Goal: Task Accomplishment & Management: Manage account settings

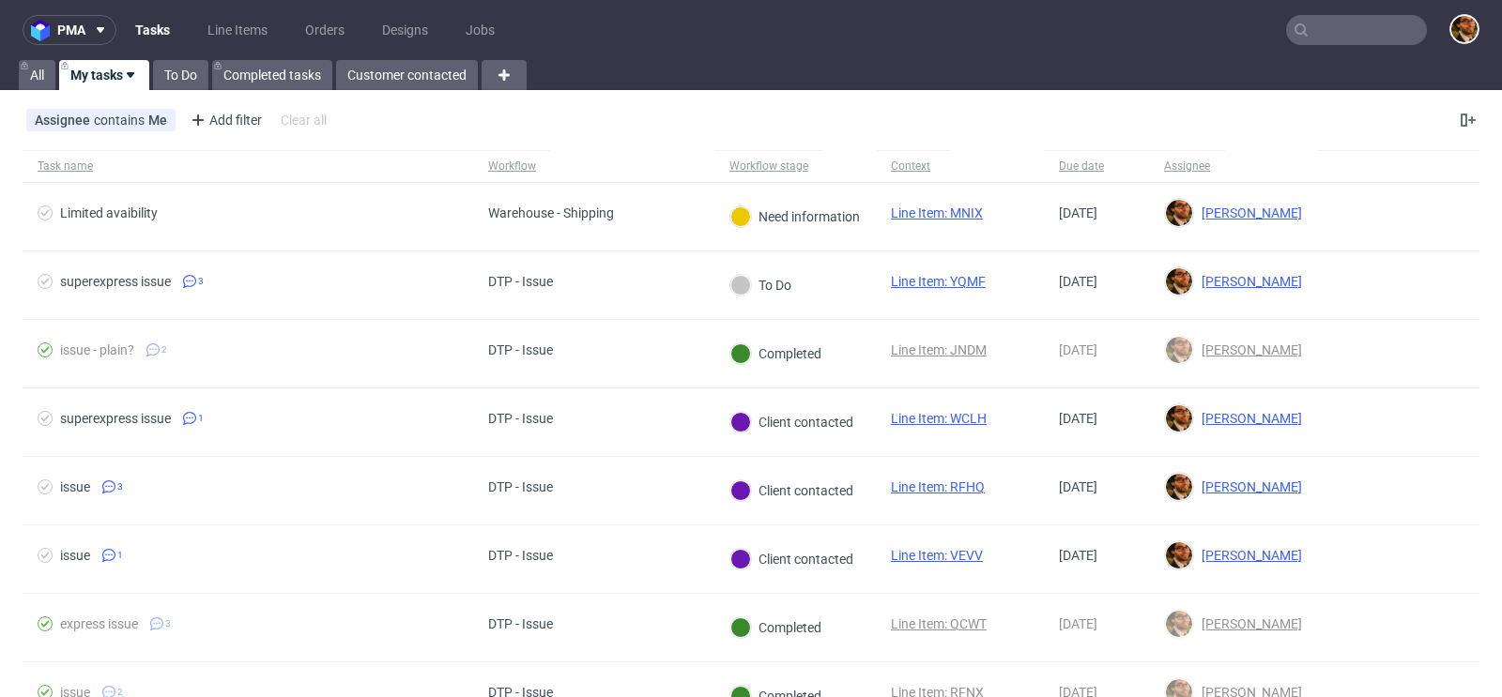
click at [1320, 34] on input "text" at bounding box center [1356, 30] width 141 height 30
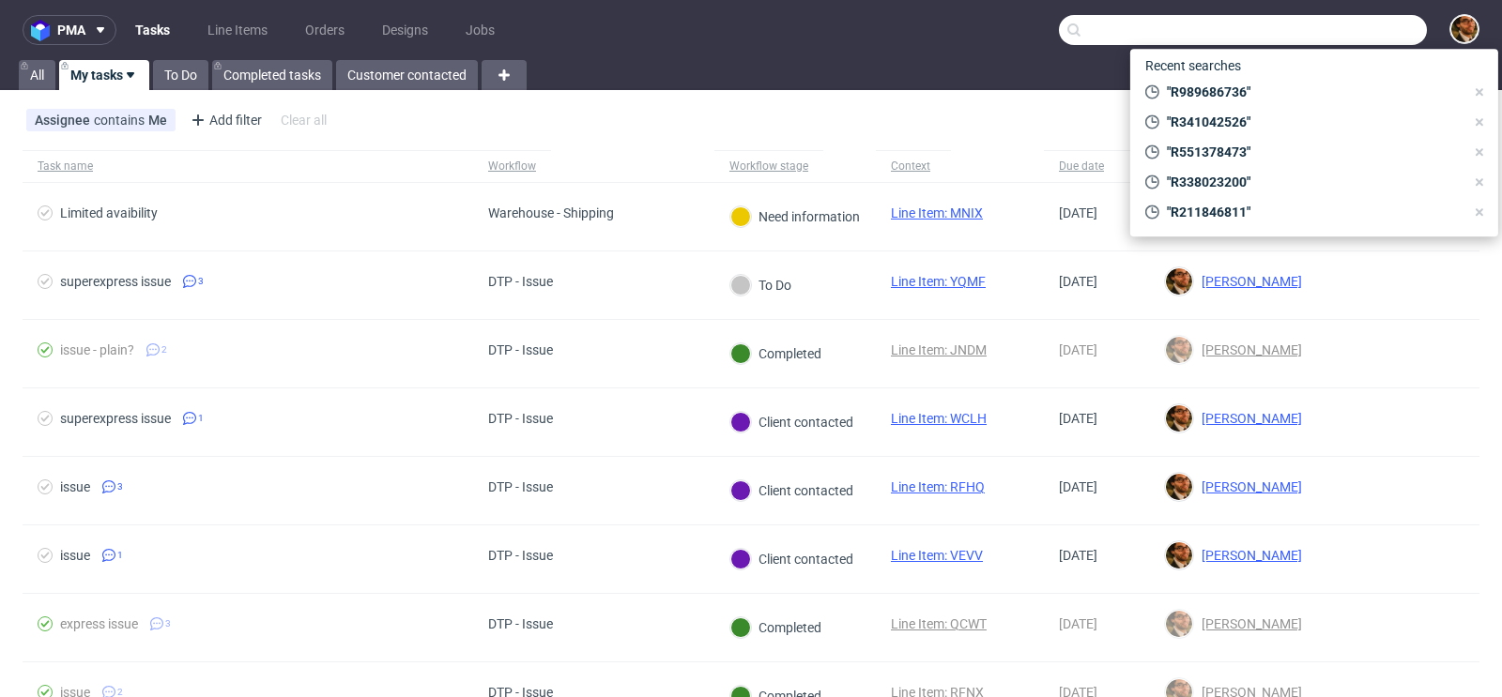
paste input "R495540087"
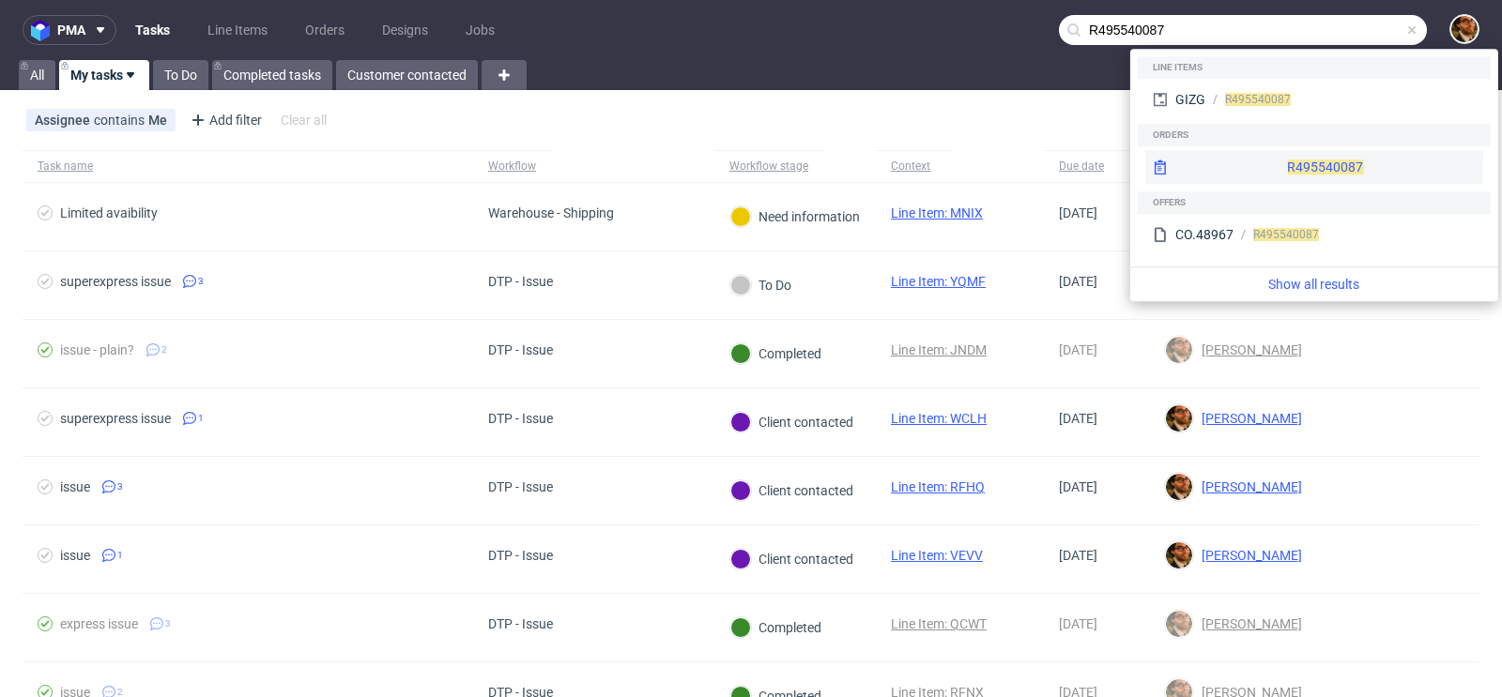
type input "R495540087"
click at [1259, 165] on div "R495540087" at bounding box center [1314, 167] width 338 height 34
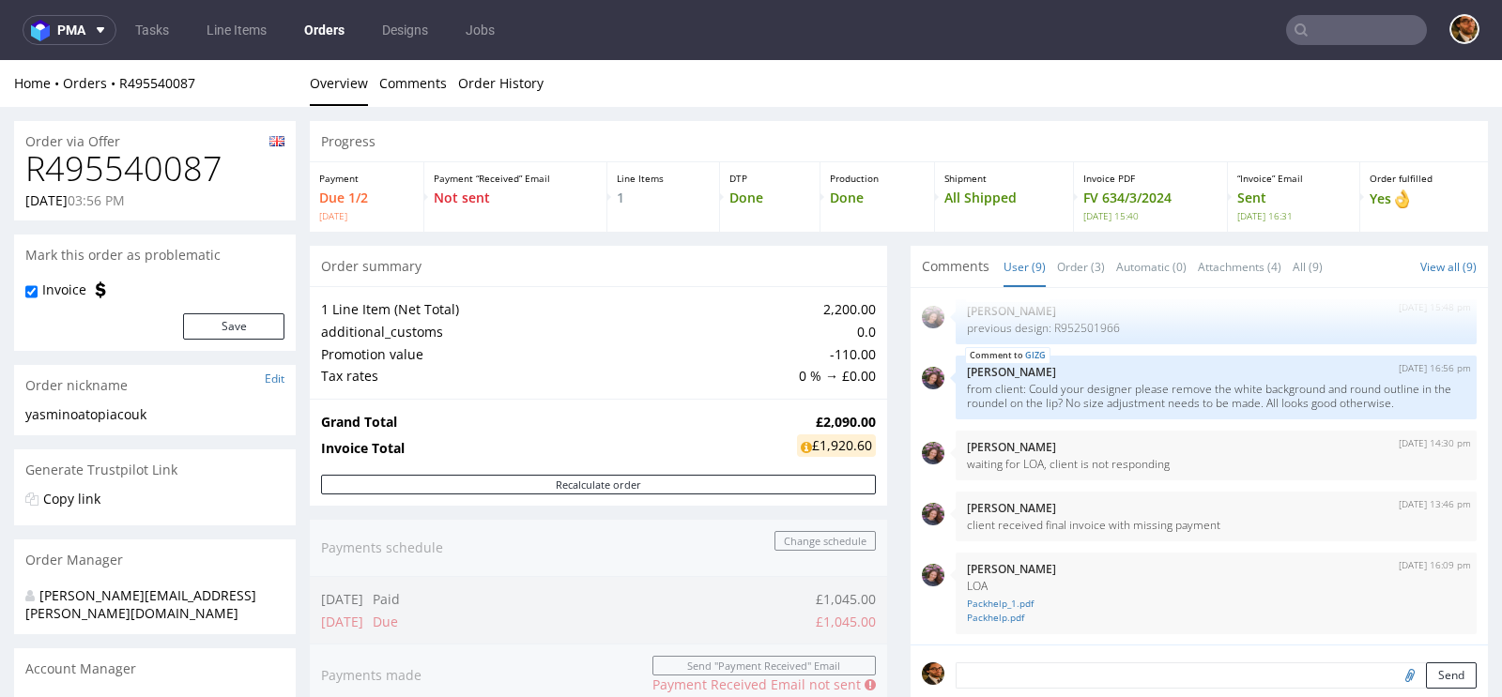
click nav "pma Tasks Line Items Orders Designs Jobs"
click input "text"
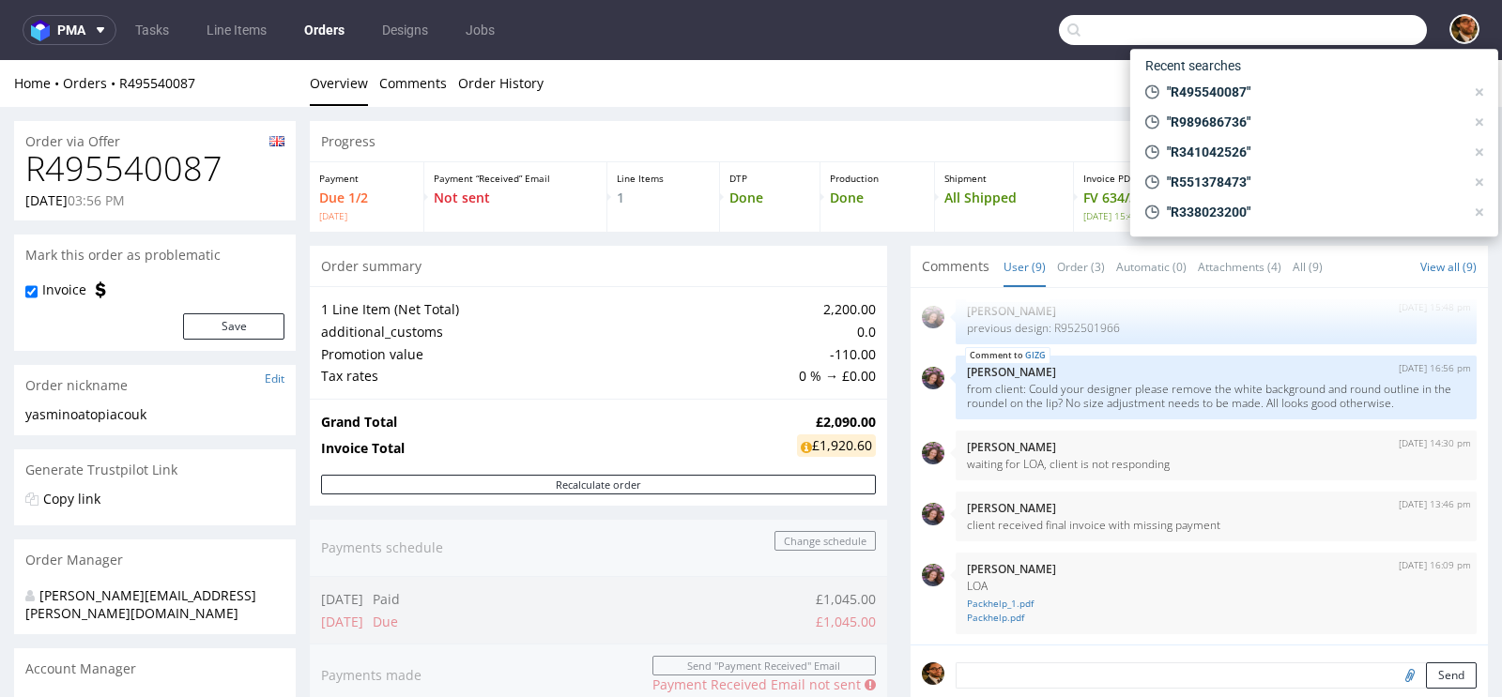
paste input "R031847101"
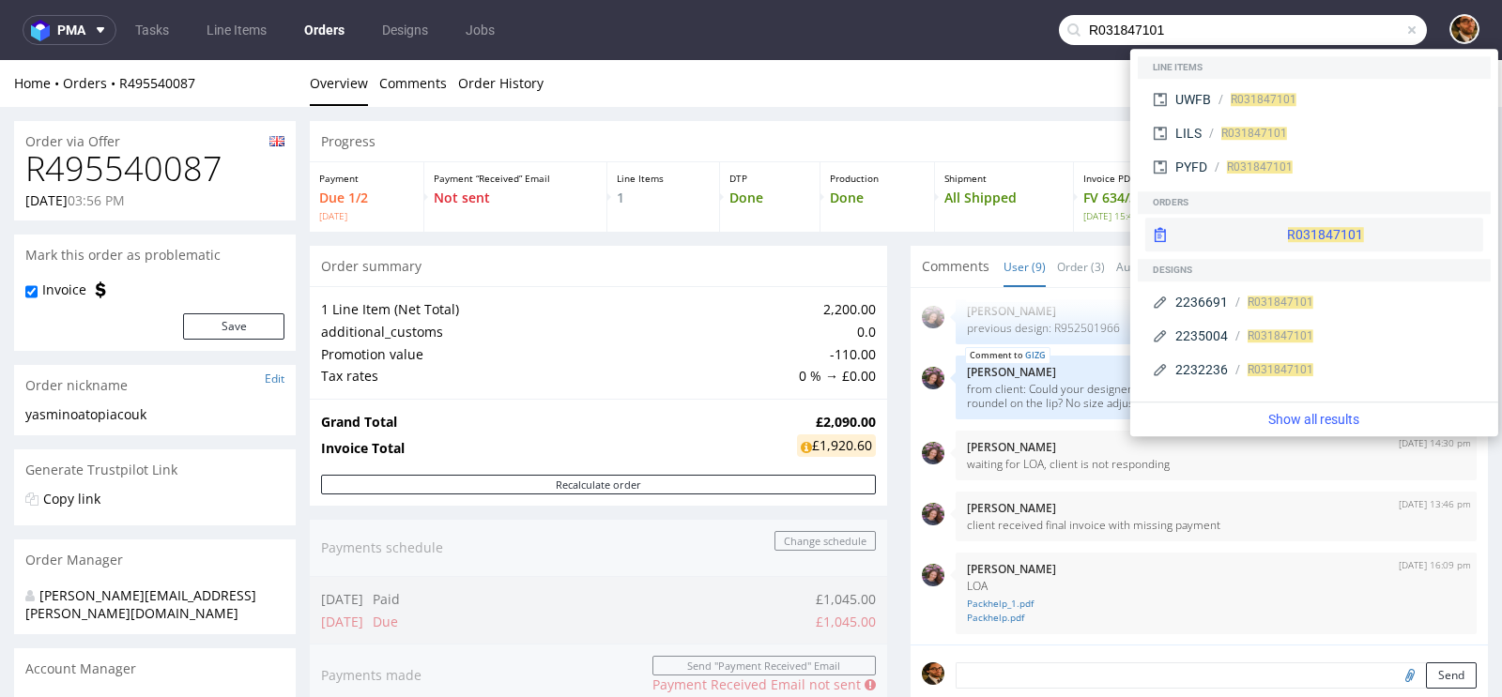
type input "R031847101"
click div "R031847101"
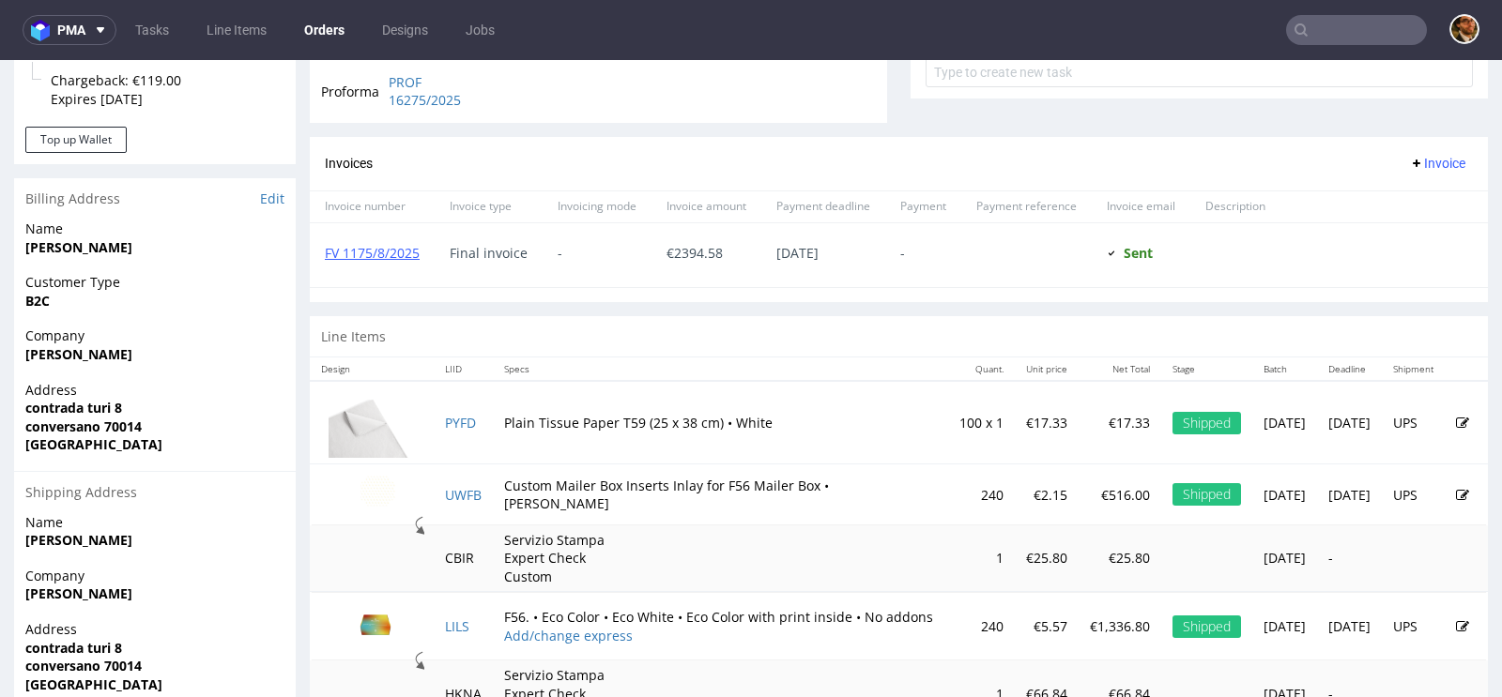
scroll to position [800, 0]
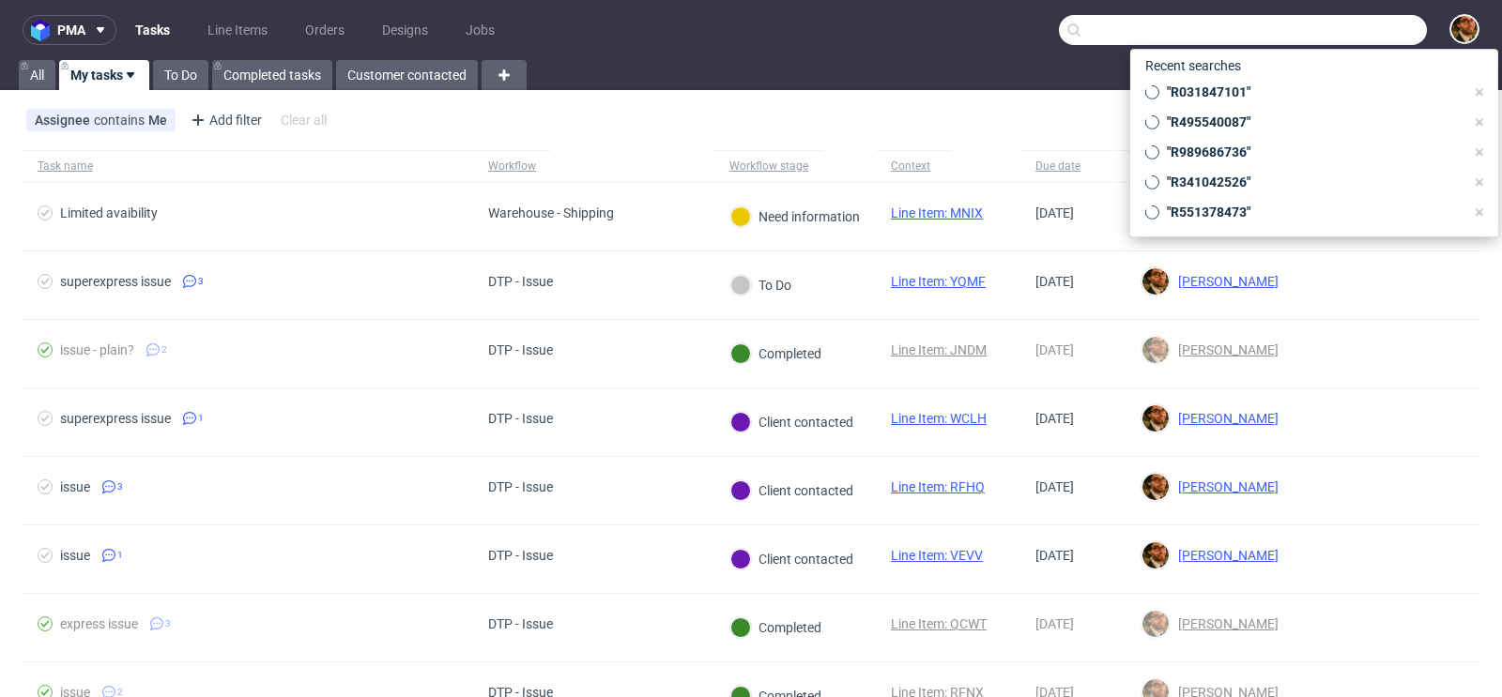
click at [1320, 26] on input "text" at bounding box center [1243, 30] width 368 height 30
paste input "R031847101"
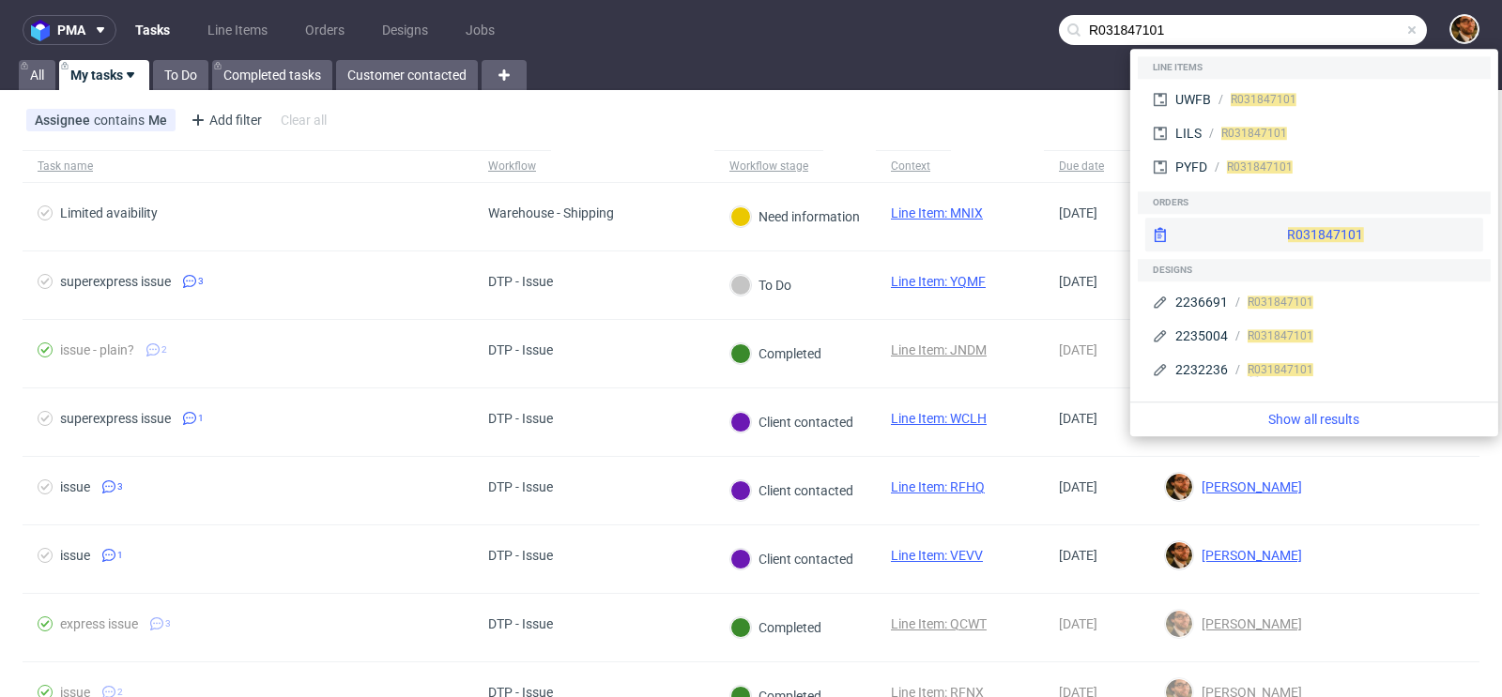
type input "R031847101"
click at [1258, 243] on div "R031847101" at bounding box center [1314, 235] width 338 height 34
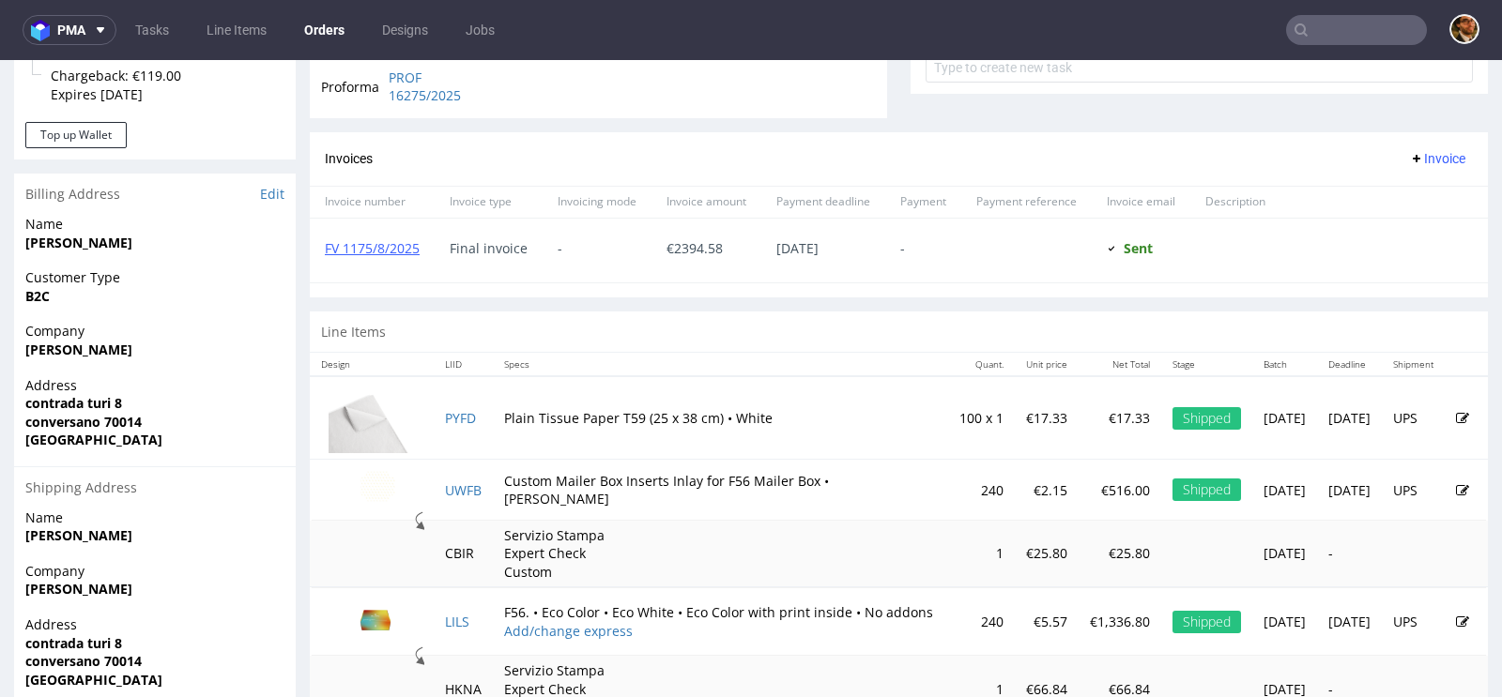
scroll to position [800, 0]
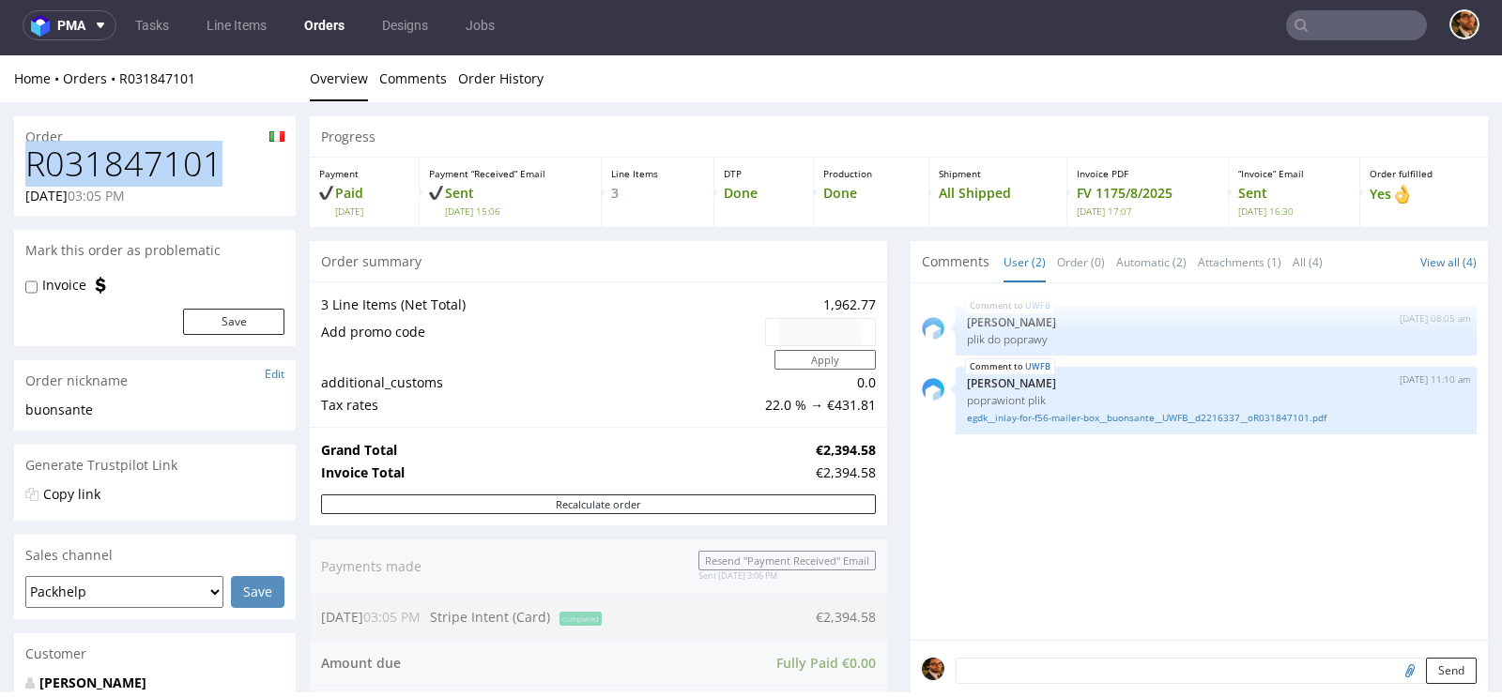
drag, startPoint x: 213, startPoint y: 162, endPoint x: 34, endPoint y: 159, distance: 179.3
click at [34, 159] on h1 "R031847101" at bounding box center [154, 164] width 259 height 38
copy h1 "R031847101"
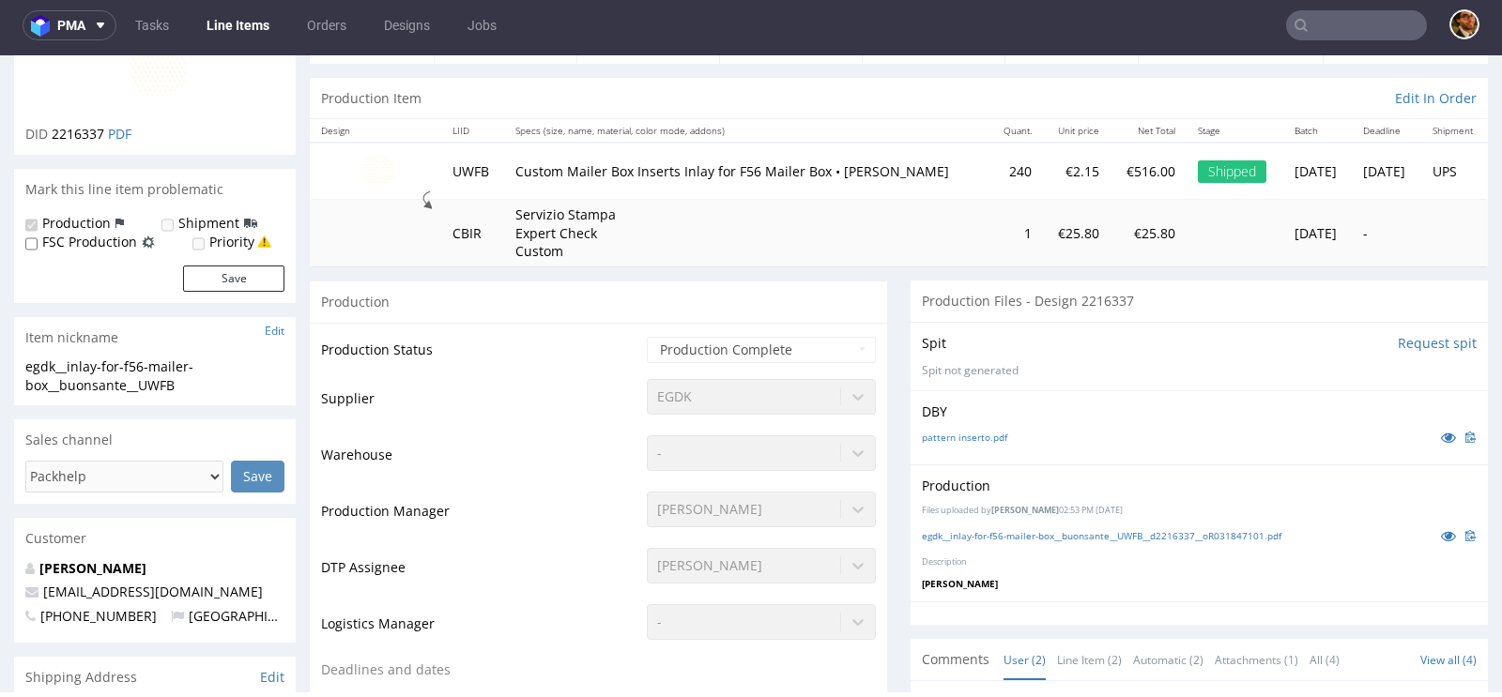
scroll to position [484, 0]
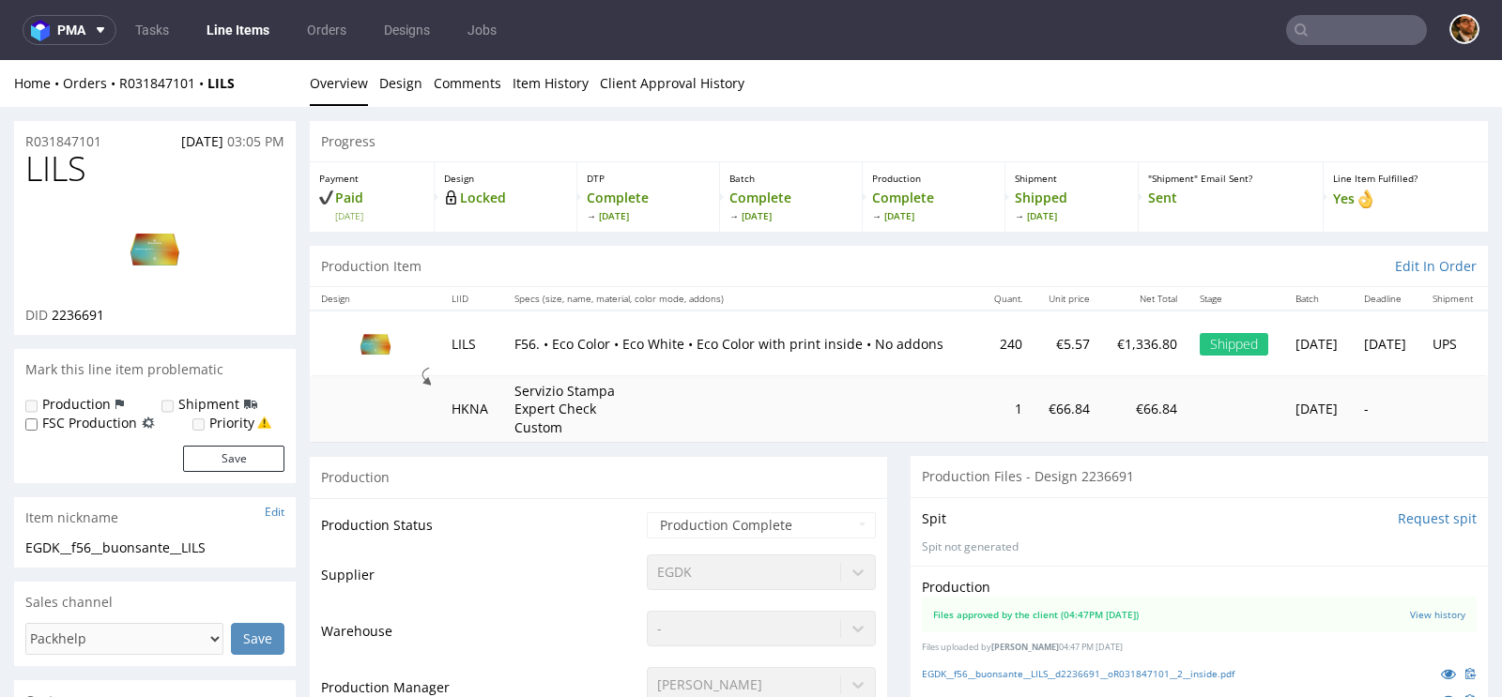
click at [1340, 34] on input "text" at bounding box center [1356, 30] width 141 height 30
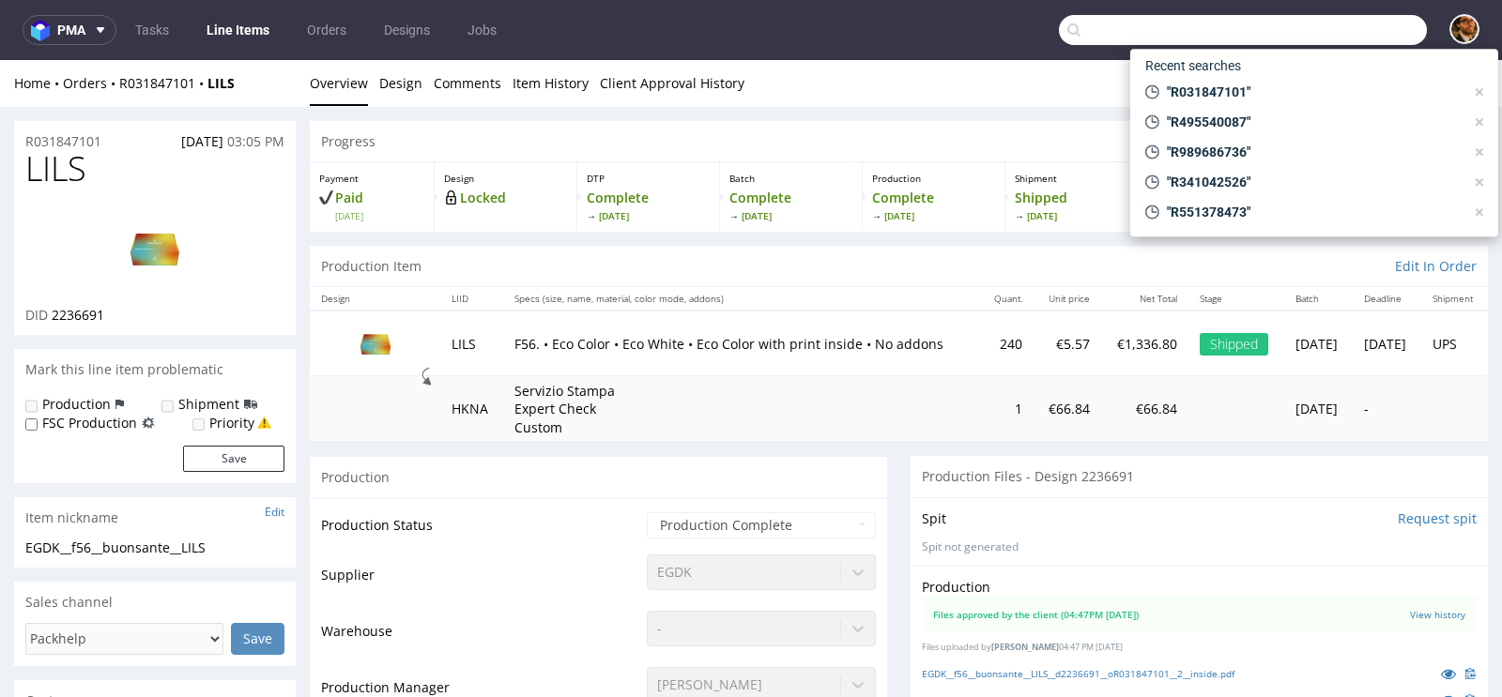
paste input "R326364457"
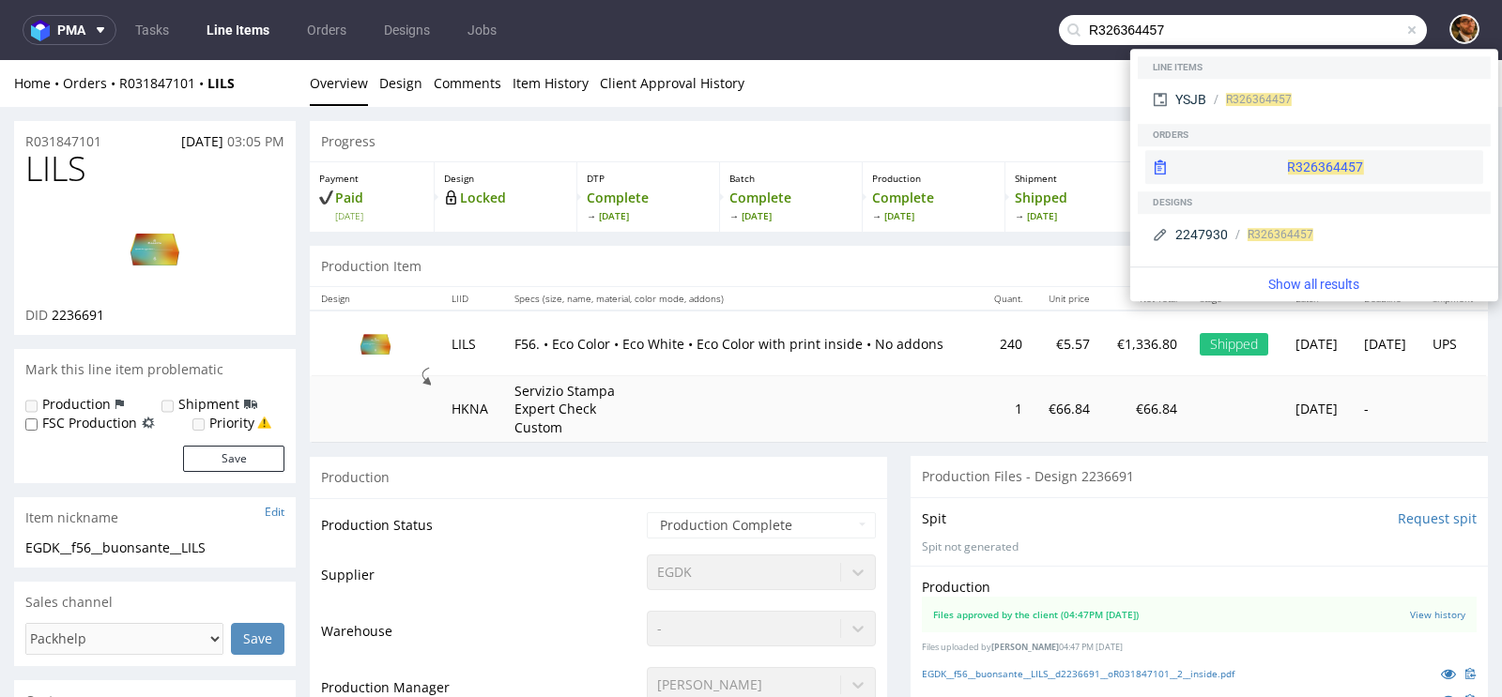
type input "R326364457"
click at [1277, 160] on div "R326364457" at bounding box center [1314, 167] width 338 height 34
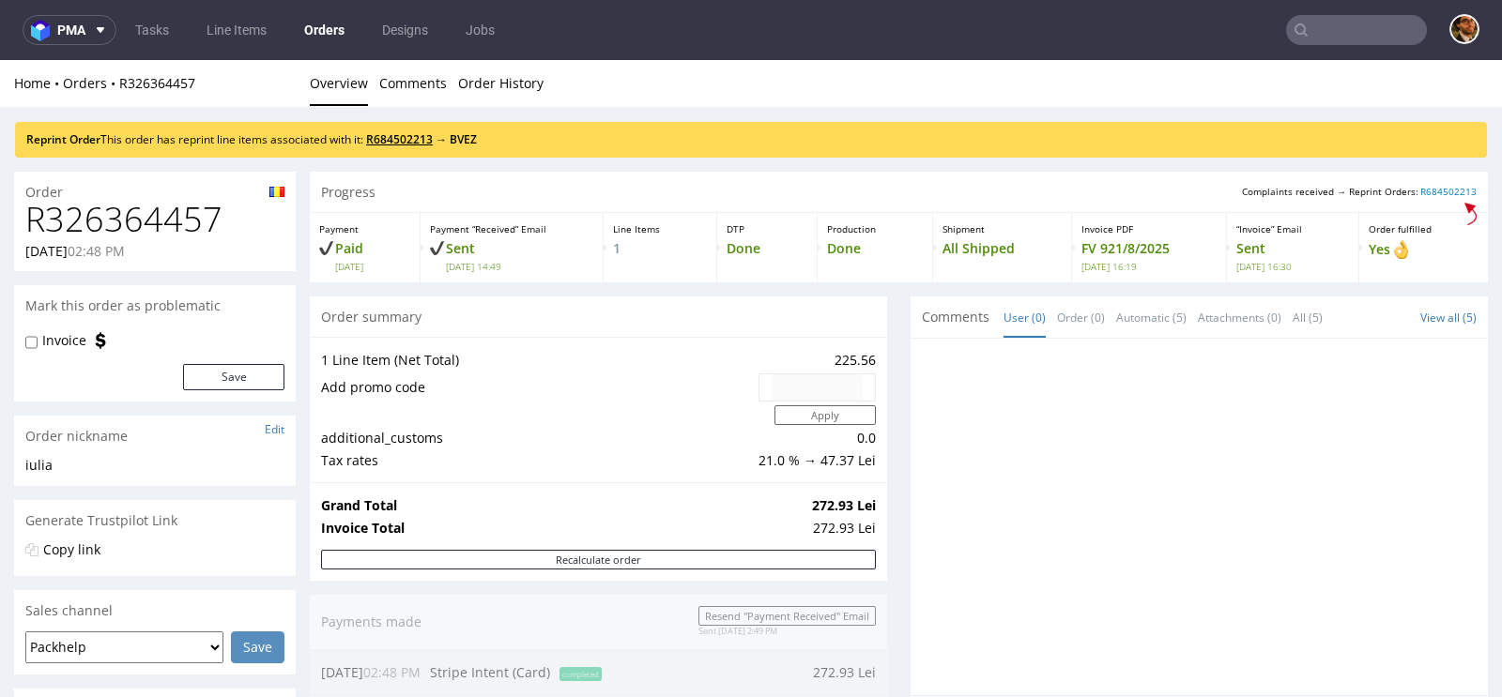
click at [415, 140] on link "R684502213" at bounding box center [399, 139] width 67 height 16
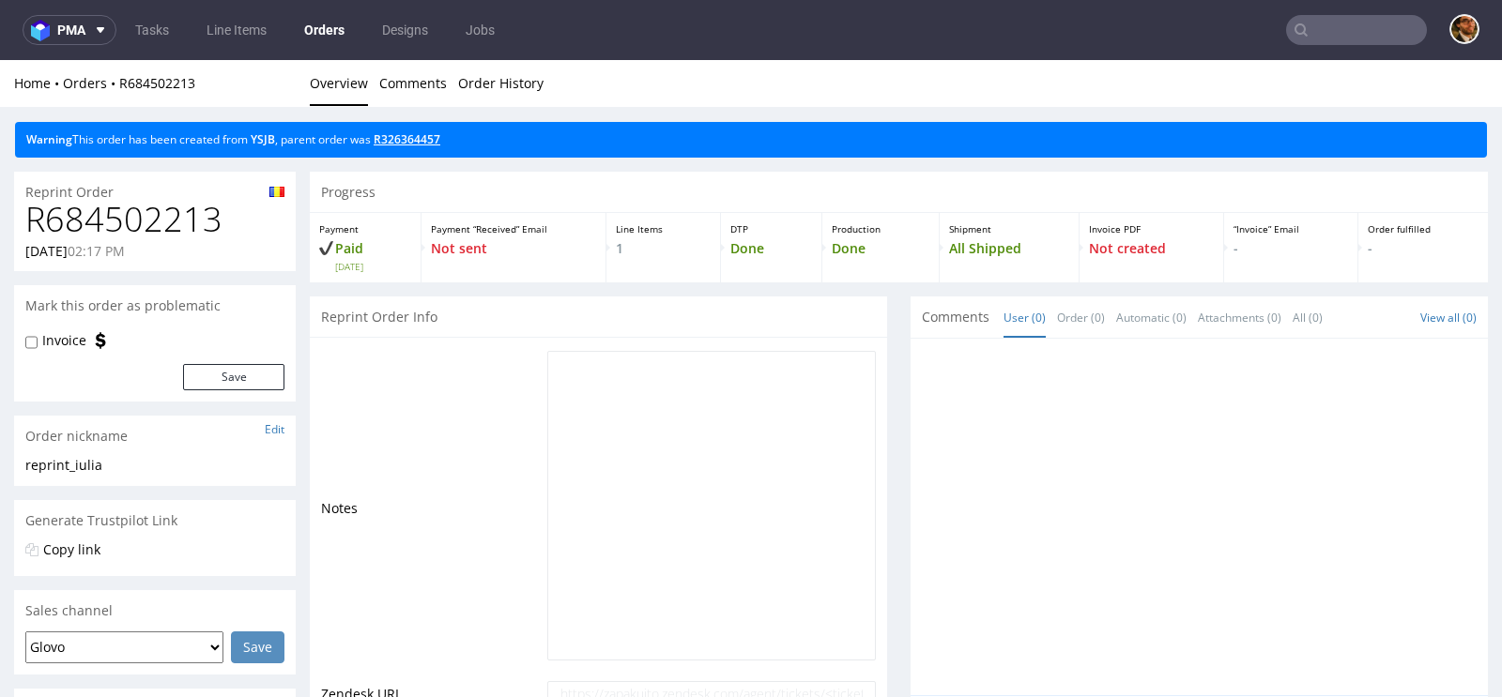
click at [412, 142] on link "R326364457" at bounding box center [407, 139] width 67 height 16
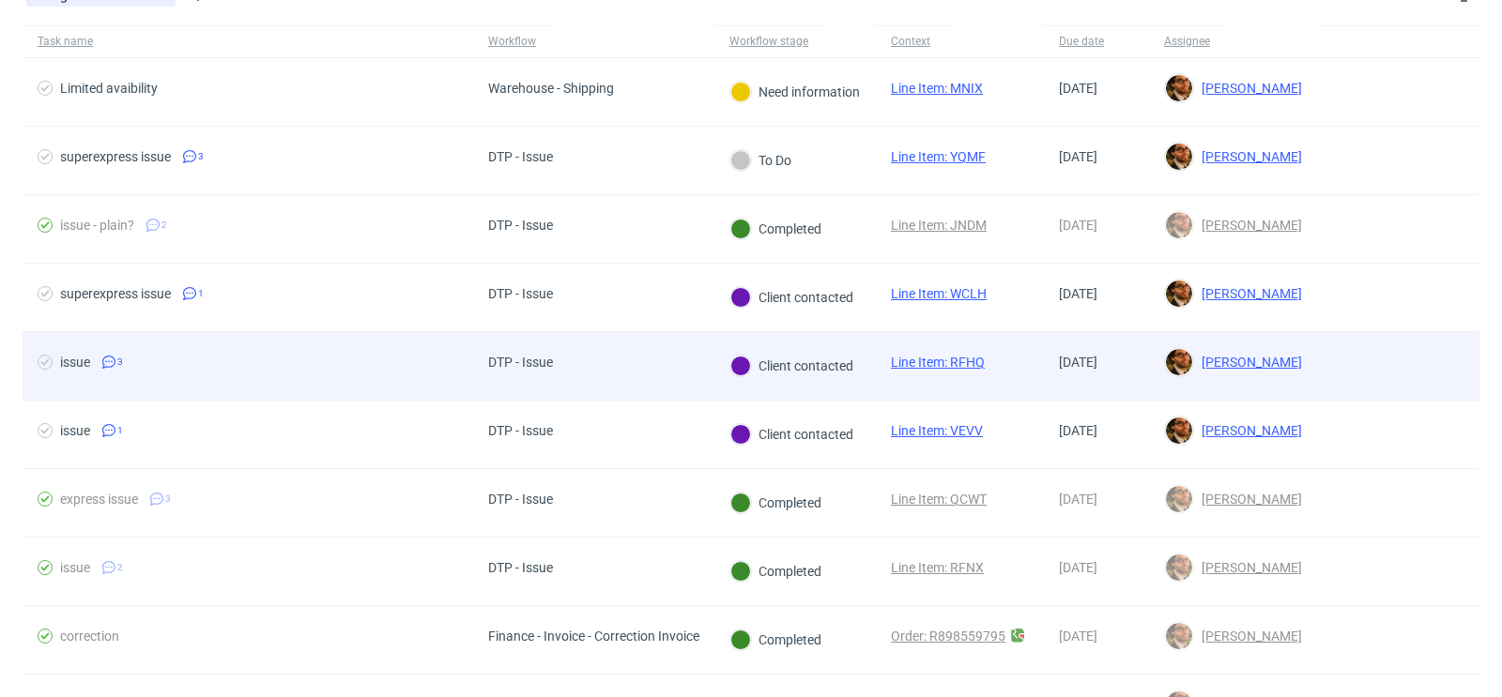
scroll to position [126, 0]
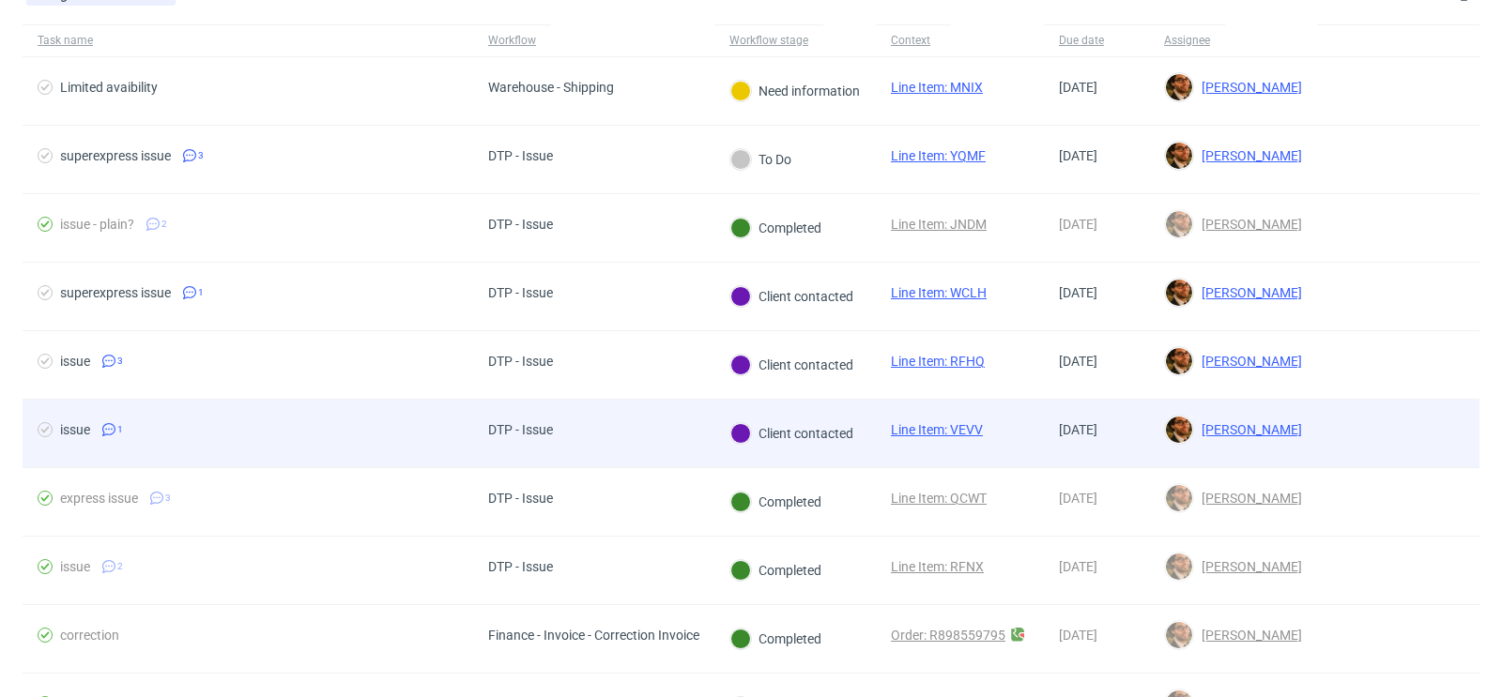
click at [1400, 425] on div at bounding box center [1398, 434] width 162 height 68
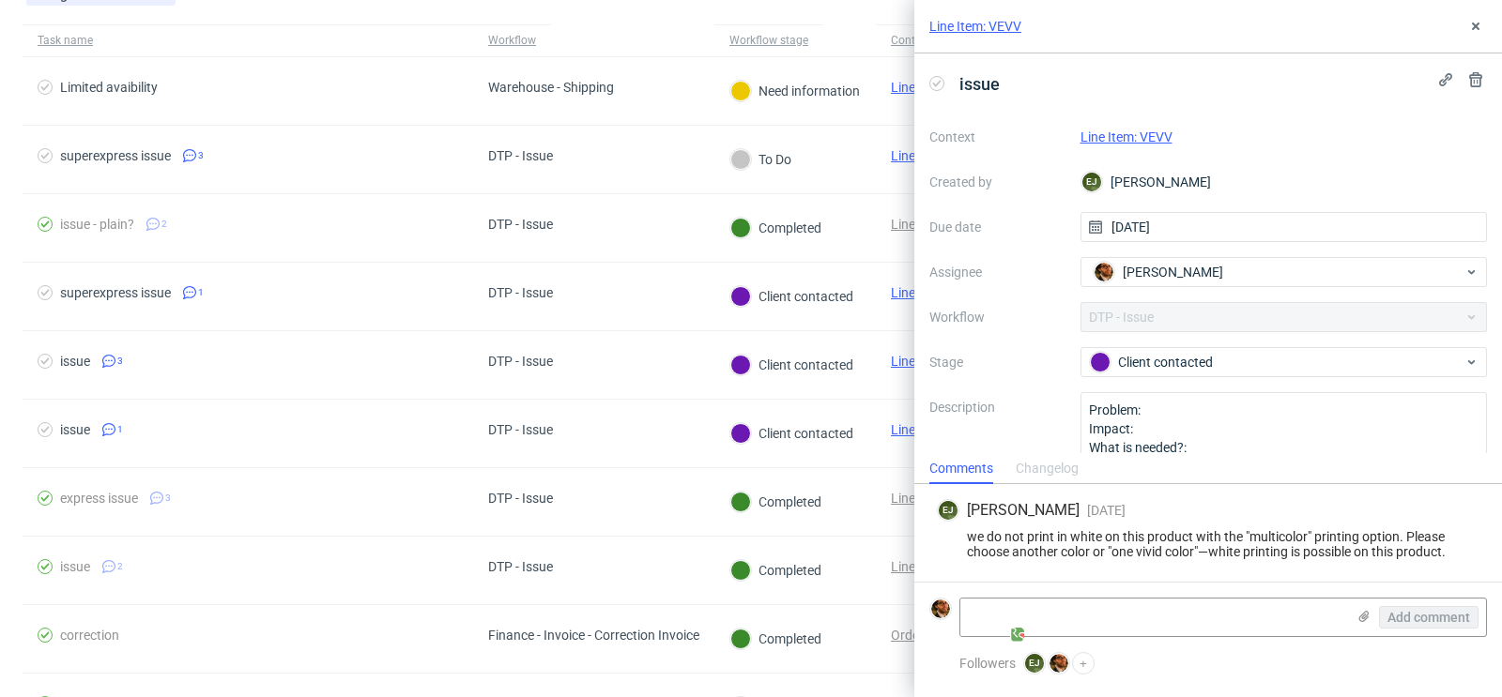
click at [1476, 13] on div "Line Item: VEVV" at bounding box center [1208, 26] width 588 height 53
click icon
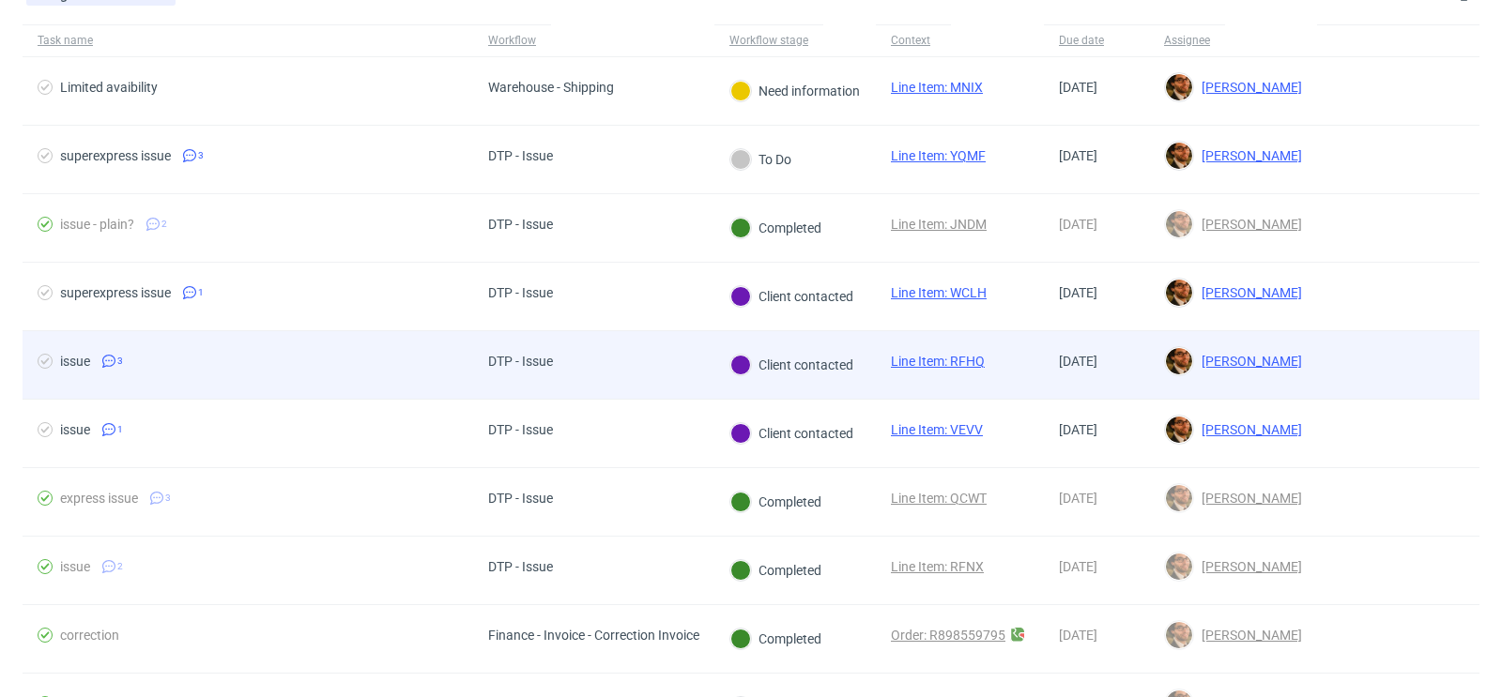
click div
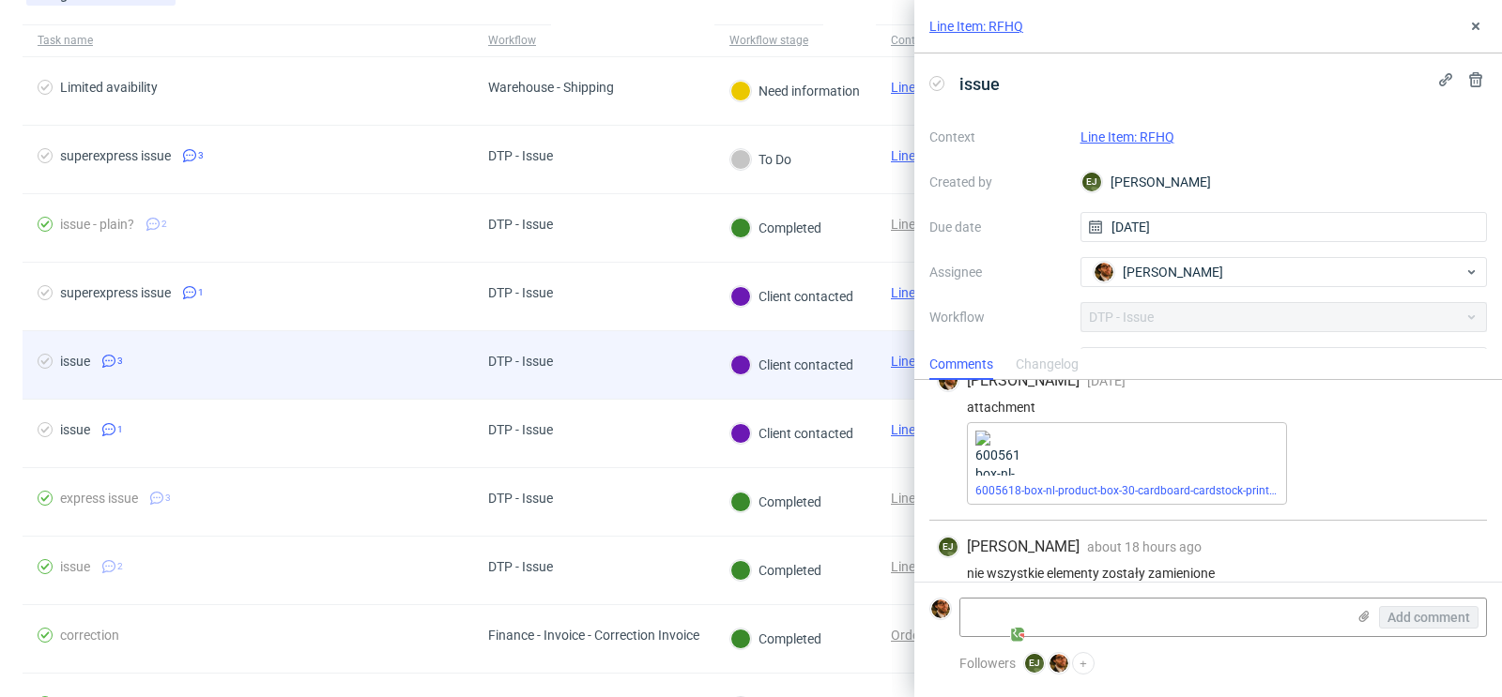
scroll to position [292, 0]
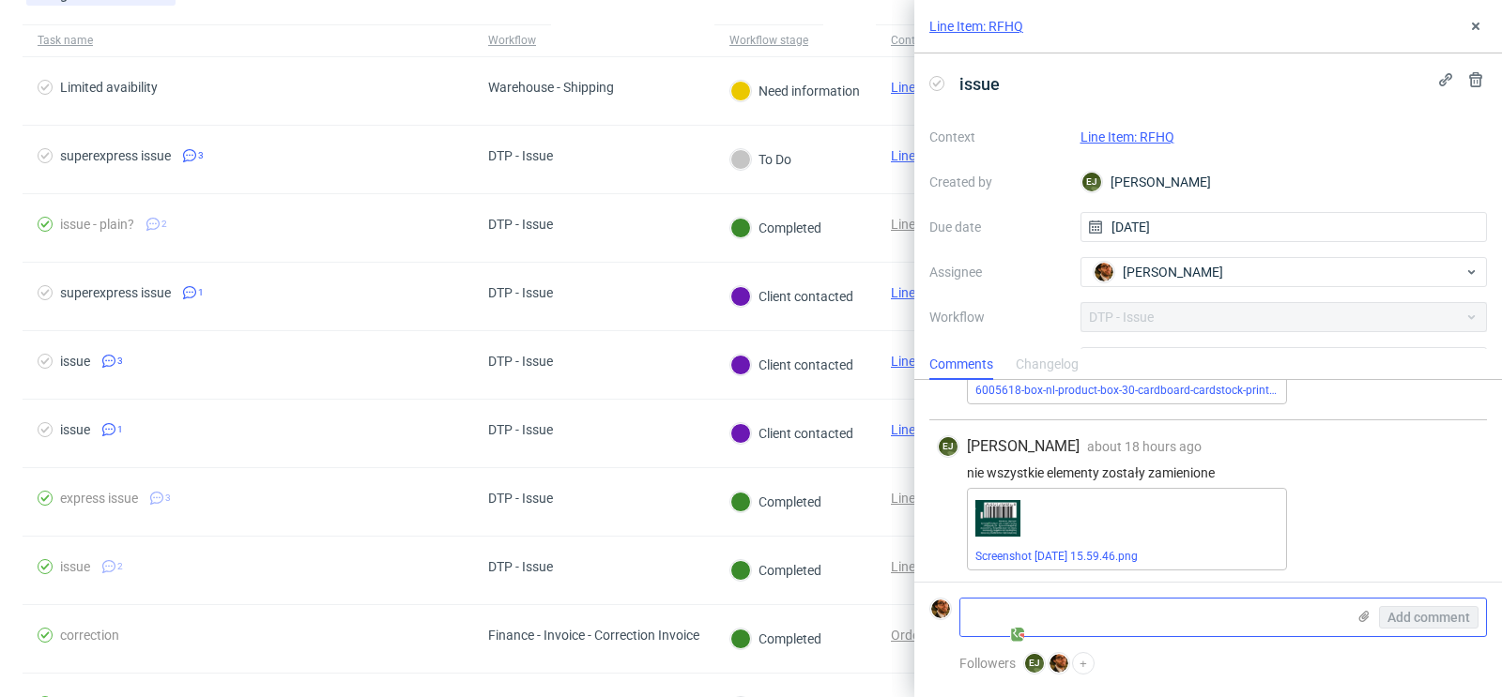
click textarea
click use
click input "file"
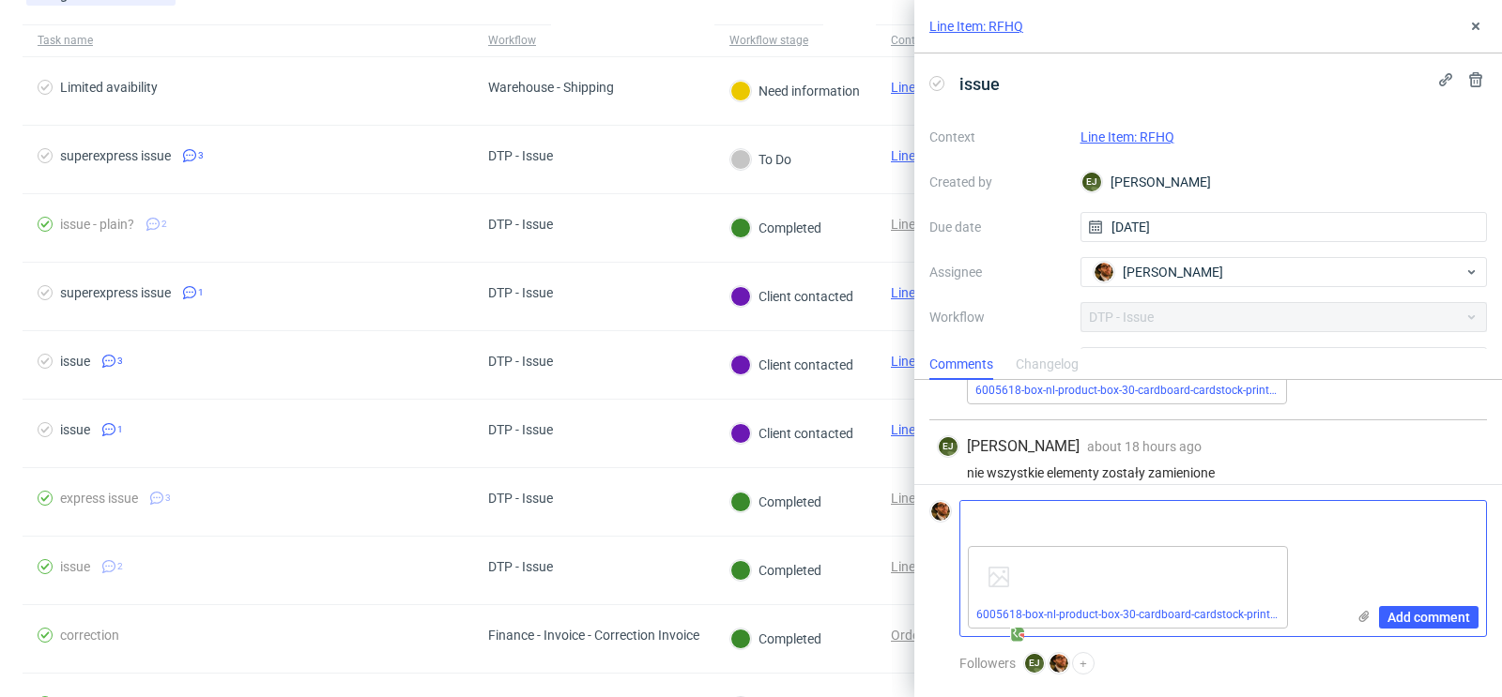
click textarea
type textarea "new file"
click span "Add comment"
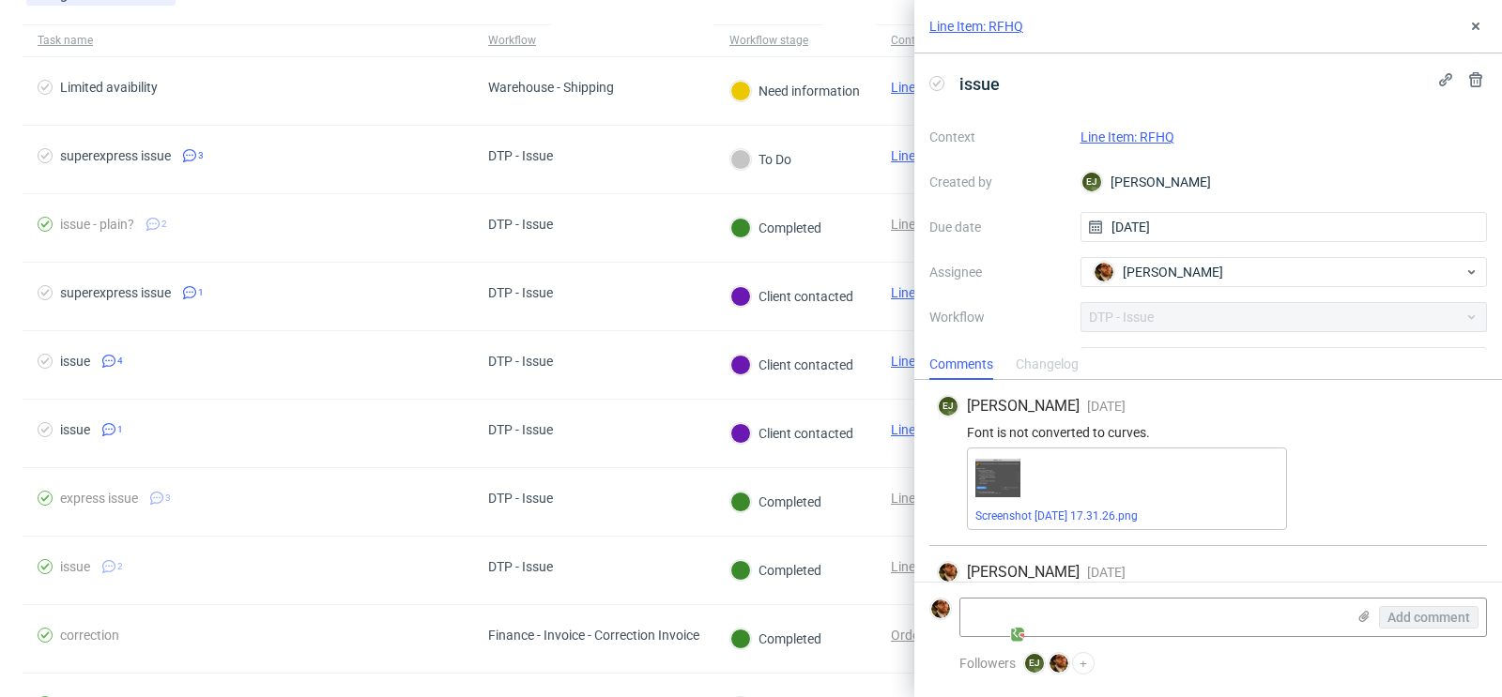
scroll to position [458, 0]
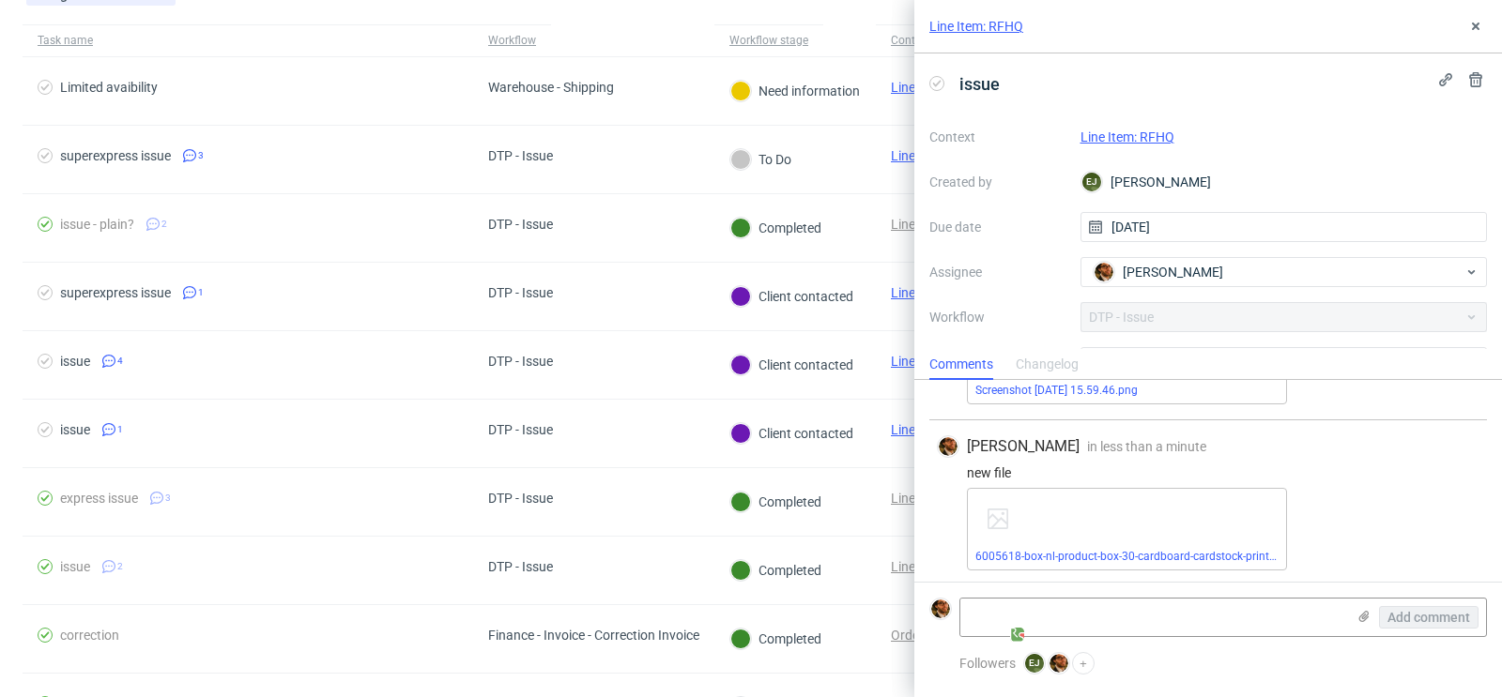
click link "Line Item: RFHQ"
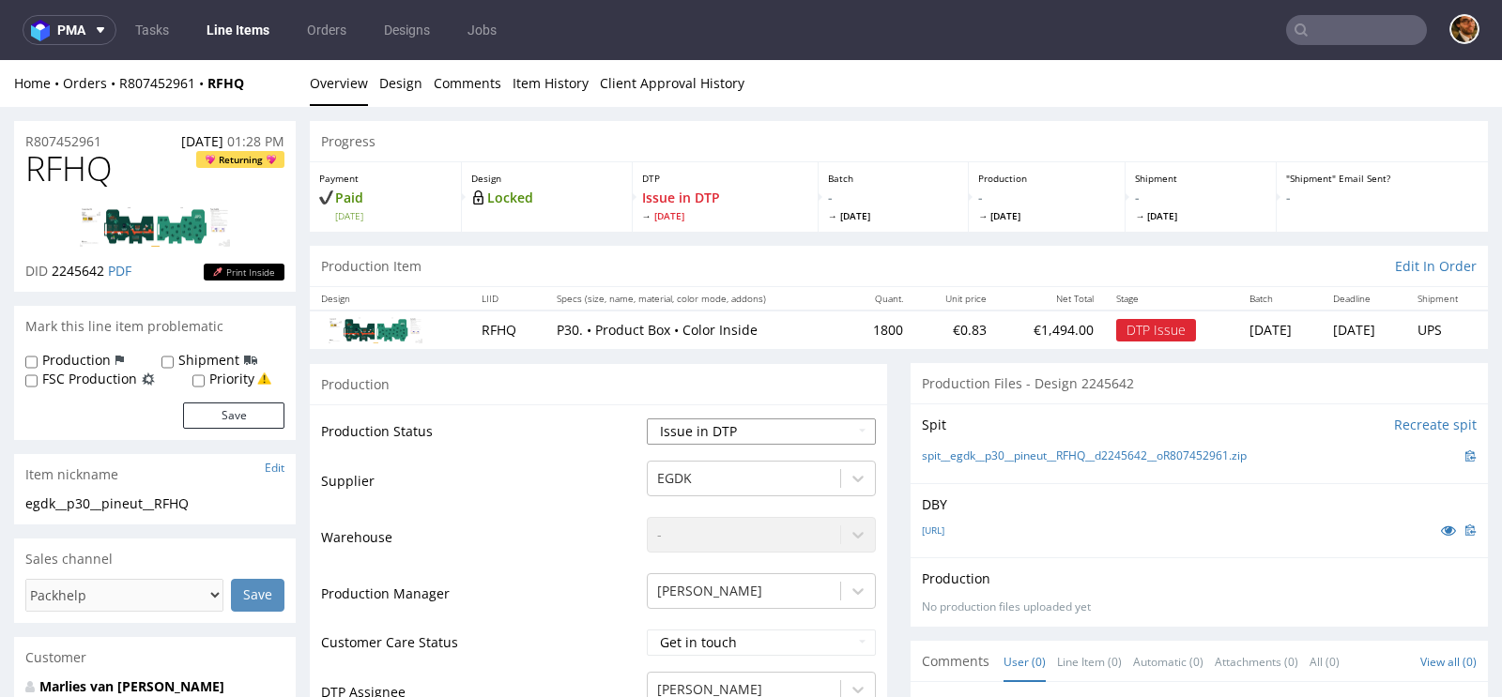
click at [768, 430] on select "Waiting for Artwork Waiting for Diecut Waiting for Mockup Waiting for DTP Waiti…" at bounding box center [761, 432] width 229 height 26
select select "back_for_dtp"
click at [647, 419] on select "Waiting for Artwork Waiting for Diecut Waiting for Mockup Waiting for DTP Waiti…" at bounding box center [761, 432] width 229 height 26
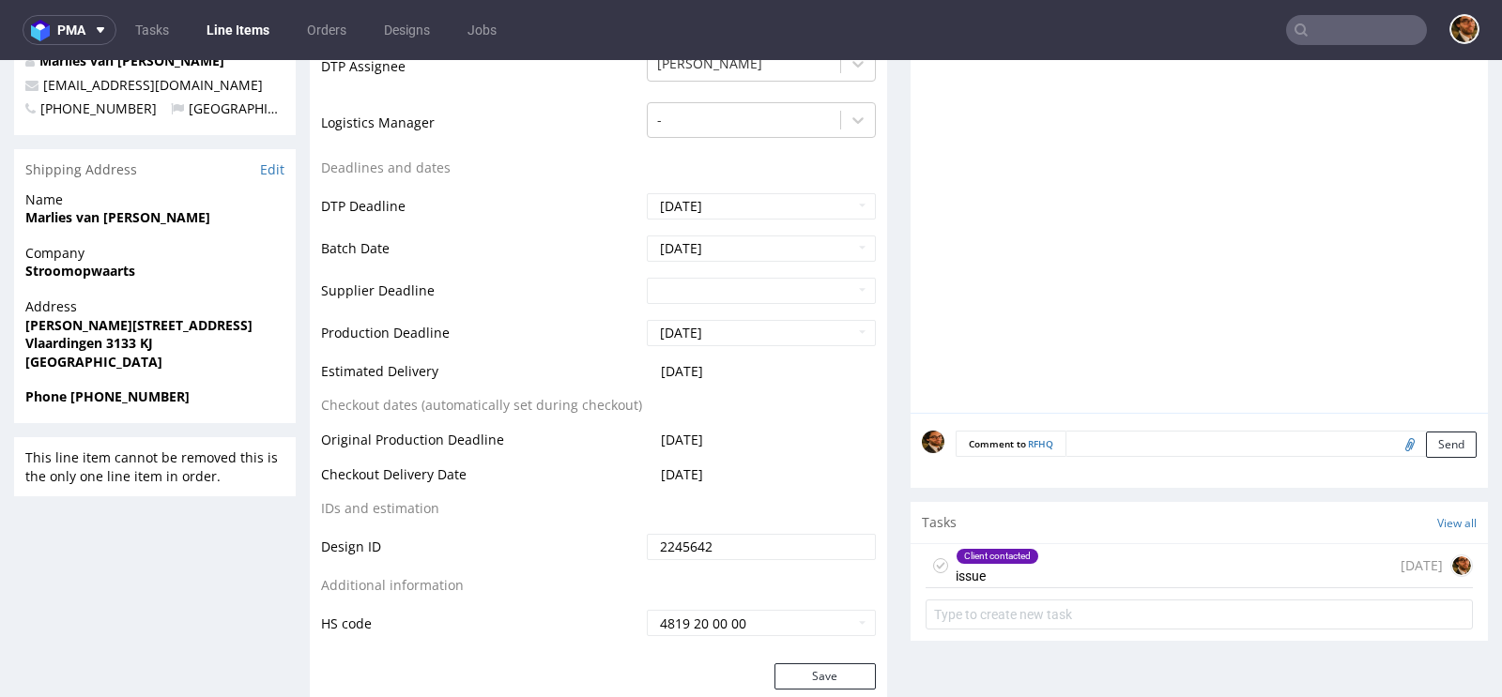
scroll to position [776, 0]
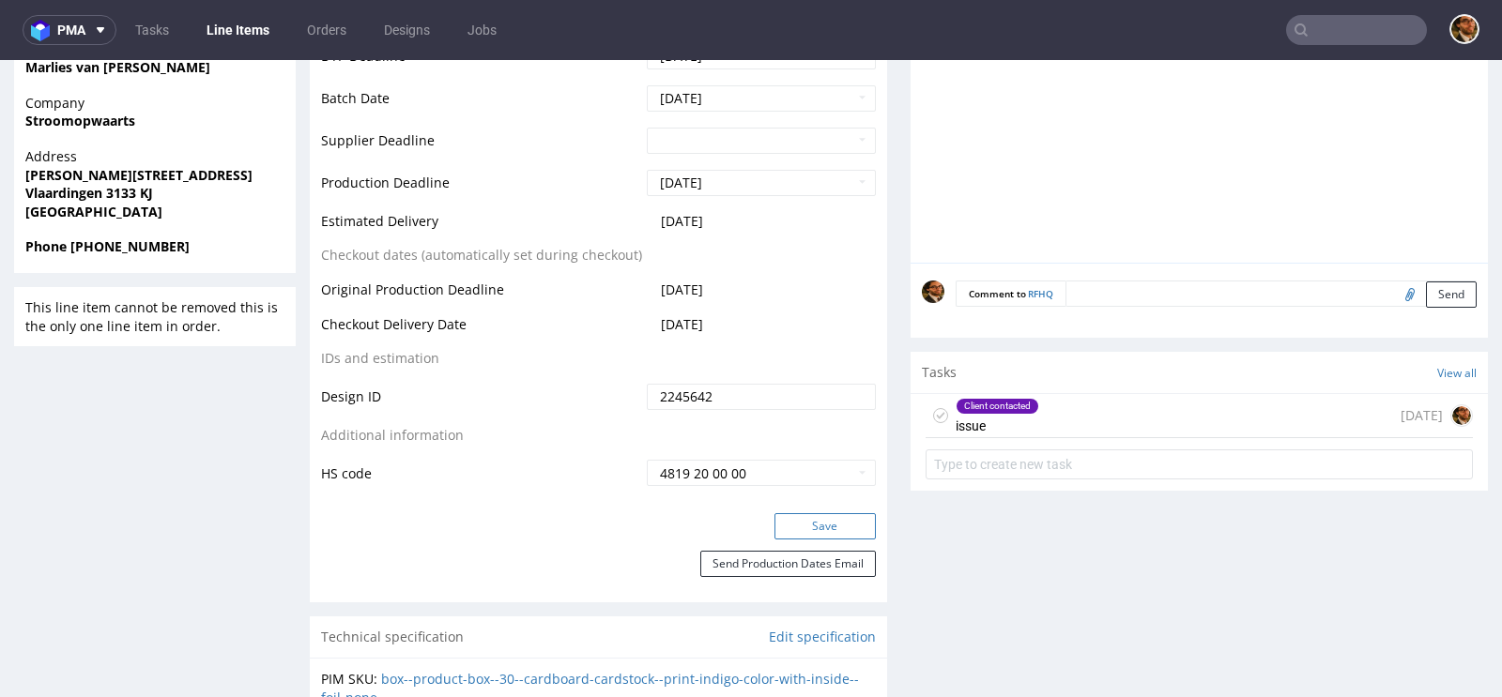
click at [790, 518] on button "Save" at bounding box center [824, 526] width 101 height 26
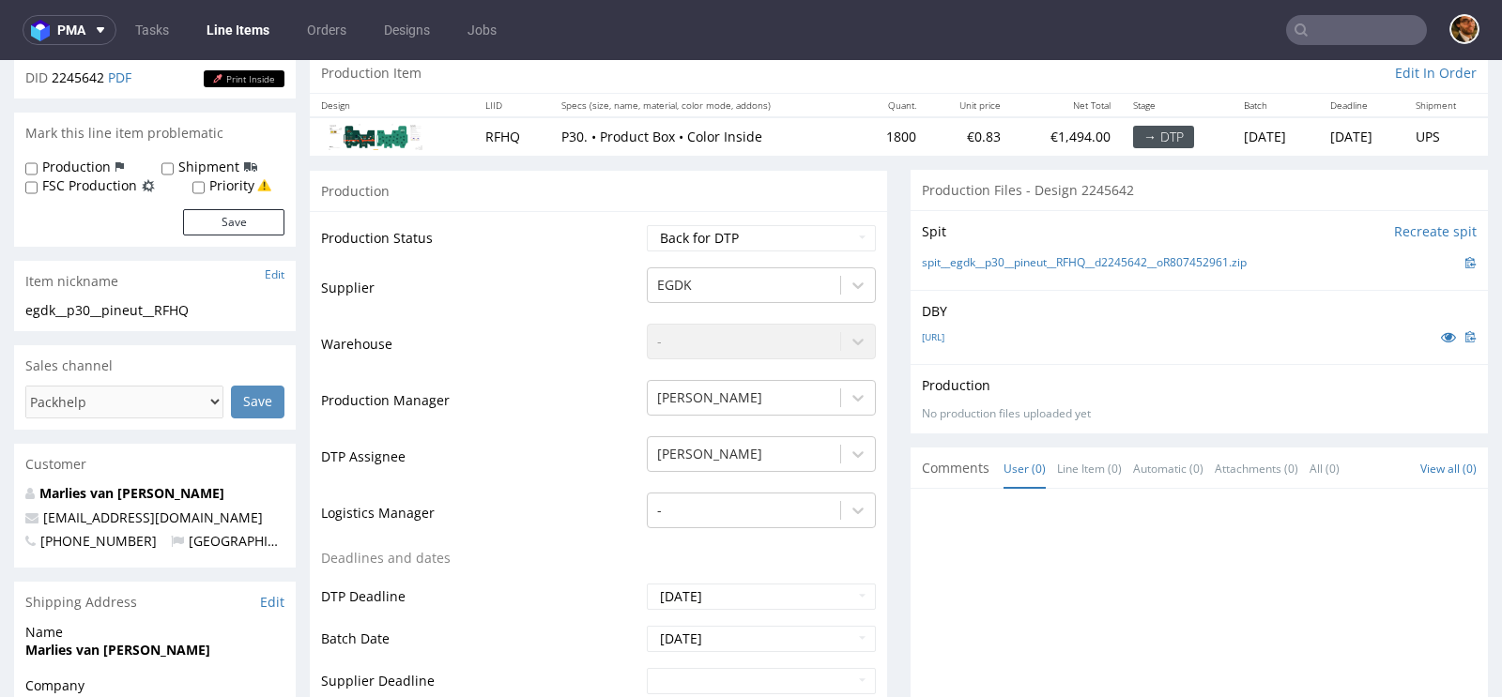
scroll to position [0, 0]
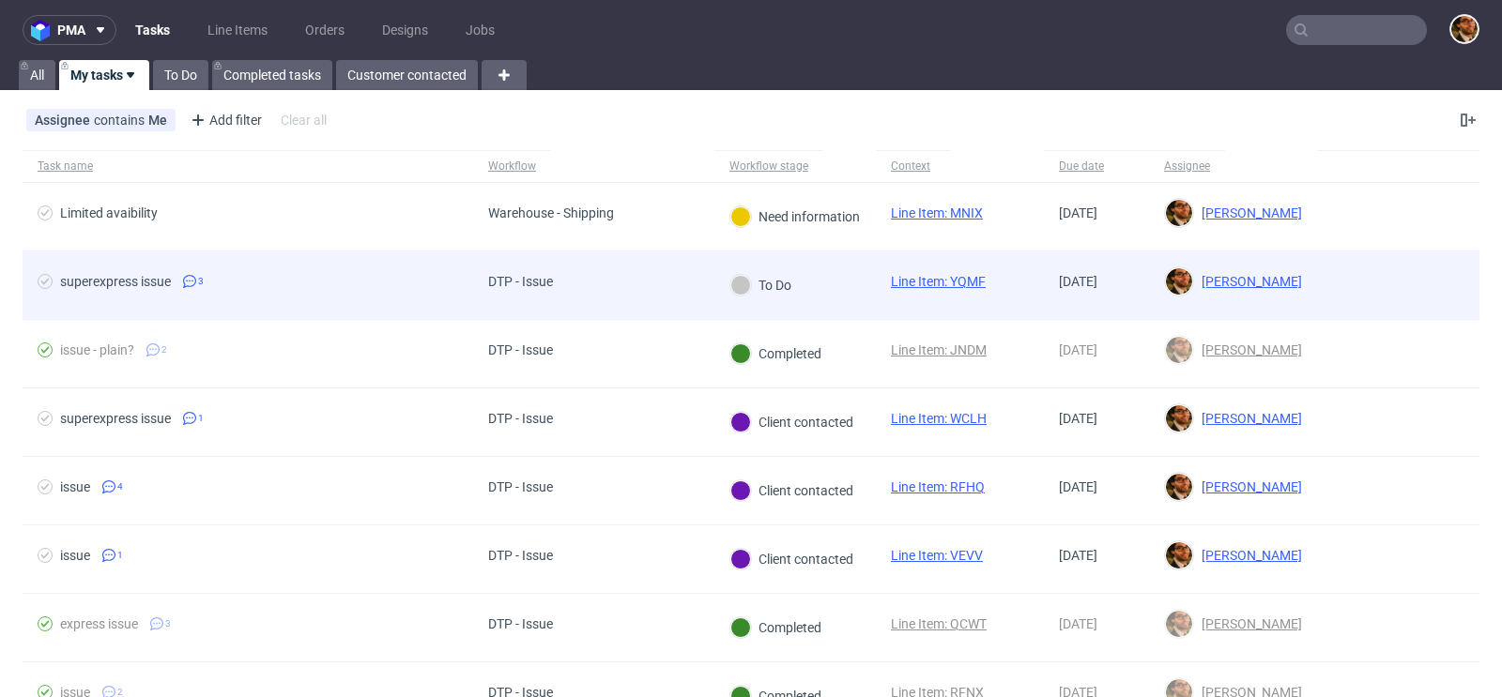
click at [1345, 304] on div at bounding box center [1398, 286] width 162 height 68
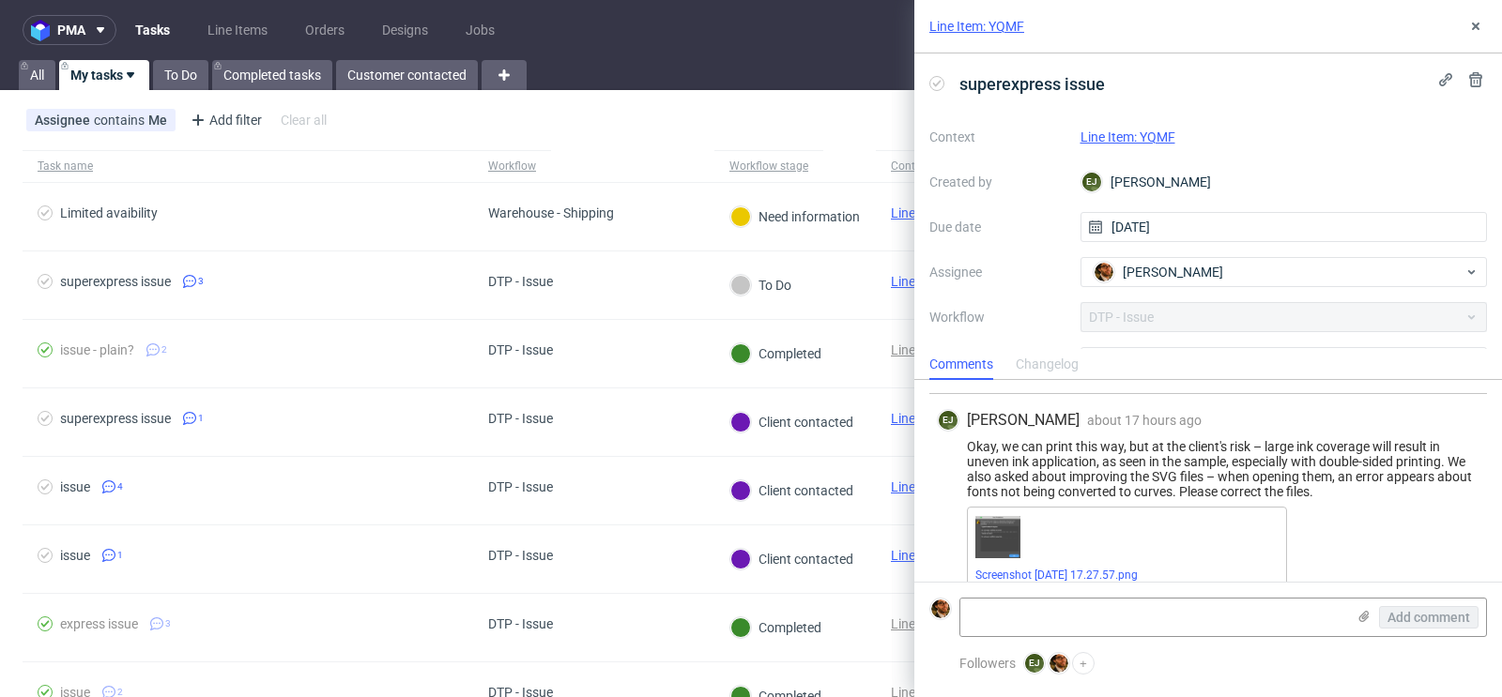
scroll to position [269, 0]
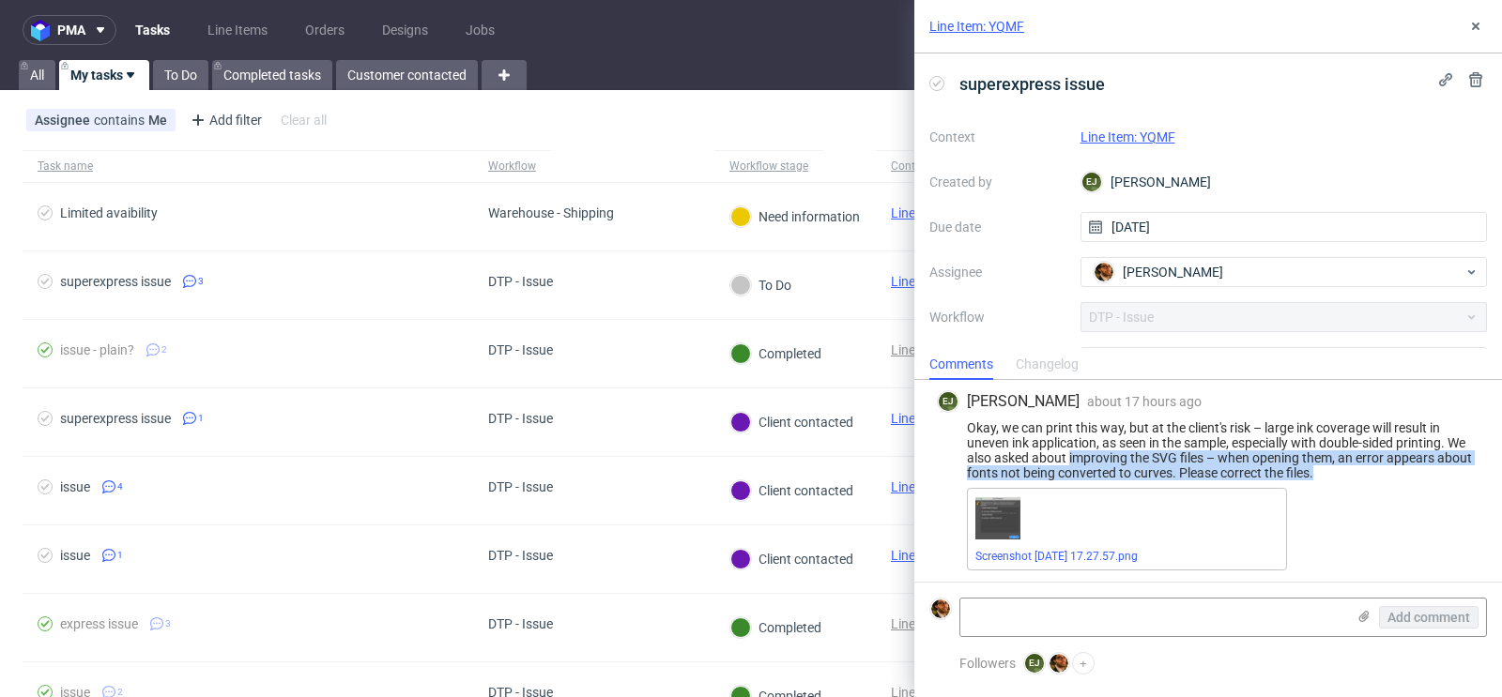
drag, startPoint x: 1069, startPoint y: 455, endPoint x: 1330, endPoint y: 475, distance: 261.7
click at [1330, 475] on div "Okay, we can print this way, but at the client's risk – large ink coverage will…" at bounding box center [1208, 450] width 542 height 60
copy div "improving the SVG files – when opening them, an error appears about fonts not b…"
click at [1100, 557] on link "Screenshot [DATE] 17.27.57.png" at bounding box center [1056, 556] width 162 height 13
click at [1133, 136] on link "Line Item: YQMF" at bounding box center [1127, 137] width 95 height 15
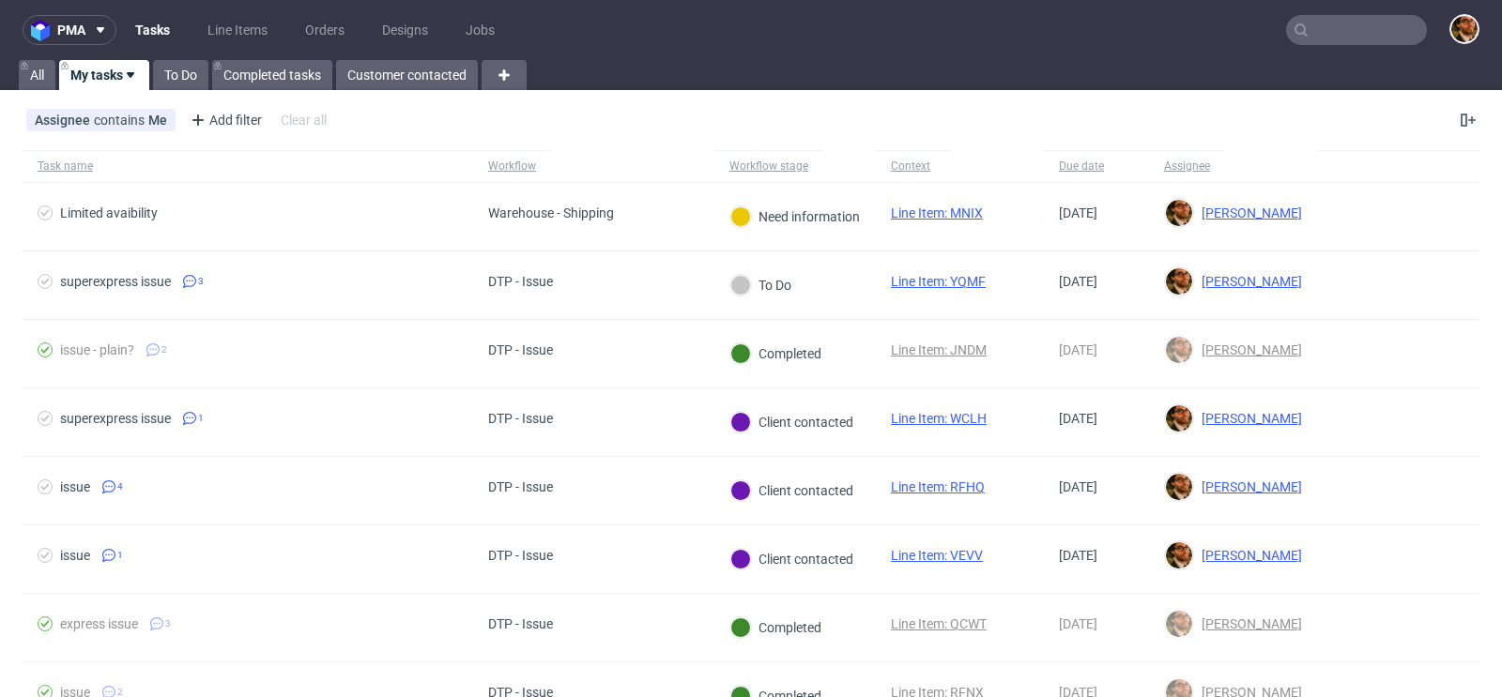
click at [1332, 43] on input "text" at bounding box center [1356, 30] width 141 height 30
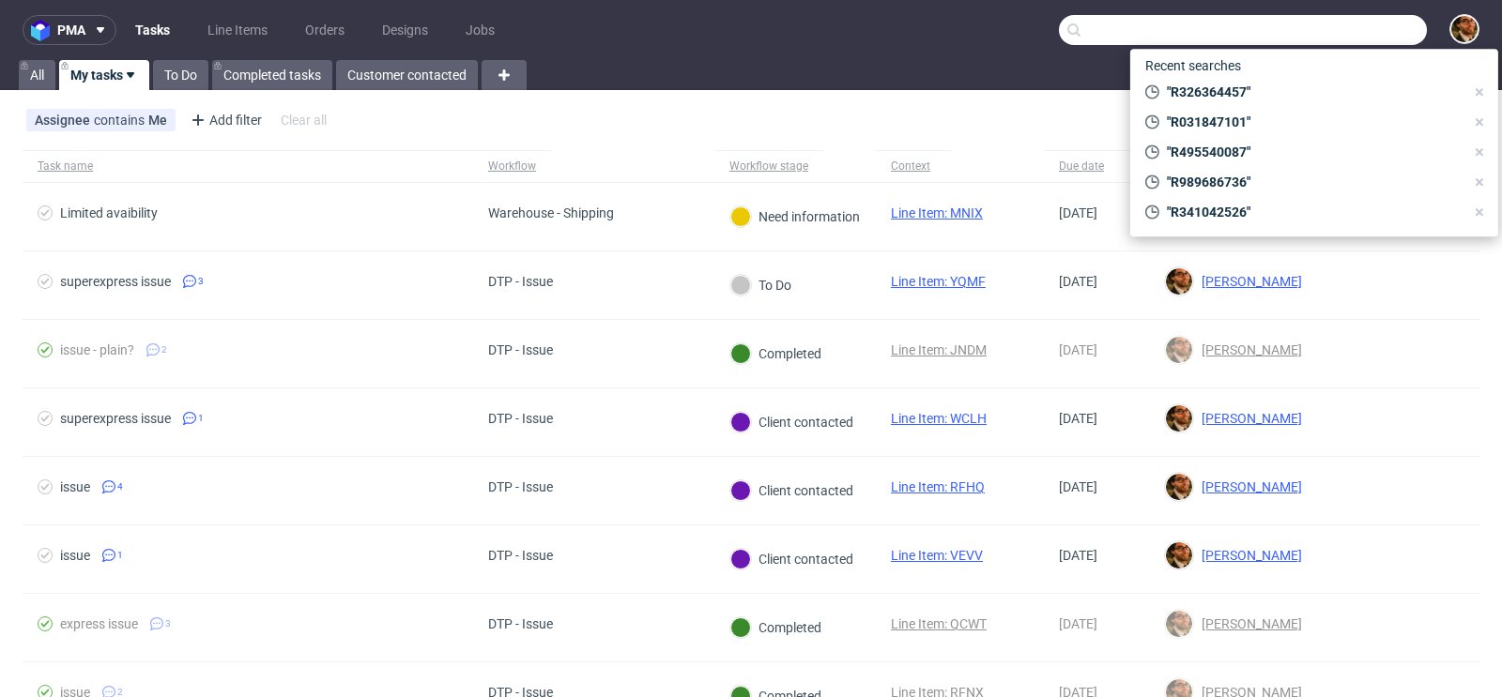
paste input "R710044089"
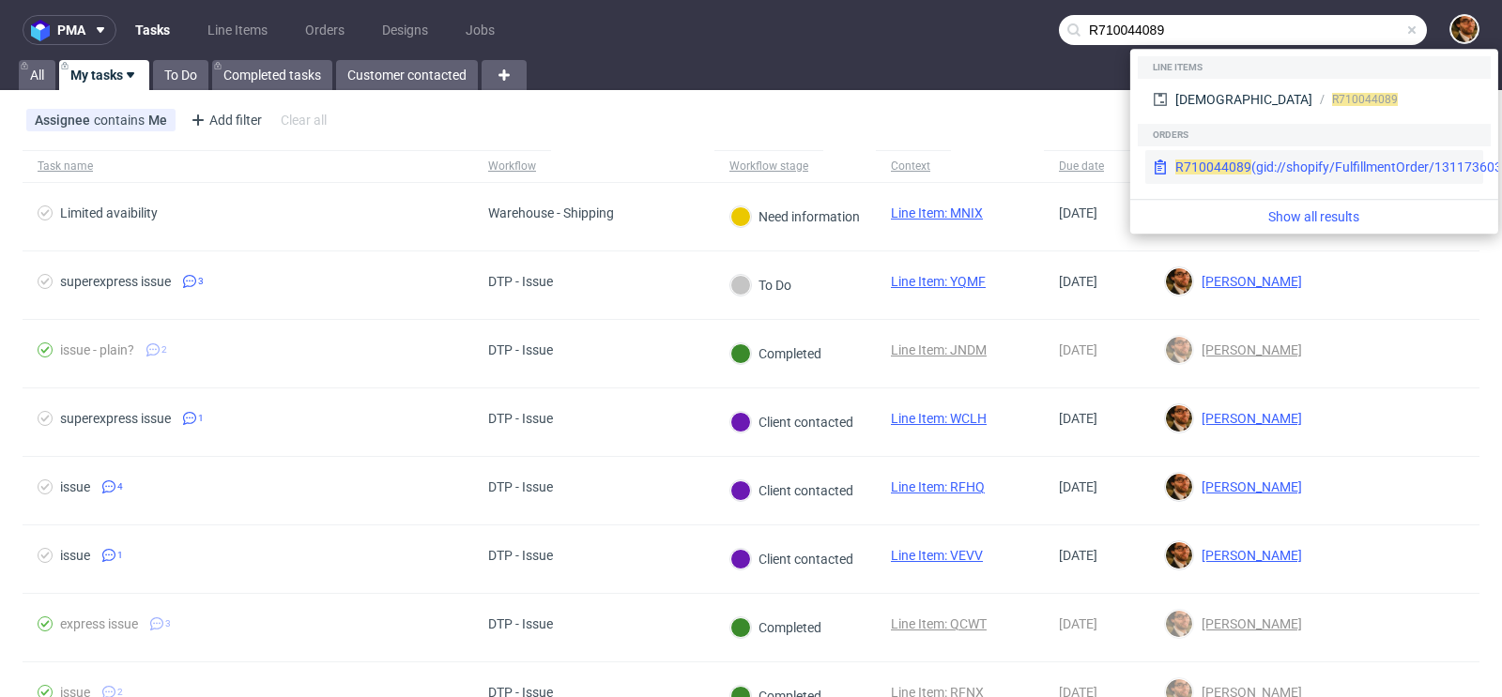
type input "R710044089"
click at [1211, 172] on span "R710044089" at bounding box center [1213, 167] width 76 height 15
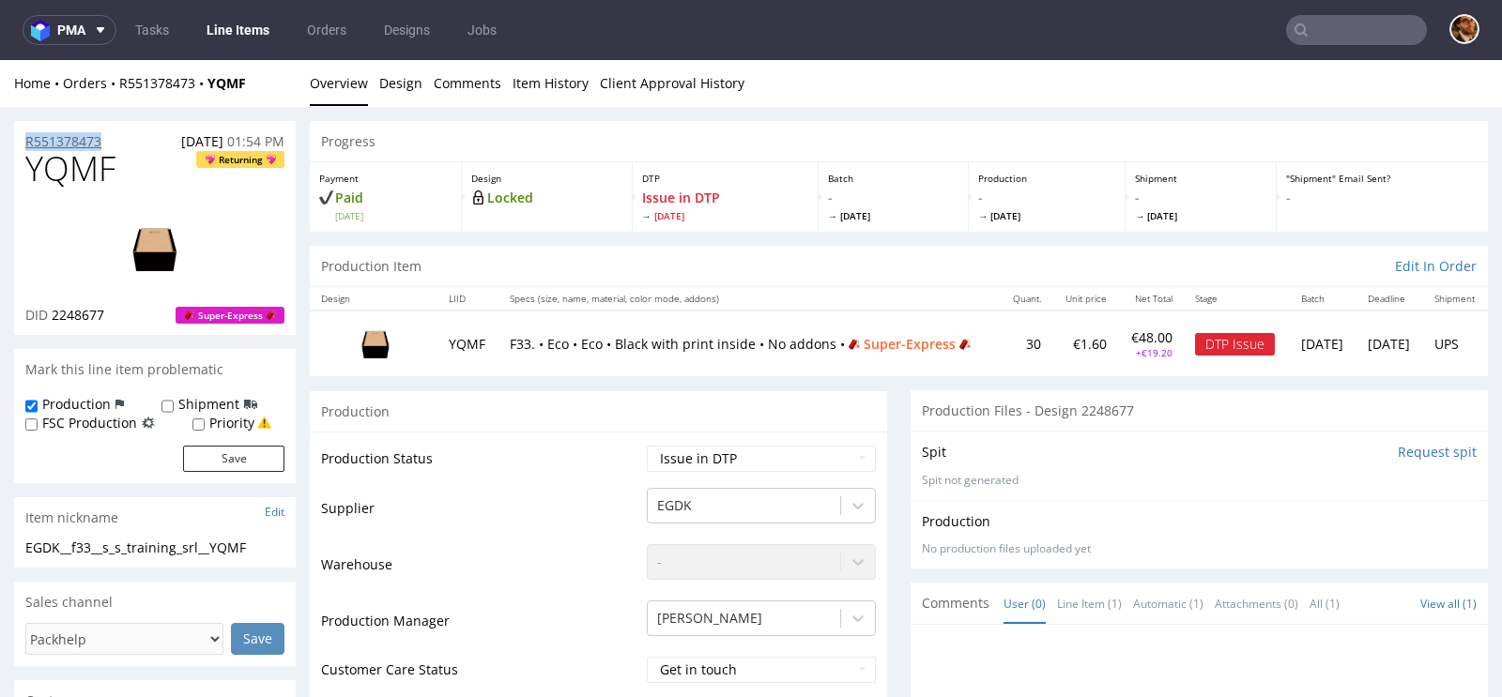
drag, startPoint x: 117, startPoint y: 139, endPoint x: 24, endPoint y: 139, distance: 92.9
click at [24, 139] on div "R551378473 01.09.2025 01:54 PM" at bounding box center [155, 136] width 282 height 30
copy p "R551378473"
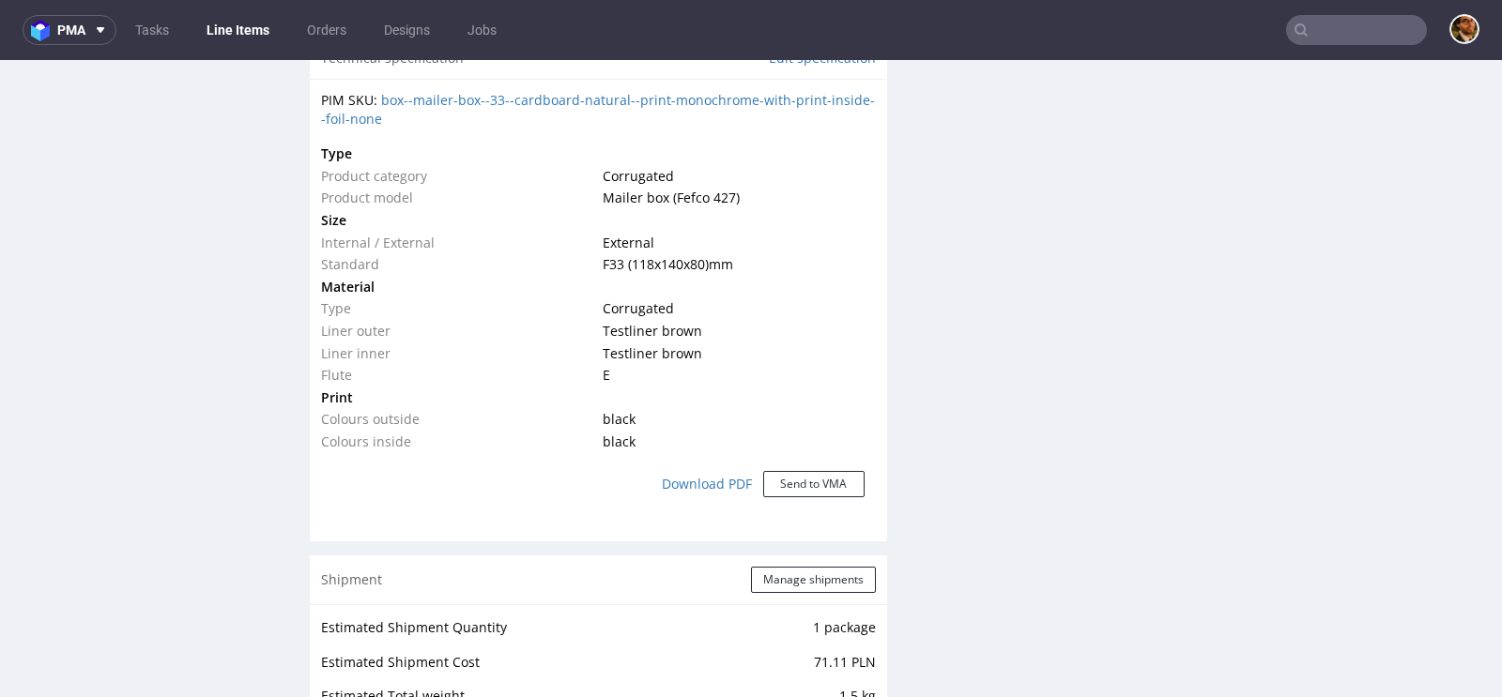
scroll to position [865, 0]
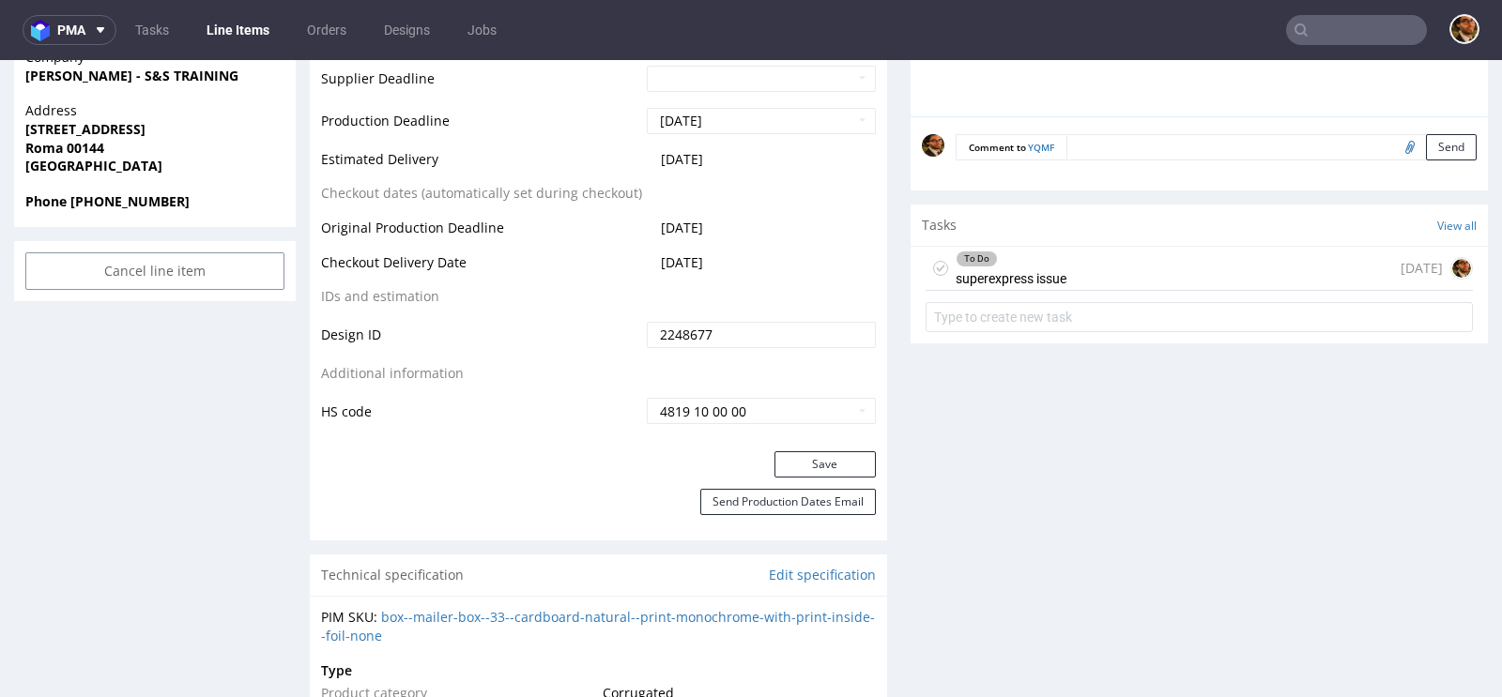
click at [1100, 271] on div "To Do superexpress issue 2 days ago" at bounding box center [1198, 269] width 547 height 44
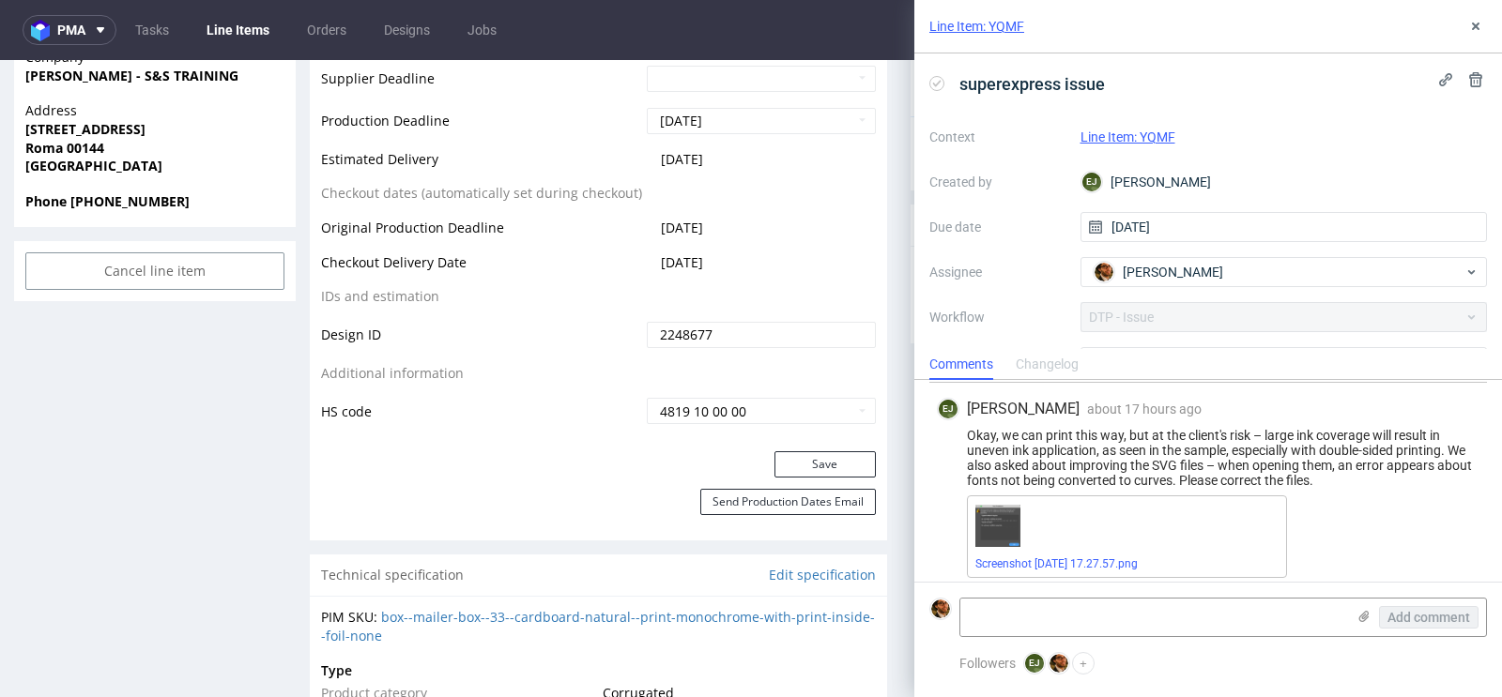
scroll to position [269, 0]
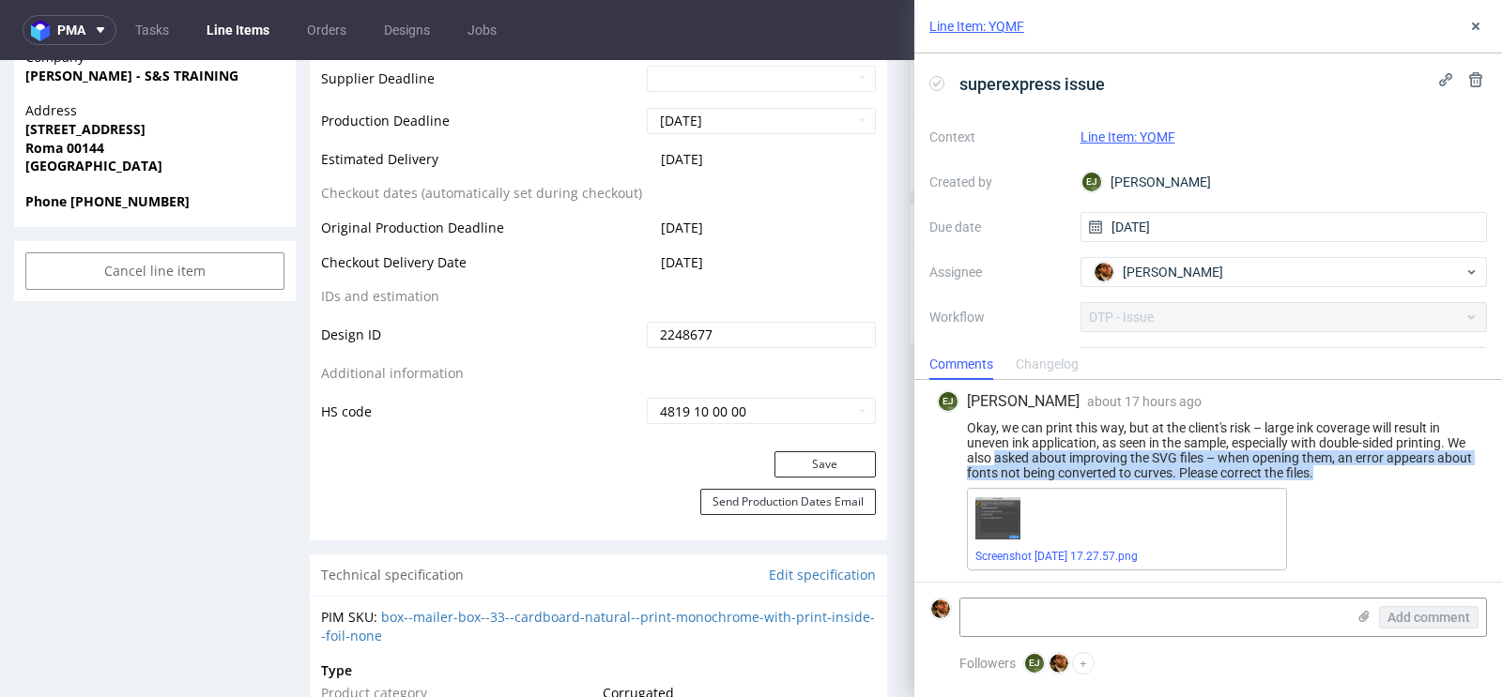
drag, startPoint x: 1320, startPoint y: 473, endPoint x: 997, endPoint y: 459, distance: 323.2
click at [997, 459] on div "Okay, we can print this way, but at the client's risk – large ink coverage will…" at bounding box center [1208, 450] width 542 height 60
copy div "asked about improving the SVG files – when opening them, an error appears about…"
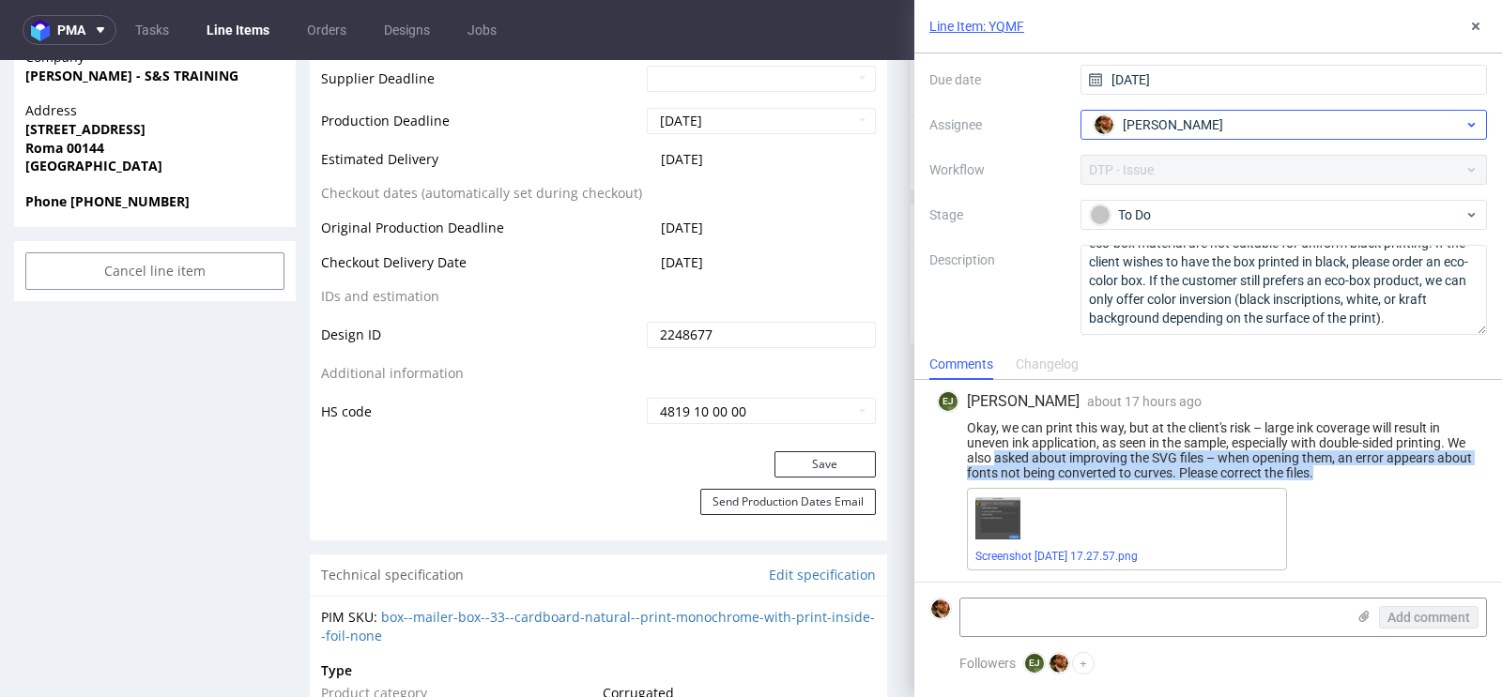
scroll to position [0, 0]
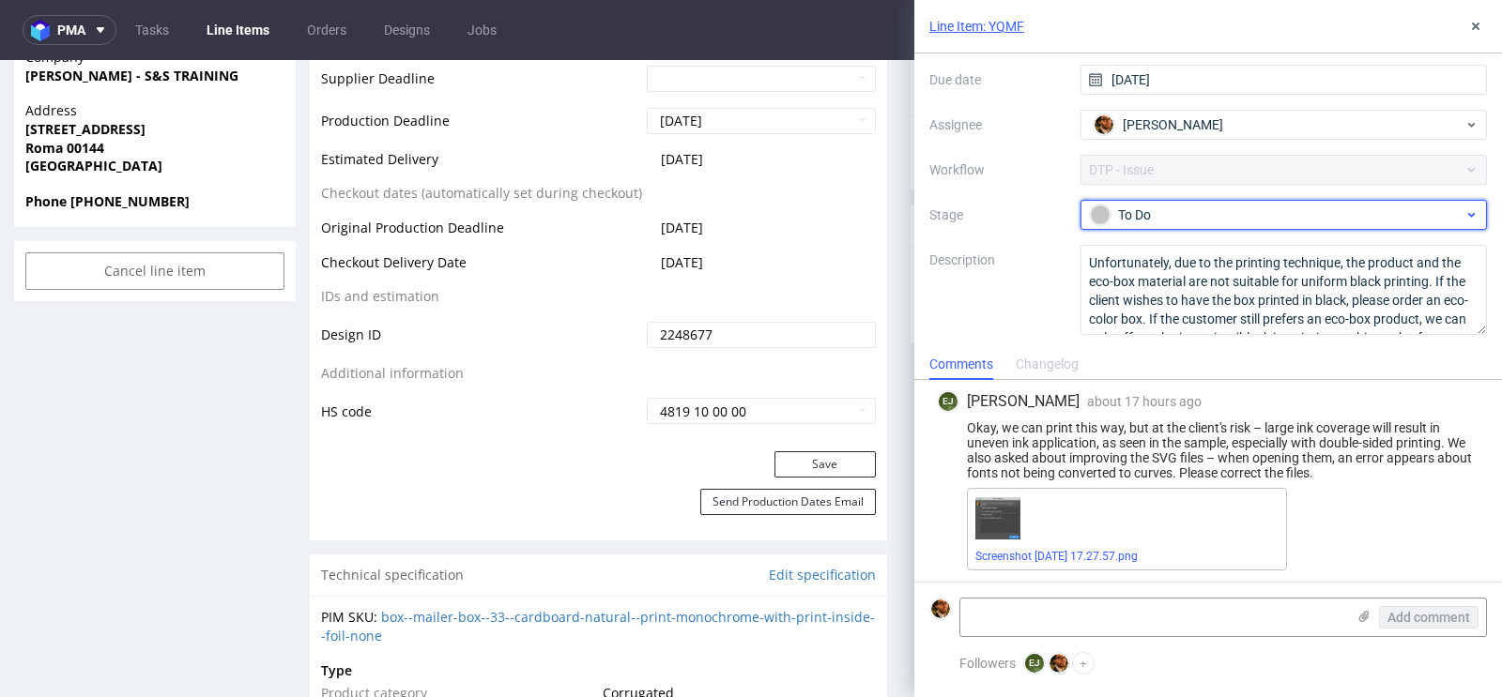
click at [1315, 221] on div "To Do" at bounding box center [1277, 215] width 374 height 21
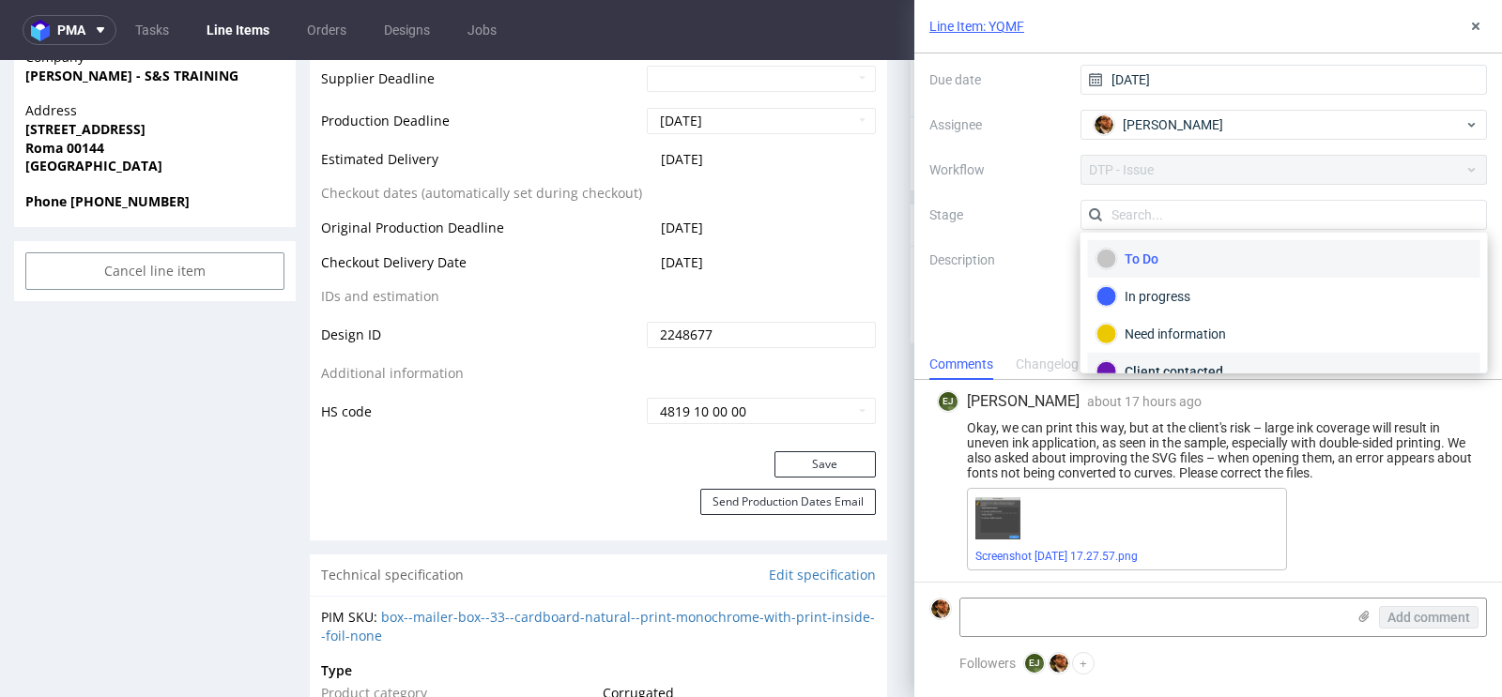
click at [1244, 357] on div "Client contacted" at bounding box center [1284, 372] width 392 height 38
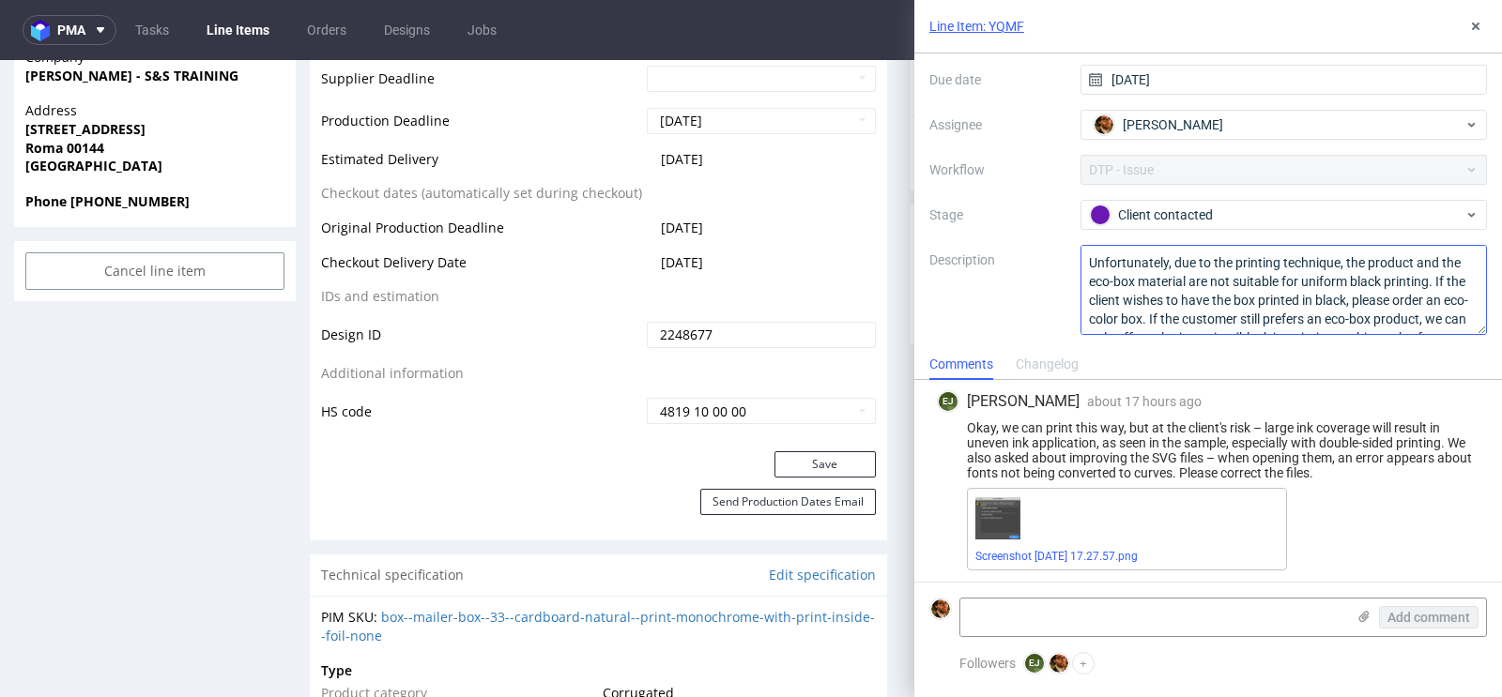
scroll to position [38, 0]
click at [895, 308] on div "Line Item: YQMF superexpress issue Context Line Item: YQMF Created by EJ Elżbie…" at bounding box center [1197, 348] width 610 height 697
click at [1476, 30] on icon at bounding box center [1475, 26] width 15 height 15
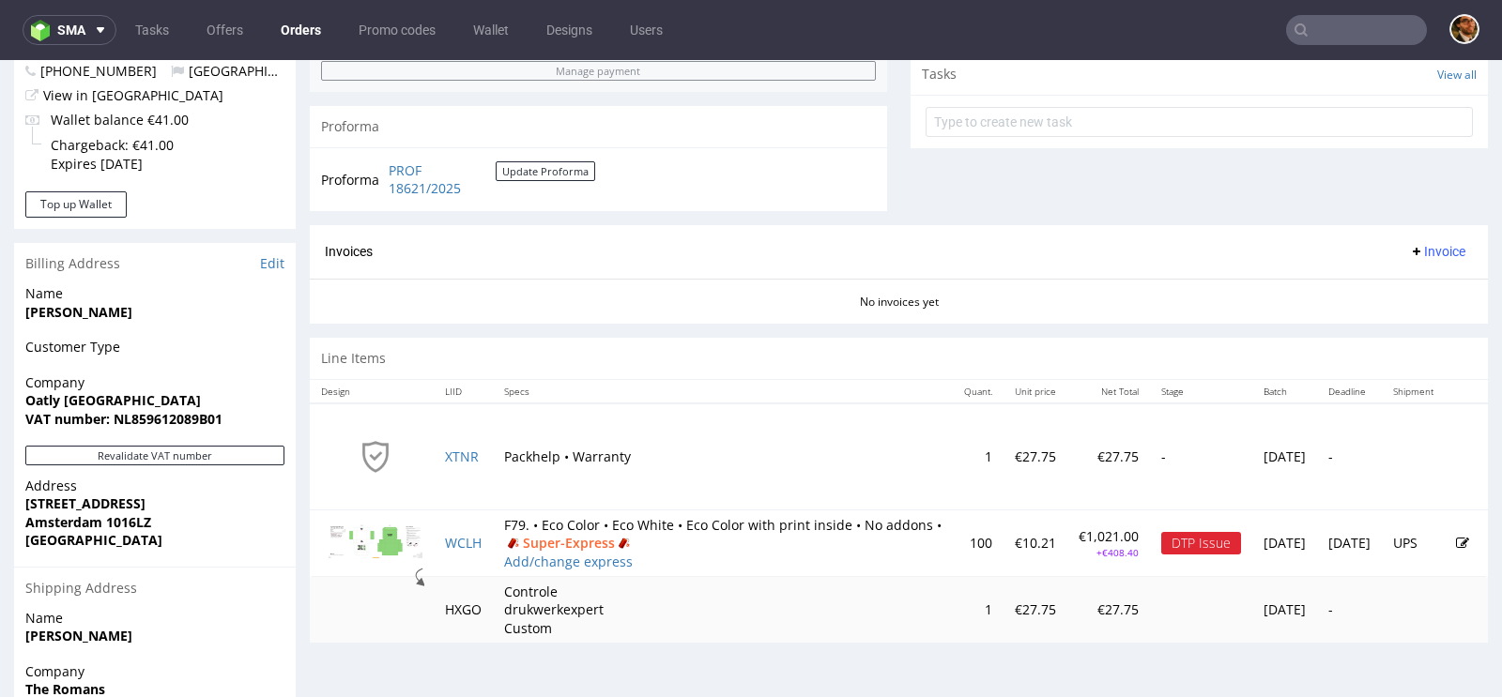
scroll to position [831, 0]
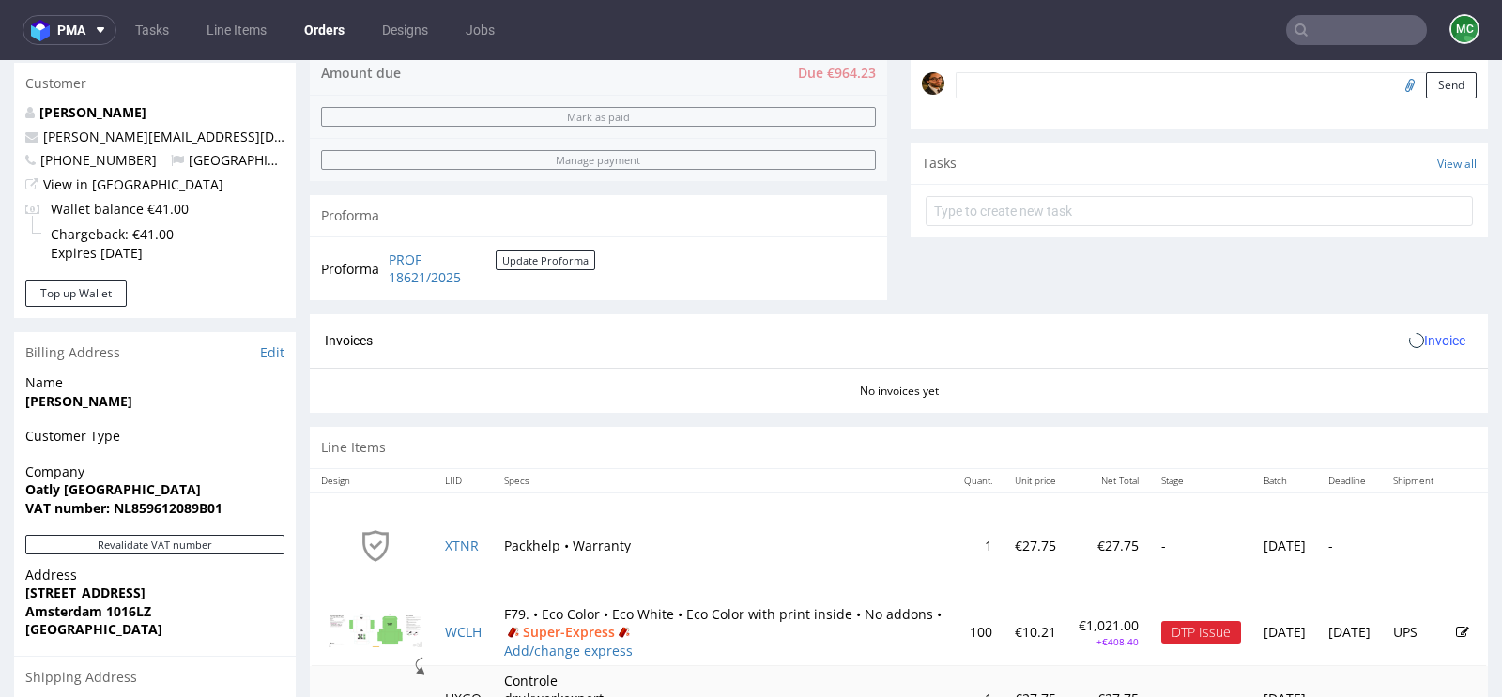
scroll to position [831, 0]
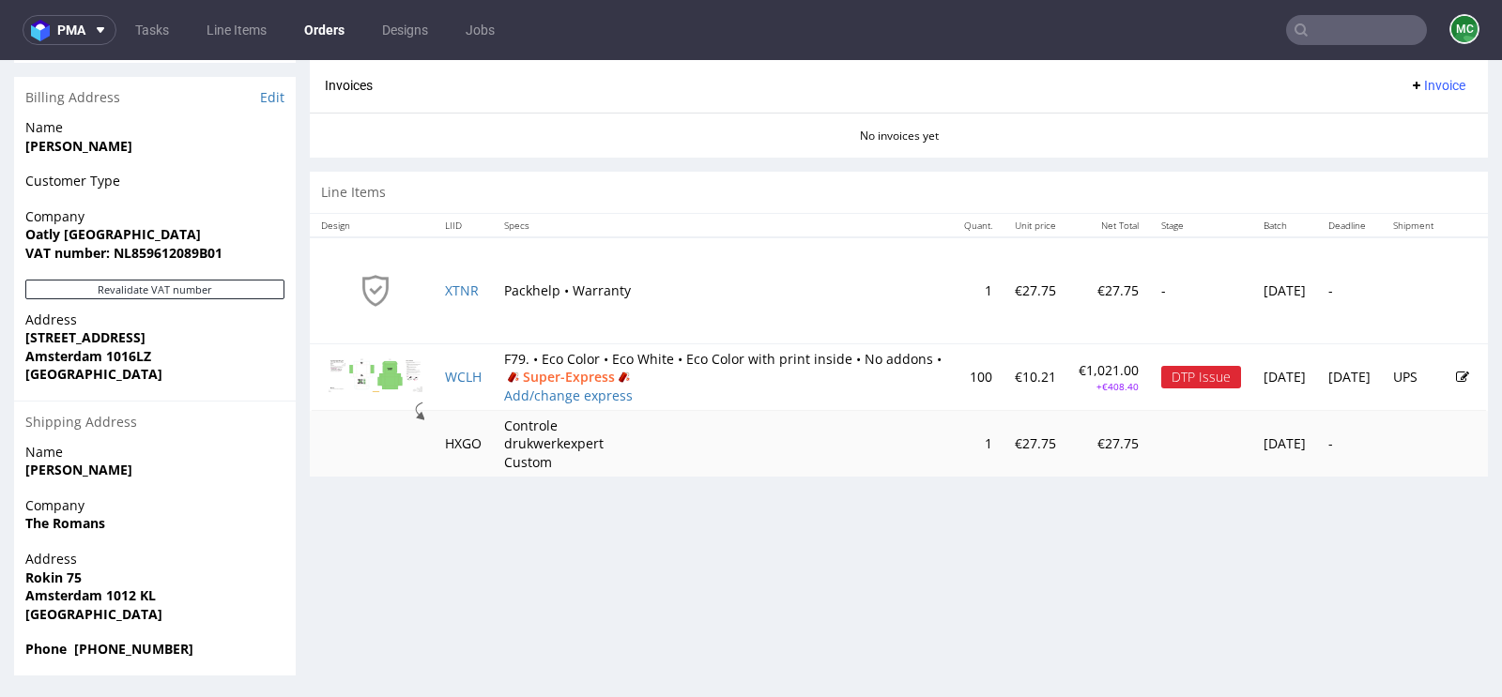
click at [1456, 371] on icon at bounding box center [1462, 377] width 13 height 13
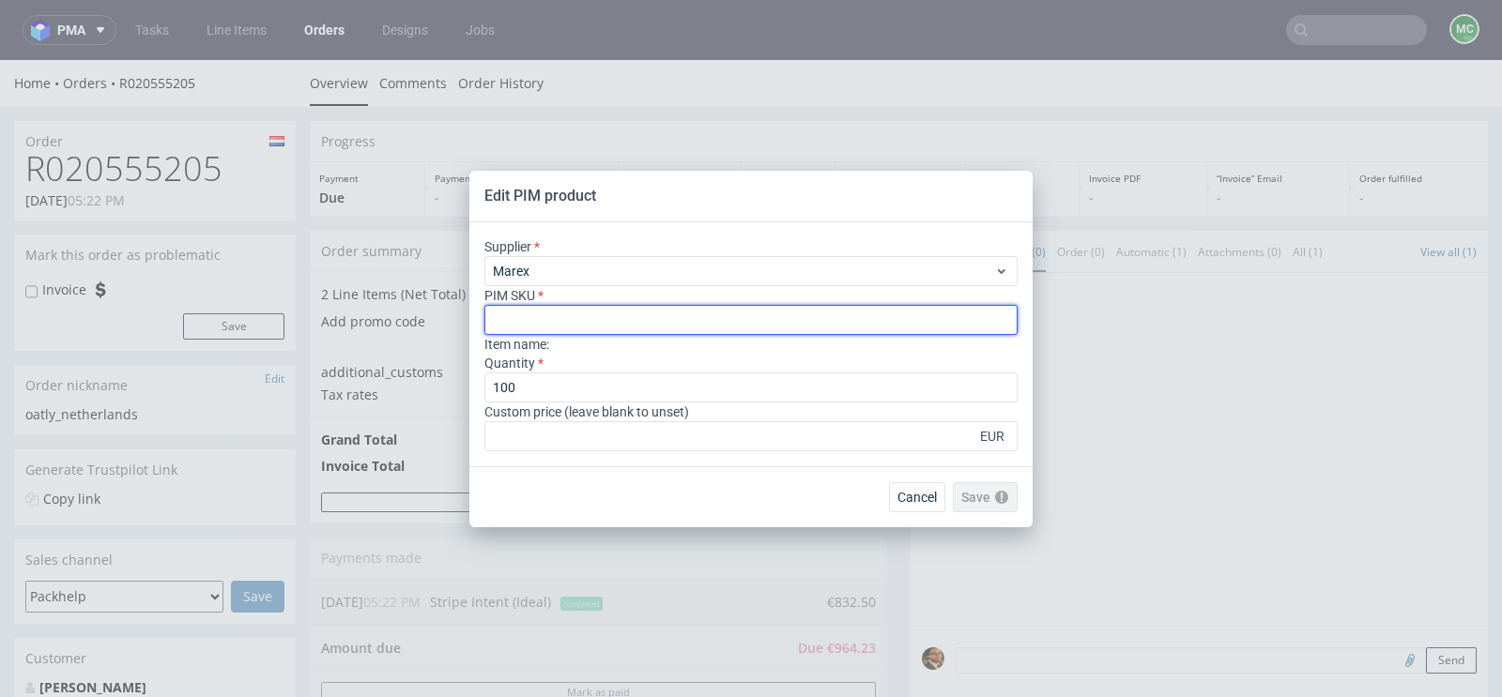
click at [565, 315] on input "text" at bounding box center [750, 320] width 533 height 30
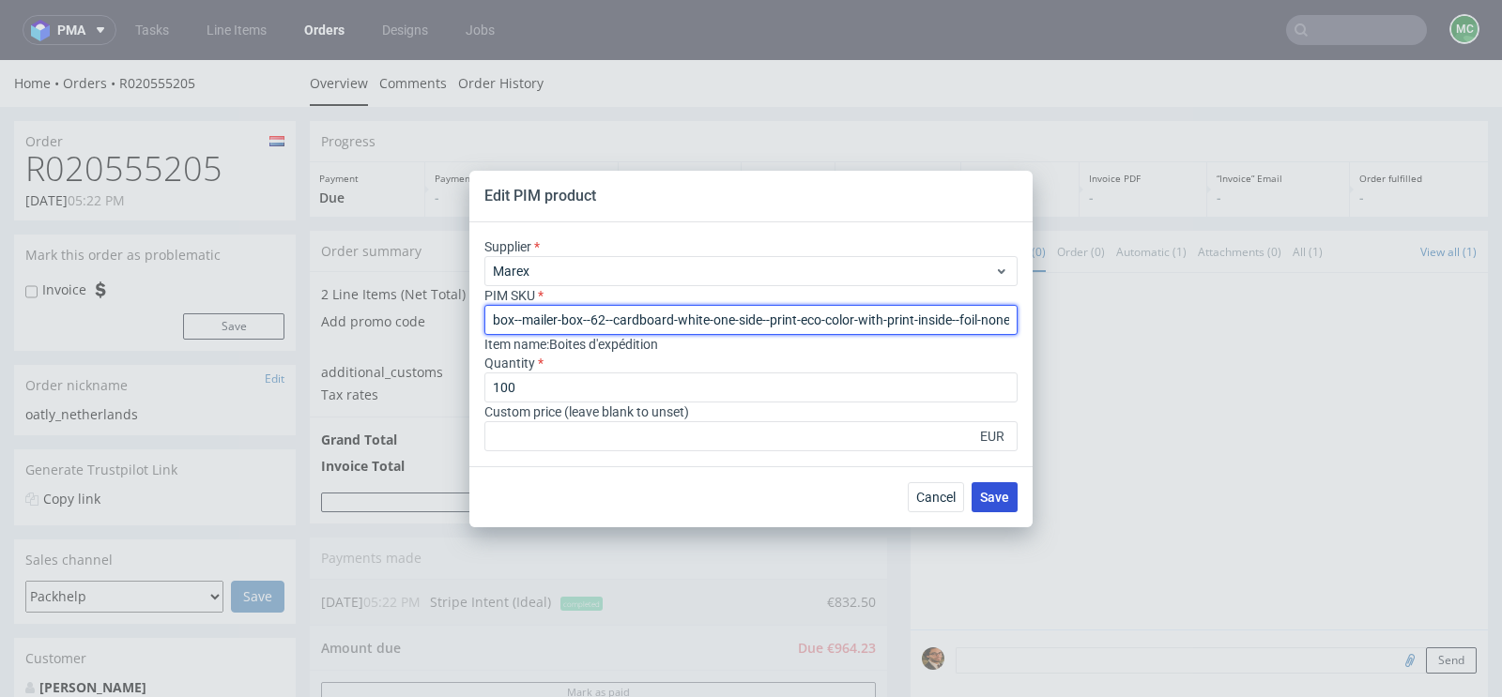
type input "box--mailer-box--62--cardboard-white-one-side--print-eco-color-with-print-insid…"
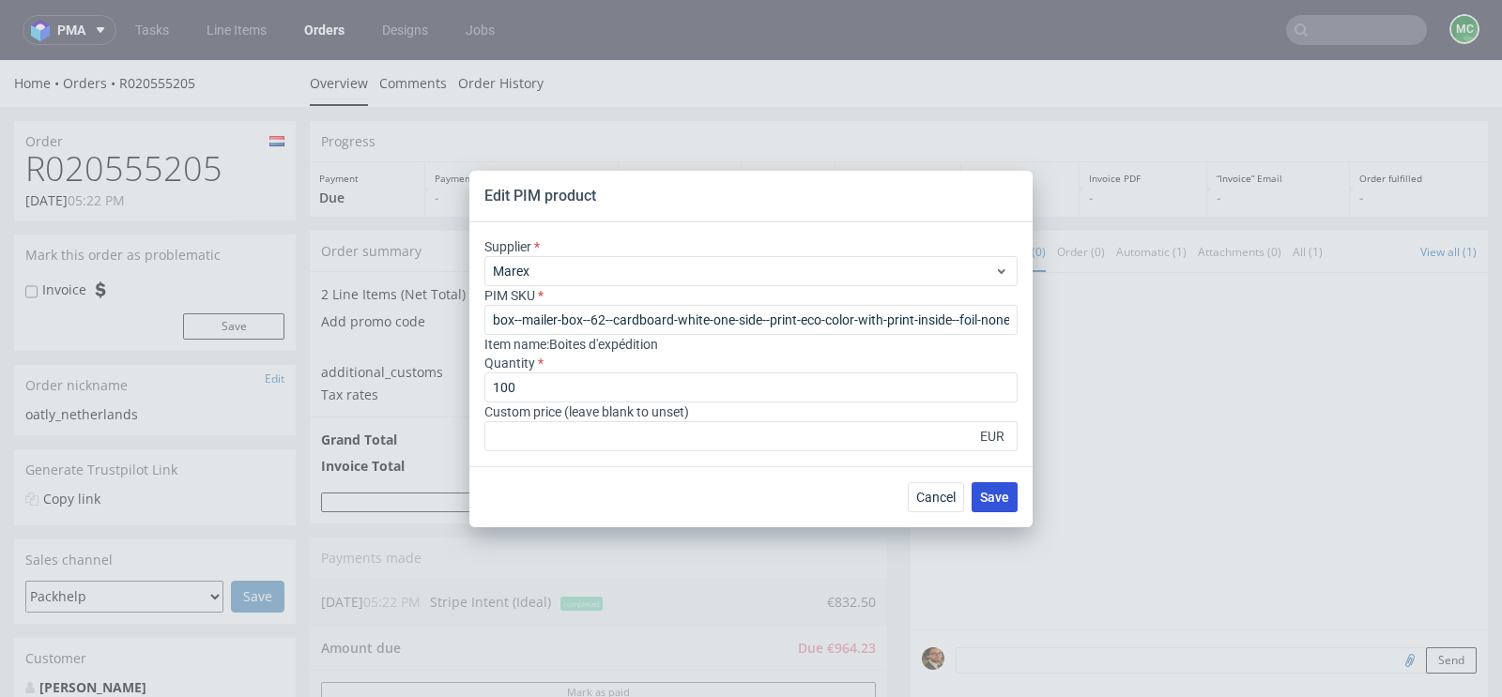
click at [1004, 496] on span "Save" at bounding box center [994, 497] width 29 height 13
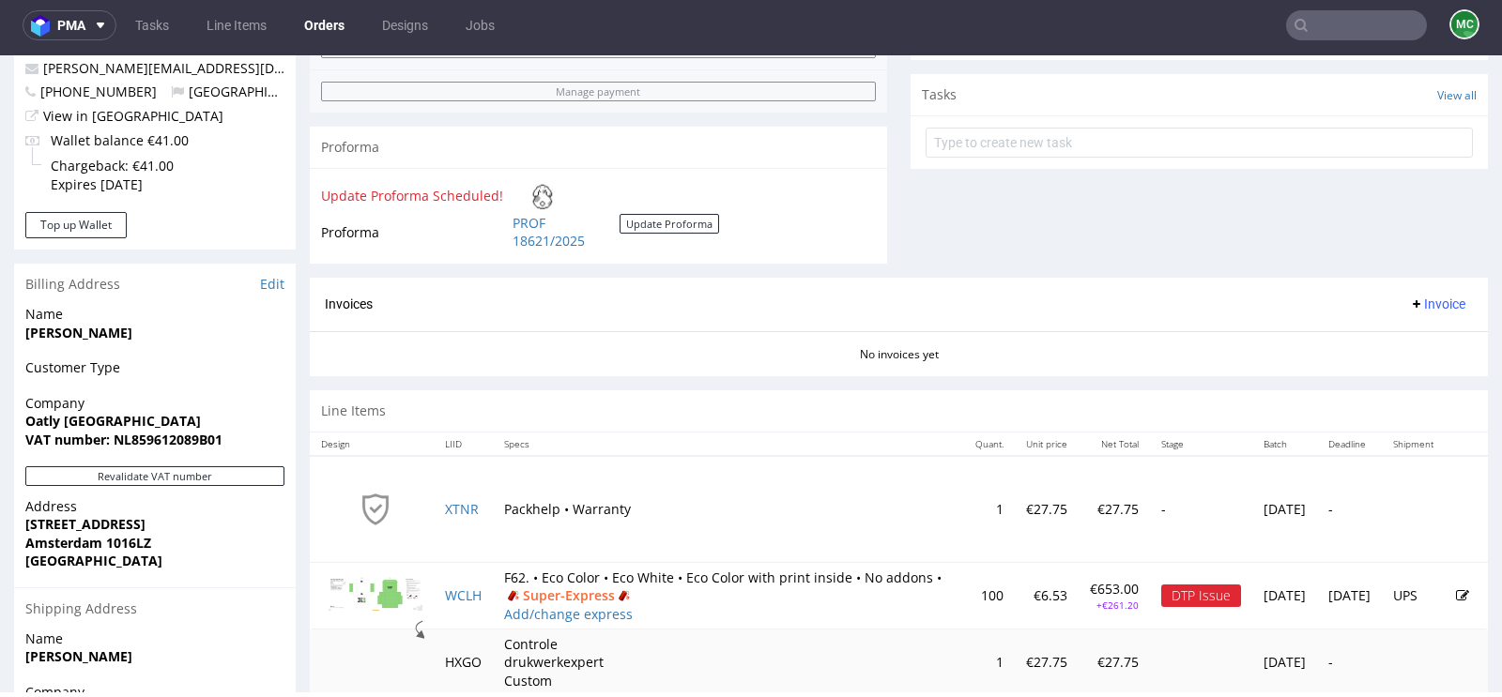
scroll to position [831, 0]
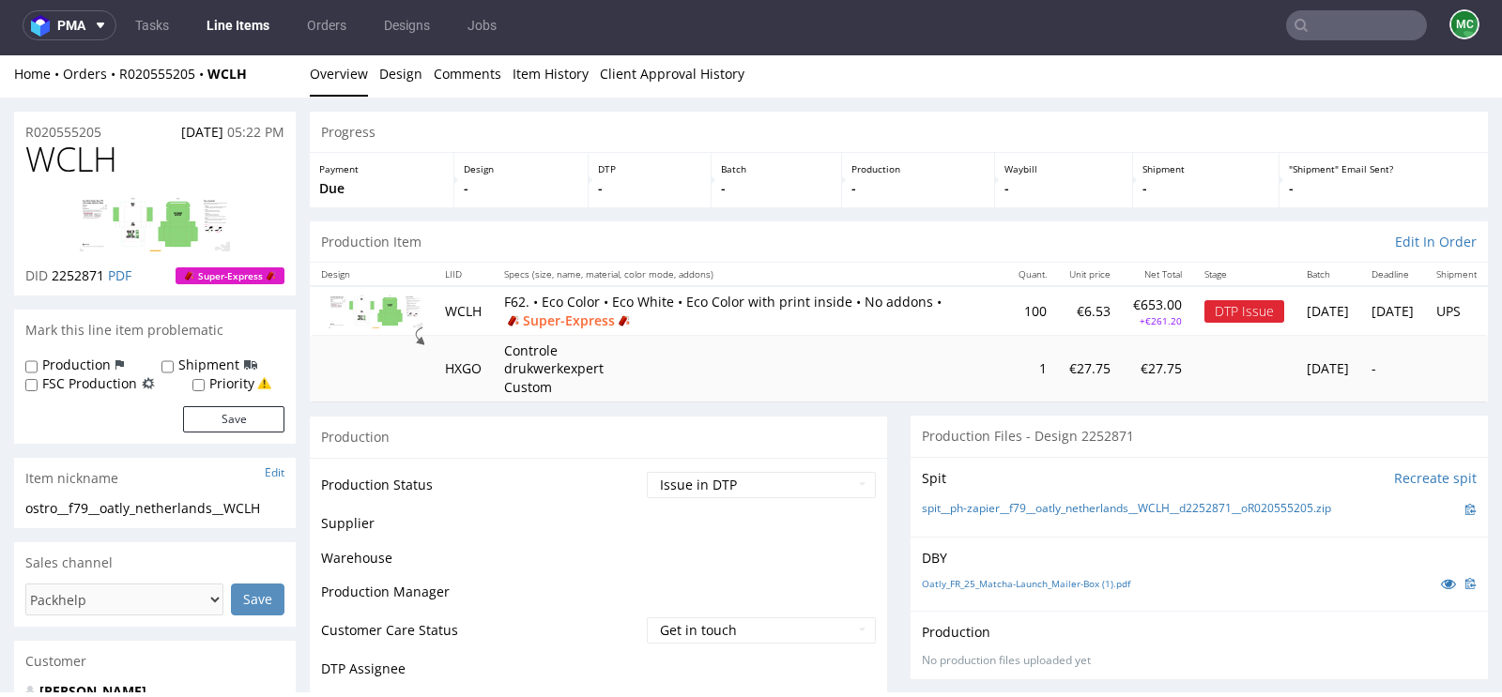
scroll to position [776, 0]
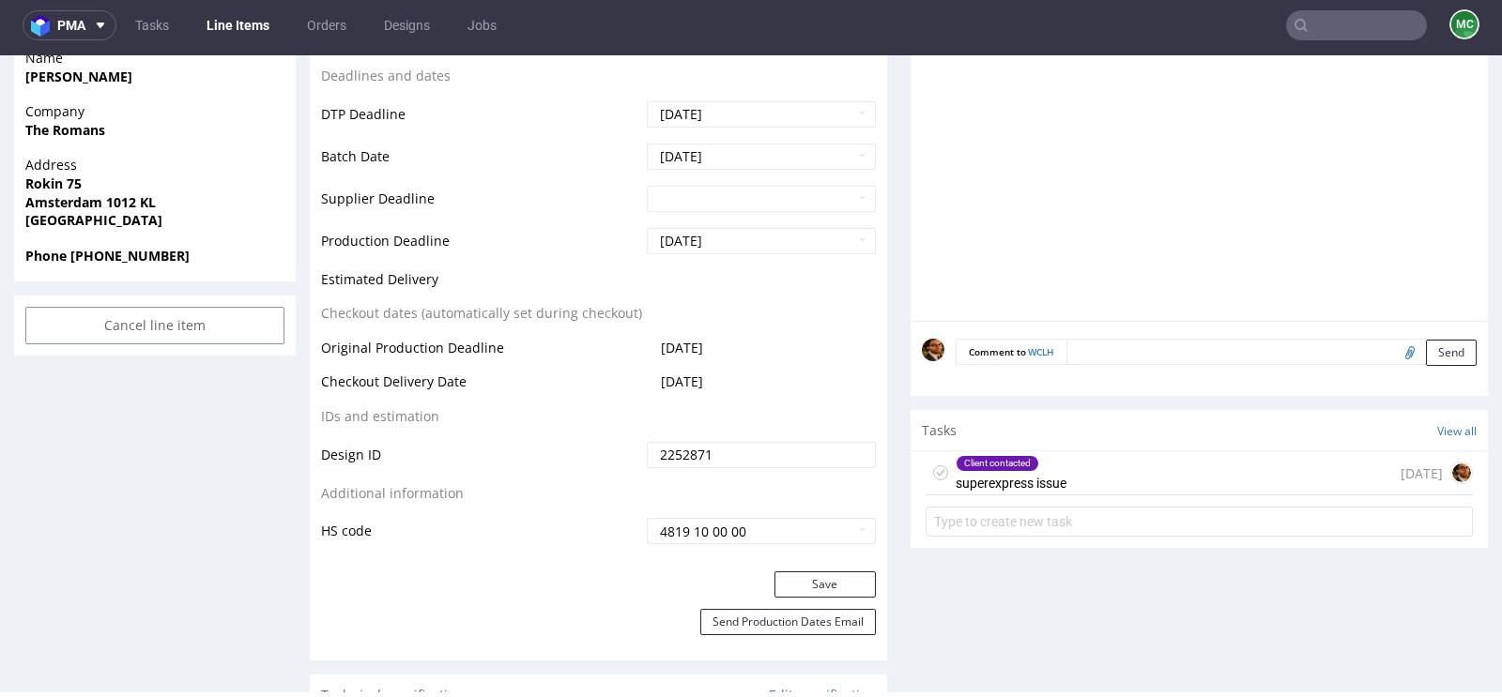
click at [1090, 469] on div "Client contacted superexpress issue [DATE]" at bounding box center [1198, 473] width 547 height 44
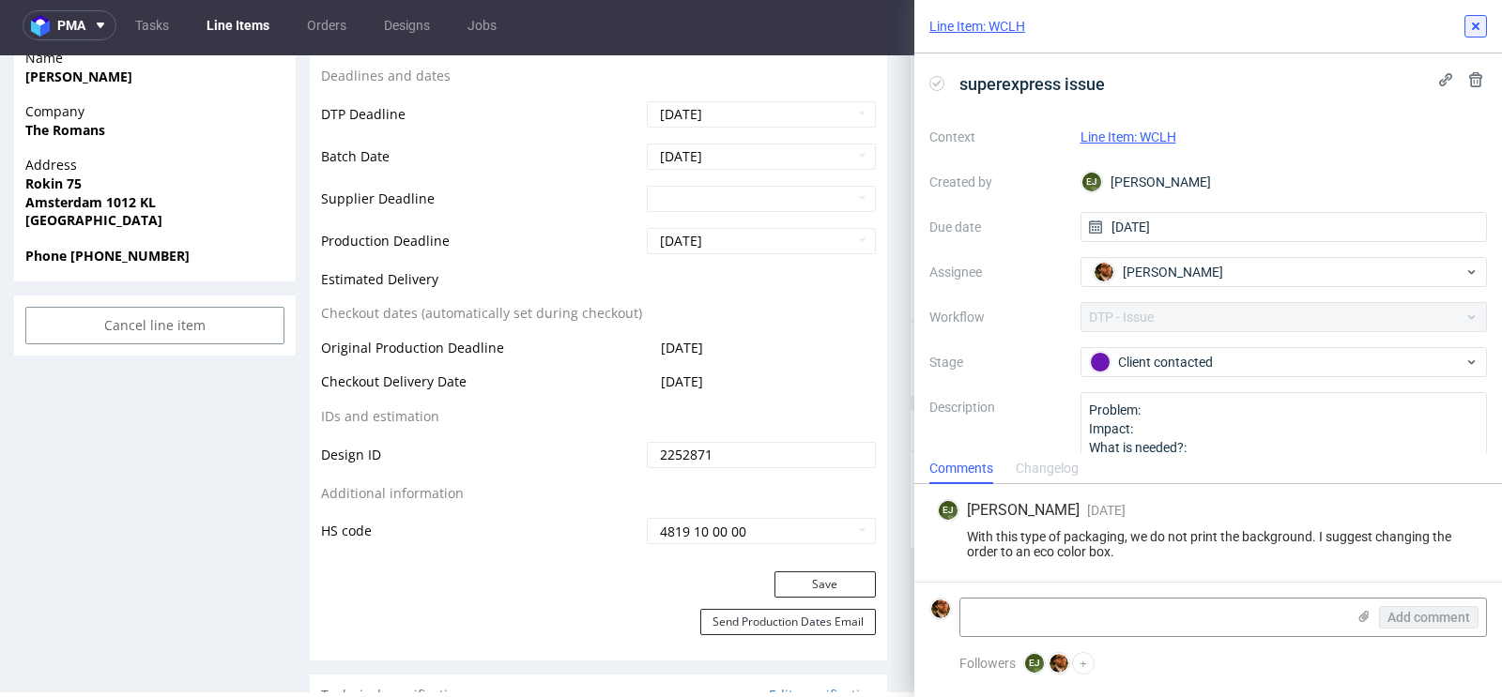
click at [1473, 34] on button at bounding box center [1475, 26] width 23 height 23
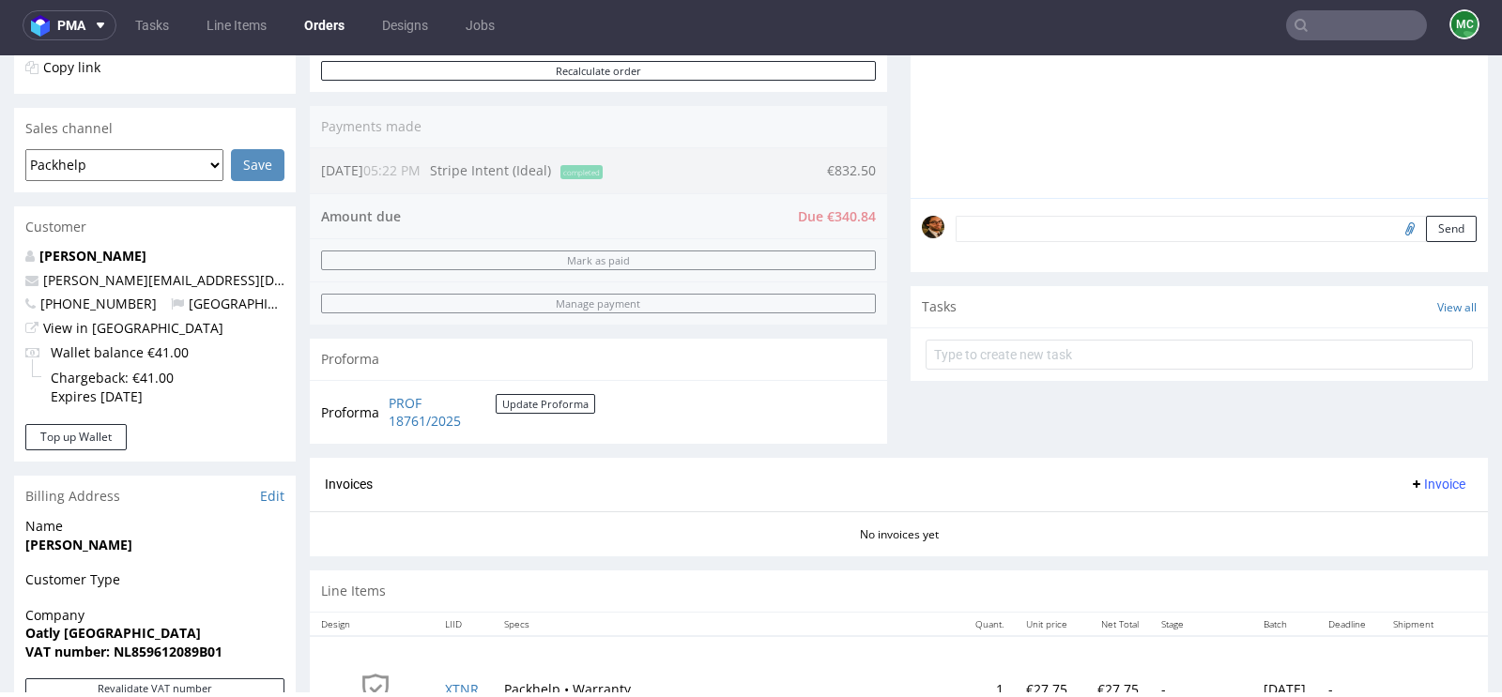
scroll to position [831, 0]
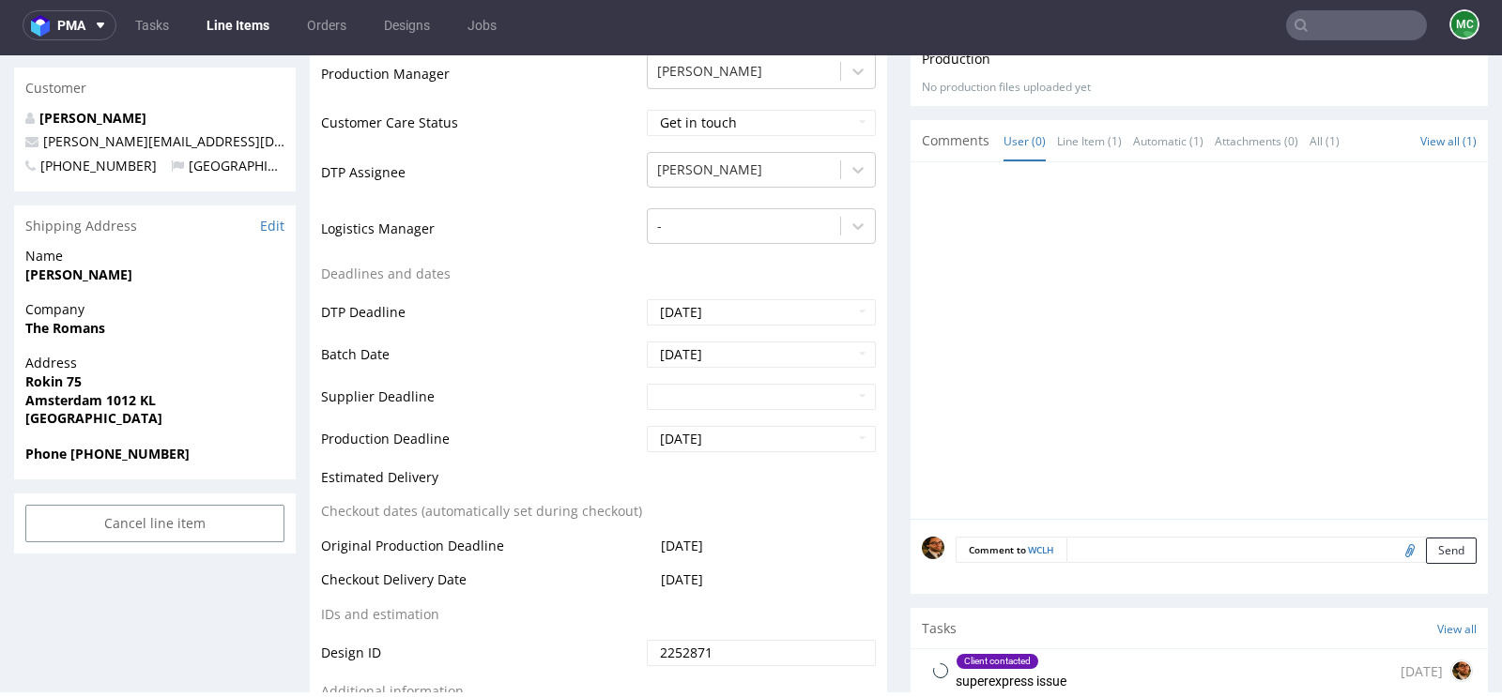
scroll to position [804, 0]
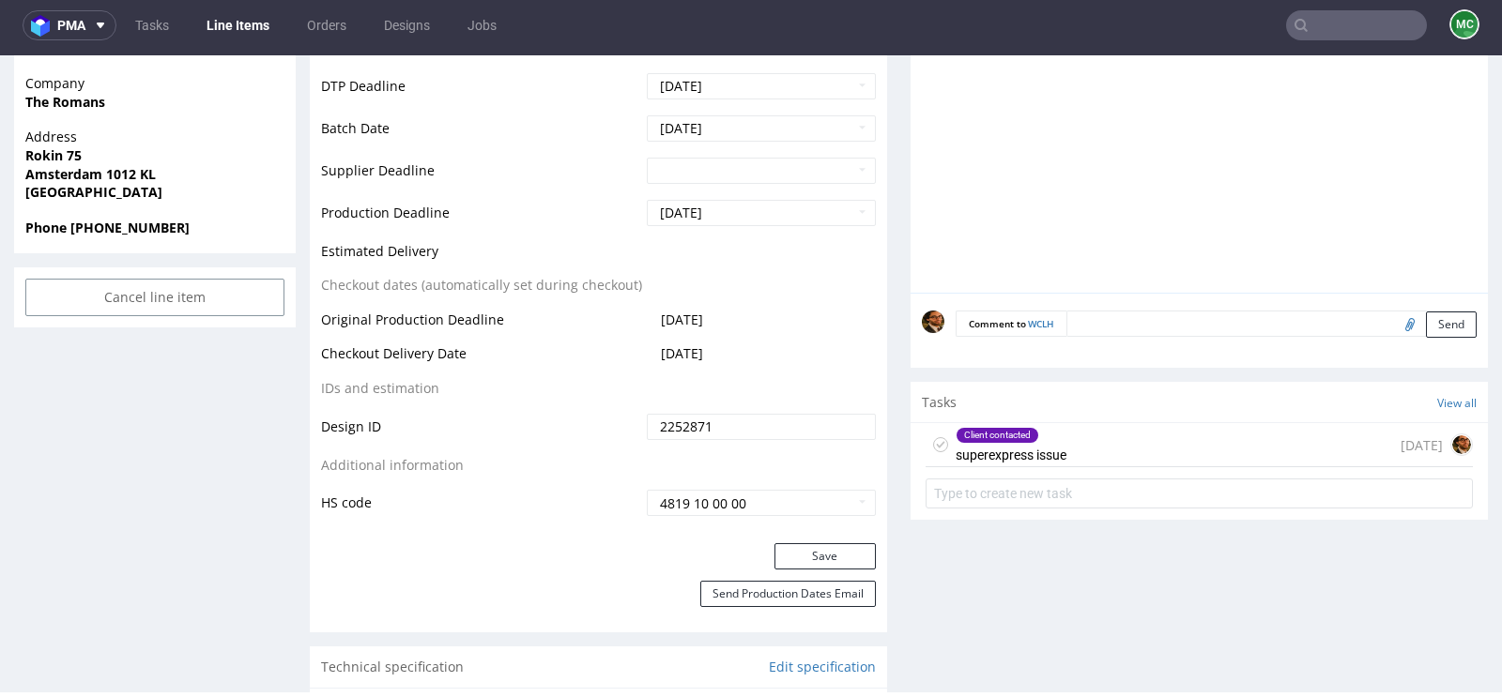
click at [1144, 450] on div "Client contacted superexpress issue [DATE]" at bounding box center [1198, 445] width 547 height 44
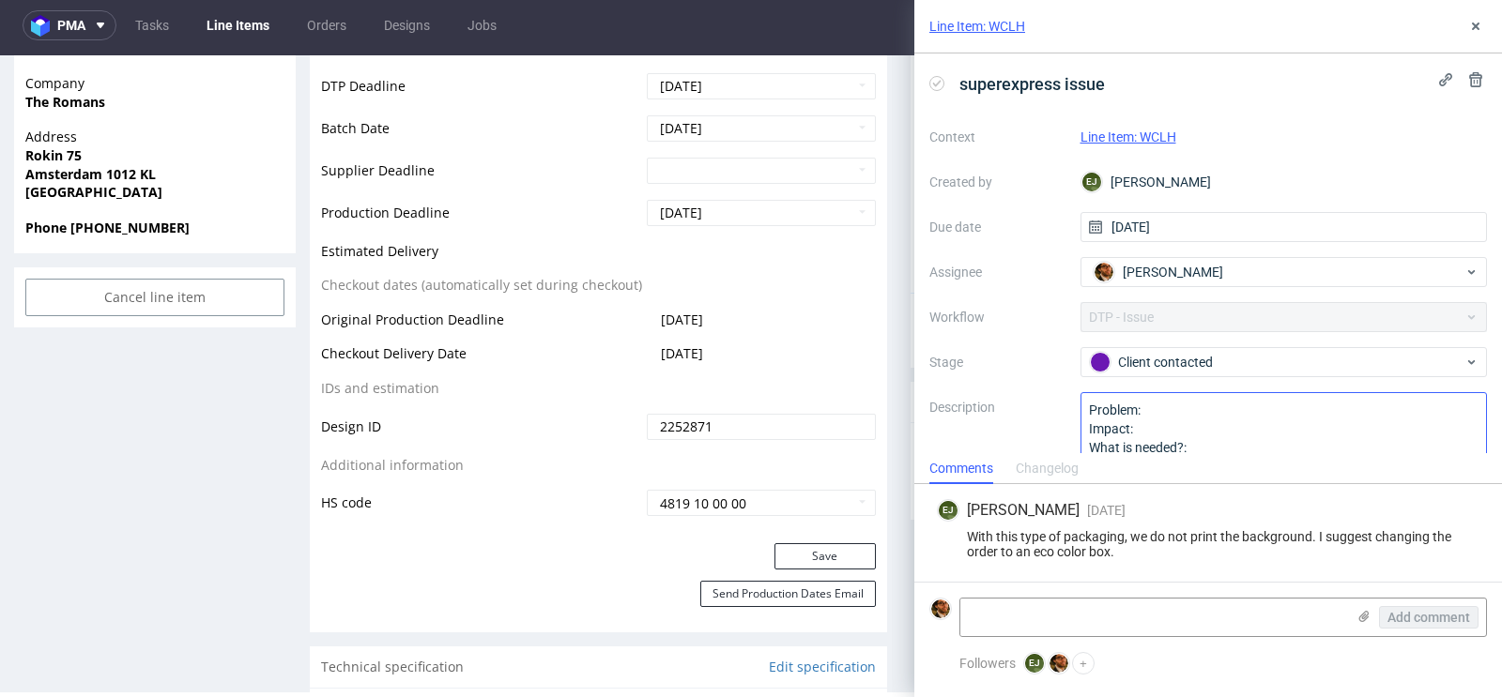
scroll to position [40, 0]
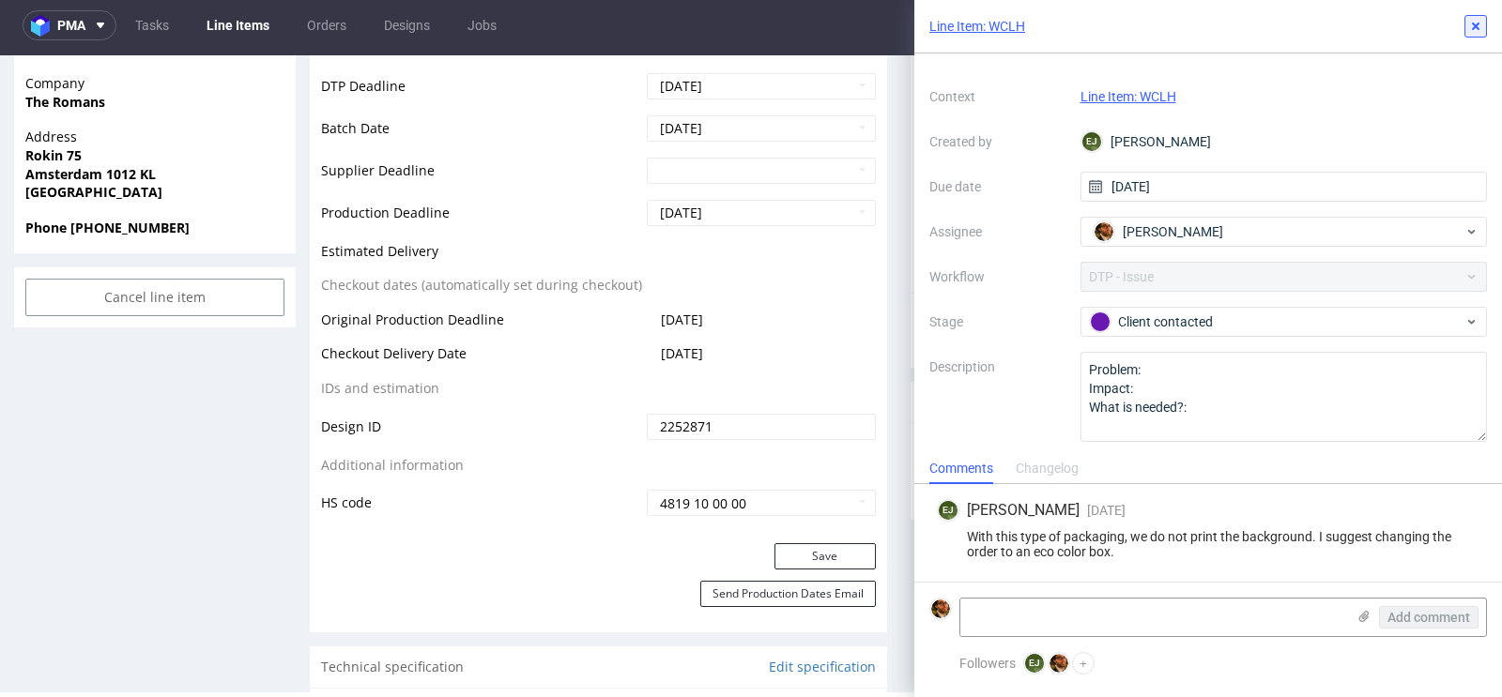
click at [1478, 25] on icon at bounding box center [1475, 26] width 15 height 15
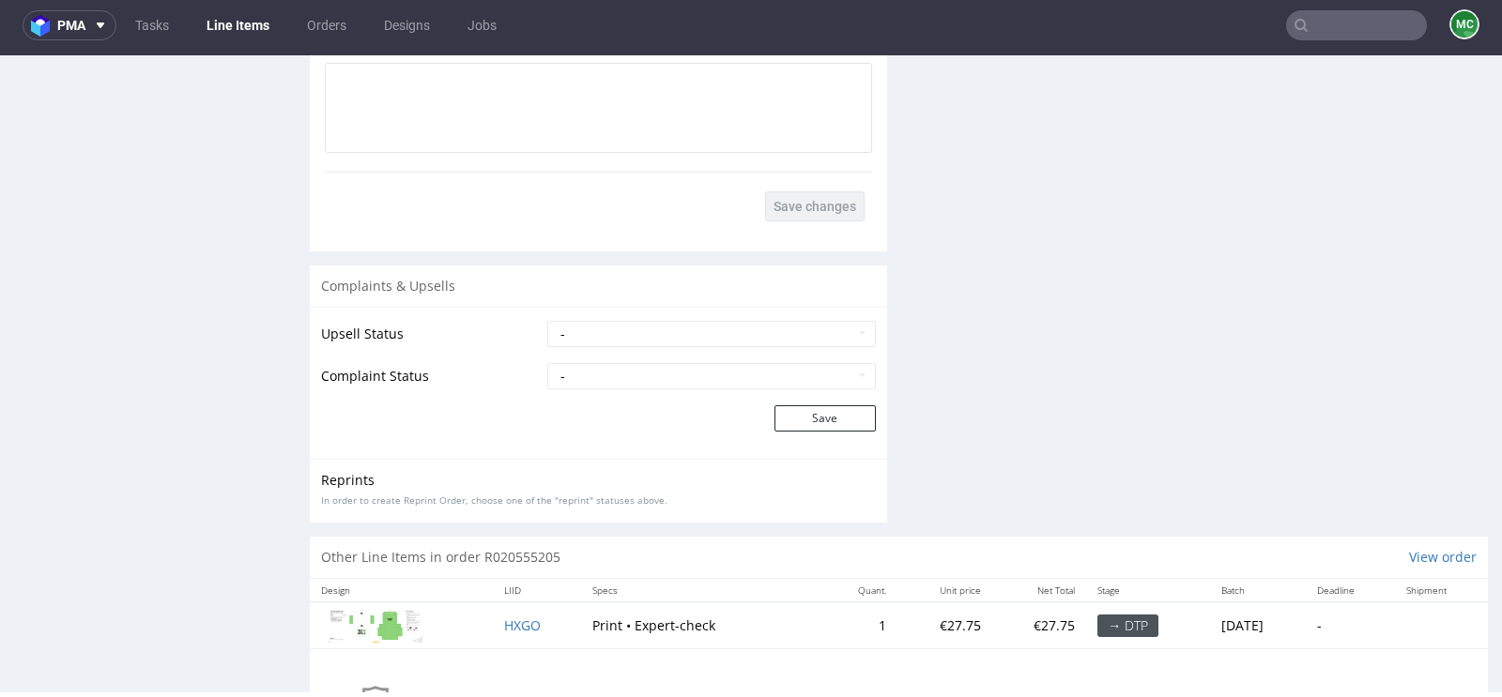
scroll to position [2872, 0]
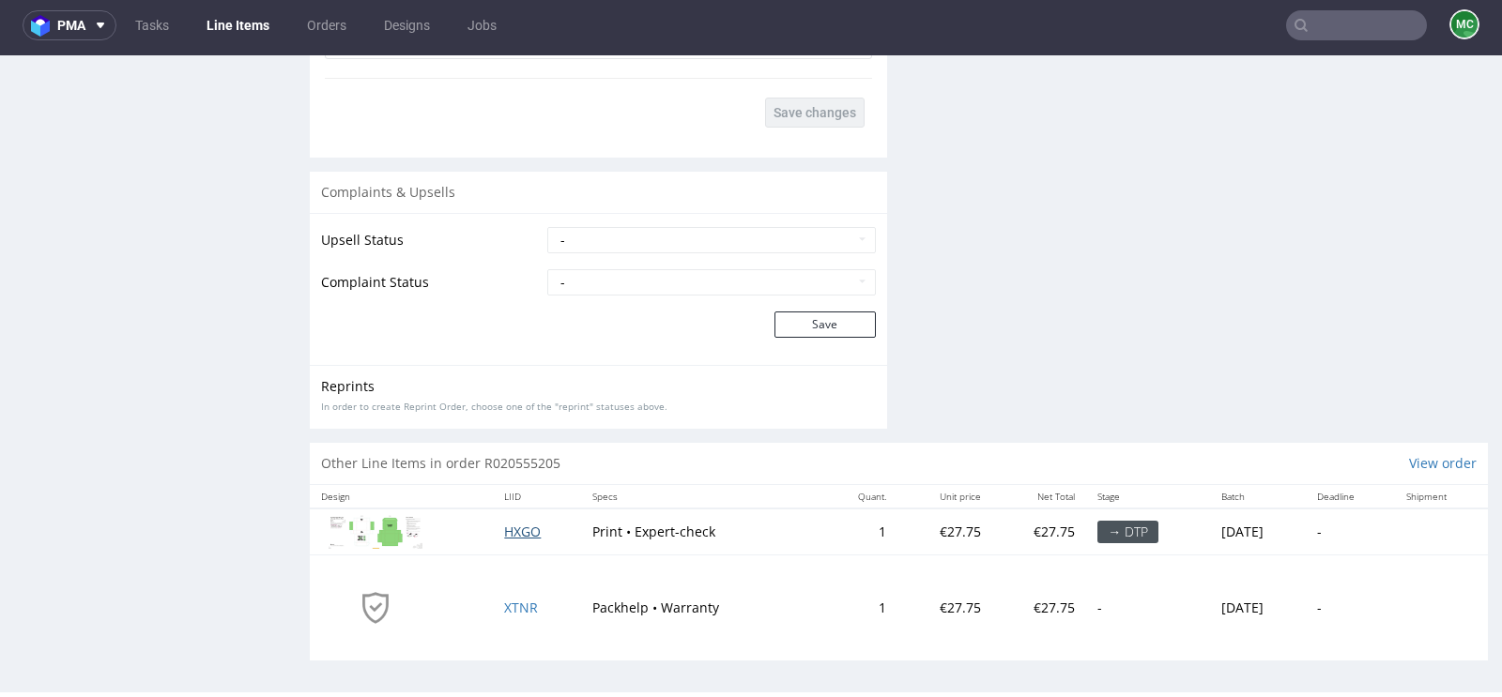
click at [505, 523] on span "HXGO" at bounding box center [522, 532] width 37 height 18
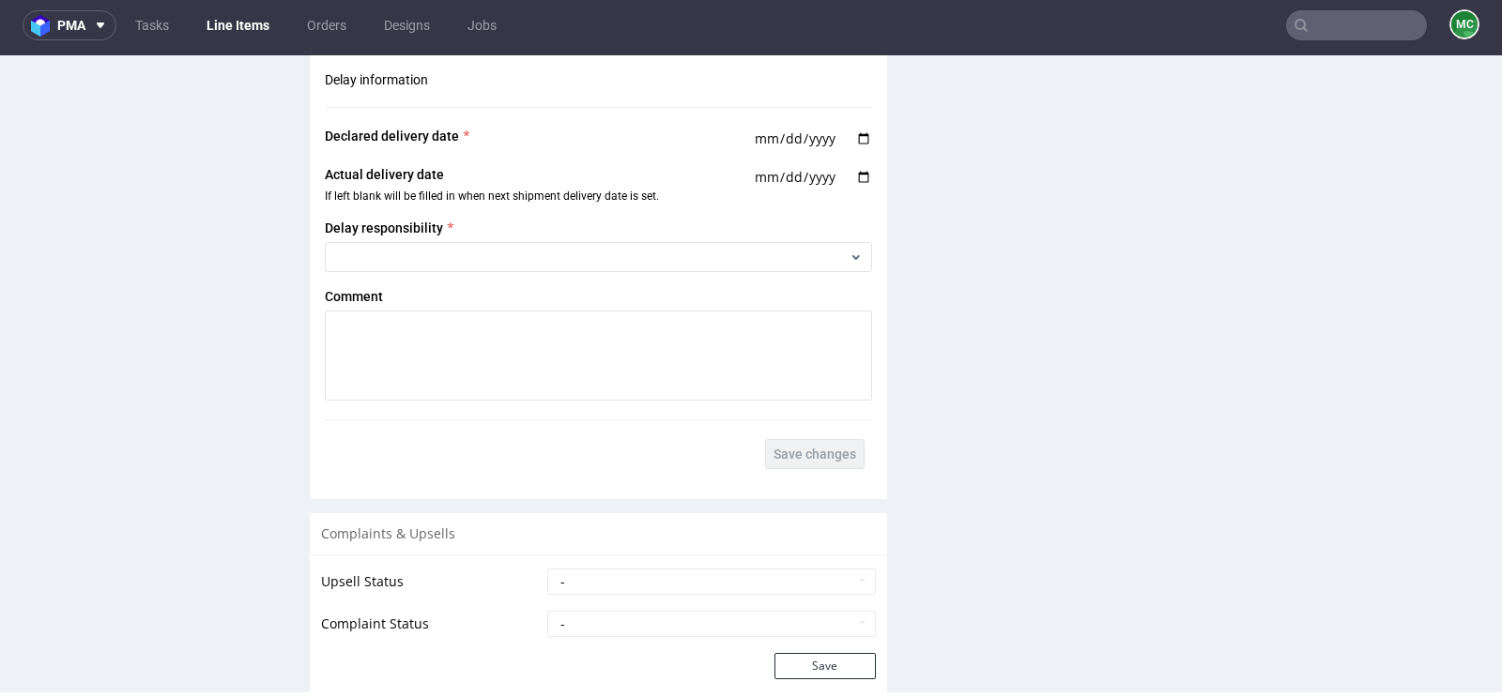
scroll to position [2299, 0]
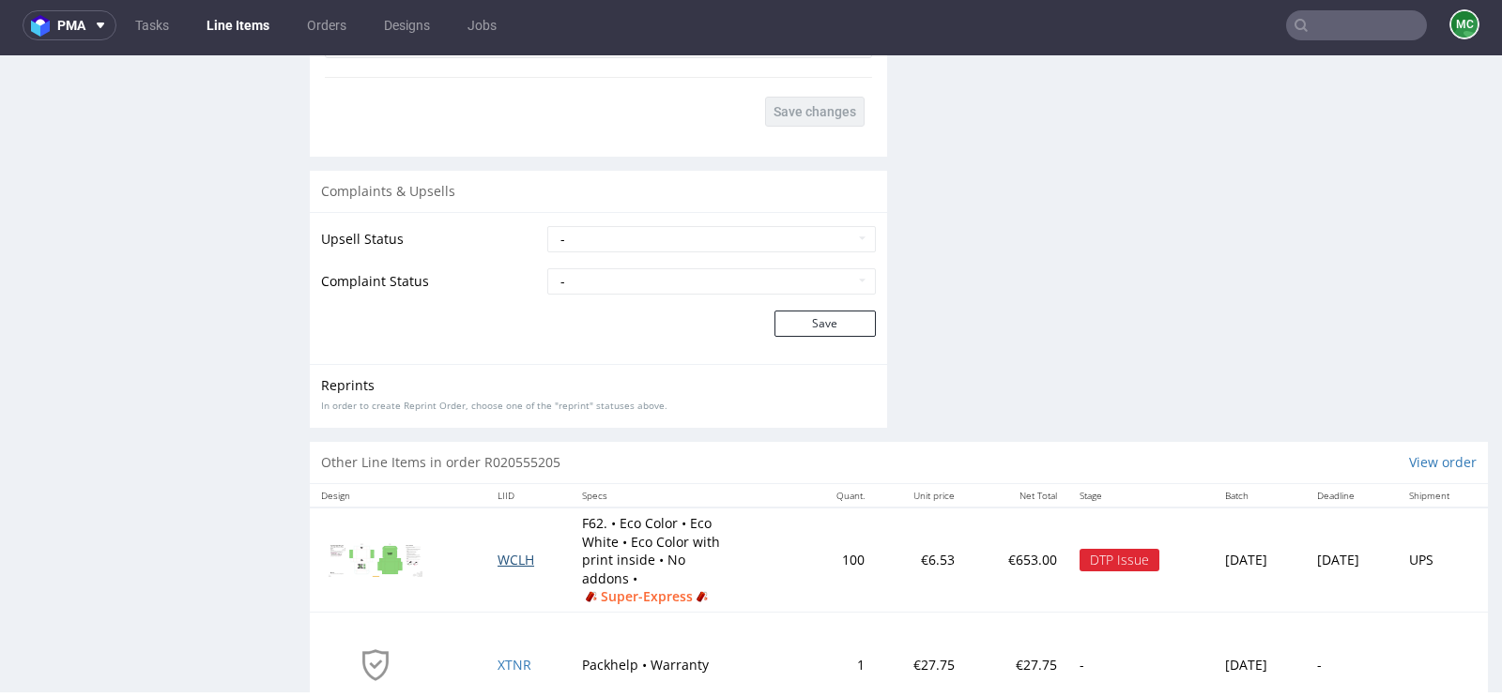
click at [497, 551] on span "WCLH" at bounding box center [515, 560] width 37 height 18
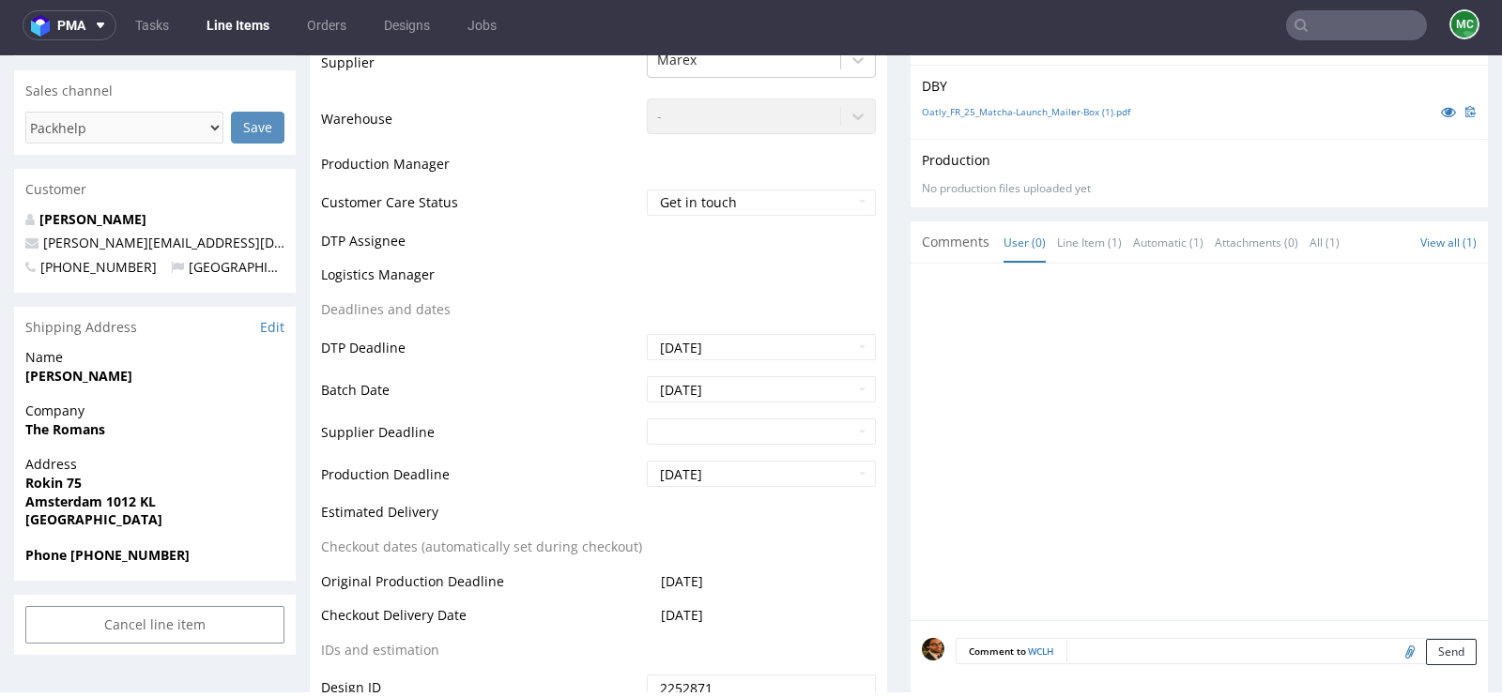
scroll to position [743, 0]
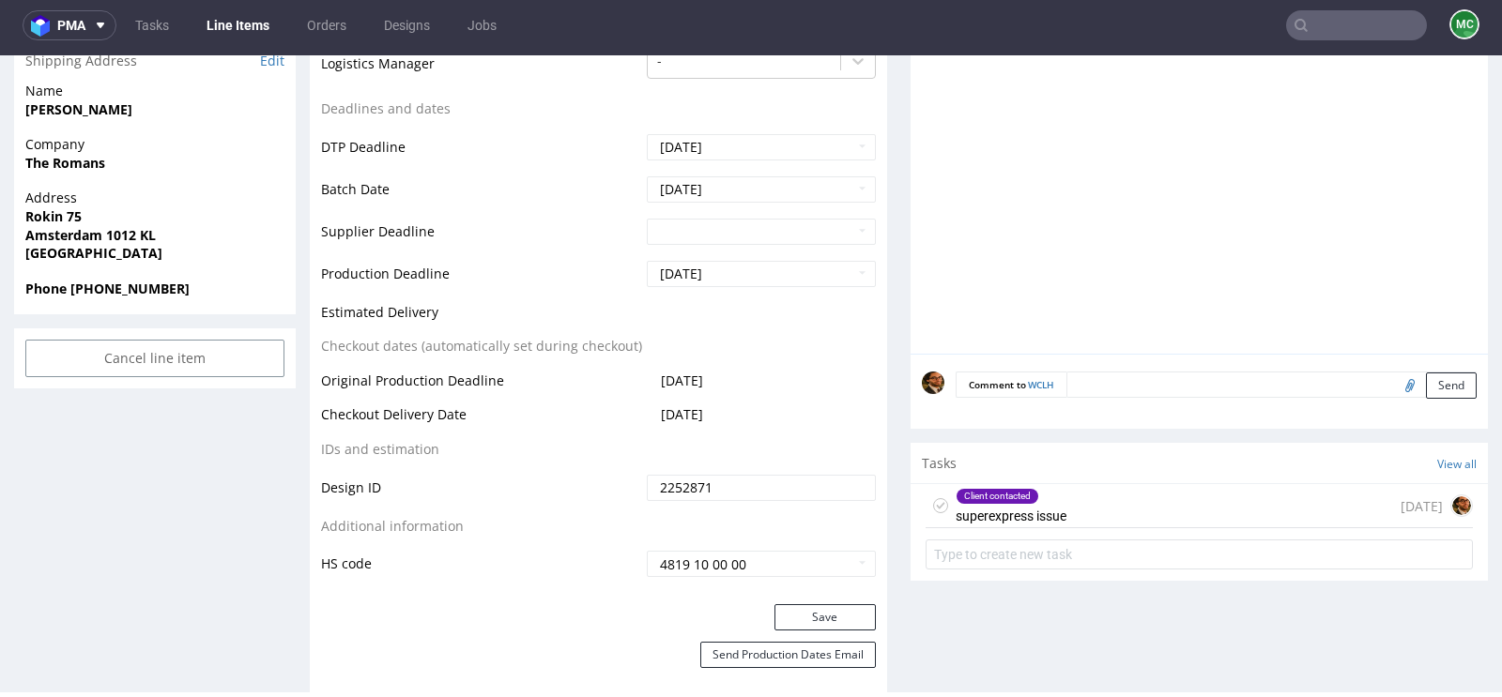
click at [1123, 506] on div "Client contacted superexpress issue [DATE]" at bounding box center [1198, 506] width 547 height 44
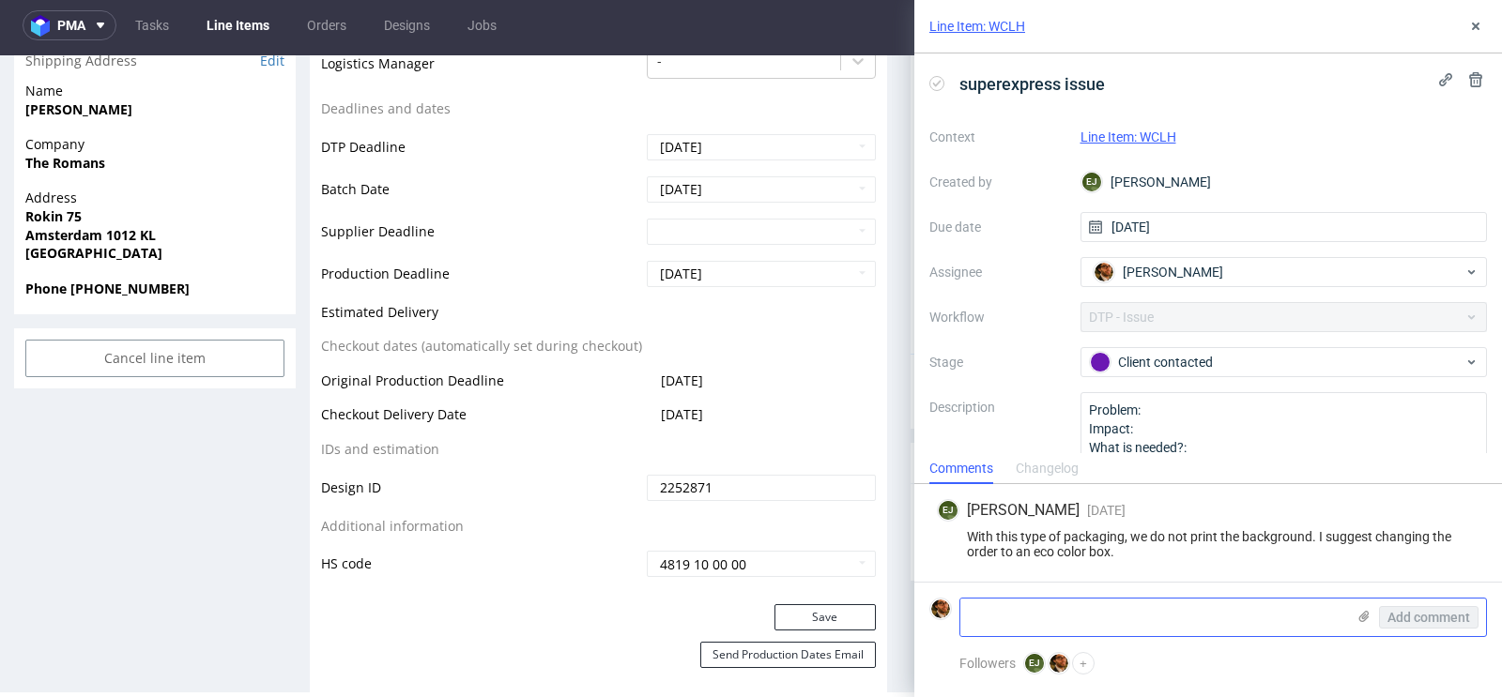
click at [1080, 607] on textarea at bounding box center [1152, 618] width 385 height 38
paste textarea "customer switched to eco color F62"
type textarea "customer switched to eco color F62"
click at [1422, 612] on span "Add comment" at bounding box center [1428, 617] width 83 height 13
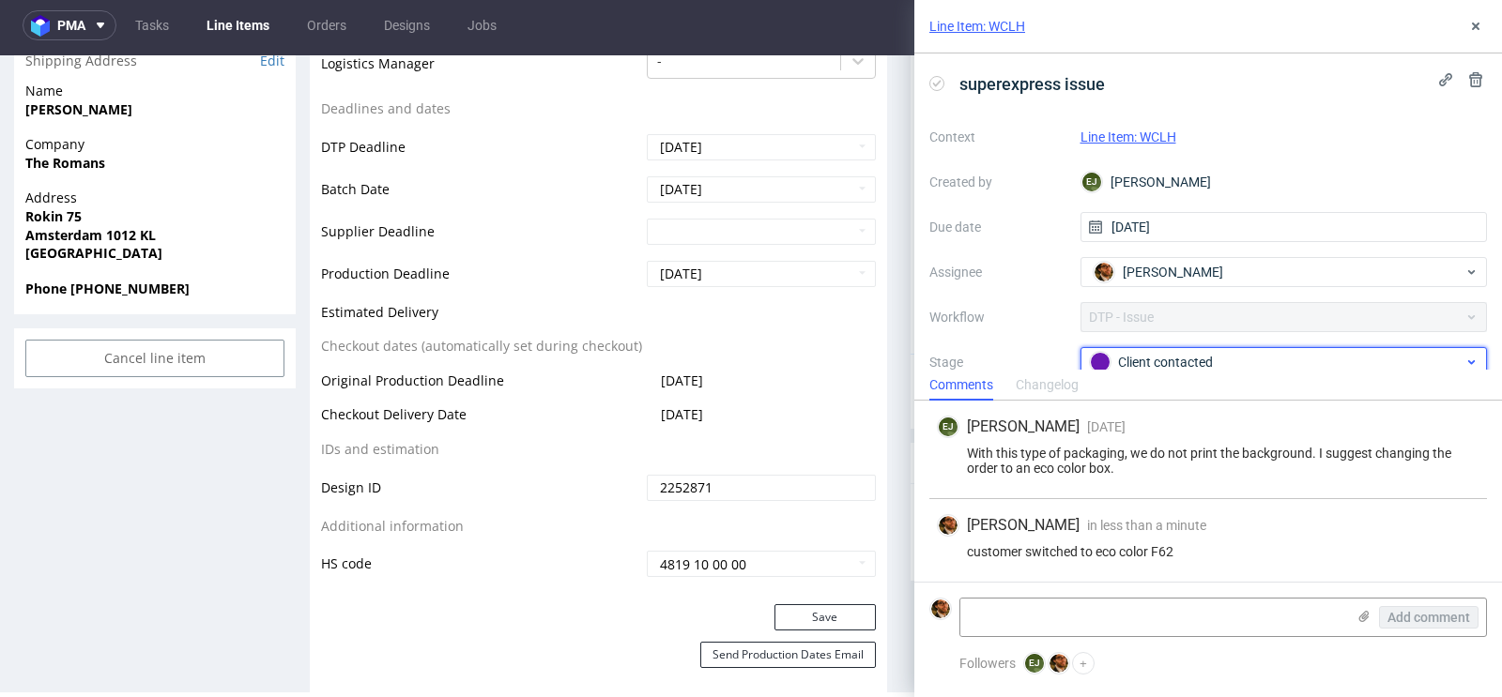
click at [1235, 364] on div "Client contacted" at bounding box center [1277, 362] width 374 height 21
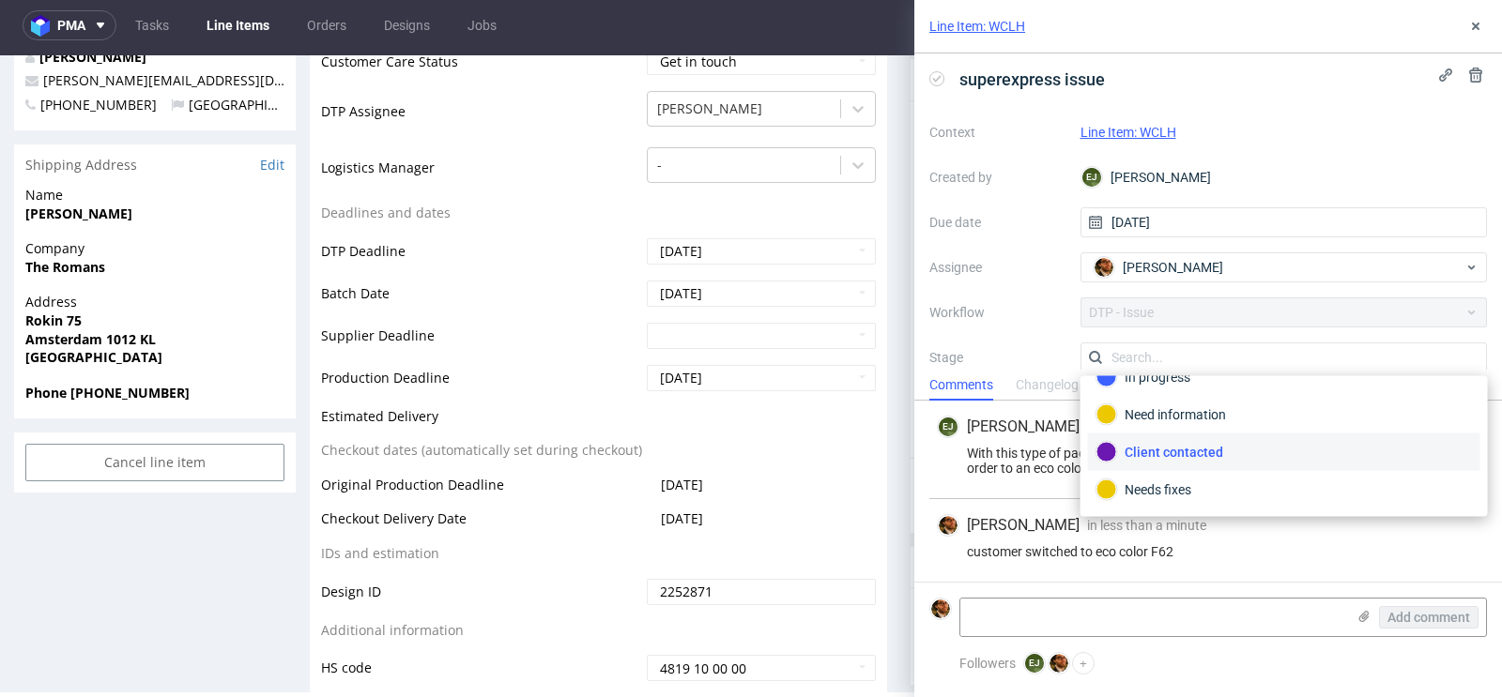
scroll to position [61, 0]
click at [1201, 409] on div "Need information" at bounding box center [1283, 416] width 375 height 21
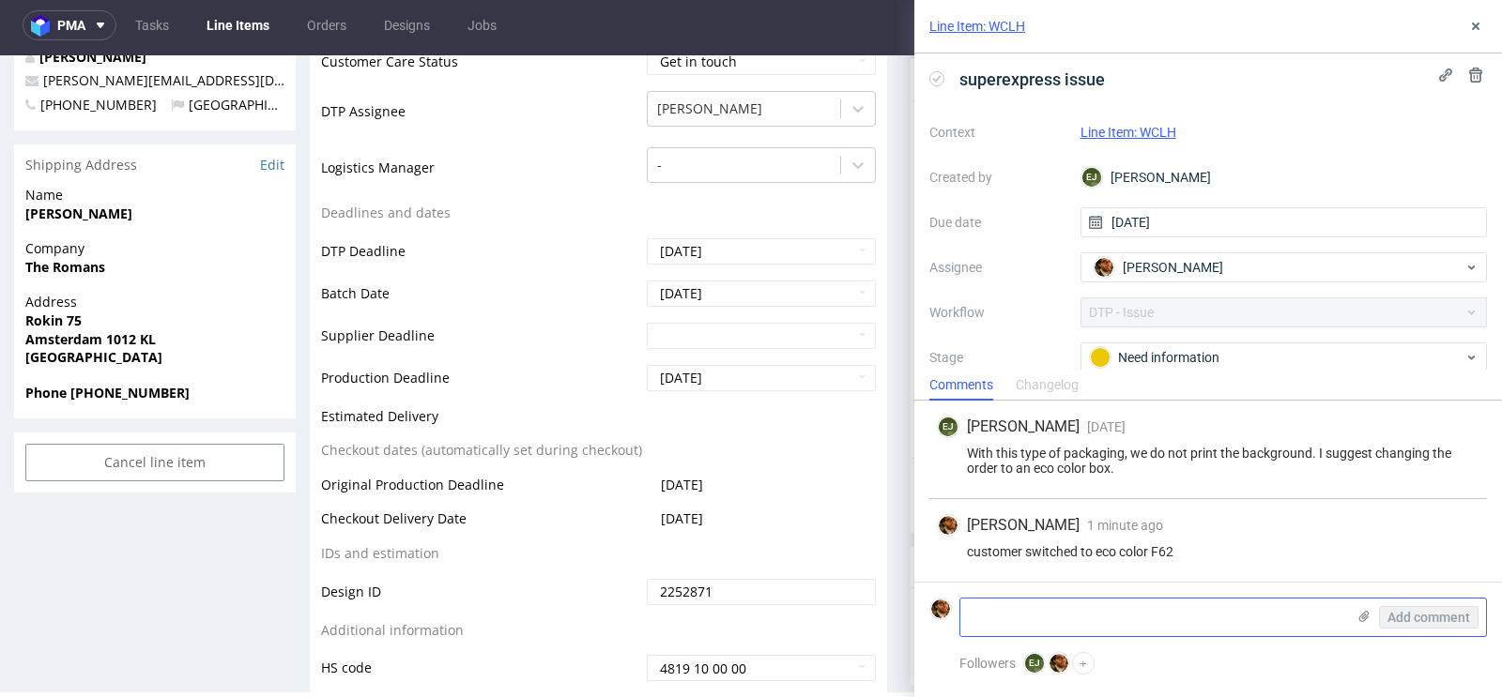
click at [1018, 612] on textarea at bounding box center [1152, 618] width 385 height 38
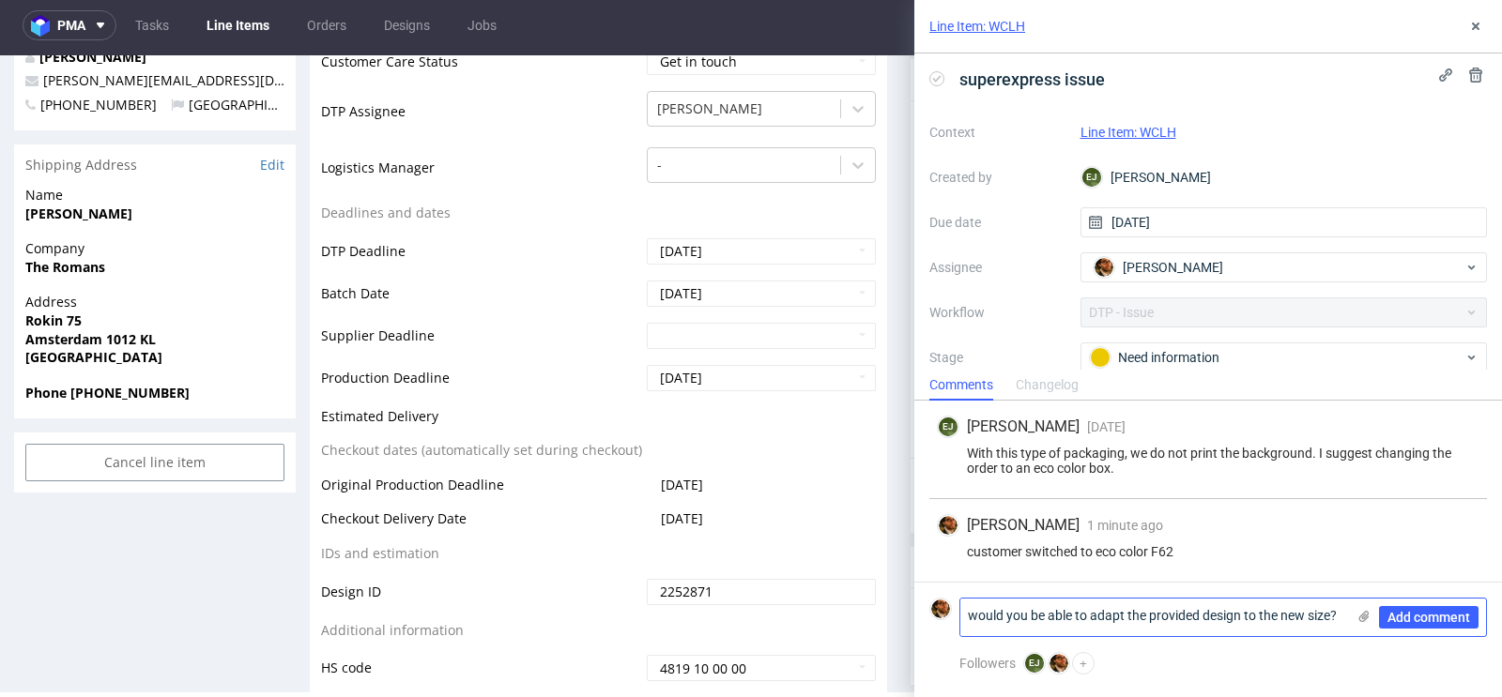
scroll to position [0, 0]
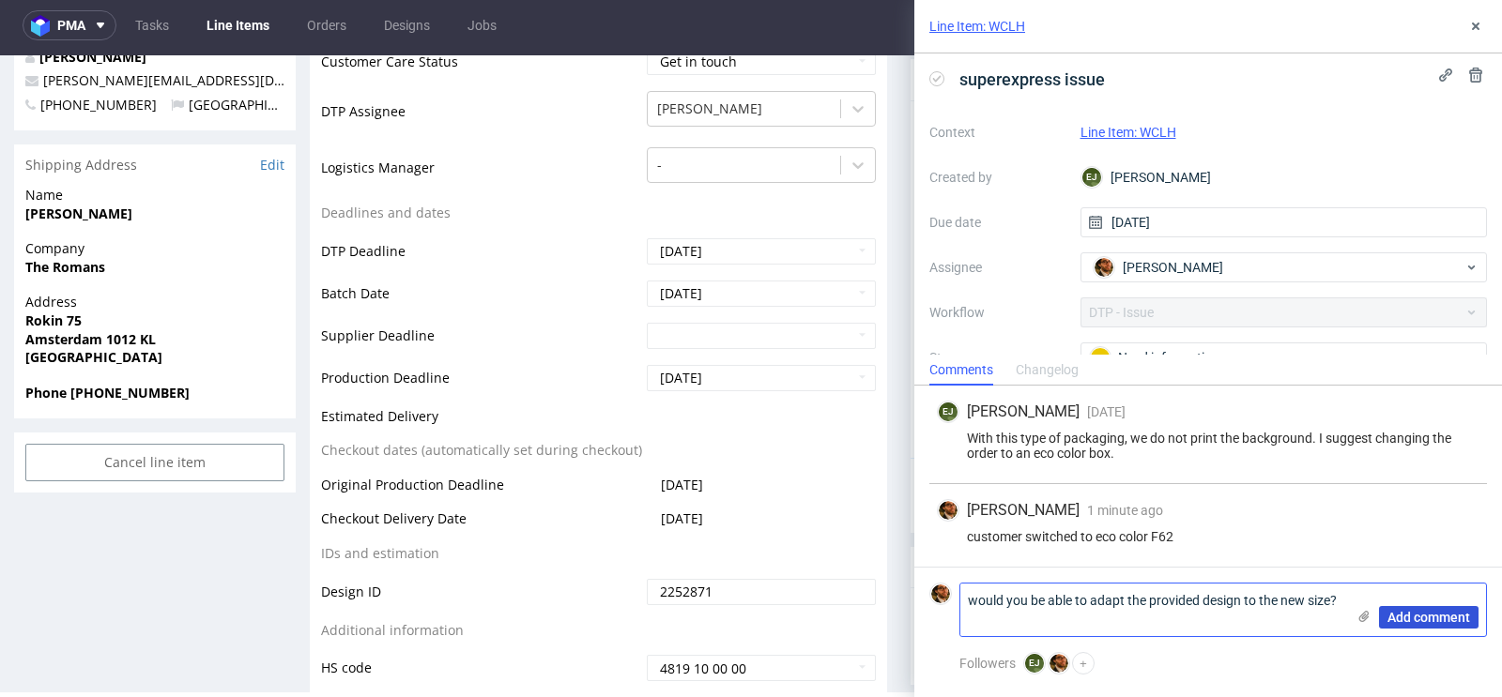
type textarea "would you be able to adapt the provided design to the new size?"
click at [1411, 619] on span "Add comment" at bounding box center [1428, 617] width 83 height 13
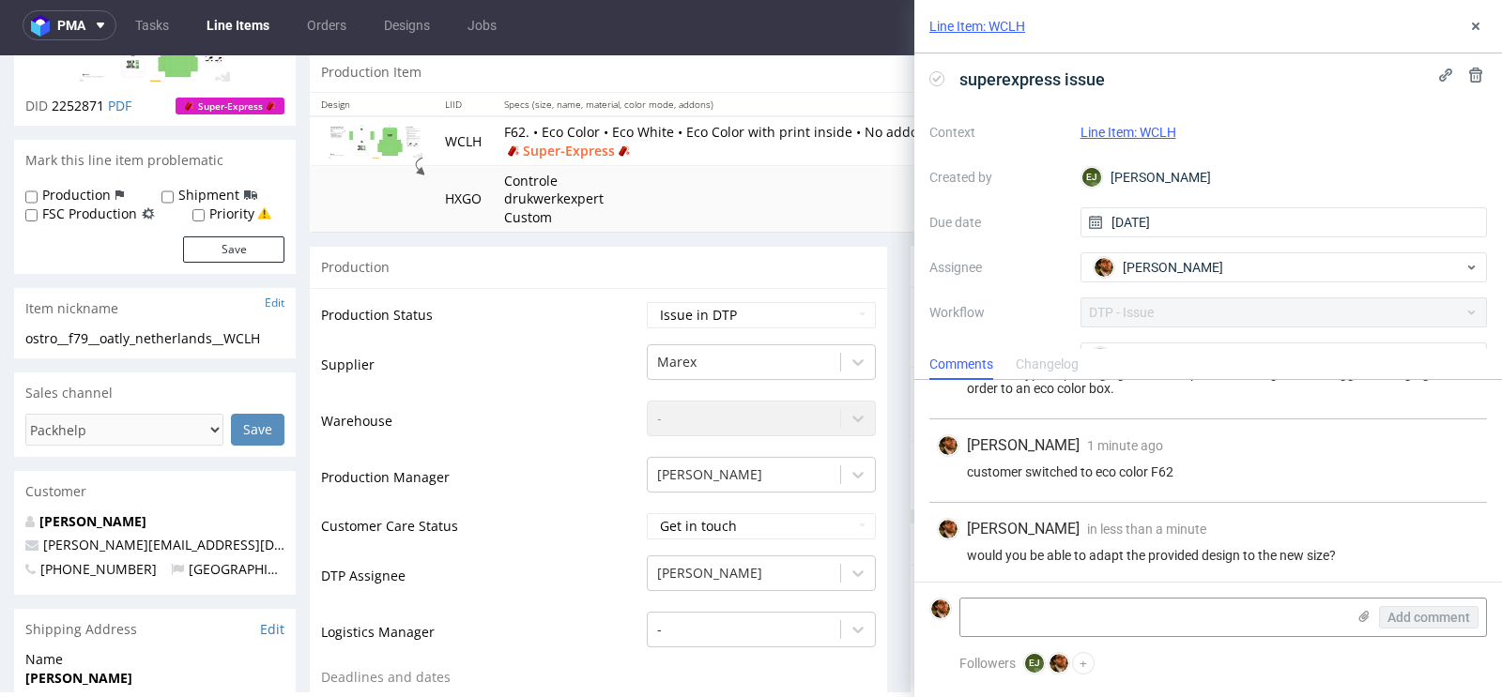
scroll to position [178, 0]
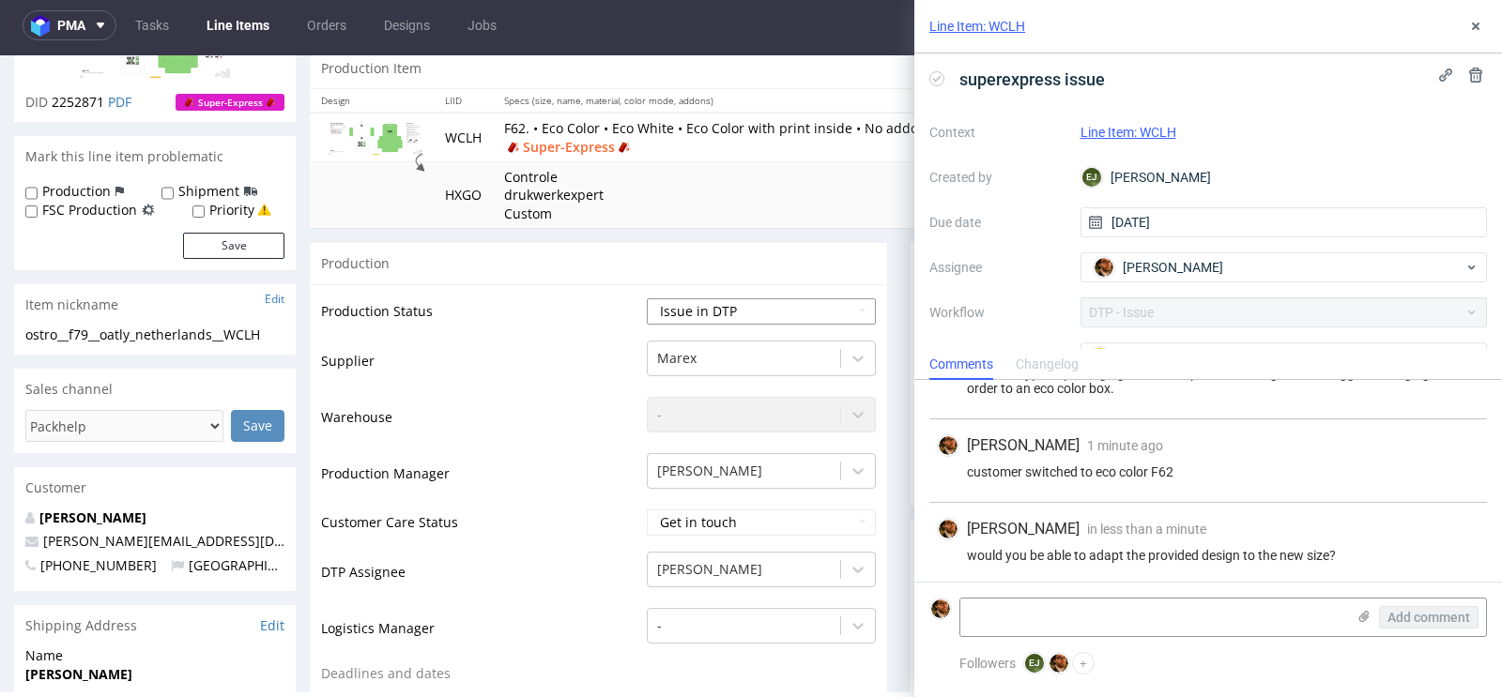
click at [855, 314] on select "Waiting for Artwork Waiting for Diecut Waiting for Mockup Waiting for DTP Waiti…" at bounding box center [761, 311] width 229 height 26
select select "back_for_dtp"
click at [647, 298] on select "Waiting for Artwork Waiting for Diecut Waiting for Mockup Waiting for DTP Waiti…" at bounding box center [761, 311] width 229 height 26
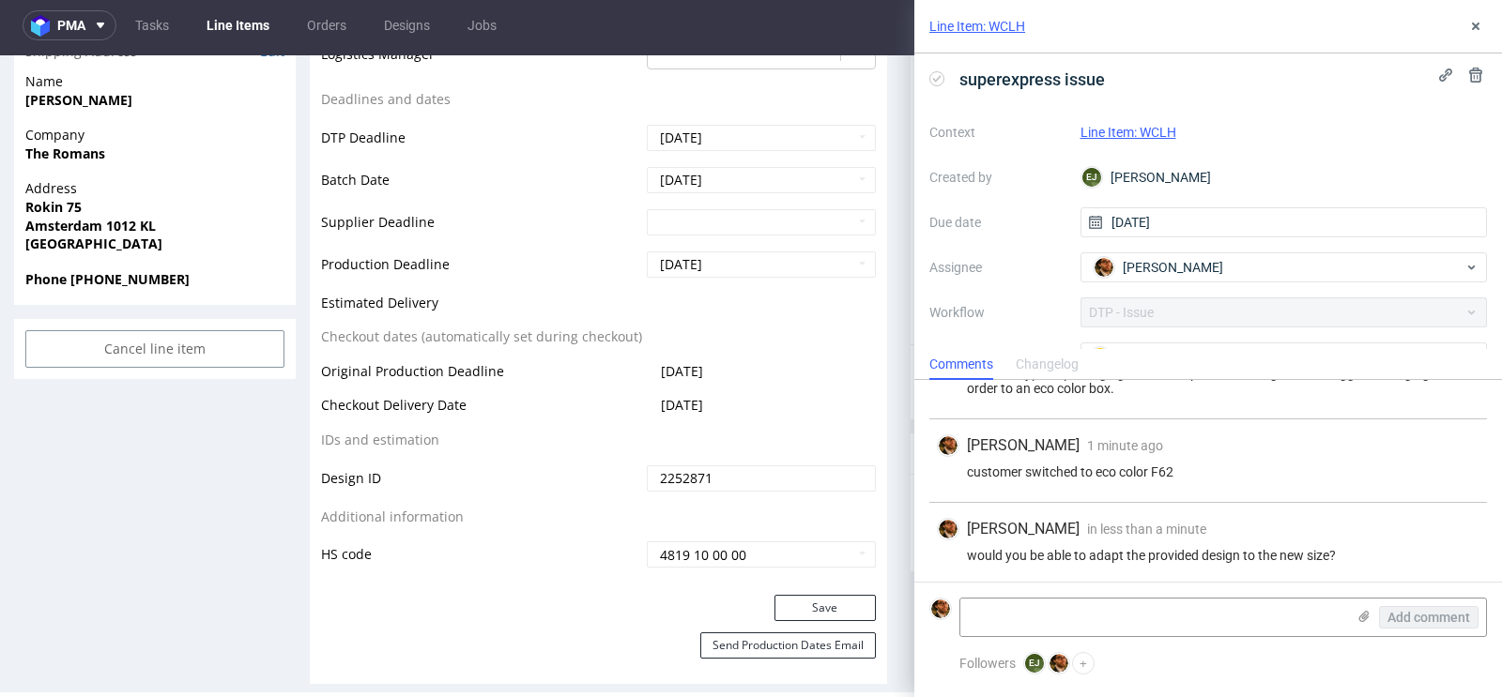
scroll to position [1061, 0]
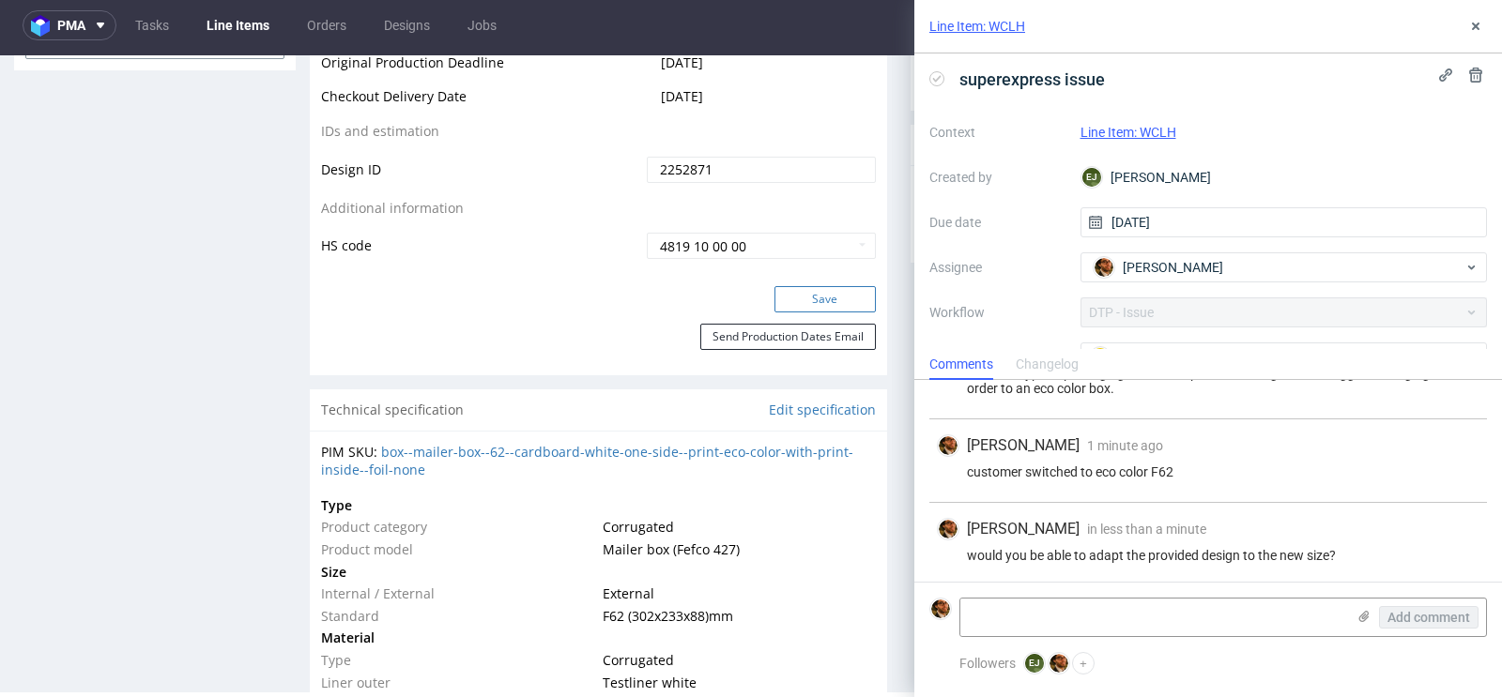
click at [810, 297] on button "Save" at bounding box center [824, 299] width 101 height 26
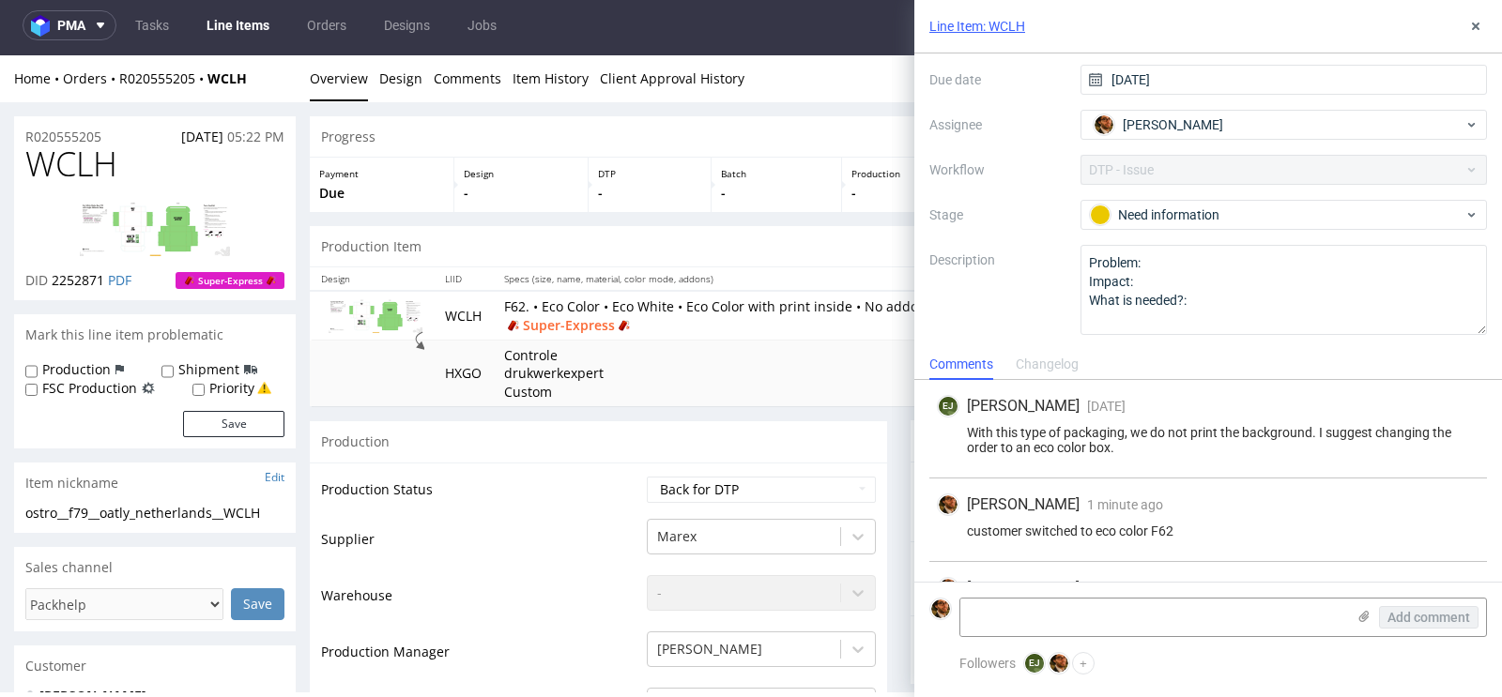
scroll to position [0, 0]
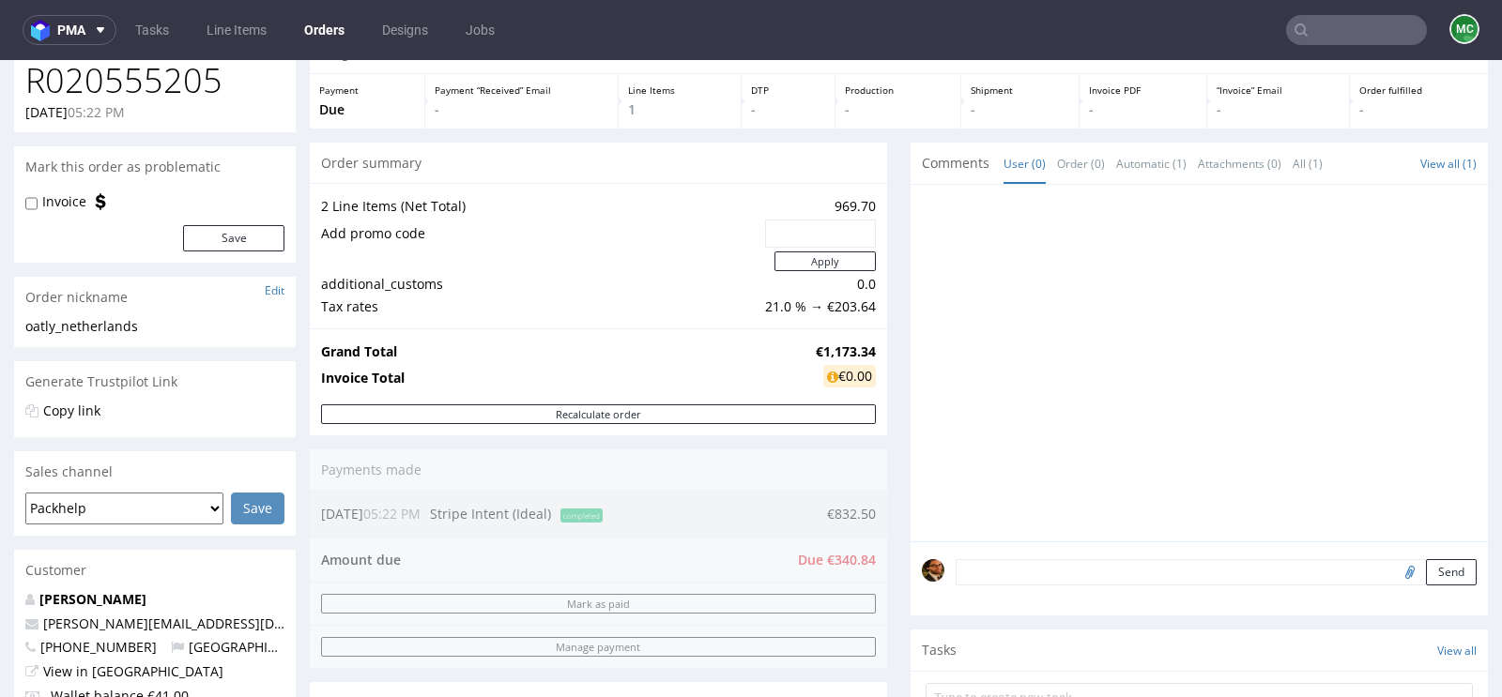
scroll to position [151, 0]
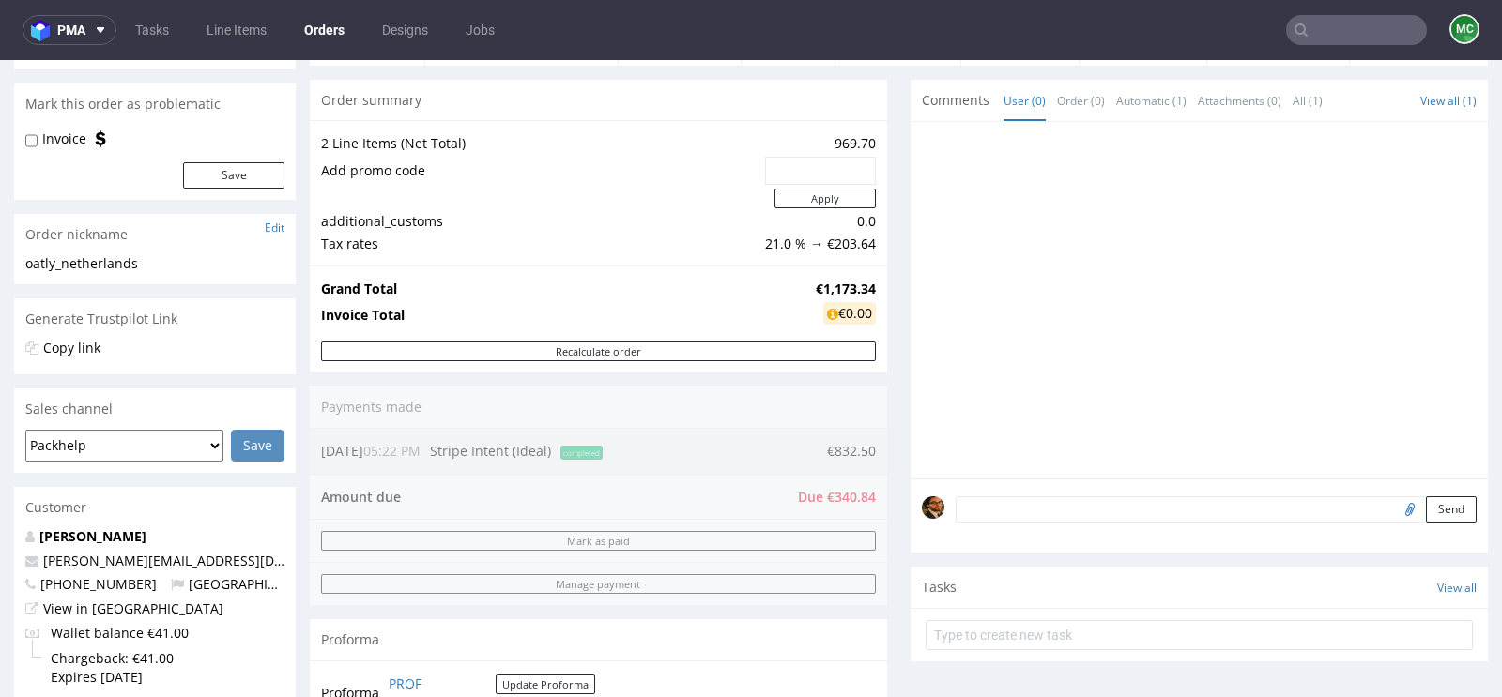
drag, startPoint x: 866, startPoint y: 493, endPoint x: 799, endPoint y: 492, distance: 67.6
click at [799, 492] on div "Order summary 2 Line Items (Net Total) 969.70 Add promo code Apply additional_c…" at bounding box center [598, 409] width 577 height 659
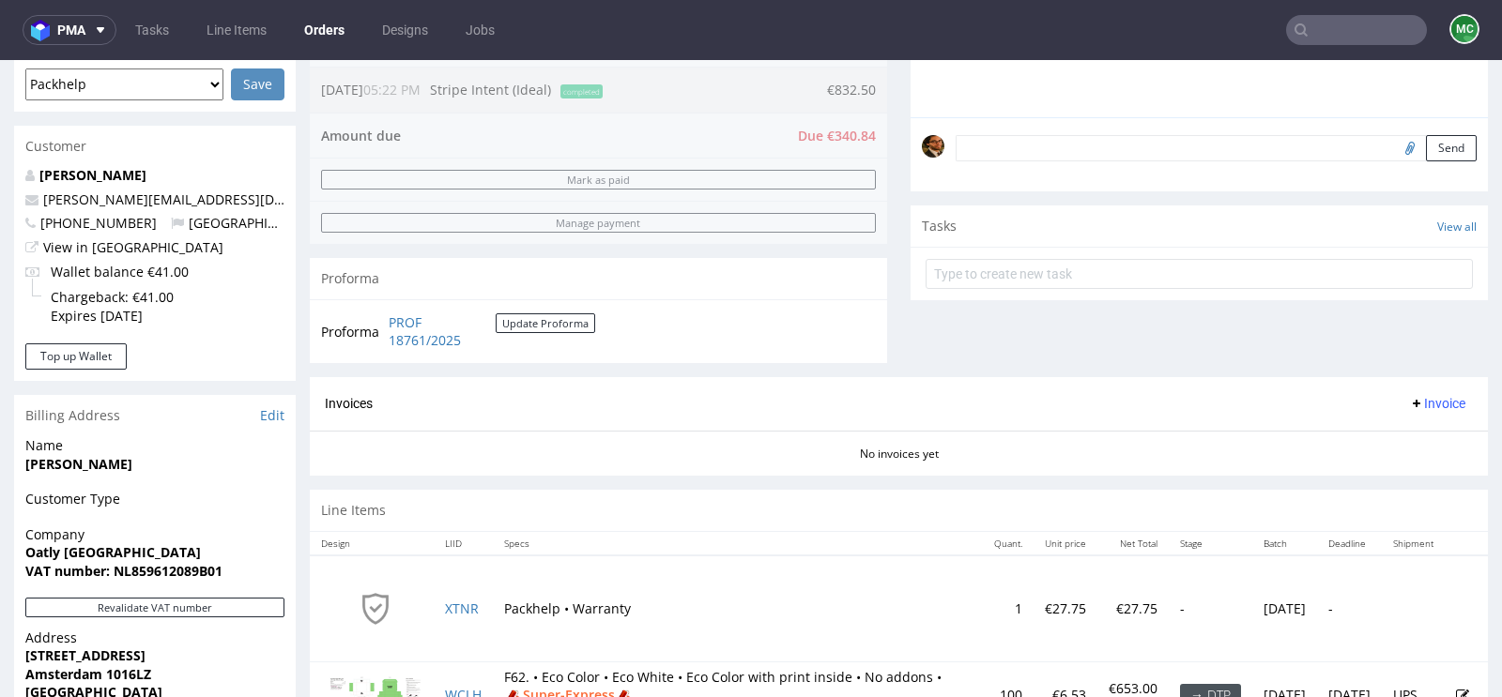
scroll to position [233, 0]
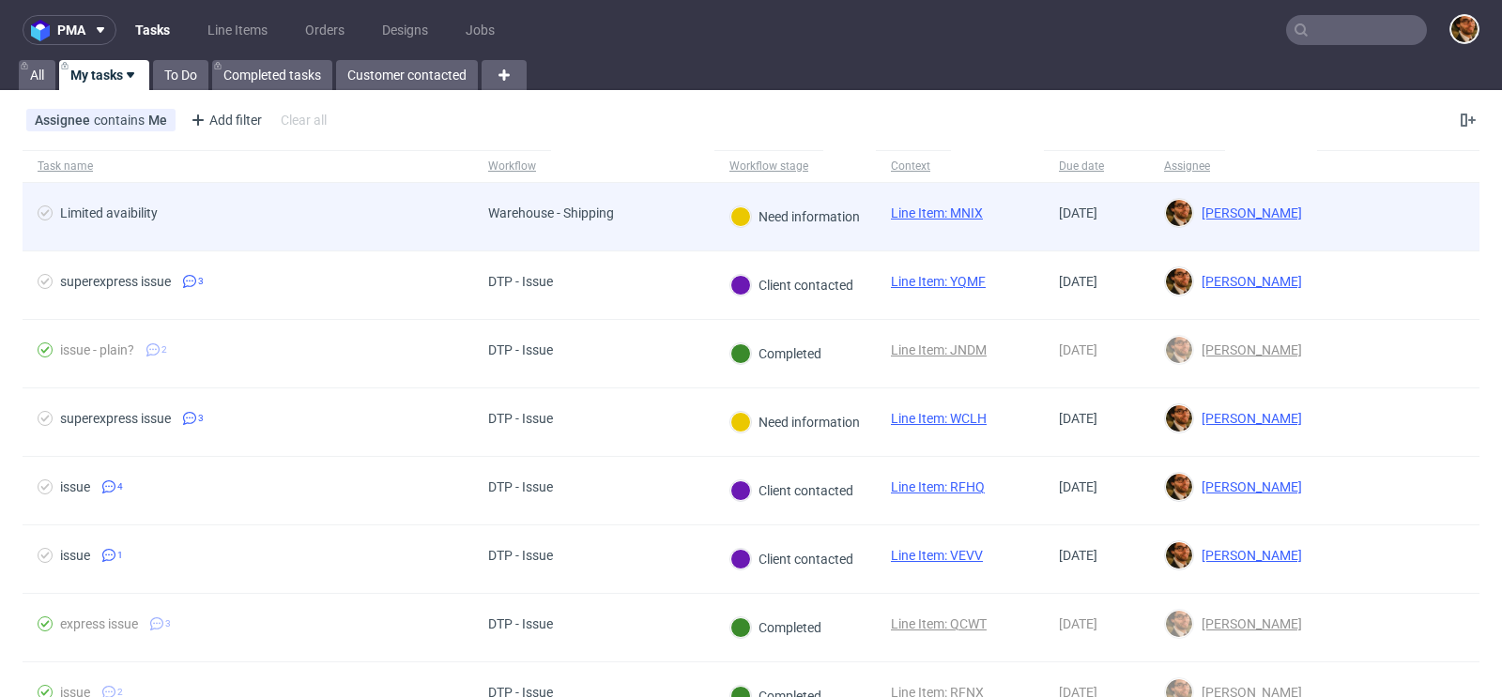
click at [1325, 227] on div at bounding box center [1398, 217] width 162 height 68
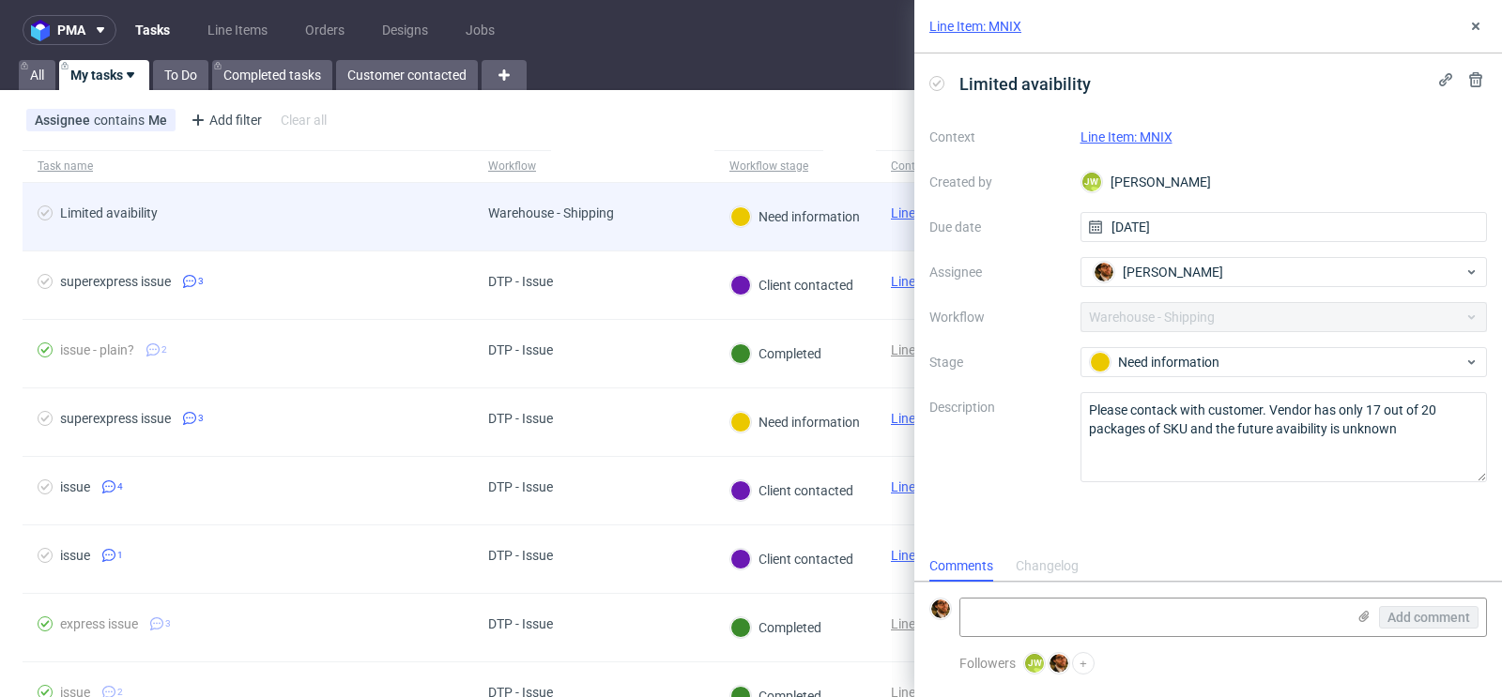
scroll to position [15, 0]
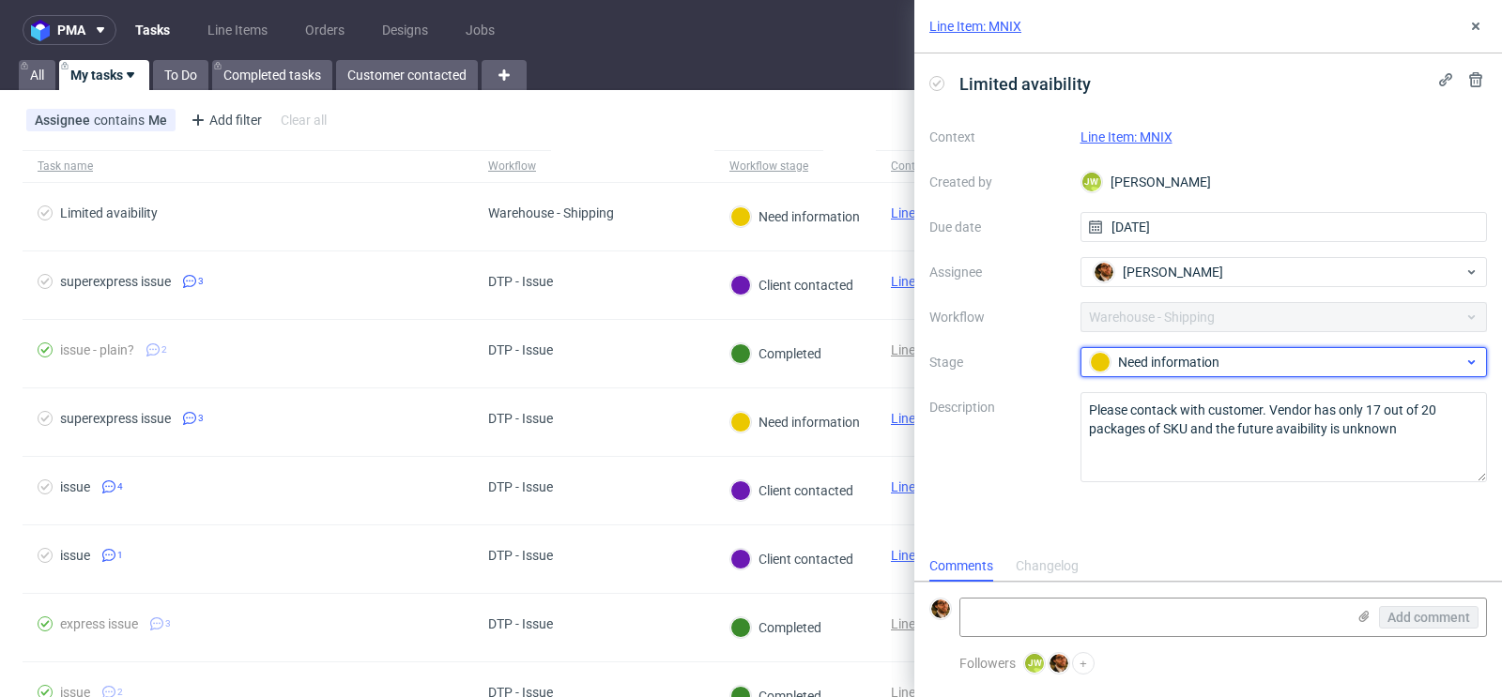
click at [1268, 364] on div "Need information" at bounding box center [1277, 362] width 374 height 21
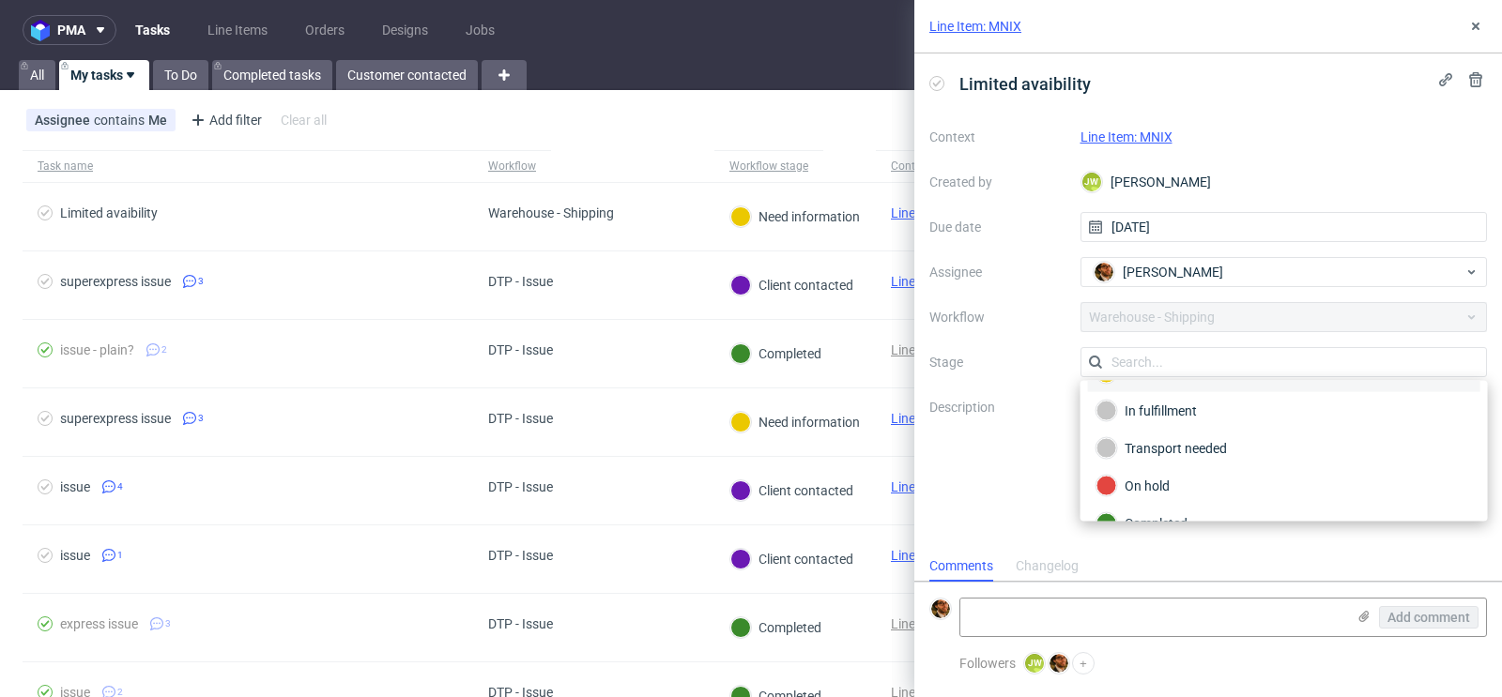
scroll to position [80, 0]
click at [1200, 398] on div "In fulfillment" at bounding box center [1283, 402] width 375 height 21
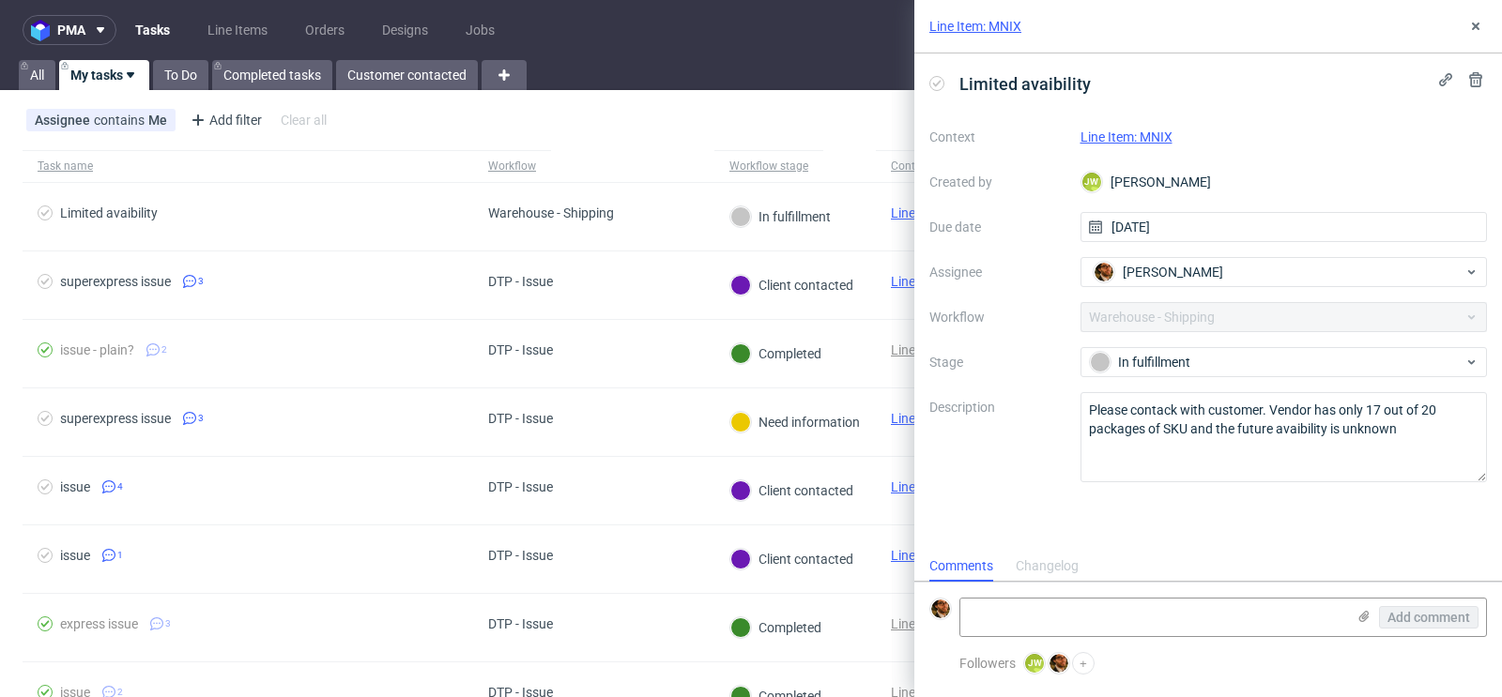
click at [1043, 478] on div "Context Line Item: MNIX Created by [PERSON_NAME] [PERSON_NAME] Due date [DATE] …" at bounding box center [1207, 302] width 557 height 360
click at [1473, 28] on use at bounding box center [1476, 27] width 8 height 8
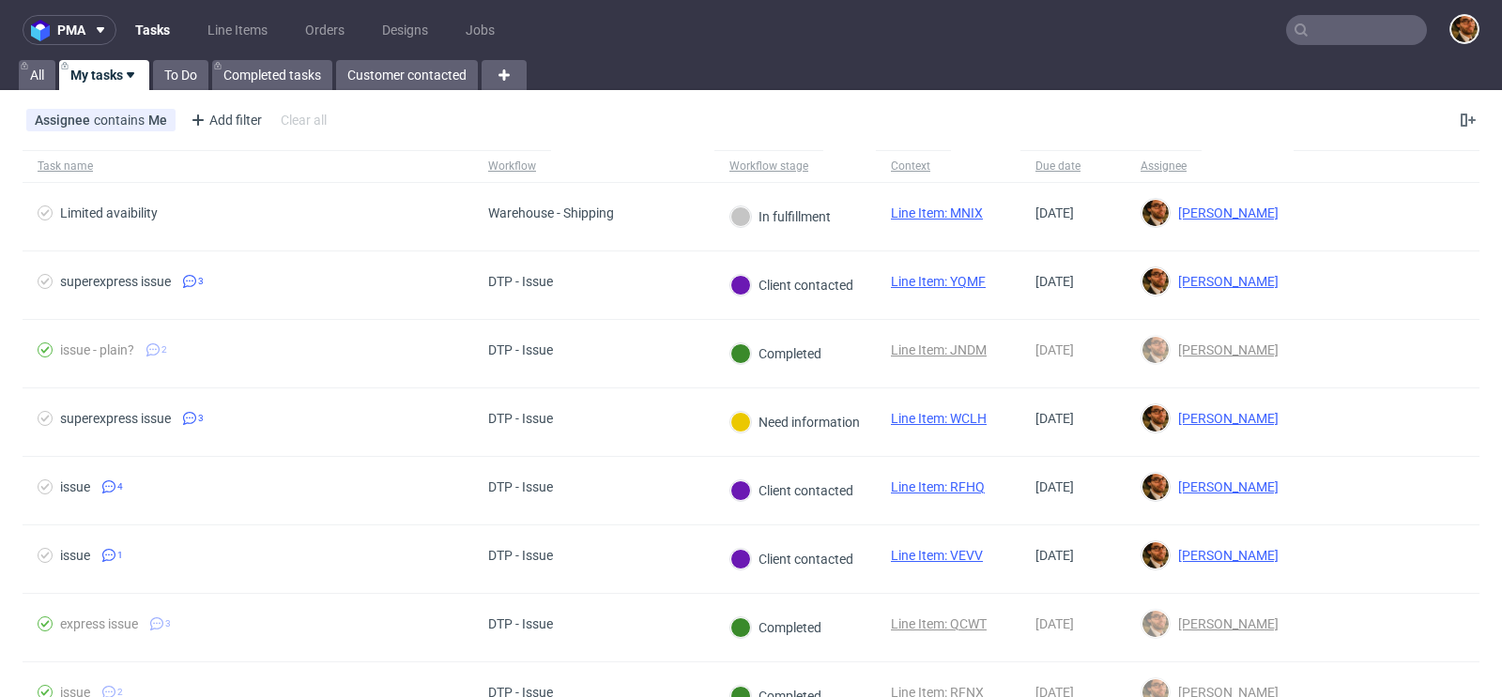
click at [1325, 21] on input "text" at bounding box center [1356, 30] width 141 height 30
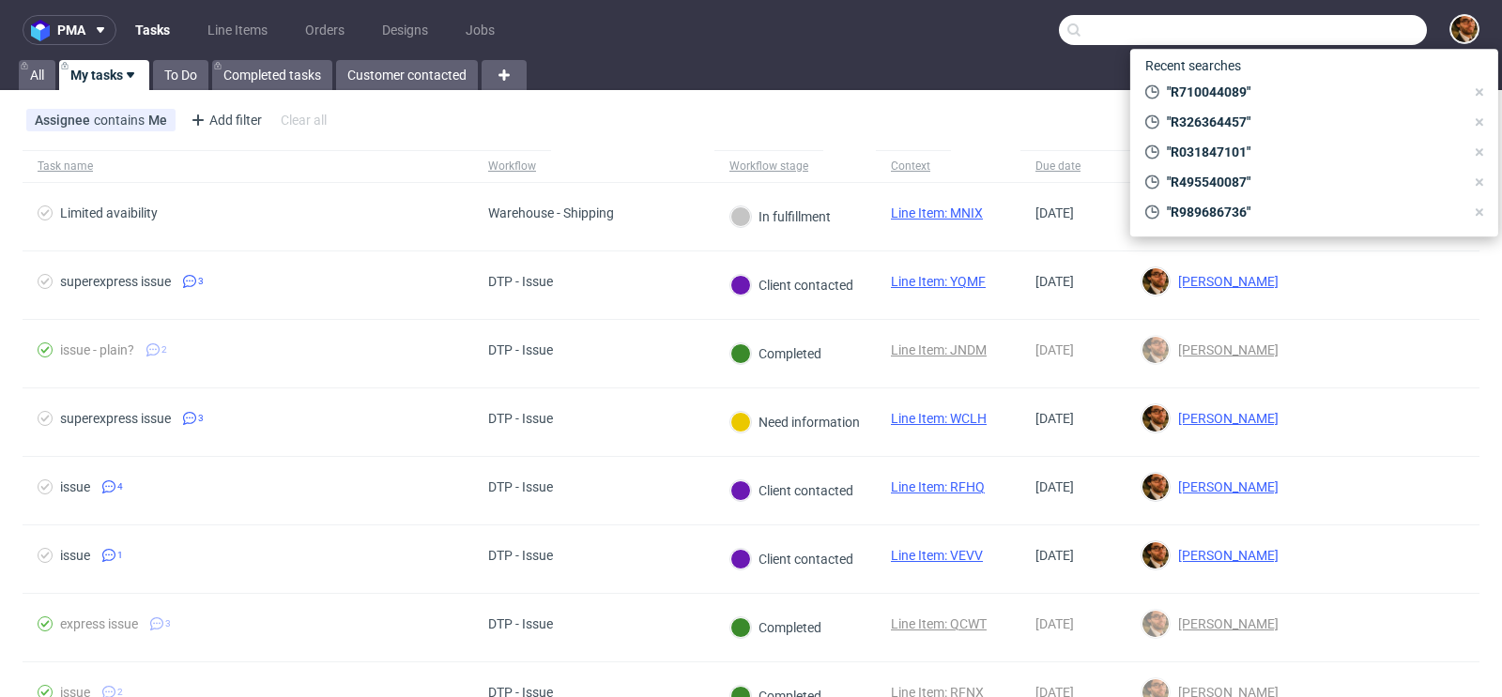
paste input "[EMAIL_ADDRESS][DOMAIN_NAME]"
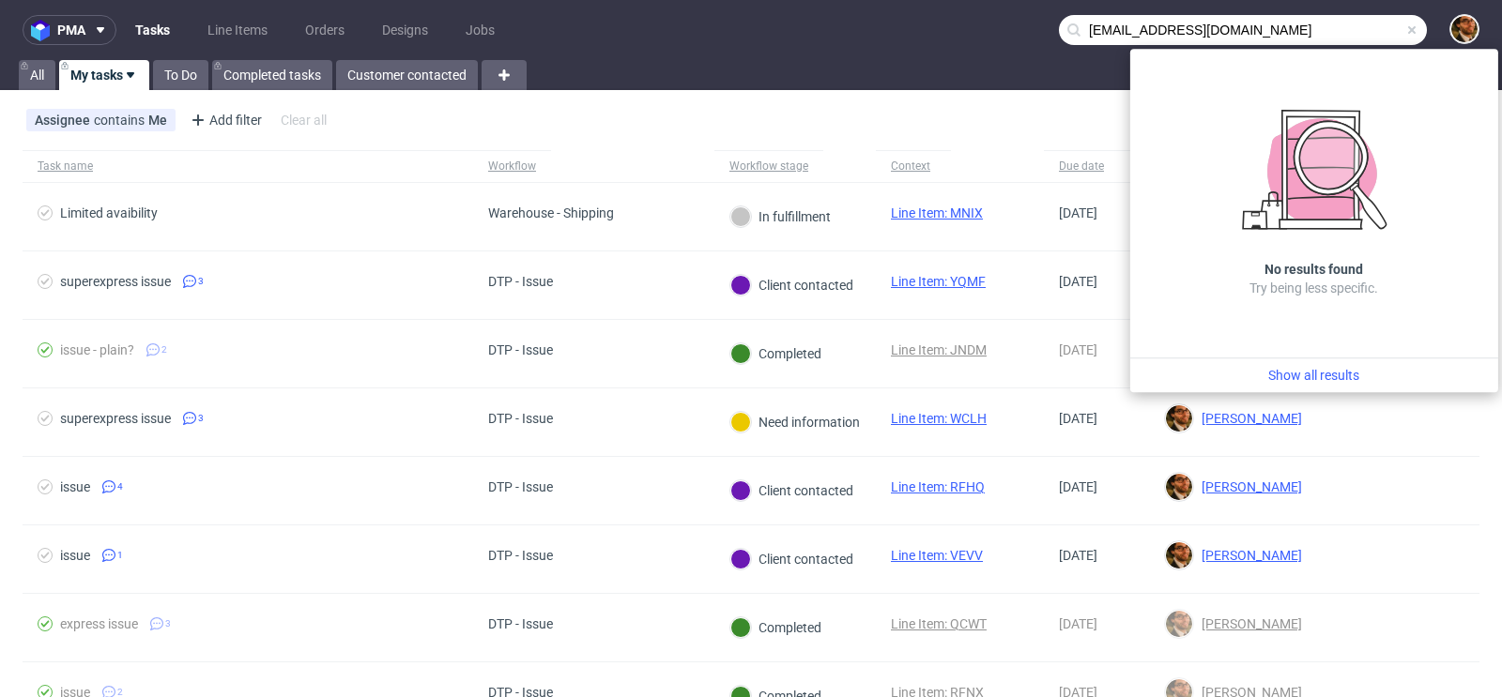
type input "[EMAIL_ADDRESS][DOMAIN_NAME]"
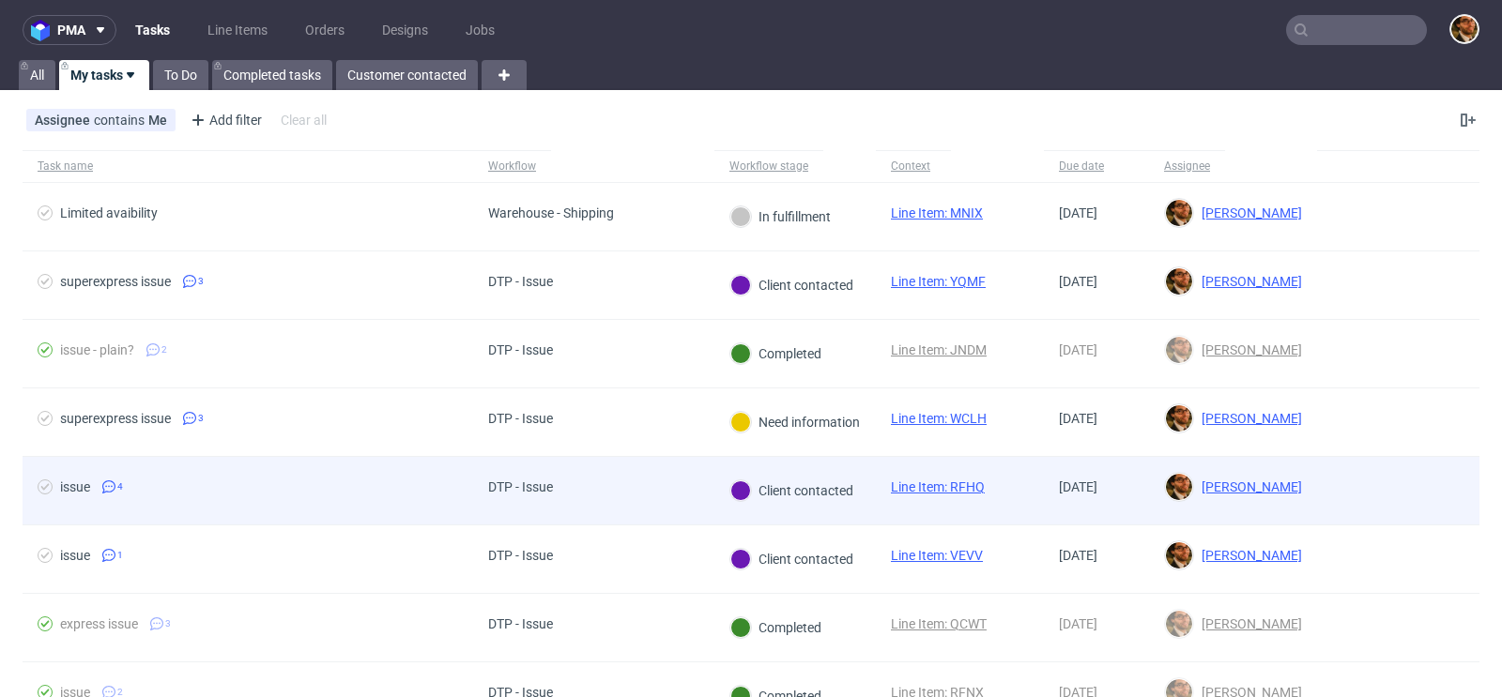
click at [1351, 486] on div at bounding box center [1398, 491] width 162 height 68
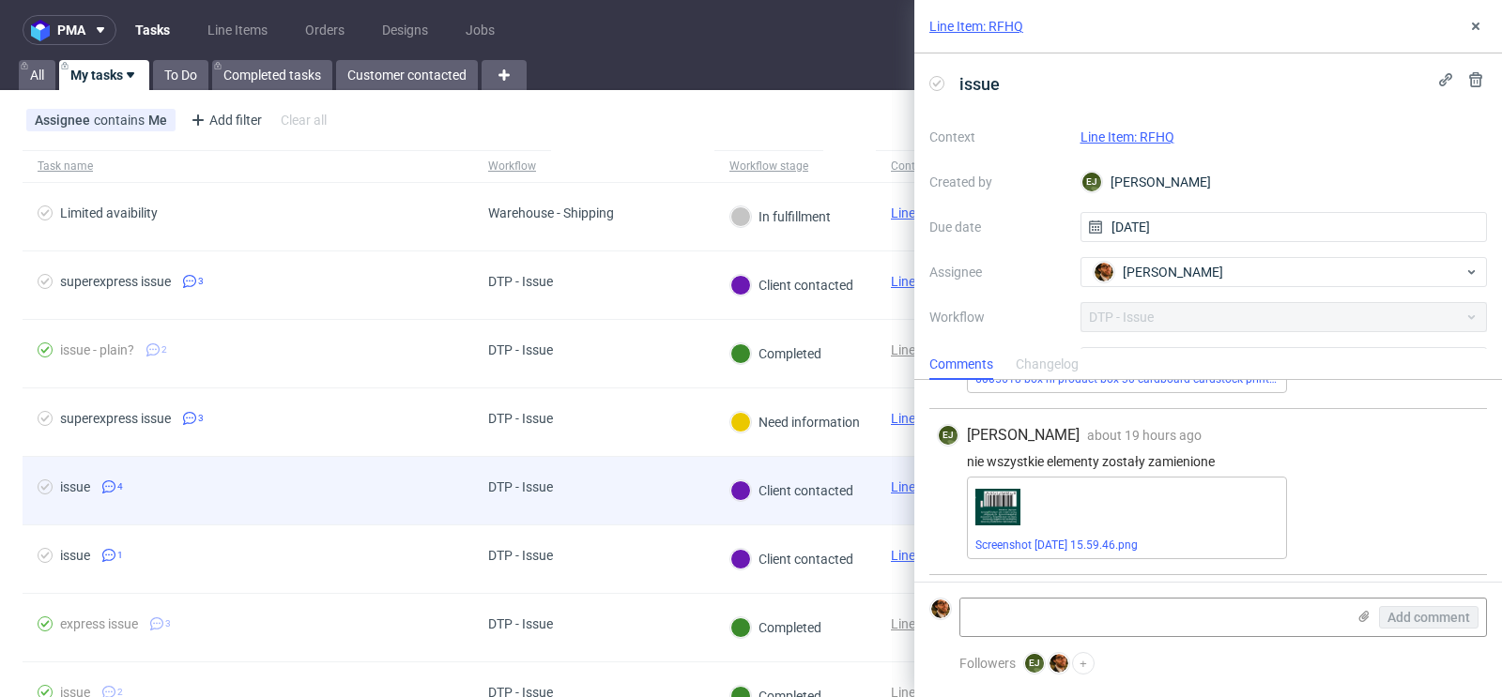
scroll to position [458, 0]
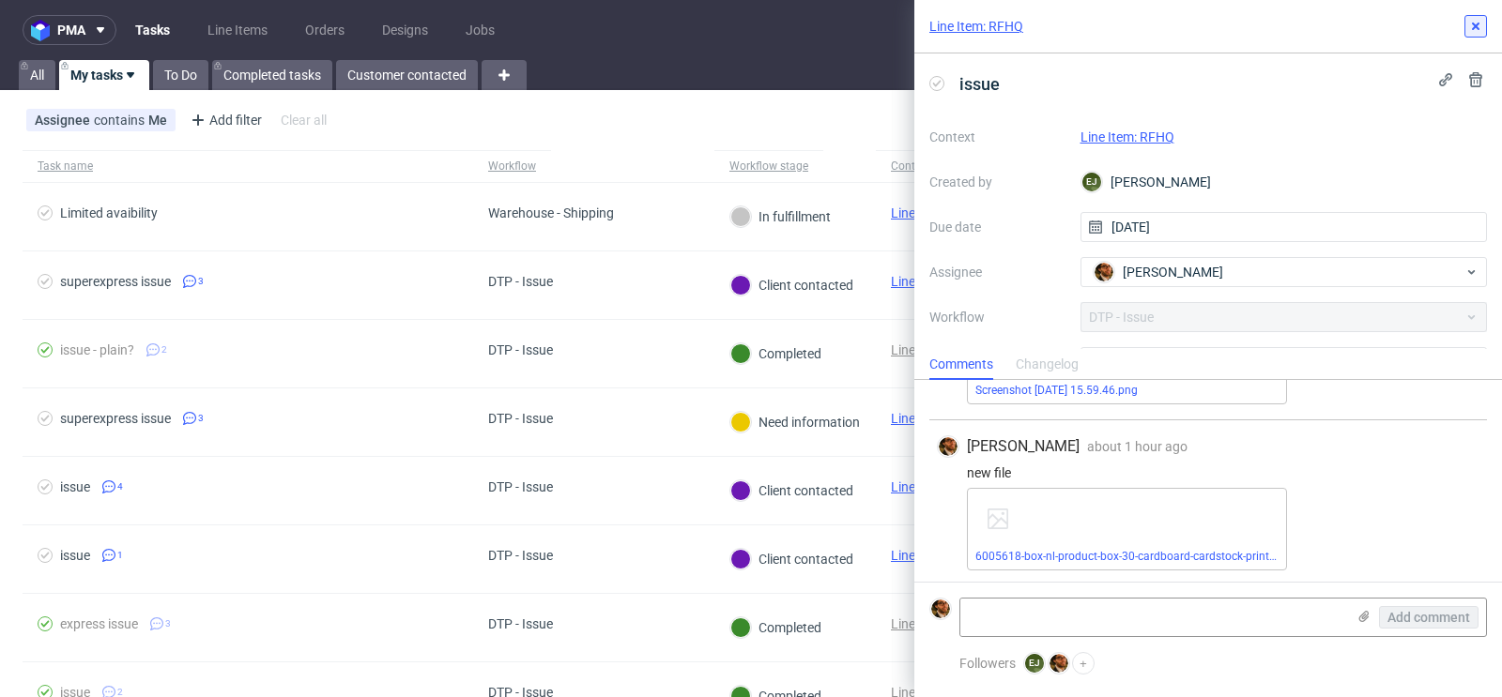
click at [1473, 32] on icon at bounding box center [1475, 26] width 15 height 15
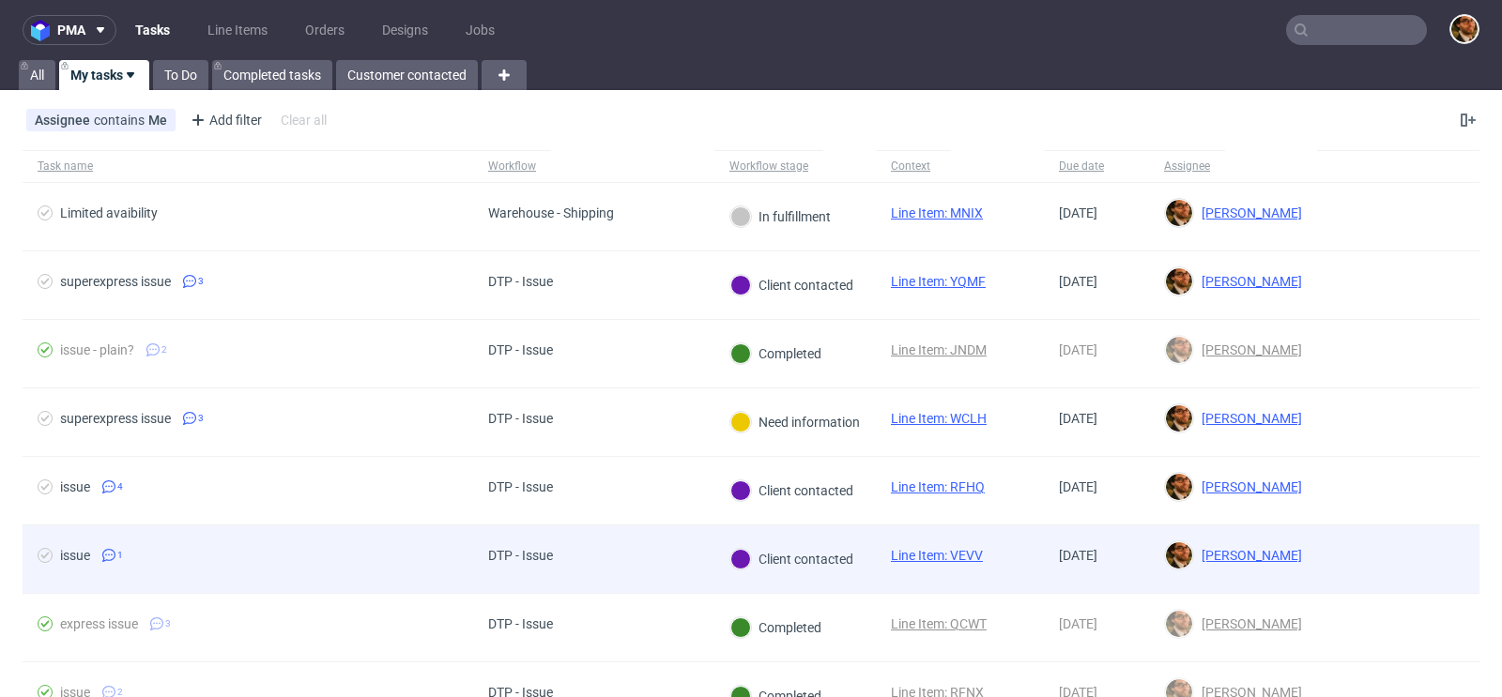
click at [1380, 537] on div at bounding box center [1398, 560] width 162 height 68
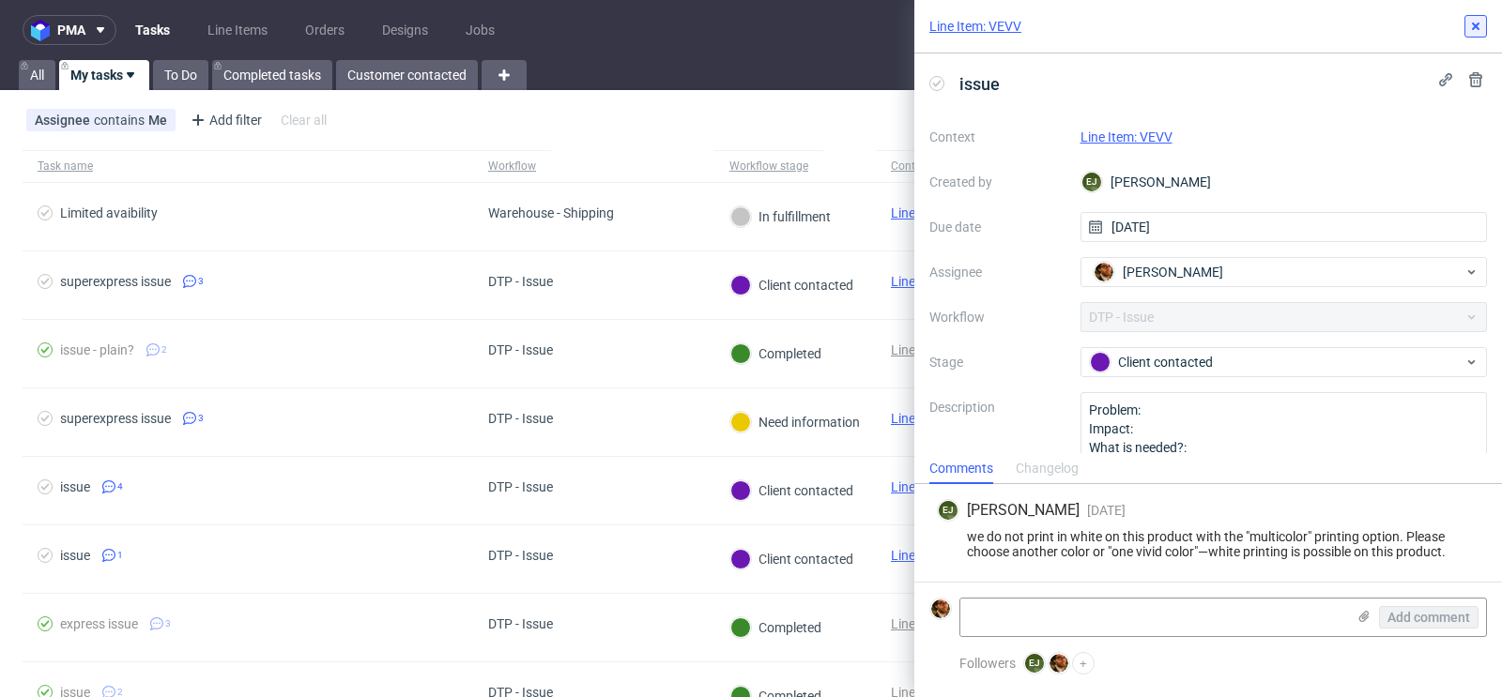
click at [1471, 37] on button at bounding box center [1475, 26] width 23 height 23
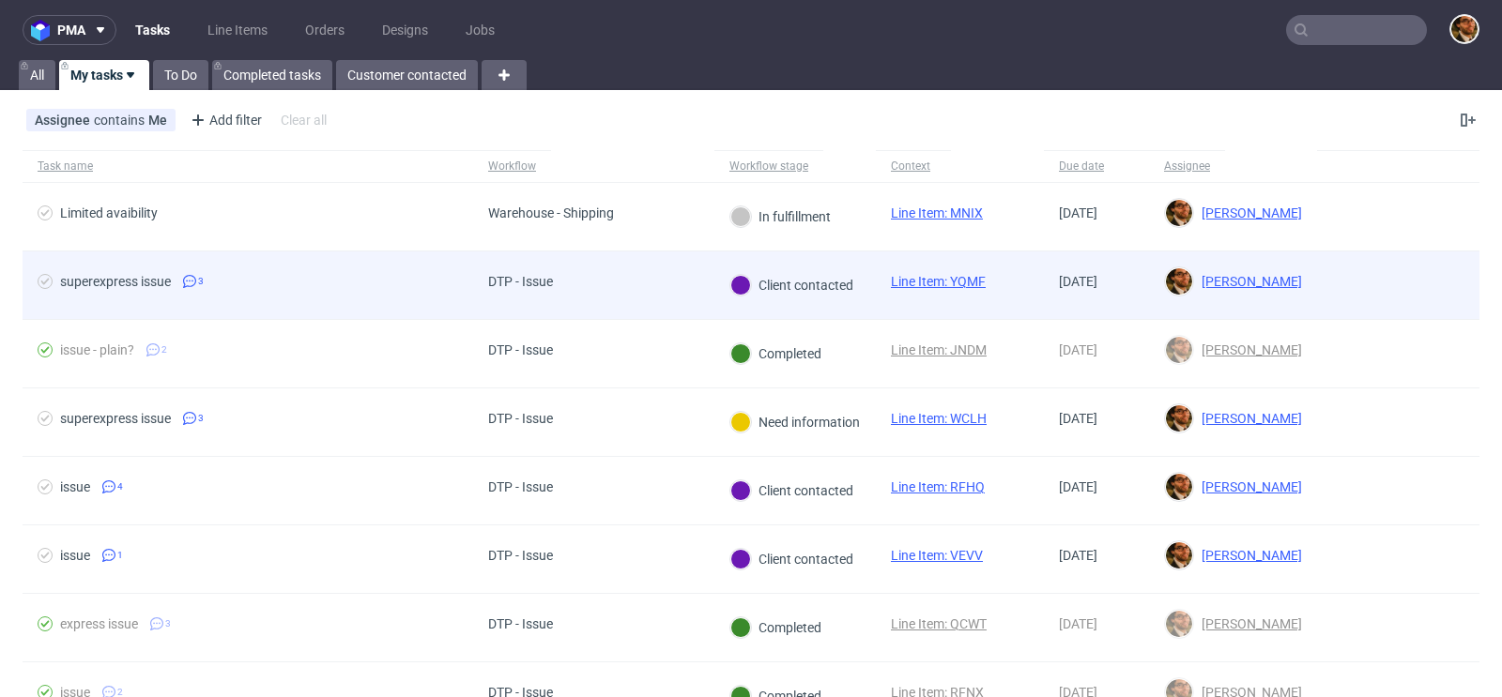
click at [1341, 264] on div at bounding box center [1398, 286] width 162 height 68
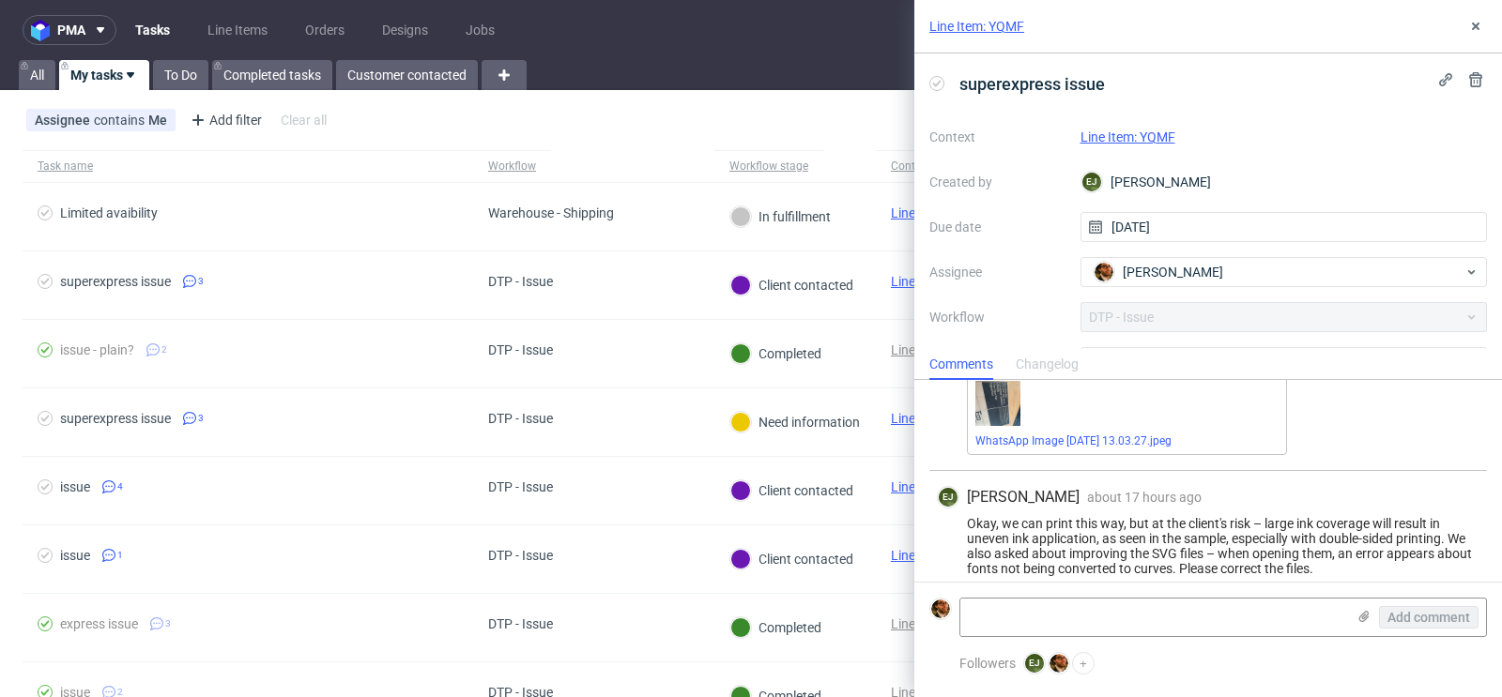
scroll to position [269, 0]
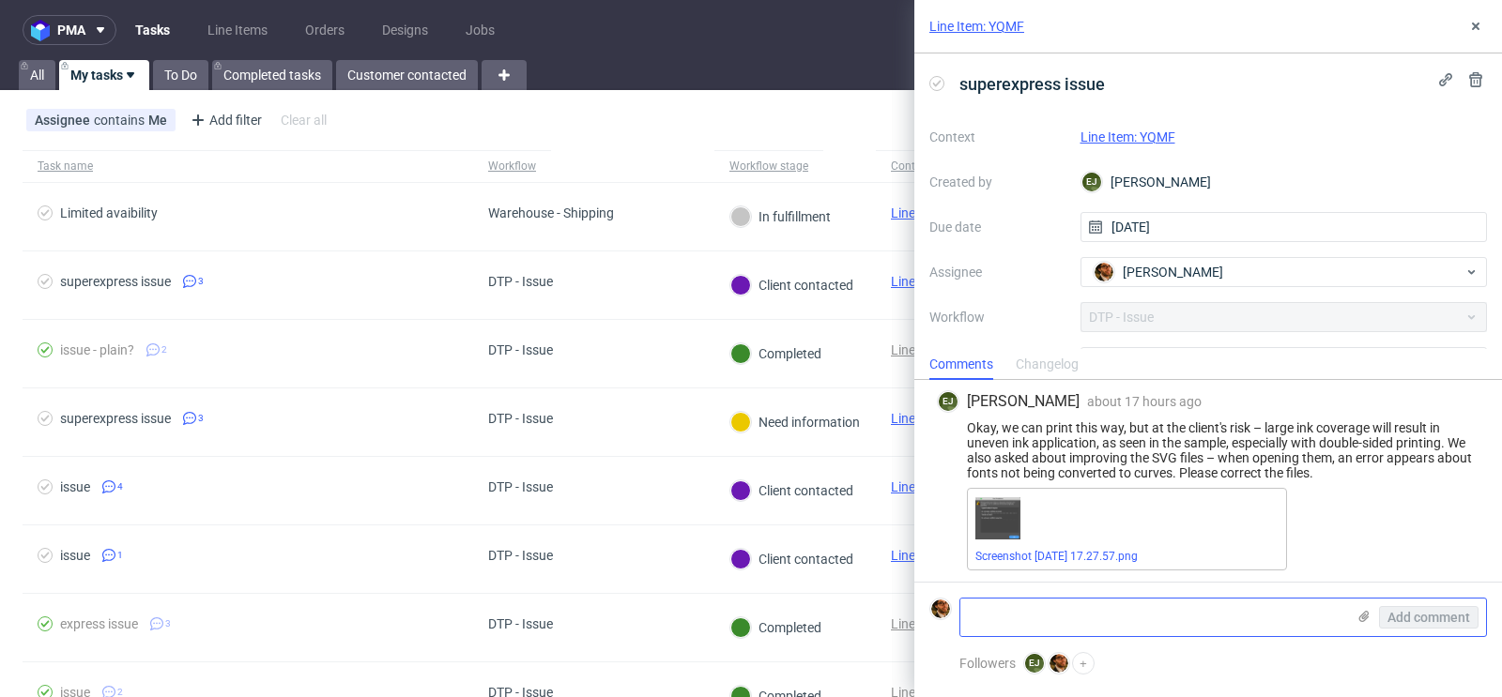
click at [1290, 618] on textarea at bounding box center [1152, 618] width 385 height 38
click at [1365, 622] on icon at bounding box center [1363, 616] width 15 height 15
click at [0, 0] on input "file" at bounding box center [0, 0] width 0 height 0
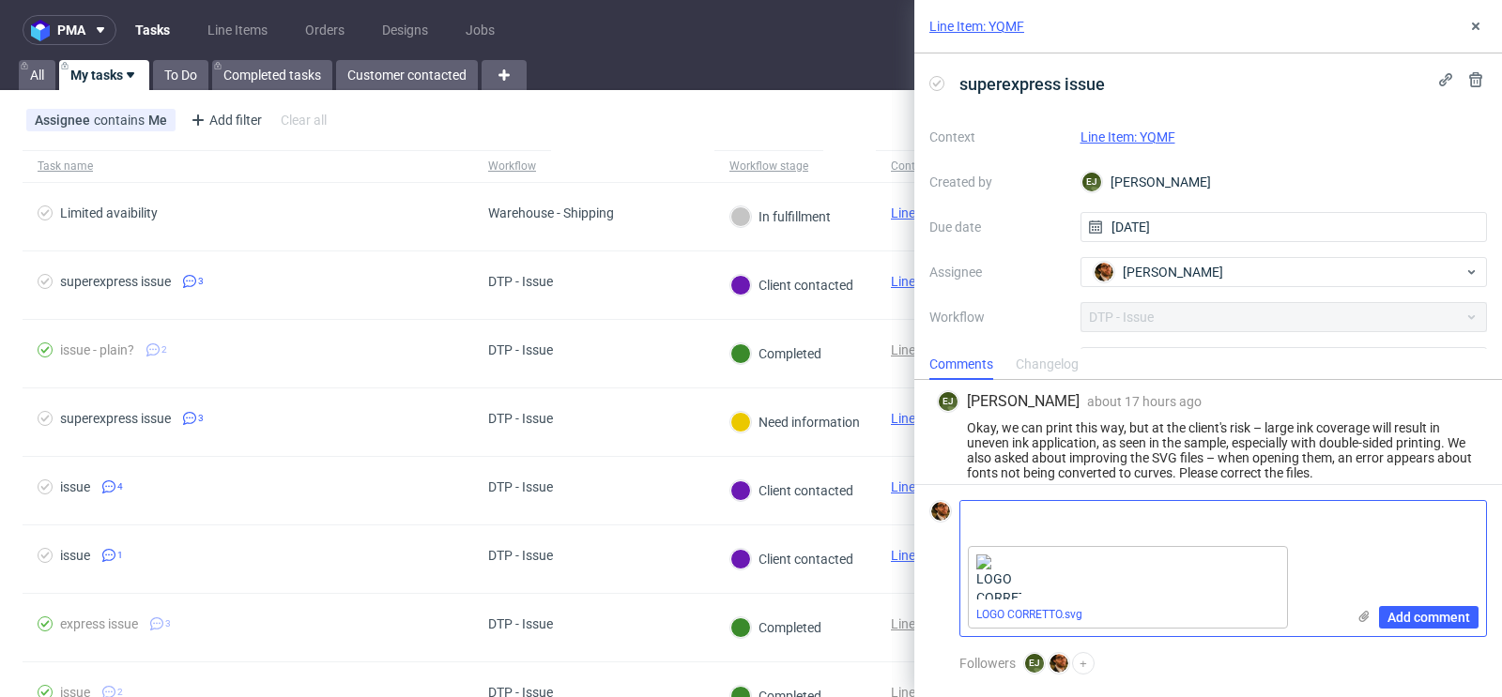
click at [1151, 524] on textarea at bounding box center [1152, 520] width 385 height 38
drag, startPoint x: 1081, startPoint y: 519, endPoint x: 960, endPoint y: 519, distance: 121.1
click at [960, 519] on textarea "their graphic just" at bounding box center [1152, 520] width 385 height 38
click at [1052, 546] on div "LOGO CORRETTO.svg" at bounding box center [1152, 588] width 385 height 98
drag, startPoint x: 1076, startPoint y: 513, endPoint x: 967, endPoint y: 515, distance: 108.9
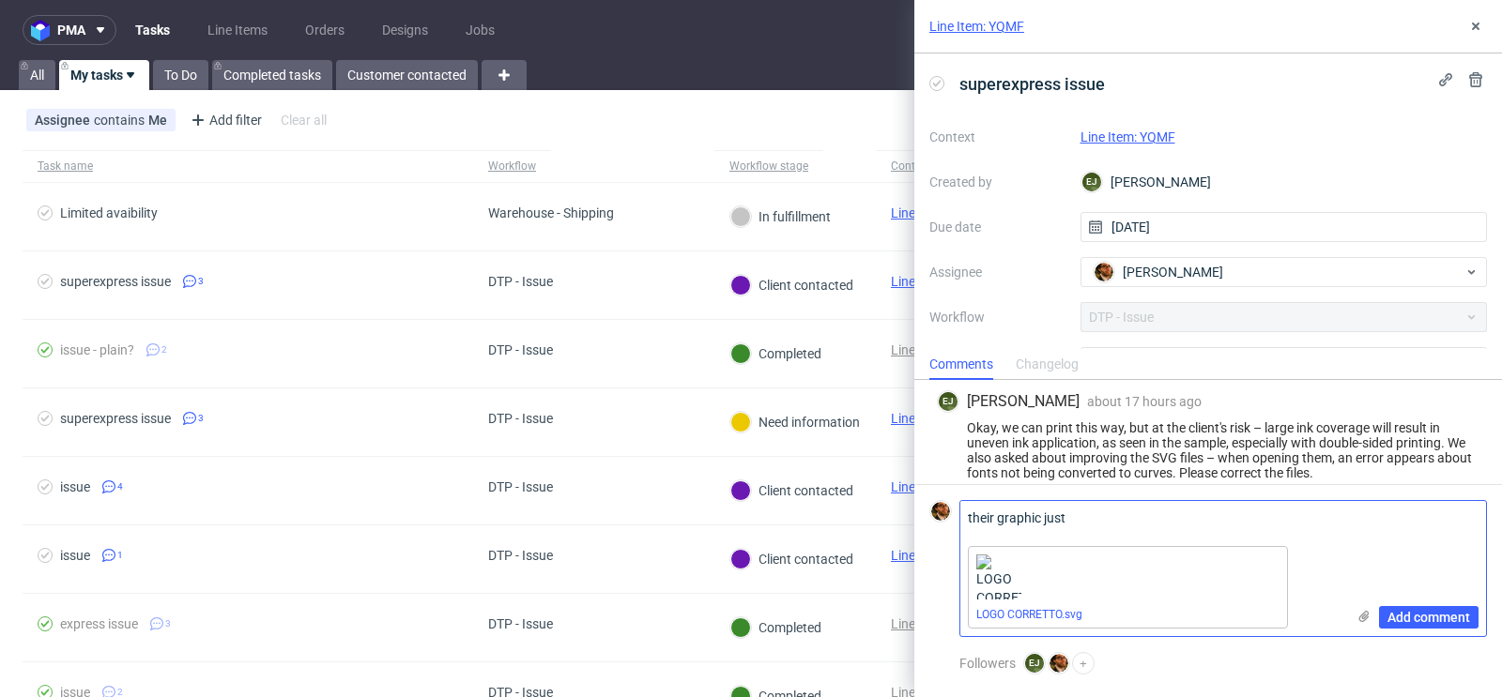
click at [967, 515] on textarea "their graphic just" at bounding box center [1152, 520] width 385 height 38
click at [1026, 515] on textarea "their graphic just" at bounding box center [1152, 520] width 385 height 38
click at [1039, 517] on textarea "their graphic just" at bounding box center [1152, 520] width 385 height 38
click at [1069, 518] on textarea "their graphic just" at bounding box center [1152, 520] width 385 height 38
drag, startPoint x: 993, startPoint y: 518, endPoint x: 947, endPoint y: 518, distance: 46.0
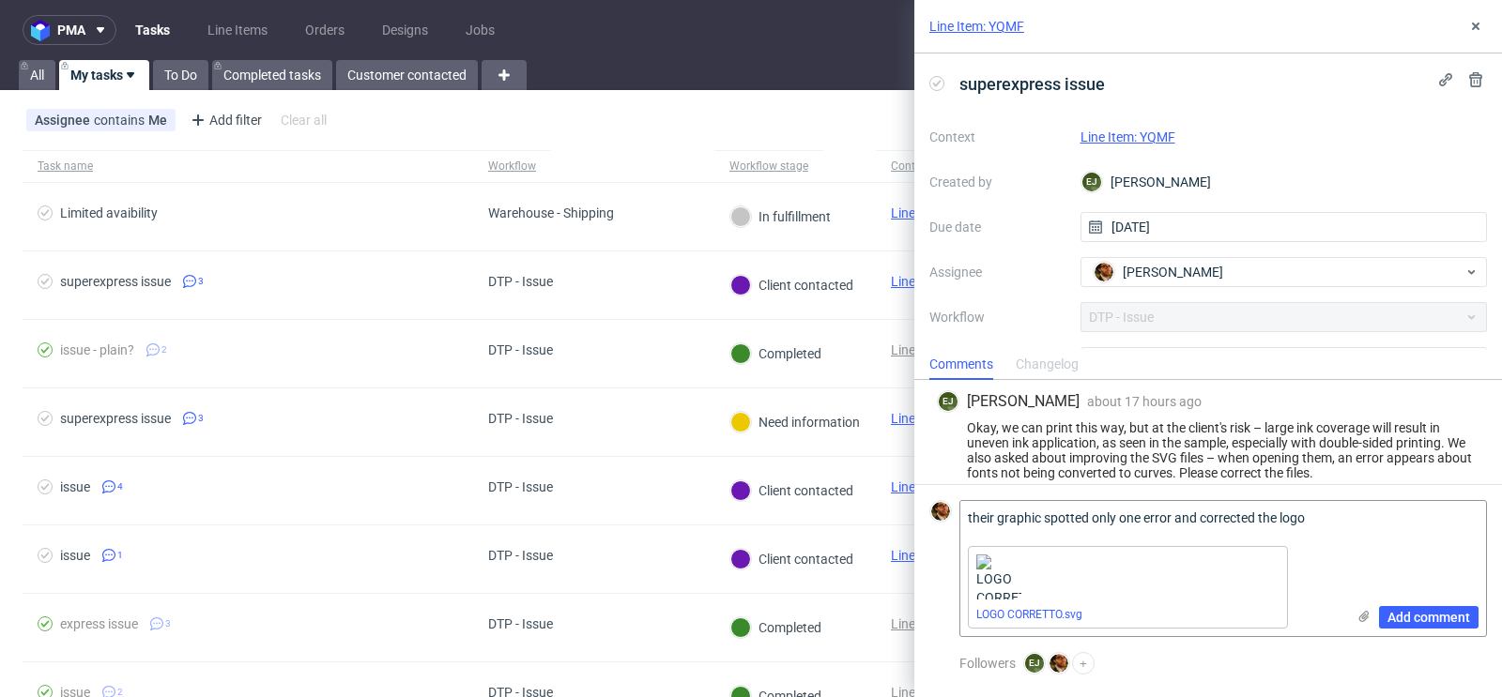
click at [947, 518] on div "their graphic spotted only one error and corrected the logo Add comment LOGO CO…" at bounding box center [1207, 568] width 557 height 137
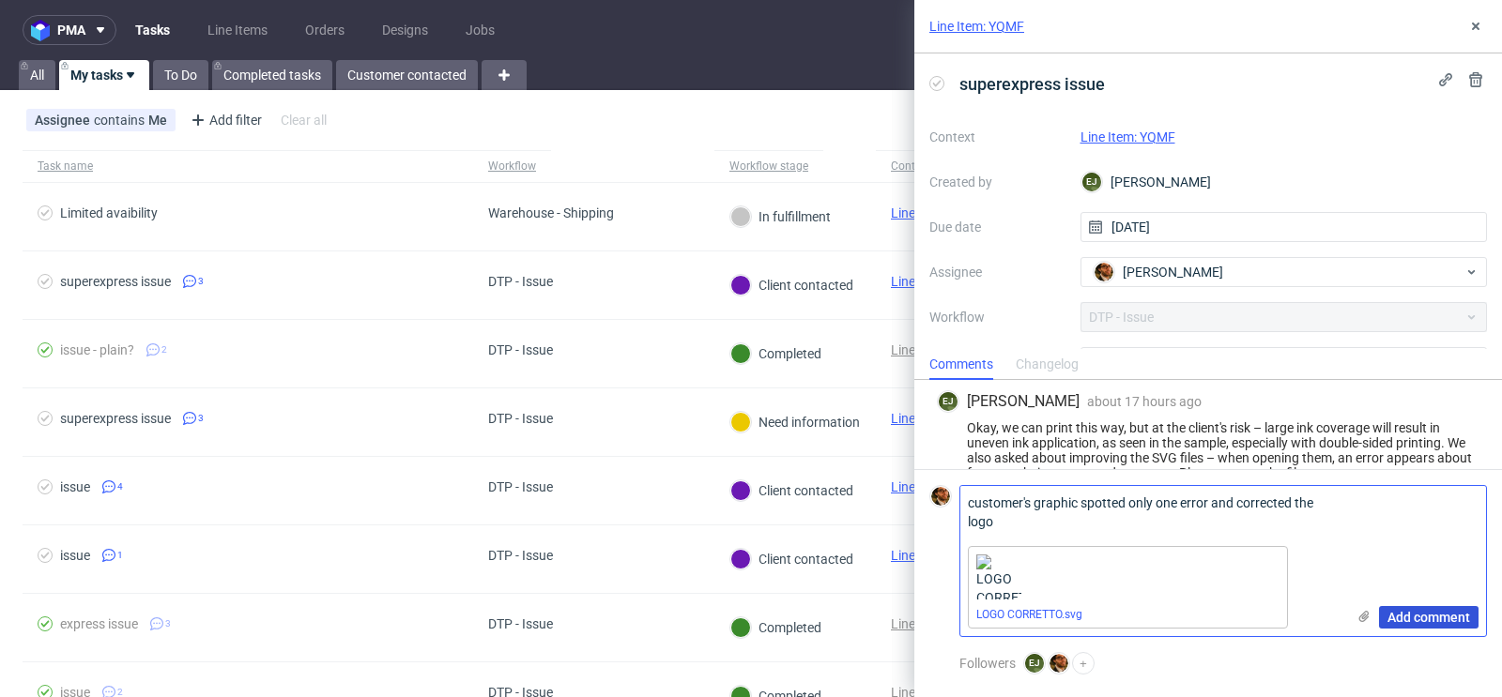
type textarea "customer's graphic spotted only one error and corrected the logo"
click at [1389, 612] on span "Add comment" at bounding box center [1428, 617] width 83 height 13
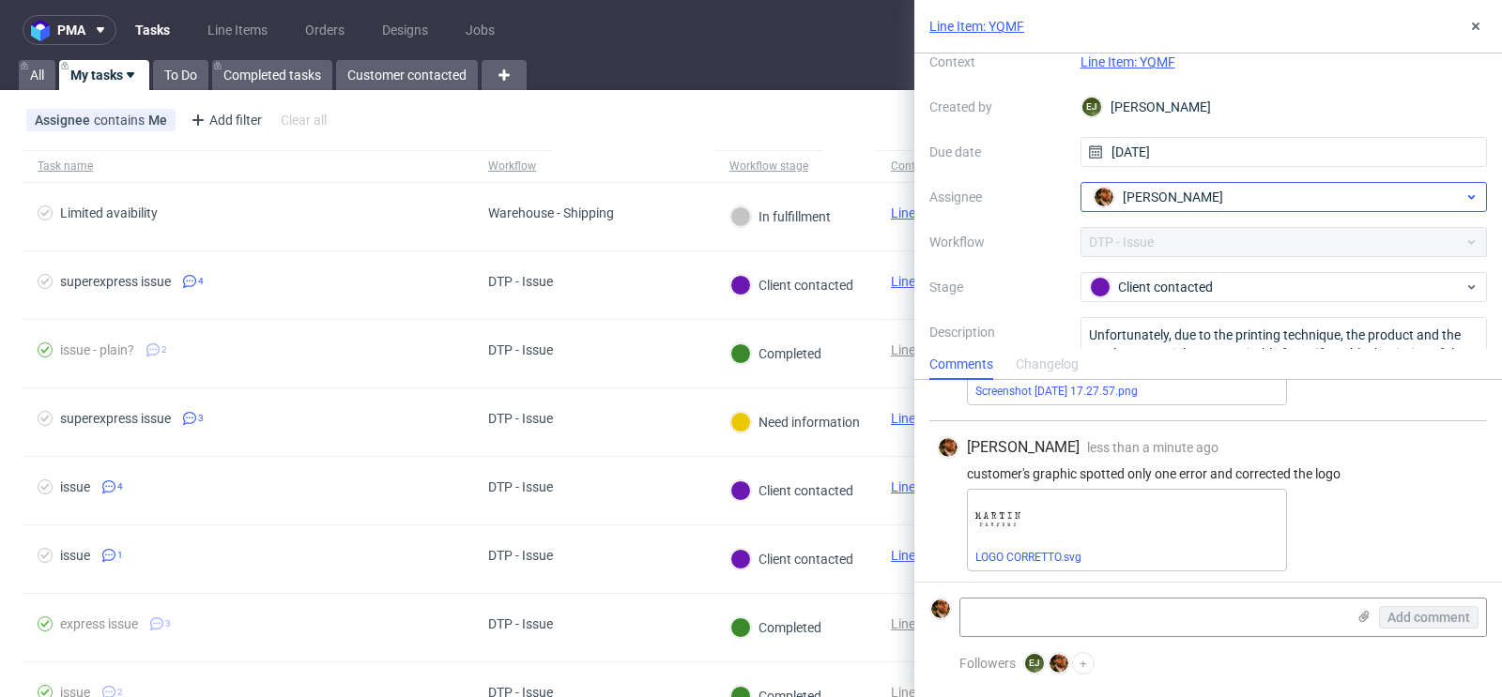
scroll to position [90, 0]
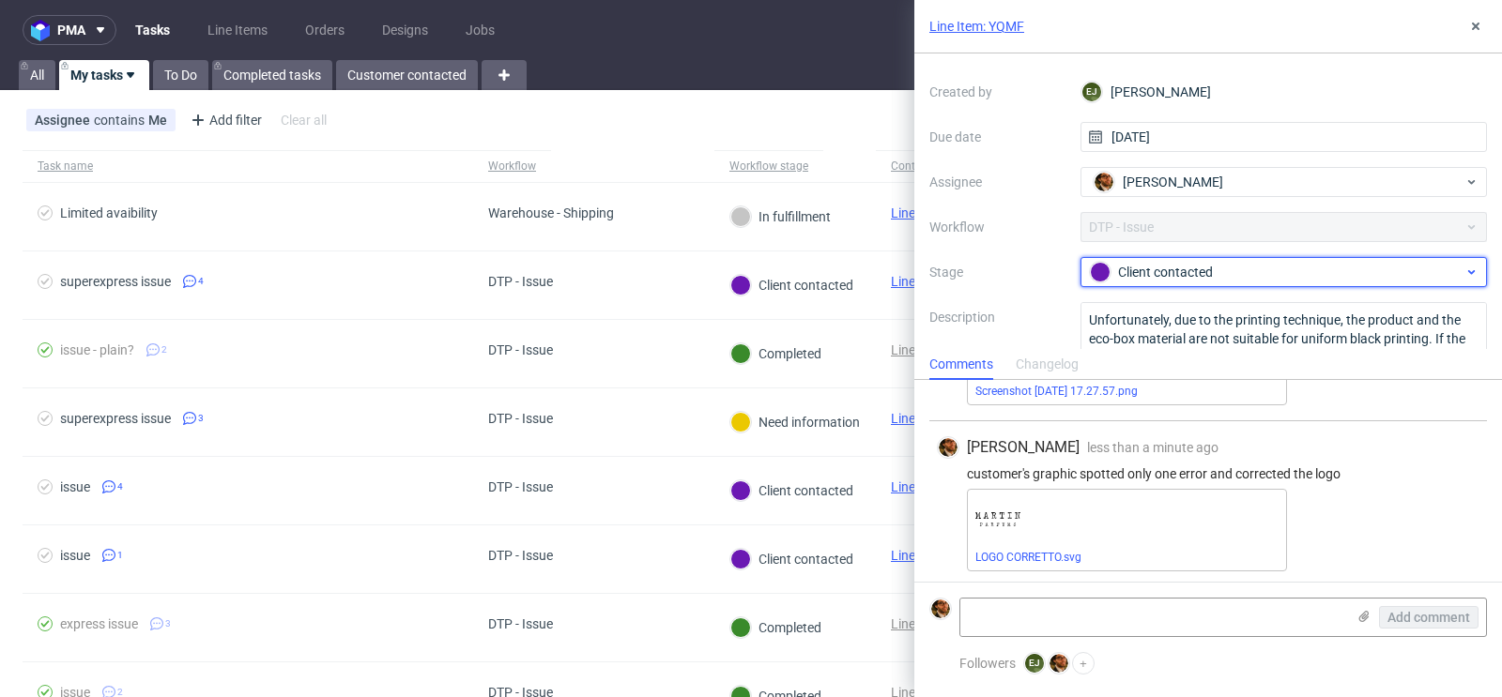
click at [1292, 264] on div "Client contacted" at bounding box center [1277, 272] width 374 height 21
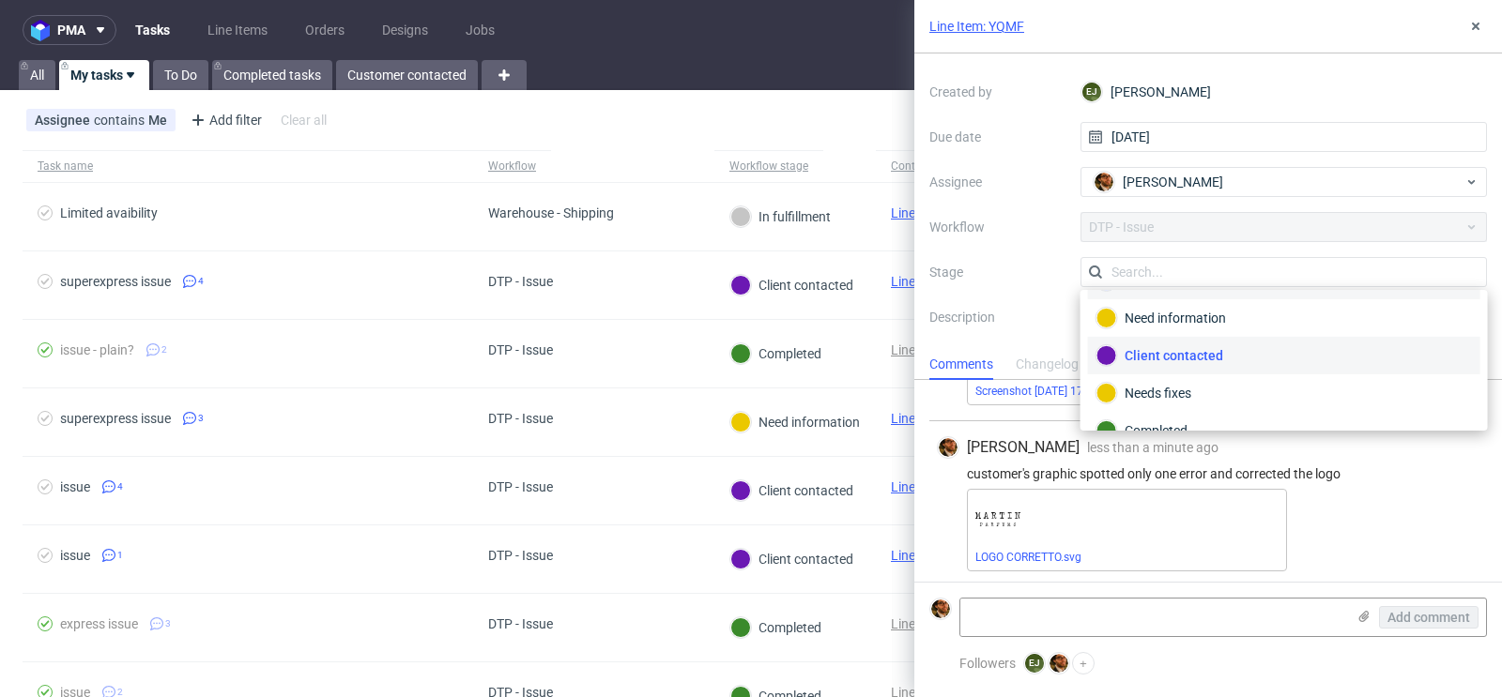
scroll to position [0, 0]
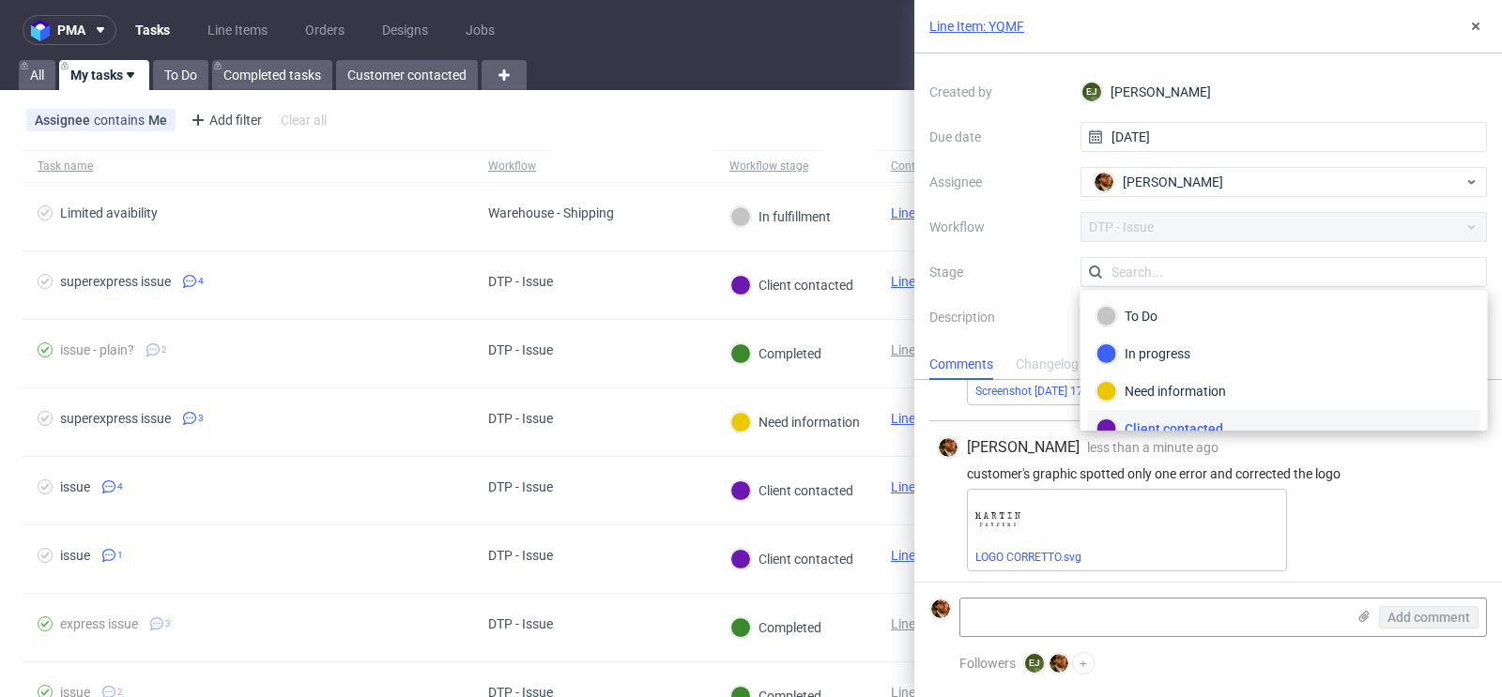
click at [1061, 244] on div "Context Line Item: YQMF Created by [PERSON_NAME] Due date [DATE] Assignee [PERS…" at bounding box center [1207, 212] width 557 height 360
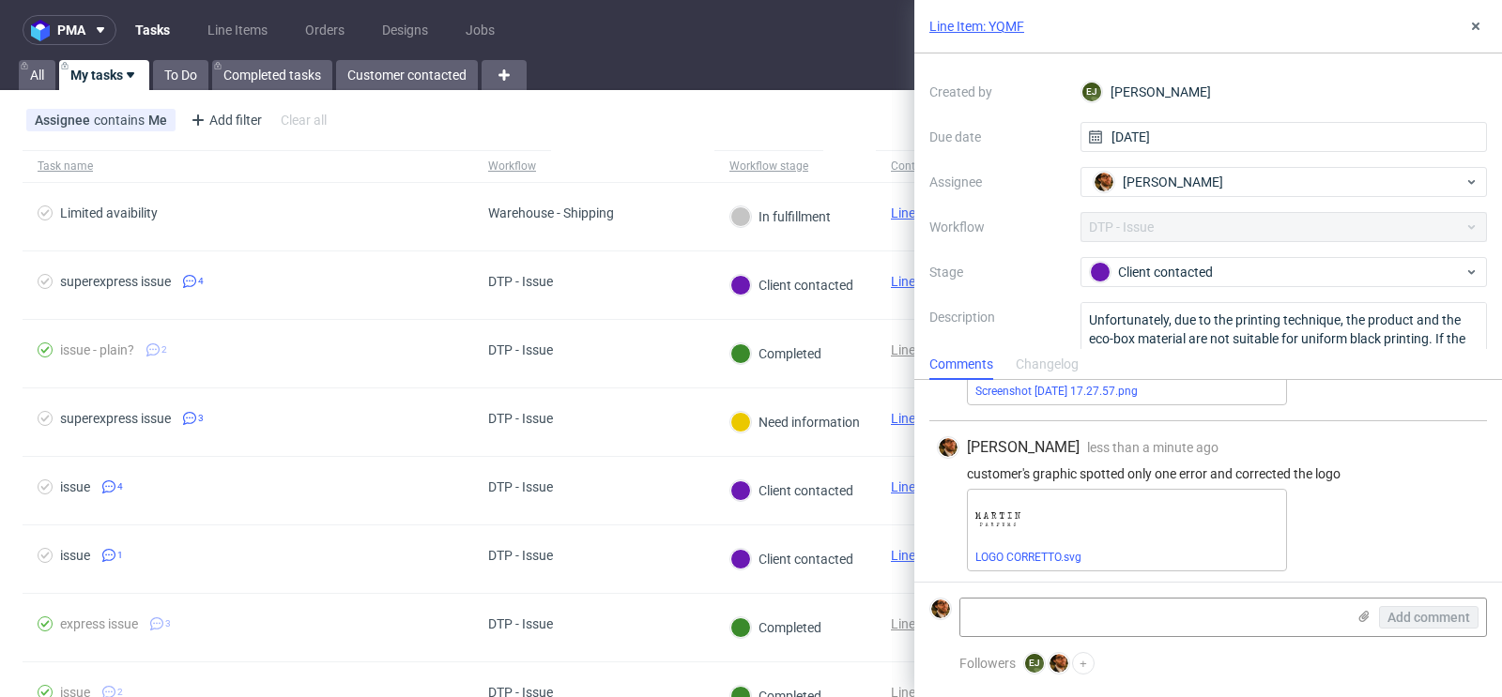
click at [981, 28] on link "Line Item: YQMF" at bounding box center [976, 26] width 95 height 19
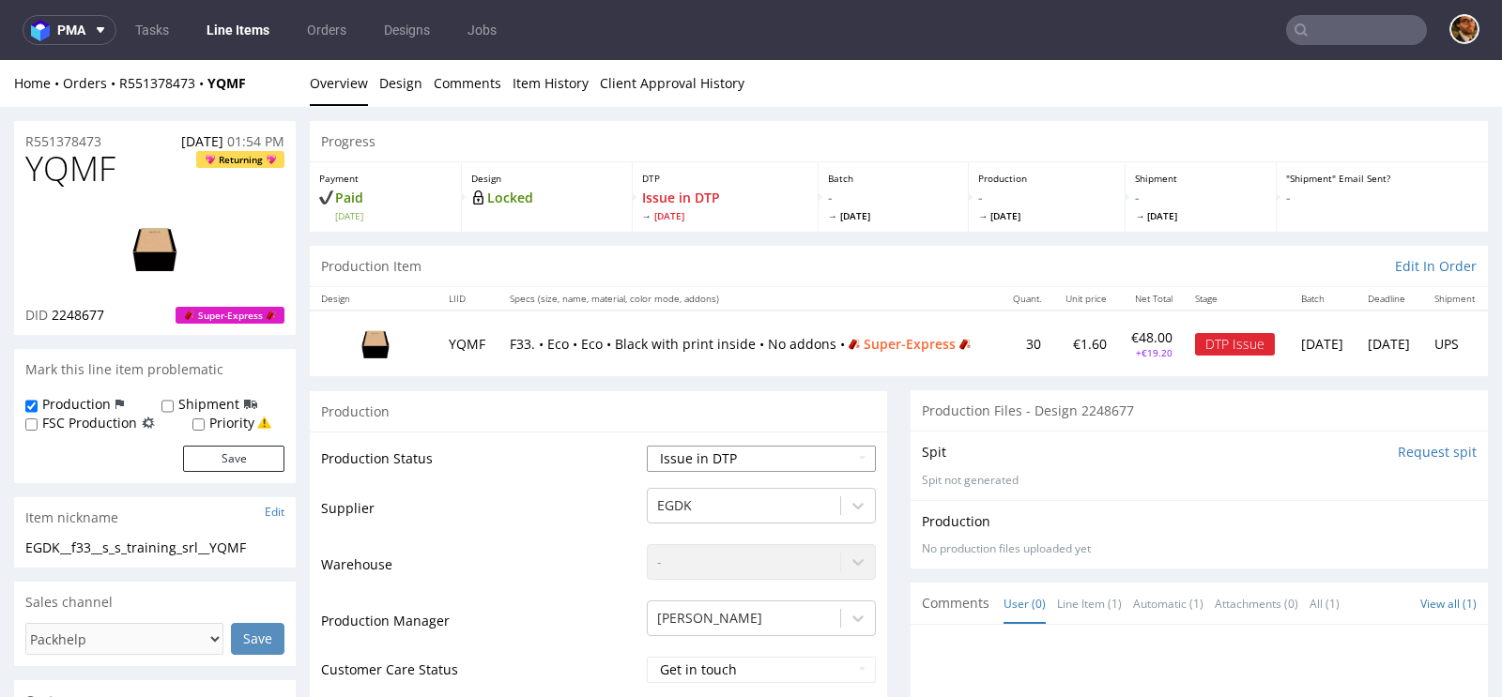
click at [832, 450] on select "Waiting for Artwork Waiting for Diecut Waiting for Mockup Waiting for DTP Waiti…" at bounding box center [761, 459] width 229 height 26
select select "back_for_dtp"
click at [647, 446] on select "Waiting for Artwork Waiting for Diecut Waiting for Mockup Waiting for DTP Waiti…" at bounding box center [761, 459] width 229 height 26
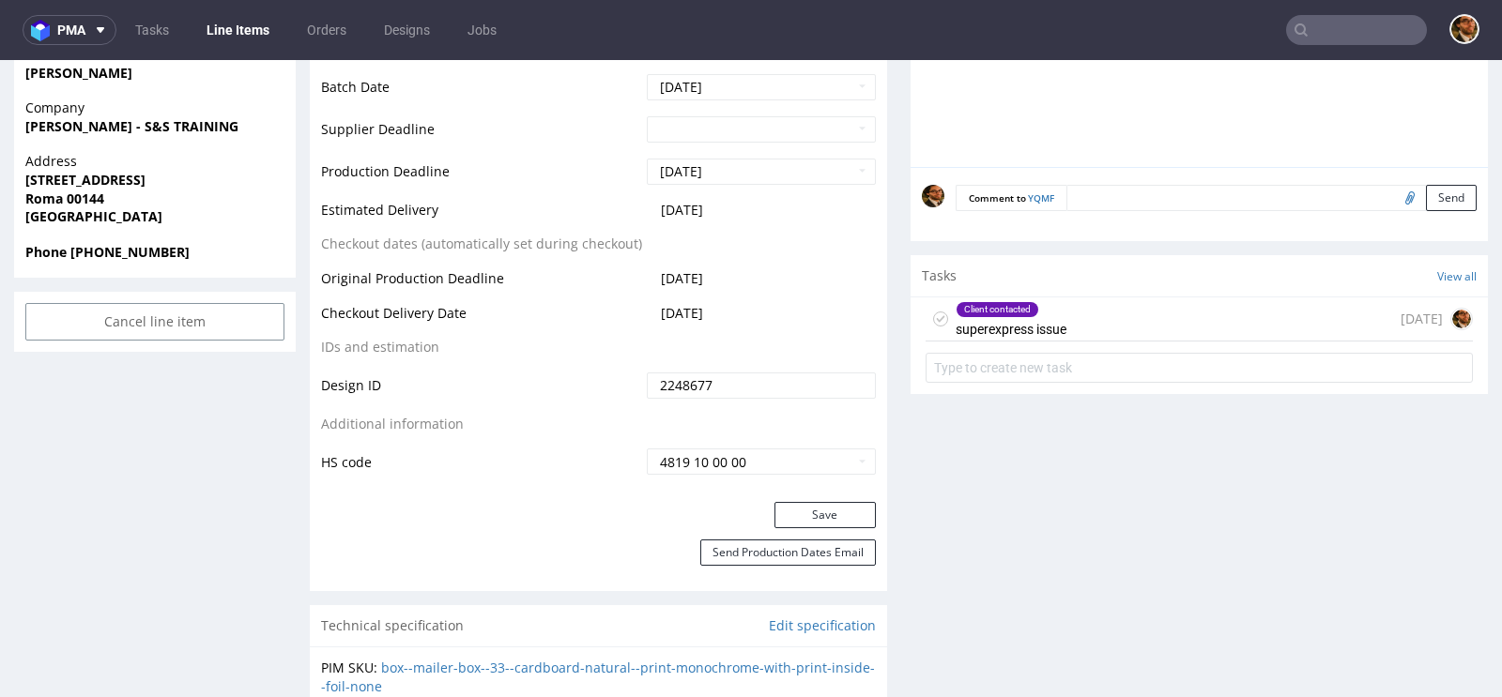
scroll to position [878, 0]
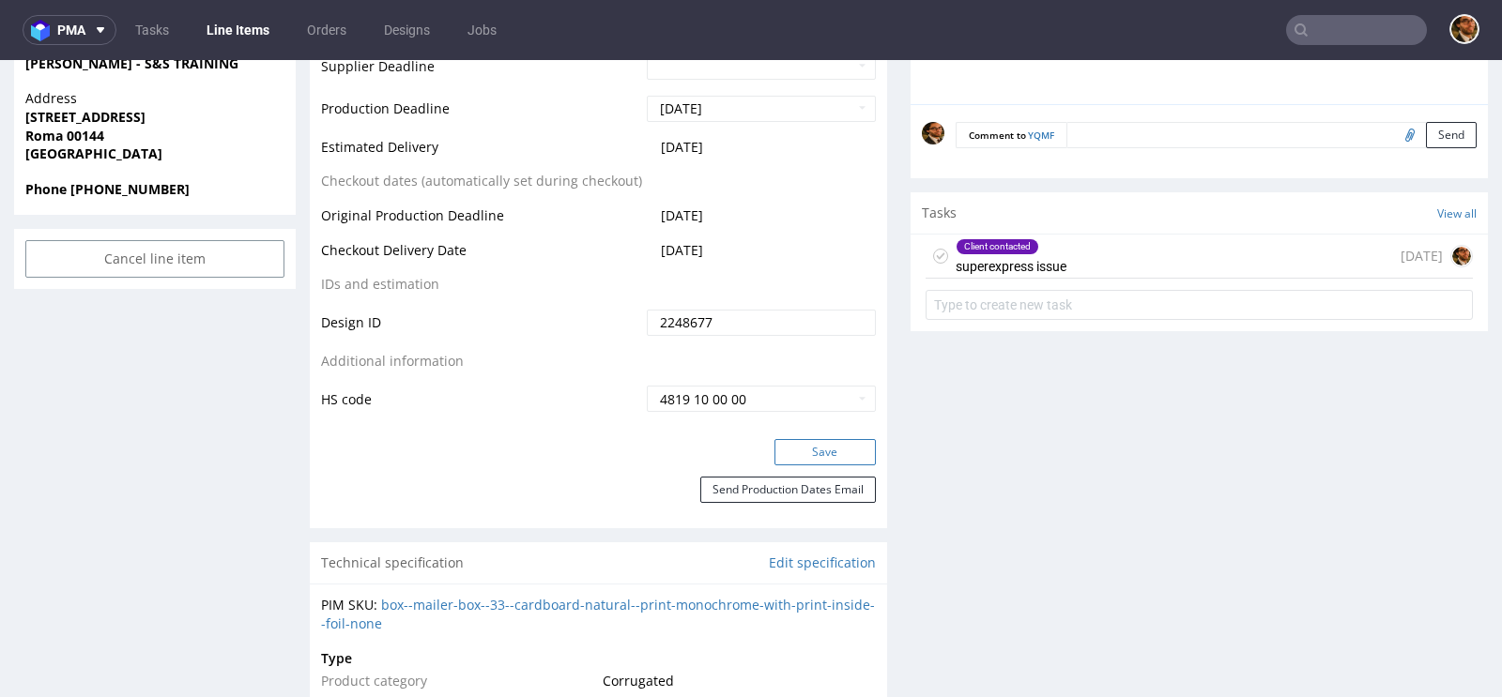
click at [821, 449] on button "Save" at bounding box center [824, 452] width 101 height 26
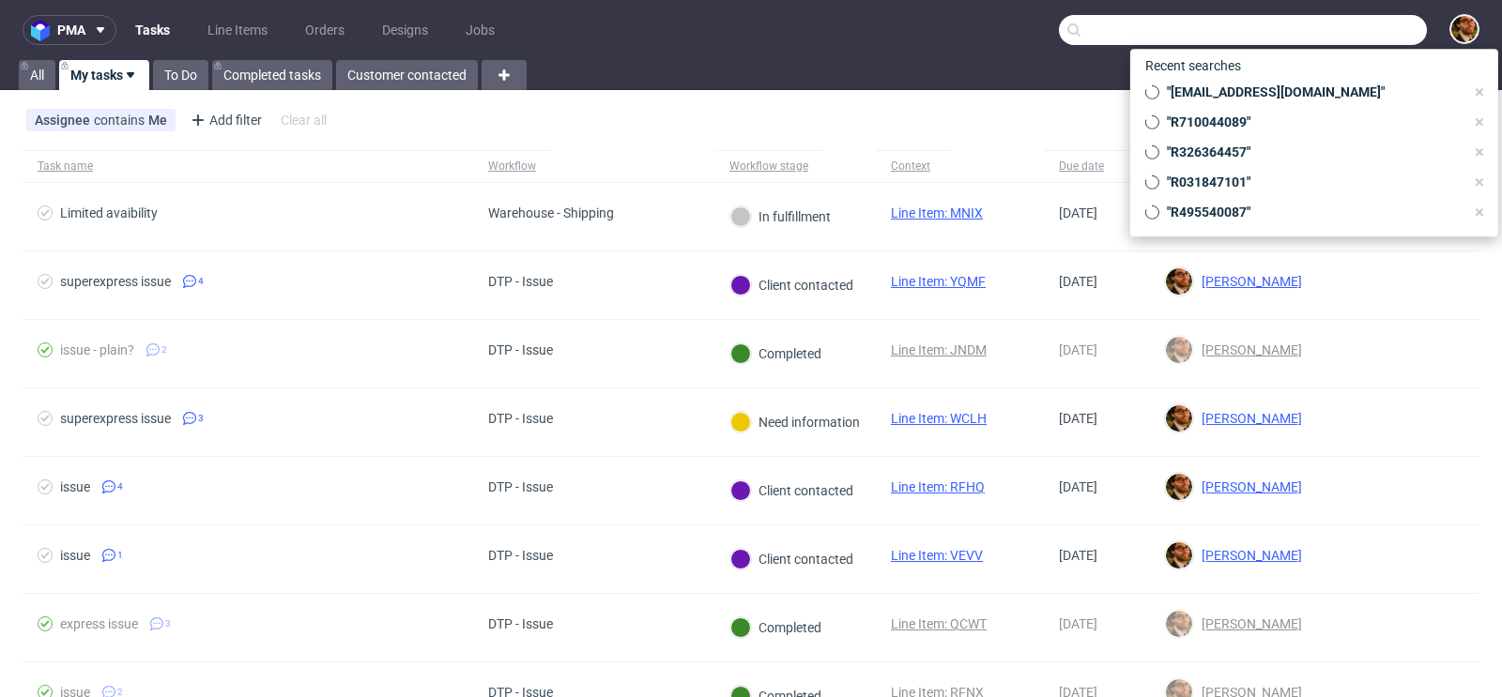
click at [1308, 38] on input "text" at bounding box center [1243, 30] width 368 height 30
paste input "R020555205"
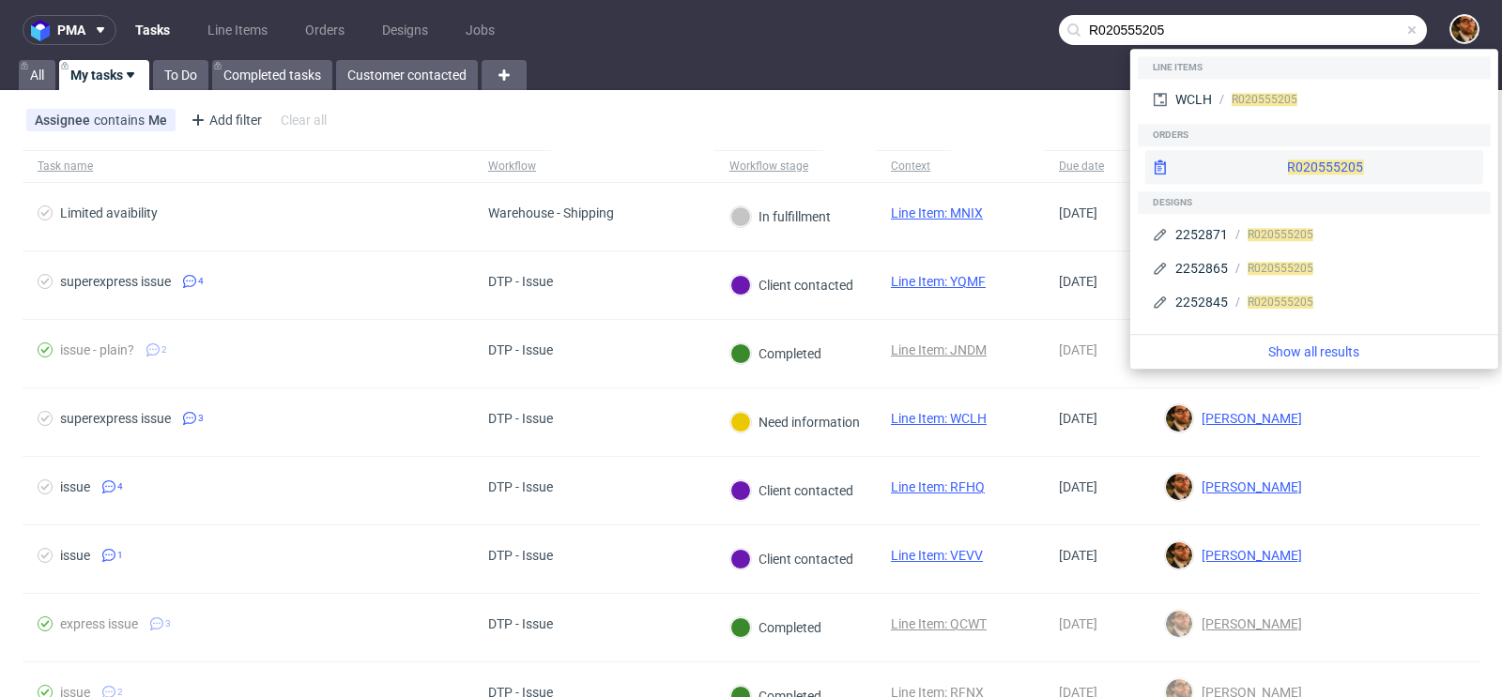
type input "R020555205"
click at [1269, 165] on div "R020555205" at bounding box center [1314, 167] width 338 height 34
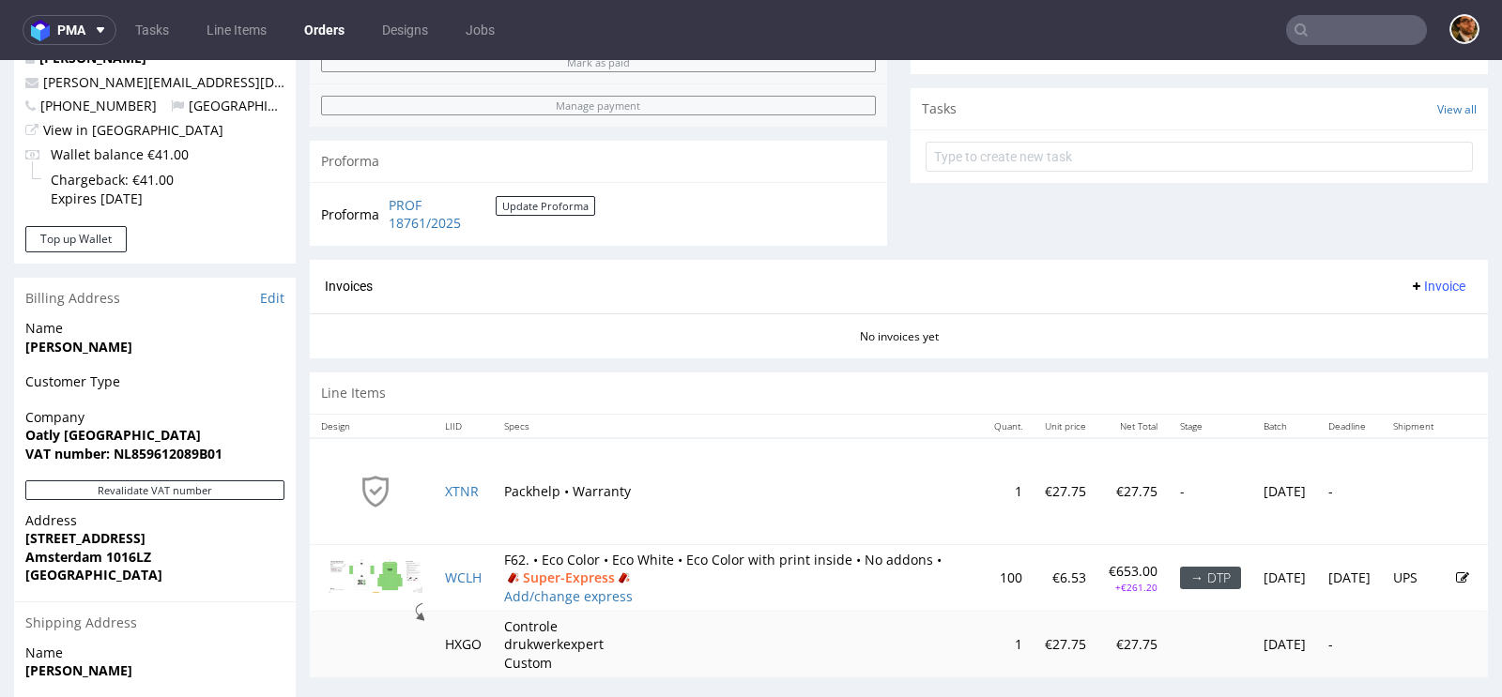
scroll to position [831, 0]
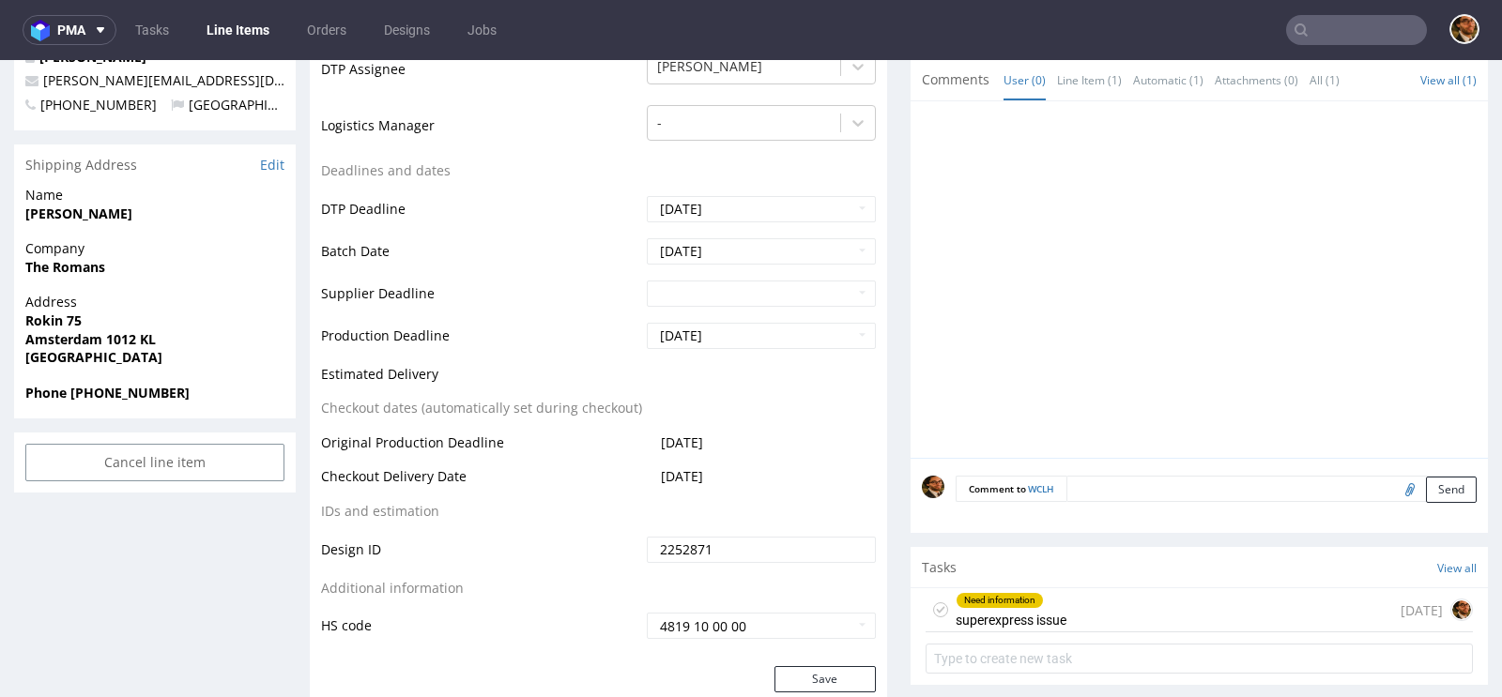
scroll to position [791, 0]
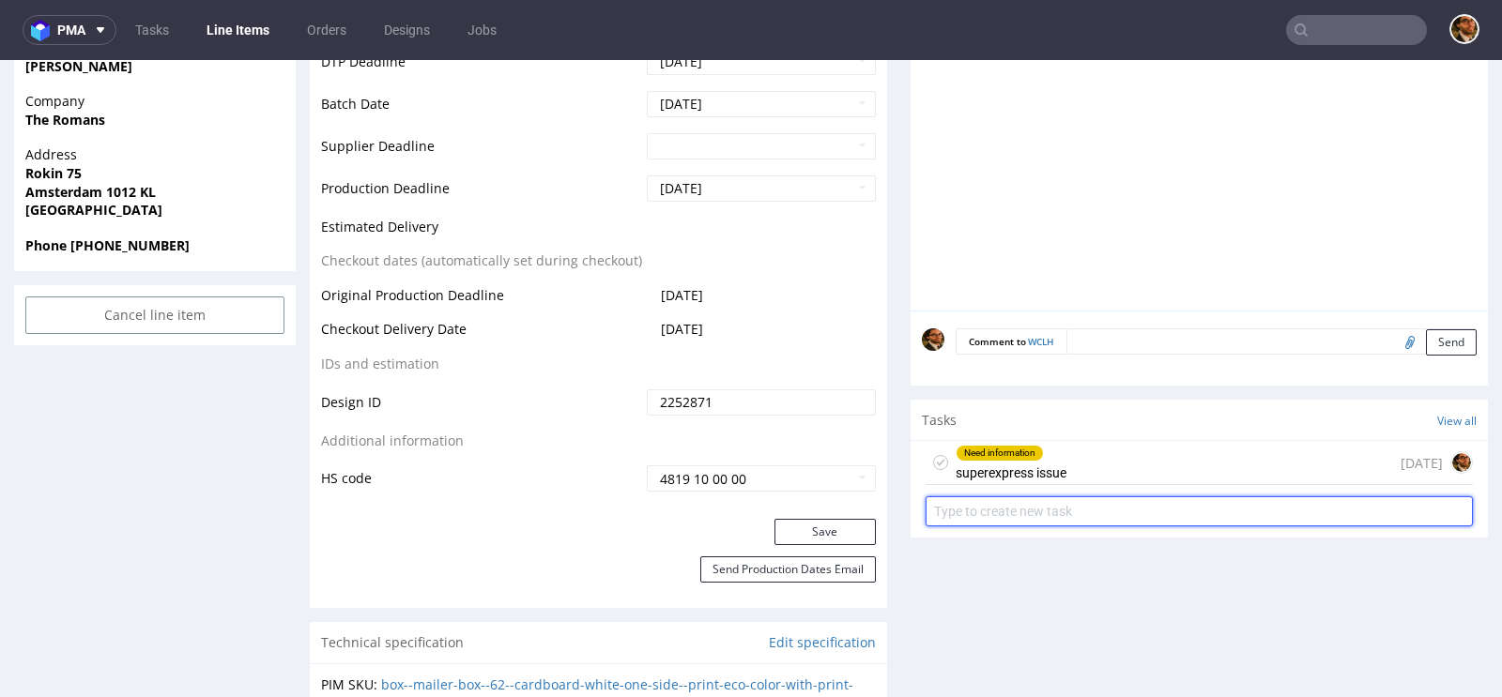
click at [1010, 512] on input "text" at bounding box center [1198, 511] width 547 height 30
type input "payment link"
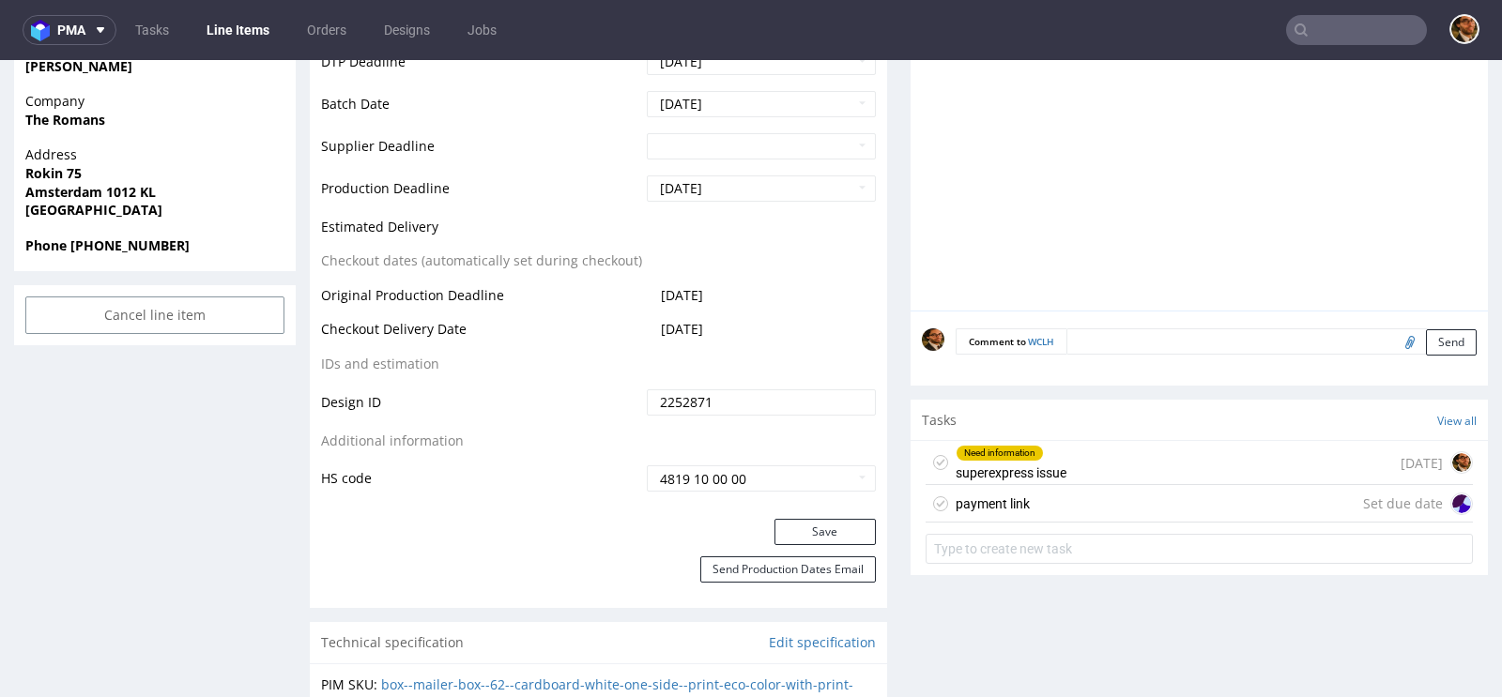
click at [1015, 508] on div "payment link" at bounding box center [992, 504] width 74 height 23
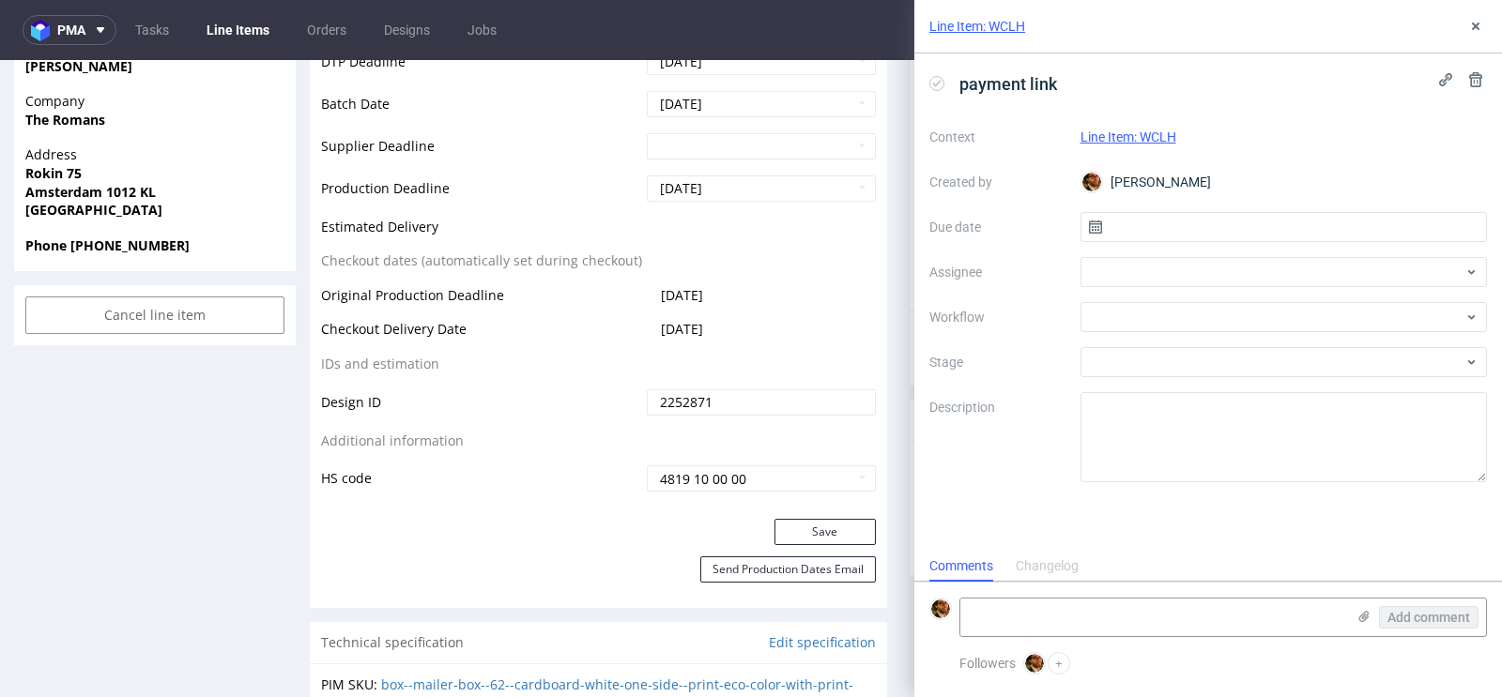
scroll to position [15, 0]
click at [1162, 270] on div at bounding box center [1283, 272] width 407 height 30
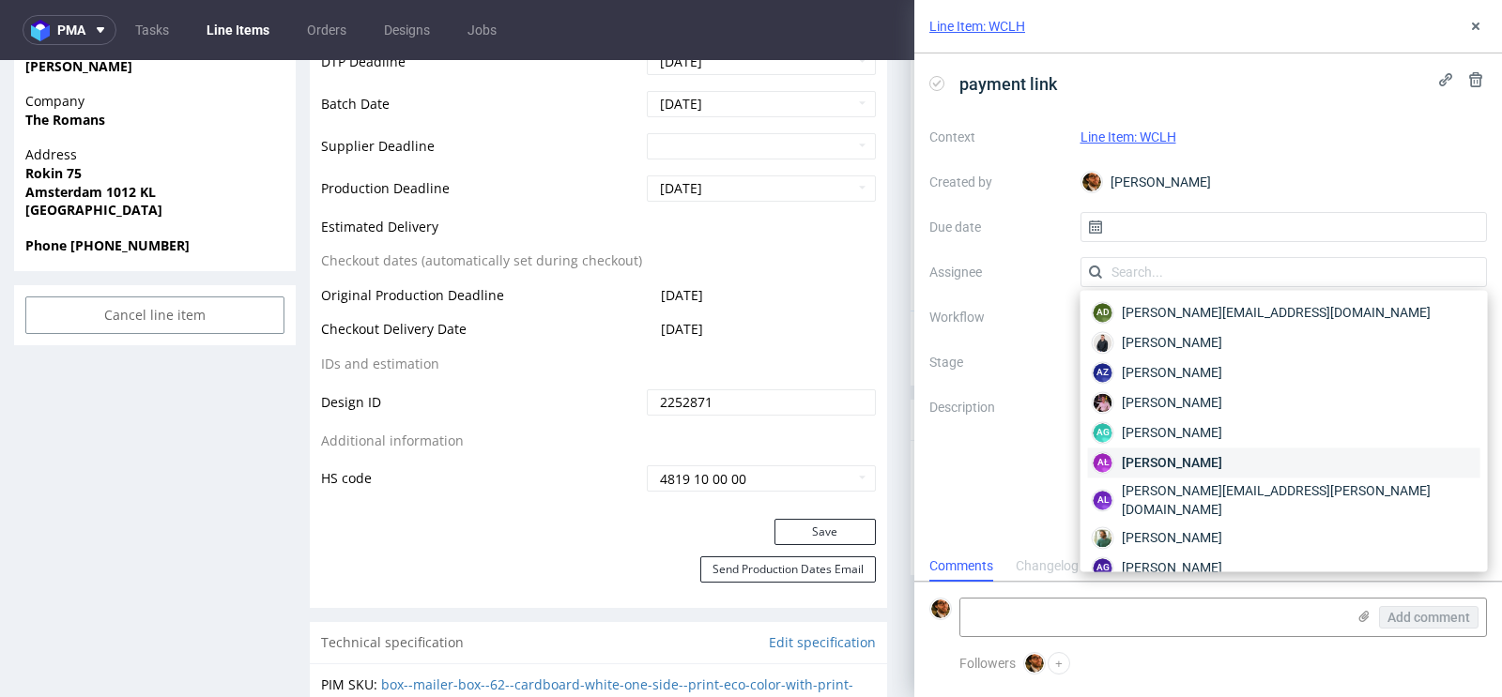
click at [1183, 453] on span "[PERSON_NAME]" at bounding box center [1172, 462] width 100 height 19
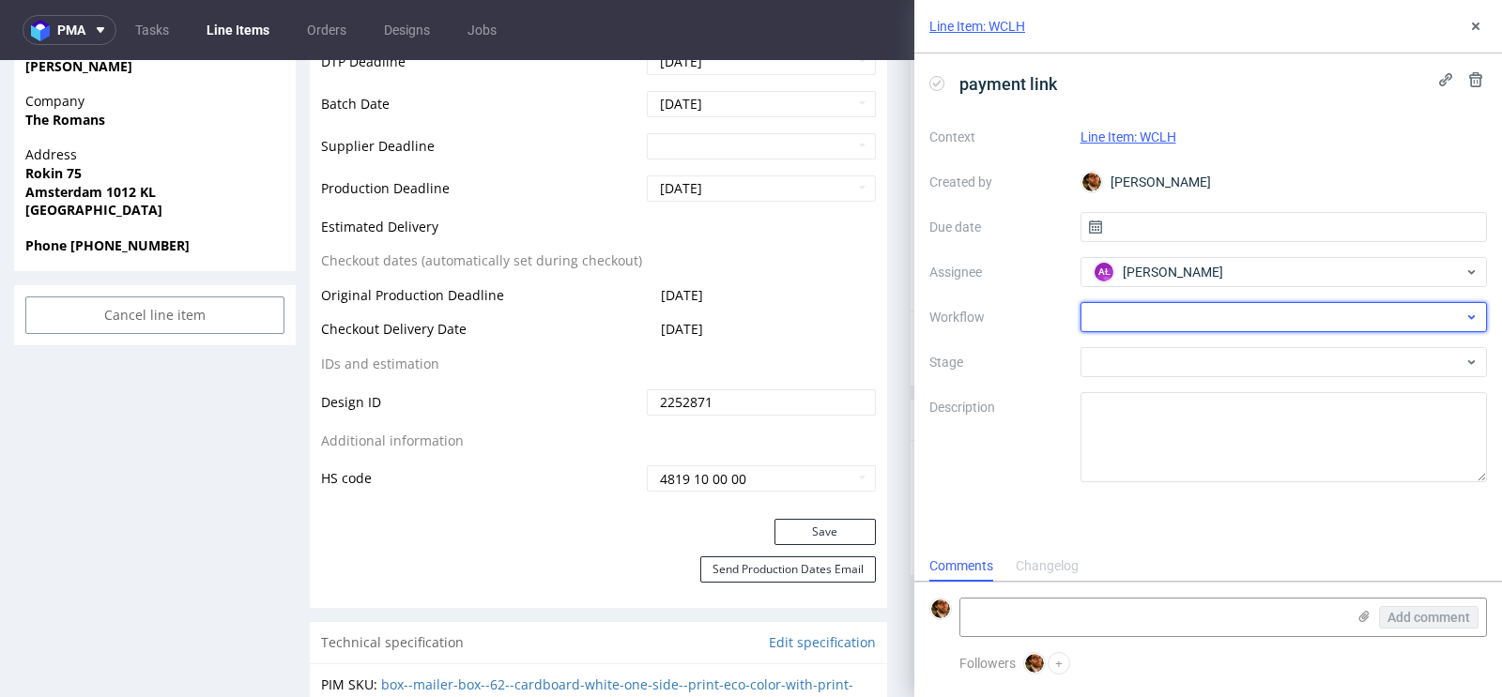
click at [1186, 312] on div at bounding box center [1283, 317] width 407 height 30
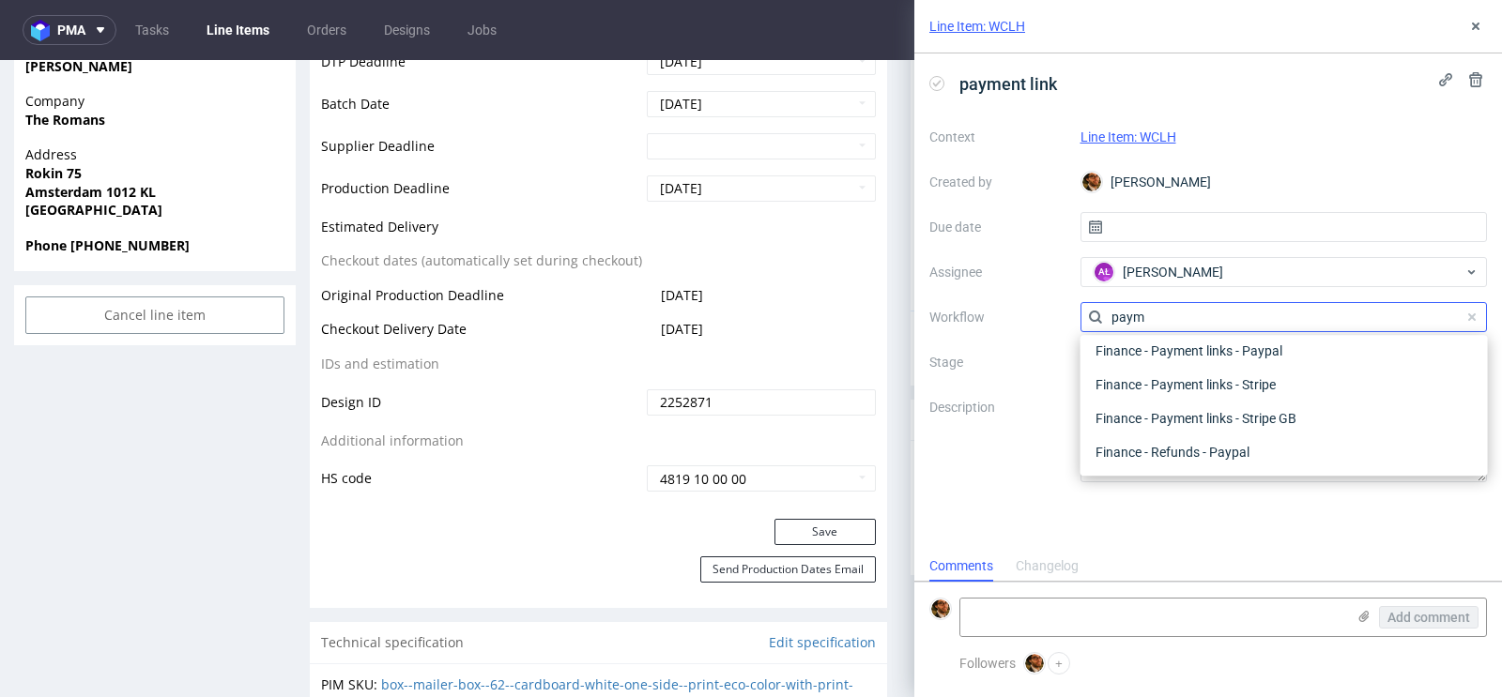
scroll to position [34, 0]
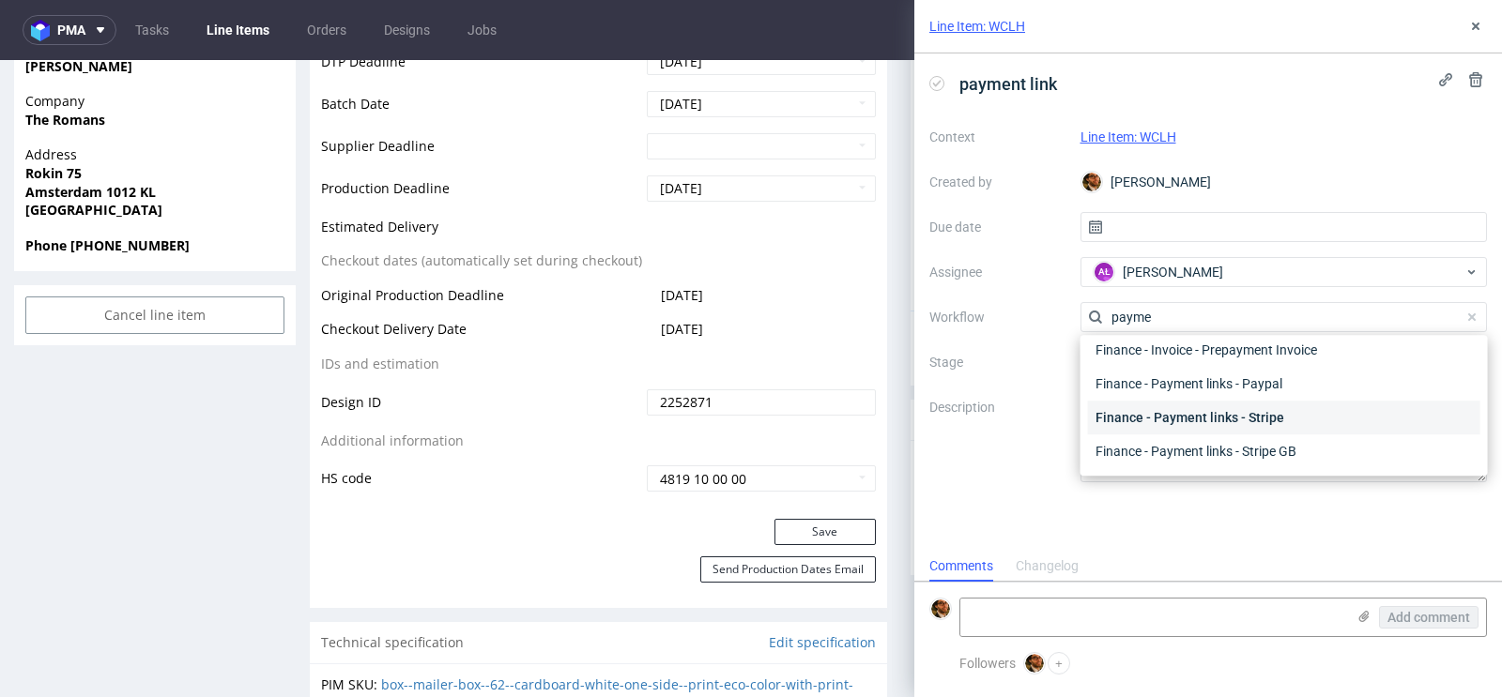
type input "payme"
click at [1201, 414] on div "Finance - Payment links - Stripe" at bounding box center [1284, 418] width 392 height 34
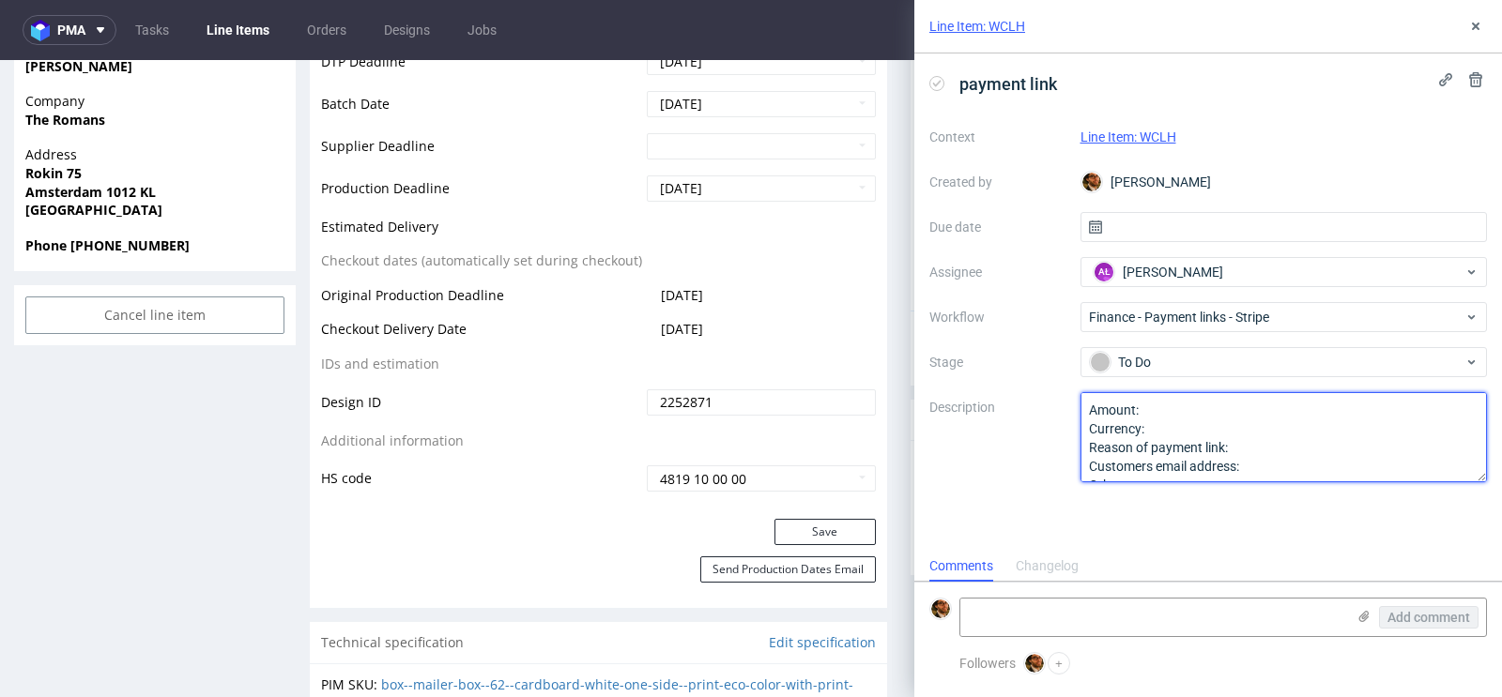
click at [1201, 408] on textarea "Amount: Currency: Reason of payment link: Customers email address: Other:" at bounding box center [1283, 437] width 407 height 90
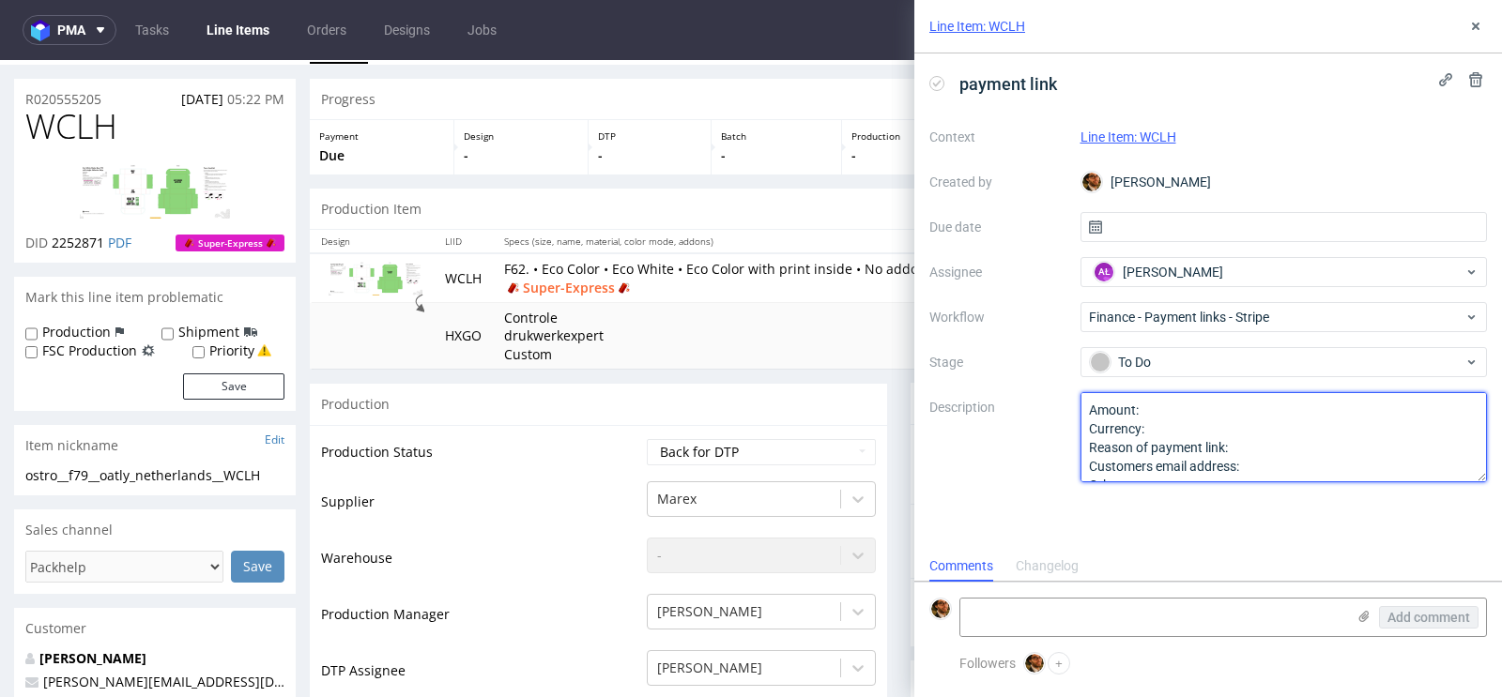
scroll to position [0, 0]
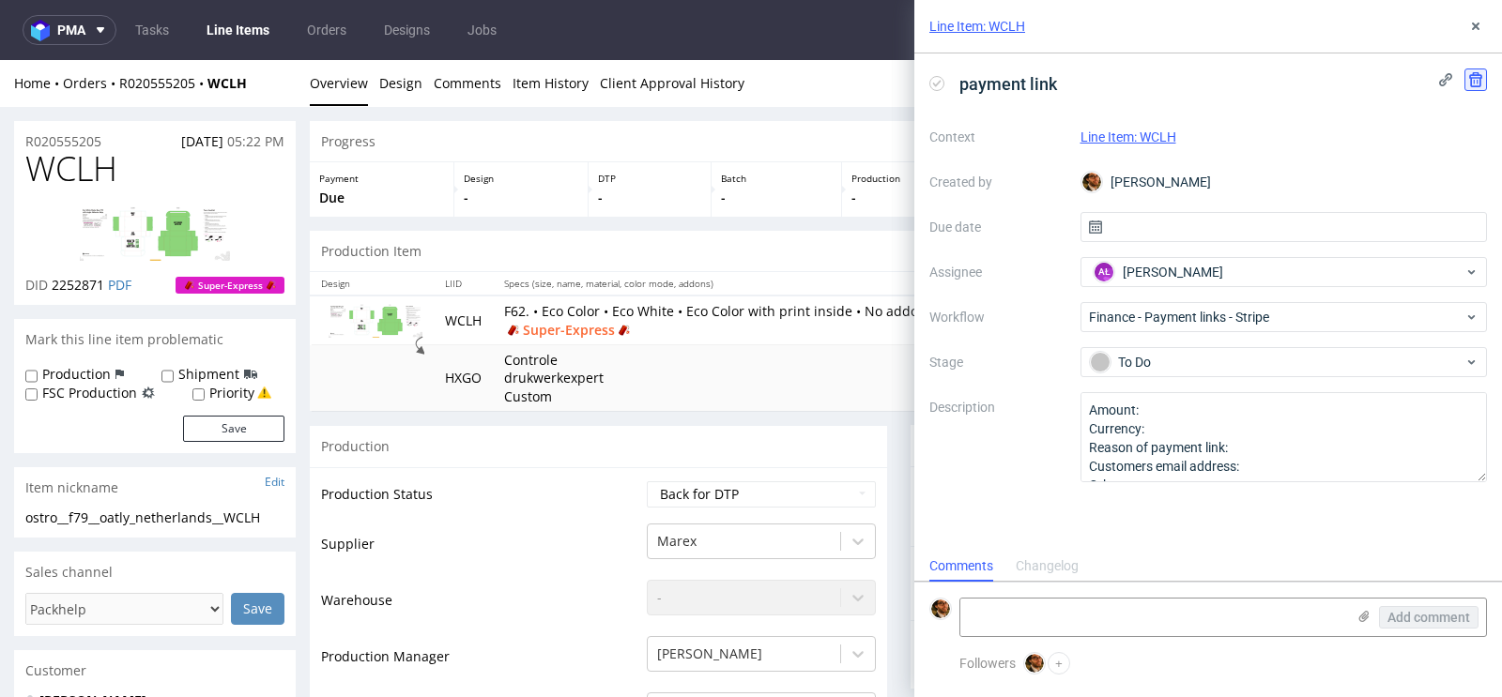
click at [1481, 77] on use at bounding box center [1475, 79] width 13 height 15
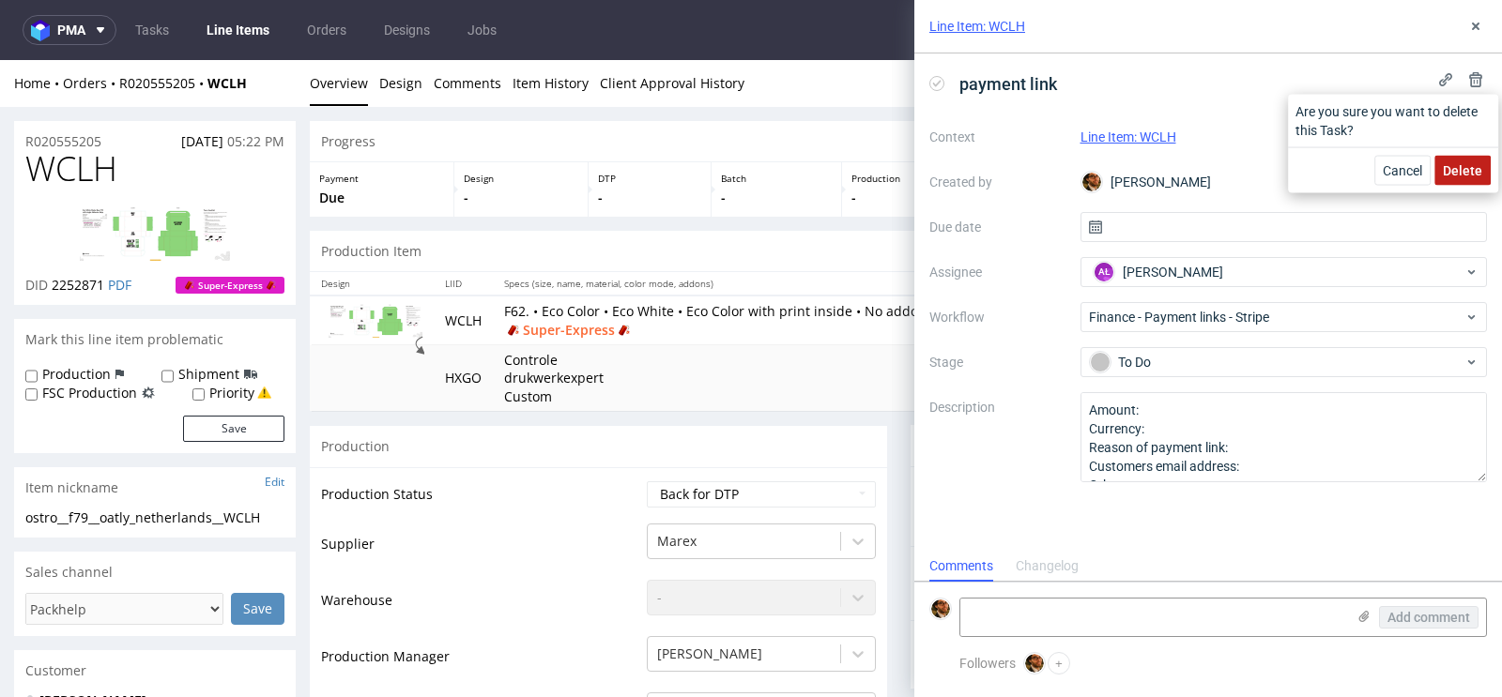
click at [1458, 168] on span "Delete" at bounding box center [1461, 170] width 39 height 13
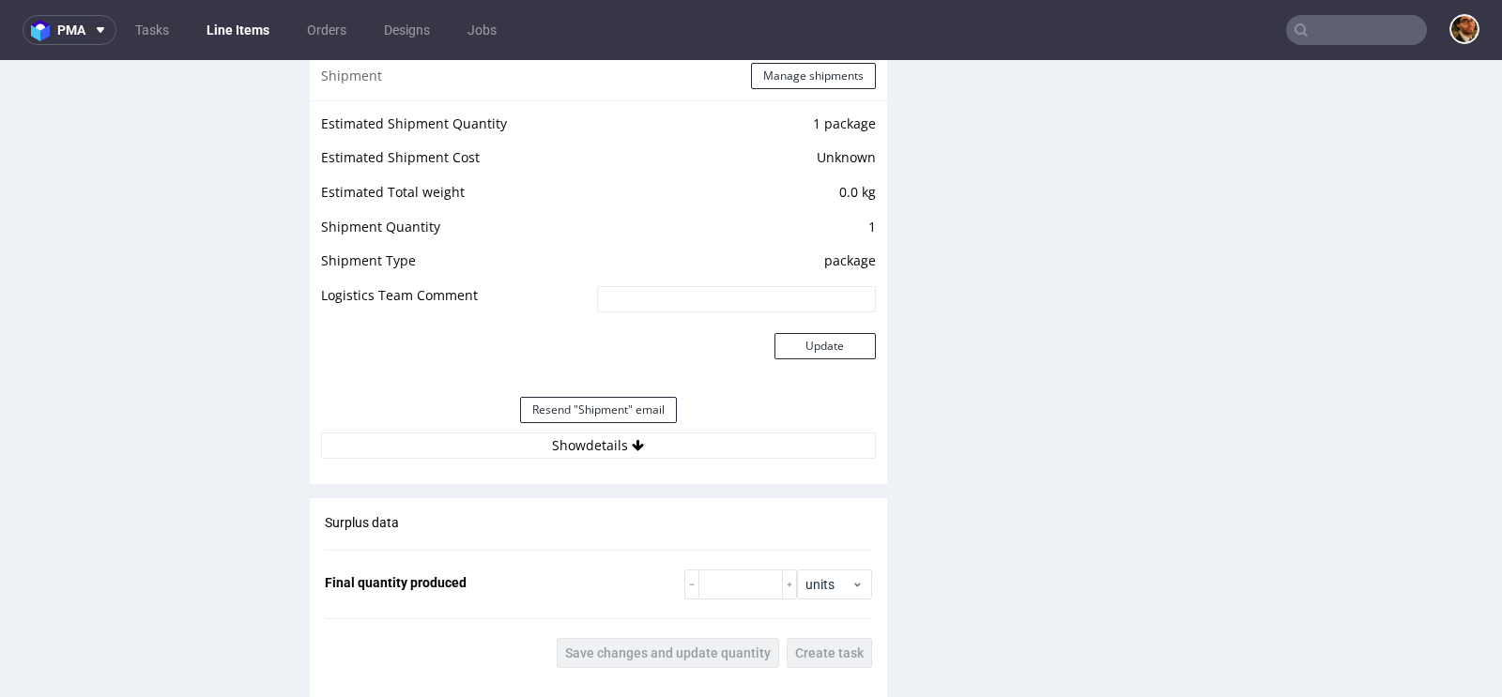
scroll to position [2464, 0]
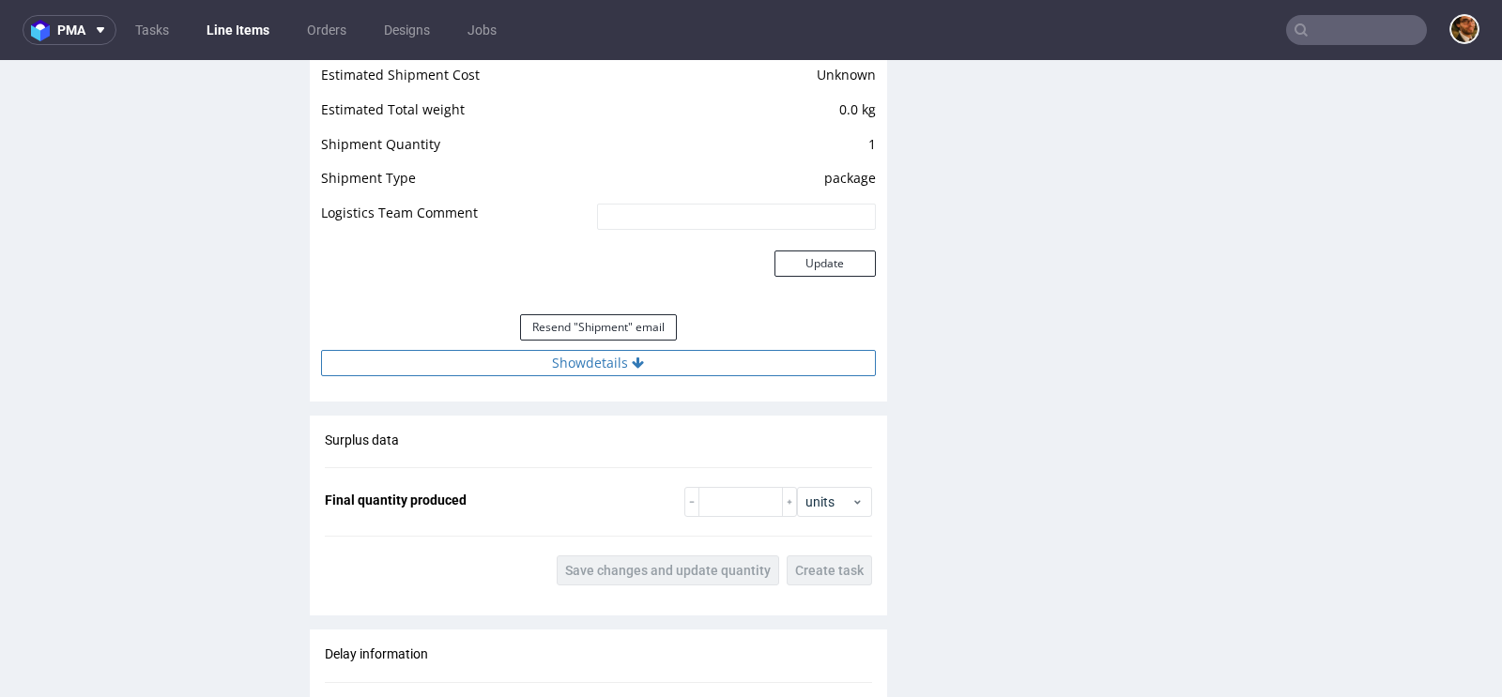
click at [605, 352] on button "Show details" at bounding box center [598, 363] width 555 height 26
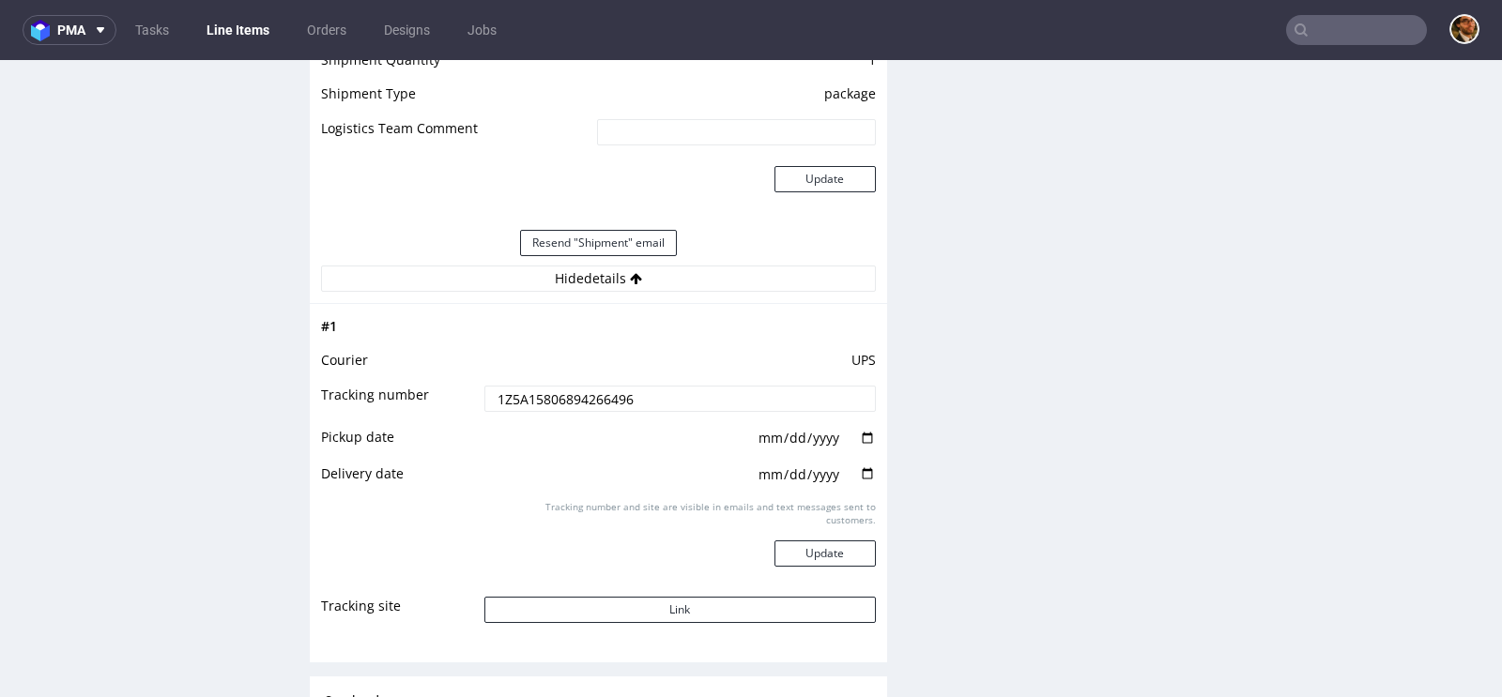
scroll to position [2662, 0]
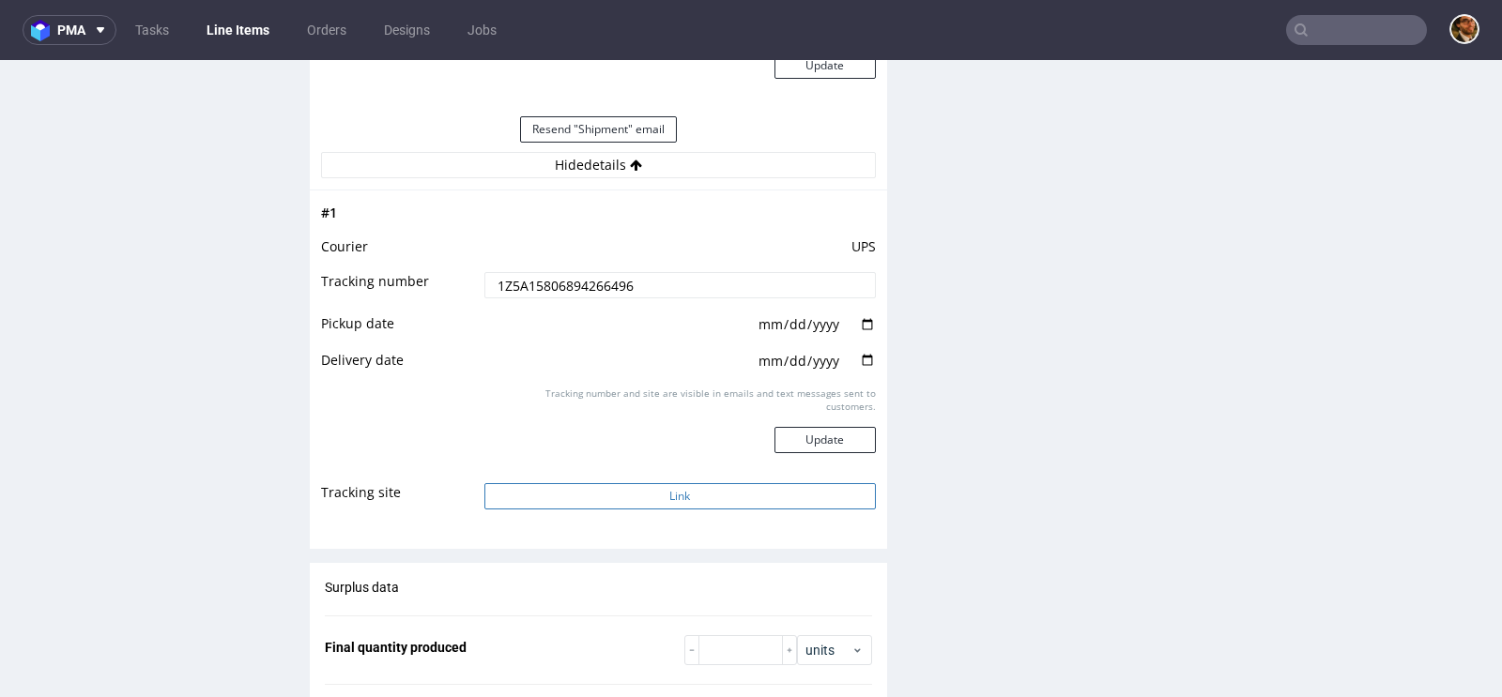
click at [665, 483] on button "Link" at bounding box center [679, 496] width 391 height 26
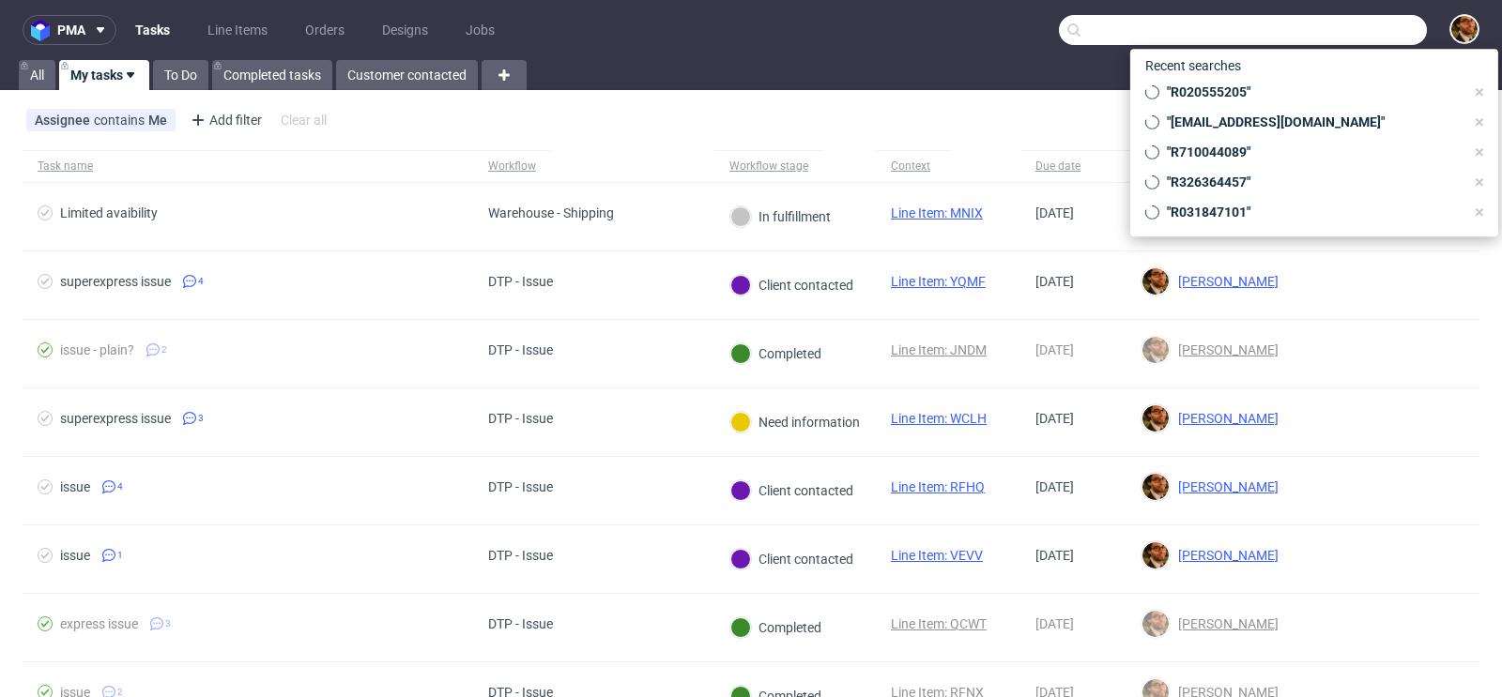
click at [1329, 38] on input "text" at bounding box center [1243, 30] width 368 height 30
paste input "R020555205"
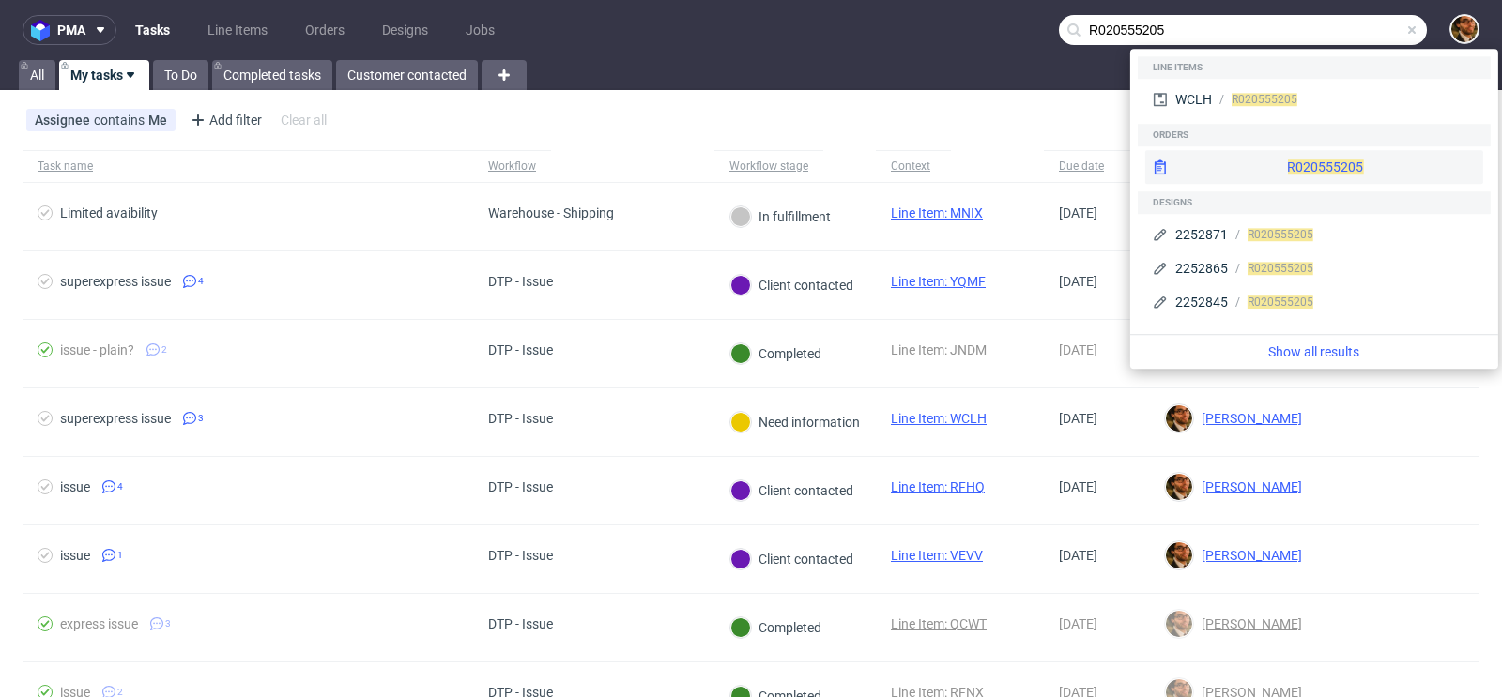
type input "R020555205"
click at [1317, 173] on div "R020555205" at bounding box center [1314, 167] width 338 height 34
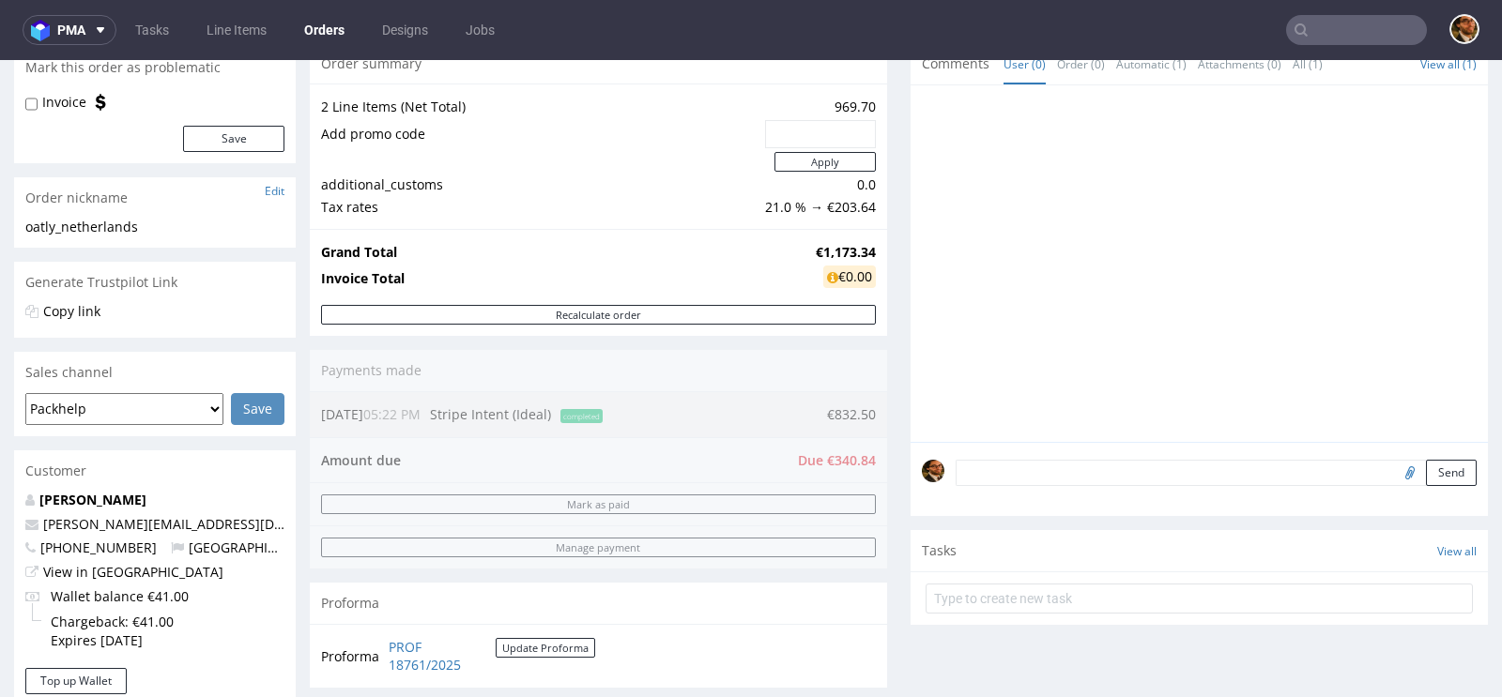
scroll to position [241, 0]
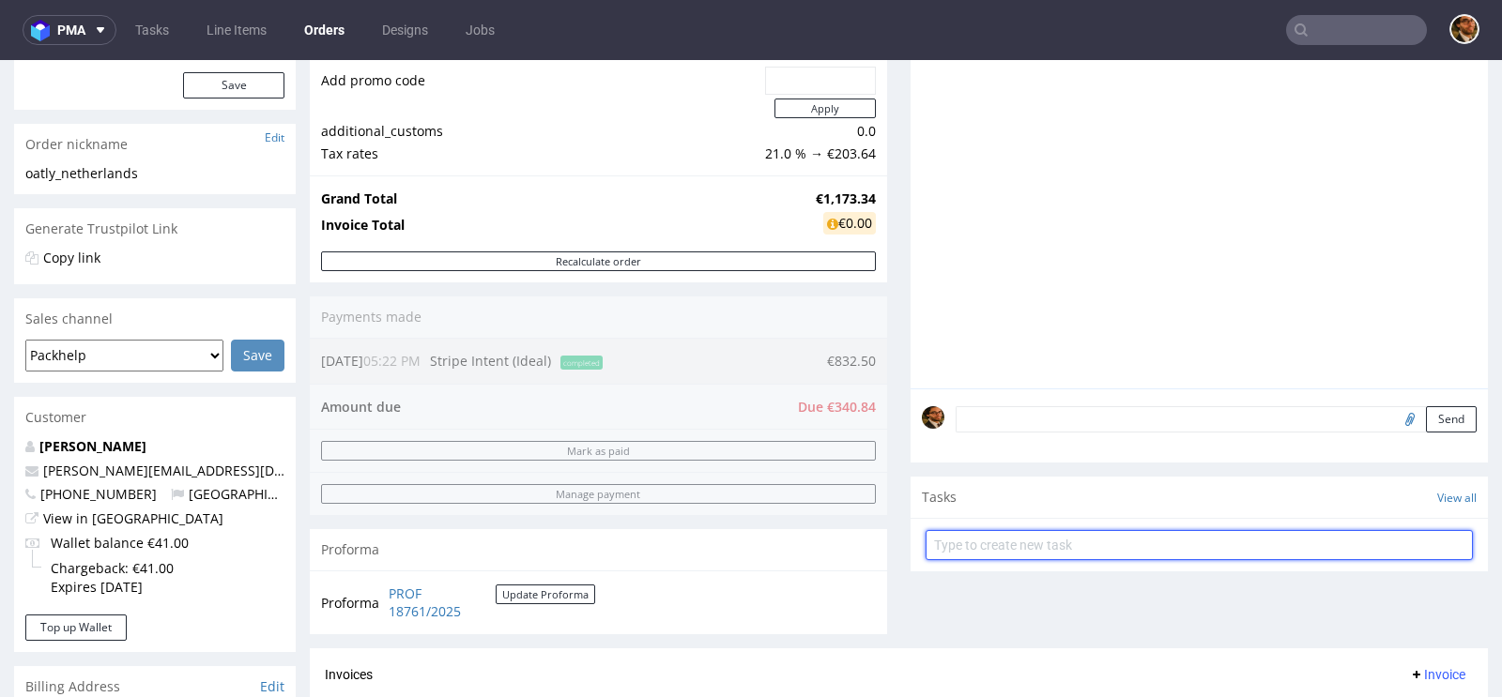
click at [978, 535] on input "text" at bounding box center [1198, 545] width 547 height 30
type input "Payment Link"
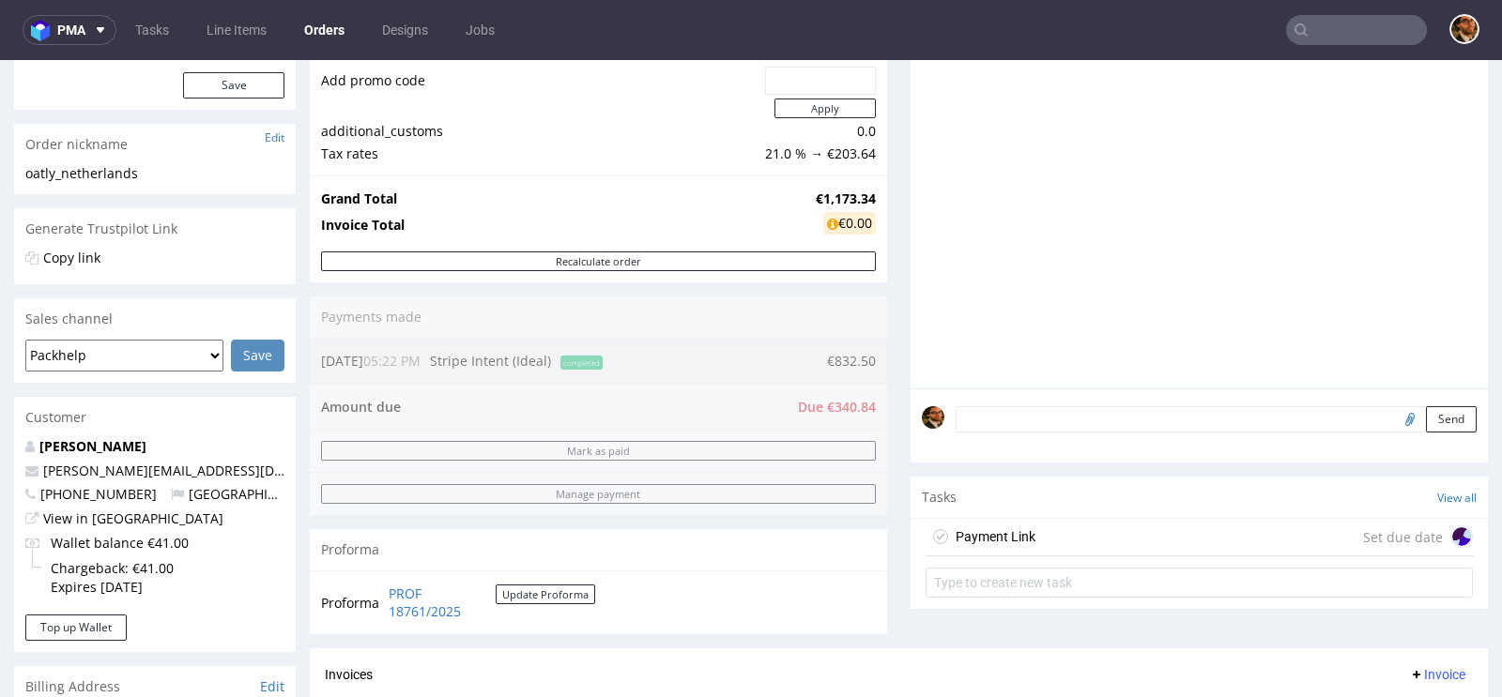
click at [1095, 540] on div "Payment Link Set due date" at bounding box center [1198, 538] width 547 height 38
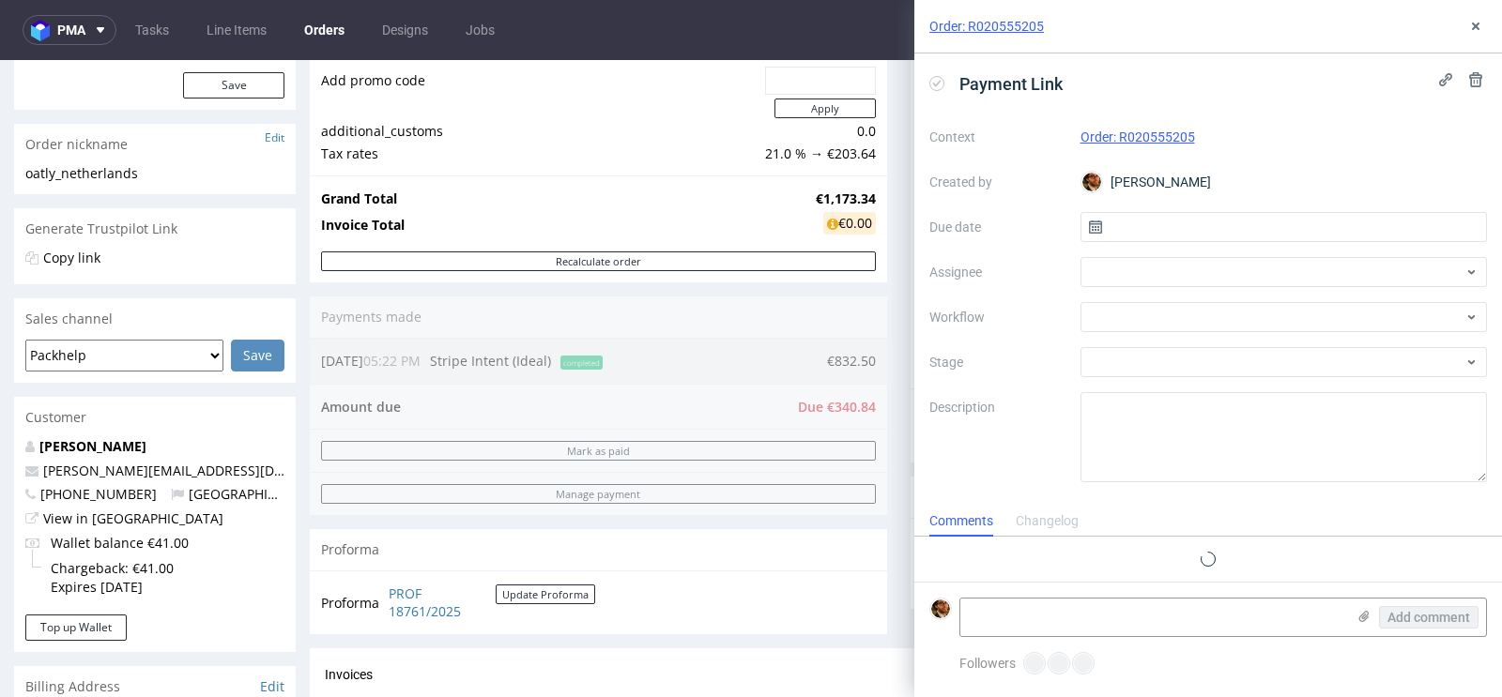
scroll to position [15, 0]
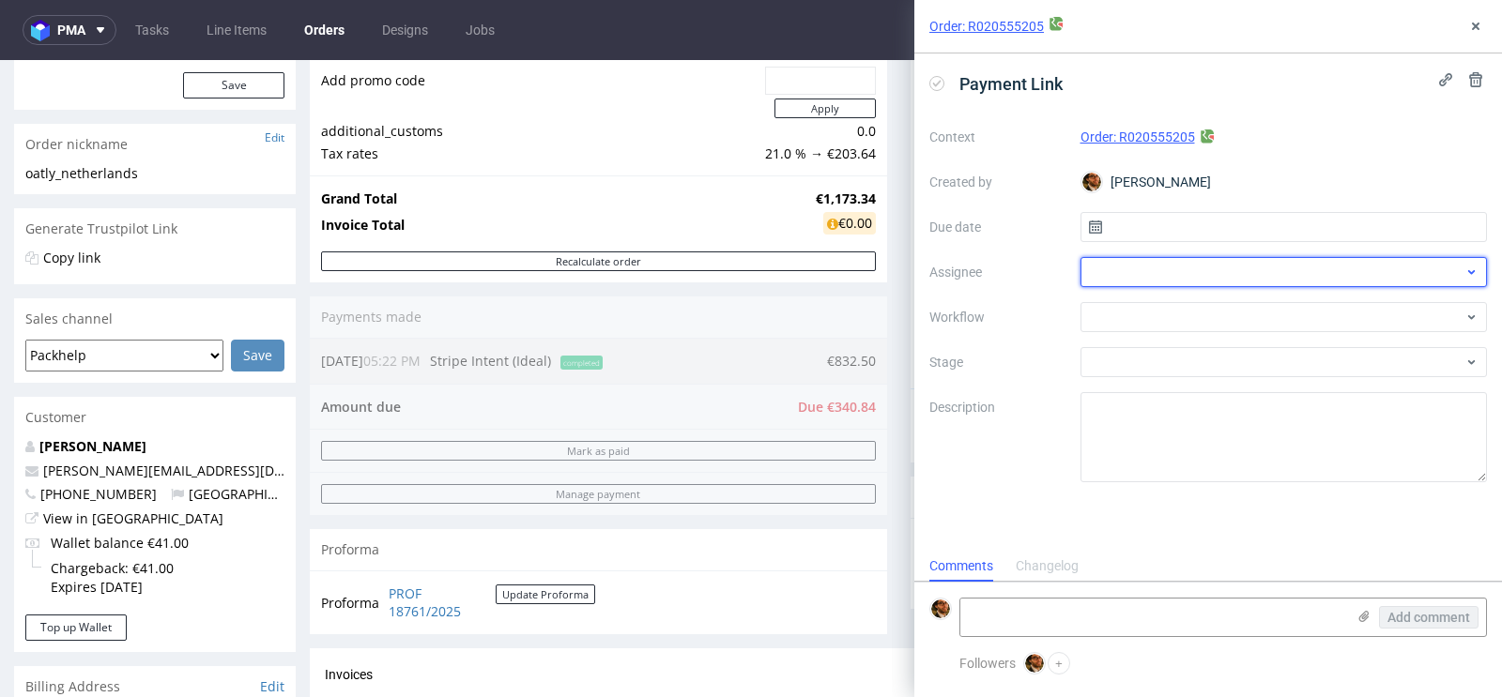
click at [1259, 261] on div at bounding box center [1283, 272] width 407 height 30
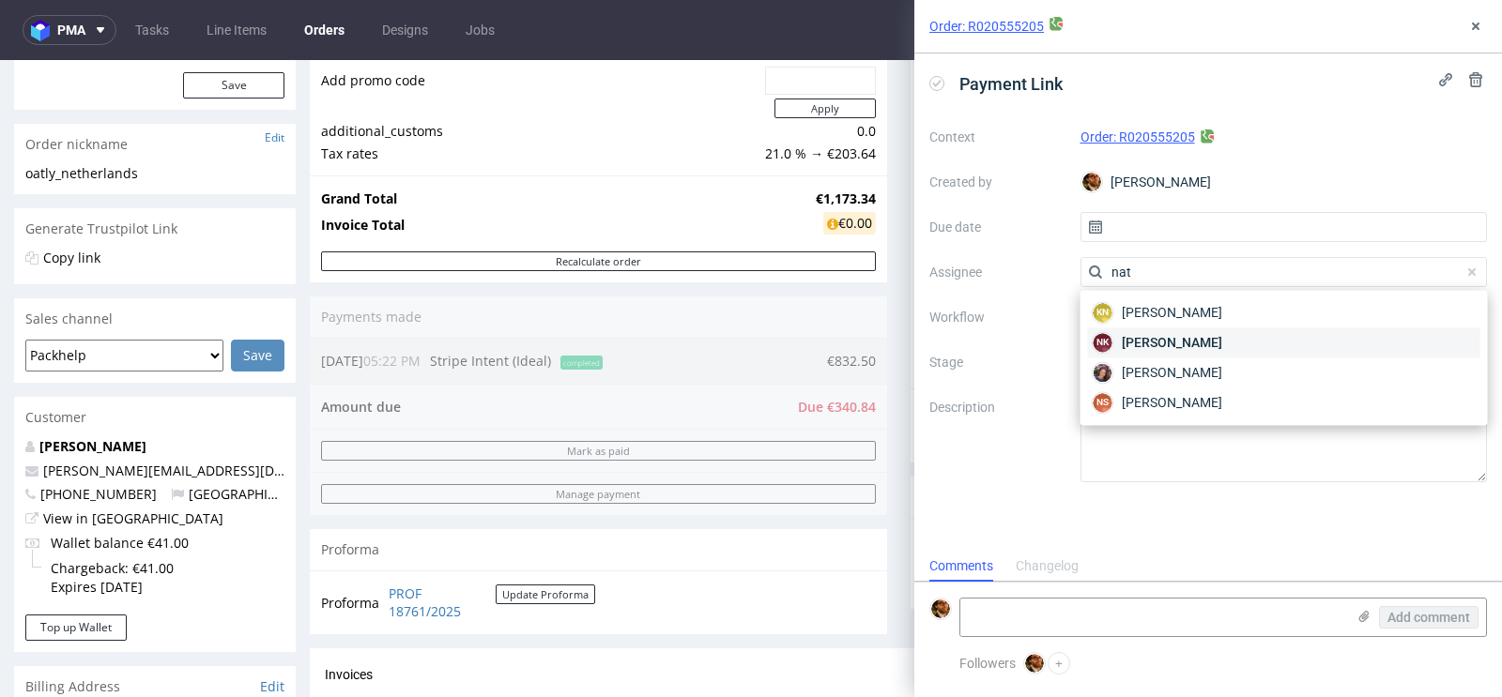
type input "nat"
click at [1214, 347] on span "[PERSON_NAME]" at bounding box center [1172, 342] width 100 height 19
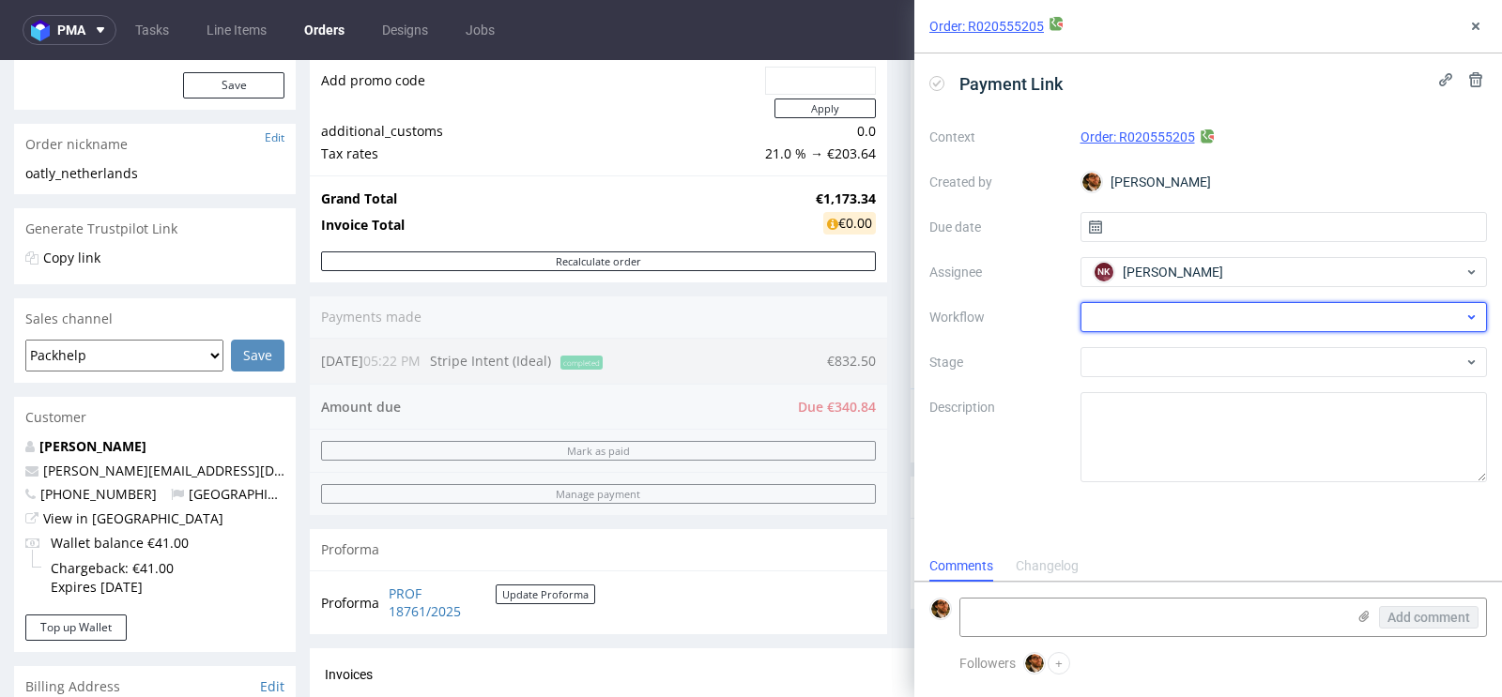
click at [1152, 311] on div at bounding box center [1283, 317] width 407 height 30
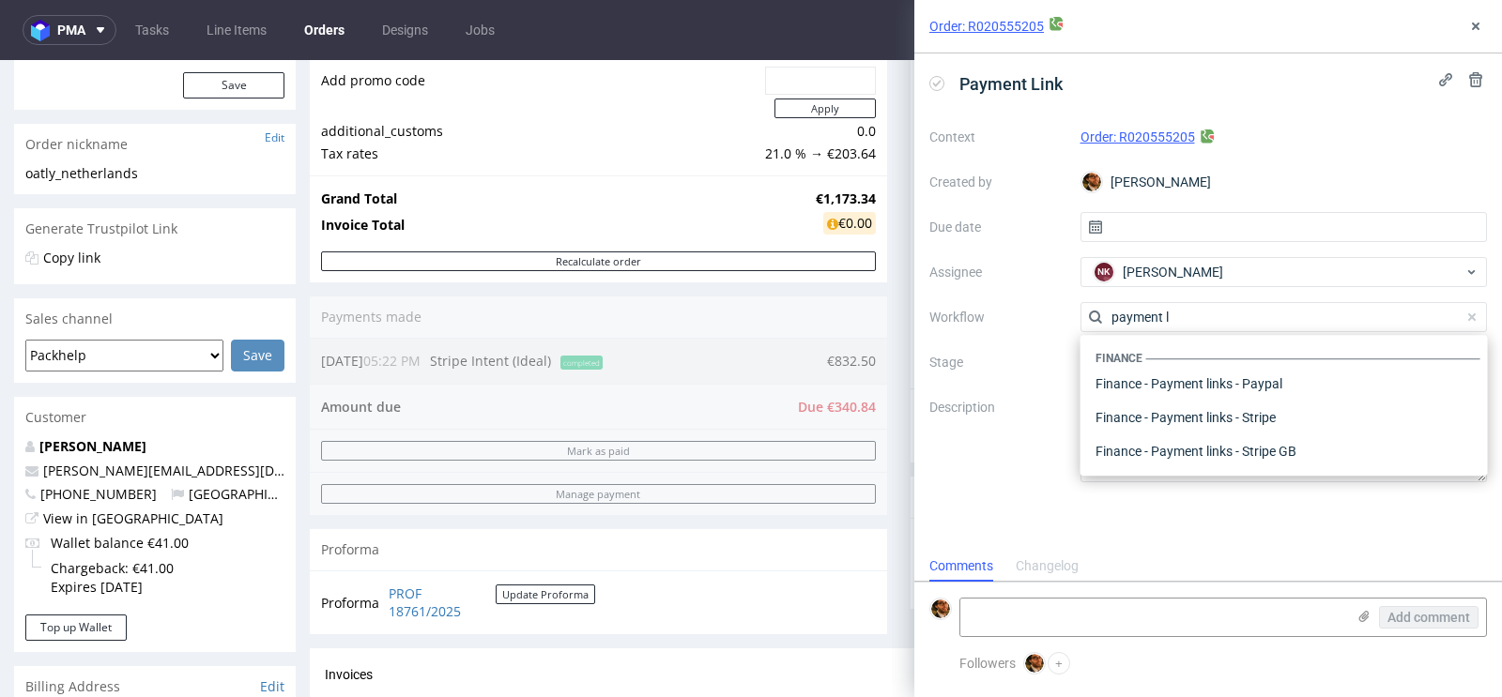
scroll to position [0, 0]
type input "payment link"
click at [1190, 417] on div "Finance - Payment links - Stripe" at bounding box center [1284, 418] width 392 height 34
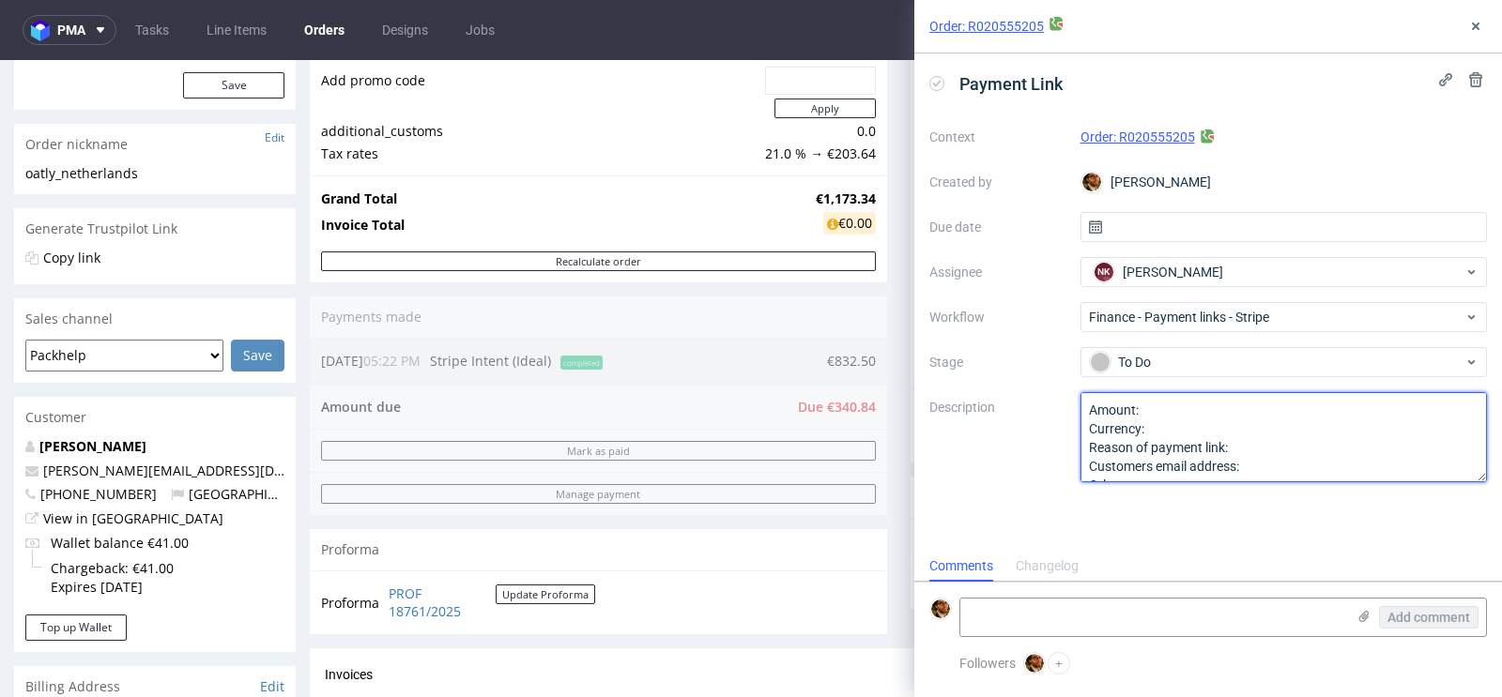
click at [1200, 408] on textarea "Amount: Currency: Reason of payment link: Customers email address: Other:" at bounding box center [1283, 437] width 407 height 90
click at [1268, 447] on textarea "Amount: Currency: Reason of payment link: Customers email address: Other:" at bounding box center [1283, 437] width 407 height 90
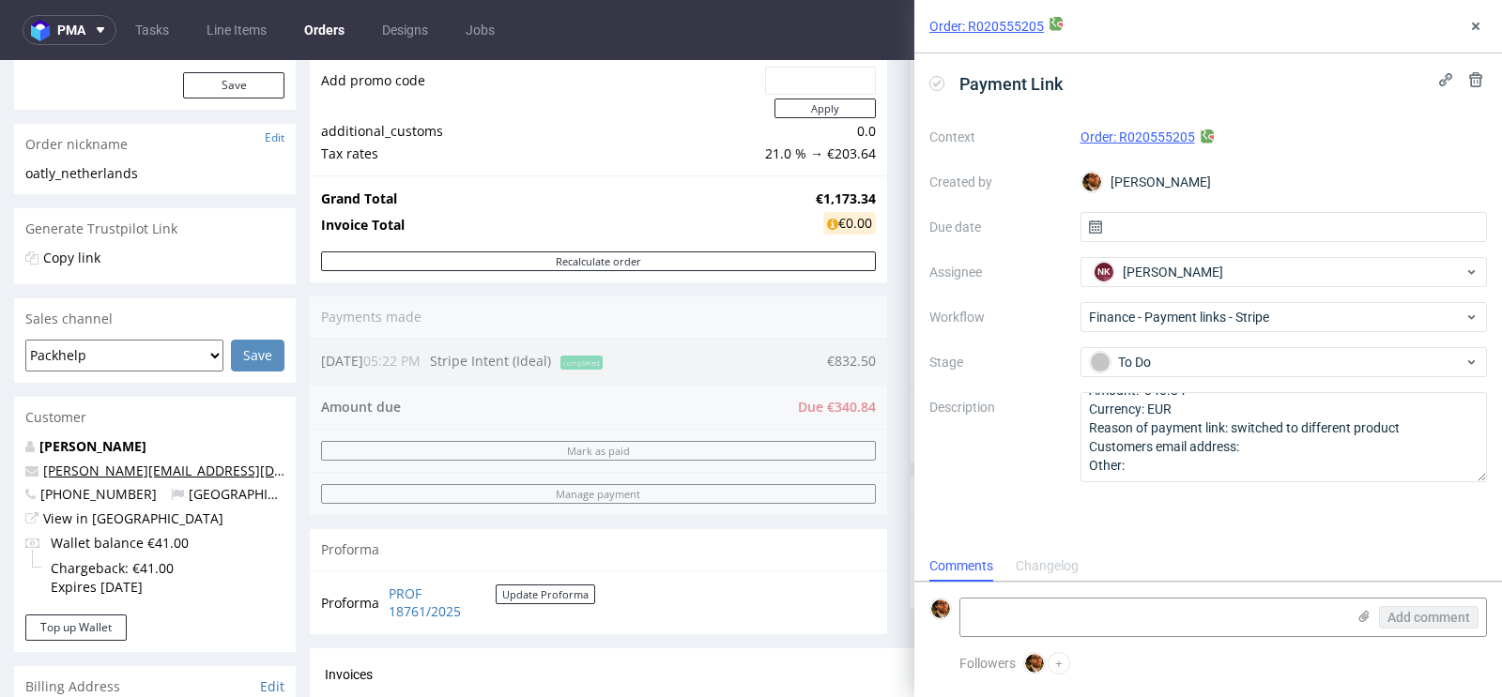
click at [154, 466] on link "[PERSON_NAME][EMAIL_ADDRESS][DOMAIN_NAME]" at bounding box center [205, 471] width 325 height 18
click at [209, 466] on p "tim.driehuis@oatly.com" at bounding box center [154, 471] width 259 height 19
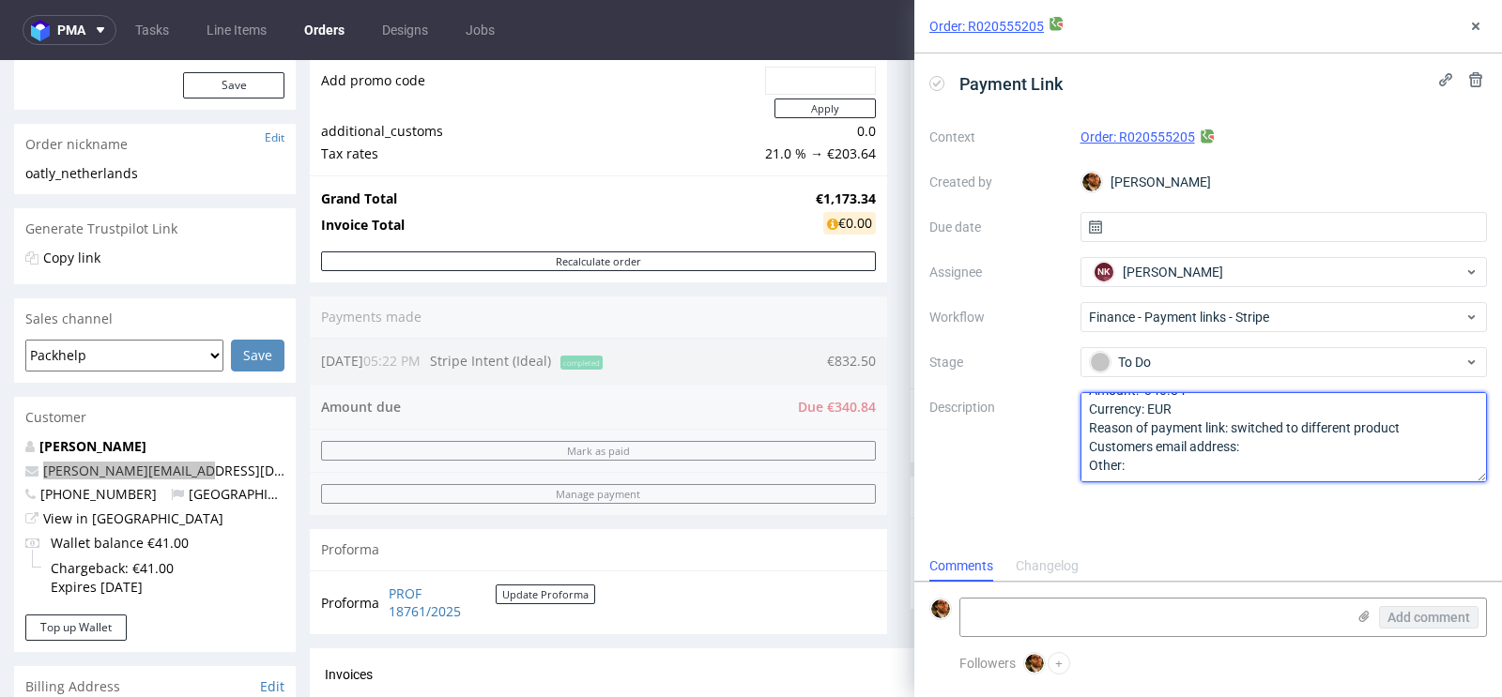
click at [1273, 448] on textarea "Amount: 340.84 Currency: EUR Reason of payment link: switched to different prod…" at bounding box center [1283, 437] width 407 height 90
click at [1169, 462] on textarea "Amount: 340.84 Currency: EUR Reason of payment link: switched to different prod…" at bounding box center [1283, 437] width 407 height 90
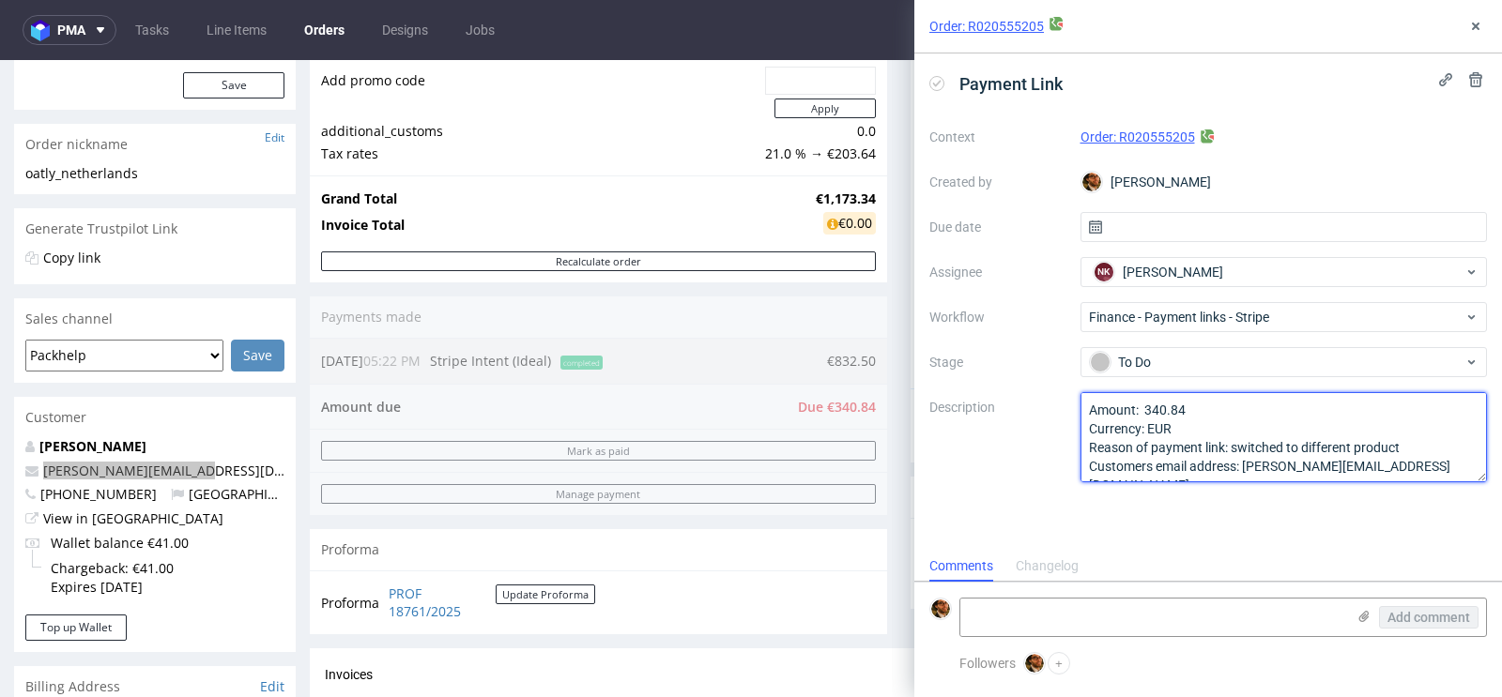
click at [1173, 414] on textarea "Amount: 340.84 Currency: EUR Reason of payment link: switched to different prod…" at bounding box center [1283, 437] width 407 height 90
click at [1223, 410] on textarea "Amount: 340.84 Currency: EUR Reason of payment link: switched to different prod…" at bounding box center [1283, 437] width 407 height 90
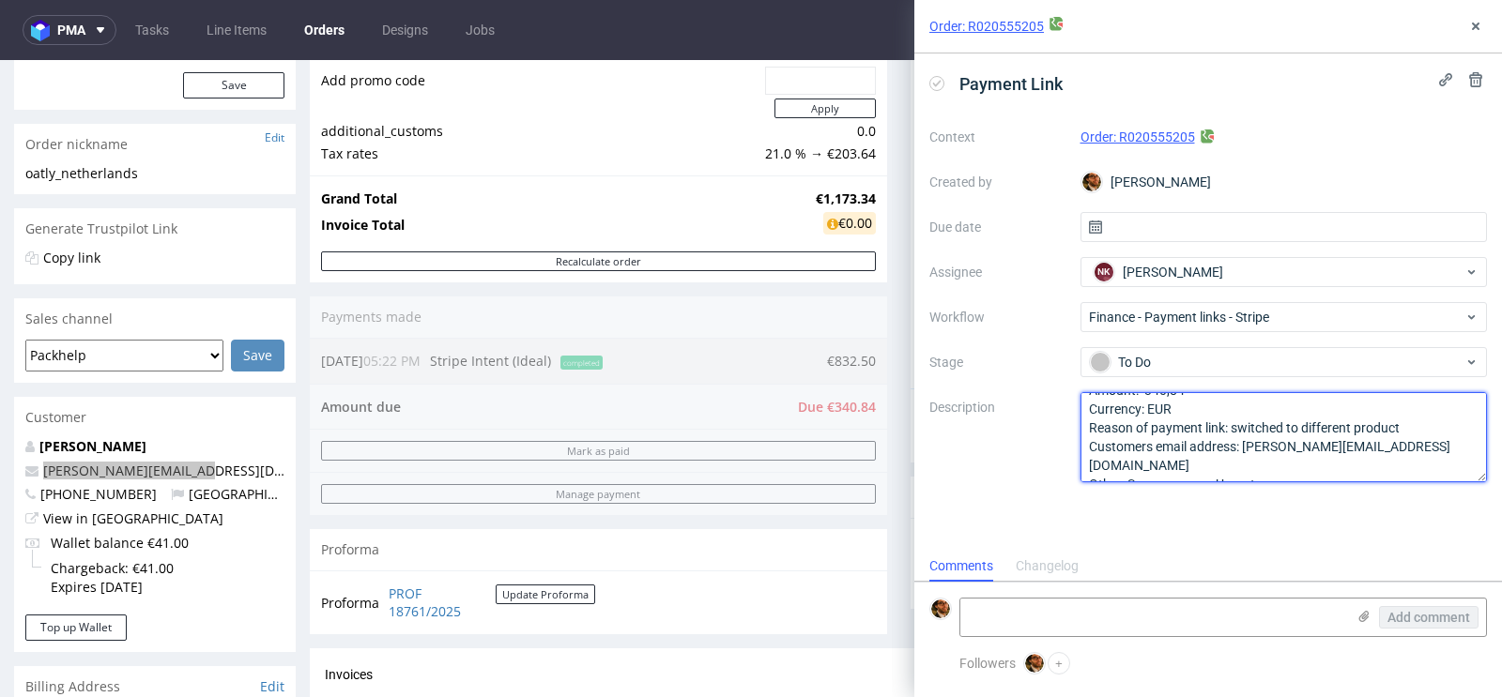
type textarea "Amount: 340,84 Currency: EUR Reason of payment link: switched to different prod…"
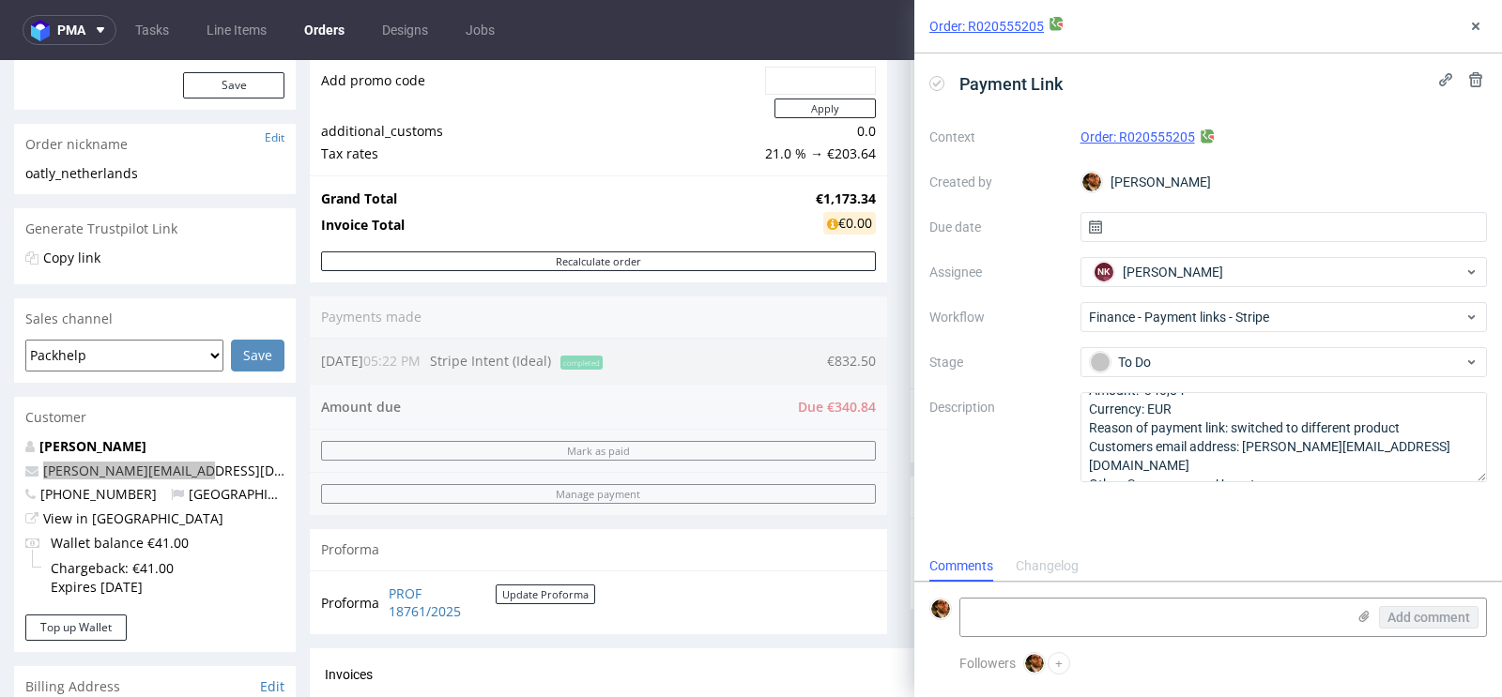
click at [1407, 549] on div "Payment Link Context Order: R020555205 Created by Matteo Corsico Due date Assig…" at bounding box center [1208, 301] width 588 height 497
click at [1399, 197] on div "Context Order: R020555205 Created by Matteo Corsico Due date Assignee NK Natali…" at bounding box center [1207, 302] width 557 height 360
click at [1478, 26] on icon at bounding box center [1475, 26] width 15 height 15
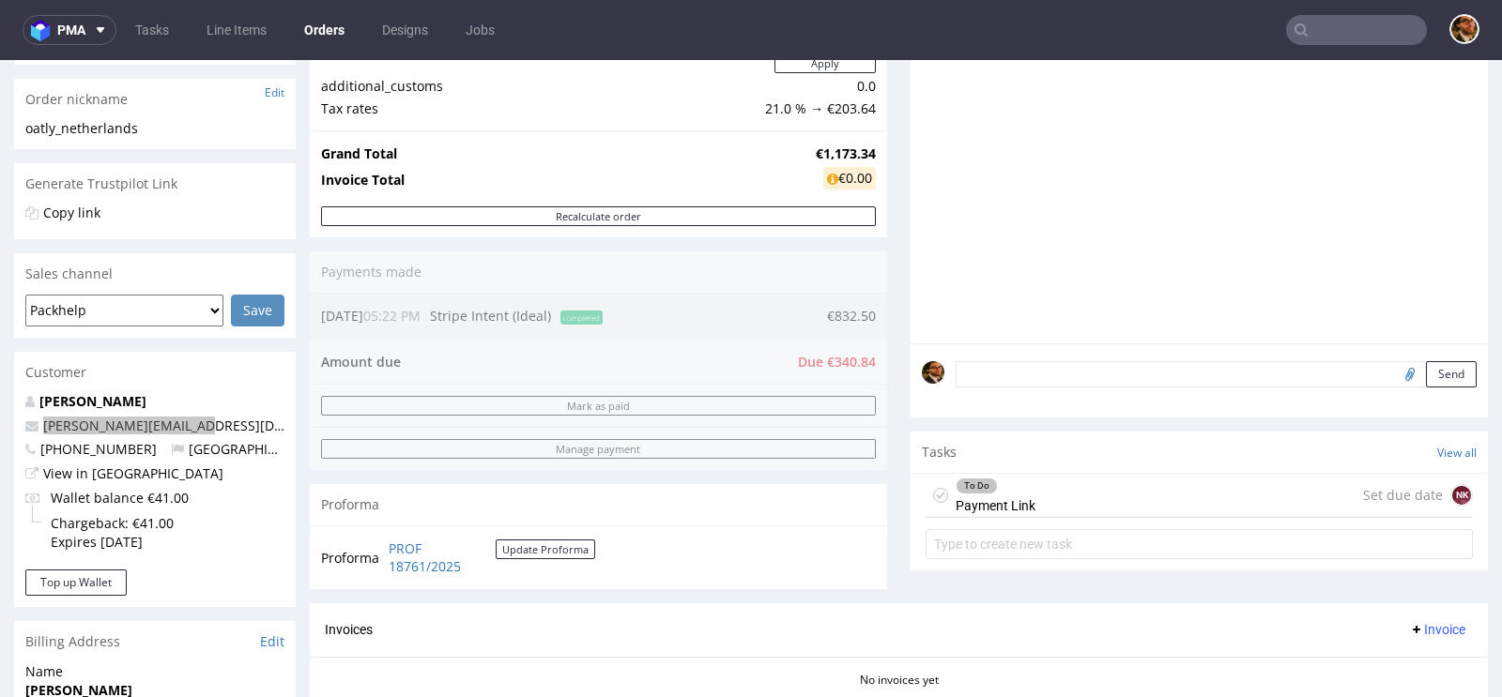
scroll to position [348, 0]
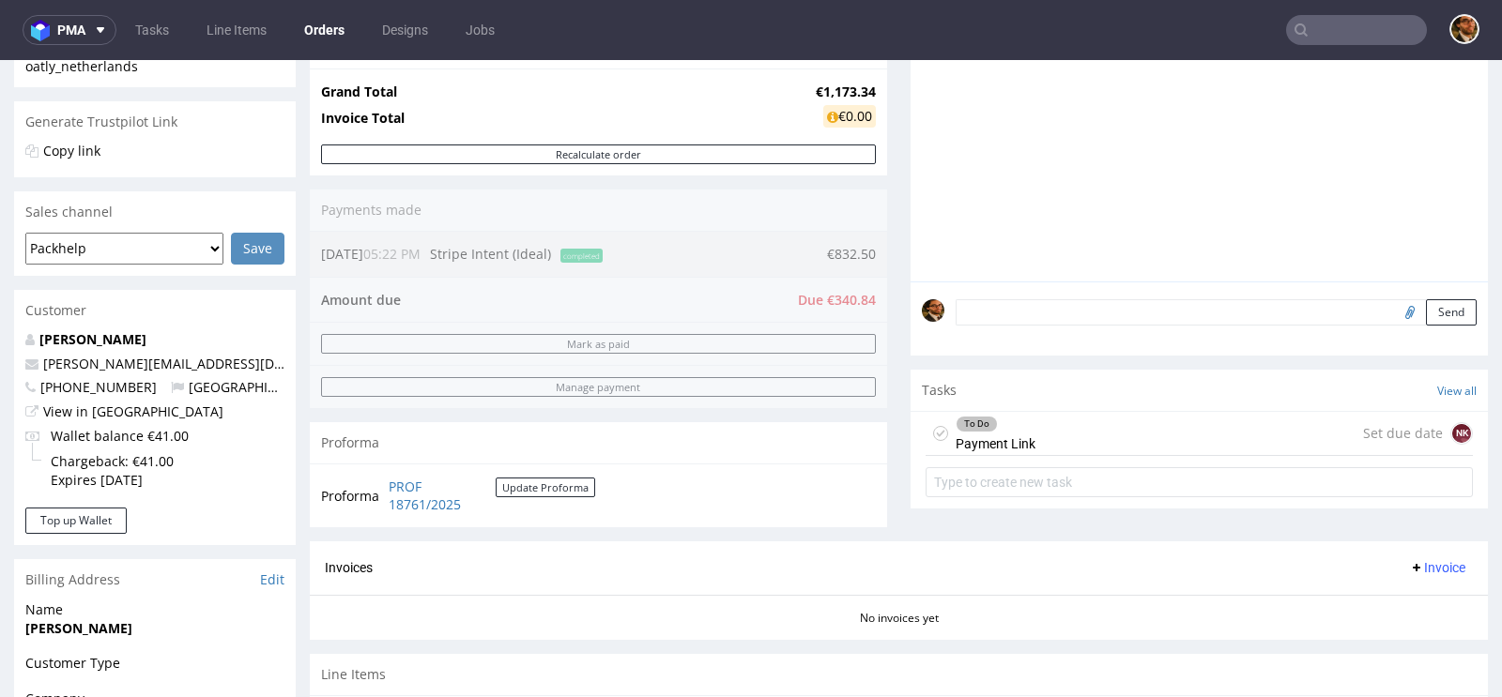
click at [1239, 445] on div "To Do Payment Link Set due date NK" at bounding box center [1198, 434] width 547 height 44
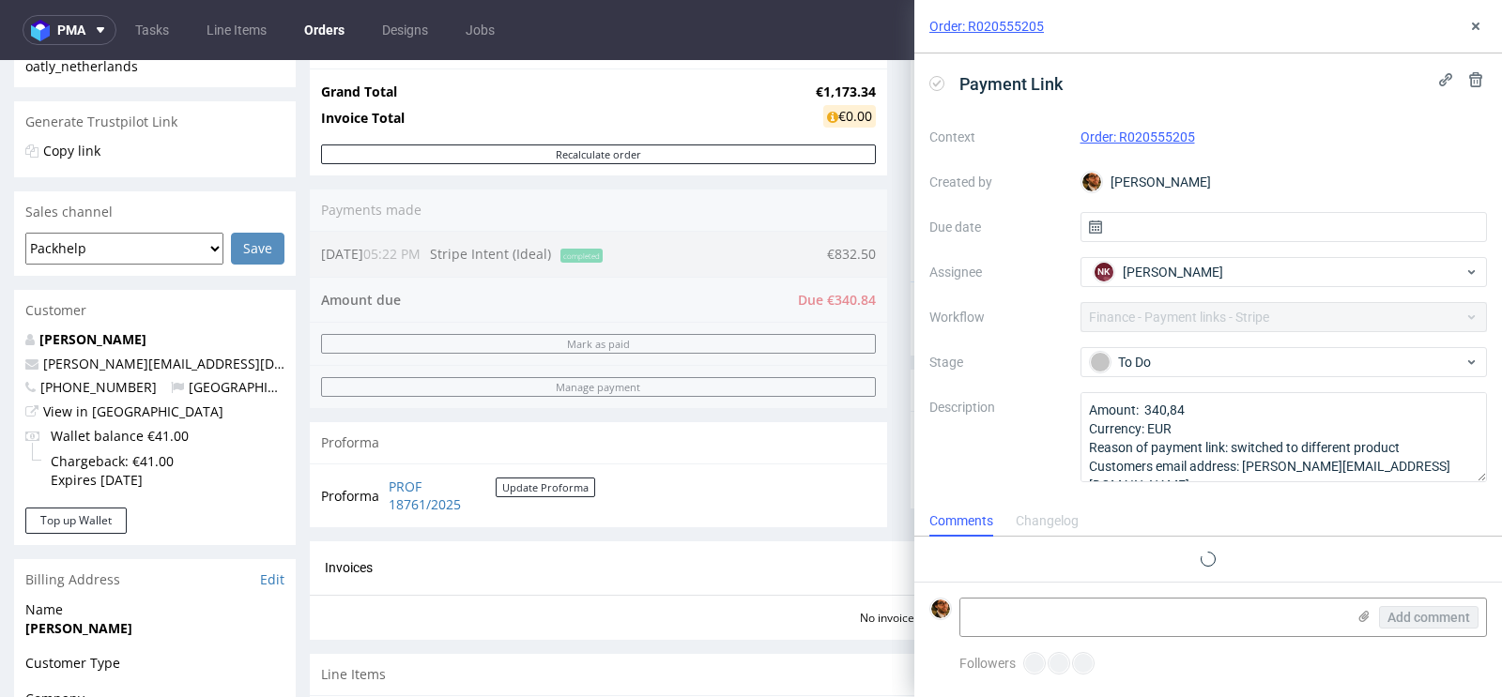
scroll to position [15, 0]
click at [1107, 227] on input "text" at bounding box center [1283, 227] width 407 height 30
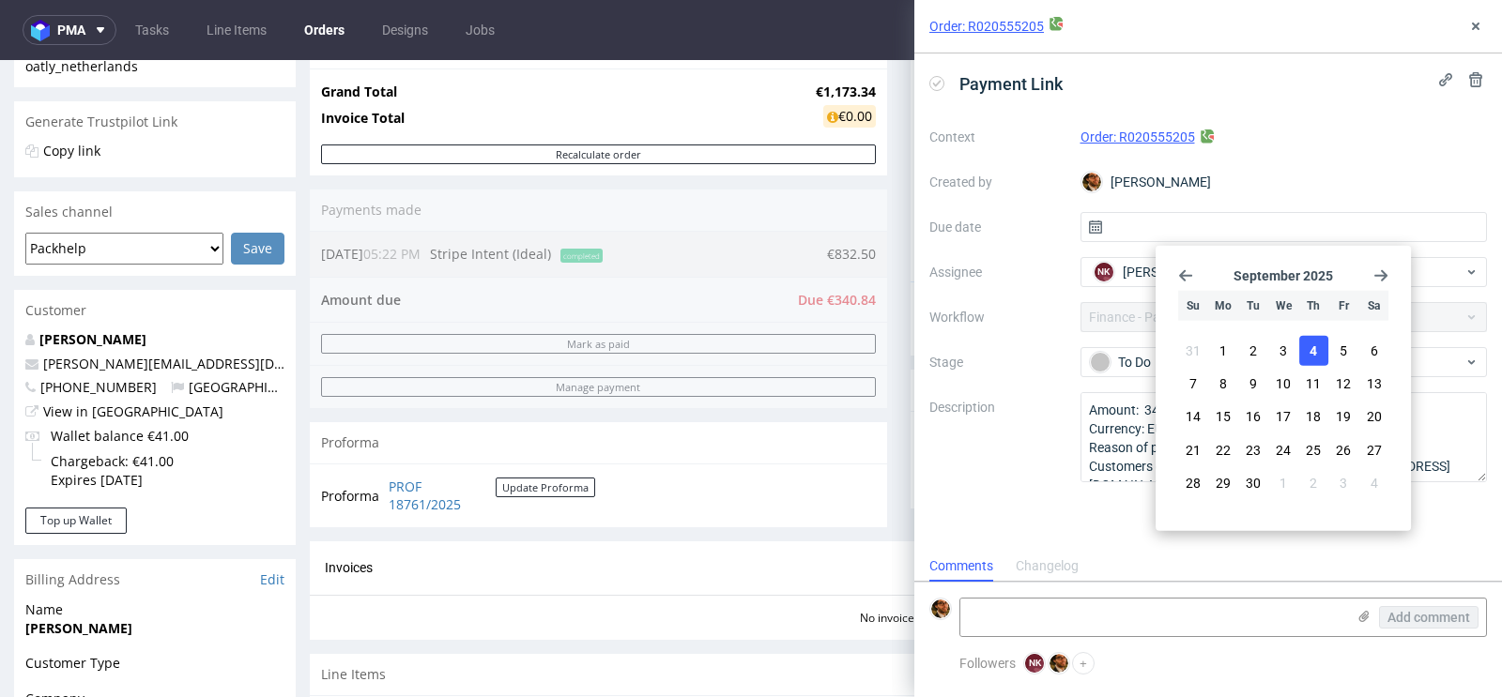
click at [1310, 355] on span "4" at bounding box center [1313, 351] width 8 height 19
type input "04/09/2025"
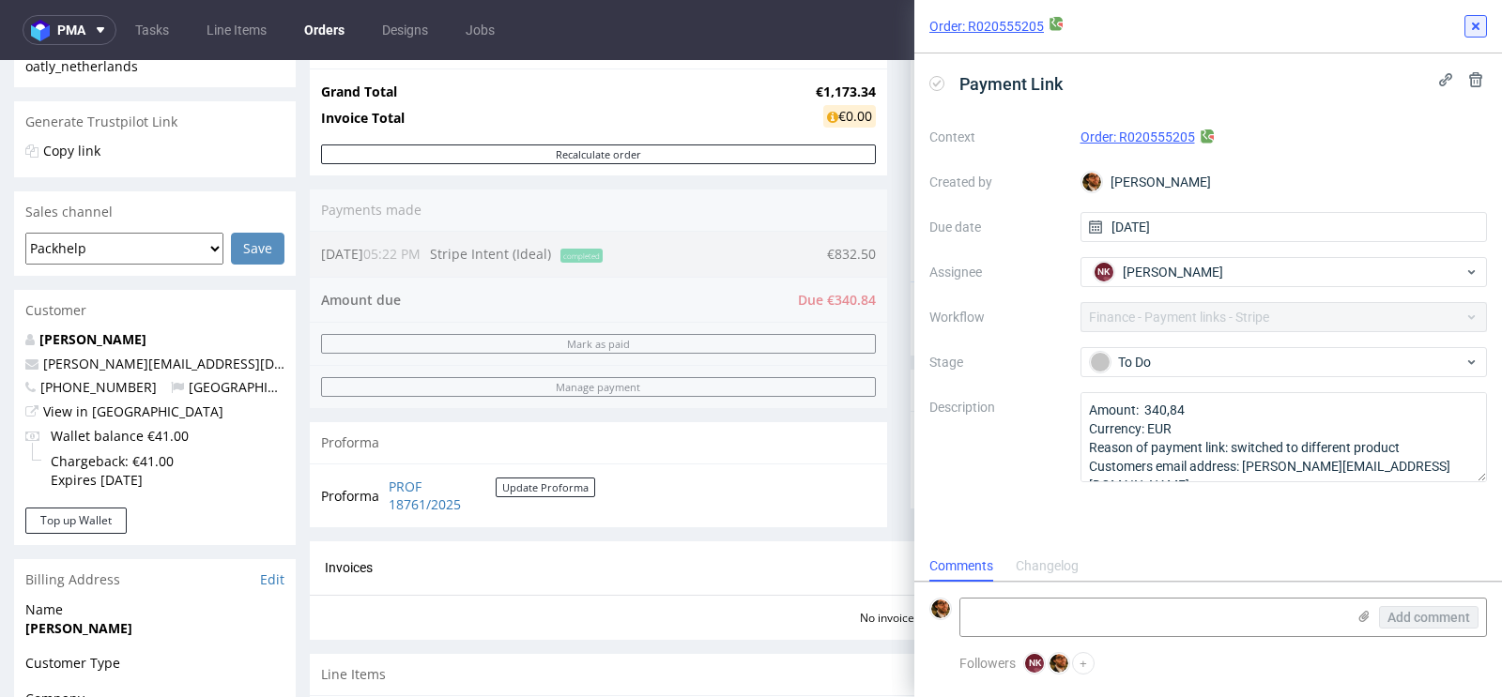
click at [1473, 32] on icon at bounding box center [1475, 26] width 15 height 15
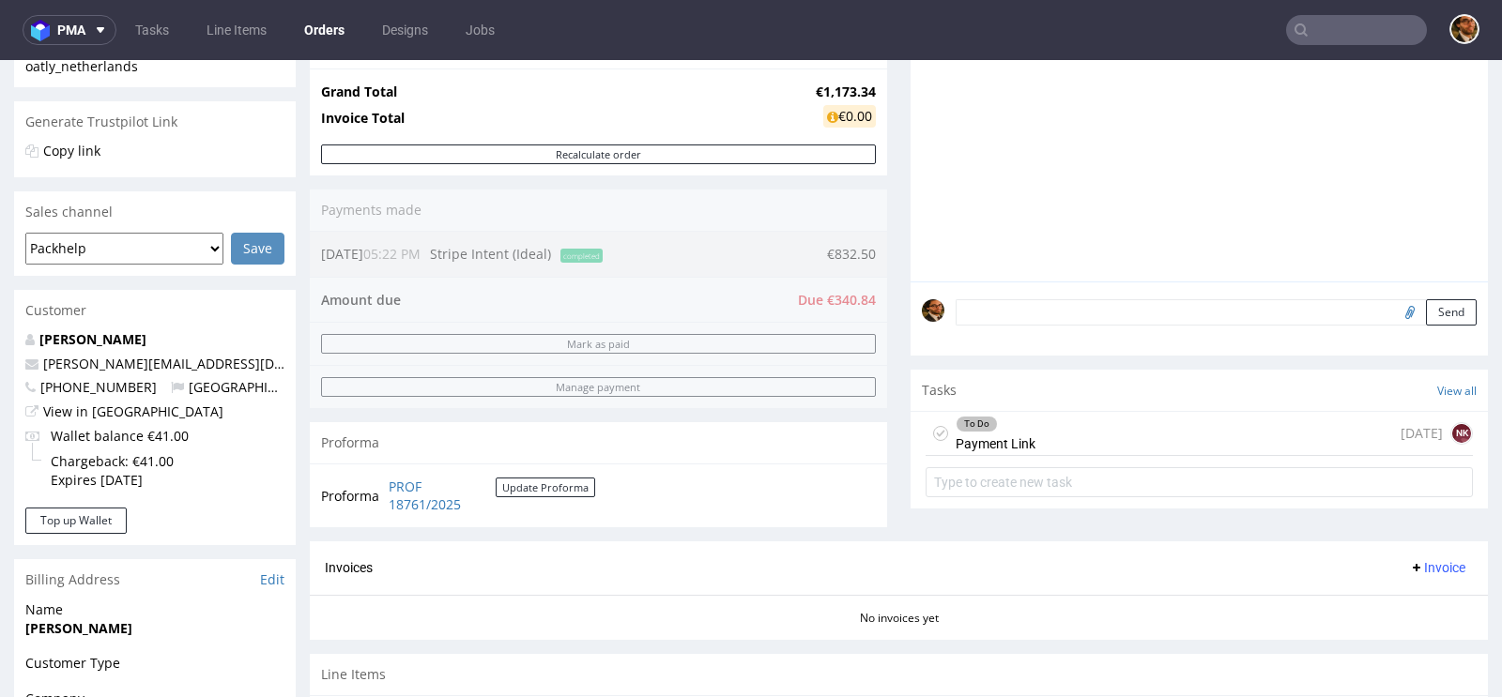
click at [1243, 436] on div "To Do Payment Link today NK" at bounding box center [1198, 434] width 547 height 44
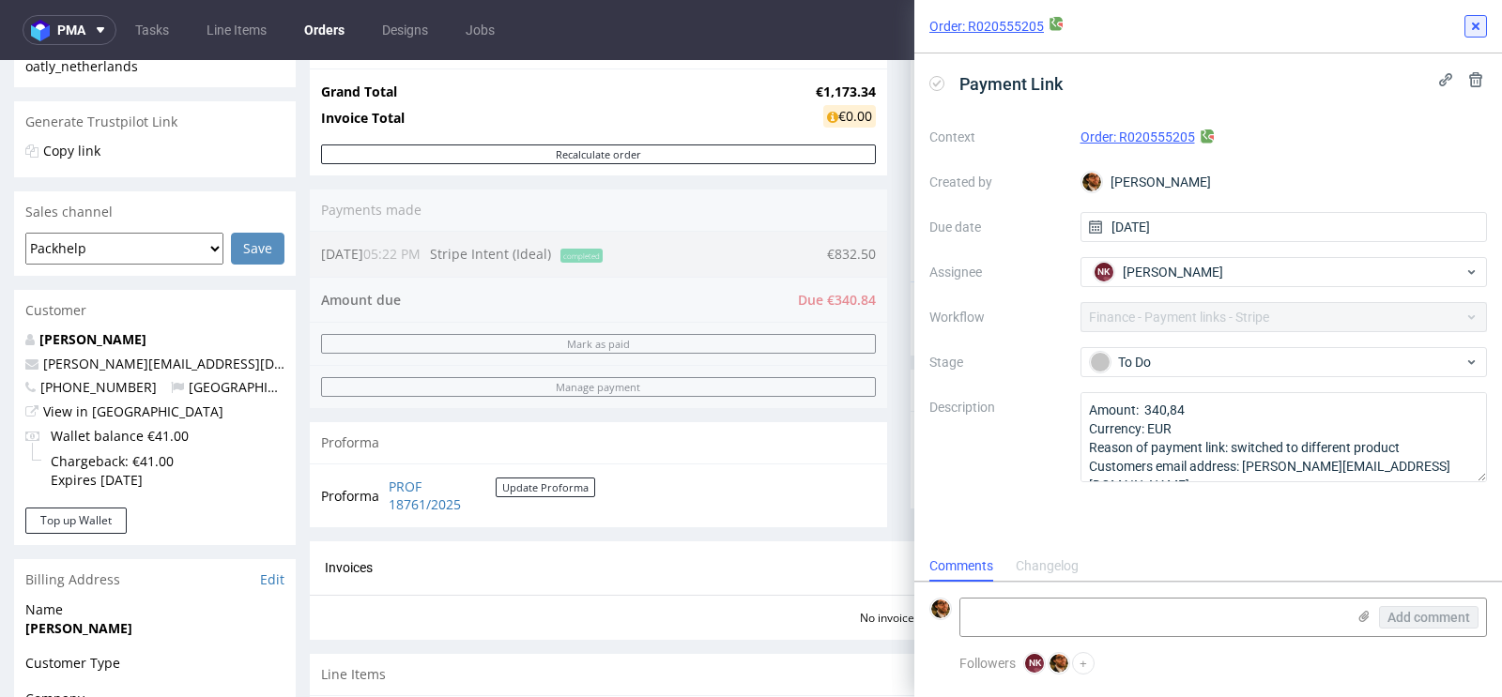
click at [1476, 32] on icon at bounding box center [1475, 26] width 15 height 15
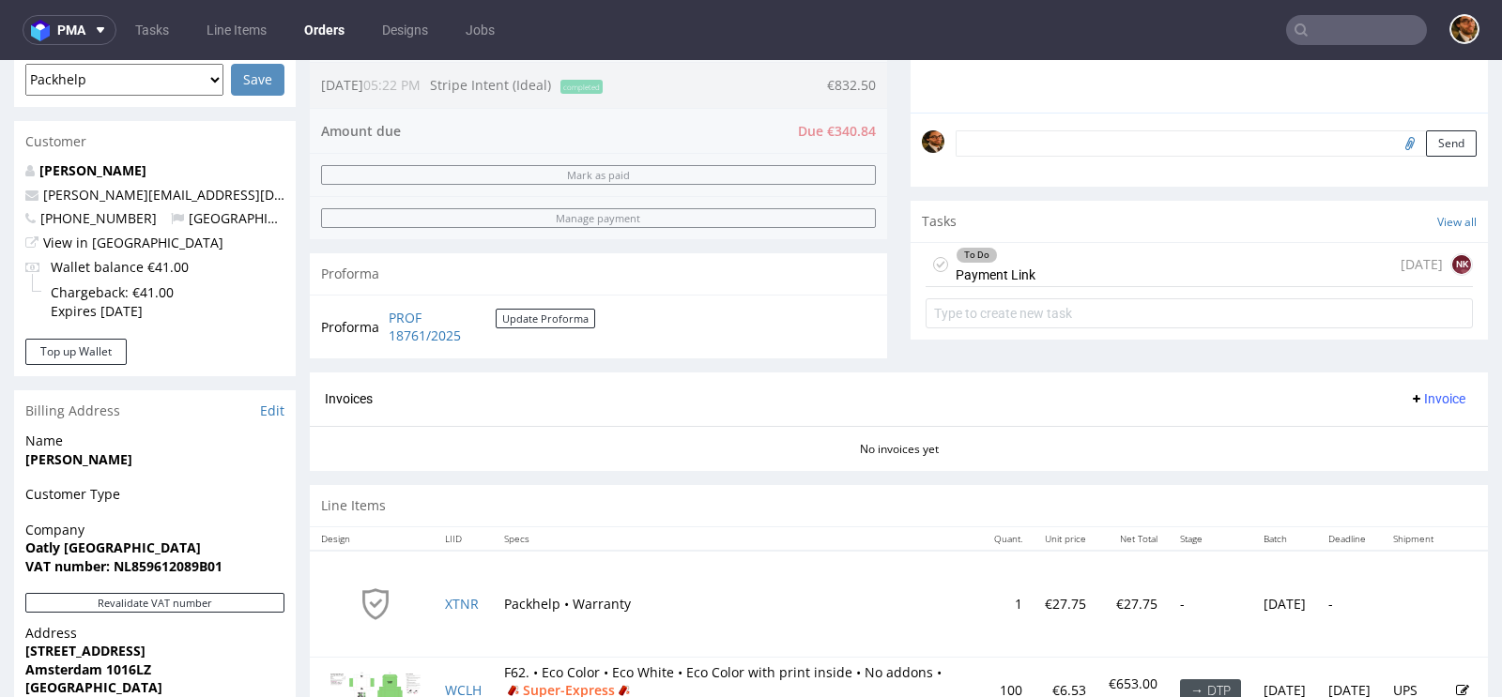
scroll to position [831, 0]
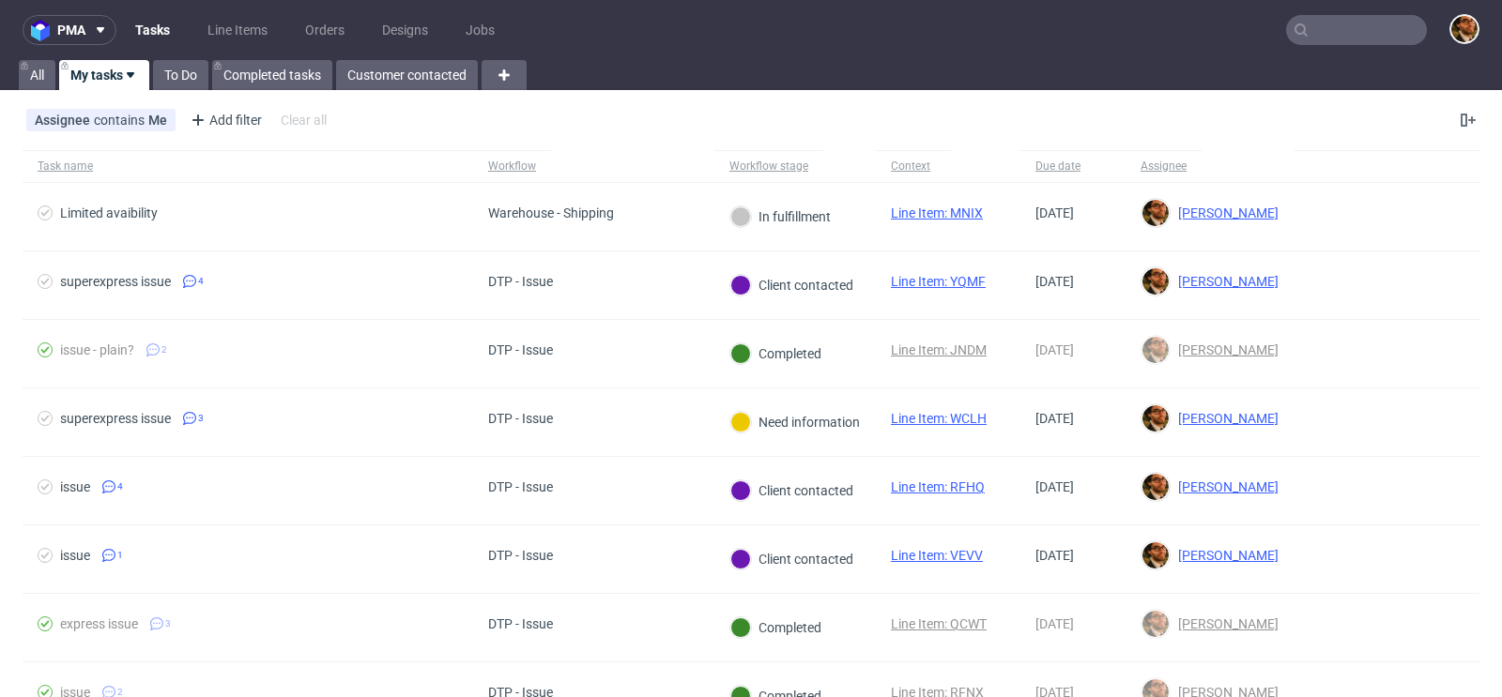
click at [1316, 34] on input "text" at bounding box center [1356, 30] width 141 height 30
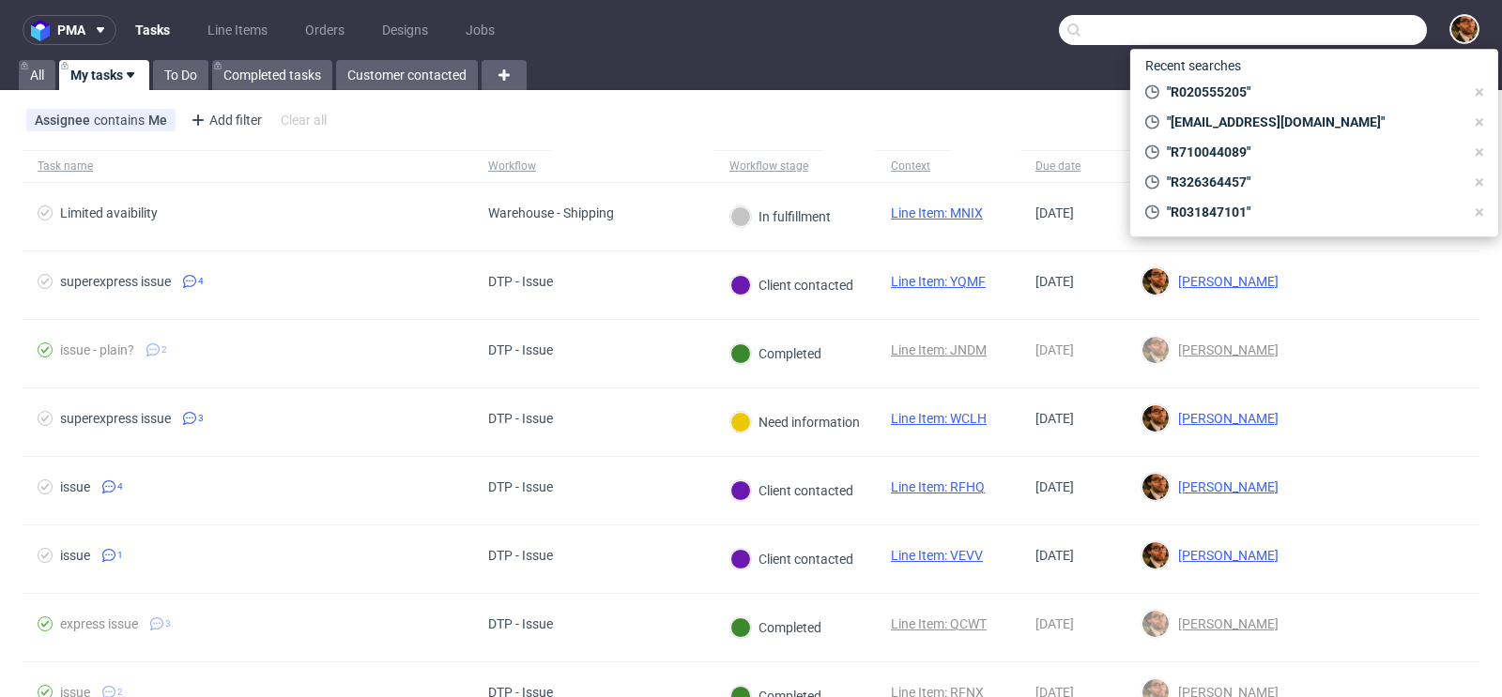
paste input "[EMAIL_ADDRESS][DOMAIN_NAME]"
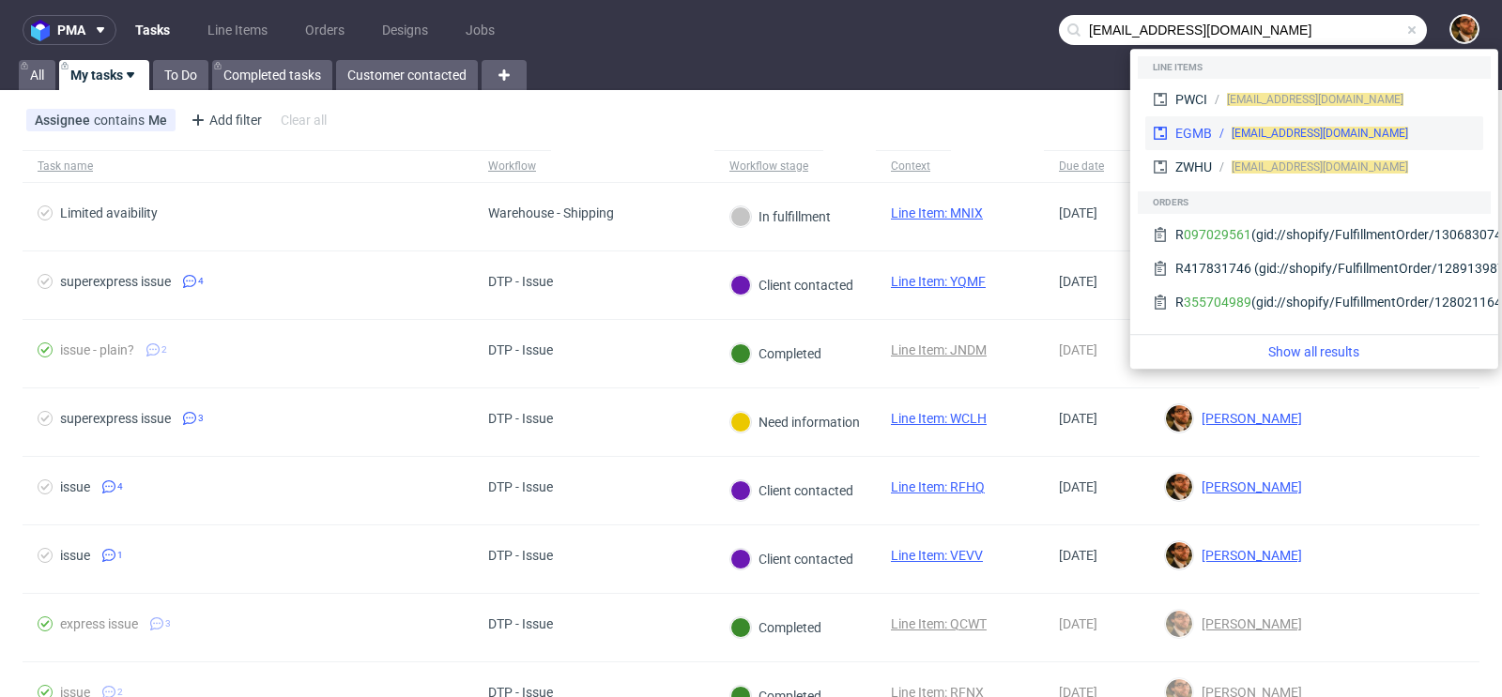
type input "[EMAIL_ADDRESS][DOMAIN_NAME]"
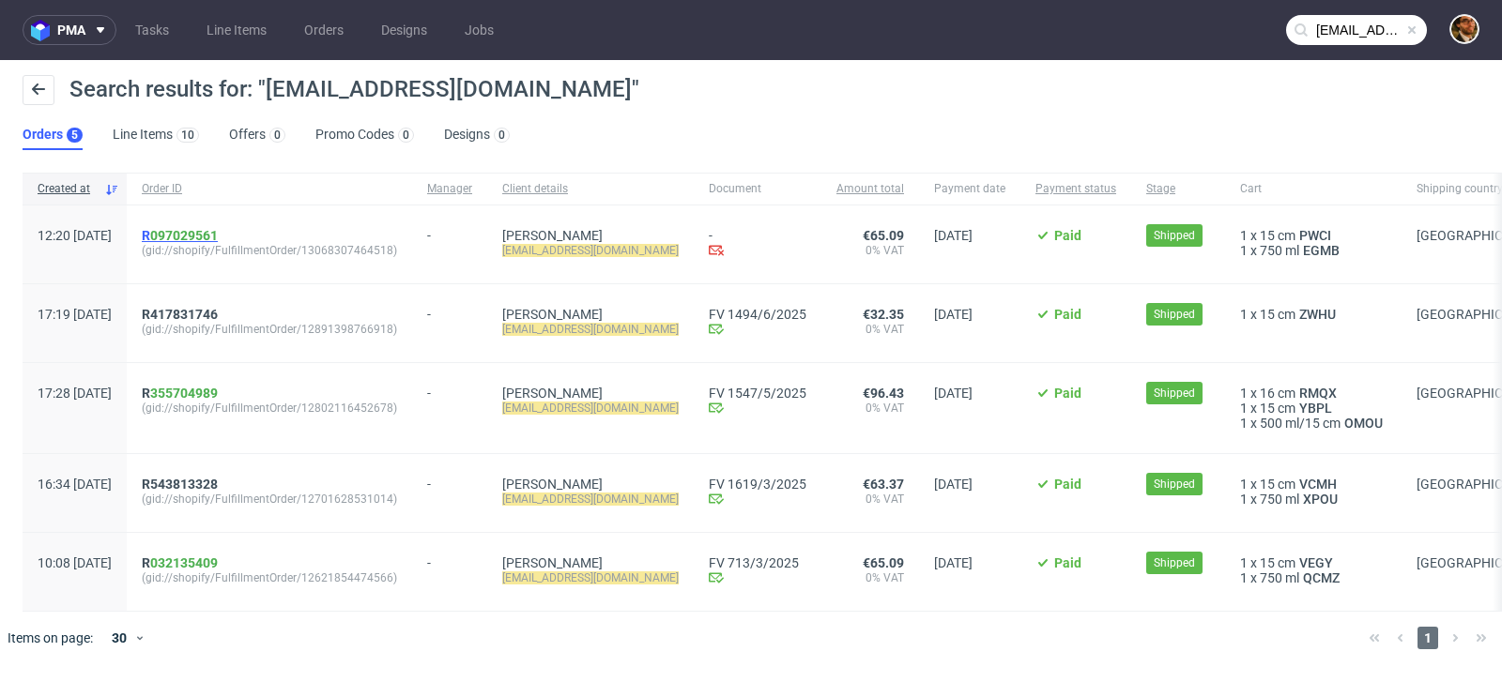
click at [202, 234] on span "R 097029561" at bounding box center [180, 235] width 76 height 15
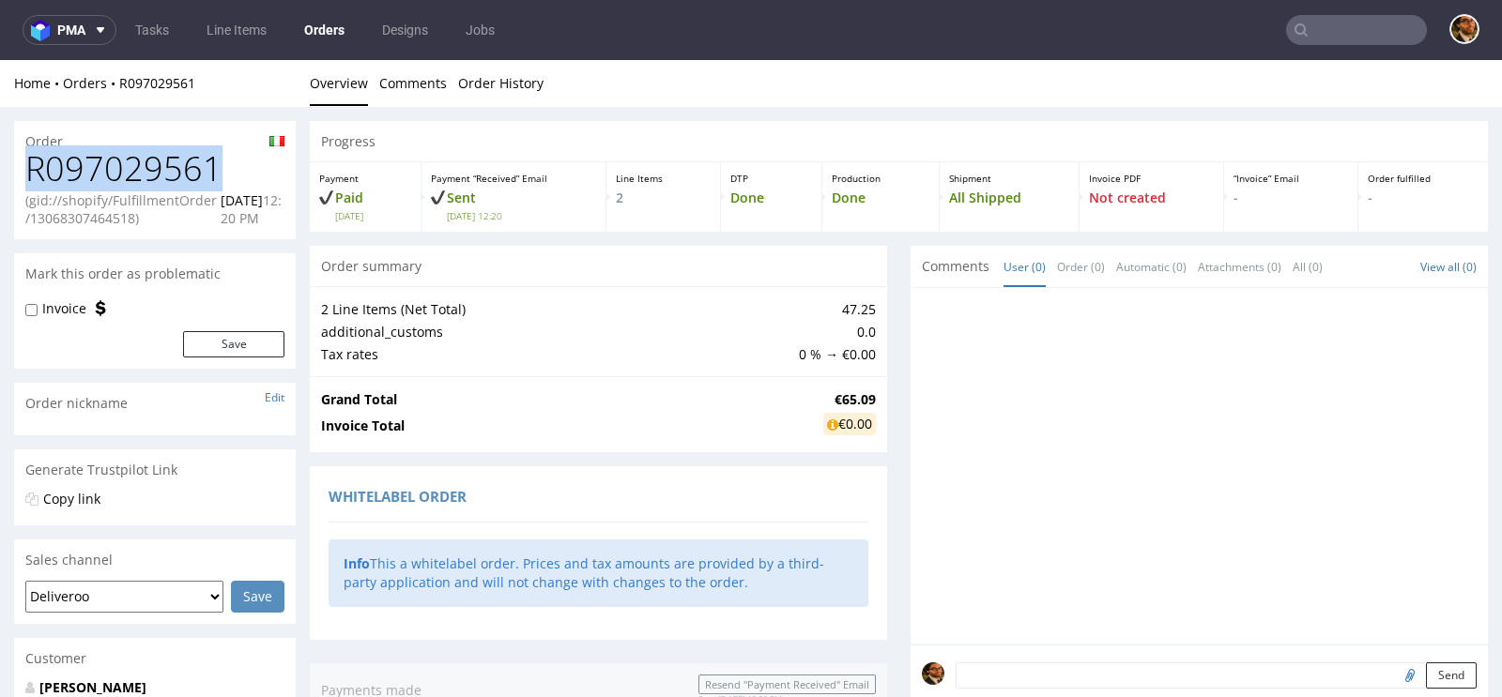
drag, startPoint x: 221, startPoint y: 168, endPoint x: 32, endPoint y: 172, distance: 188.7
click at [32, 172] on h1 "R097029561" at bounding box center [154, 169] width 259 height 38
copy h1 "R097029561"
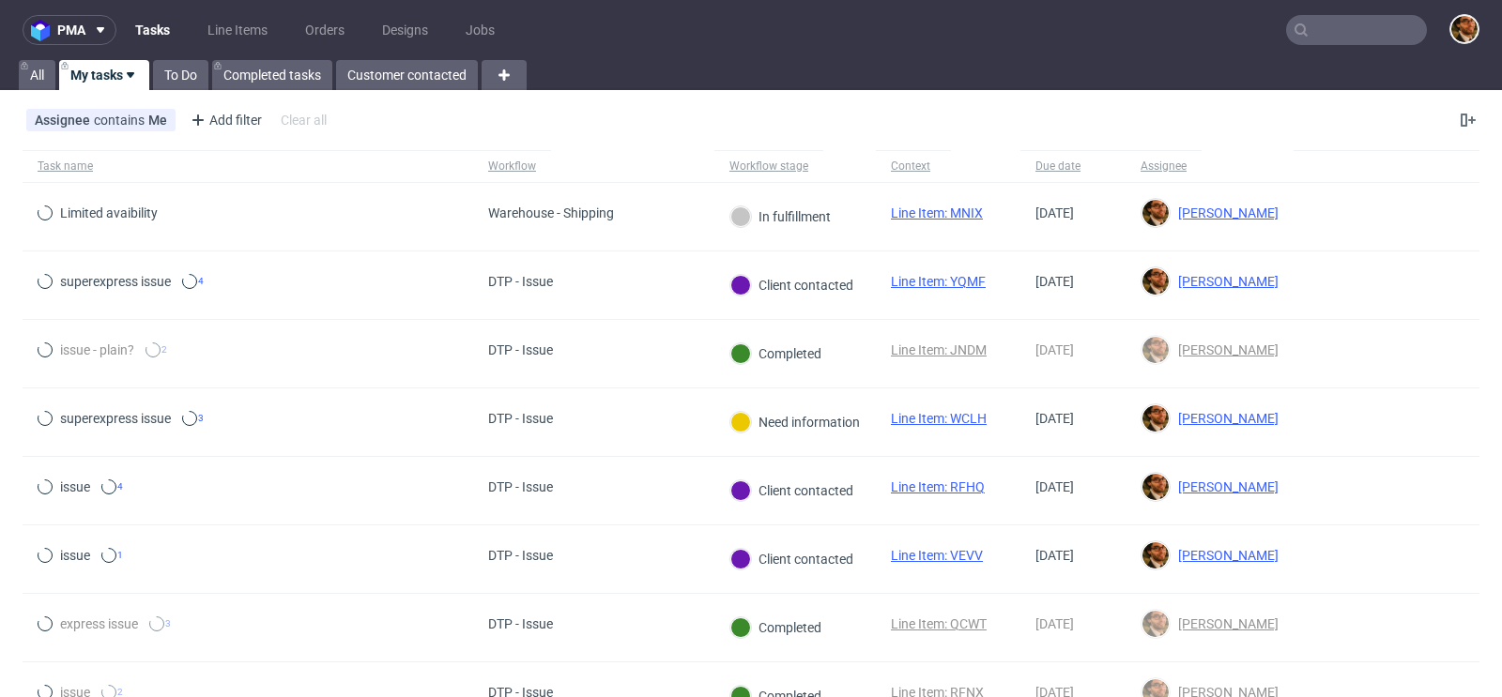
click at [1338, 36] on input "text" at bounding box center [1356, 30] width 141 height 30
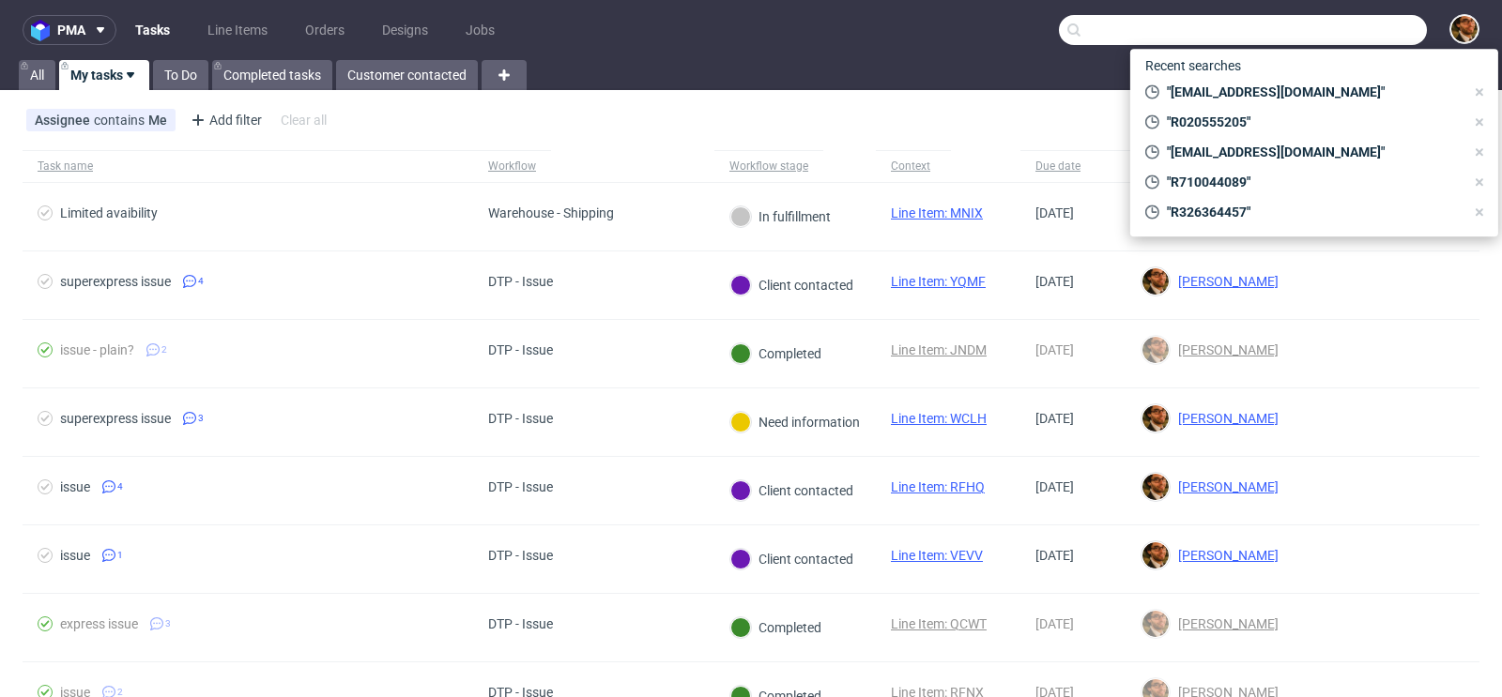
paste input "R710044089"
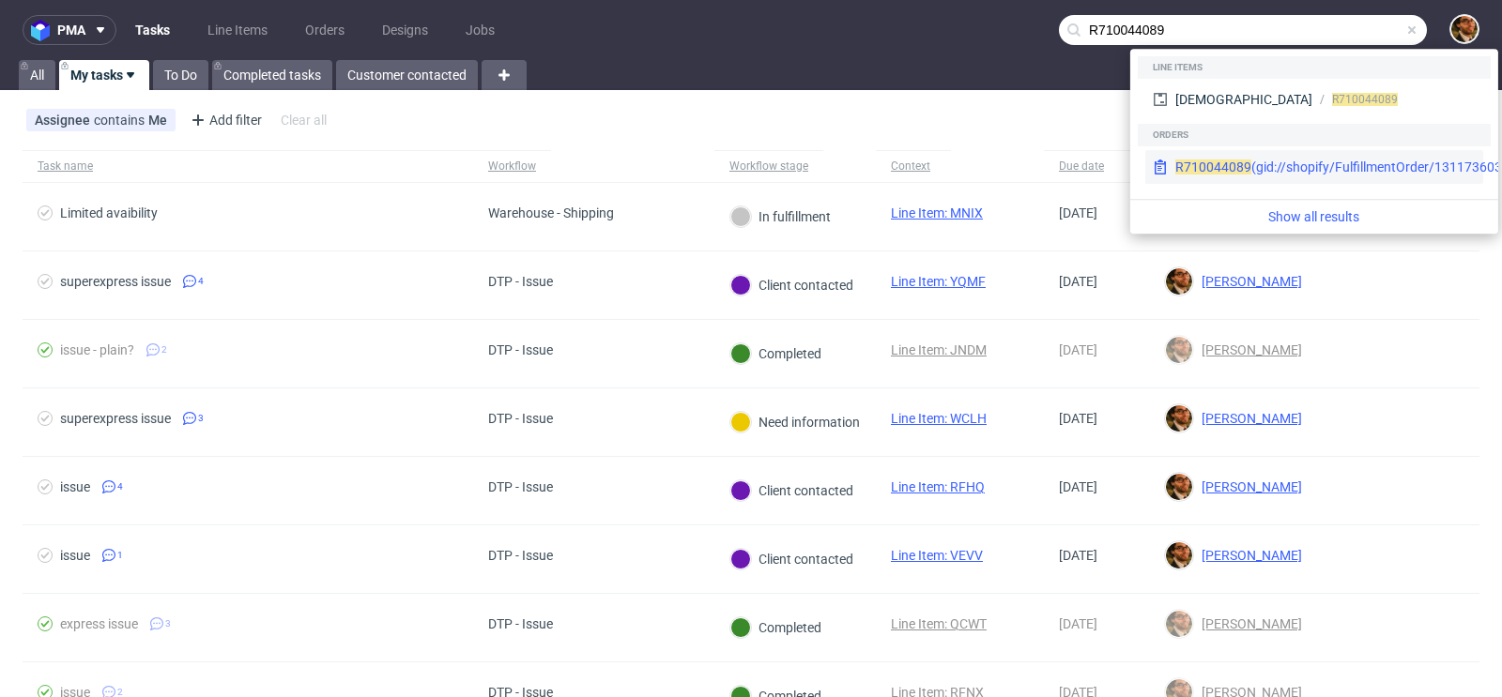
type input "R710044089"
click at [1269, 168] on div "R710044089 (gid://shopify/FulfillmentOrder/13117360308550)" at bounding box center [1359, 167] width 369 height 19
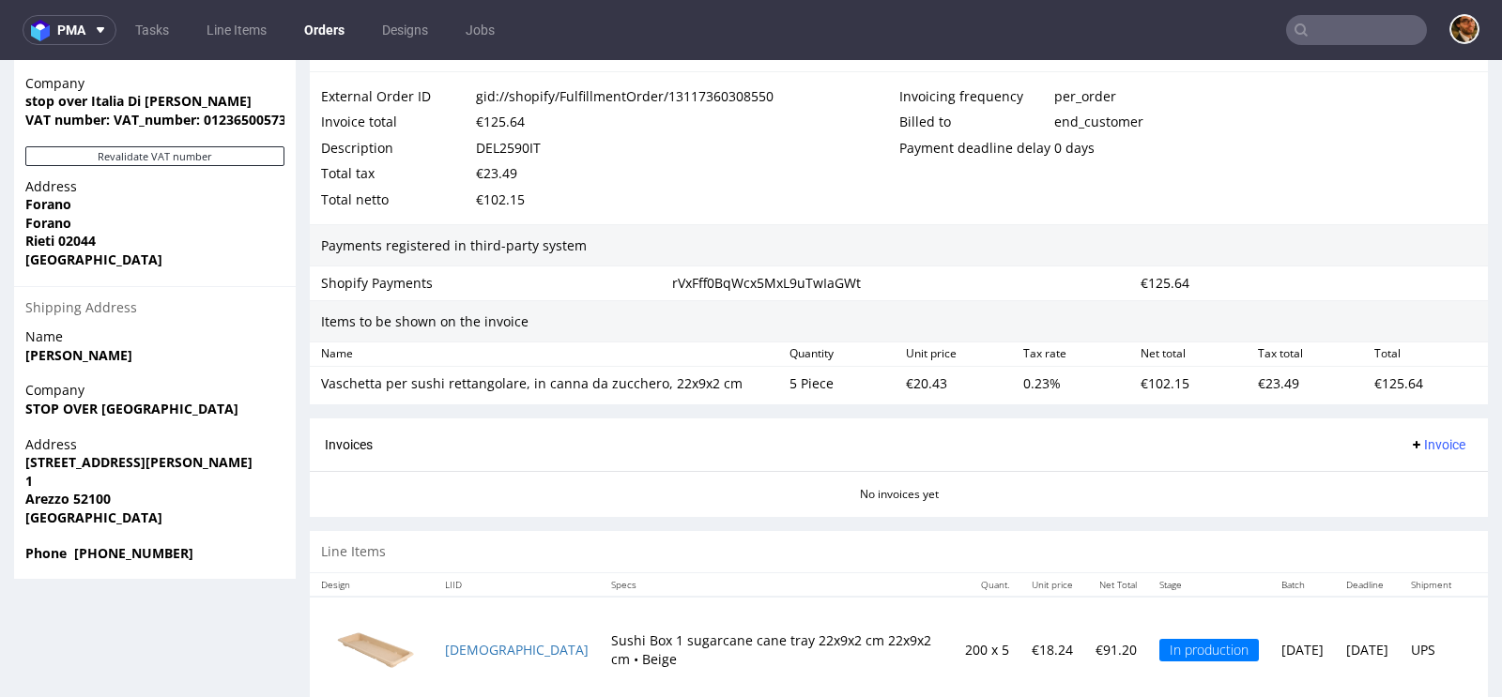
scroll to position [989, 0]
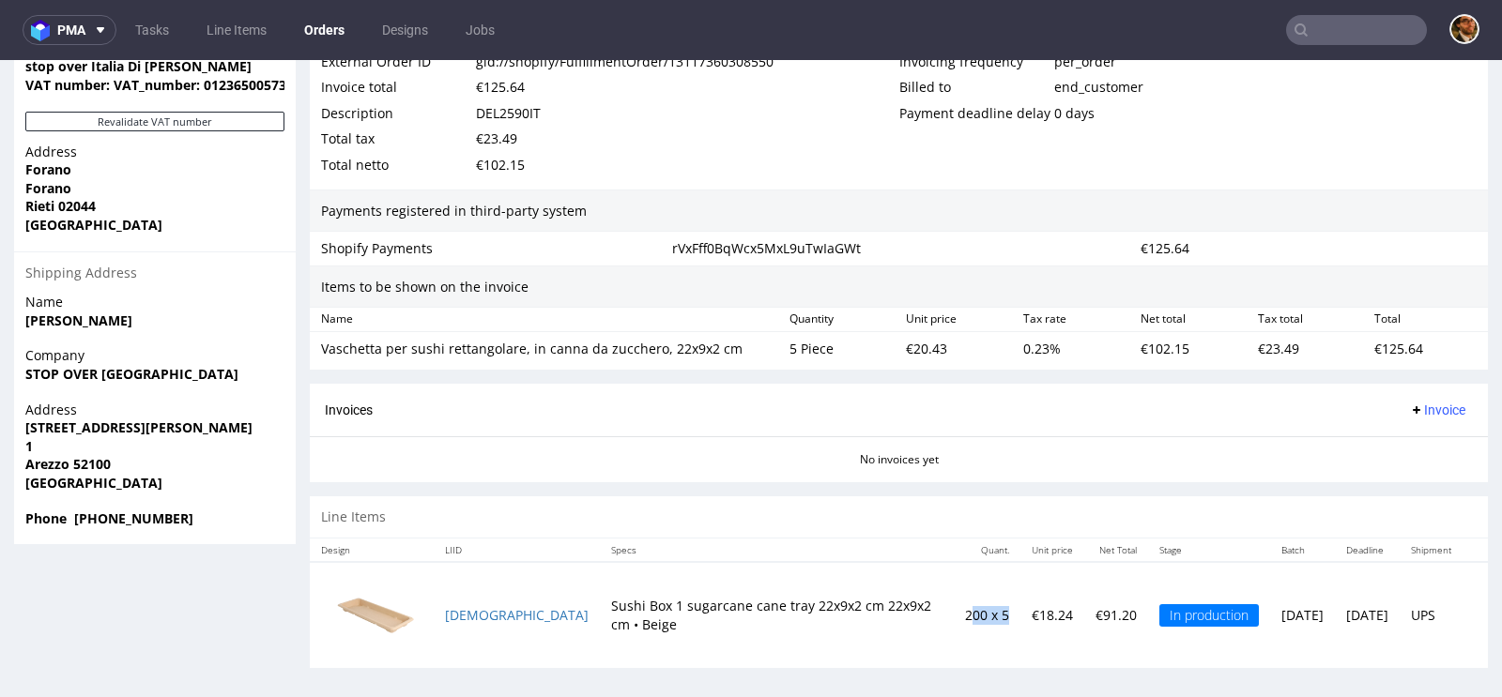
drag, startPoint x: 885, startPoint y: 605, endPoint x: 924, endPoint y: 605, distance: 38.5
click at [954, 605] on td "200 x 5" at bounding box center [987, 615] width 67 height 106
drag, startPoint x: 886, startPoint y: 605, endPoint x: 925, endPoint y: 605, distance: 39.4
click at [954, 605] on td "200 x 5" at bounding box center [987, 615] width 67 height 106
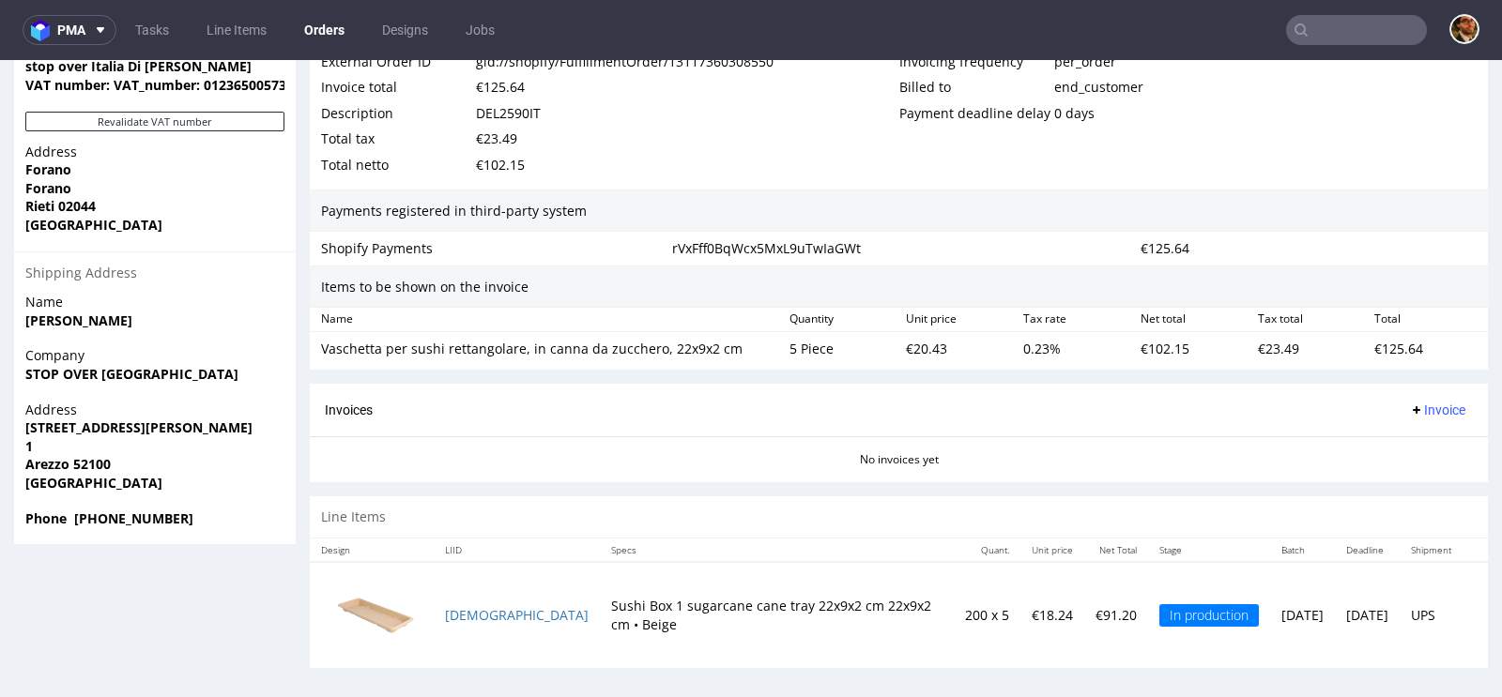
click at [1020, 621] on td "€18.24" at bounding box center [1052, 615] width 64 height 106
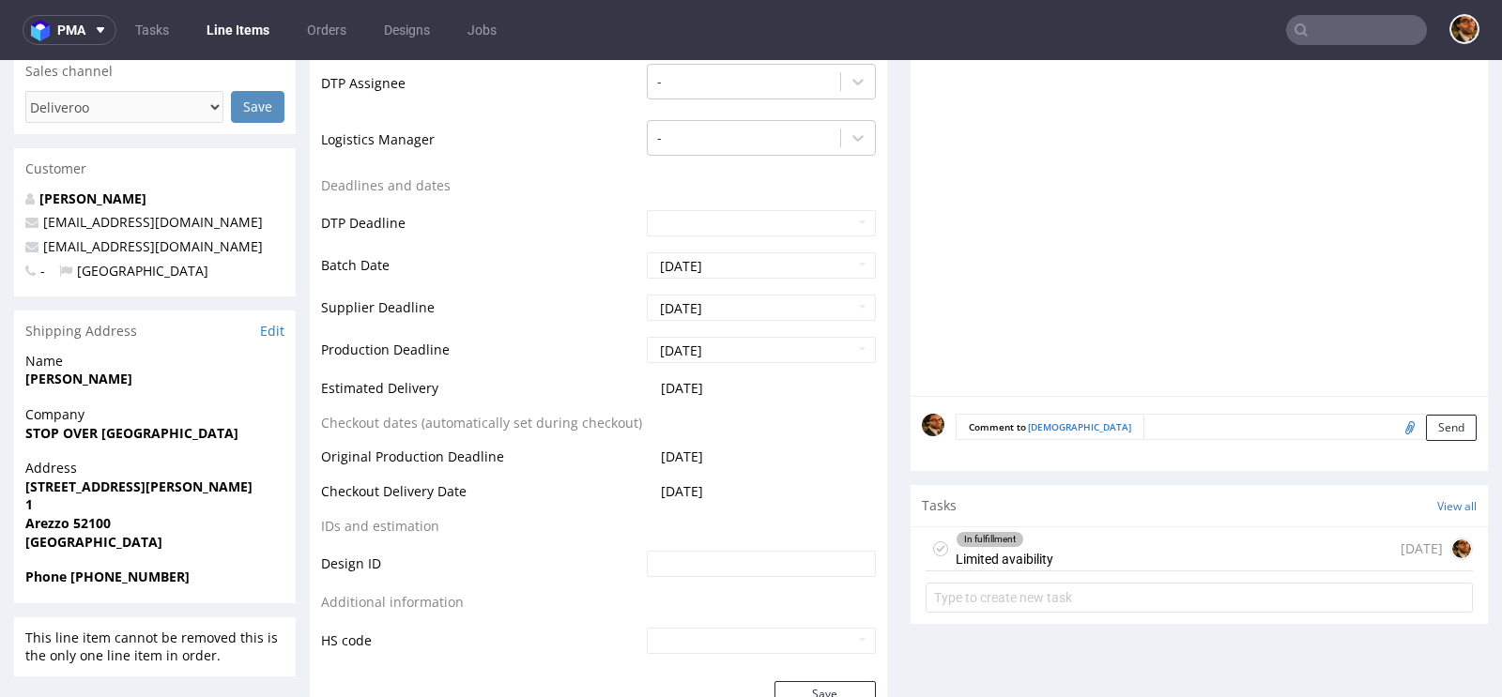
scroll to position [691, 0]
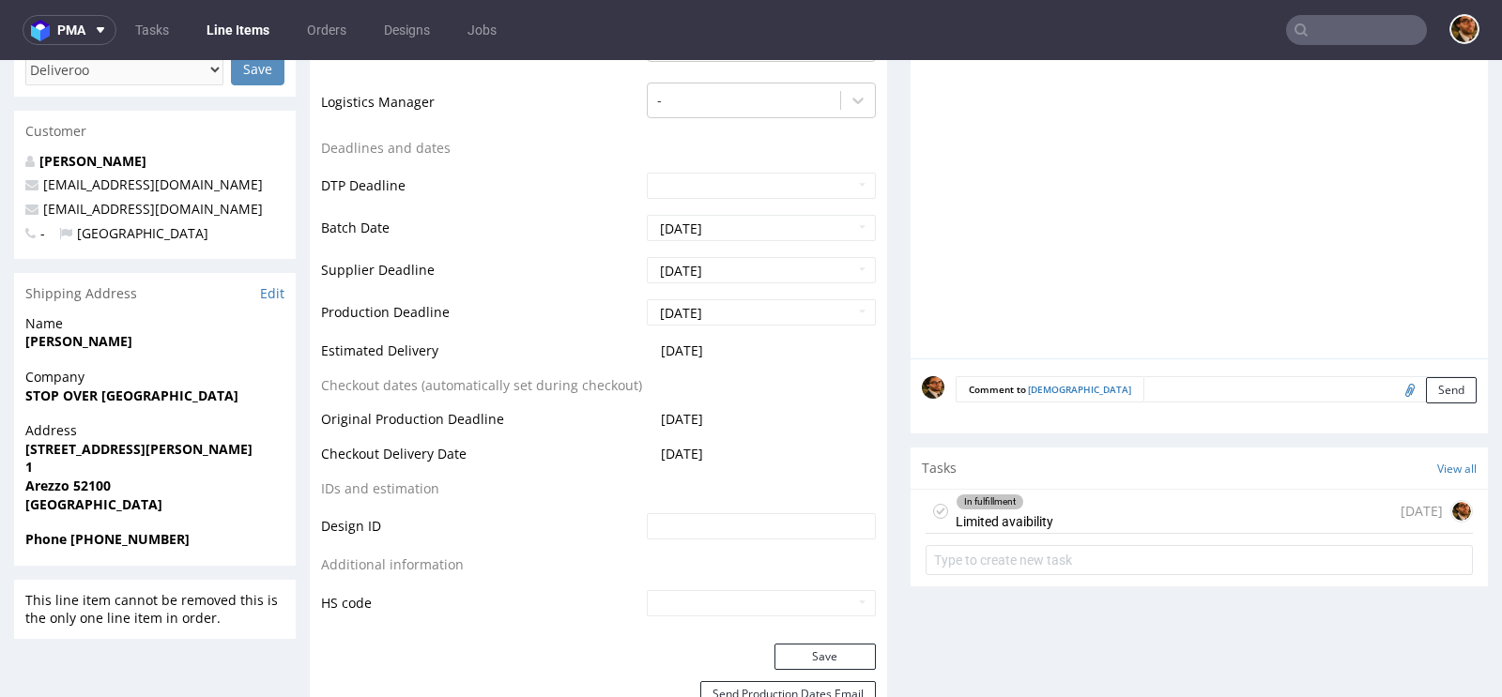
click at [1225, 491] on div "In fulfillment Limited avaibility 1 day ago" at bounding box center [1198, 512] width 547 height 44
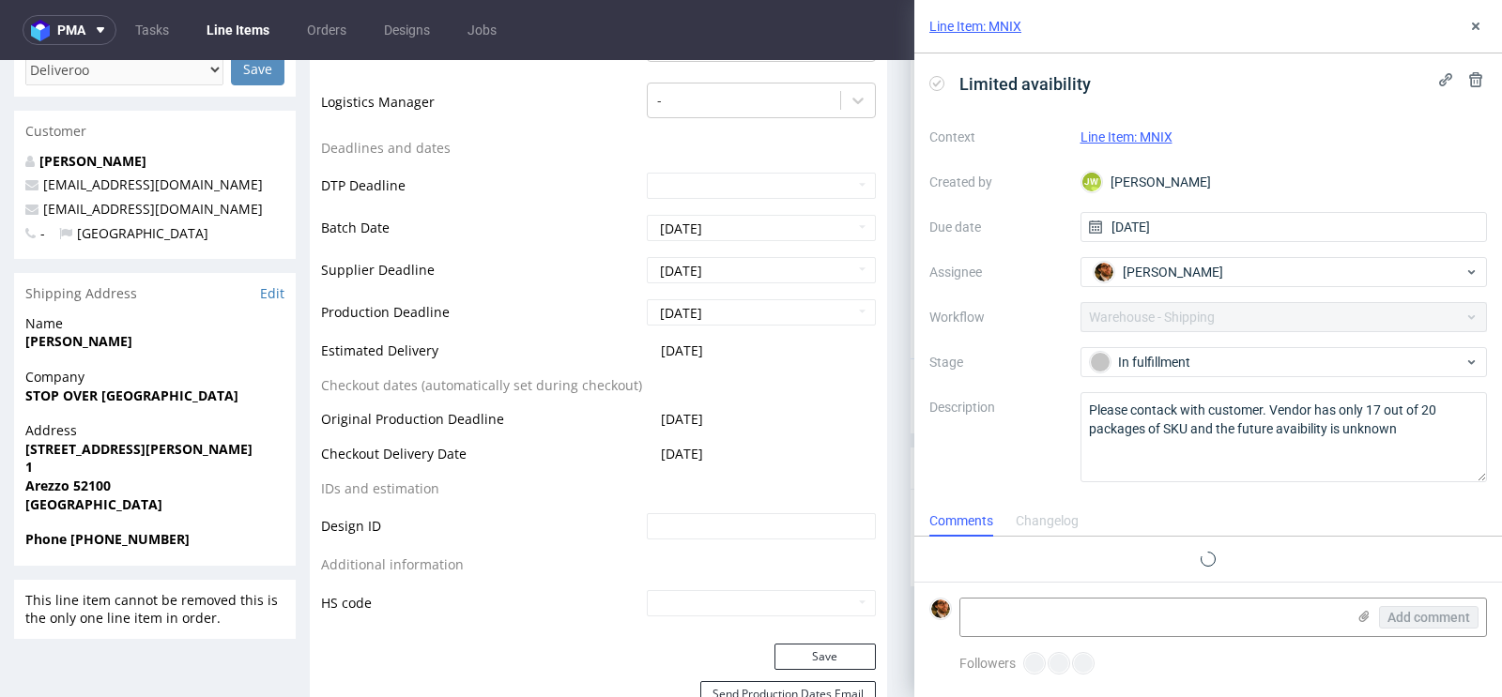
scroll to position [15, 0]
click at [1136, 628] on textarea at bounding box center [1152, 618] width 385 height 38
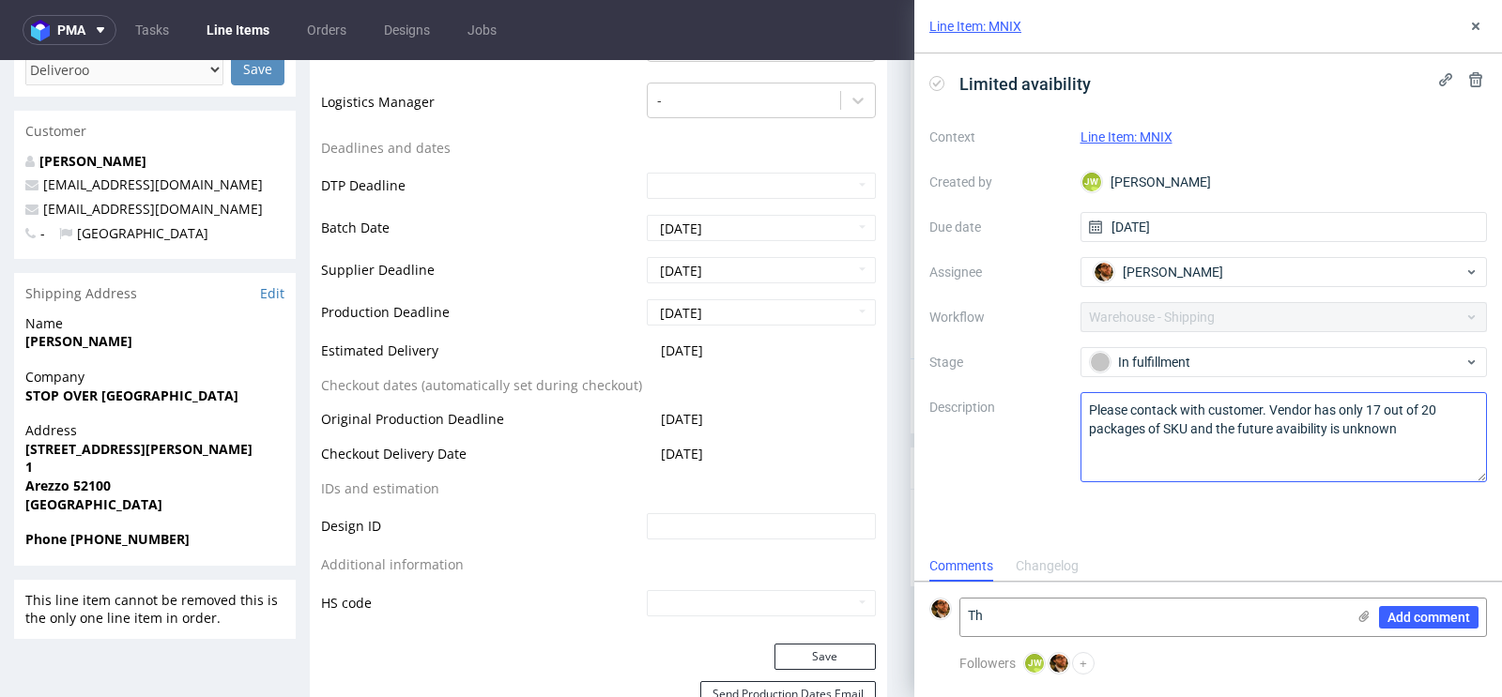
type textarea "T"
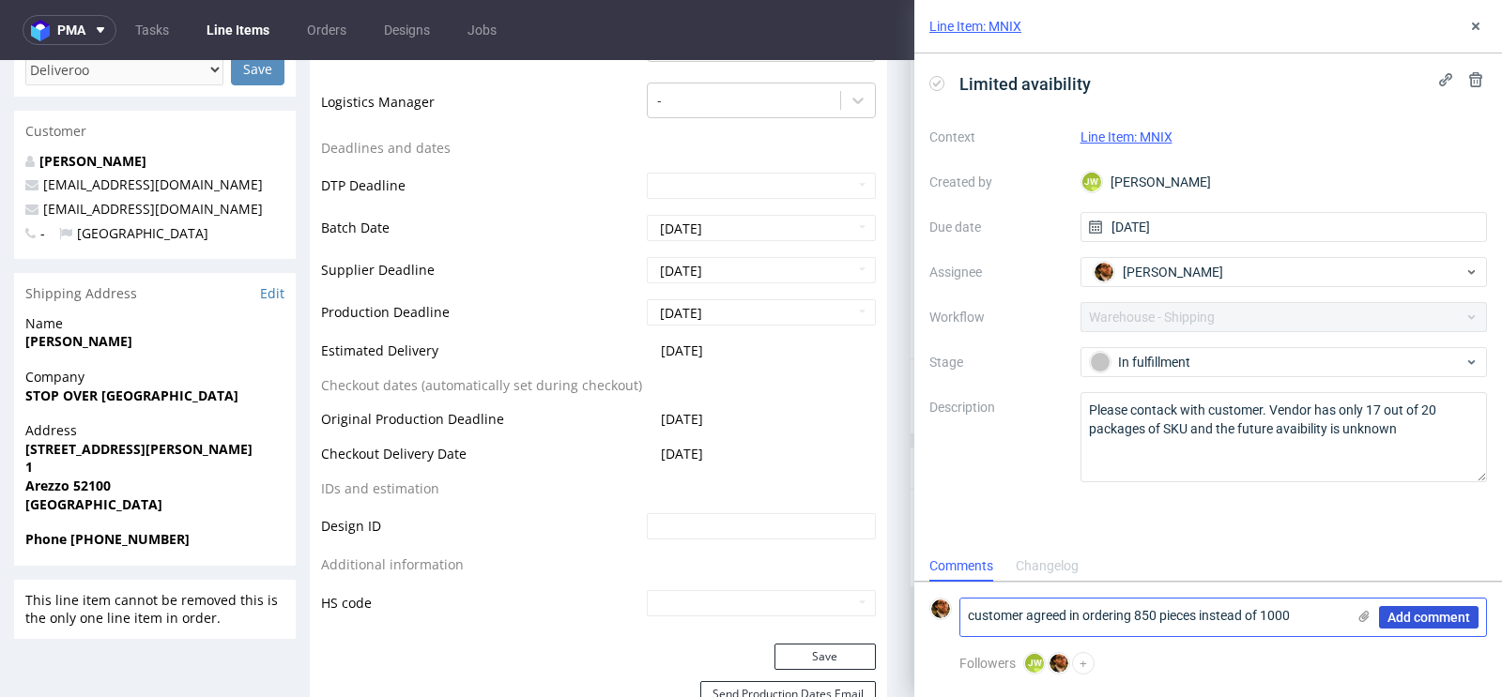
type textarea "customer agreed in ordering 850 pieces instead of 1000"
click at [1410, 616] on span "Add comment" at bounding box center [1428, 617] width 83 height 13
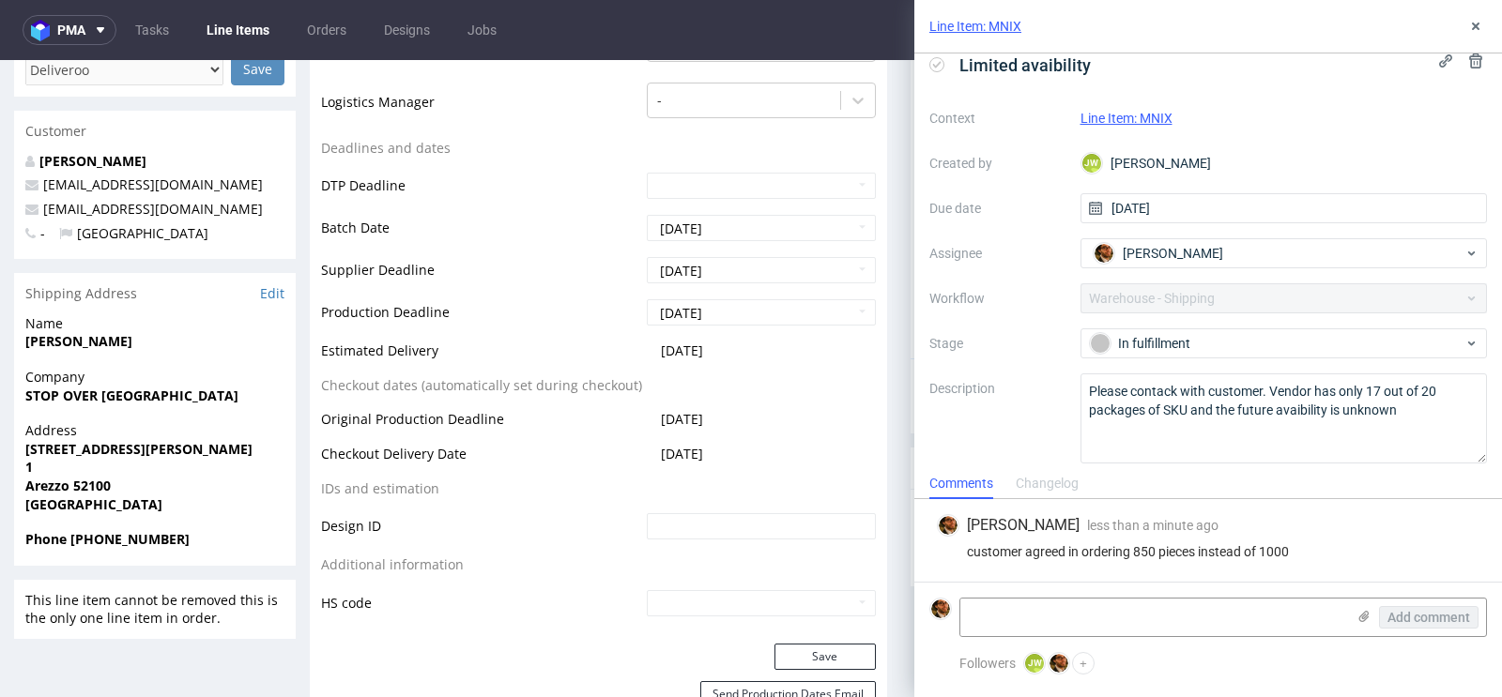
scroll to position [26, 0]
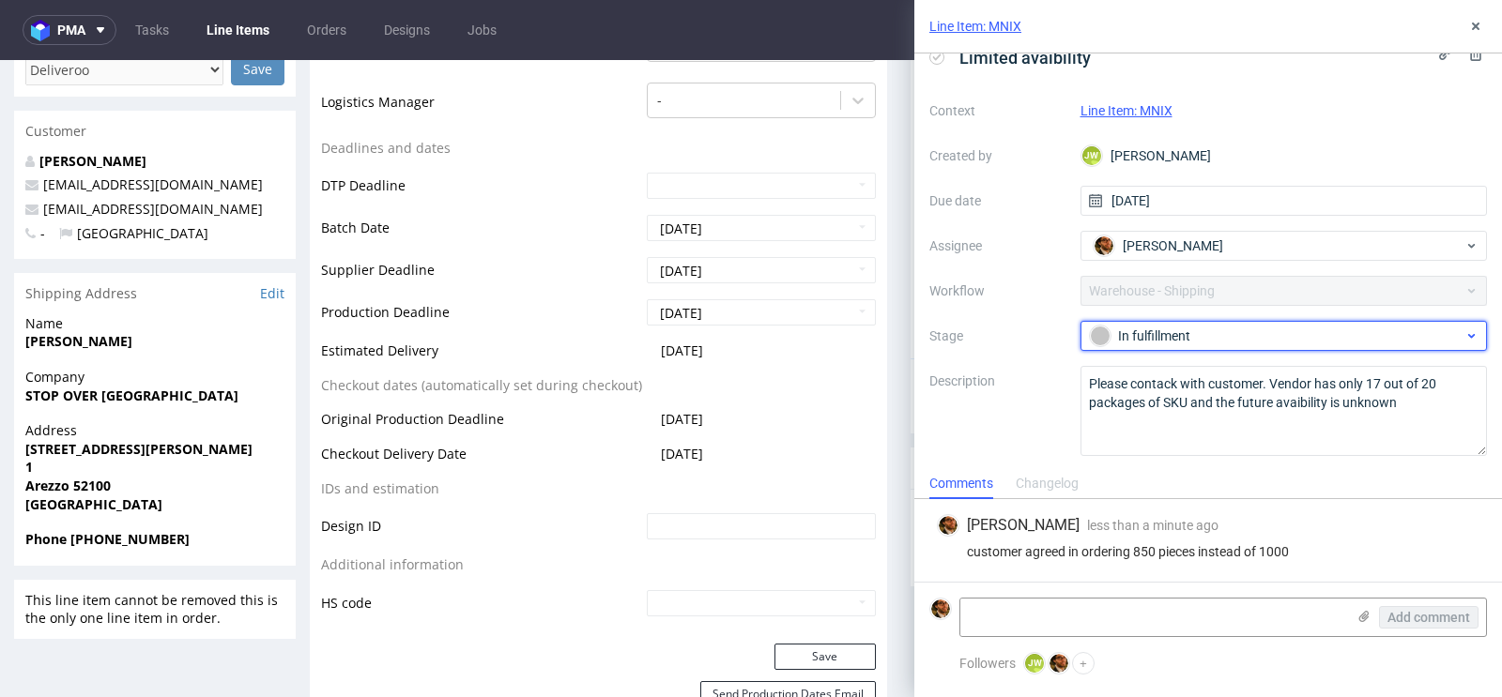
click at [1442, 335] on div "In fulfillment" at bounding box center [1277, 336] width 374 height 21
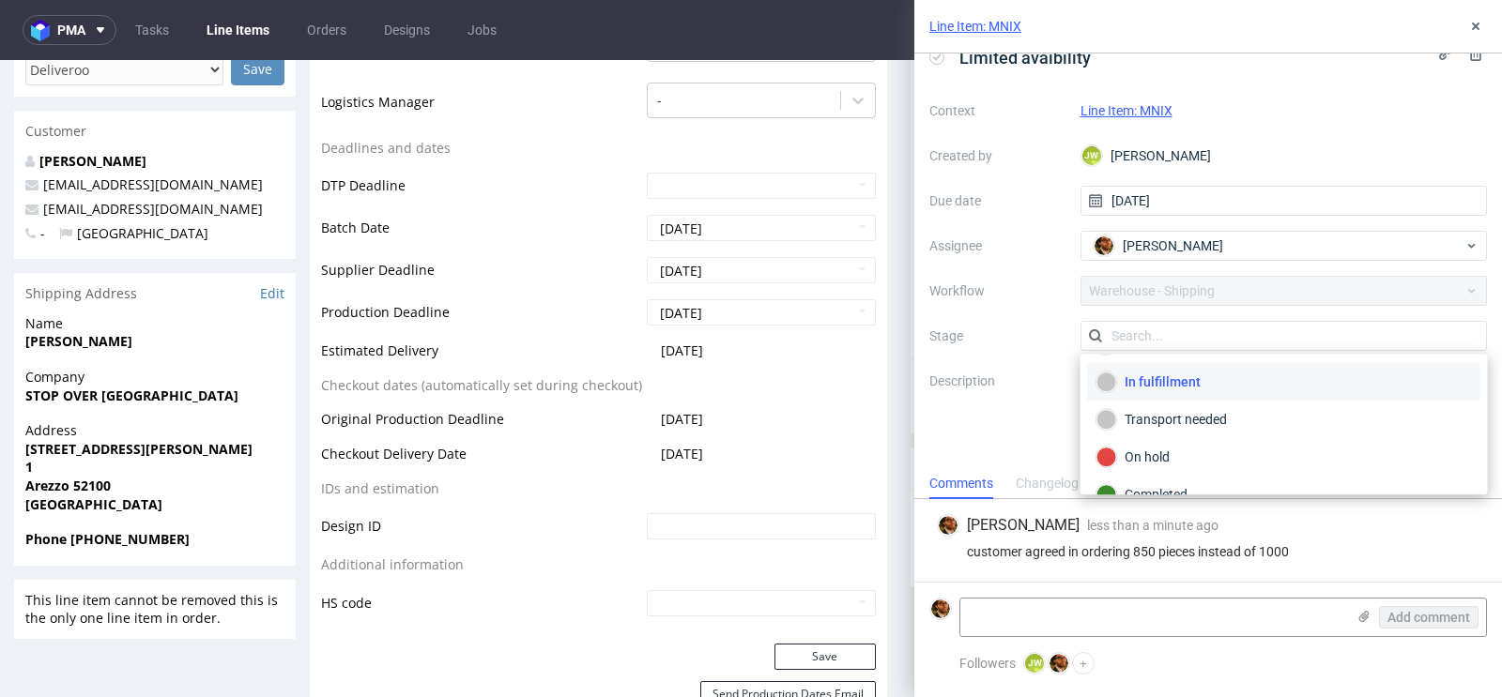
scroll to position [94, 0]
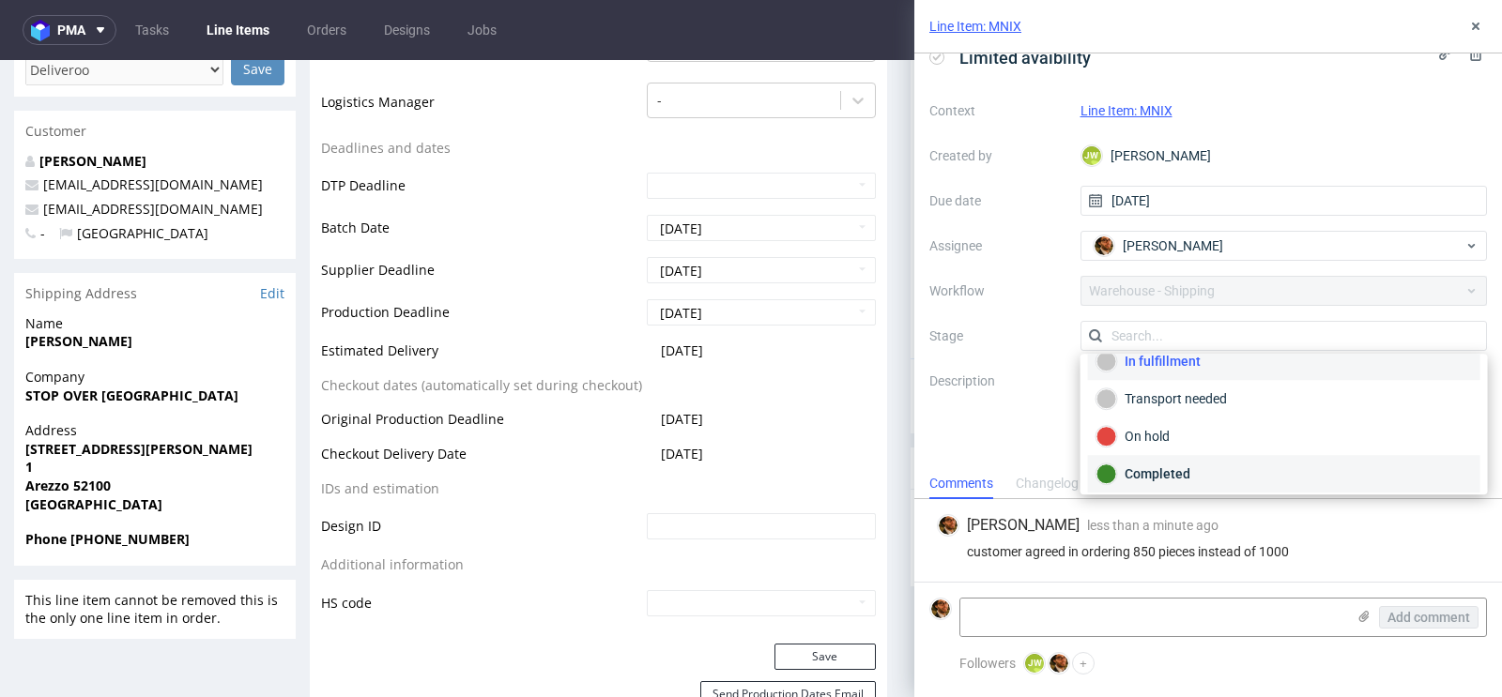
click at [1234, 471] on div "Completed" at bounding box center [1283, 474] width 375 height 21
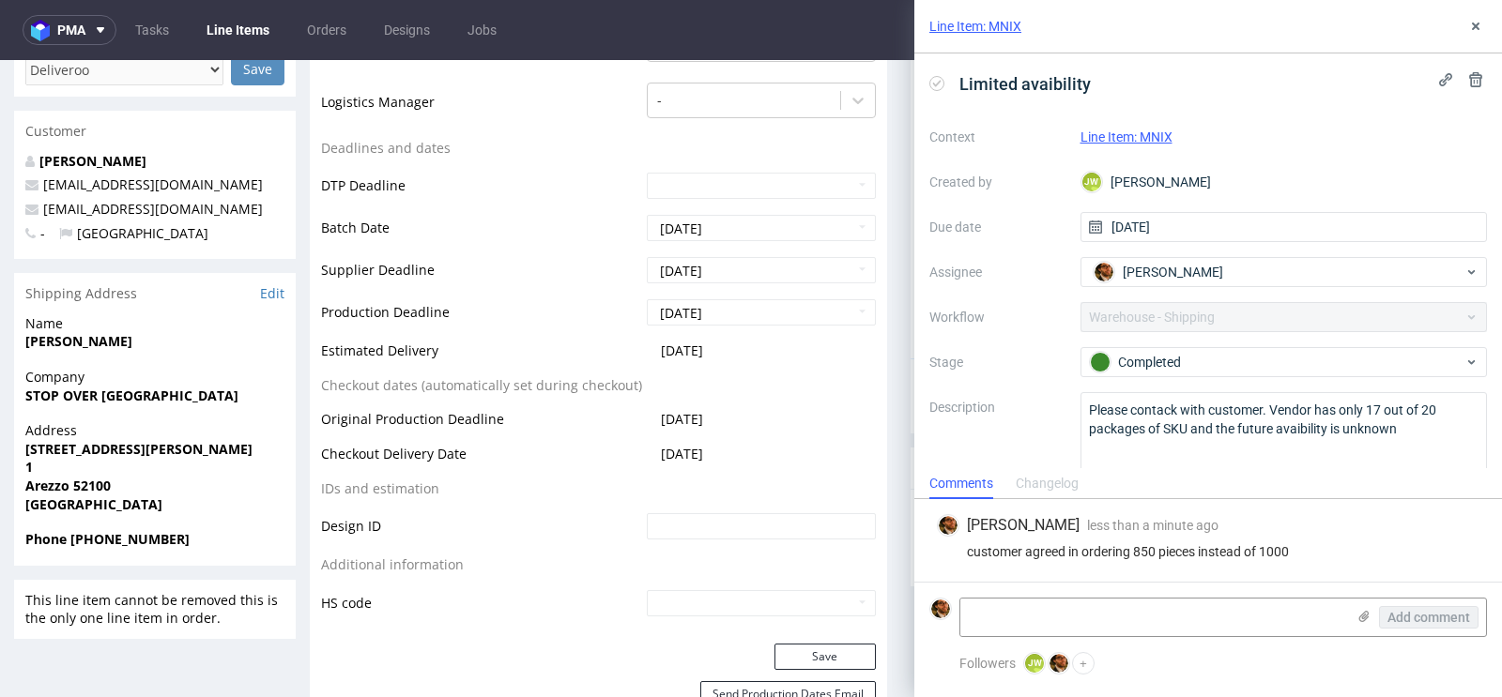
scroll to position [26, 0]
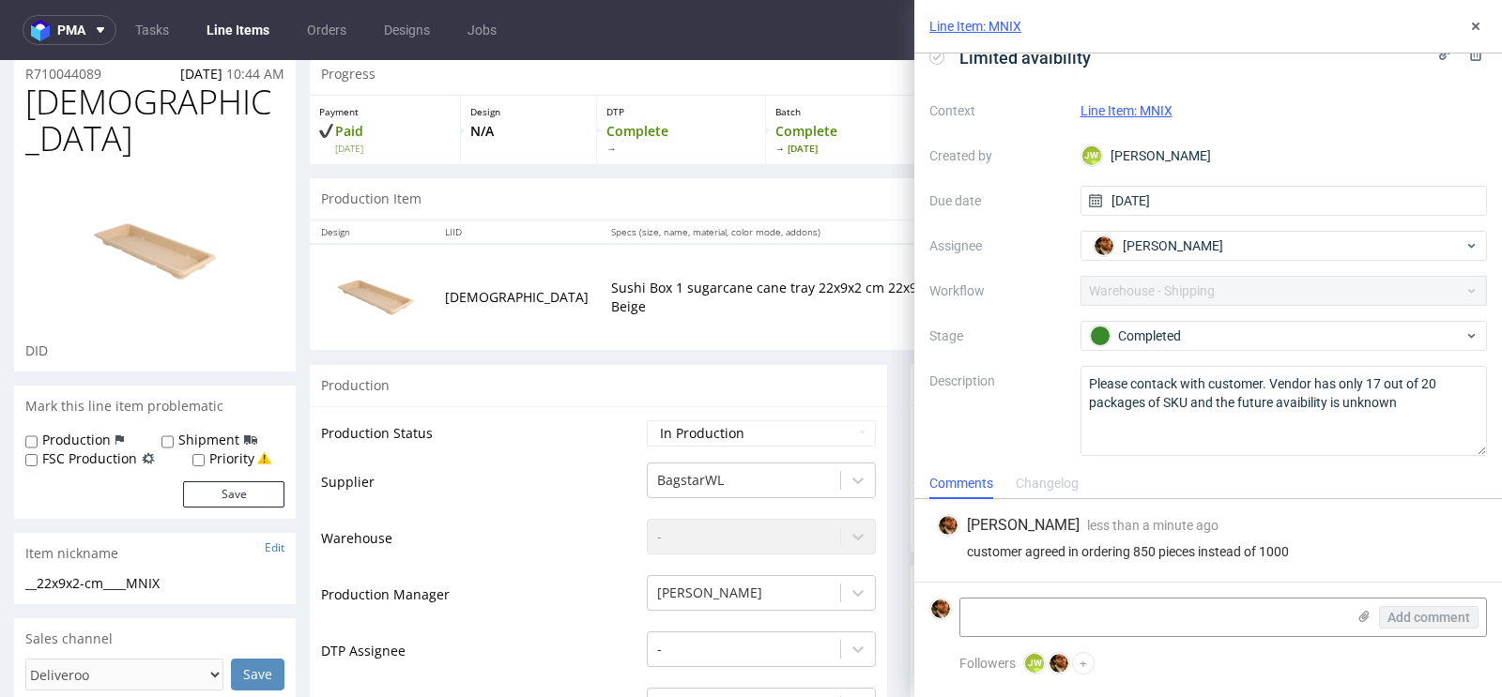
scroll to position [136, 0]
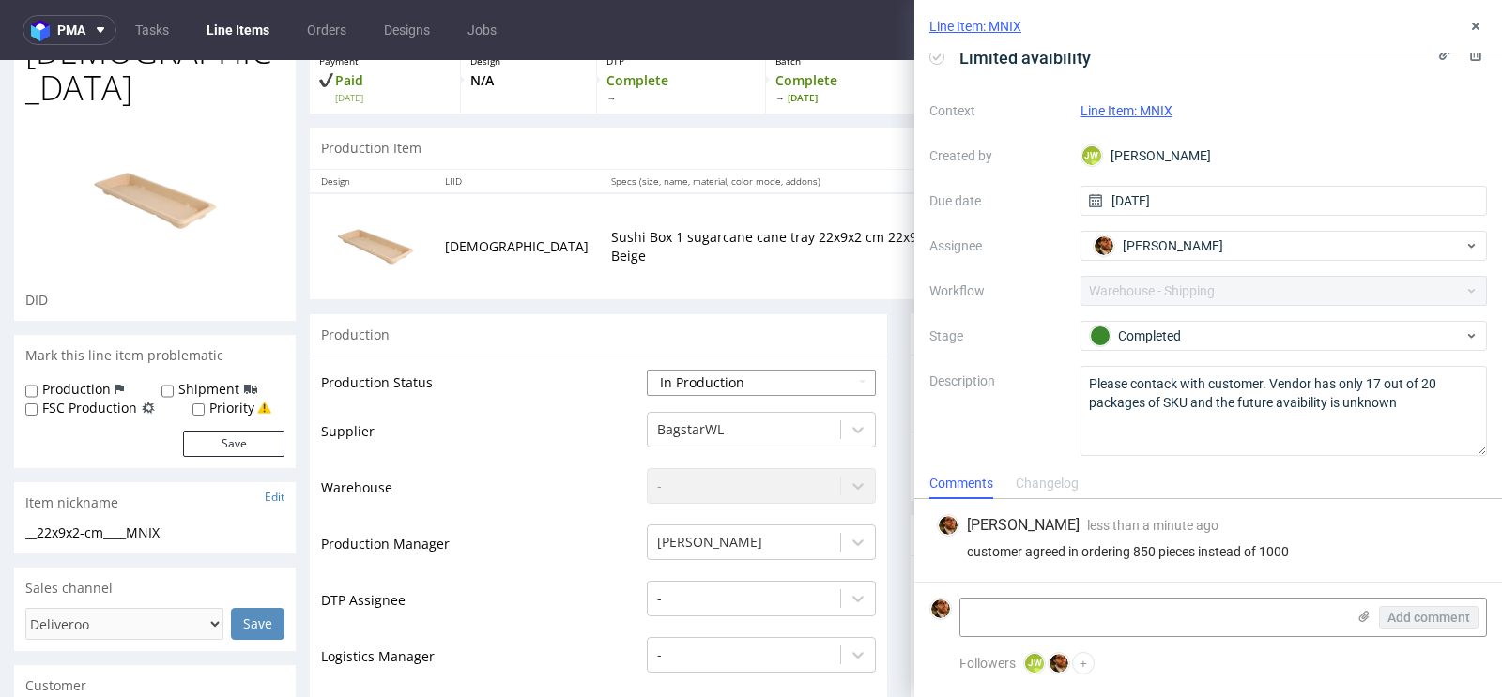
click at [851, 370] on select "Waiting for Artwork Waiting for Diecut Waiting for Mockup Waiting for DTP Waiti…" at bounding box center [761, 383] width 229 height 26
click at [1473, 25] on icon at bounding box center [1475, 26] width 15 height 15
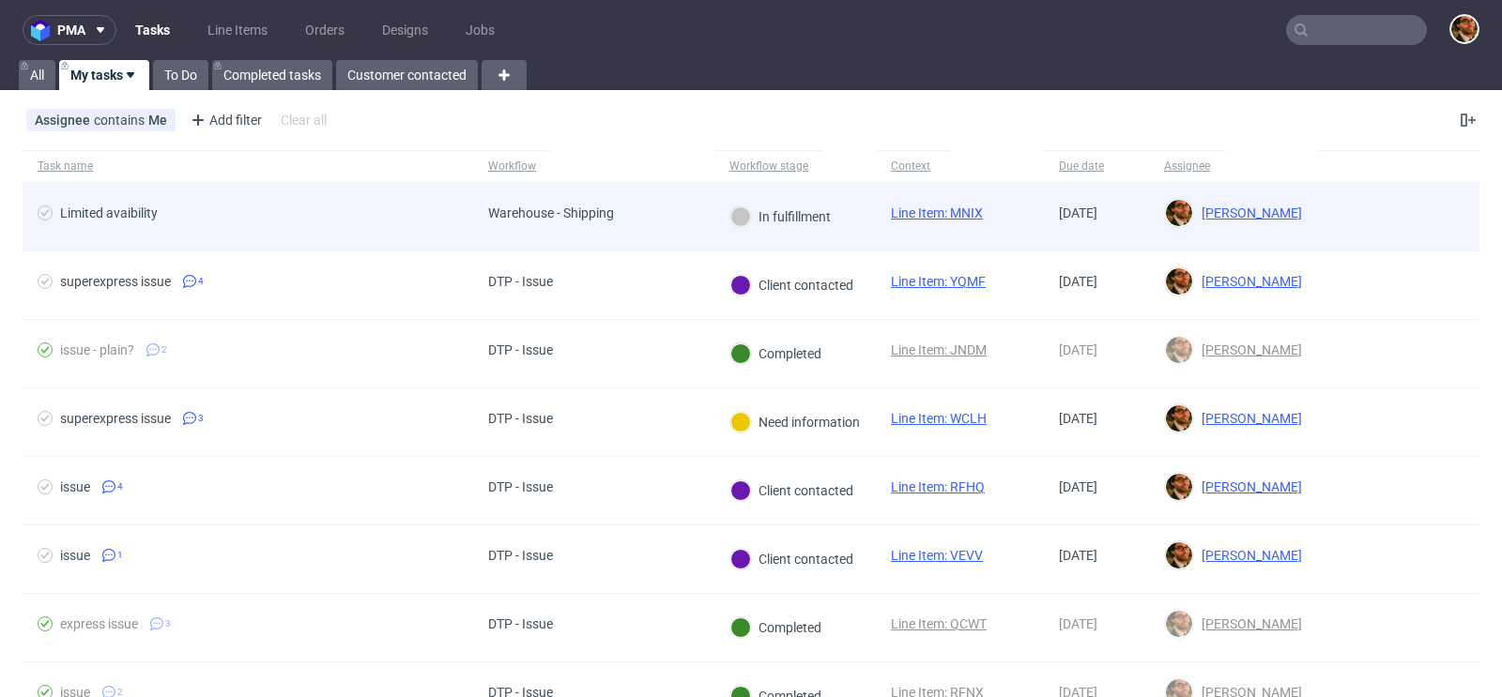
click at [1353, 220] on div at bounding box center [1398, 217] width 162 height 68
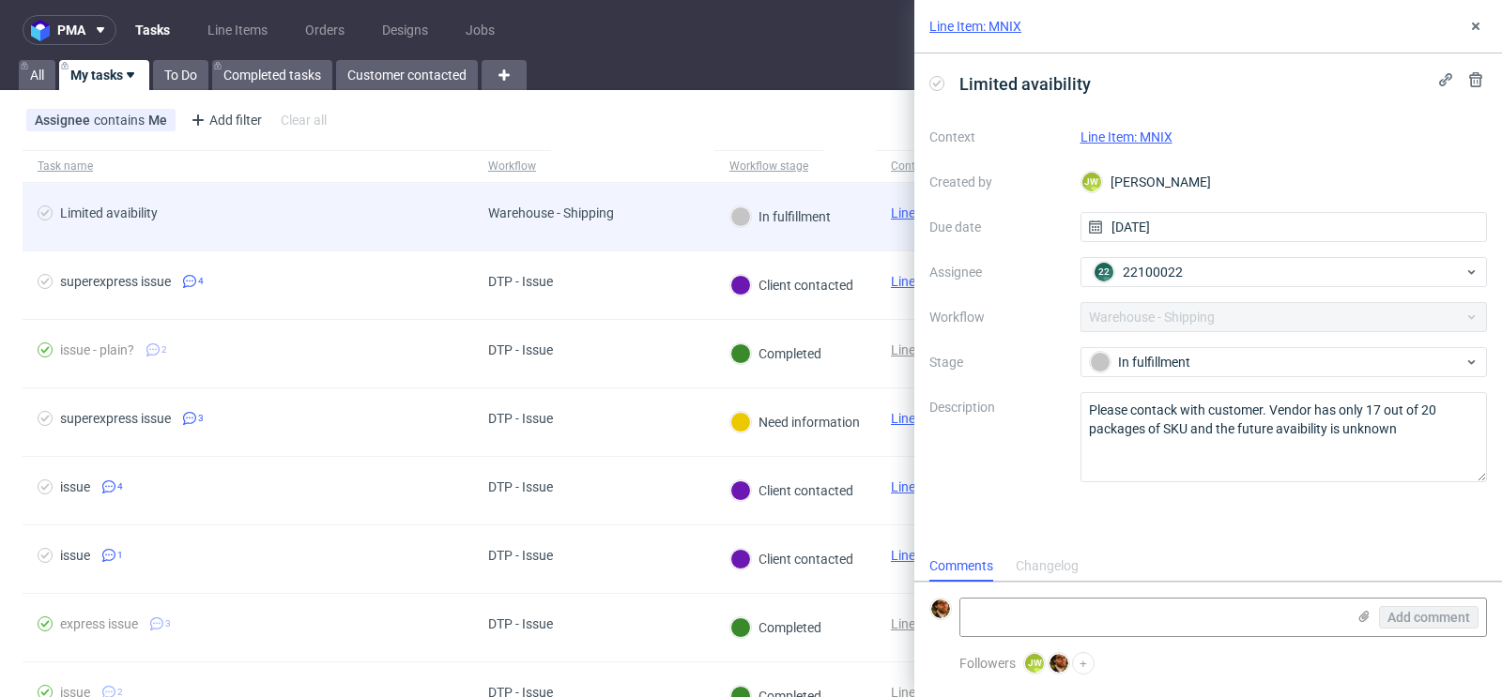
scroll to position [15, 0]
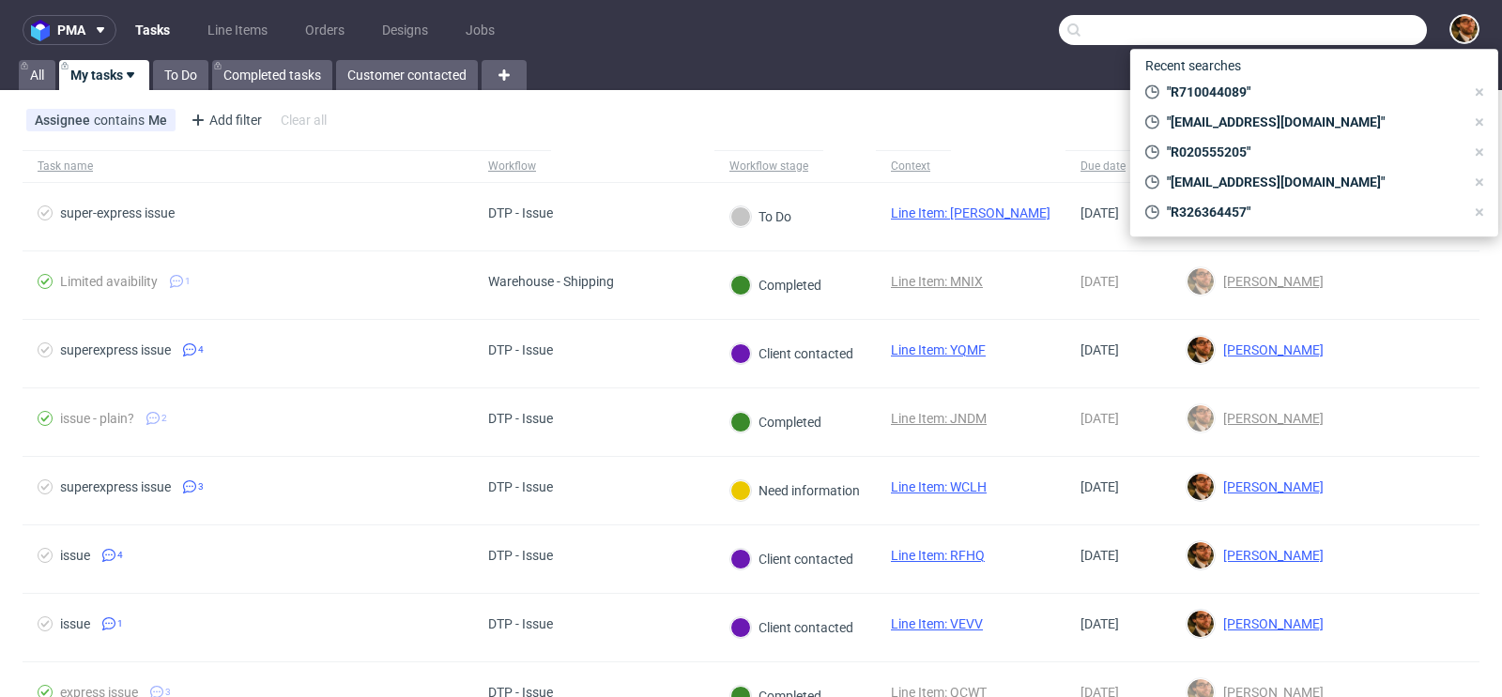
click at [1320, 38] on input "text" at bounding box center [1243, 30] width 368 height 30
paste input "R935980439"
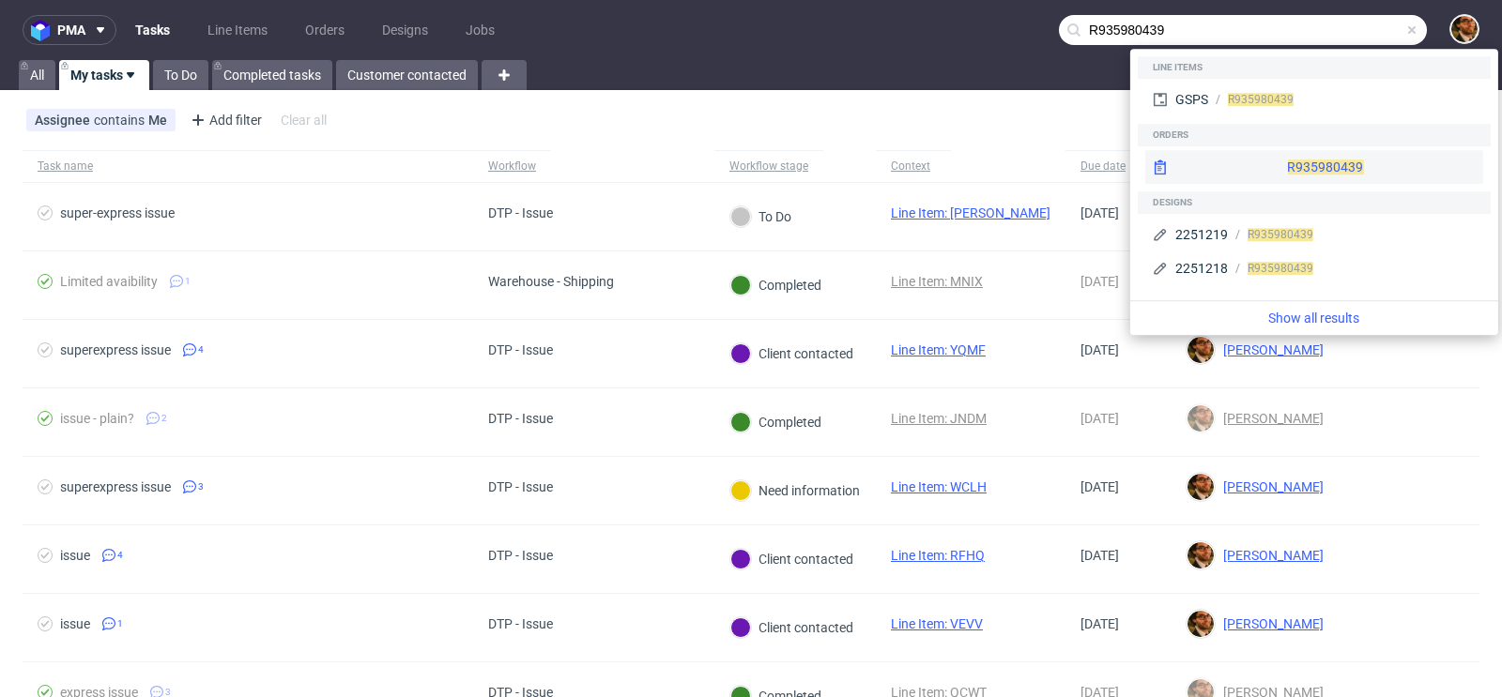
type input "R935980439"
click at [1290, 169] on div "R935980439" at bounding box center [1314, 167] width 338 height 34
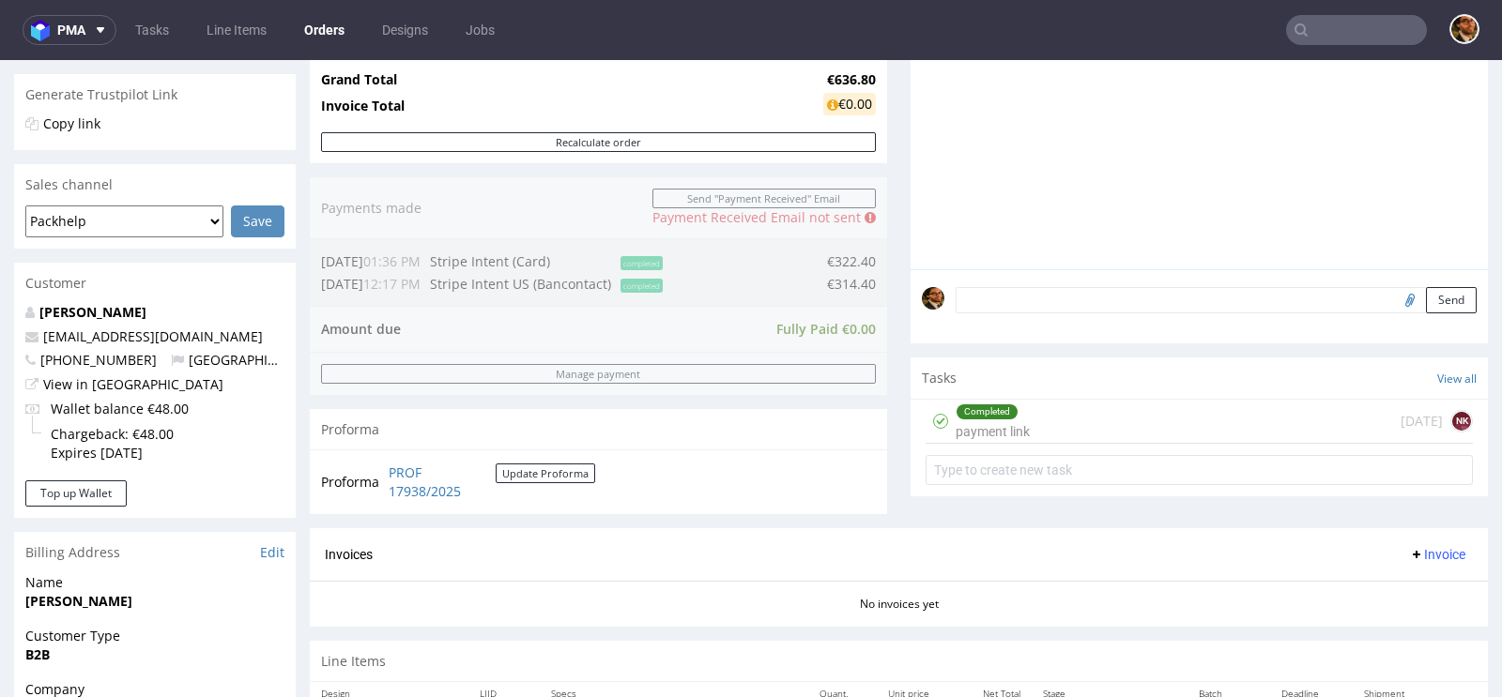
scroll to position [885, 0]
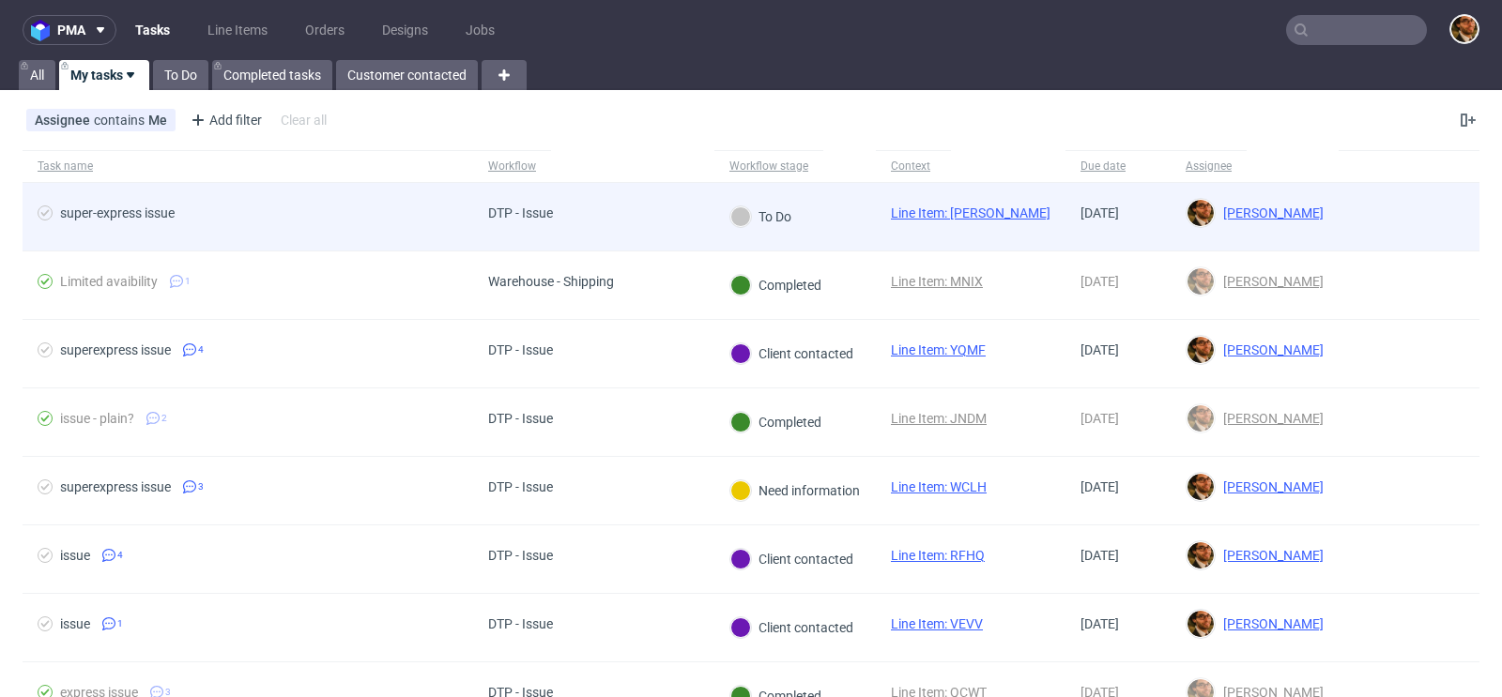
click at [1386, 218] on div at bounding box center [1408, 217] width 141 height 68
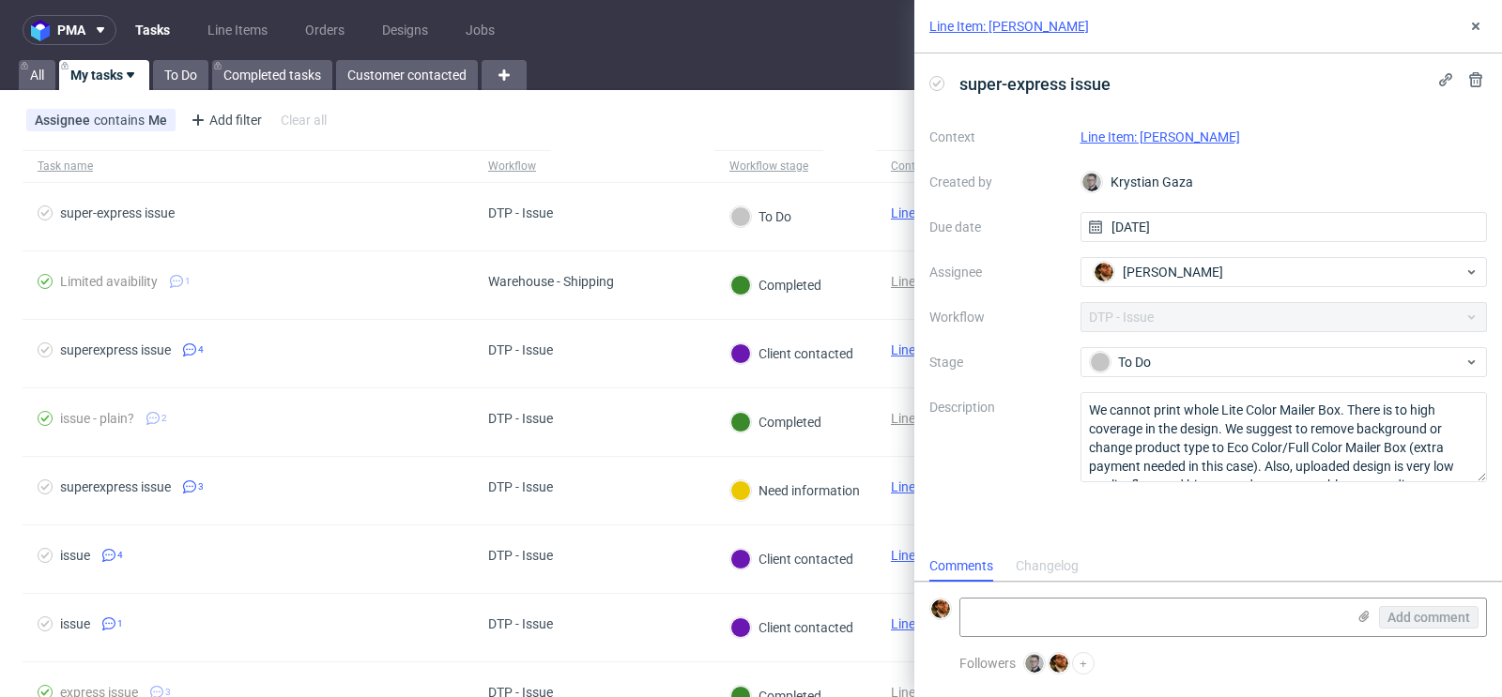
click at [1123, 134] on link "Line Item: [PERSON_NAME]" at bounding box center [1160, 137] width 160 height 15
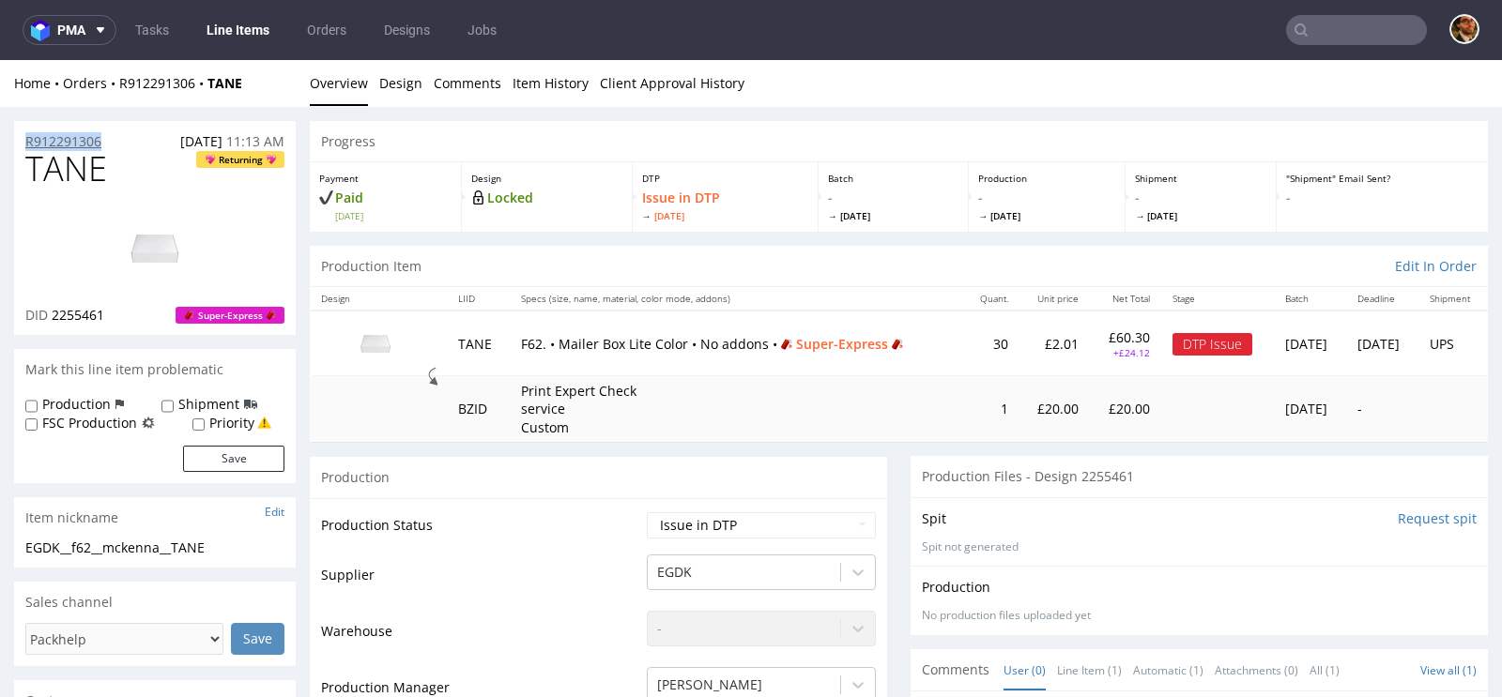
drag, startPoint x: 107, startPoint y: 138, endPoint x: 24, endPoint y: 137, distance: 82.6
click at [24, 137] on div "R912291306 04.09.2025 11:13 AM" at bounding box center [155, 136] width 282 height 30
copy p "R912291306"
drag, startPoint x: 111, startPoint y: 144, endPoint x: 23, endPoint y: 144, distance: 87.3
click at [23, 144] on div "R912291306 04.09.2025 11:13 AM" at bounding box center [155, 136] width 282 height 30
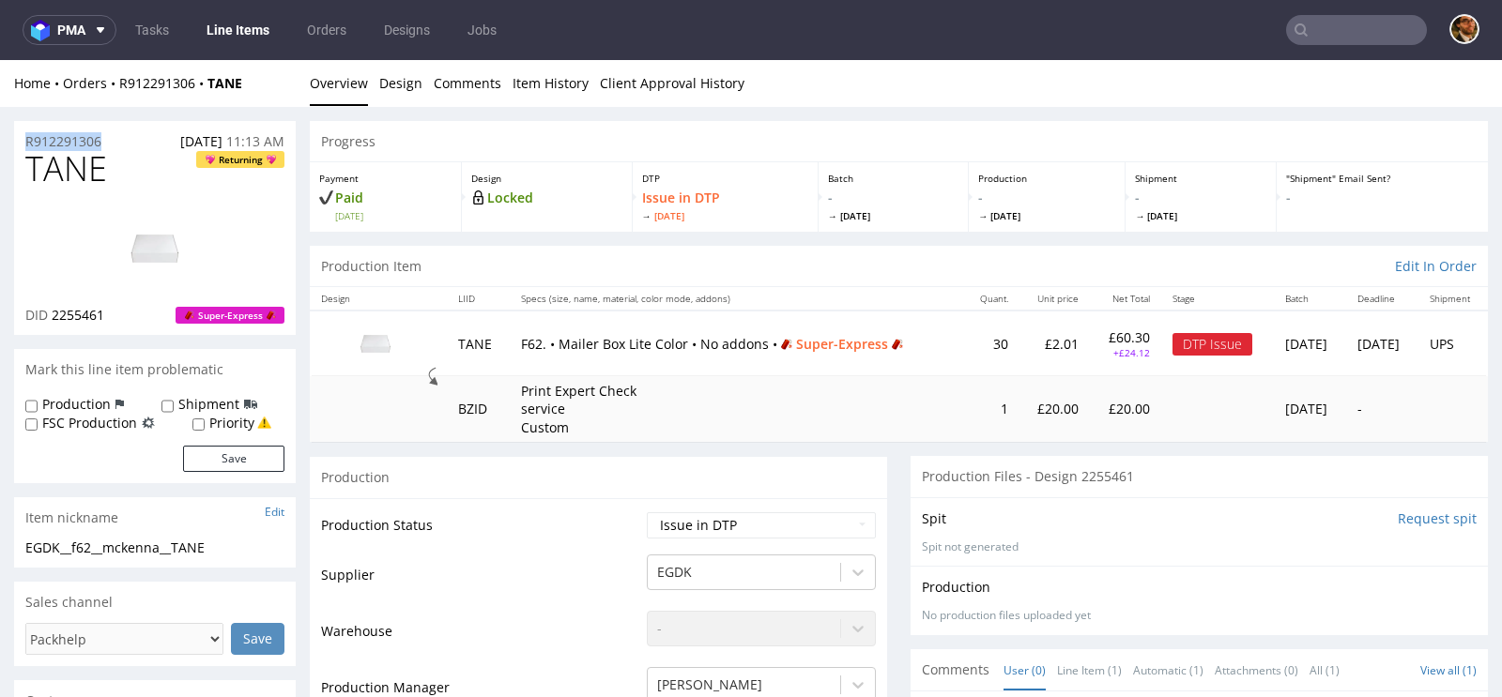
copy p "R912291306"
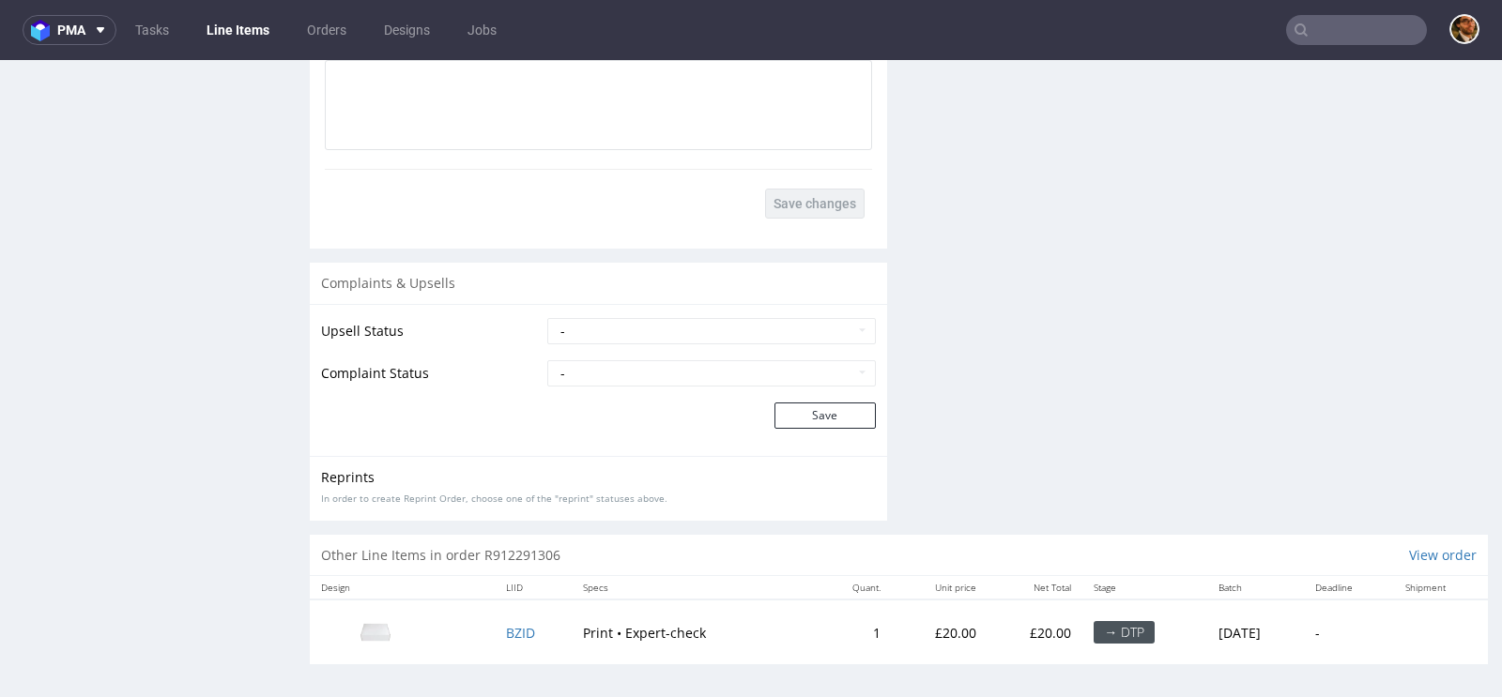
scroll to position [5, 0]
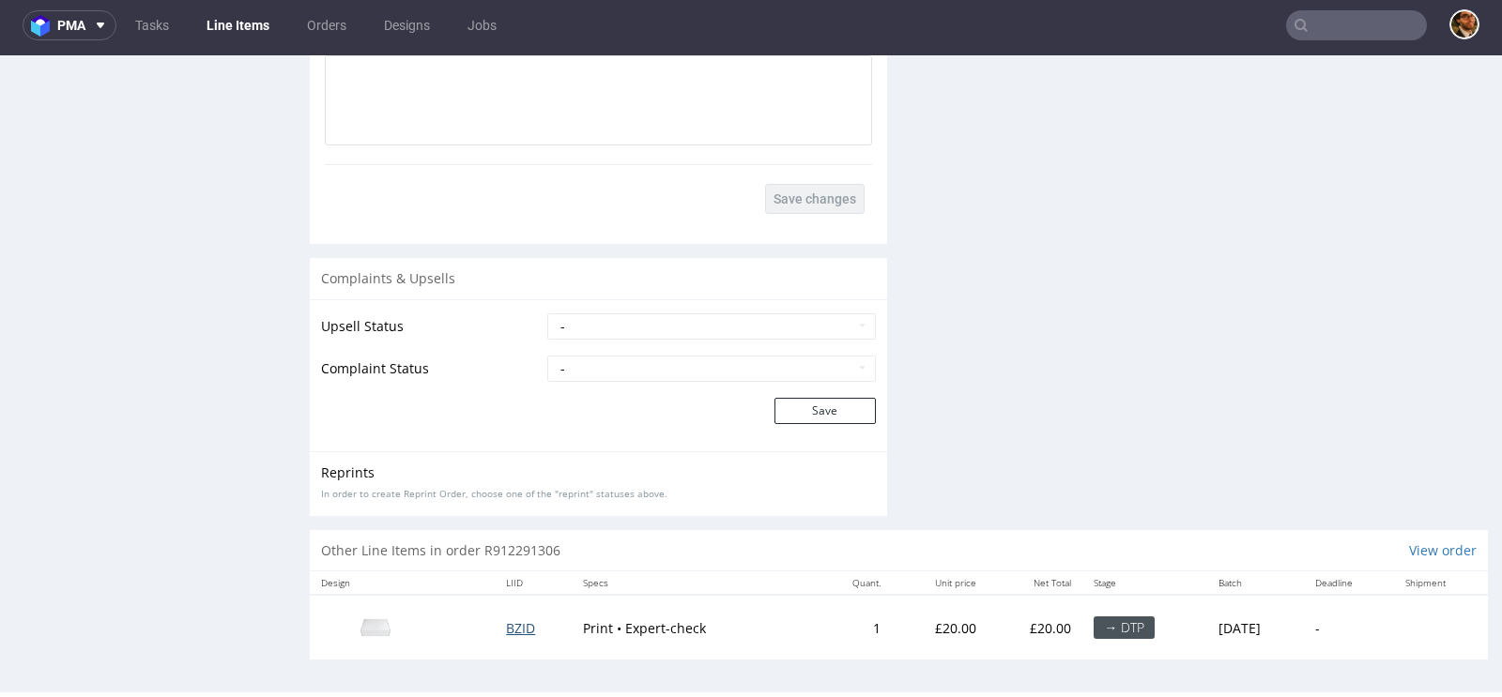
click at [511, 627] on span "BZID" at bounding box center [520, 628] width 29 height 18
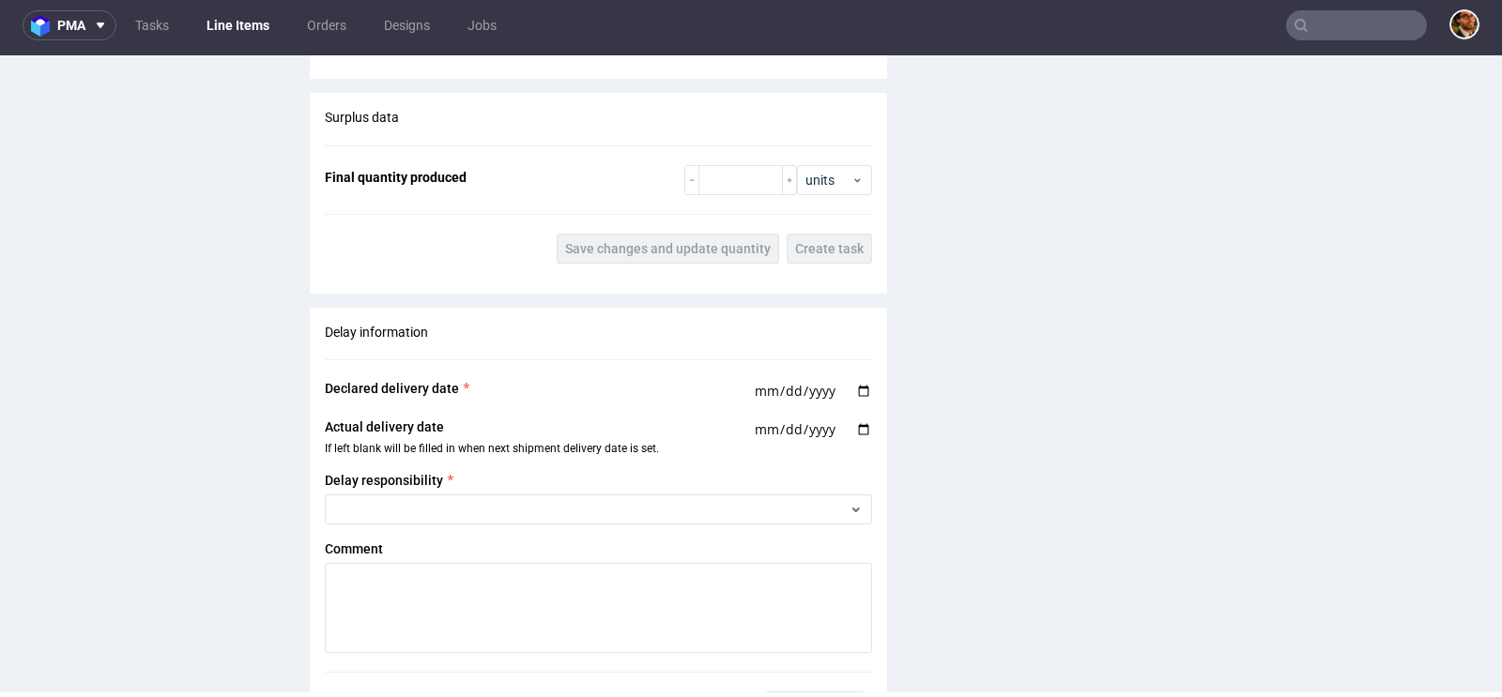
scroll to position [2249, 0]
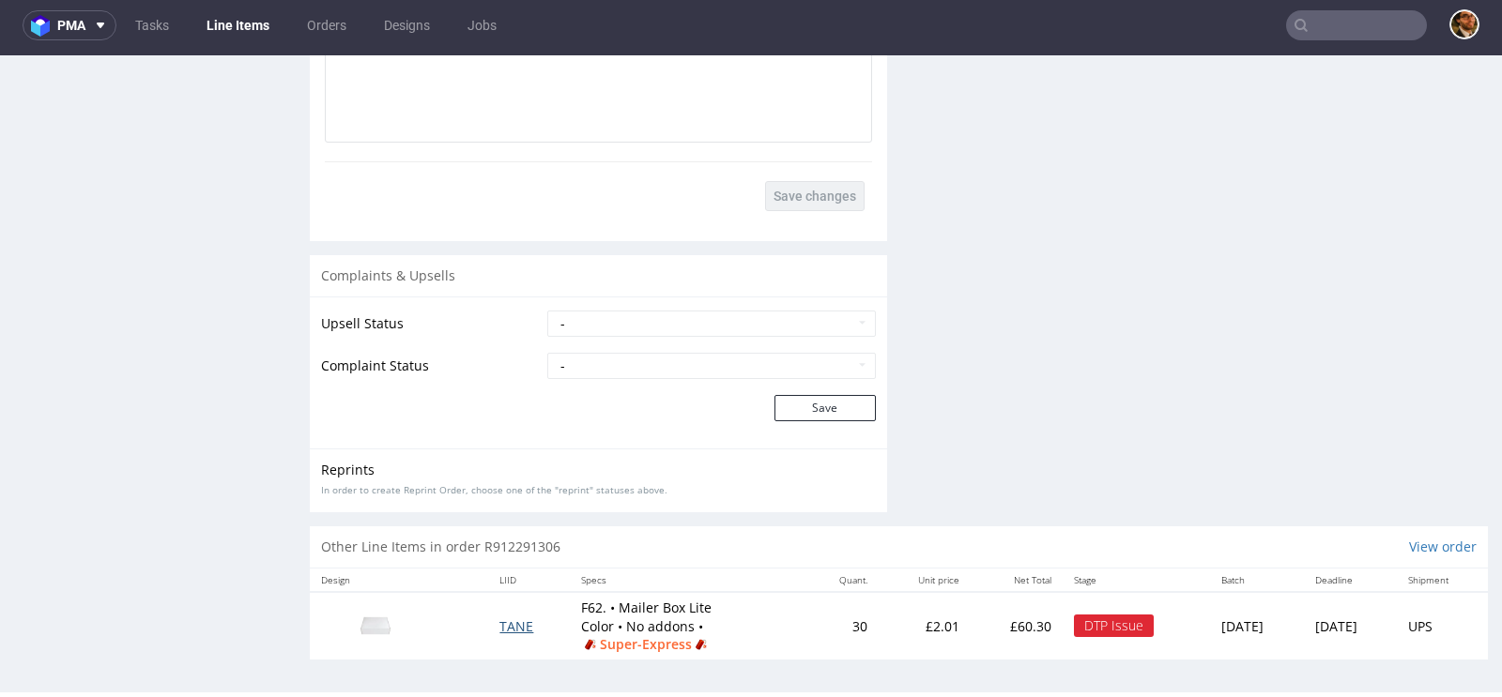
click at [504, 622] on span "TANE" at bounding box center [516, 627] width 34 height 18
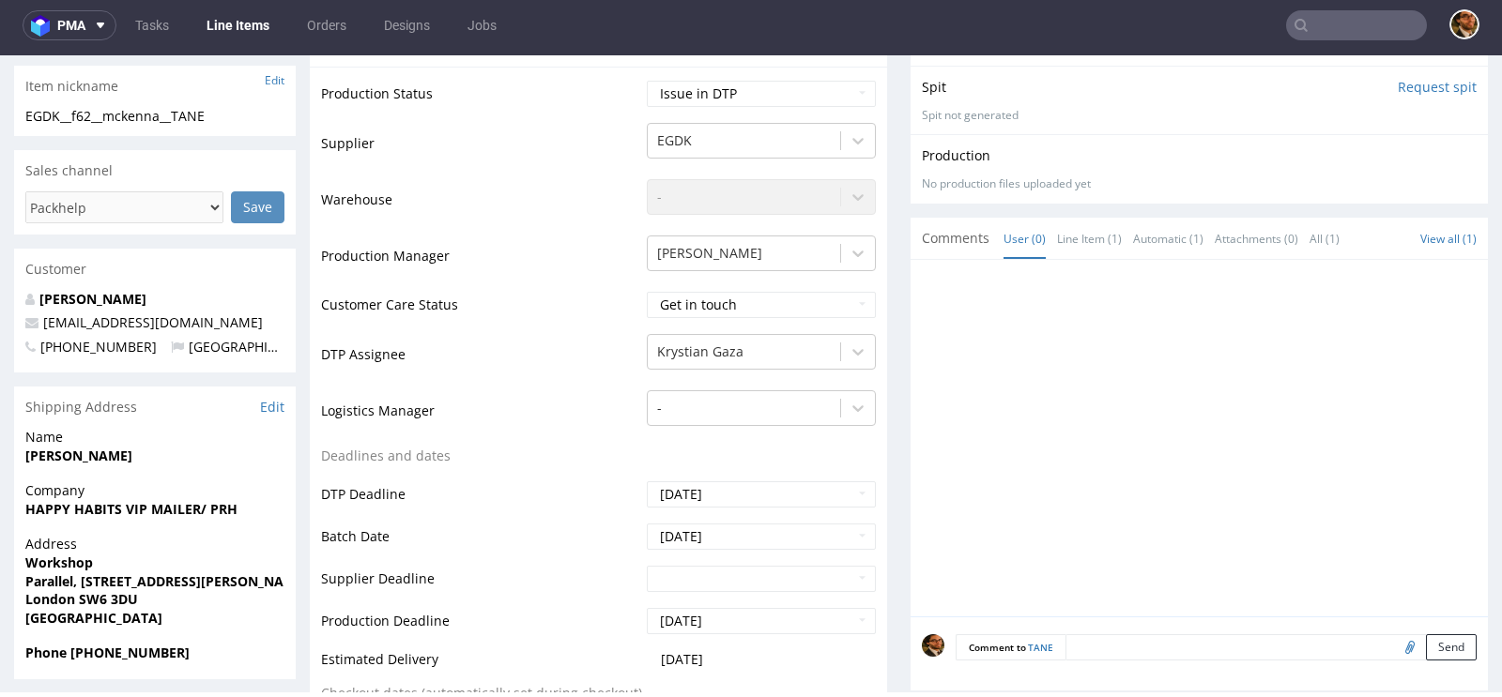
scroll to position [842, 0]
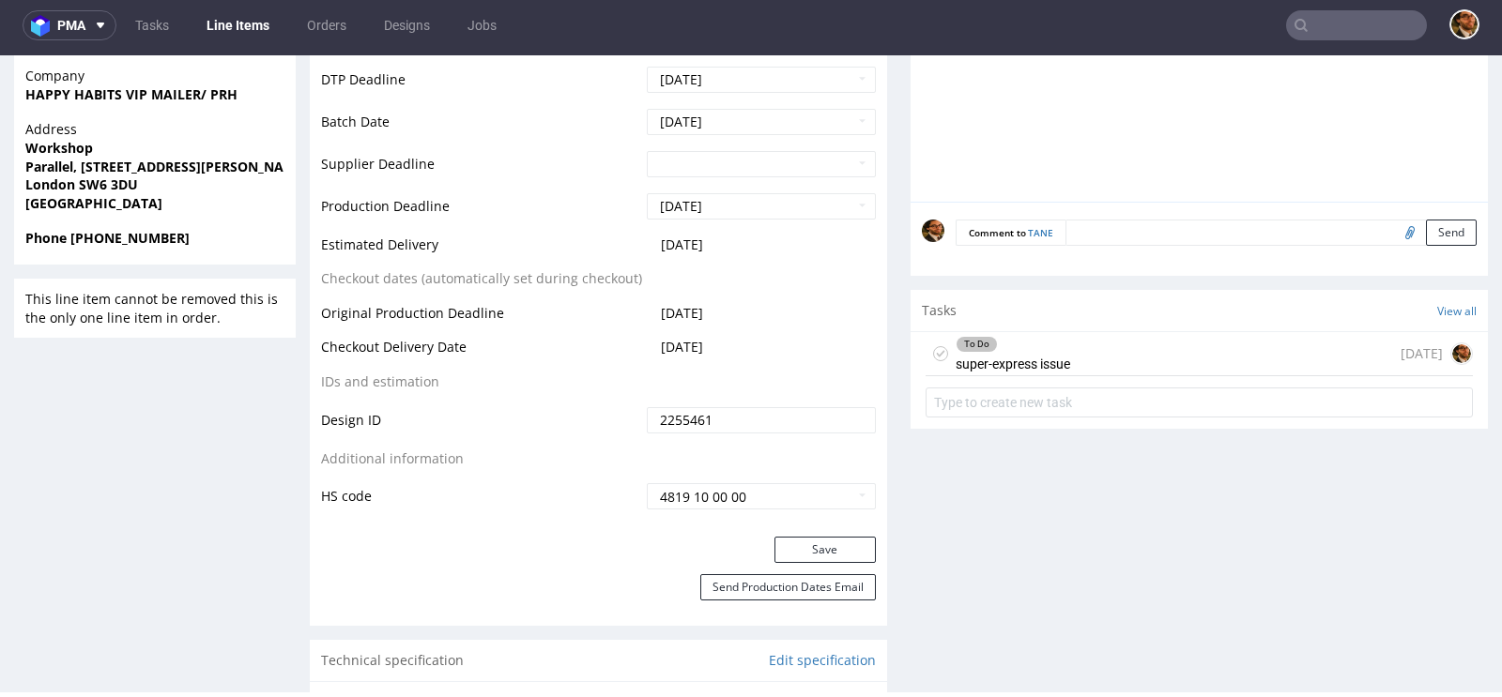
click at [1069, 368] on div "To Do super-express issue today" at bounding box center [1198, 354] width 547 height 44
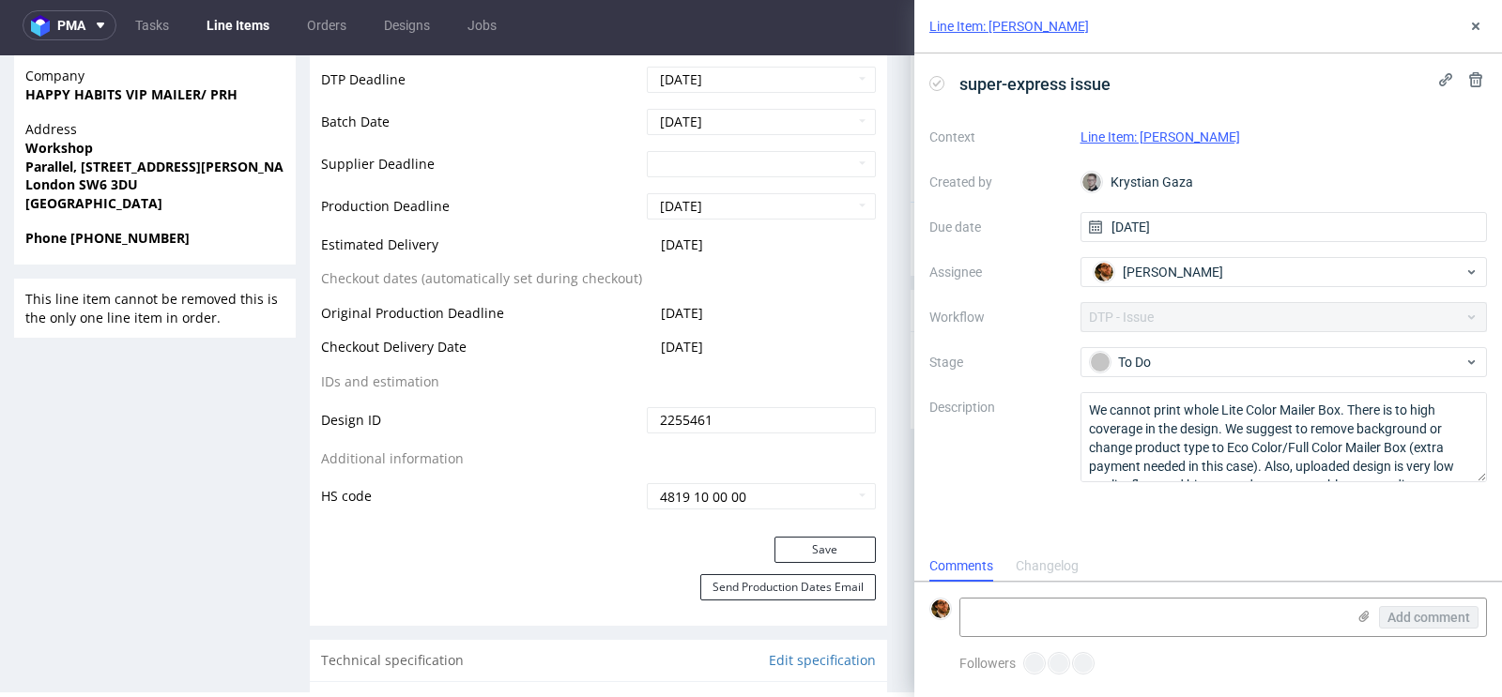
scroll to position [15, 0]
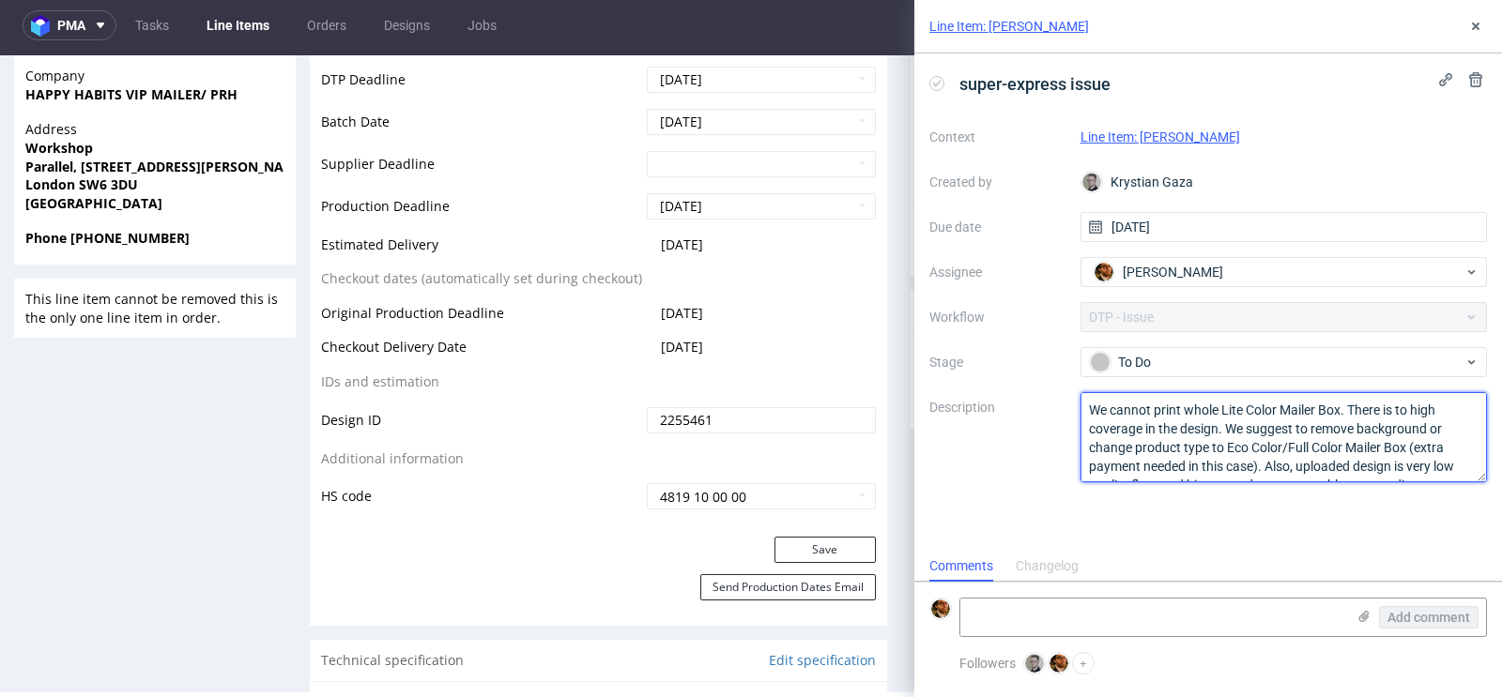
drag, startPoint x: 1088, startPoint y: 406, endPoint x: 1319, endPoint y: 549, distance: 271.4
click at [1319, 549] on div "super-express issue Context Line Item: TANE Created by Krystian Gaza Due date 0…" at bounding box center [1208, 301] width 588 height 497
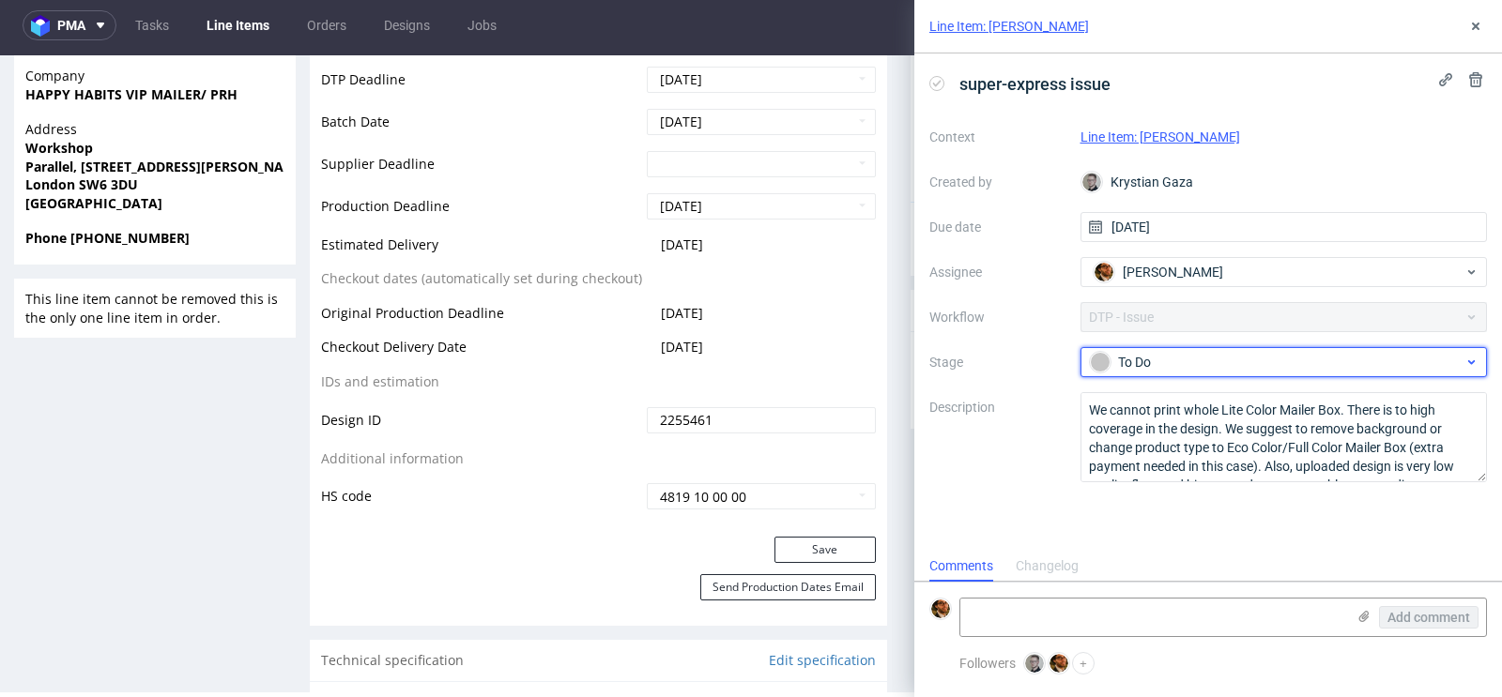
click at [1213, 362] on div "To Do" at bounding box center [1277, 362] width 374 height 21
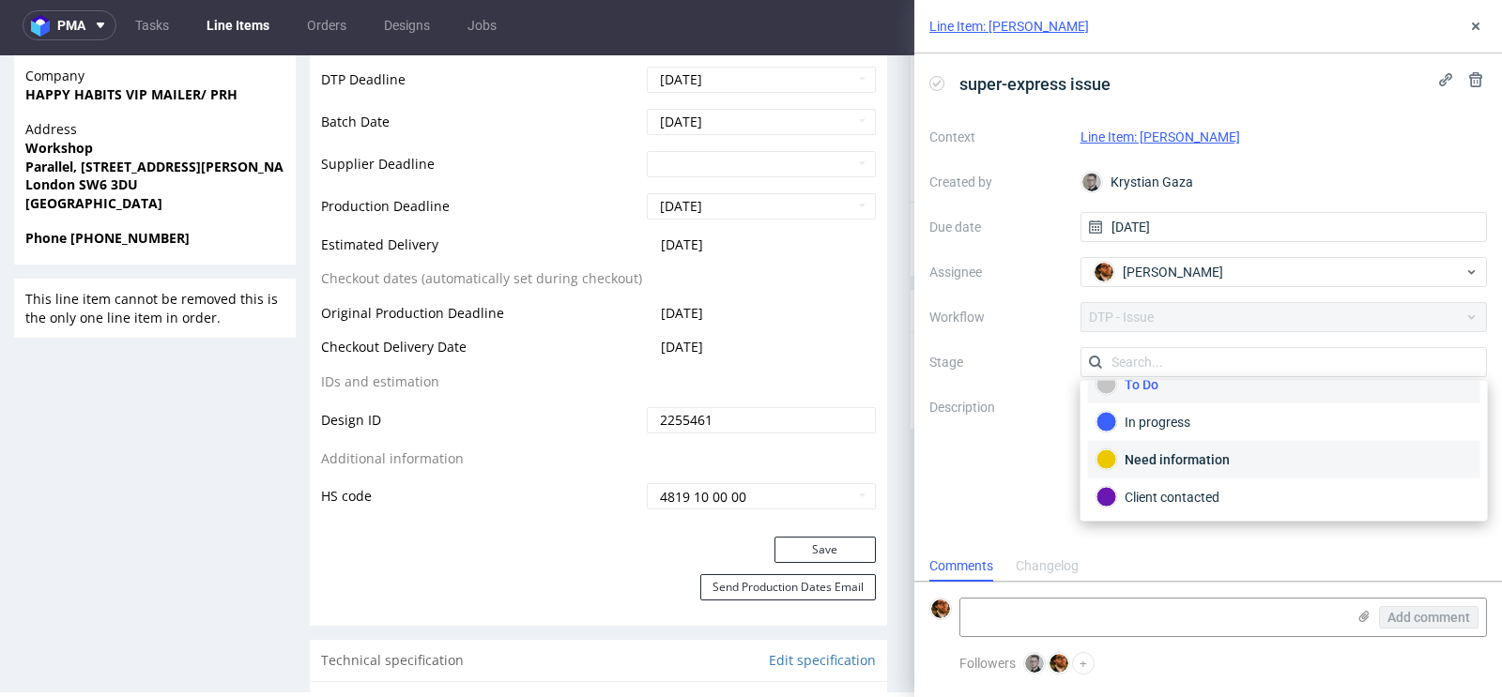
scroll to position [25, 0]
click at [1166, 488] on div "Client contacted" at bounding box center [1283, 494] width 375 height 21
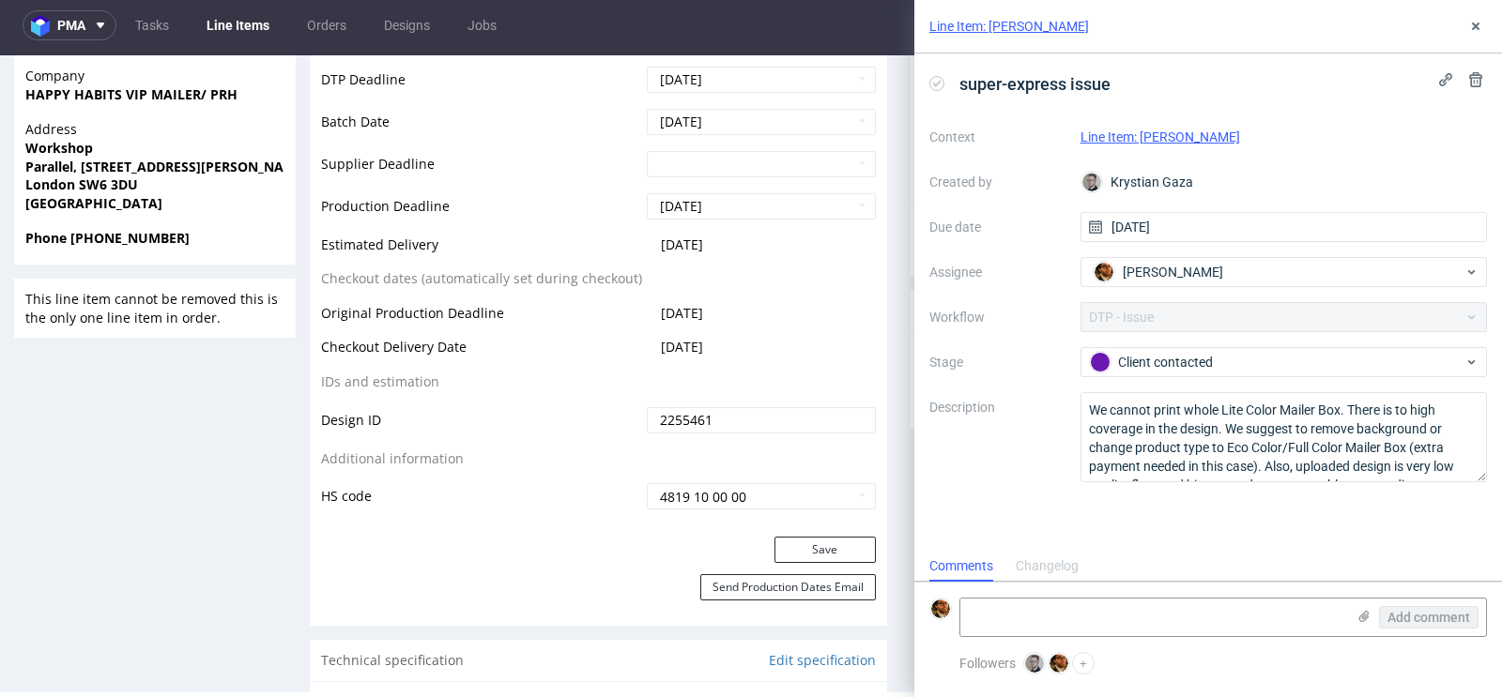
click at [1066, 456] on div "Context Line Item: TANE Created by Krystian Gaza Due date 04/09/2025 Assignee M…" at bounding box center [1207, 302] width 557 height 360
click at [1471, 29] on icon at bounding box center [1475, 26] width 15 height 15
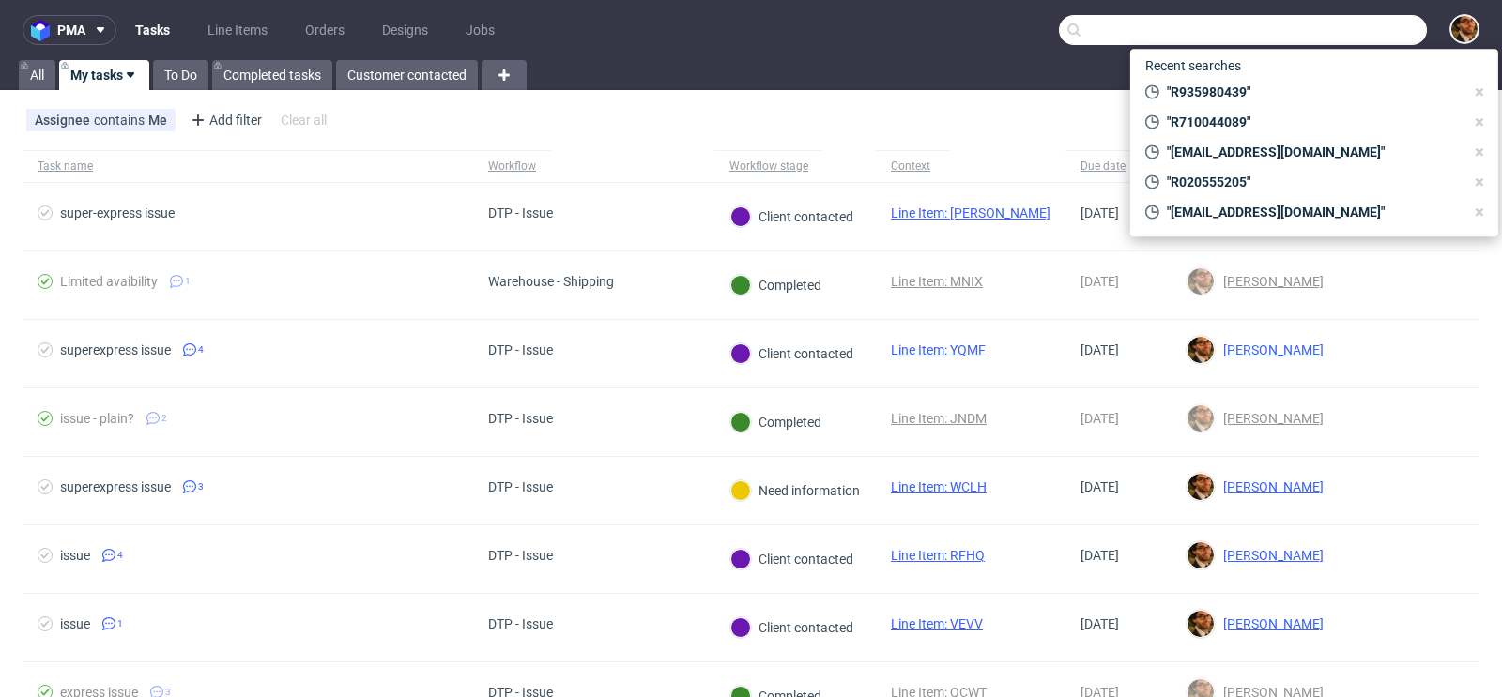
click at [1297, 30] on input "text" at bounding box center [1243, 30] width 368 height 30
paste input "R097029561"
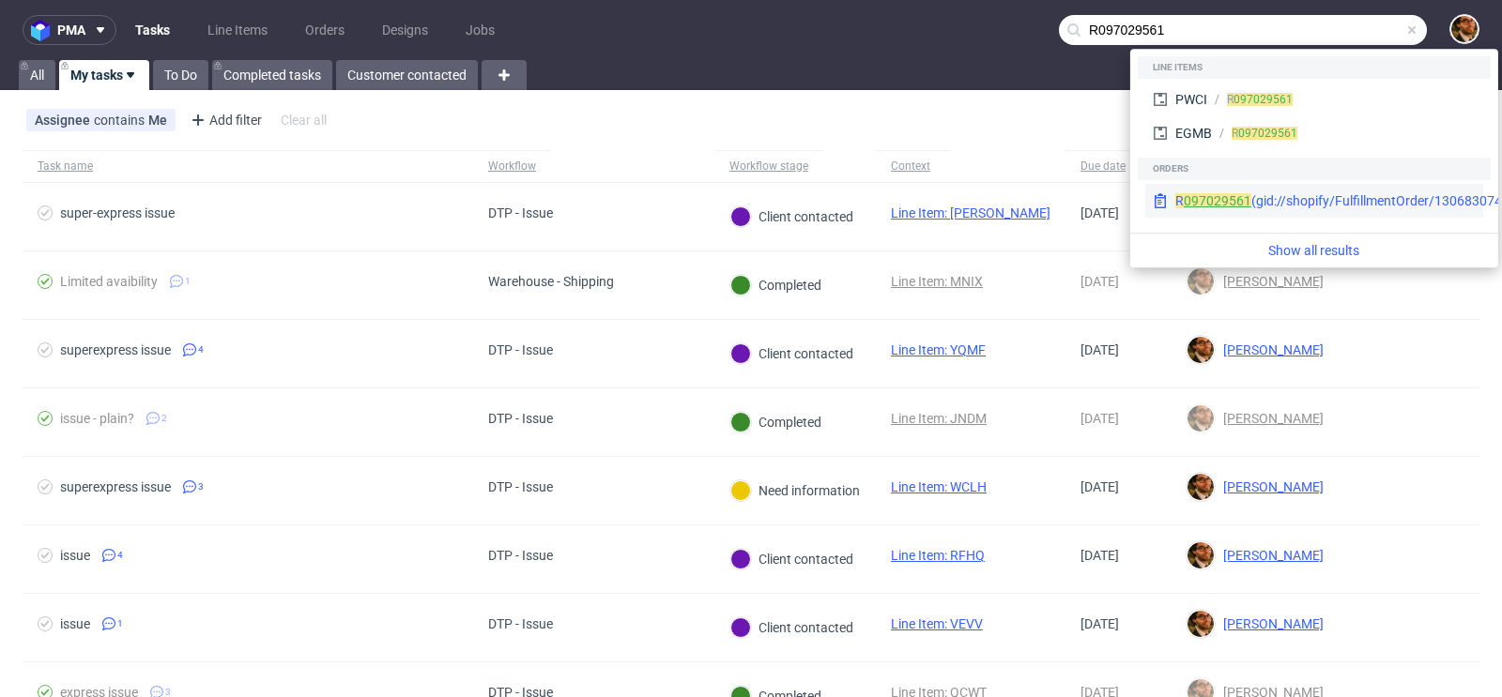
type input "R097029561"
click at [1235, 200] on link "097029561" at bounding box center [1217, 200] width 68 height 15
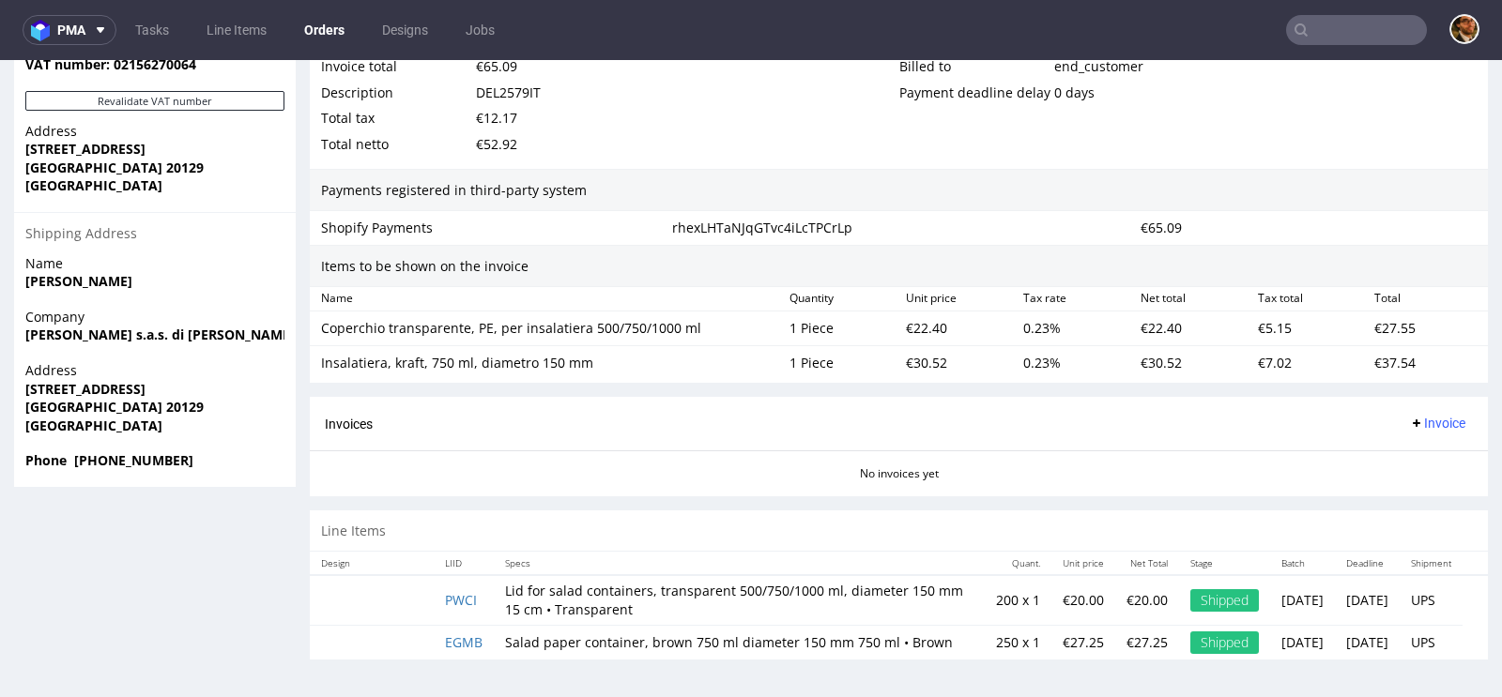
scroll to position [5, 0]
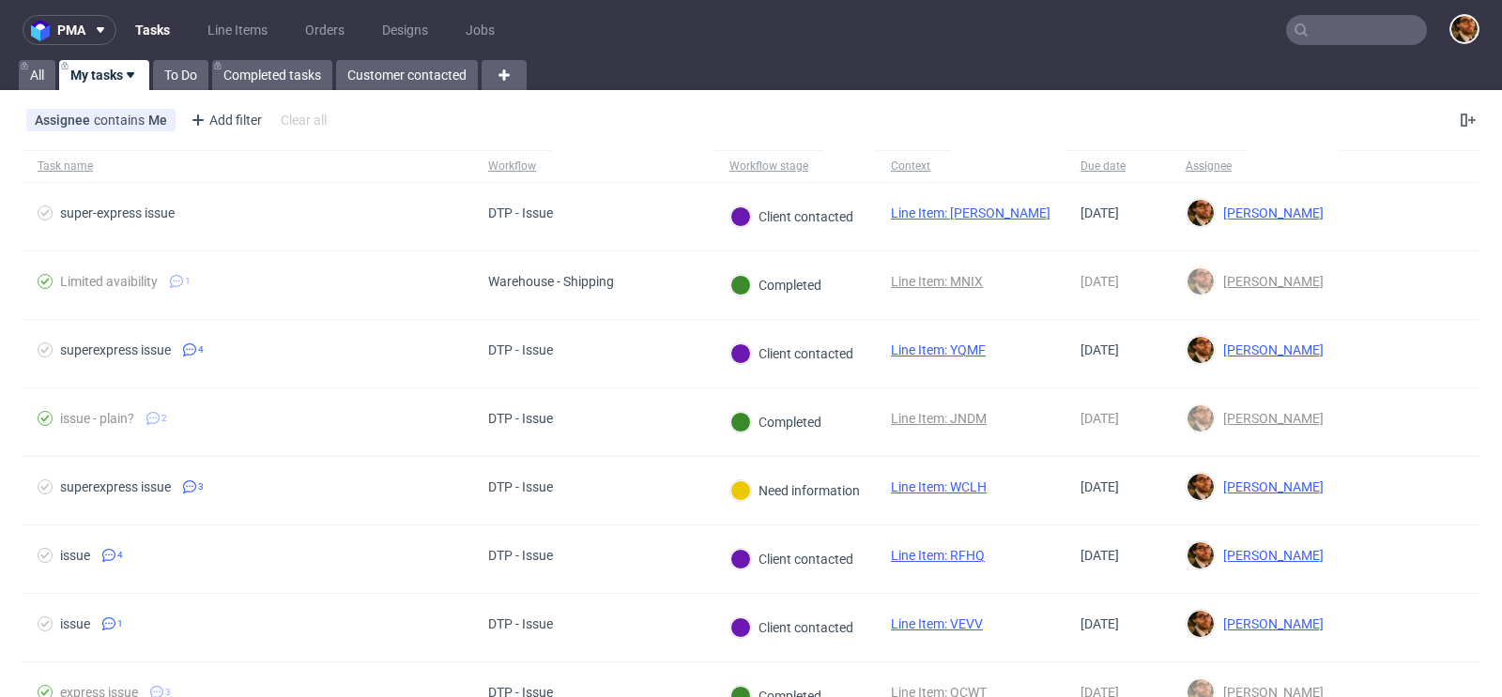
click at [1314, 41] on input "text" at bounding box center [1356, 30] width 141 height 30
paste input "R097029561"
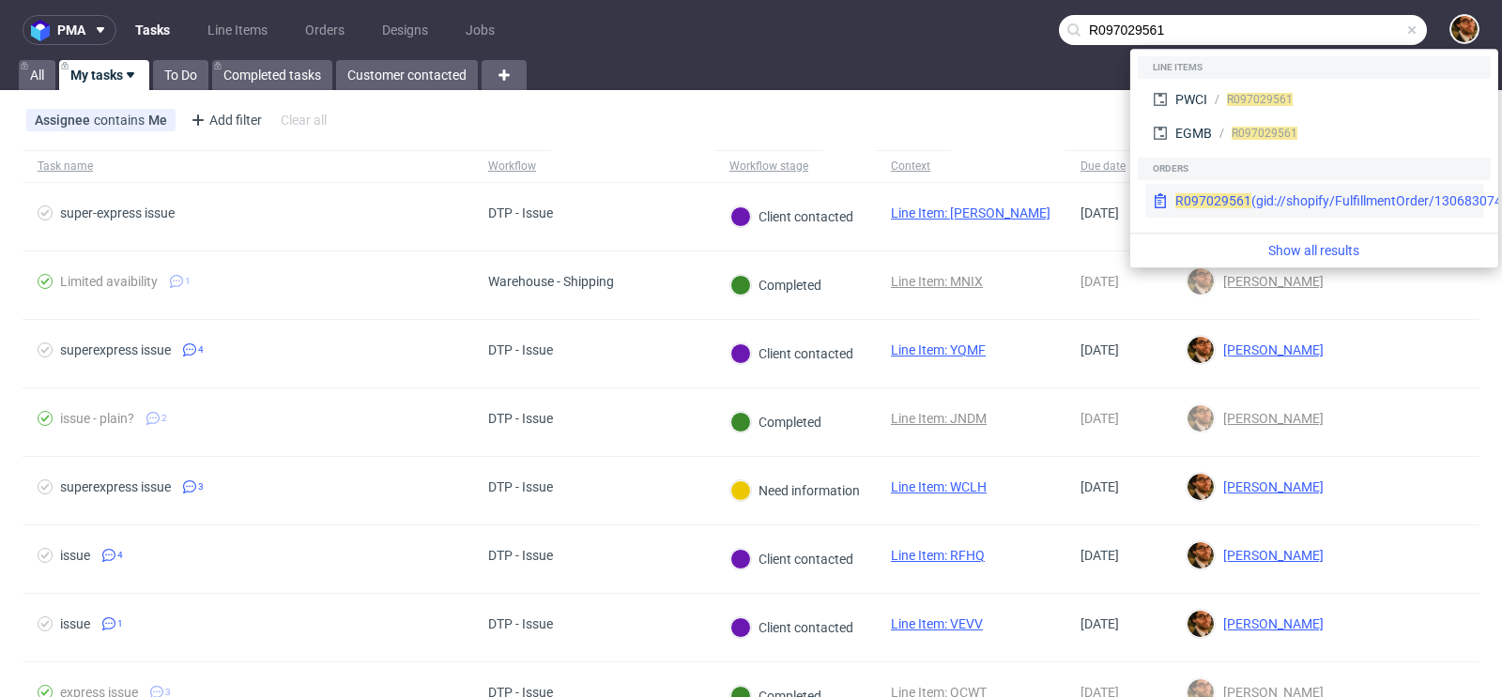
type input "R097029561"
click at [1263, 195] on div "R 097029561 (gid://shopify/FulfillmentOrder/13068307464518)" at bounding box center [1359, 200] width 369 height 19
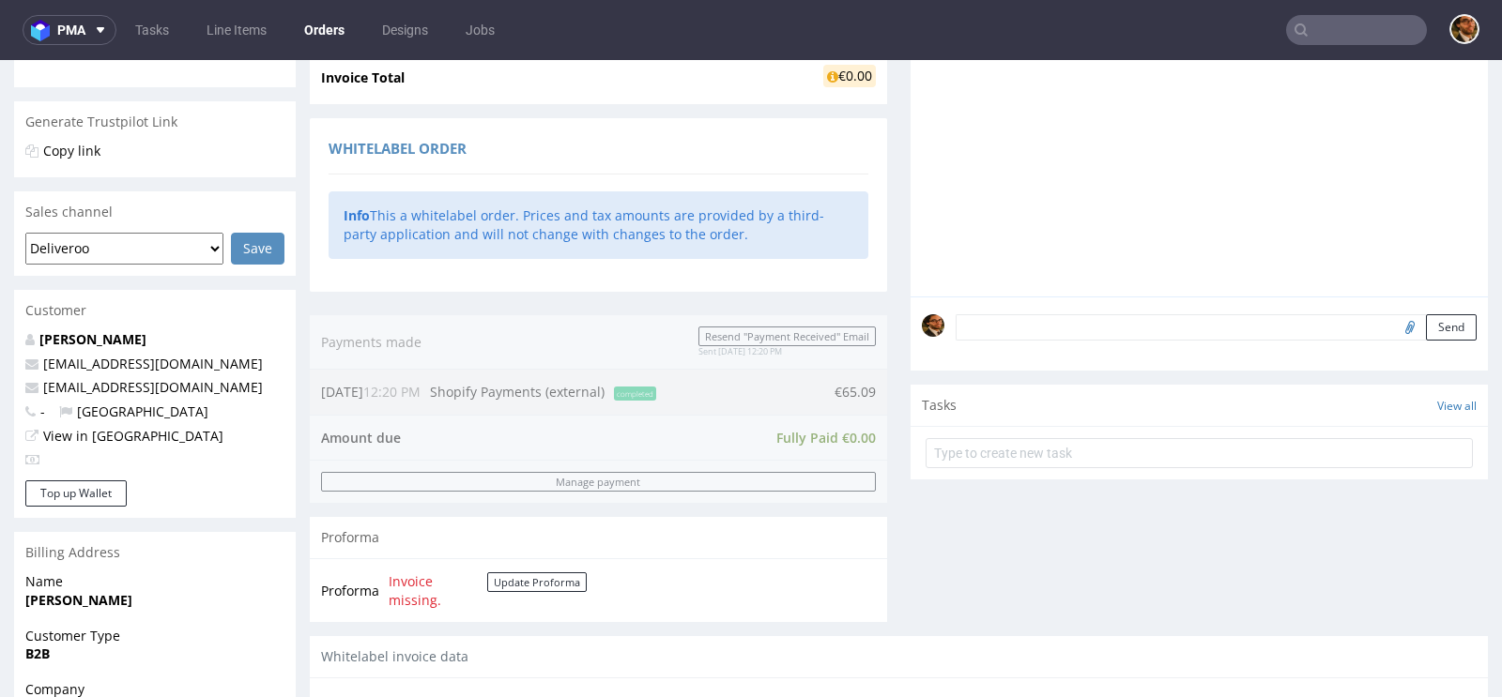
scroll to position [1015, 0]
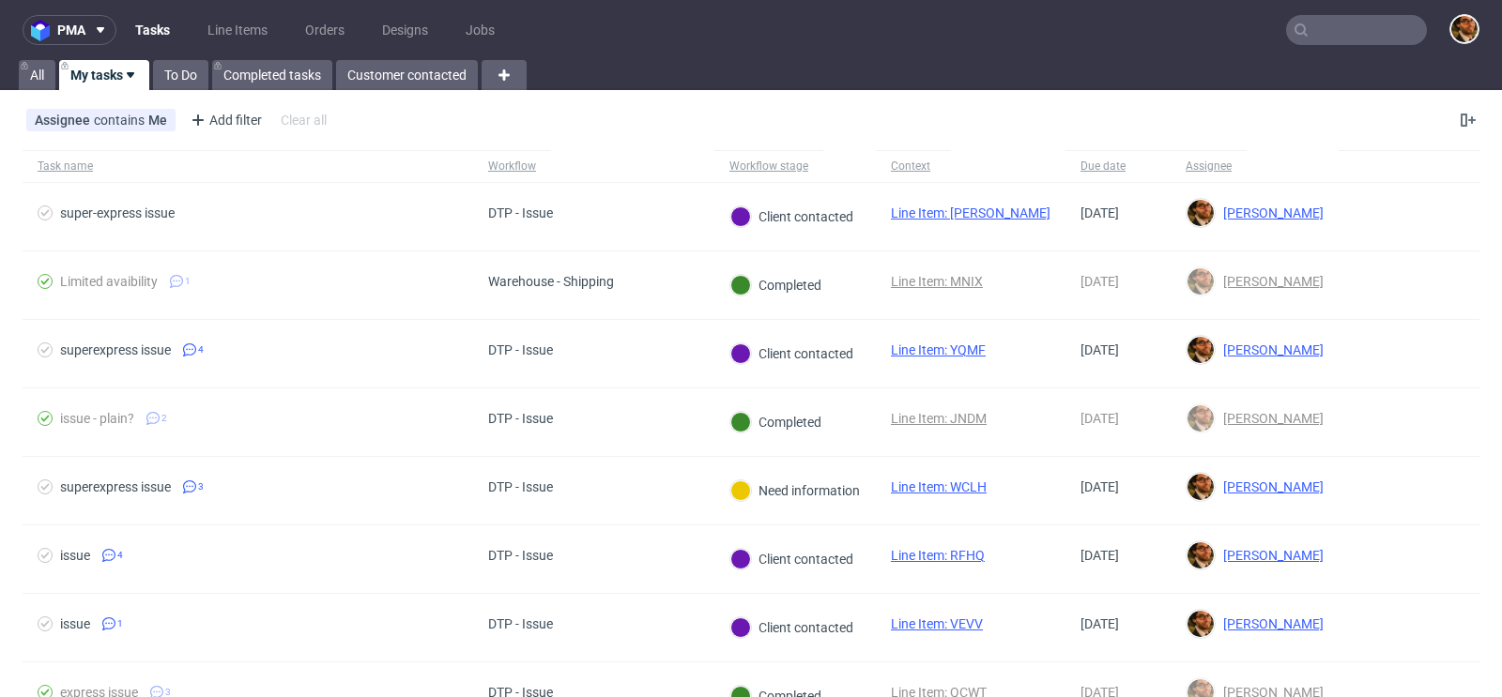
click at [1317, 24] on input "text" at bounding box center [1356, 30] width 141 height 30
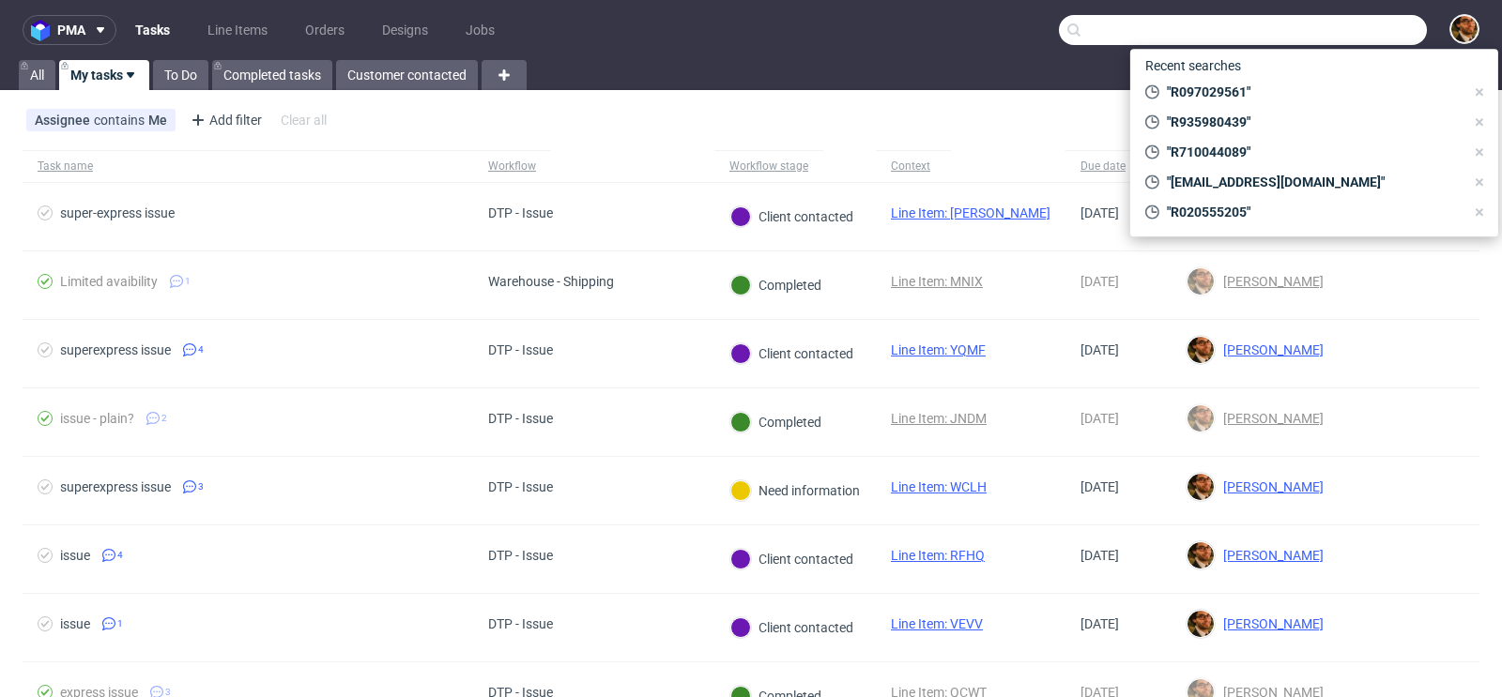
paste input "R912291306"
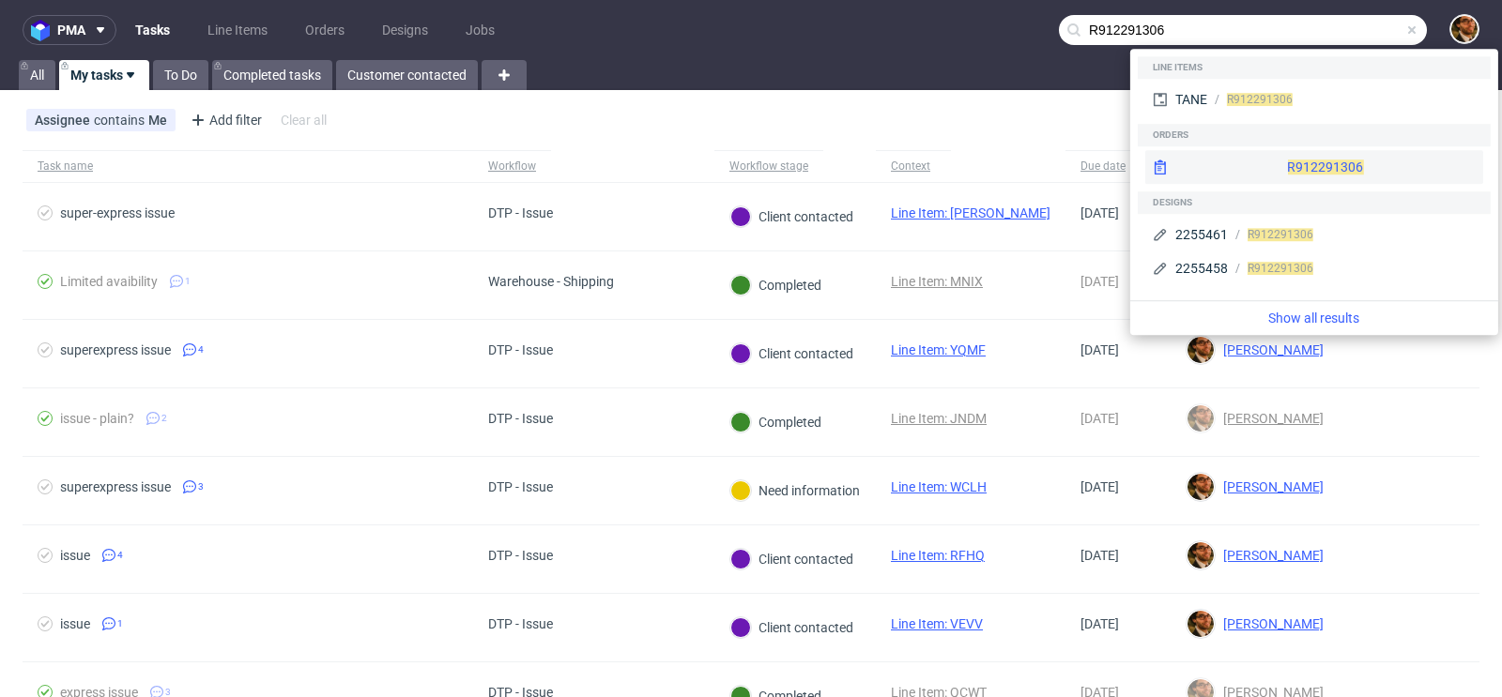
type input "R912291306"
click at [1258, 163] on div "R912291306" at bounding box center [1314, 167] width 338 height 34
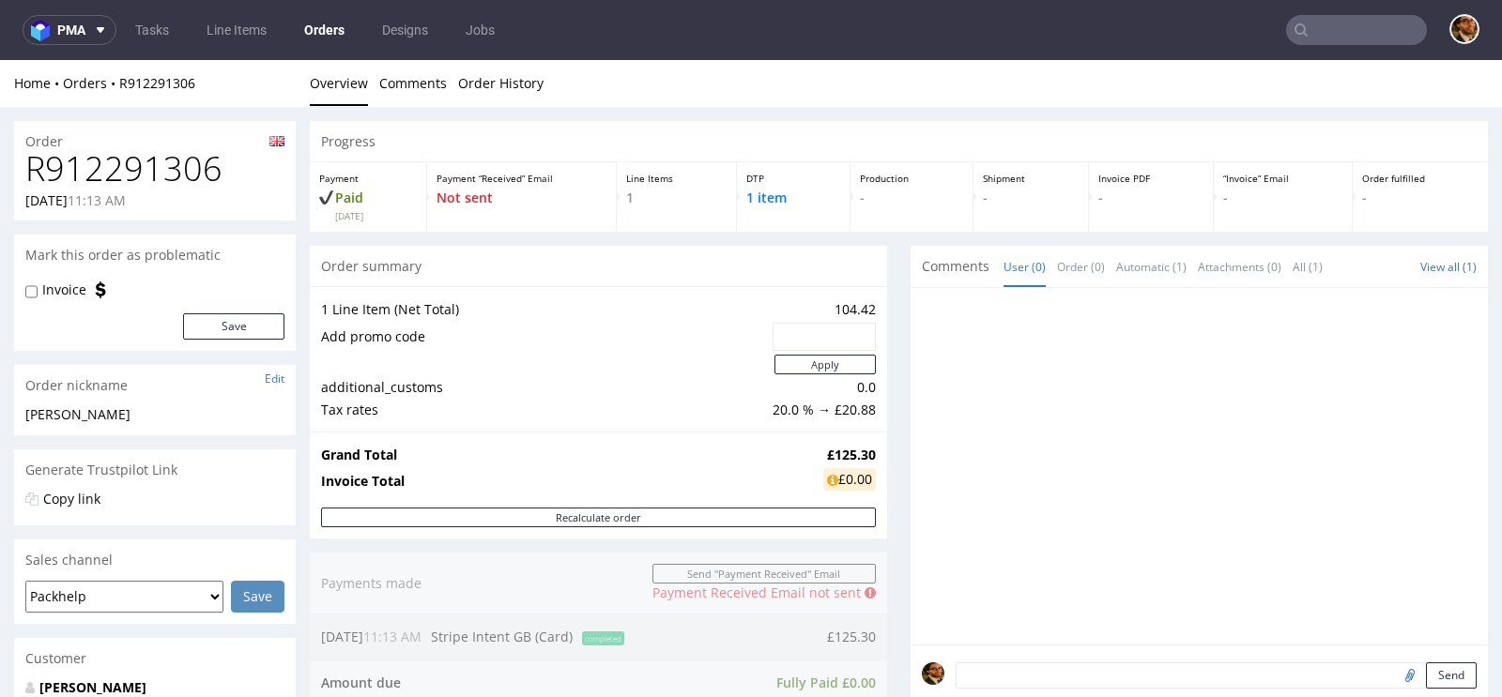
scroll to position [617, 0]
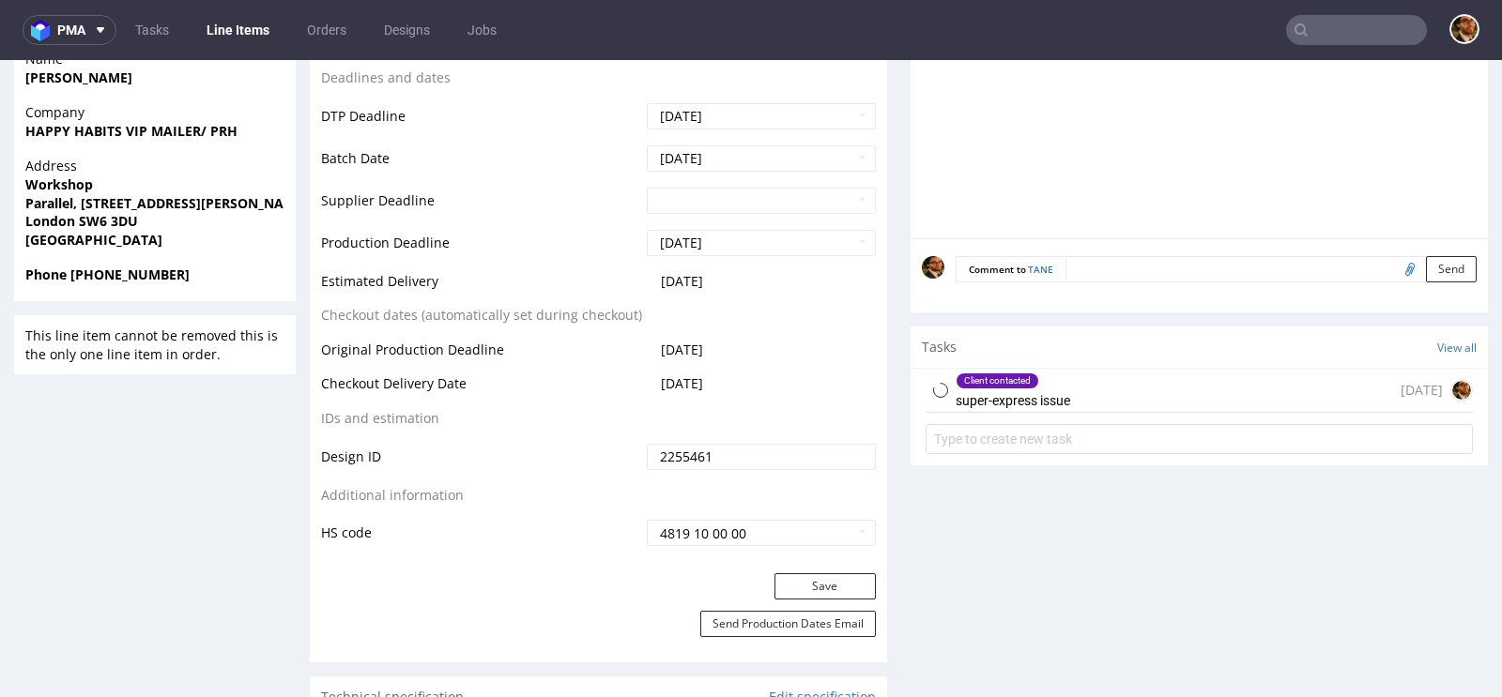
scroll to position [896, 0]
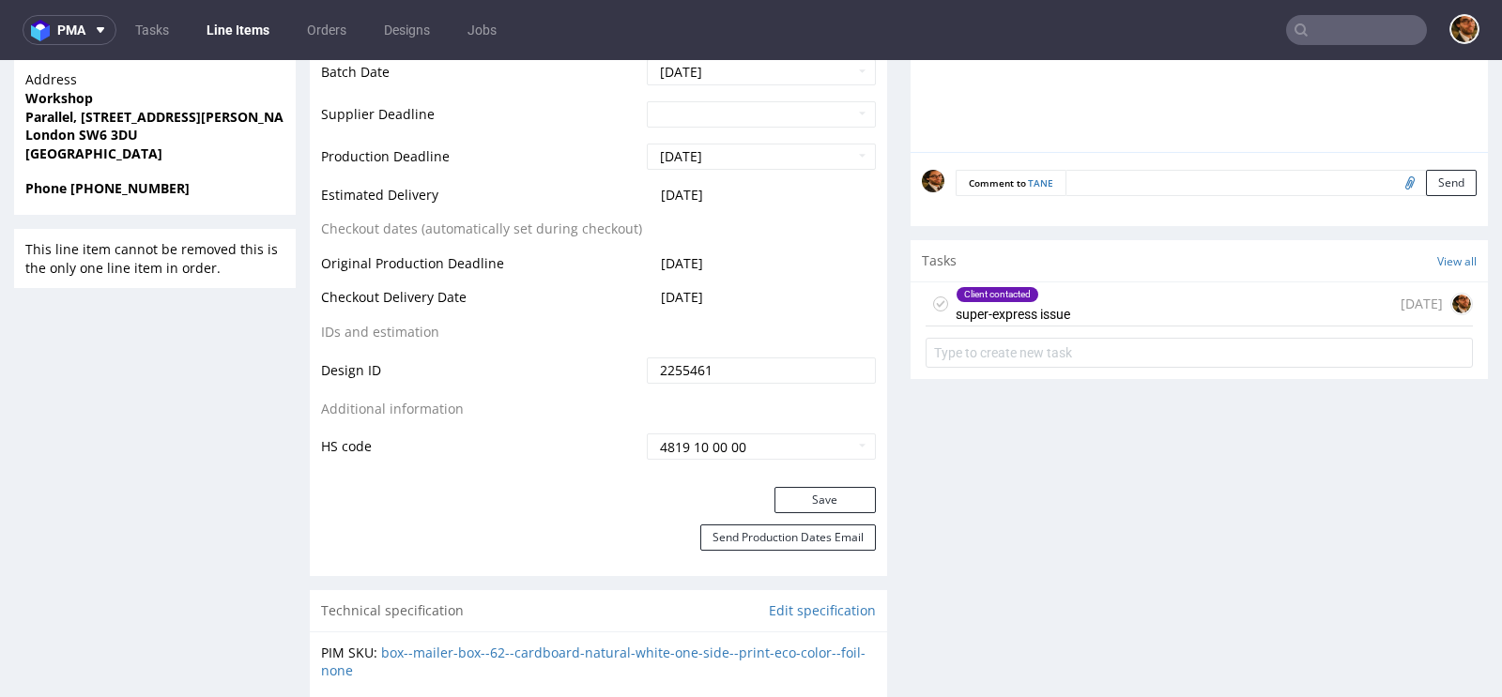
click at [1142, 301] on div "Client contacted super-express issue today" at bounding box center [1198, 304] width 547 height 44
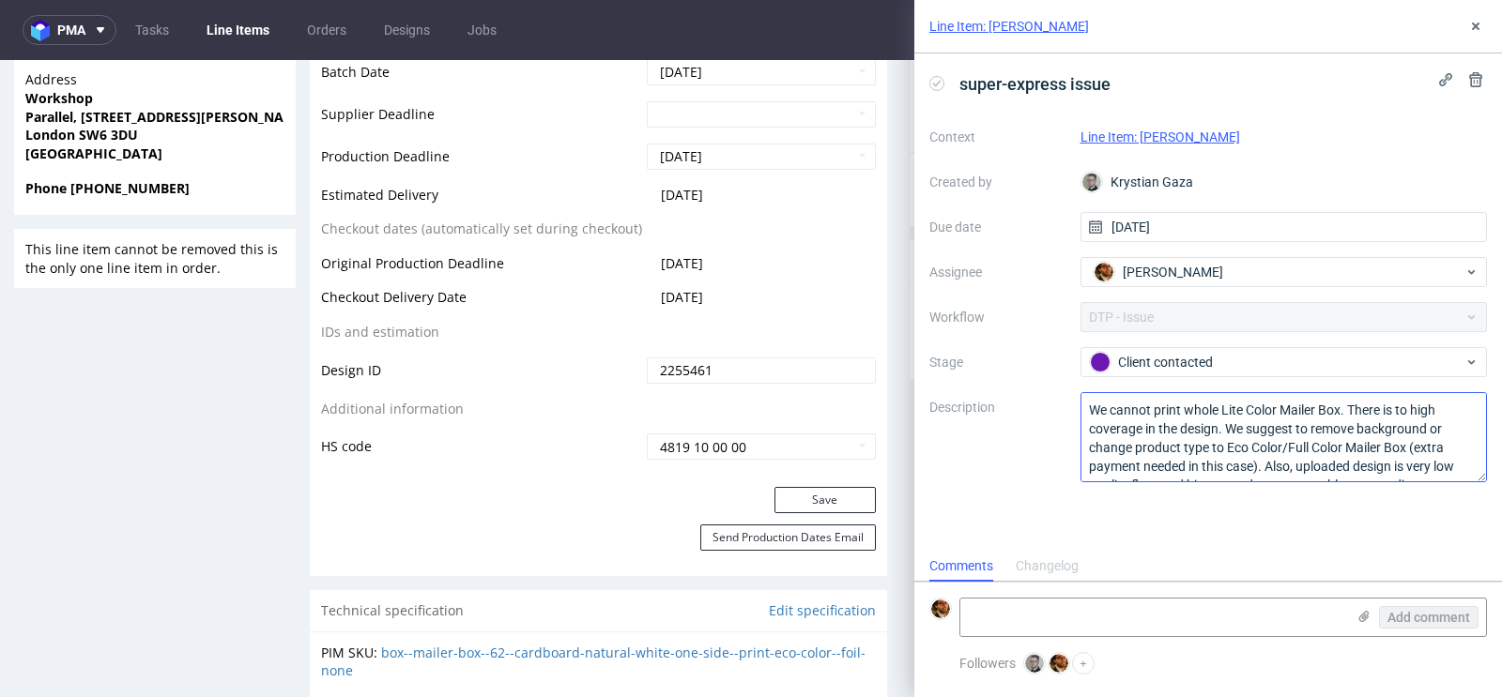
scroll to position [38, 0]
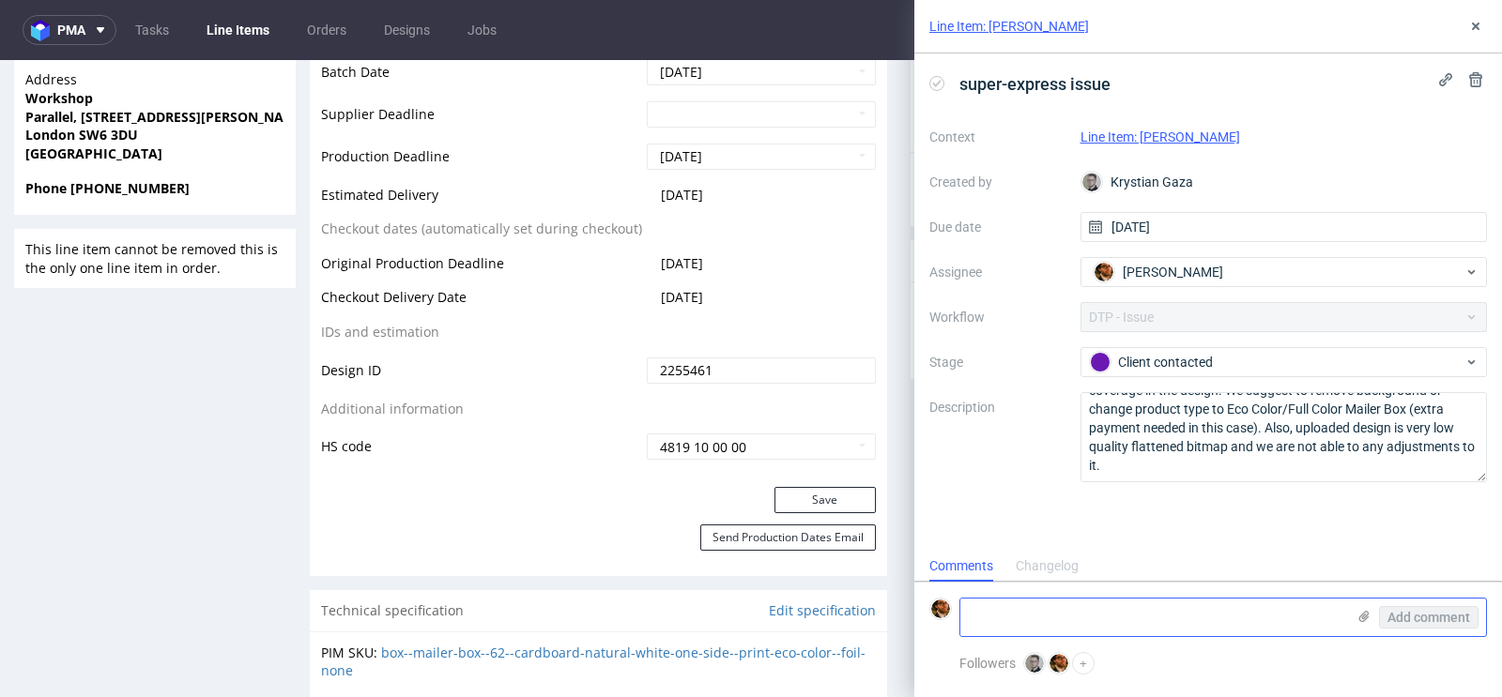
click at [1014, 615] on textarea at bounding box center [1152, 618] width 385 height 38
click at [1373, 623] on div "Add comment" at bounding box center [1415, 618] width 141 height 38
click at [1135, 611] on textarea at bounding box center [1152, 618] width 385 height 38
click at [1364, 623] on icon at bounding box center [1363, 616] width 15 height 15
click at [0, 0] on input "file" at bounding box center [0, 0] width 0 height 0
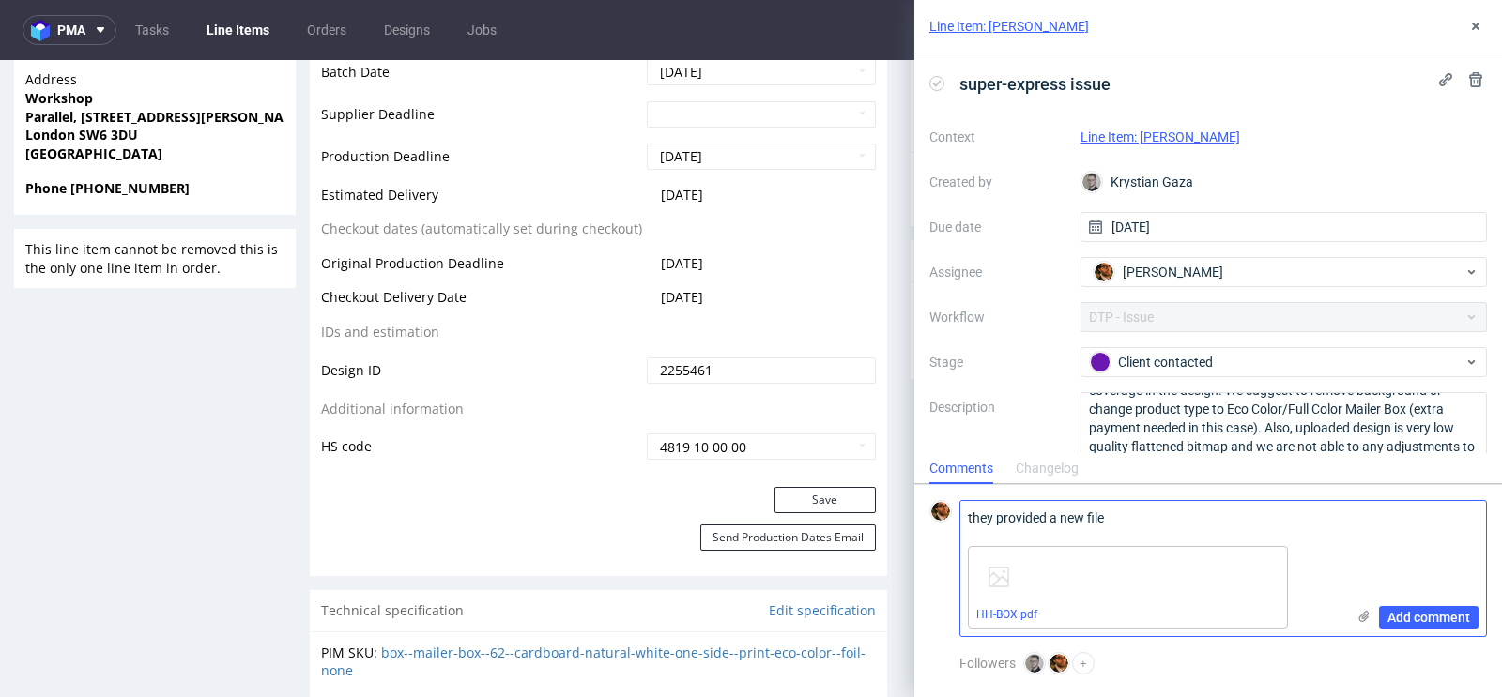
click at [1306, 615] on div "HH-BOX.pdf" at bounding box center [1152, 588] width 385 height 98
click at [1230, 516] on textarea "they provided a new file" at bounding box center [1152, 520] width 385 height 38
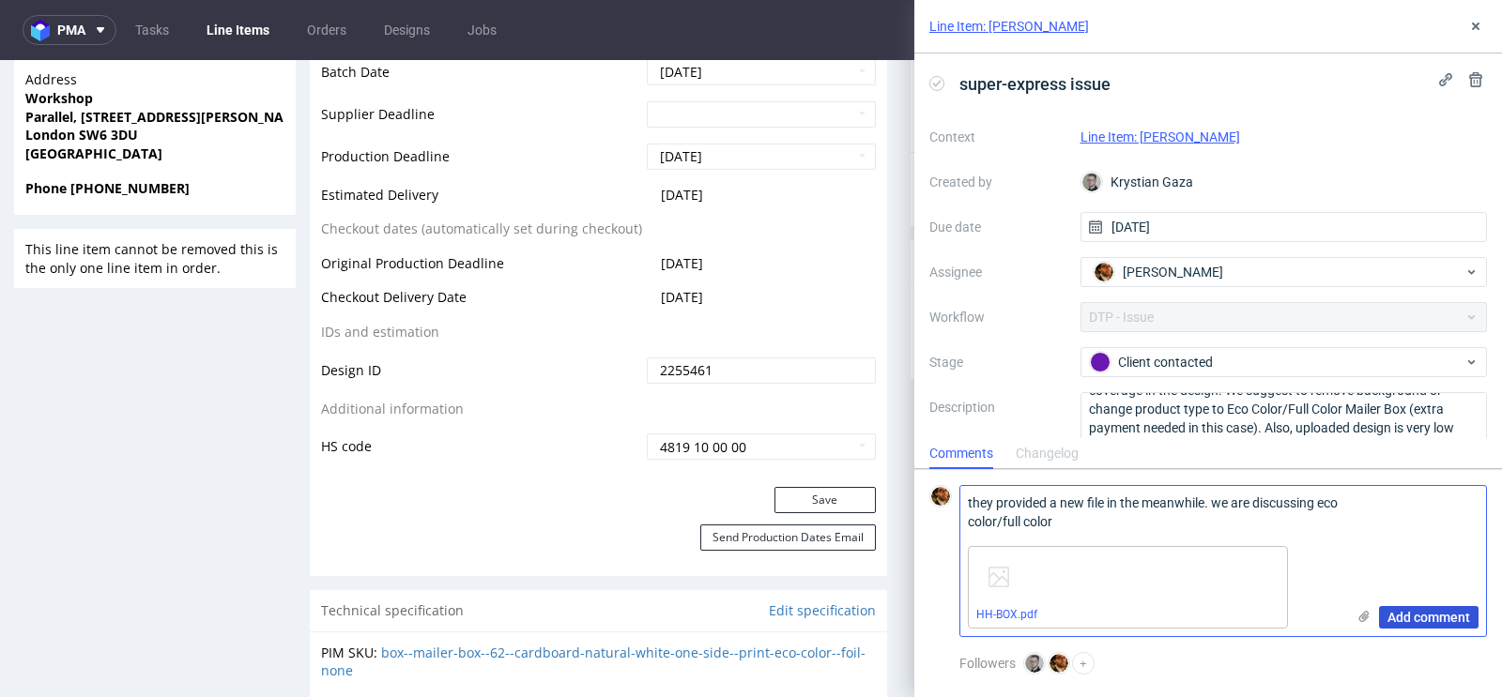
type textarea "they provided a new file in the meanwhile. we are discussing eco color/full col…"
click at [1404, 618] on span "Add comment" at bounding box center [1428, 617] width 83 height 13
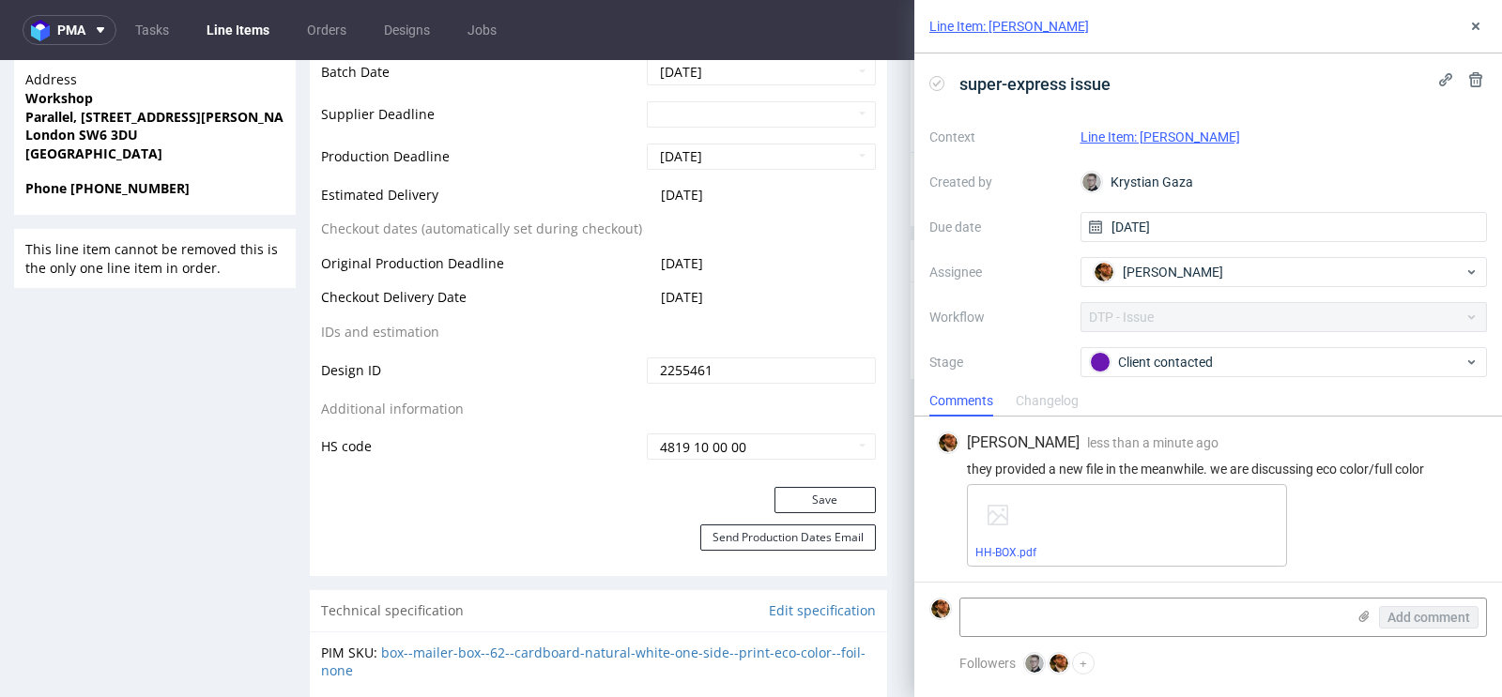
click at [1116, 136] on link "Line Item: TANE" at bounding box center [1160, 137] width 160 height 15
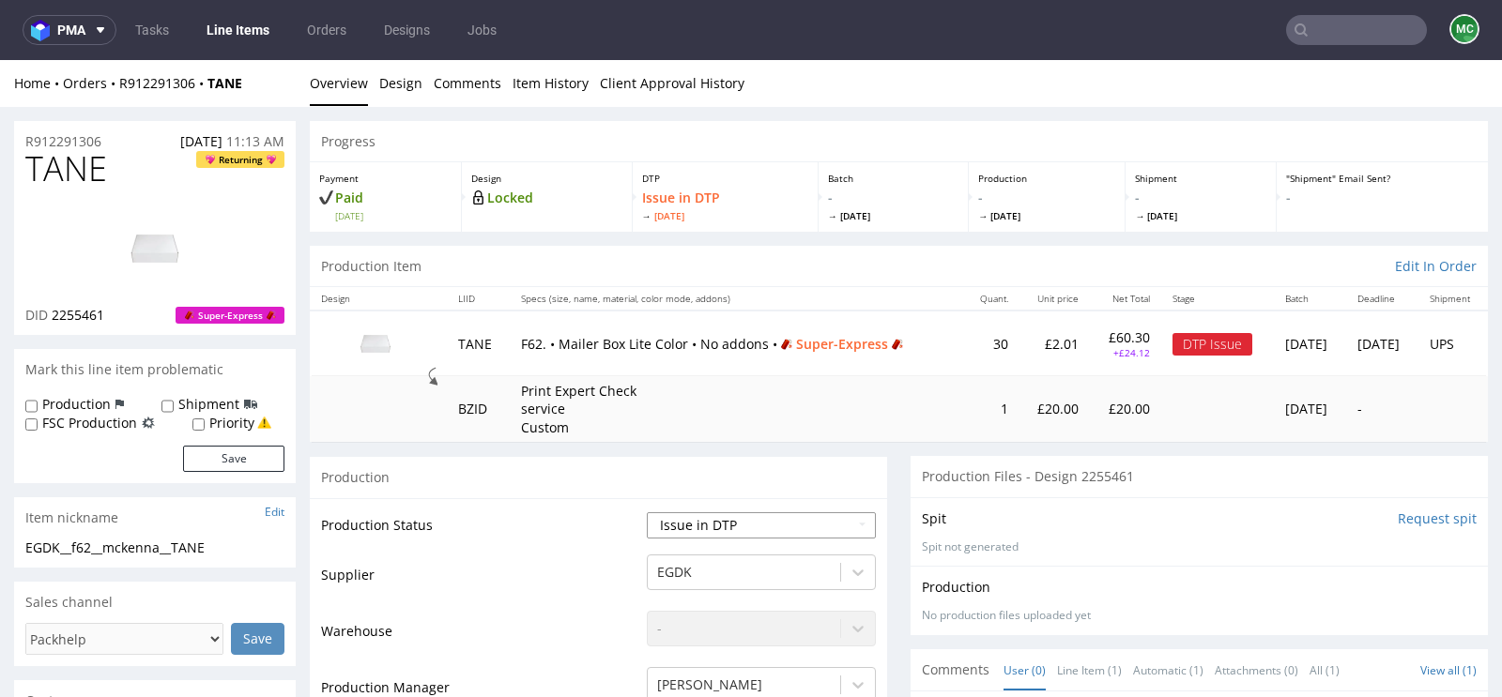
click at [853, 524] on select "Waiting for Artwork Waiting for Diecut Waiting for Mockup Waiting for DTP Waiti…" at bounding box center [761, 525] width 229 height 26
select select "back_for_dtp"
click at [647, 512] on select "Waiting for Artwork Waiting for Diecut Waiting for Mockup Waiting for DTP Waiti…" at bounding box center [761, 525] width 229 height 26
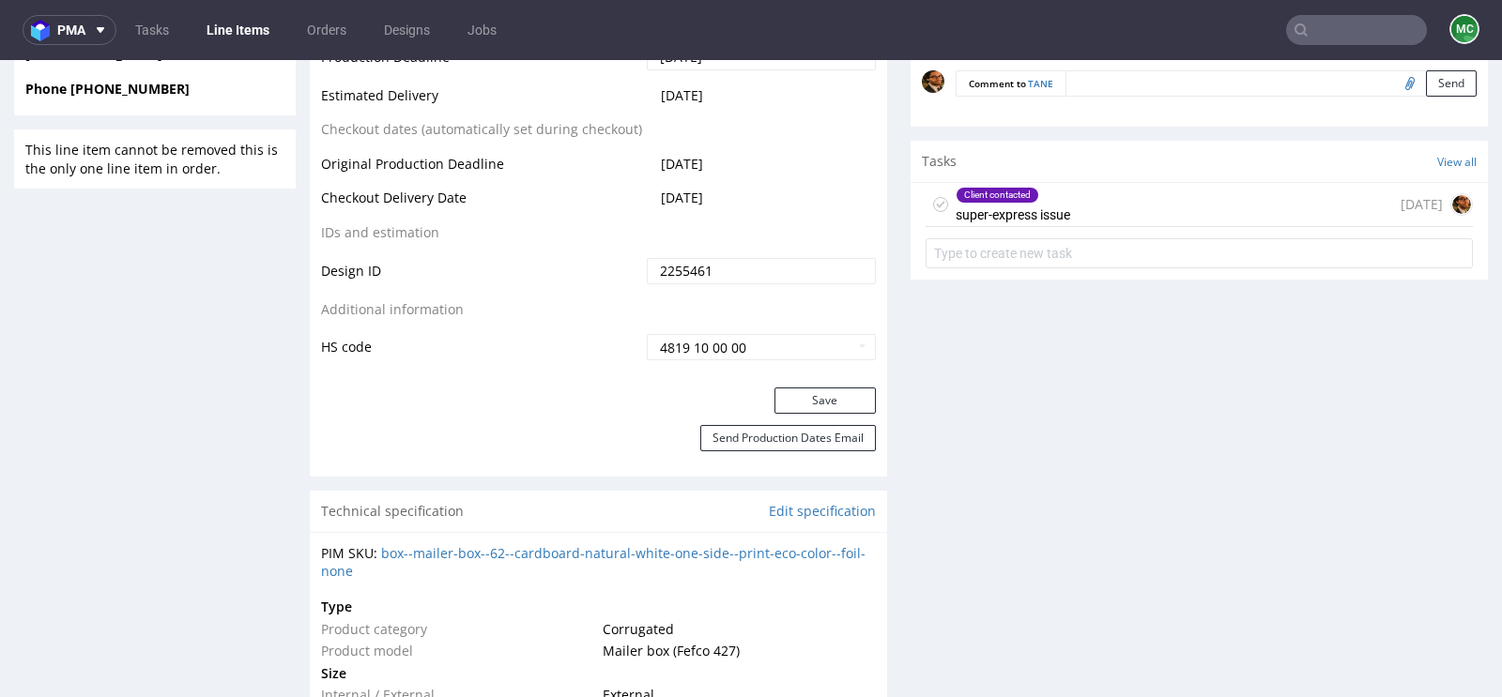
scroll to position [1025, 0]
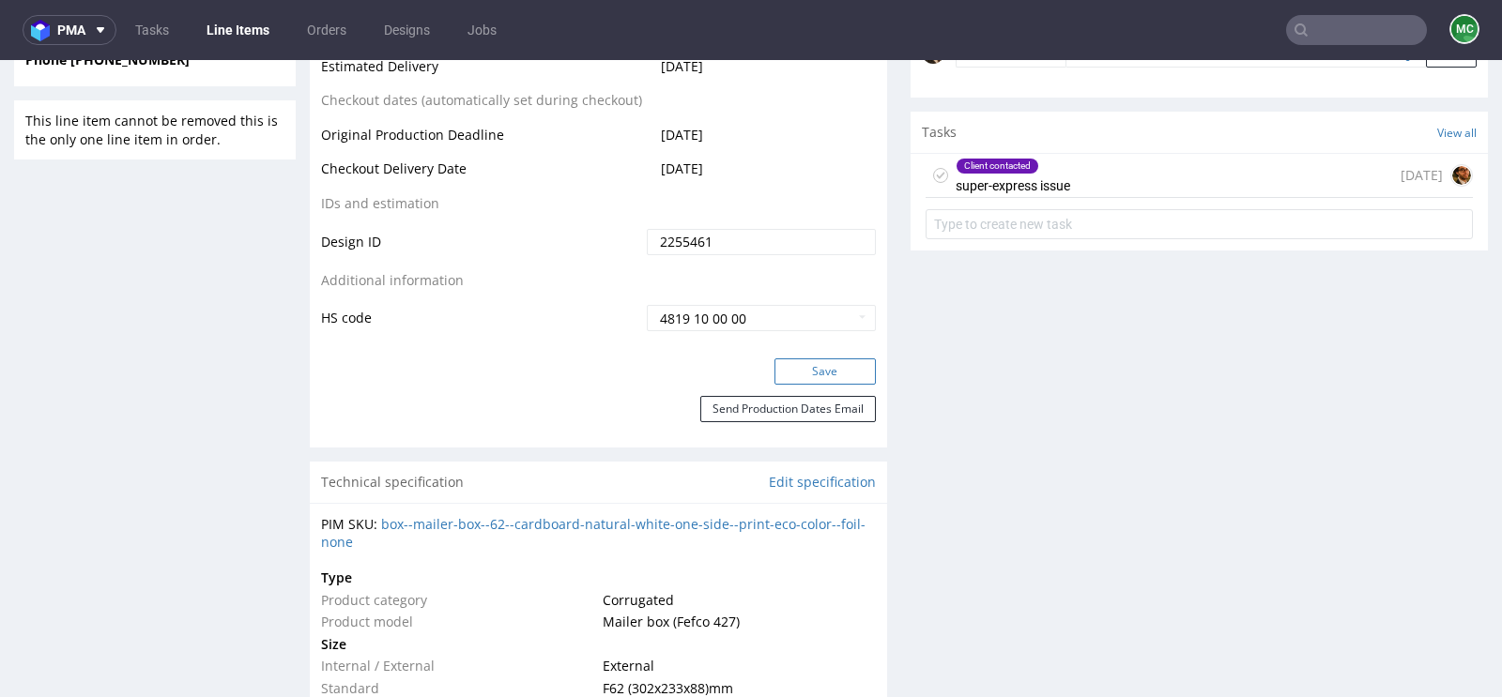
click at [801, 368] on button "Save" at bounding box center [824, 372] width 101 height 26
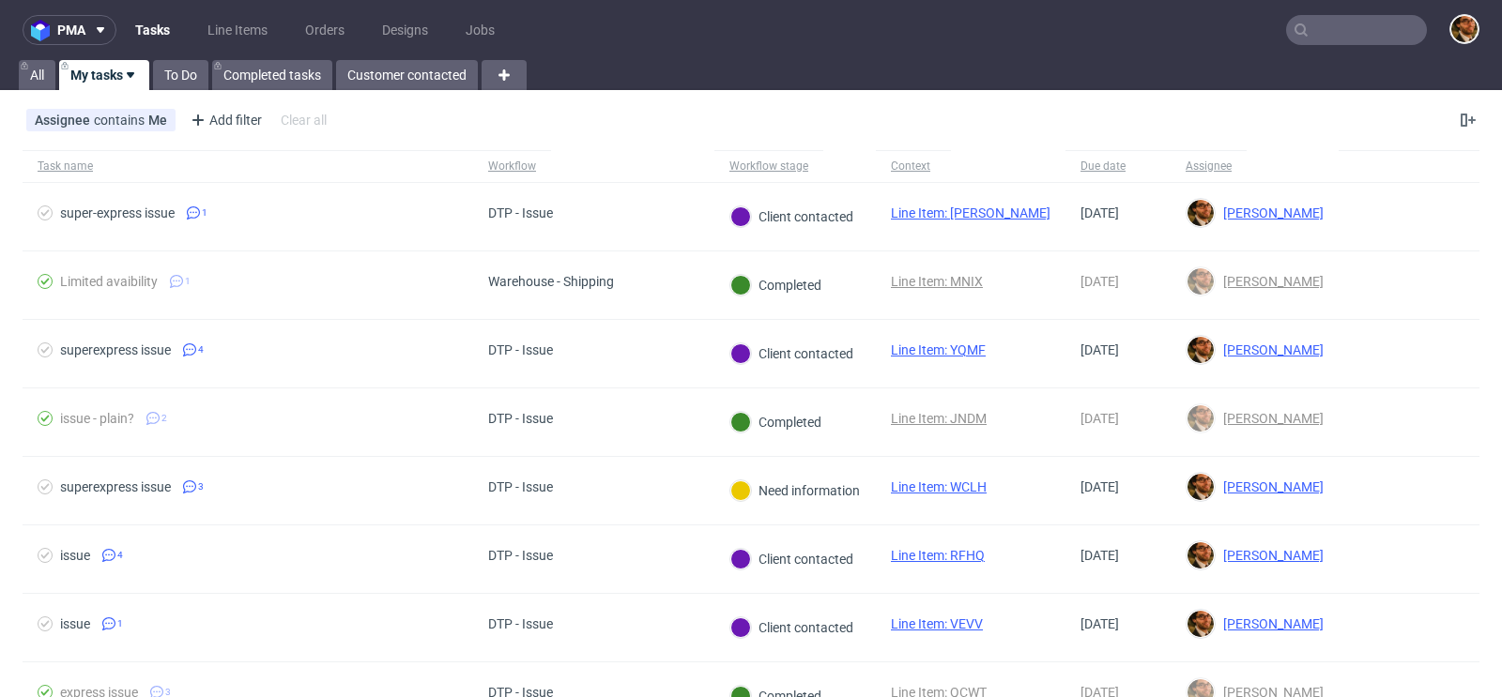
click at [1334, 19] on input "text" at bounding box center [1356, 30] width 141 height 30
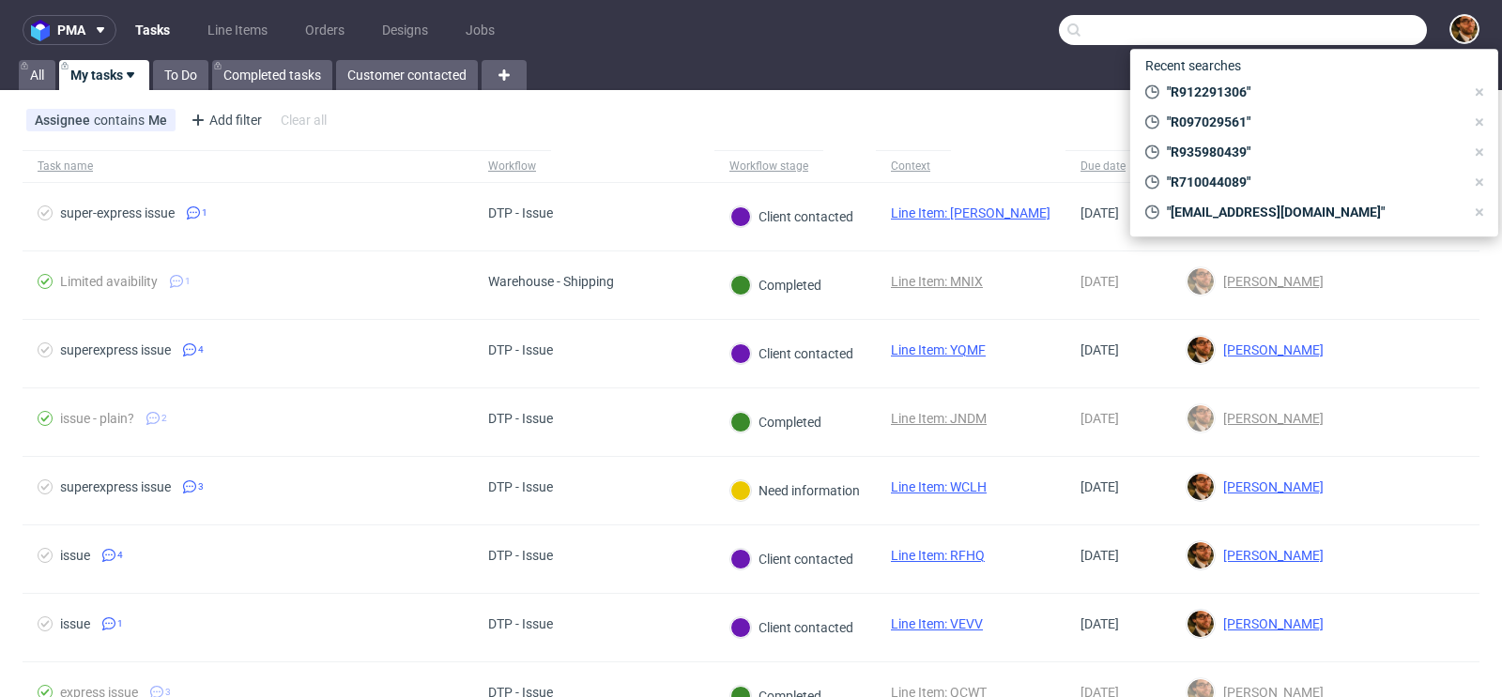
paste input "R912291306"
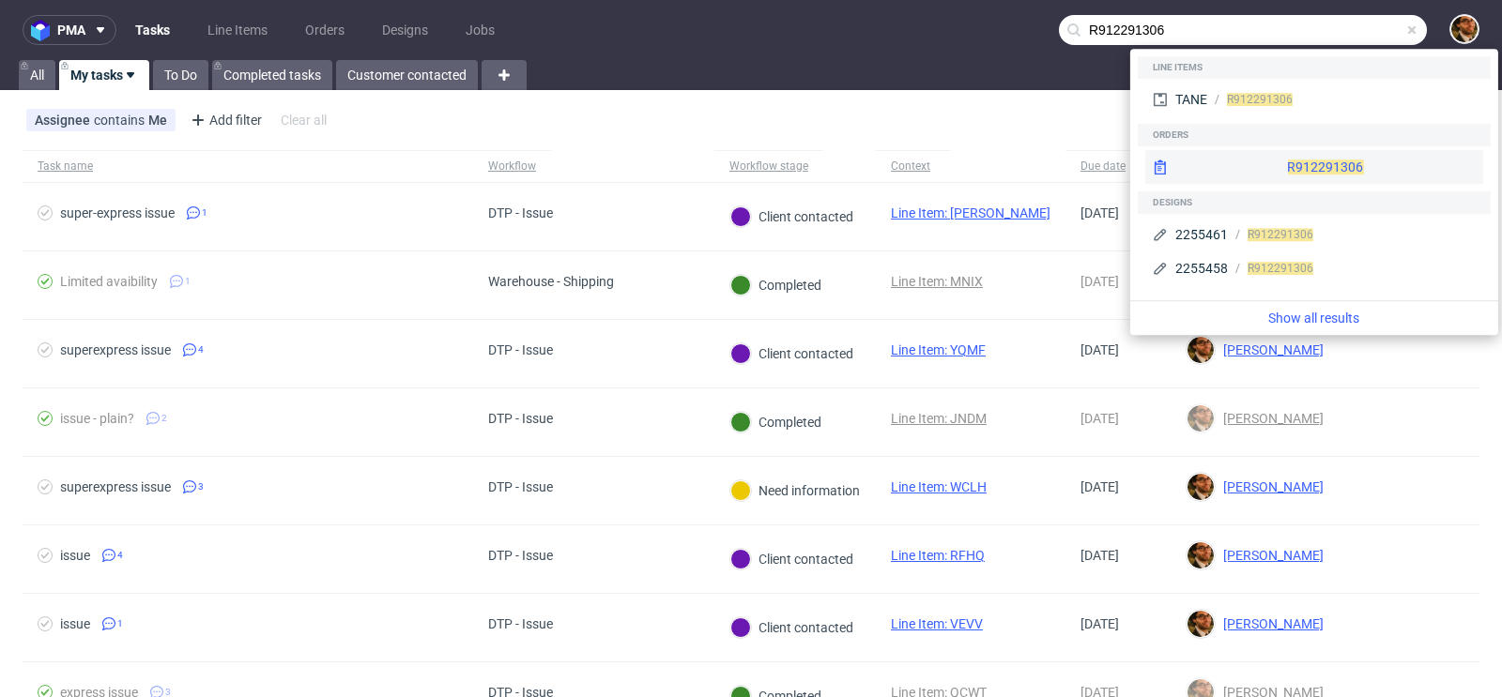
type input "R912291306"
click at [1272, 166] on div "R912291306" at bounding box center [1314, 167] width 338 height 34
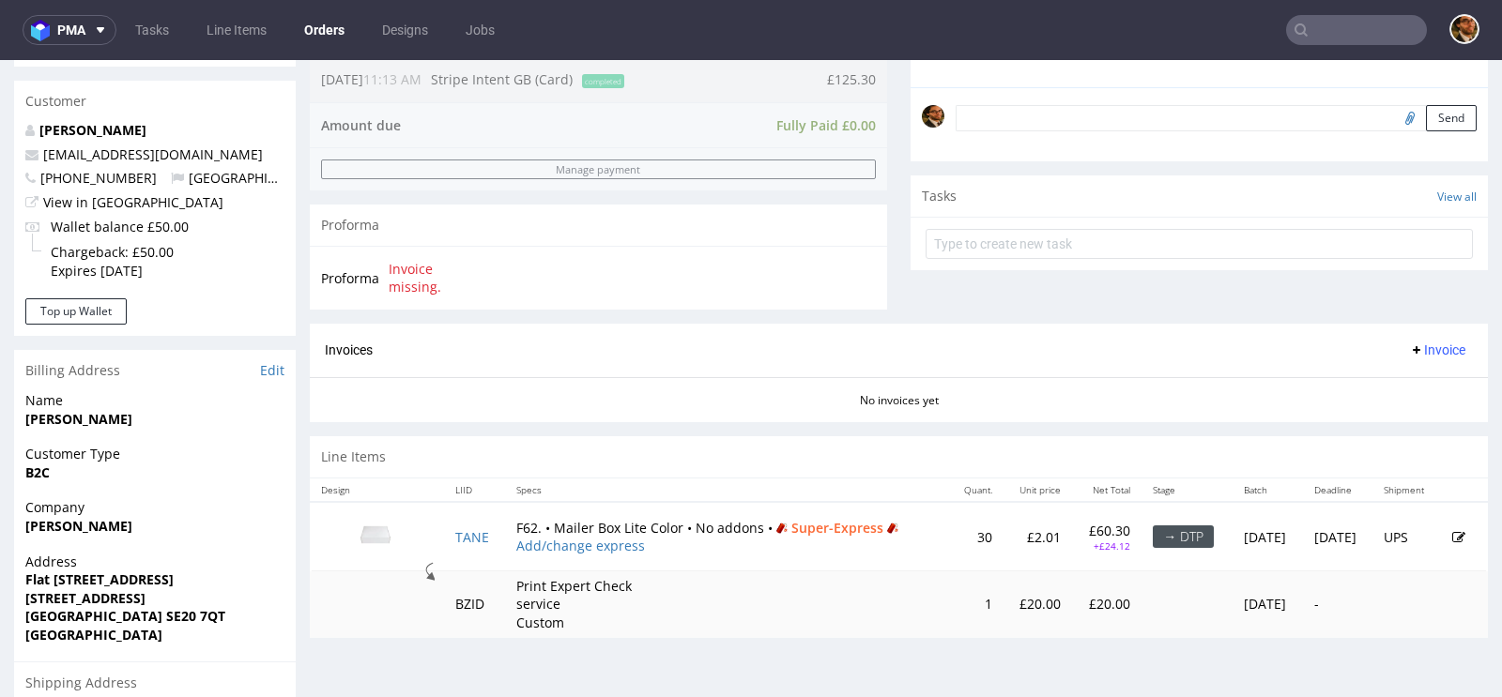
scroll to position [544, 0]
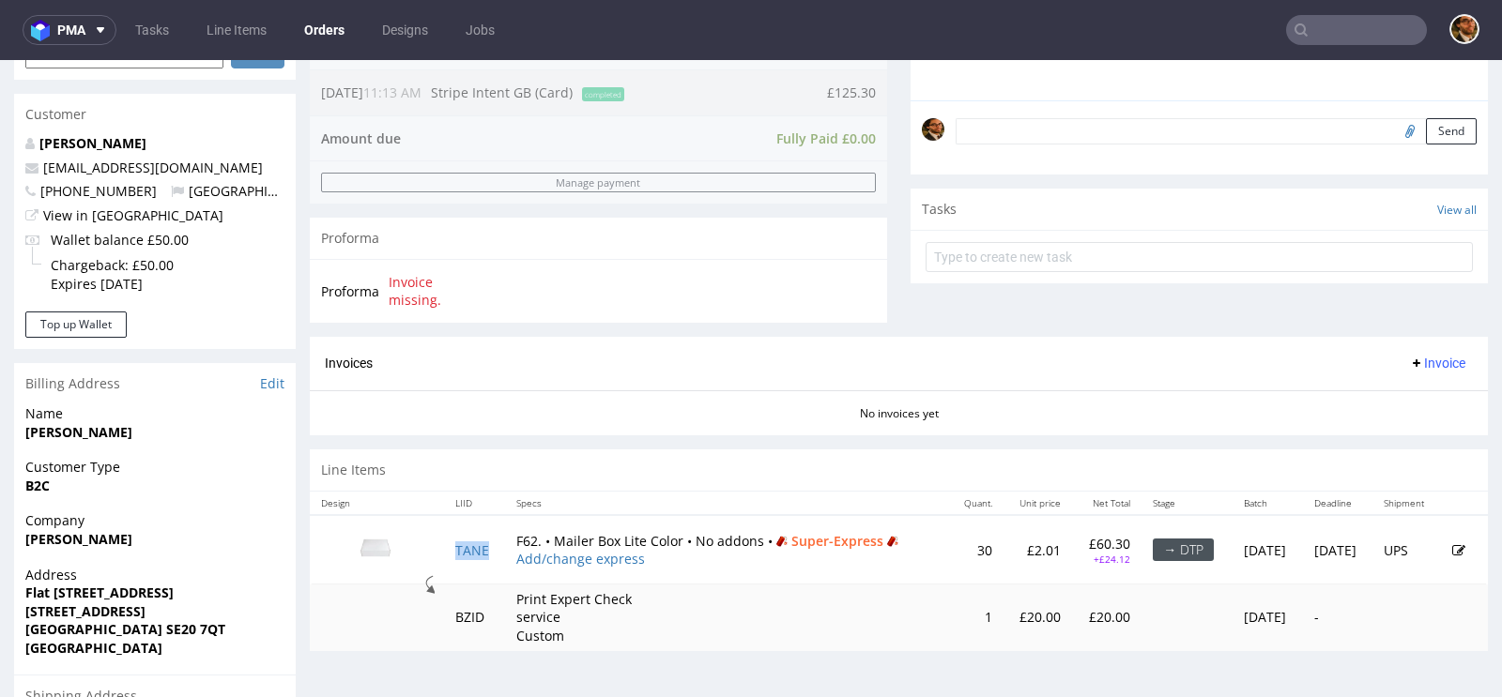
click at [1452, 549] on icon at bounding box center [1458, 550] width 13 height 13
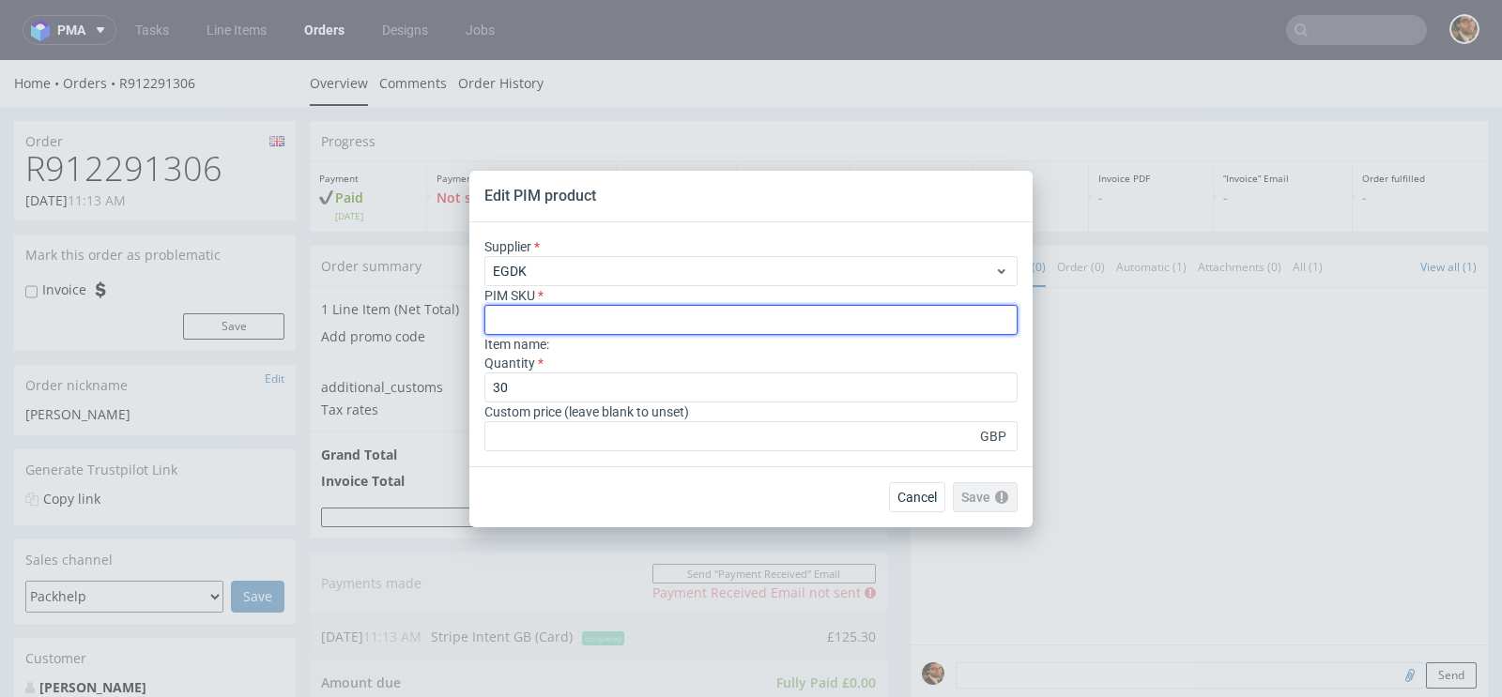
click at [543, 318] on input "text" at bounding box center [750, 320] width 533 height 30
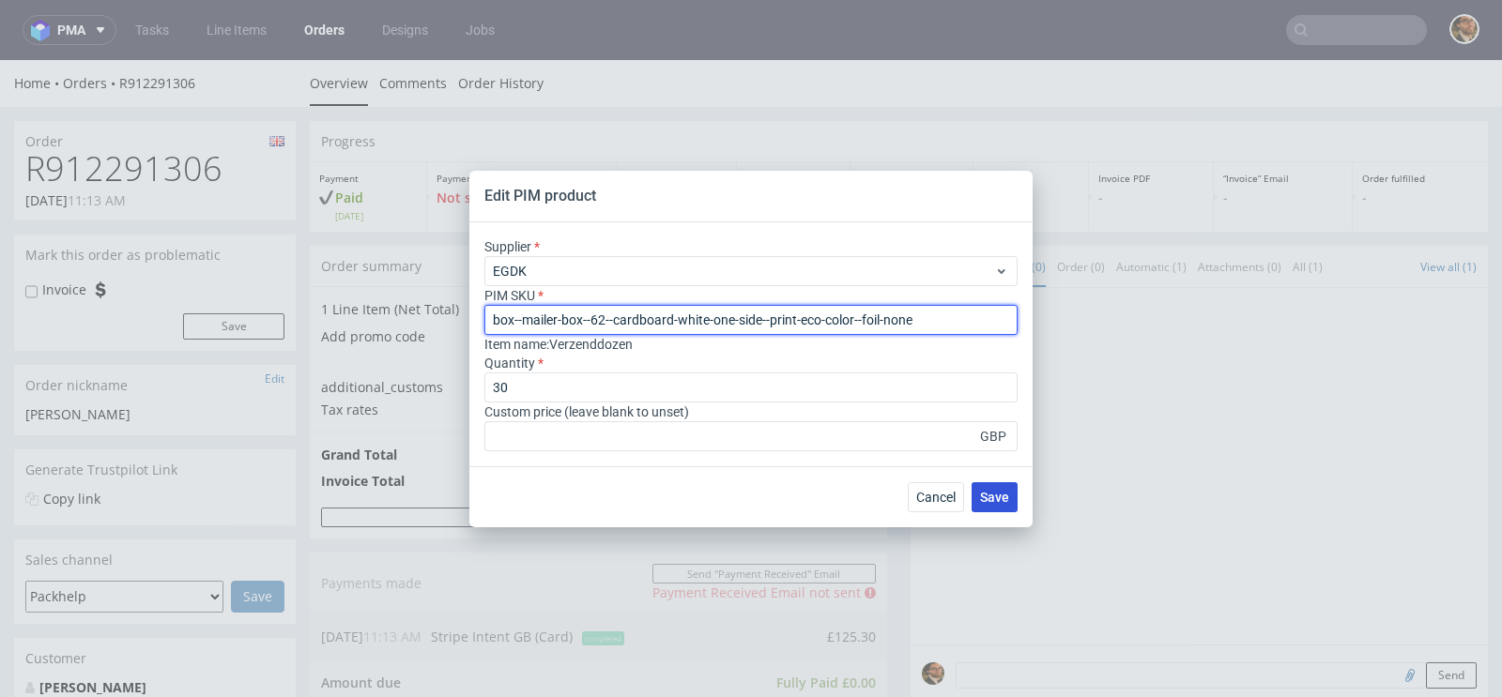
type input "box--mailer-box--62--cardboard-white-one-side--print-eco-color--foil-none"
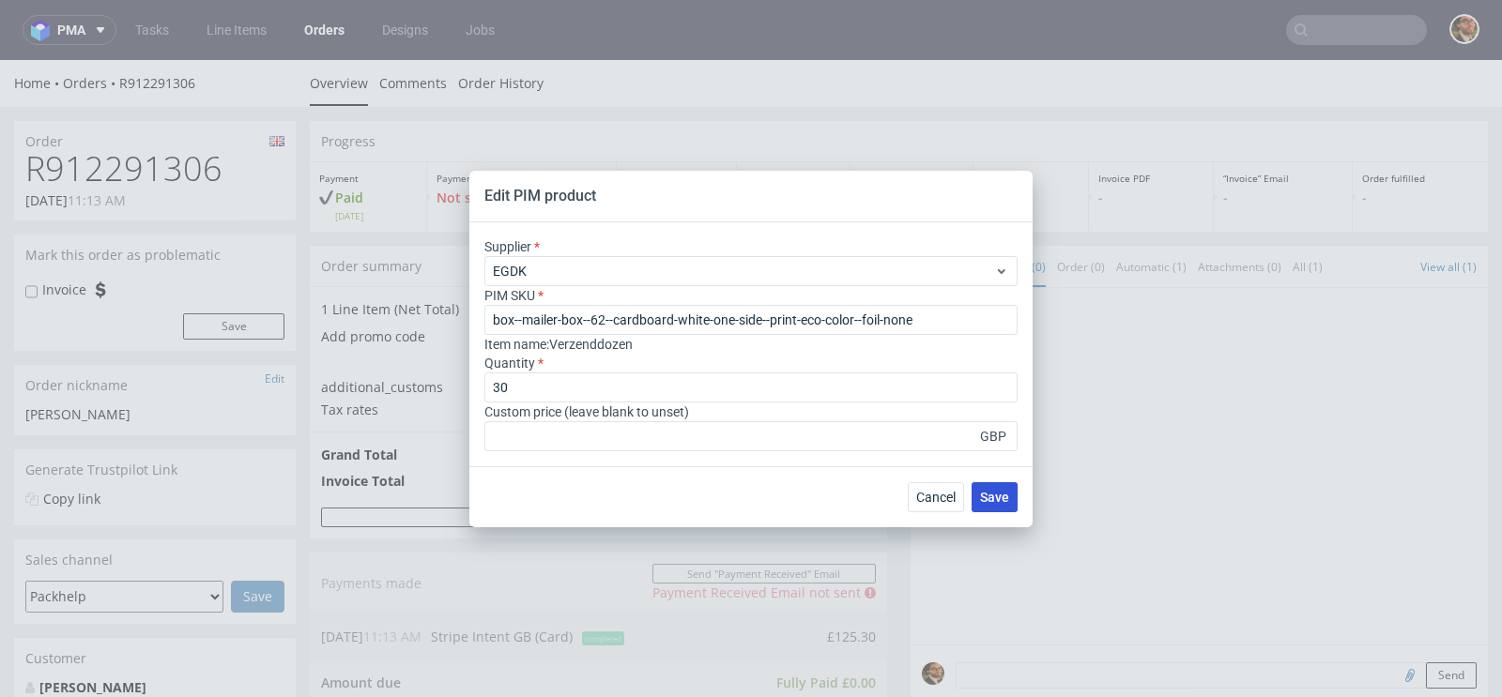
click at [993, 501] on span "Save" at bounding box center [994, 497] width 29 height 13
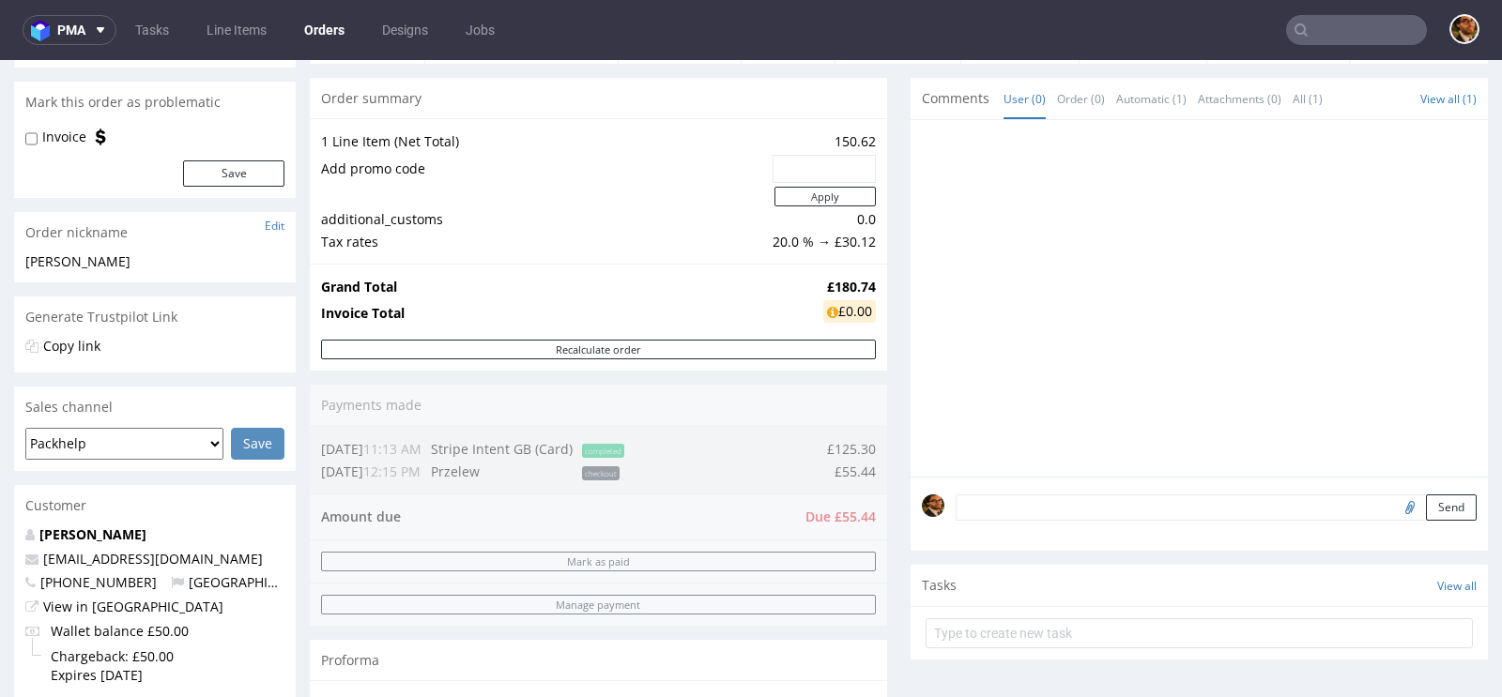
scroll to position [154, 0]
drag, startPoint x: 822, startPoint y: 515, endPoint x: 868, endPoint y: 518, distance: 46.1
click at [868, 518] on div "Order summary 1 Line Item (Net Total) 150.62 Add promo code Apply additional_cu…" at bounding box center [598, 417] width 577 height 681
drag, startPoint x: 821, startPoint y: 512, endPoint x: 864, endPoint y: 512, distance: 43.2
click at [864, 512] on div "Order summary 1 Line Item (Net Total) 150.62 Add promo code Apply additional_cu…" at bounding box center [598, 417] width 577 height 681
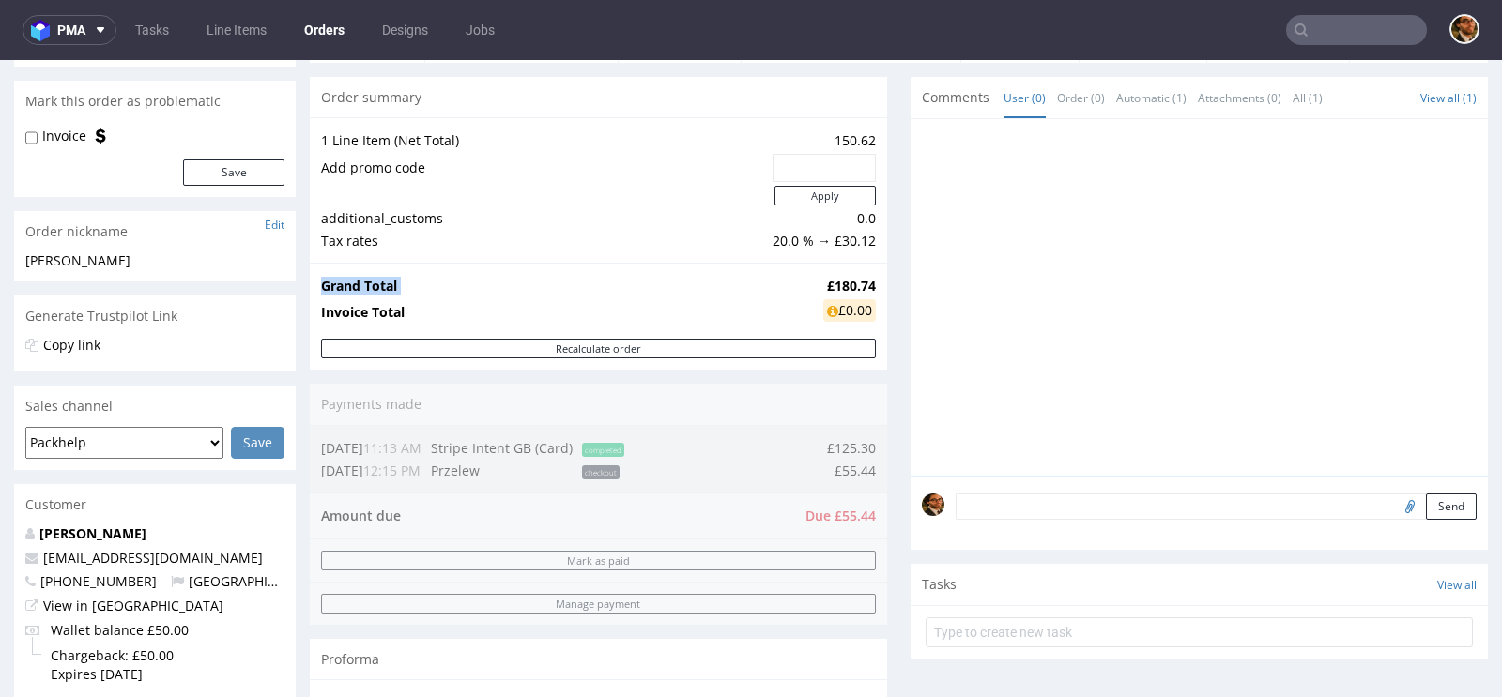
drag, startPoint x: 817, startPoint y: 286, endPoint x: 869, endPoint y: 282, distance: 52.7
click at [869, 282] on div "Grand Total £180.74 Invoice Total £0.00" at bounding box center [598, 301] width 577 height 76
click at [857, 282] on strong "£180.74" at bounding box center [851, 286] width 49 height 18
drag, startPoint x: 818, startPoint y: 284, endPoint x: 866, endPoint y: 281, distance: 48.0
click at [866, 281] on strong "£180.74" at bounding box center [851, 286] width 49 height 18
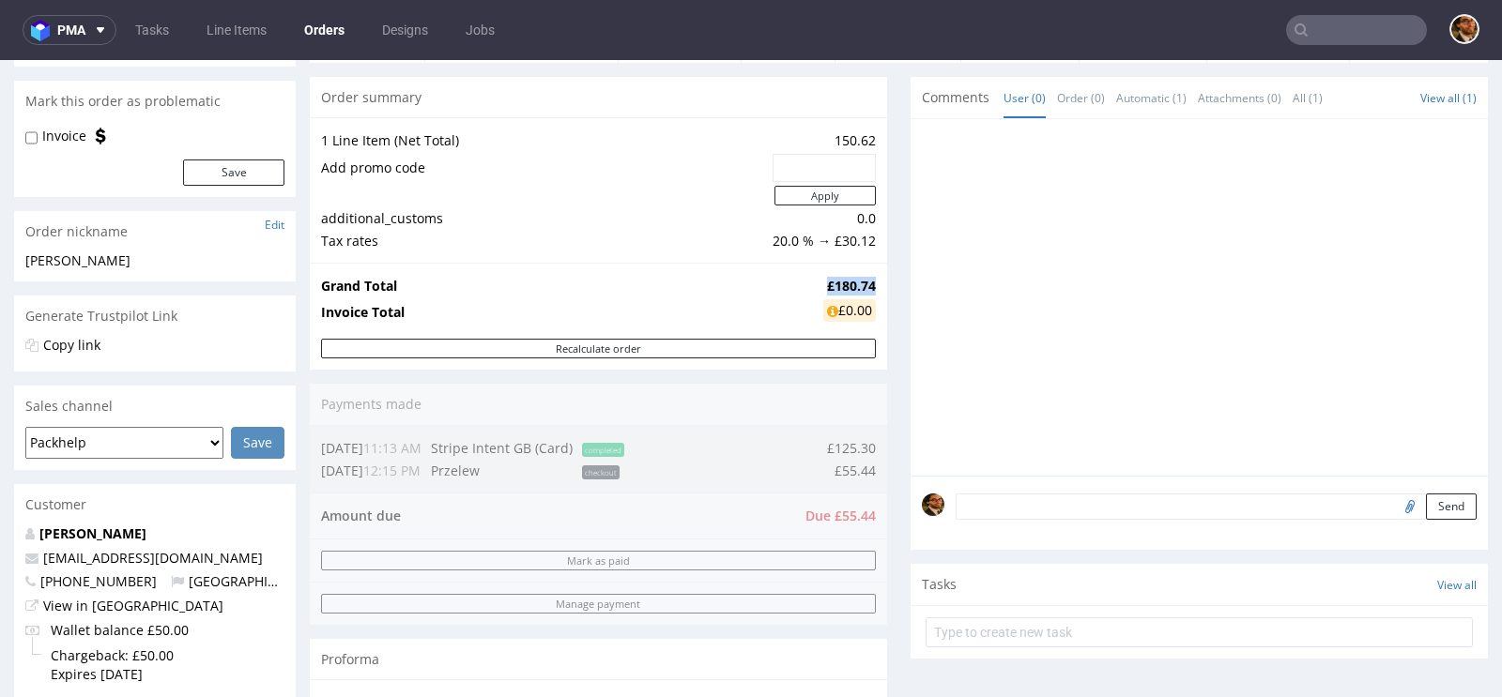
copy strong "£180.74"
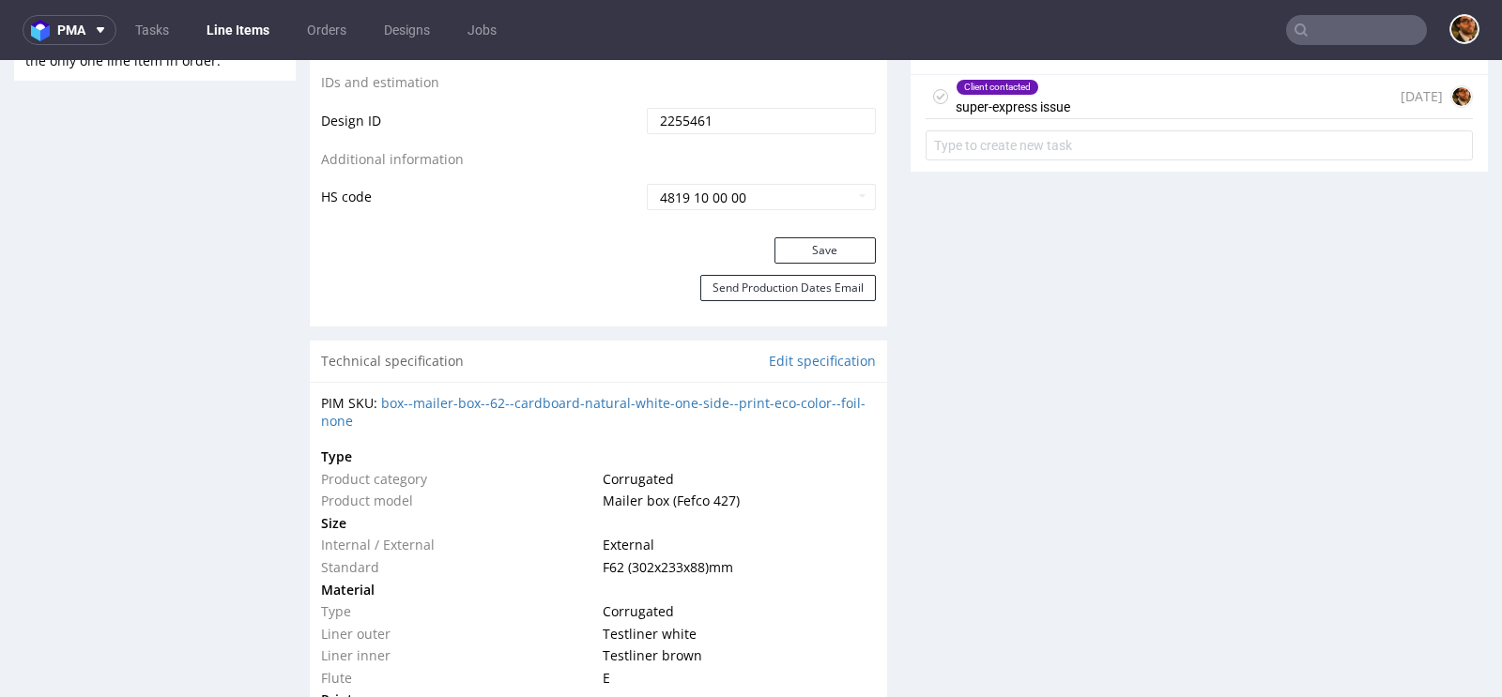
scroll to position [1220, 0]
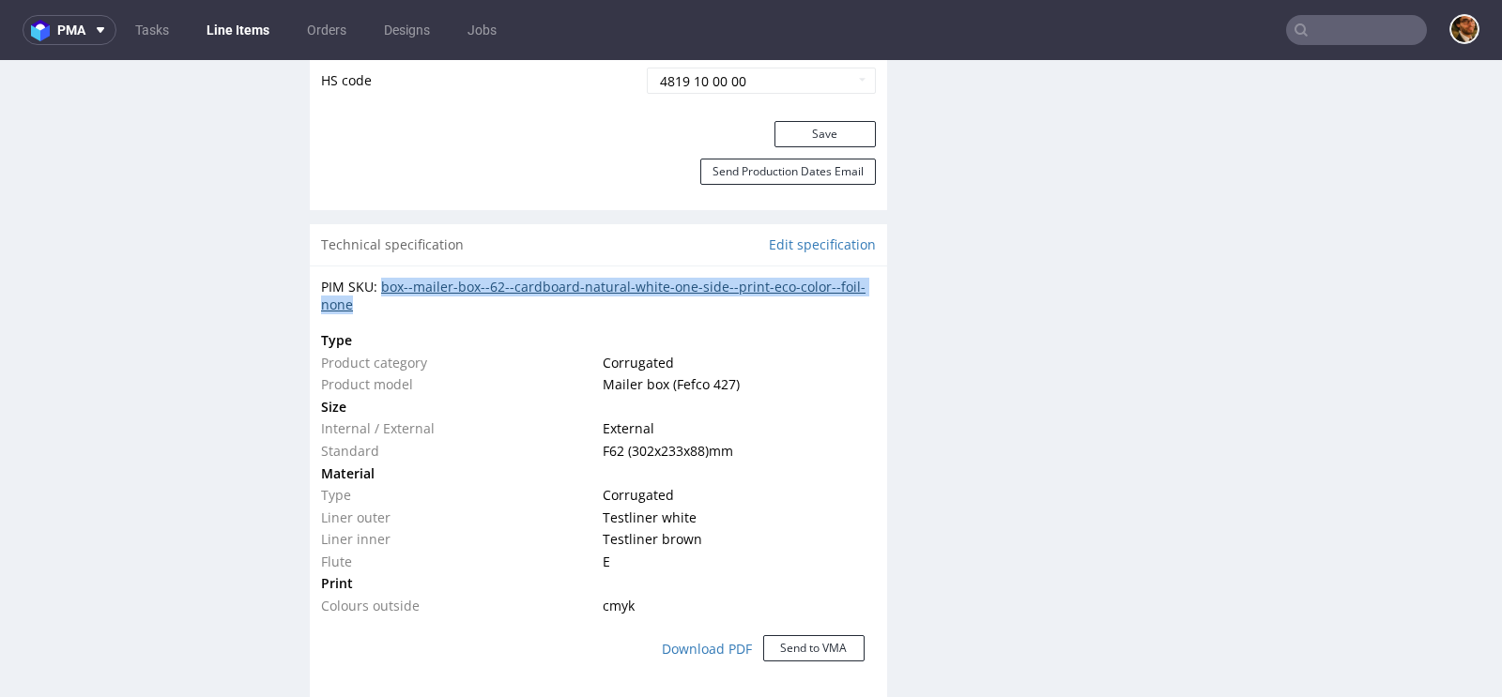
drag, startPoint x: 389, startPoint y: 302, endPoint x: 382, endPoint y: 282, distance: 20.8
click at [382, 282] on div "PIM SKU: box--mailer-box--62--cardboard-natural-white-one-side--print-eco-color…" at bounding box center [598, 296] width 555 height 37
copy link "box--mailer-box--62--cardboard-natural-white-one-side--print-eco-color--foil-no…"
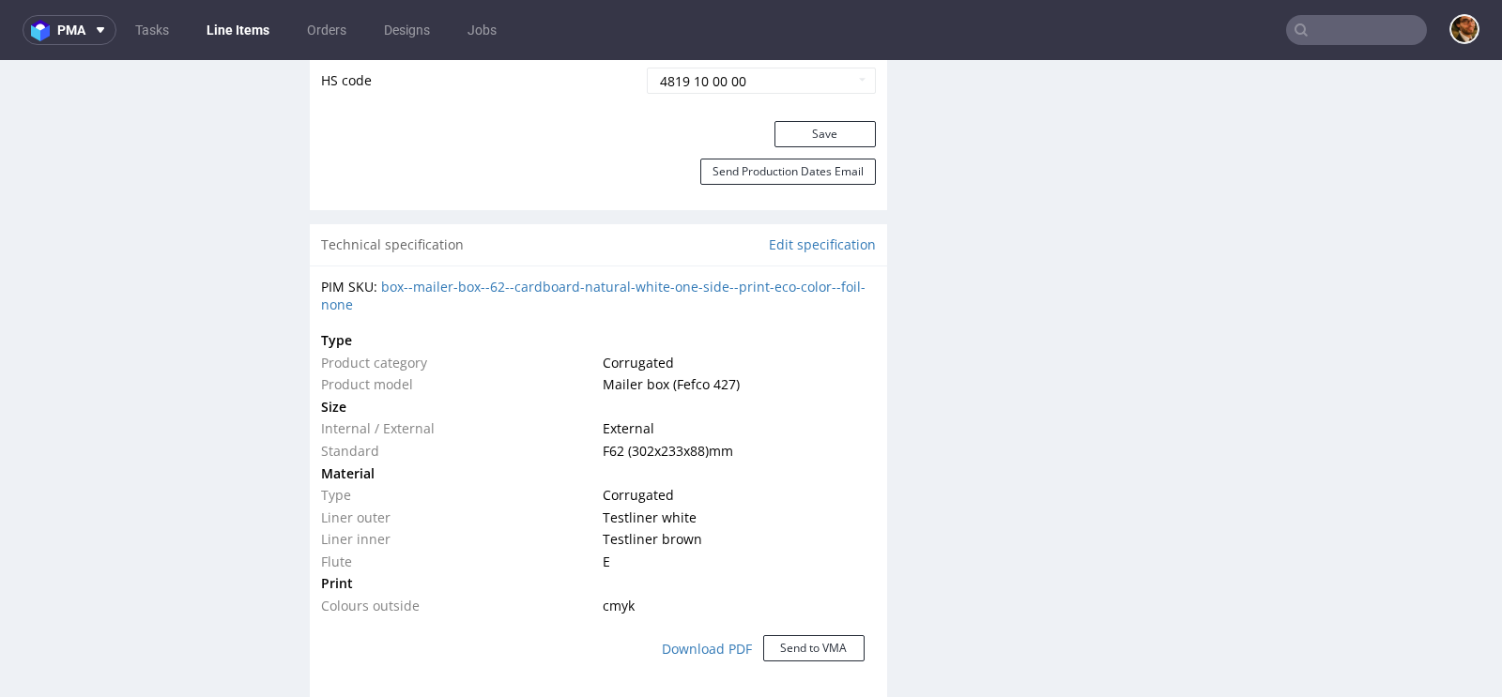
click at [849, 374] on td "Mailer box (Fefco 427)" at bounding box center [736, 385] width 277 height 23
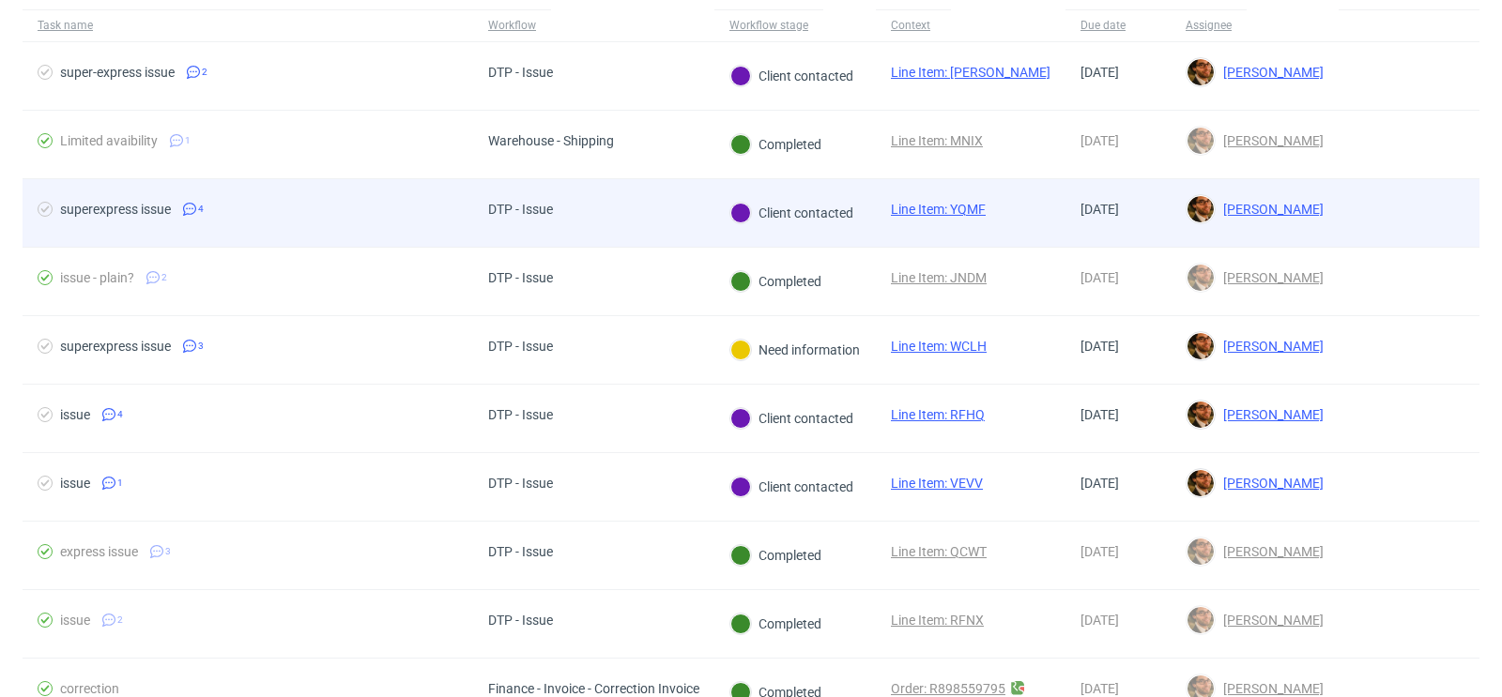
scroll to position [144, 0]
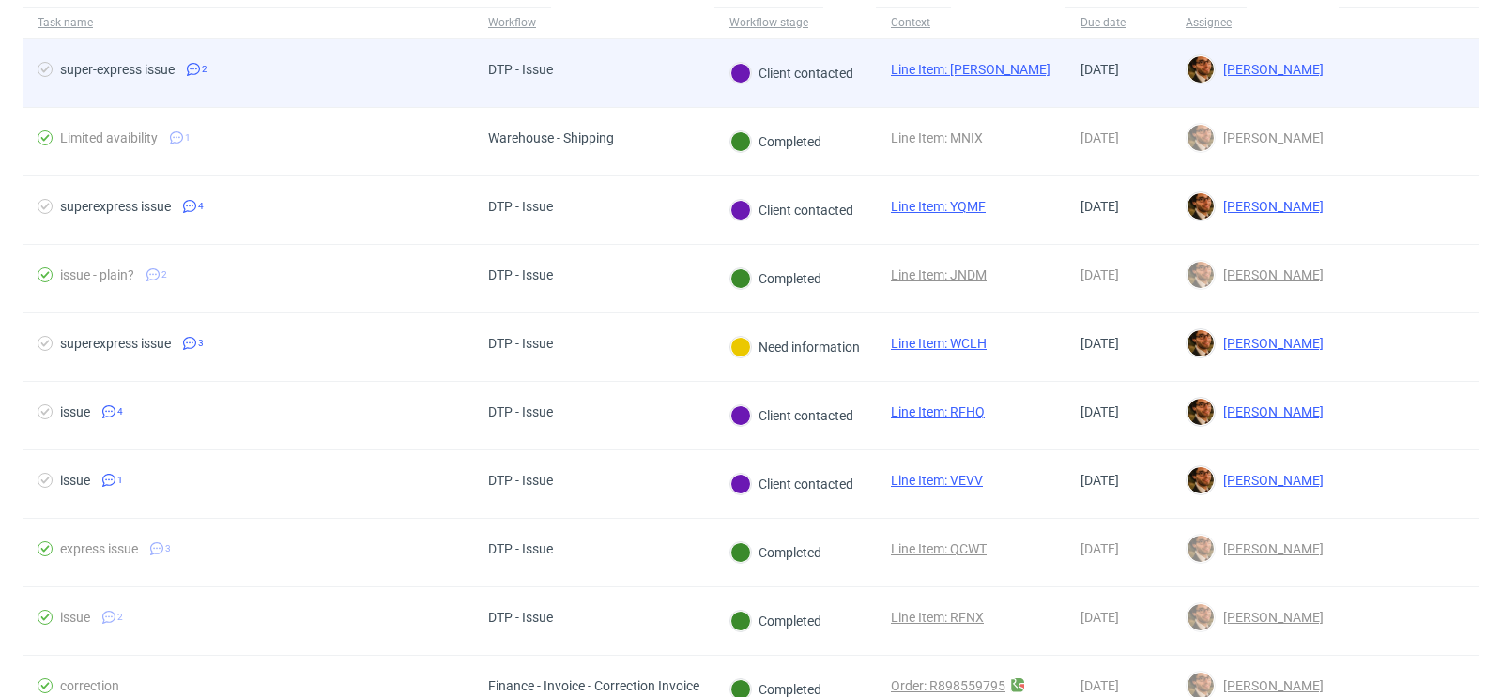
click at [1375, 73] on div at bounding box center [1408, 73] width 141 height 68
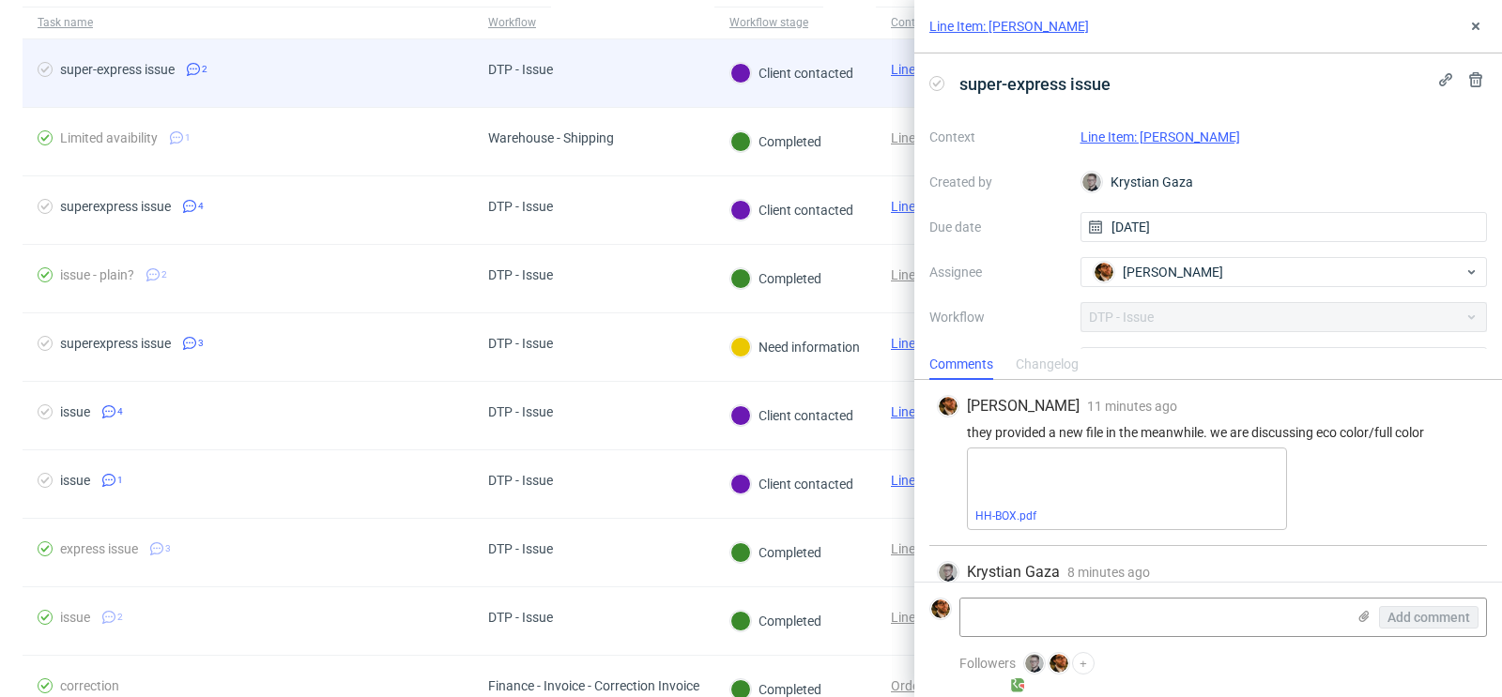
scroll to position [44, 0]
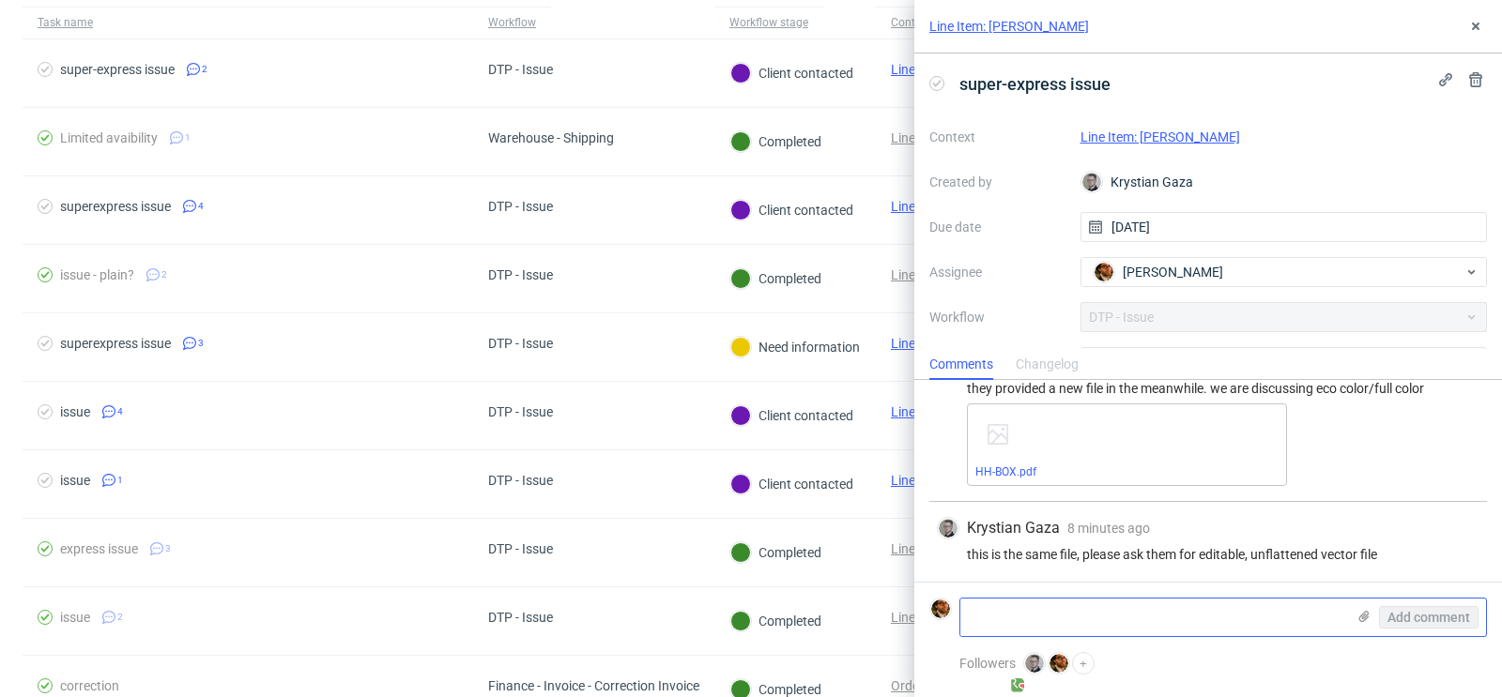
click at [1116, 610] on textarea at bounding box center [1152, 618] width 385 height 38
type textarea "waiting for the new"
click at [1479, 26] on icon at bounding box center [1475, 26] width 15 height 15
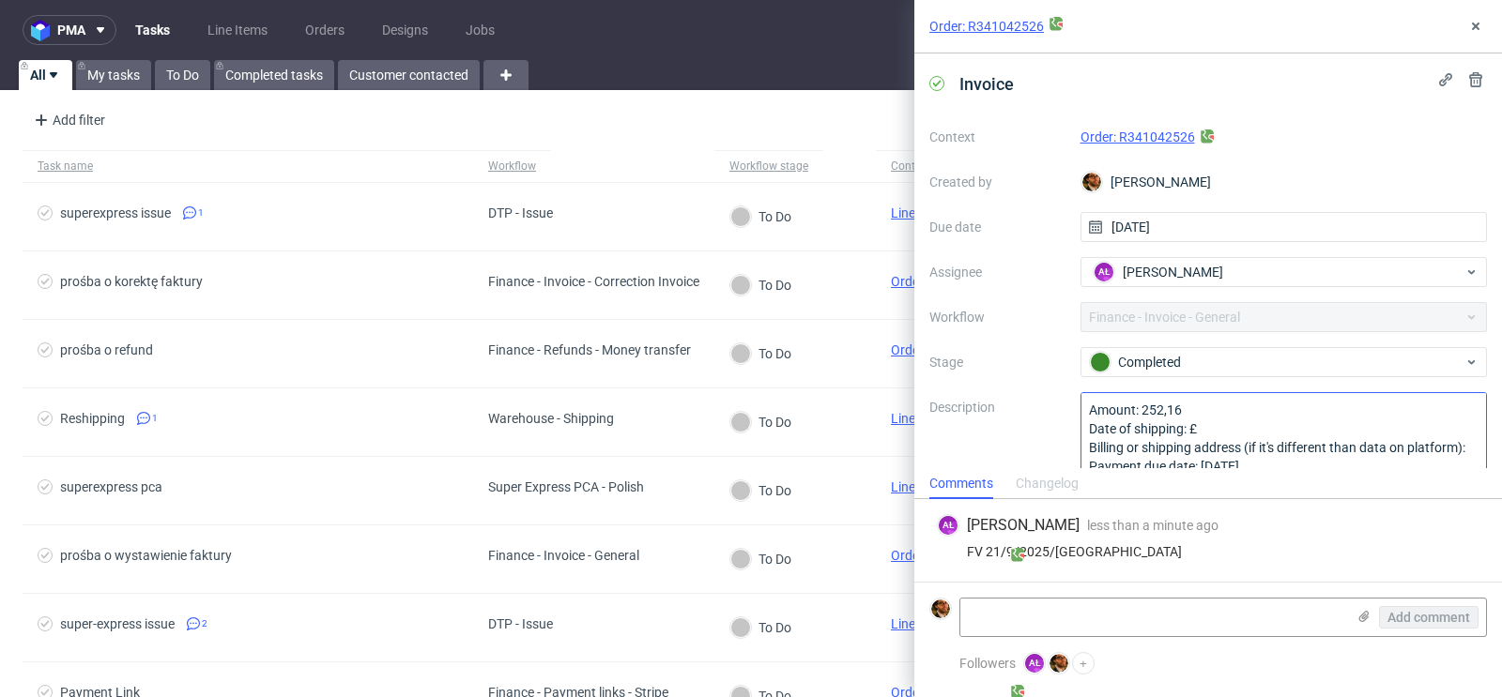
scroll to position [20, 0]
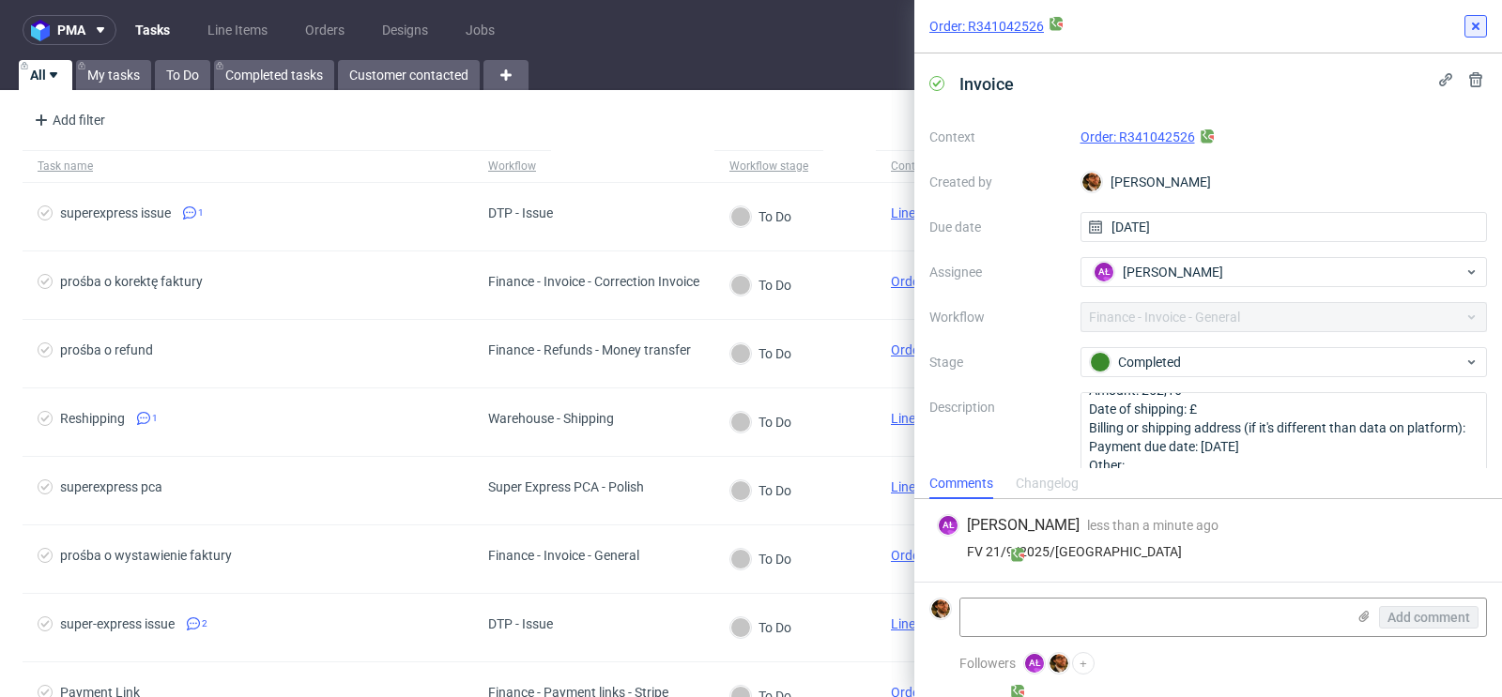
click at [1468, 30] on icon at bounding box center [1475, 26] width 15 height 15
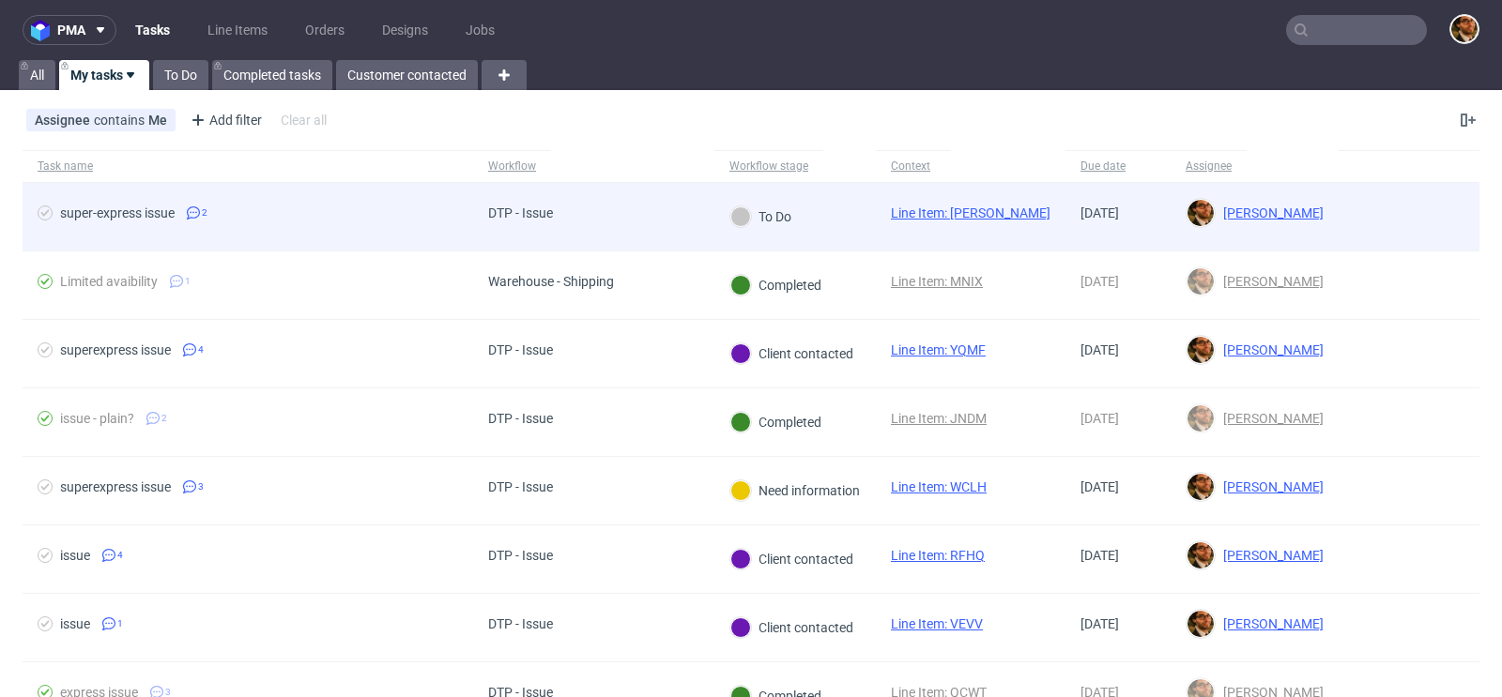
click at [1397, 220] on div at bounding box center [1408, 217] width 141 height 68
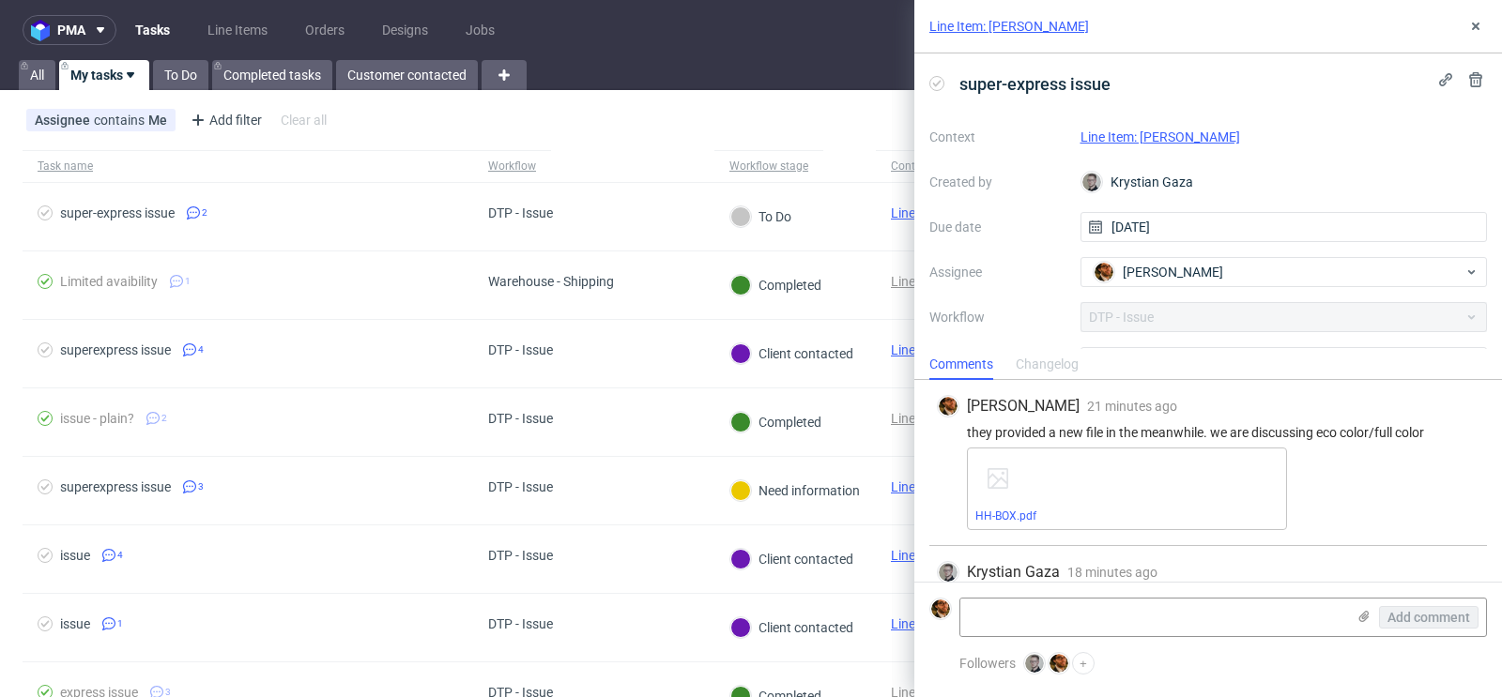
scroll to position [47, 0]
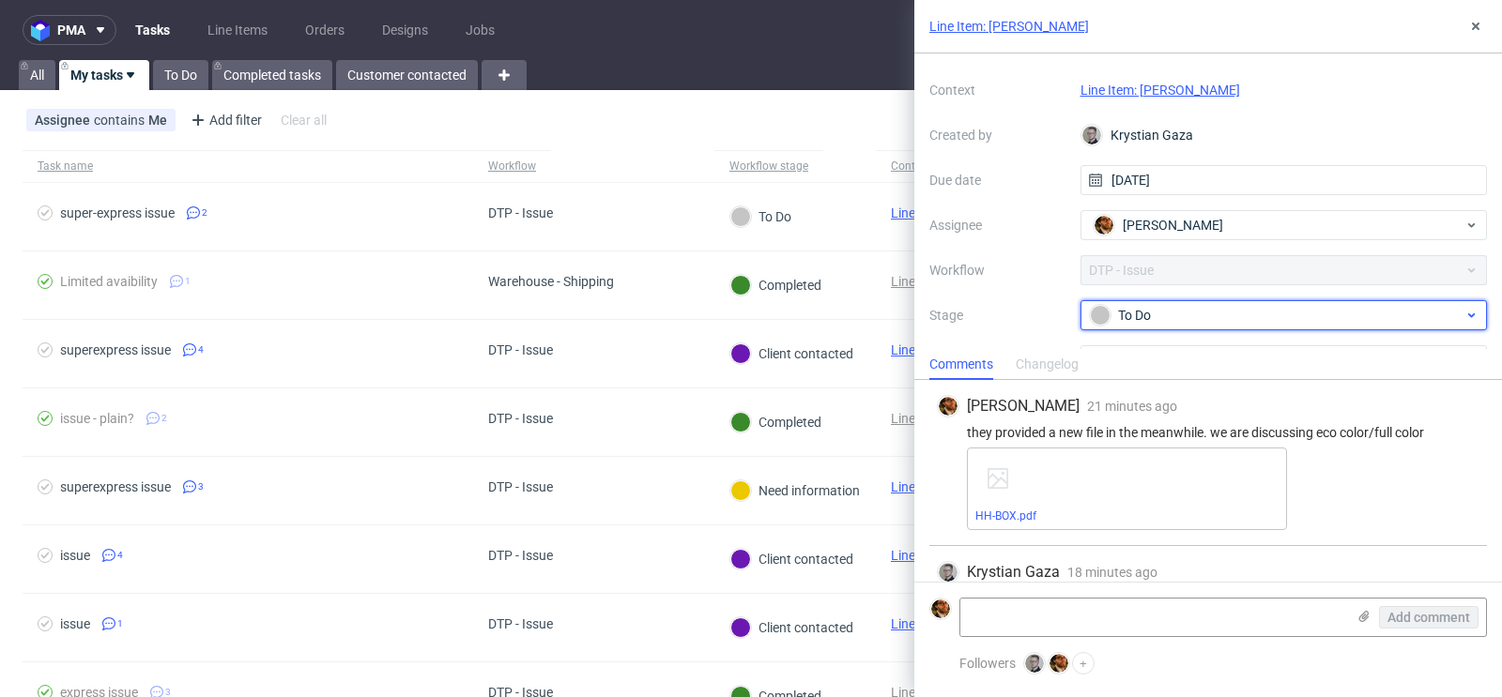
click at [1390, 313] on div "To Do" at bounding box center [1277, 315] width 374 height 21
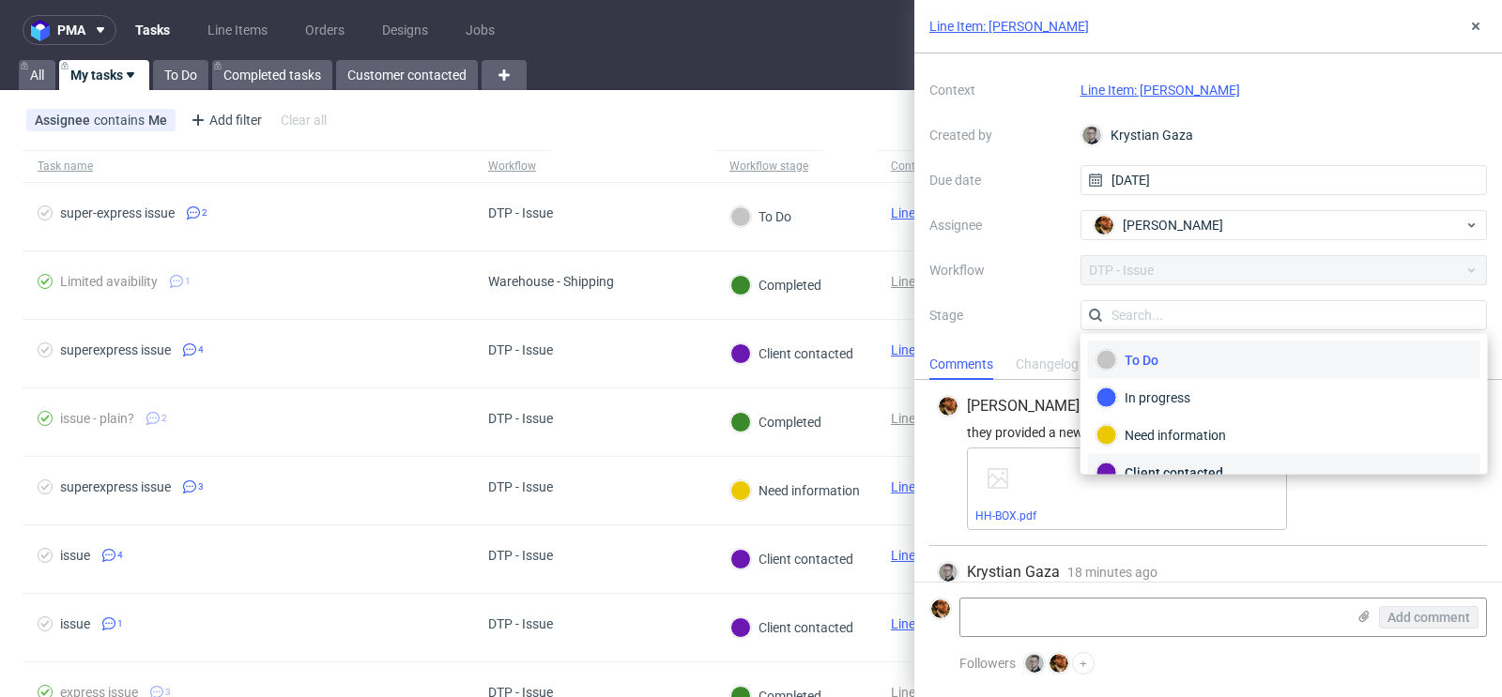
click at [1265, 454] on div "Client contacted" at bounding box center [1284, 473] width 392 height 38
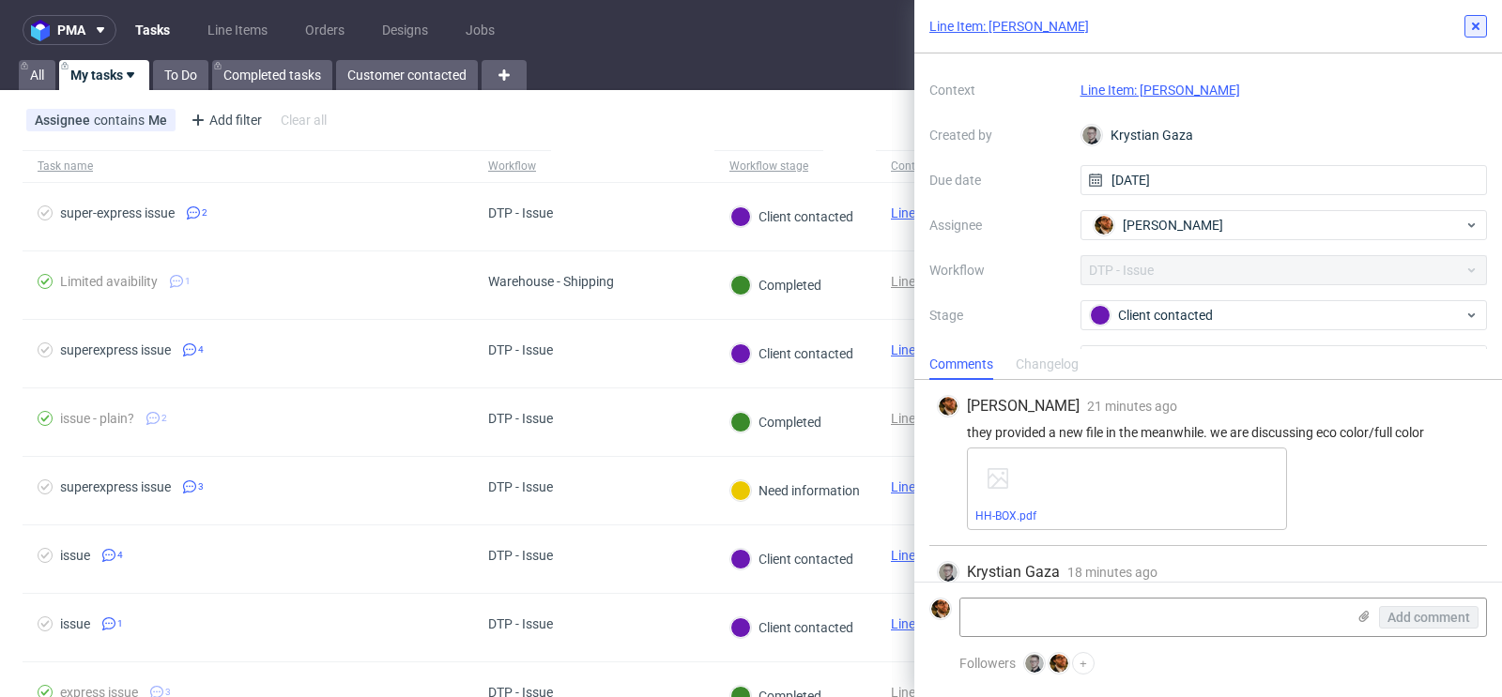
click at [1478, 30] on icon at bounding box center [1475, 26] width 15 height 15
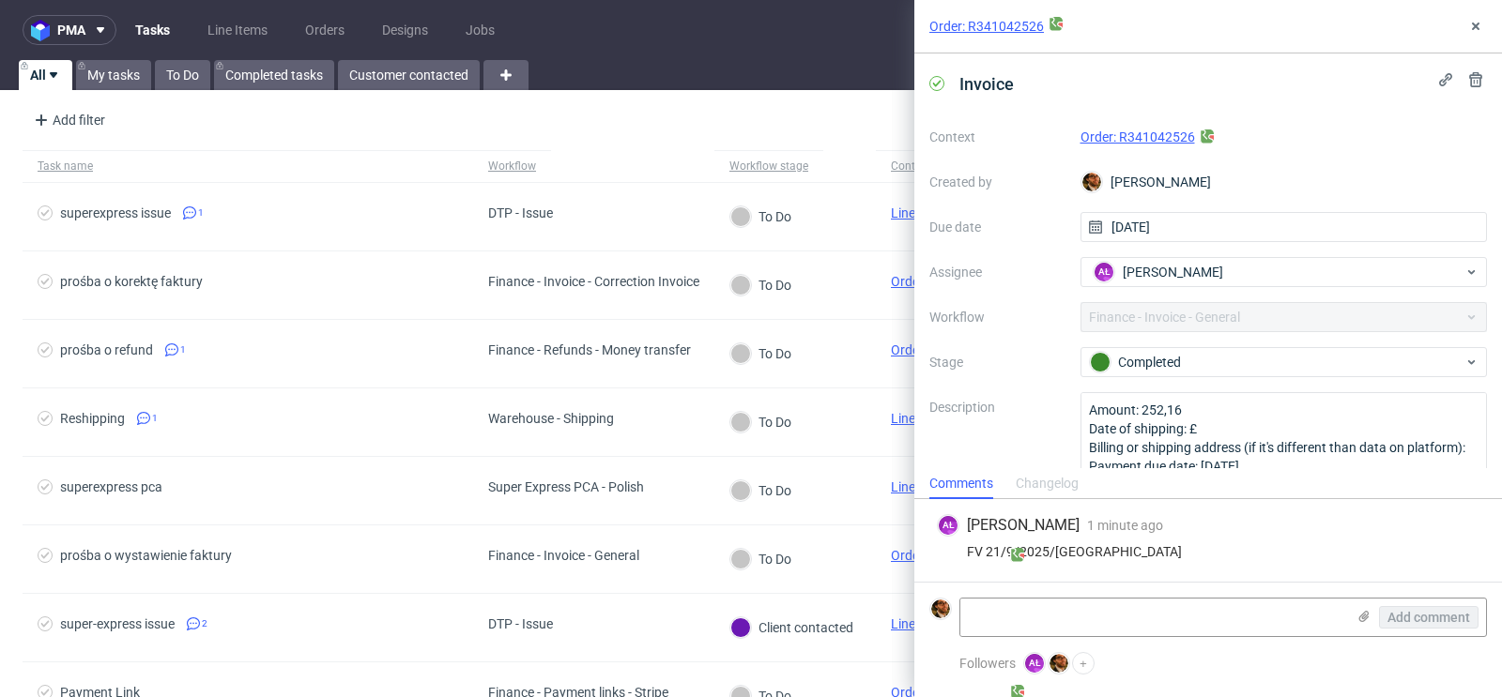
click at [1156, 135] on link "Order: R341042526" at bounding box center [1137, 137] width 114 height 15
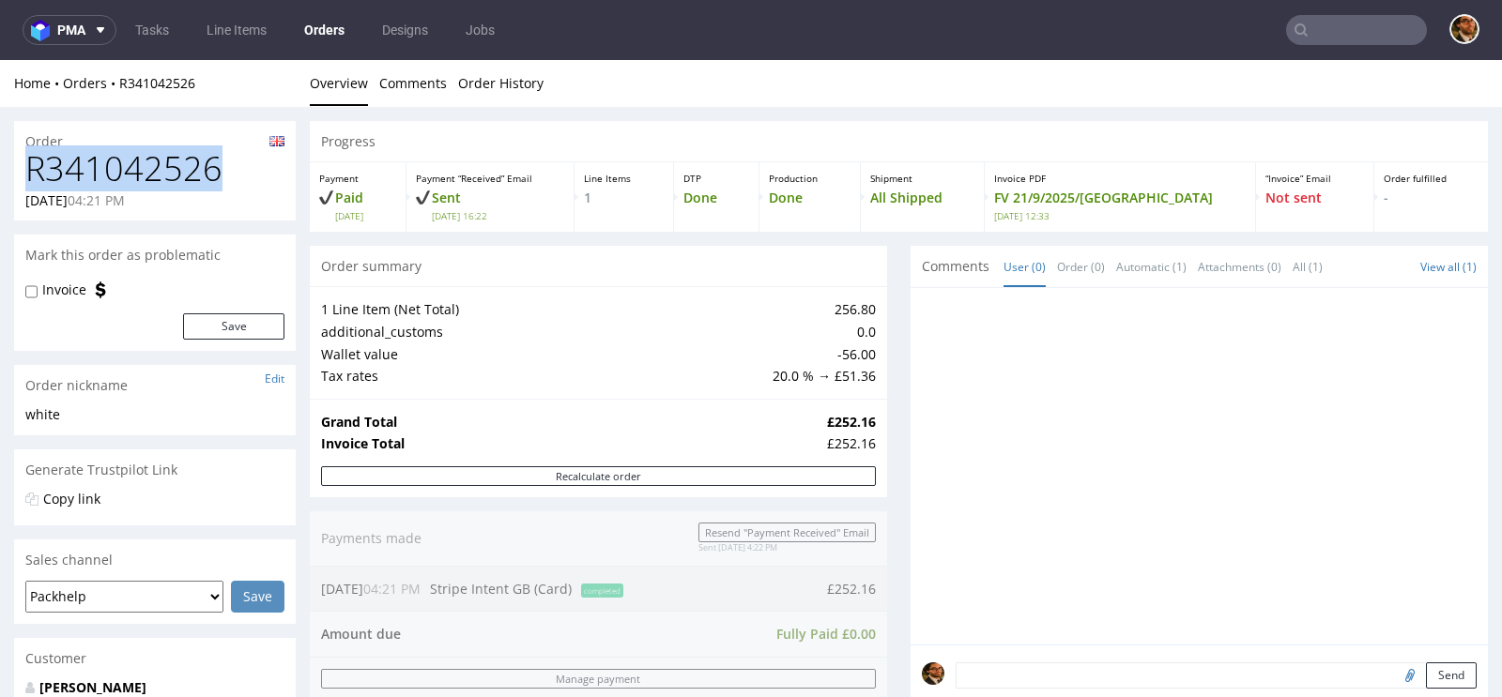
drag, startPoint x: 217, startPoint y: 169, endPoint x: 27, endPoint y: 170, distance: 189.6
click at [27, 170] on h1 "R341042526" at bounding box center [154, 169] width 259 height 38
copy h1 "R341042526"
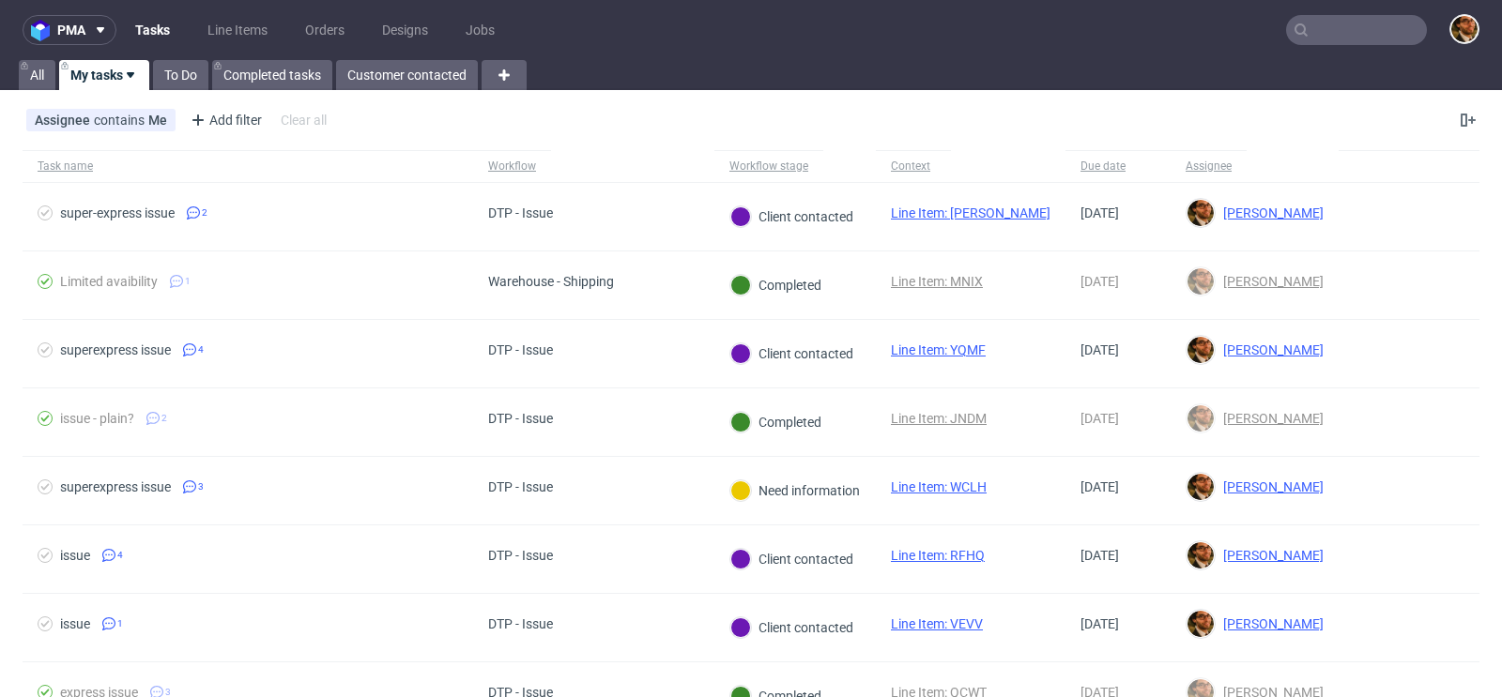
click at [1308, 28] on input "text" at bounding box center [1356, 30] width 141 height 30
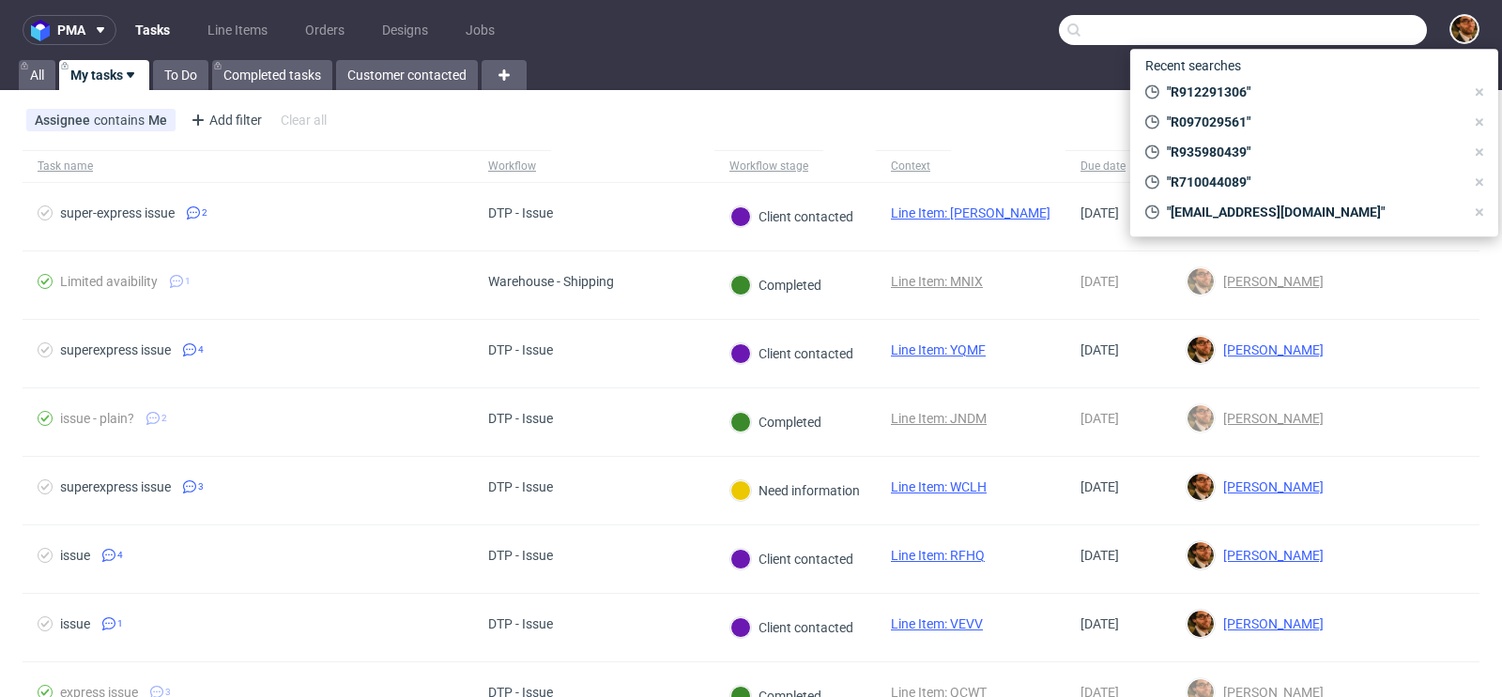
paste input "R912291306"
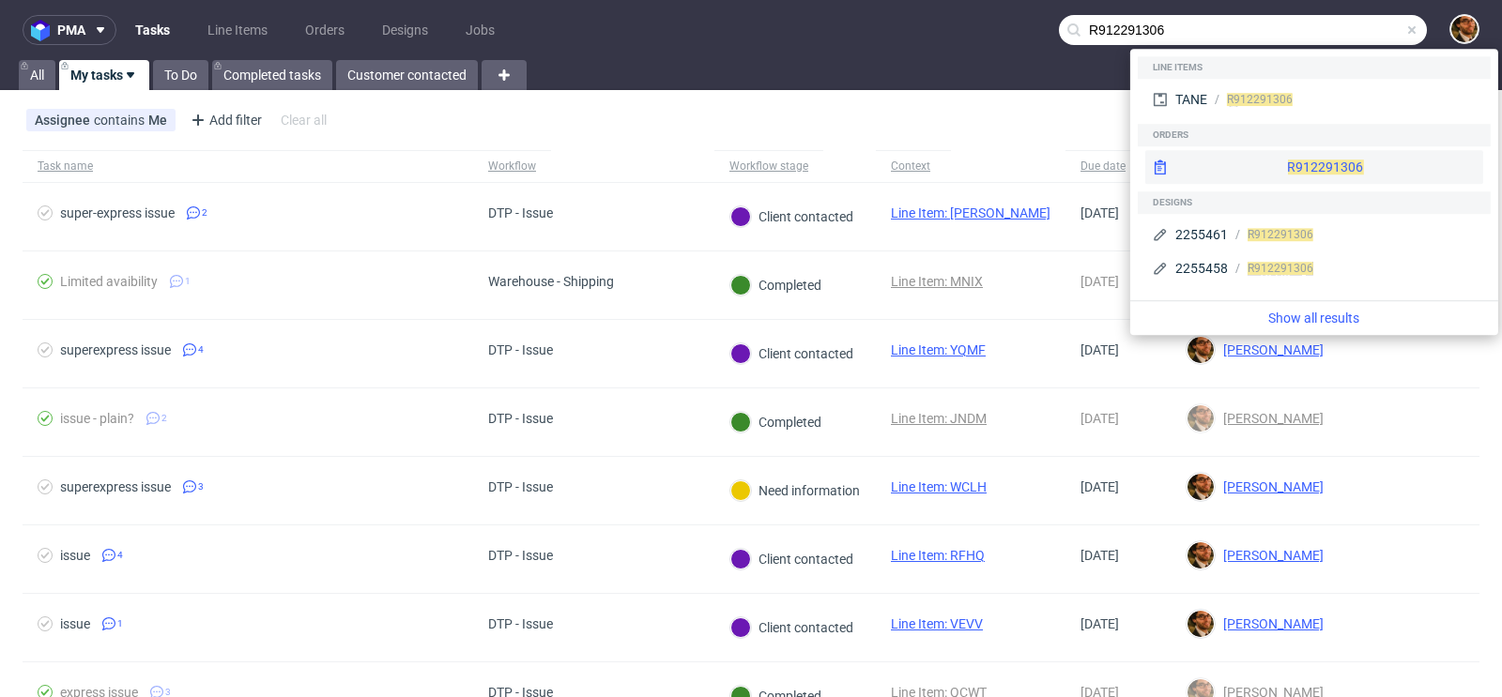
type input "R912291306"
click at [1279, 160] on div "R912291306" at bounding box center [1314, 167] width 338 height 34
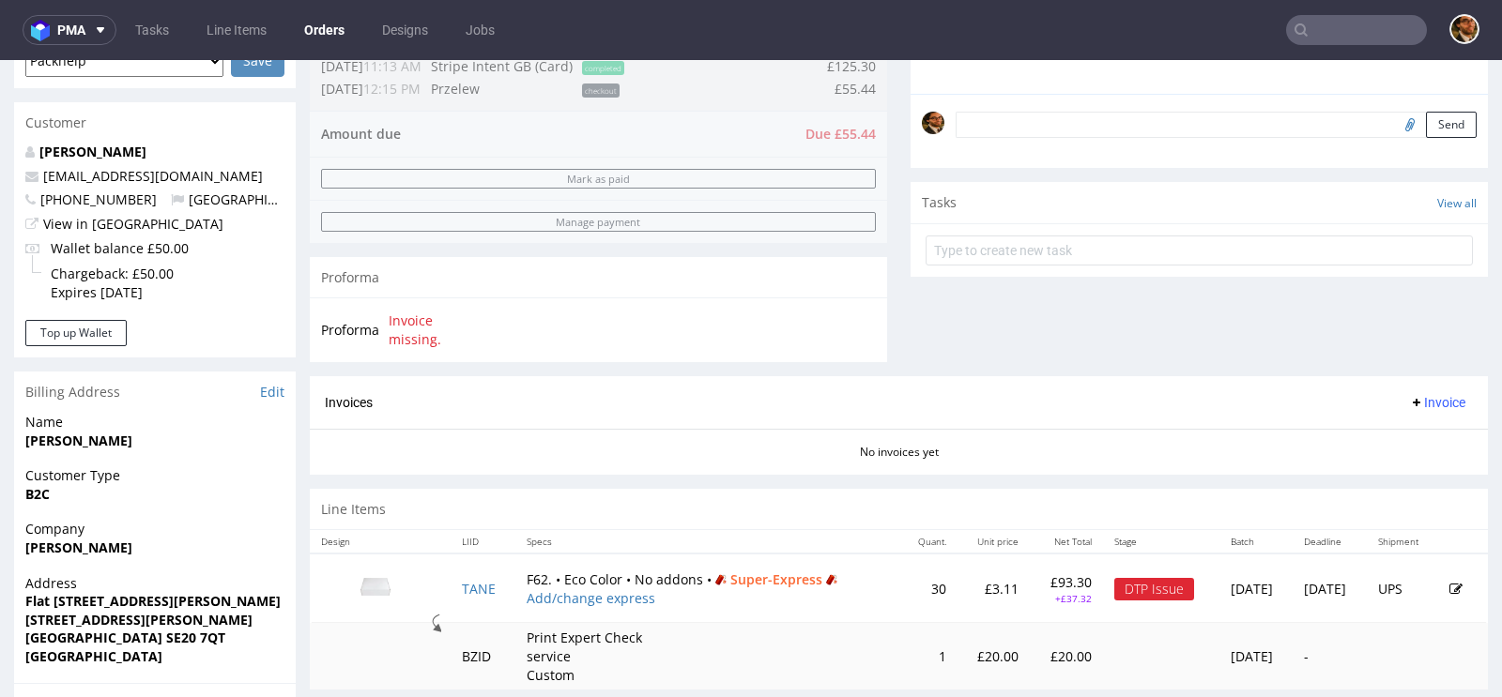
scroll to position [383, 0]
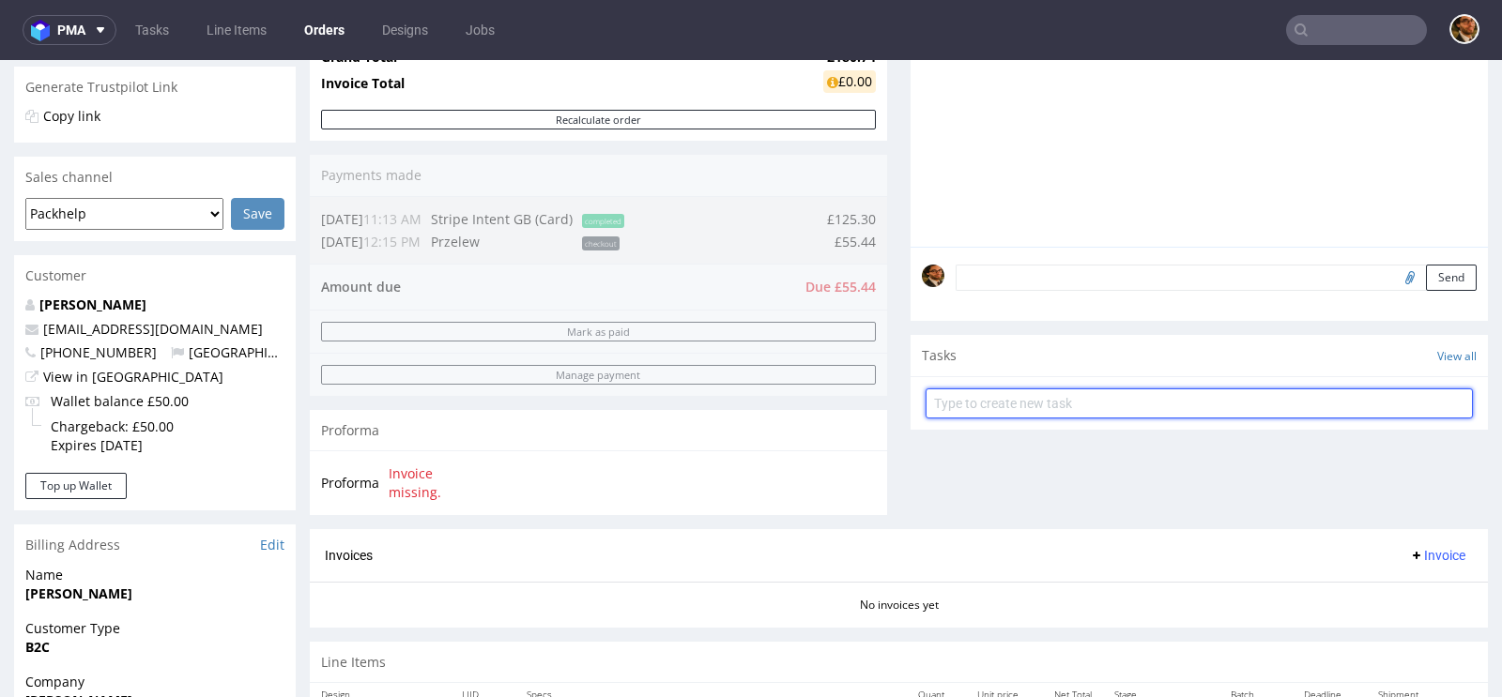
click at [983, 389] on input "text" at bounding box center [1198, 404] width 547 height 30
type input "Payment link"
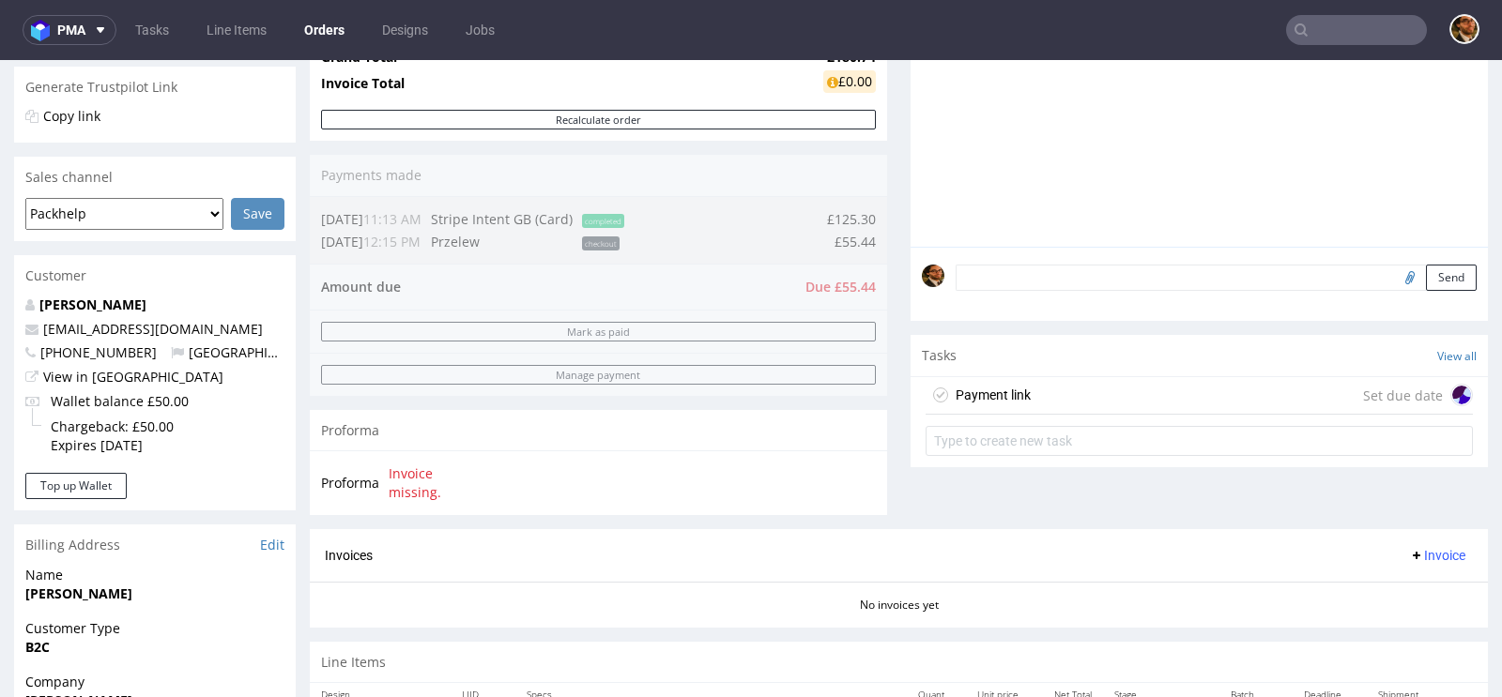
click at [1188, 385] on div "Payment link Set due date" at bounding box center [1198, 396] width 547 height 38
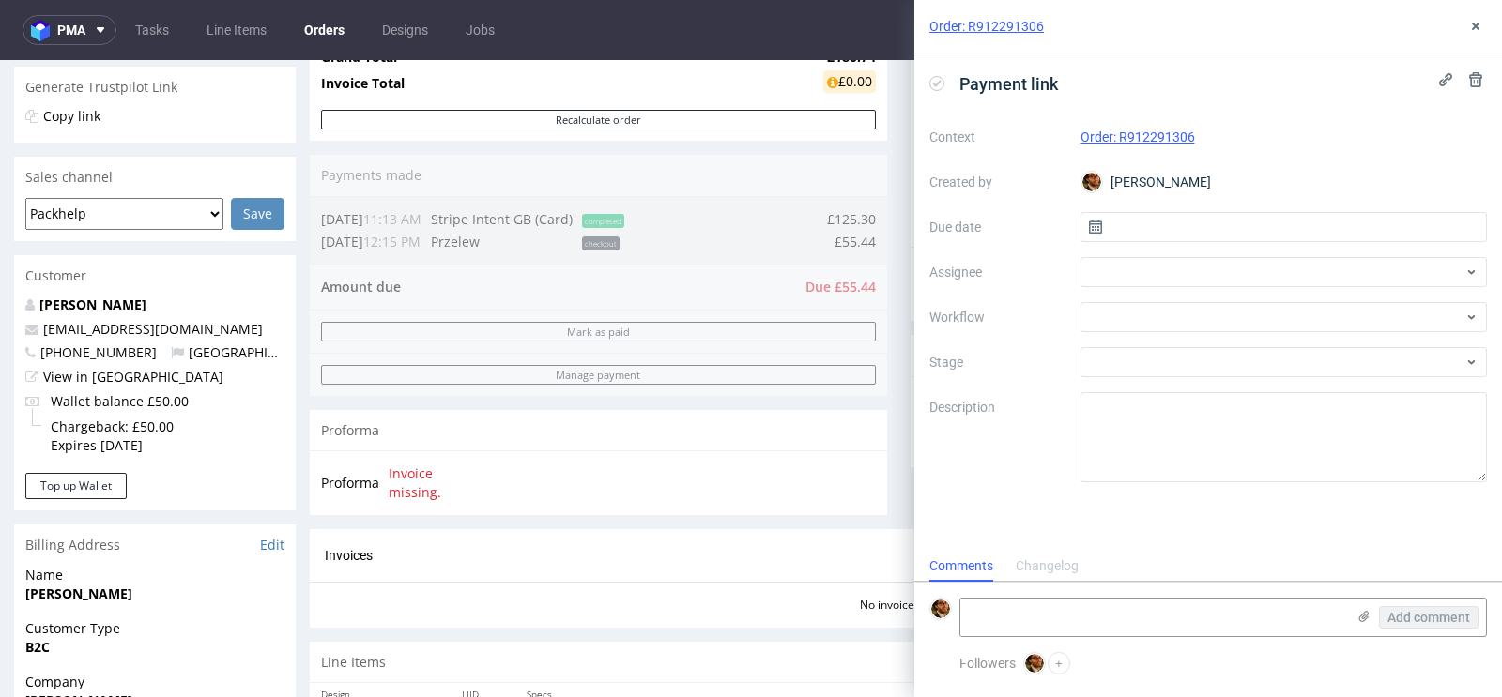
scroll to position [15, 0]
click at [1241, 262] on div at bounding box center [1283, 272] width 407 height 30
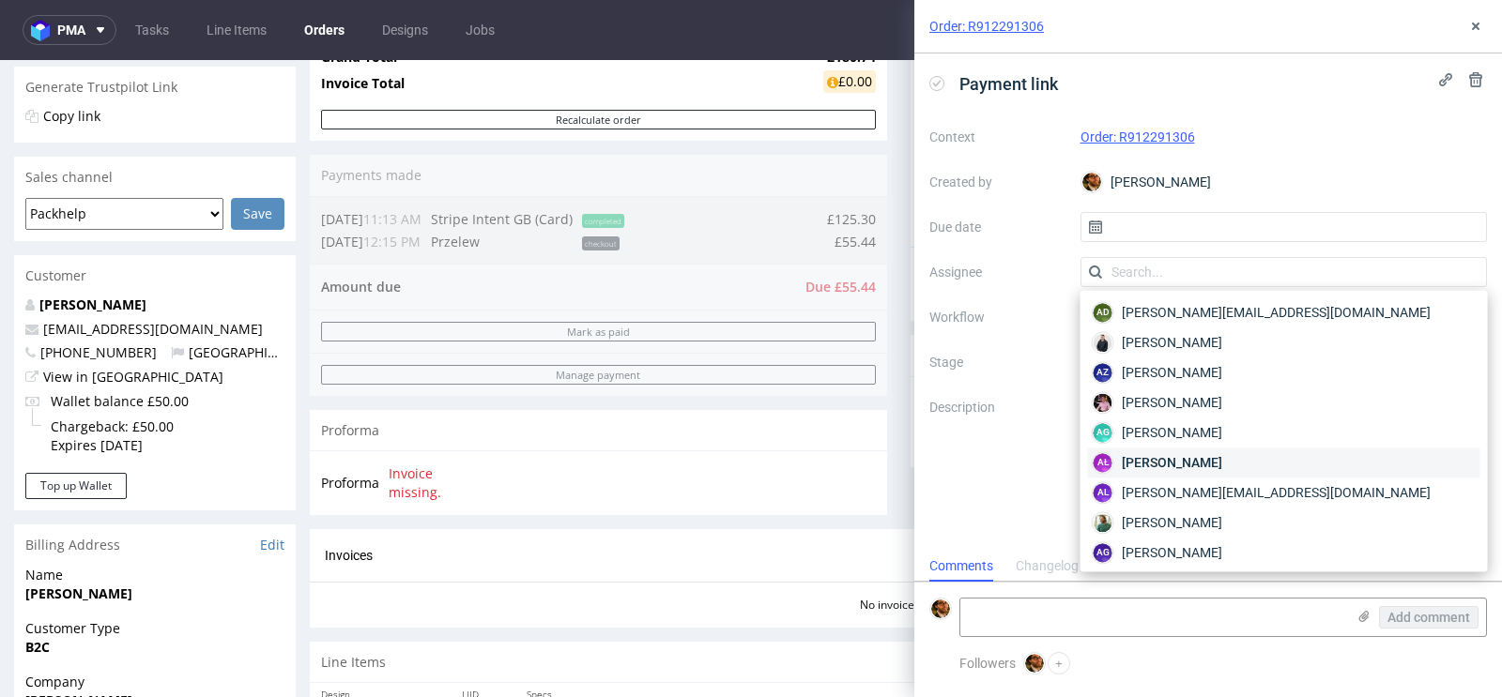
click at [1222, 463] on span "Aleksandra Łętowska" at bounding box center [1172, 462] width 100 height 19
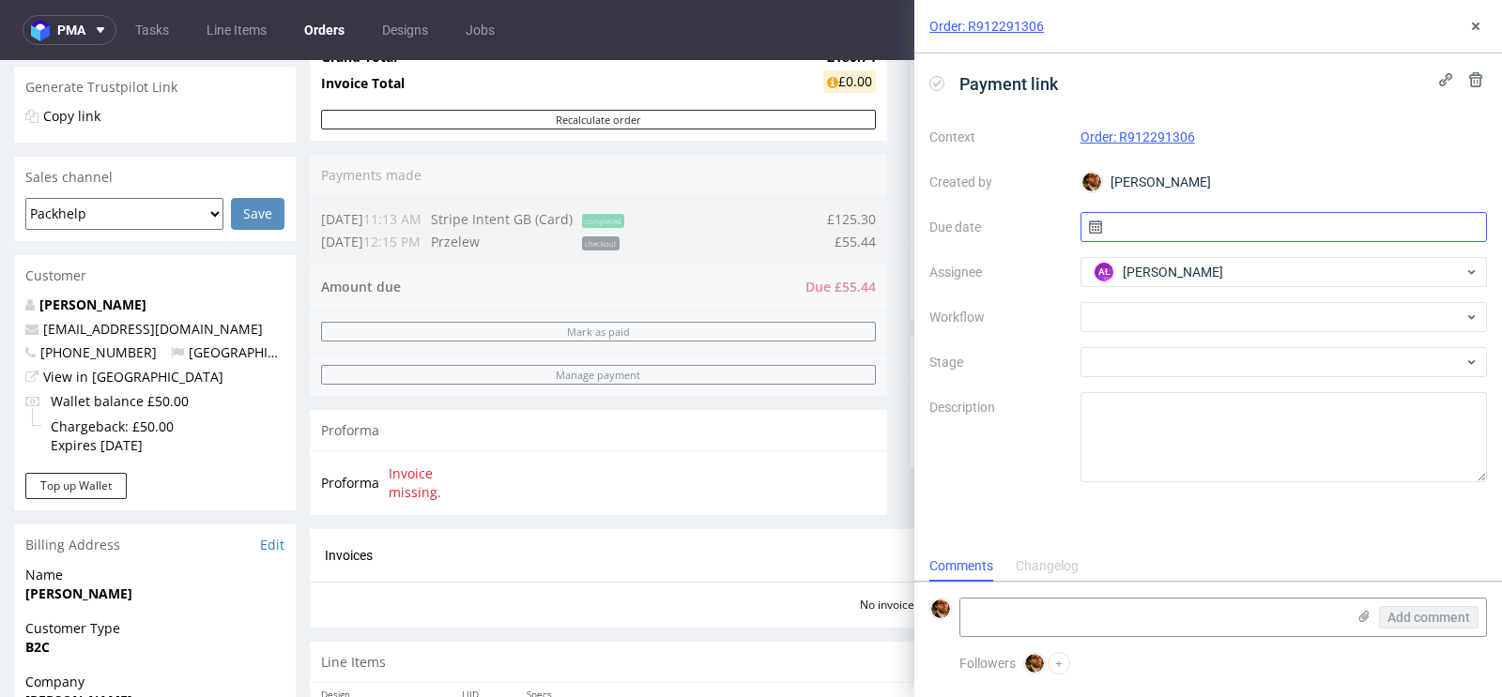
click at [1142, 220] on input "text" at bounding box center [1283, 227] width 407 height 30
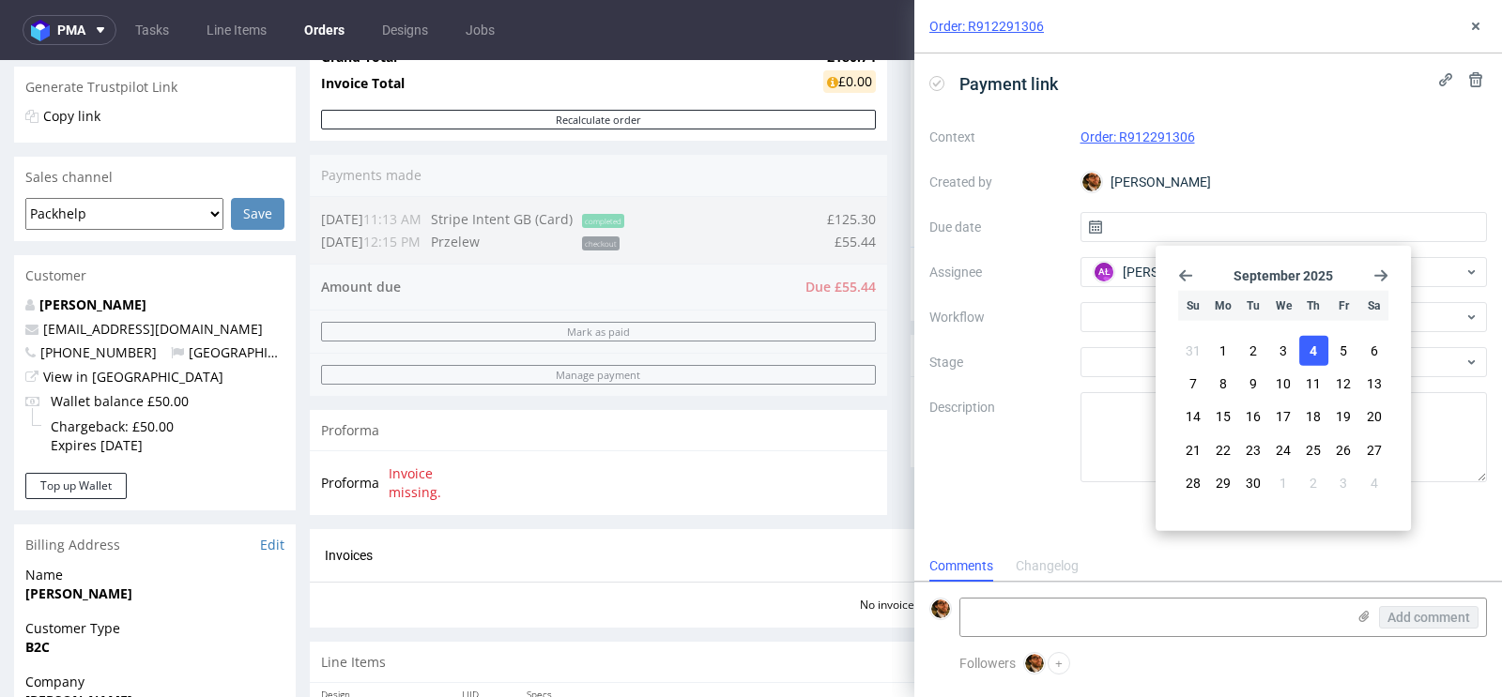
click at [1308, 345] on button "4" at bounding box center [1313, 351] width 29 height 30
type input "[DATE]"
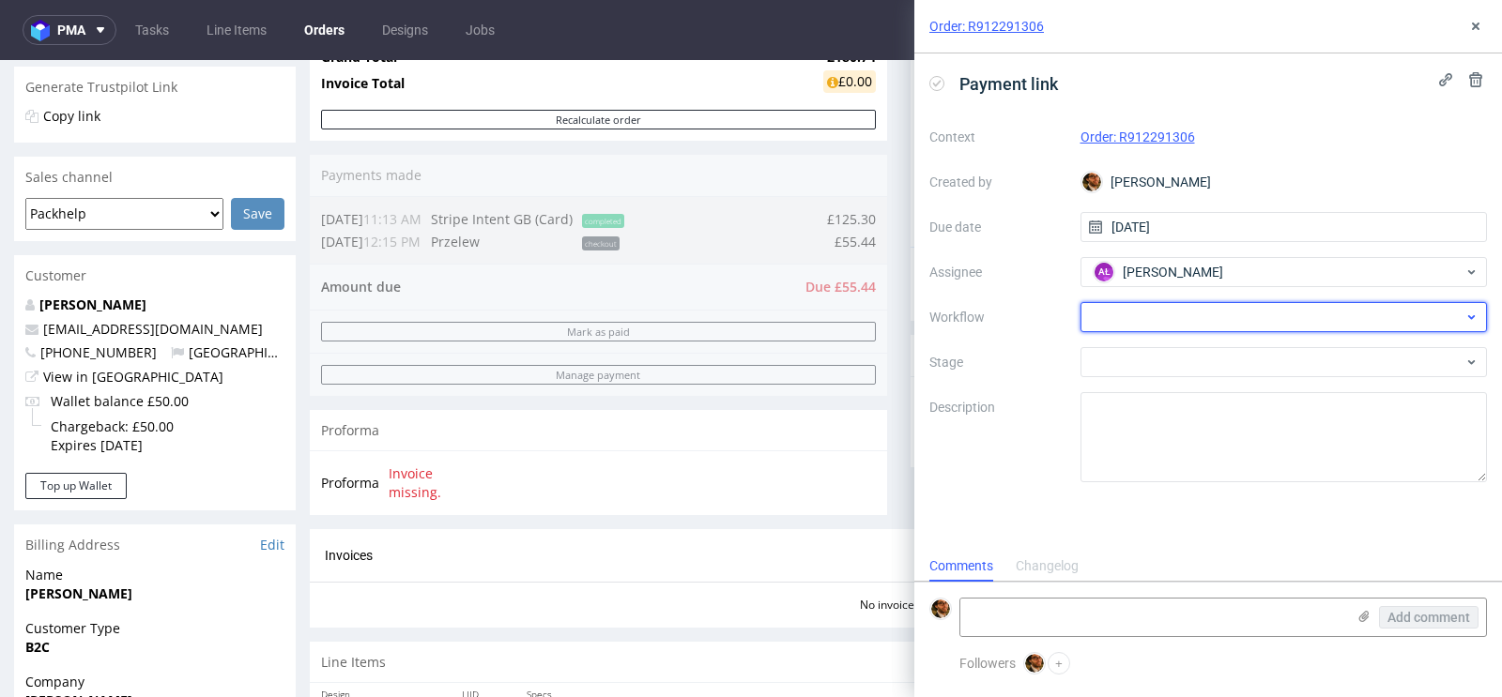
click at [1160, 322] on div at bounding box center [1283, 317] width 407 height 30
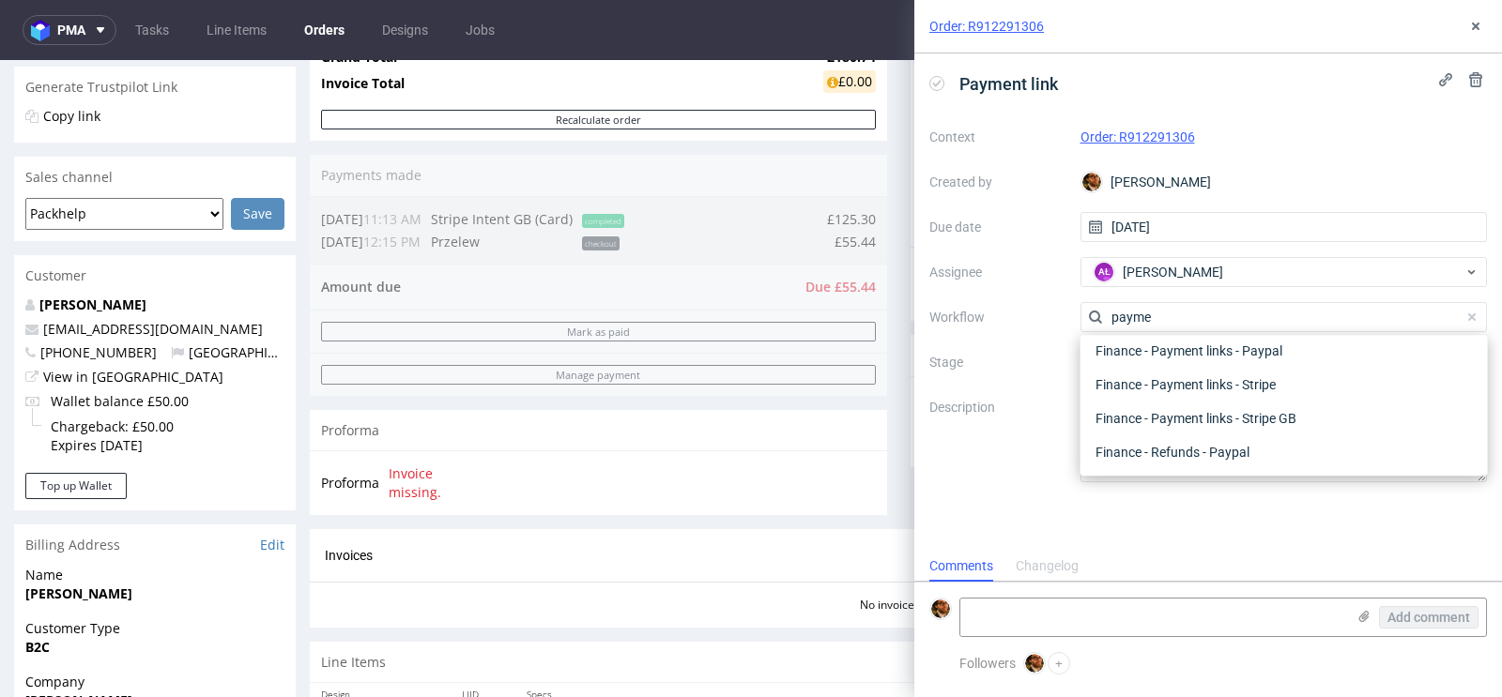
scroll to position [34, 0]
type input "payment"
click at [1231, 439] on div "Finance - Payment links - Stripe GB" at bounding box center [1284, 452] width 392 height 34
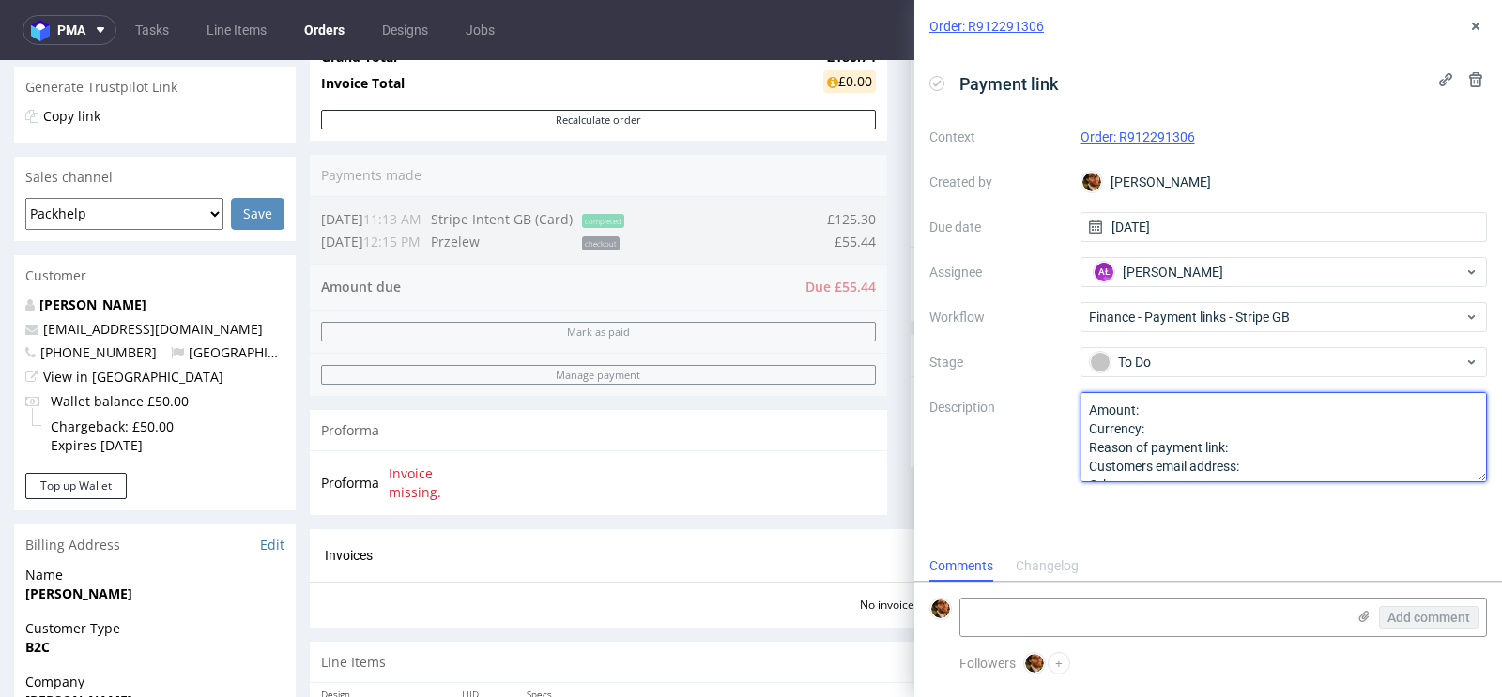
click at [1172, 407] on textarea "Amount: Currency: Reason of payment link: Customers email address: Other:" at bounding box center [1283, 437] width 407 height 90
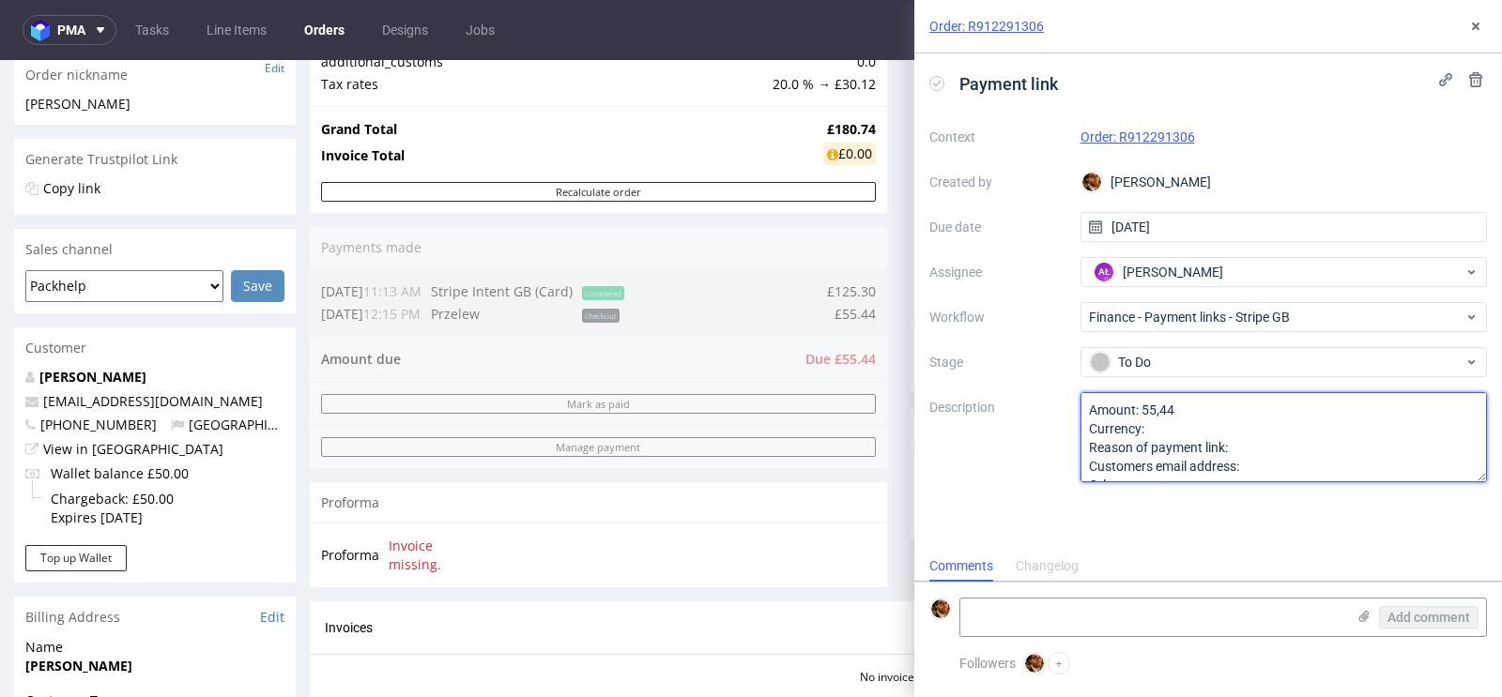
scroll to position [270, 0]
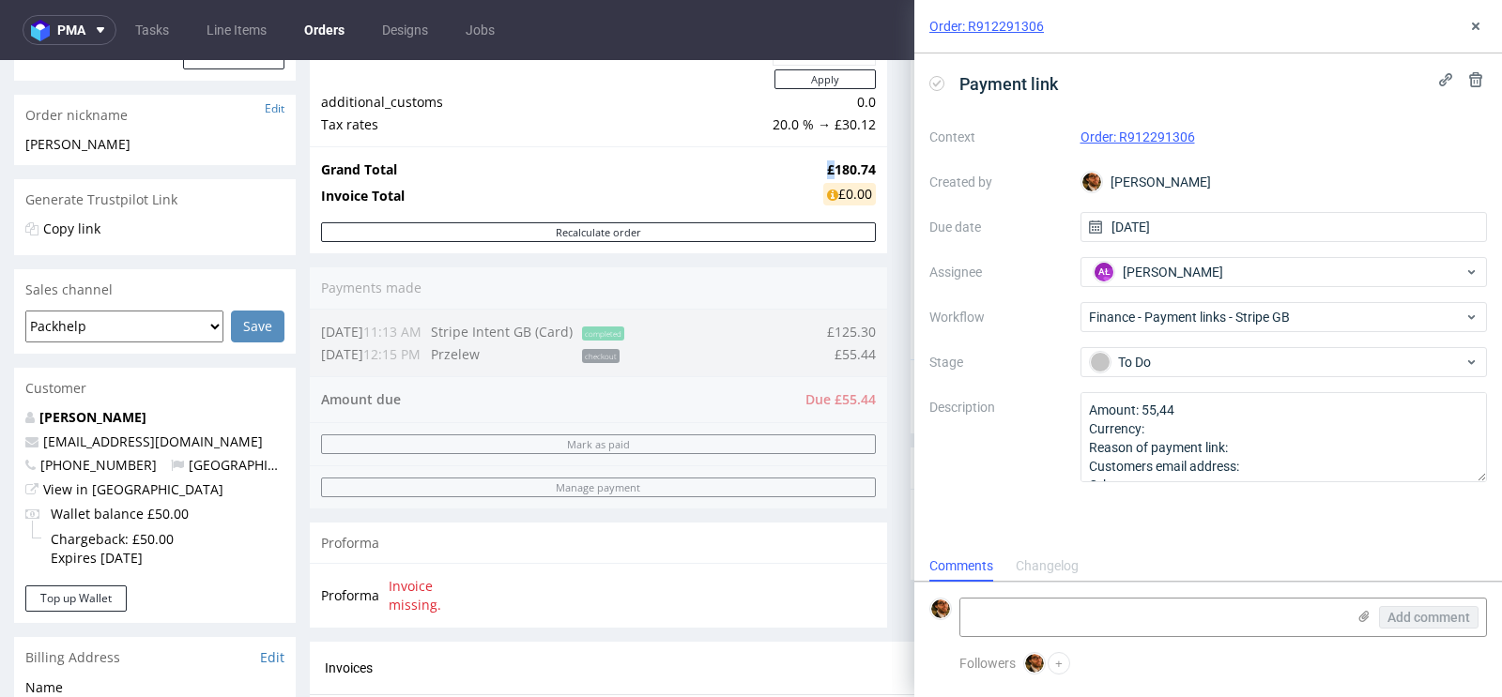
drag, startPoint x: 822, startPoint y: 163, endPoint x: 808, endPoint y: 163, distance: 14.1
click at [818, 163] on td "£180.74" at bounding box center [846, 170] width 57 height 23
copy strong "£"
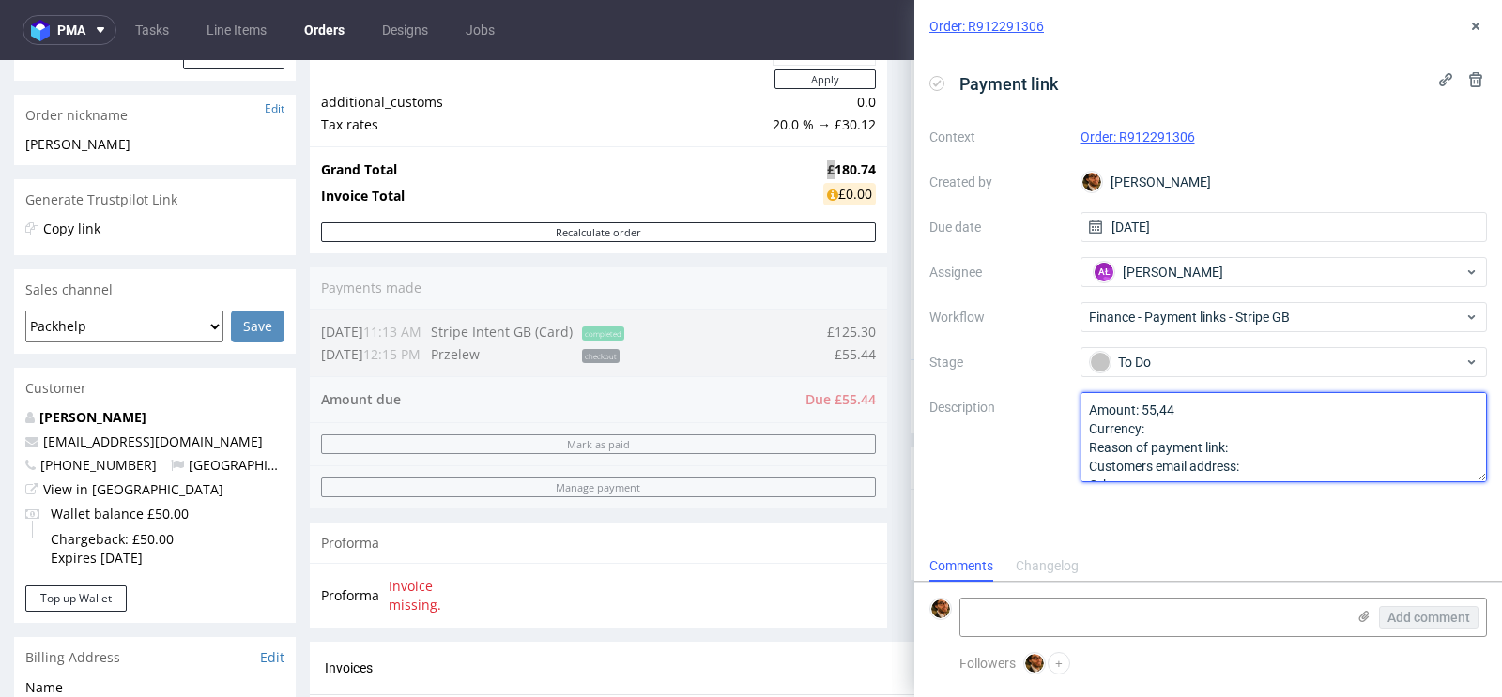
click at [1183, 431] on textarea "Amount: 55,44 Currency: Reason of payment link: Customers email address: Other:" at bounding box center [1283, 437] width 407 height 90
paste textarea "£"
click at [1249, 442] on textarea "Amount: 55,44 Currency: Reason of payment link: Customers email address: Other:" at bounding box center [1283, 437] width 407 height 90
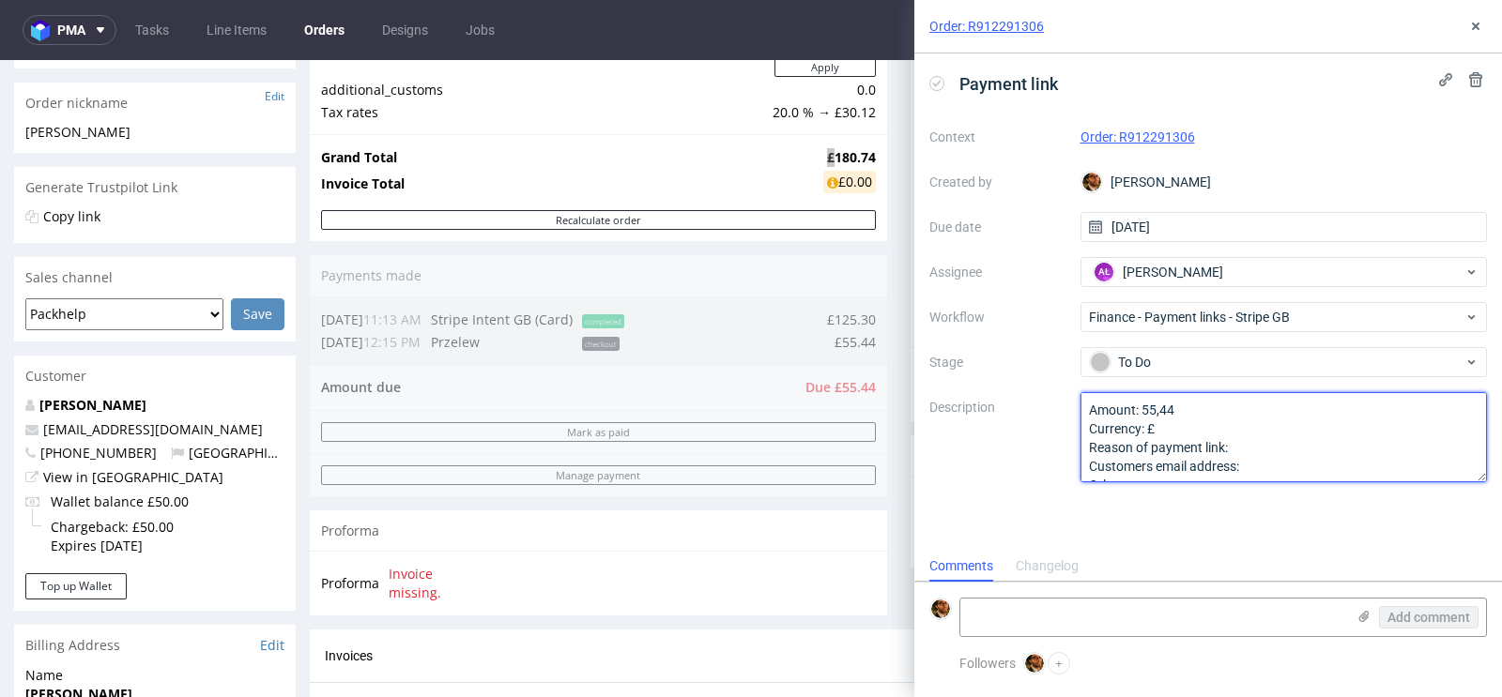
scroll to position [279, 0]
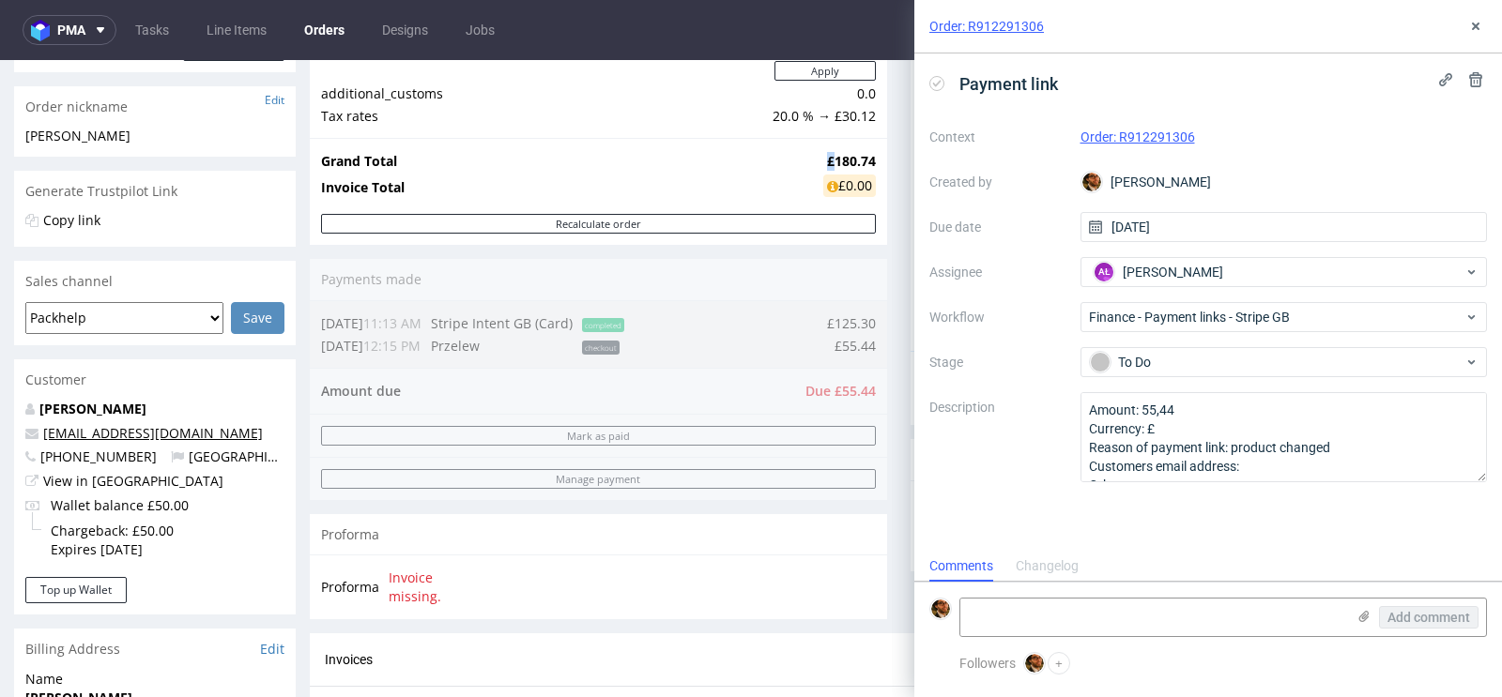
click at [127, 433] on link "kat@katmckenna.com" at bounding box center [153, 433] width 220 height 18
drag, startPoint x: 192, startPoint y: 427, endPoint x: 44, endPoint y: 432, distance: 148.4
click at [44, 432] on p "kat@katmckenna.com" at bounding box center [154, 433] width 259 height 19
copy link "kat@katmckenna.com"
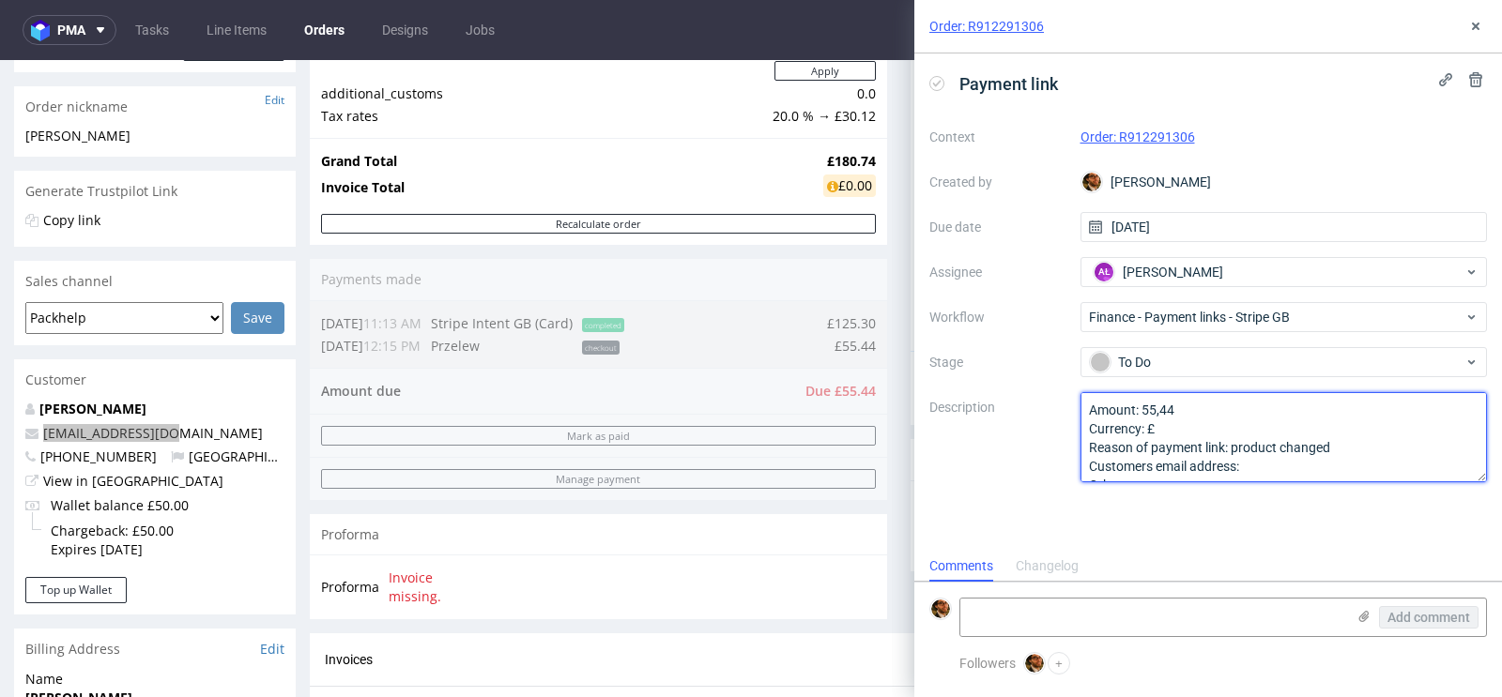
click at [1286, 474] on textarea "Amount: 55,44 Currency: £ Reason of payment link: product changed Customers ema…" at bounding box center [1283, 437] width 407 height 90
paste textarea "kat@katmckenna.com"
type textarea "Amount: 55,44 Currency: £ Reason of payment link: product changed Customers ema…"
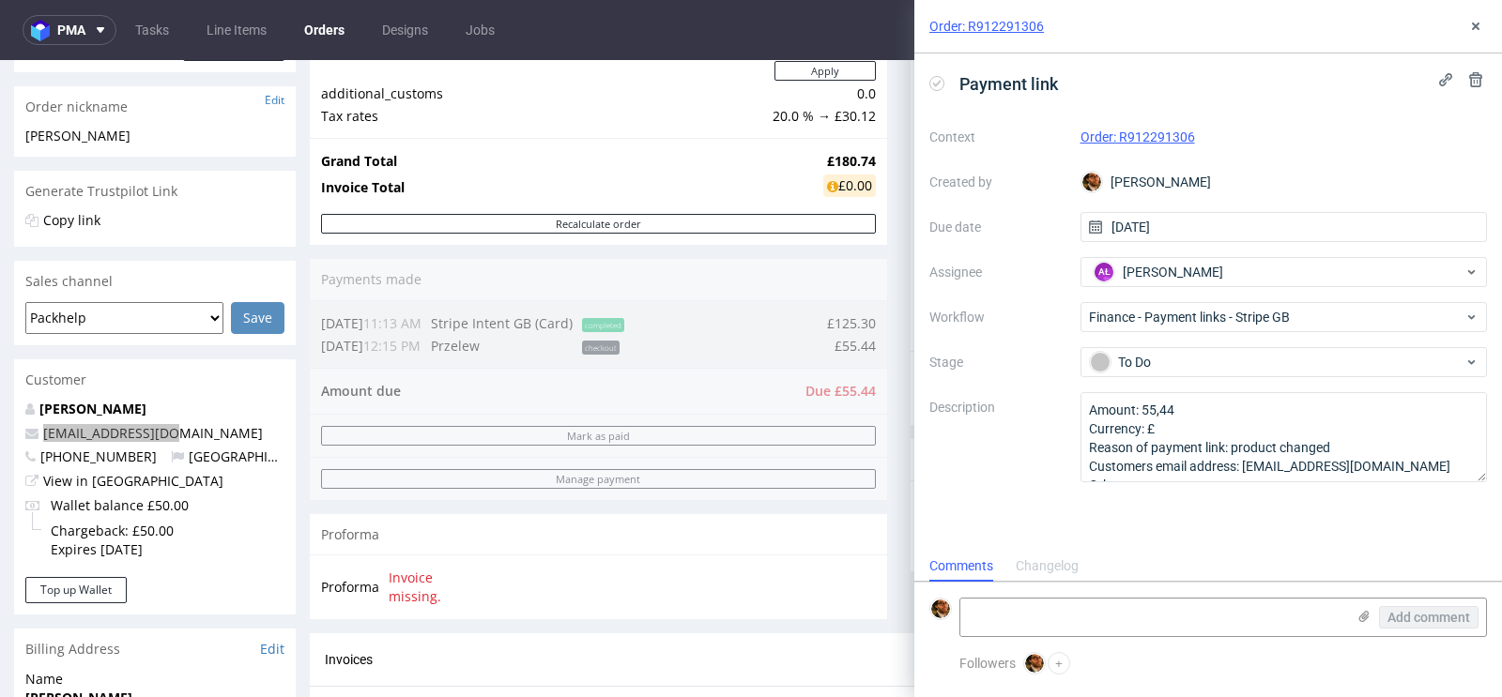
click at [1366, 32] on div "Order: R912291306" at bounding box center [1208, 26] width 588 height 53
click at [887, 404] on div "Progress Payment Due Payment “Received” Email - Line Items 1 DTP - Production -…" at bounding box center [899, 402] width 1178 height 1120
click at [1479, 28] on icon at bounding box center [1475, 26] width 15 height 15
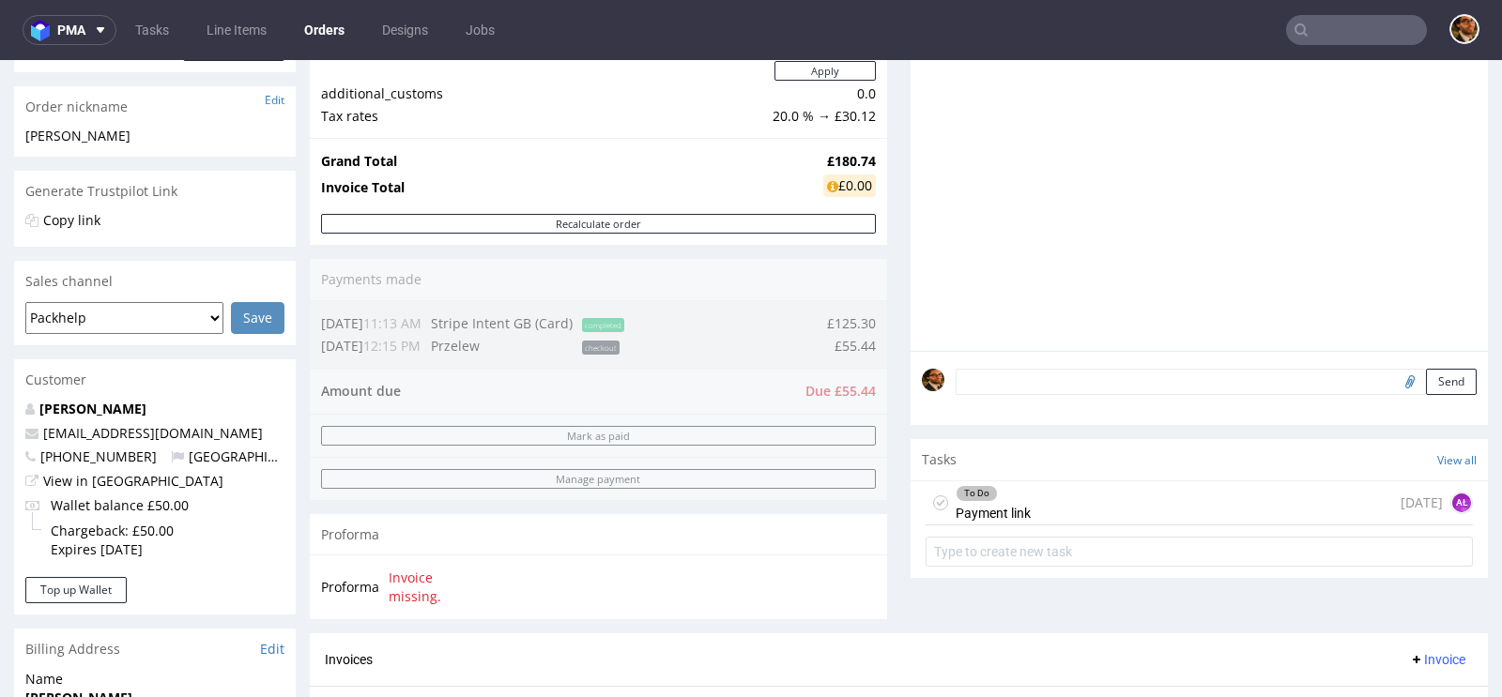
click at [1222, 496] on div "To Do Payment link today AŁ" at bounding box center [1198, 503] width 547 height 44
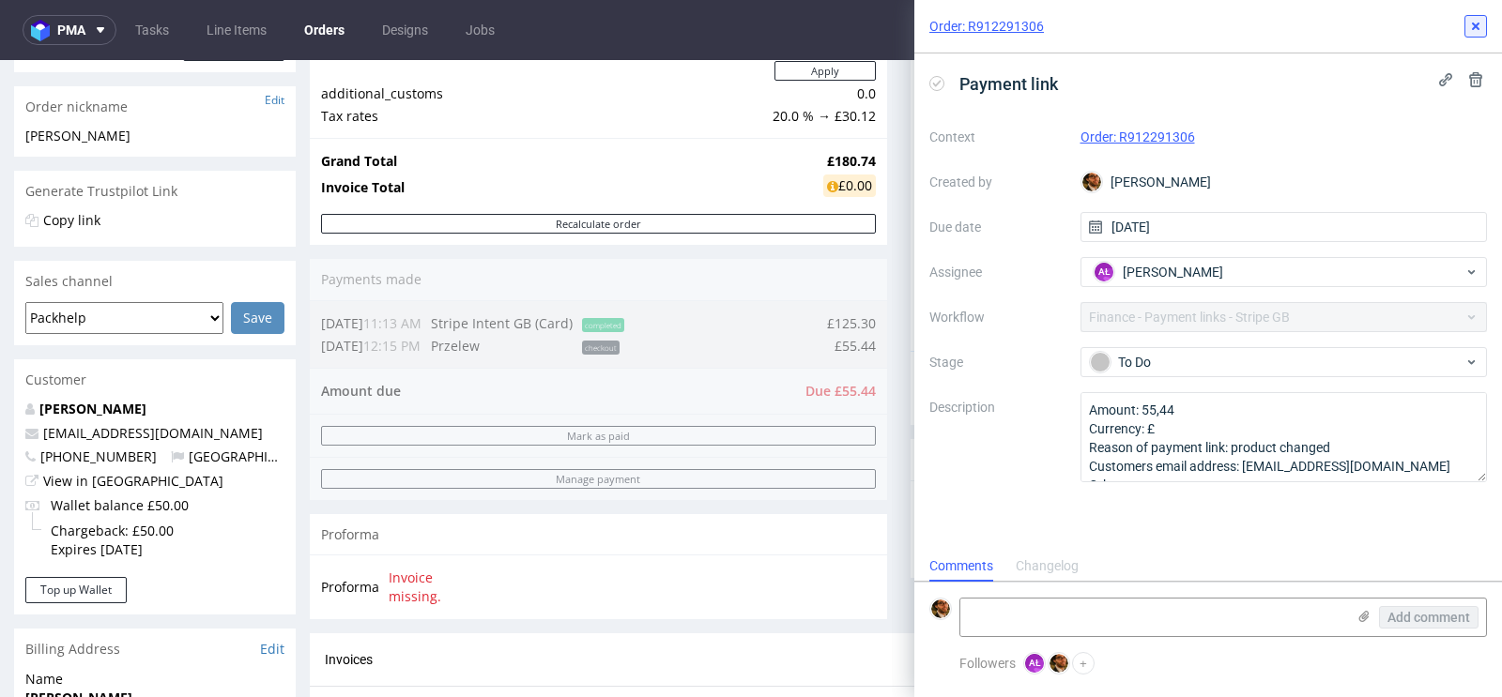
click at [1465, 30] on button at bounding box center [1475, 26] width 23 height 23
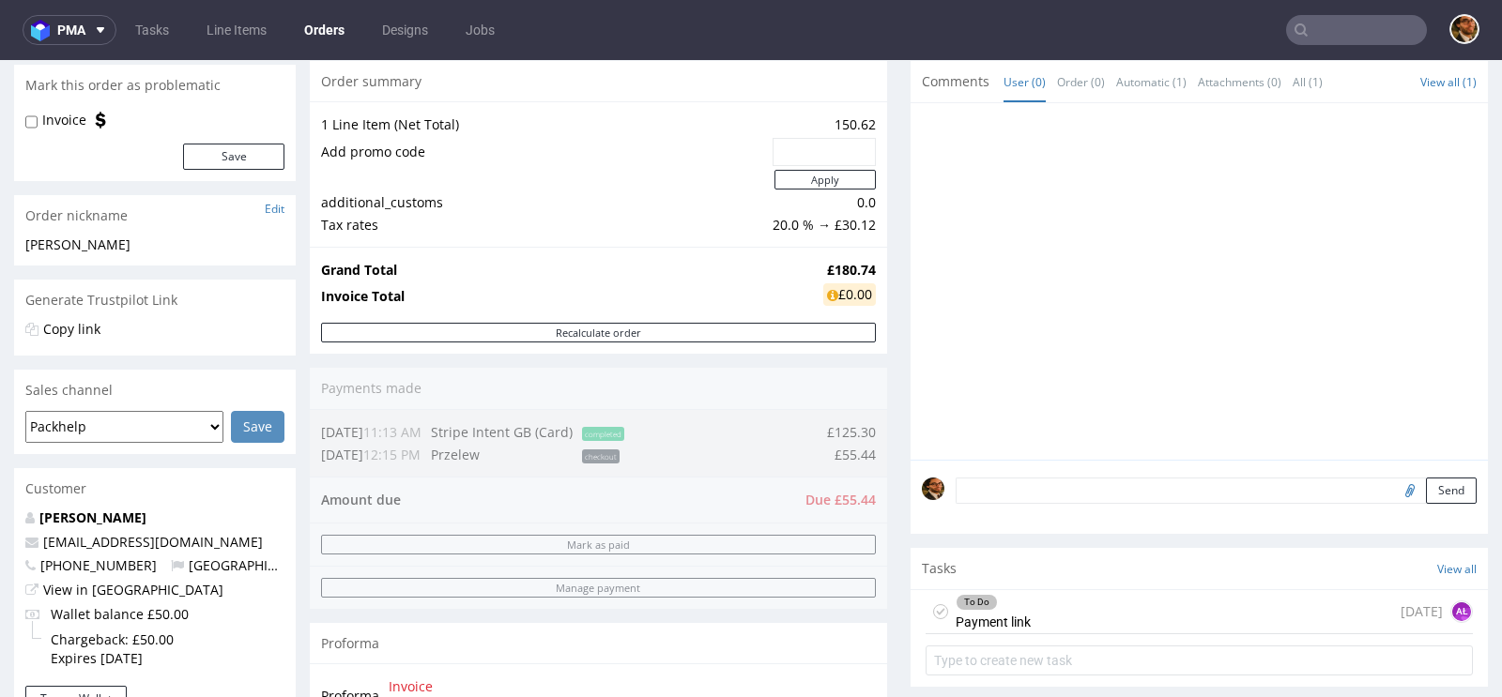
scroll to position [257, 0]
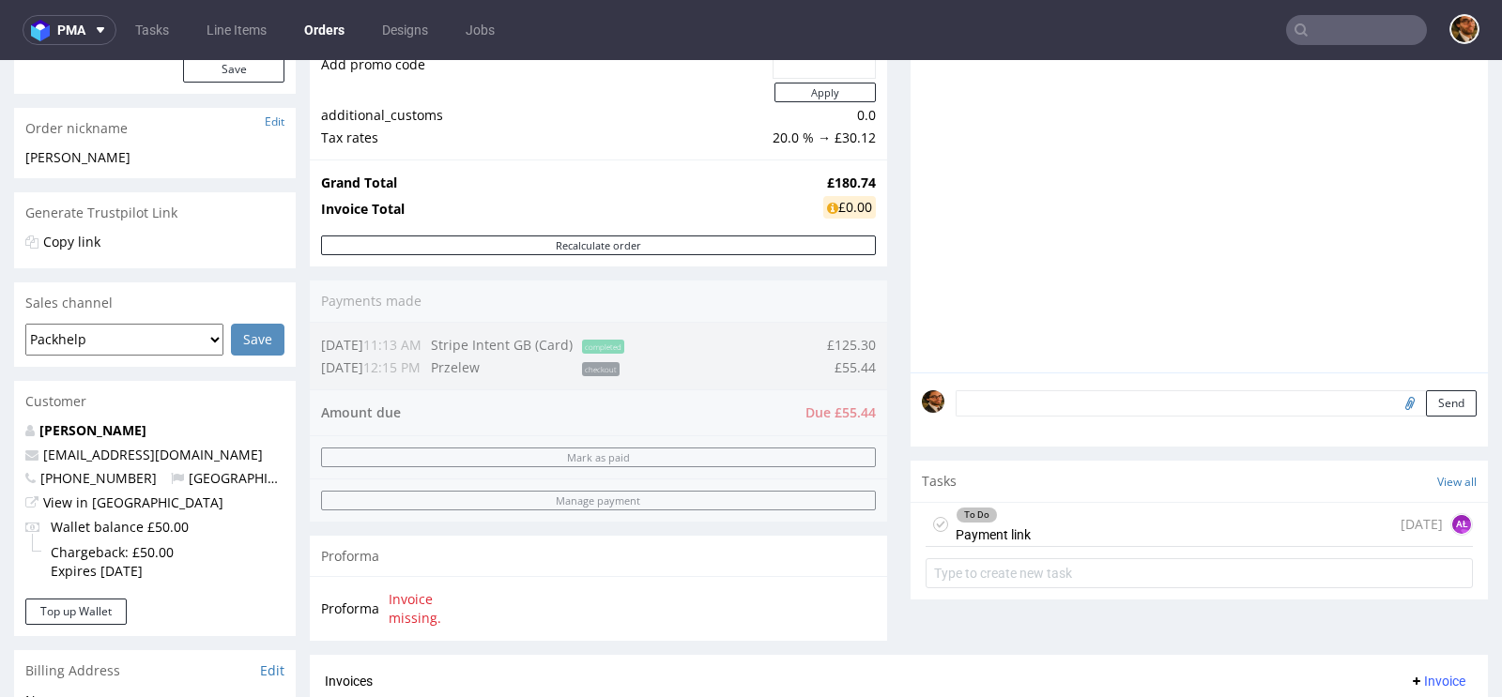
click at [1035, 523] on div "To Do Payment link today AŁ" at bounding box center [1198, 525] width 547 height 44
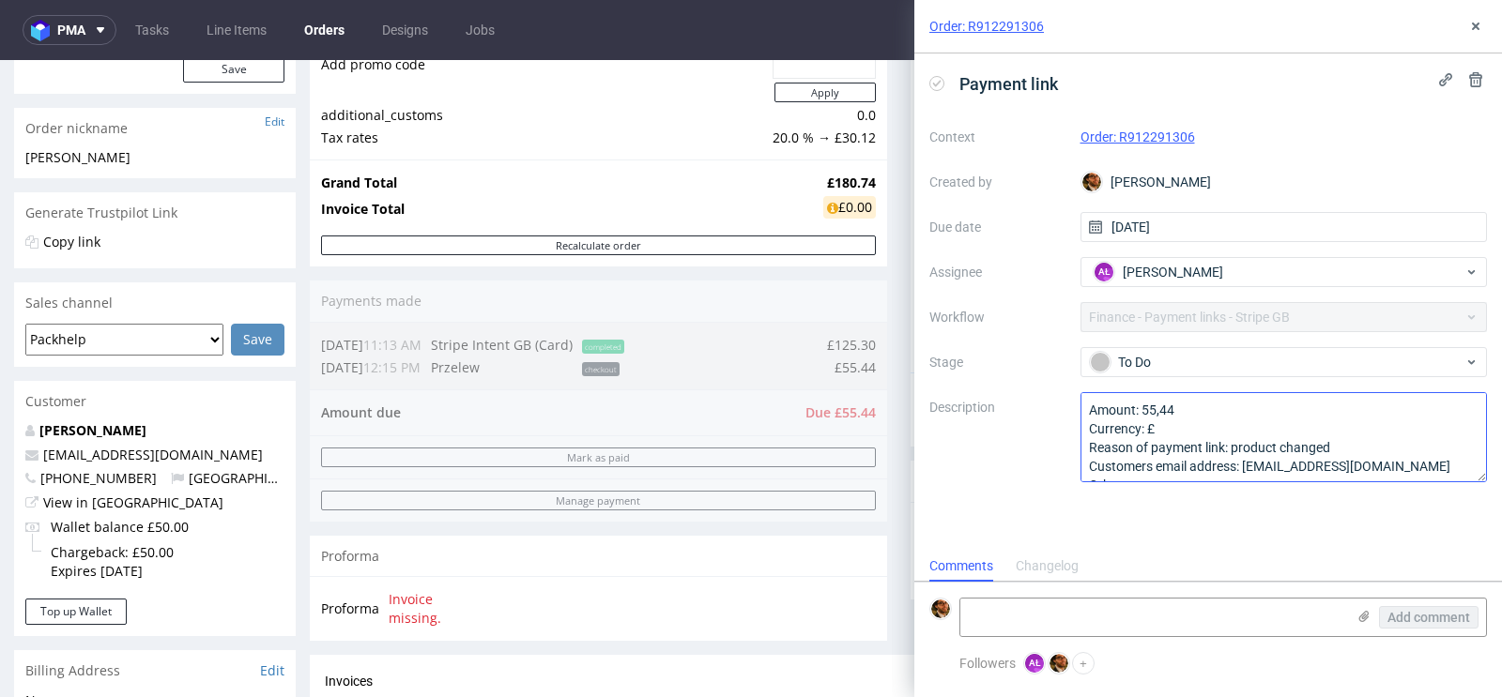
scroll to position [20, 0]
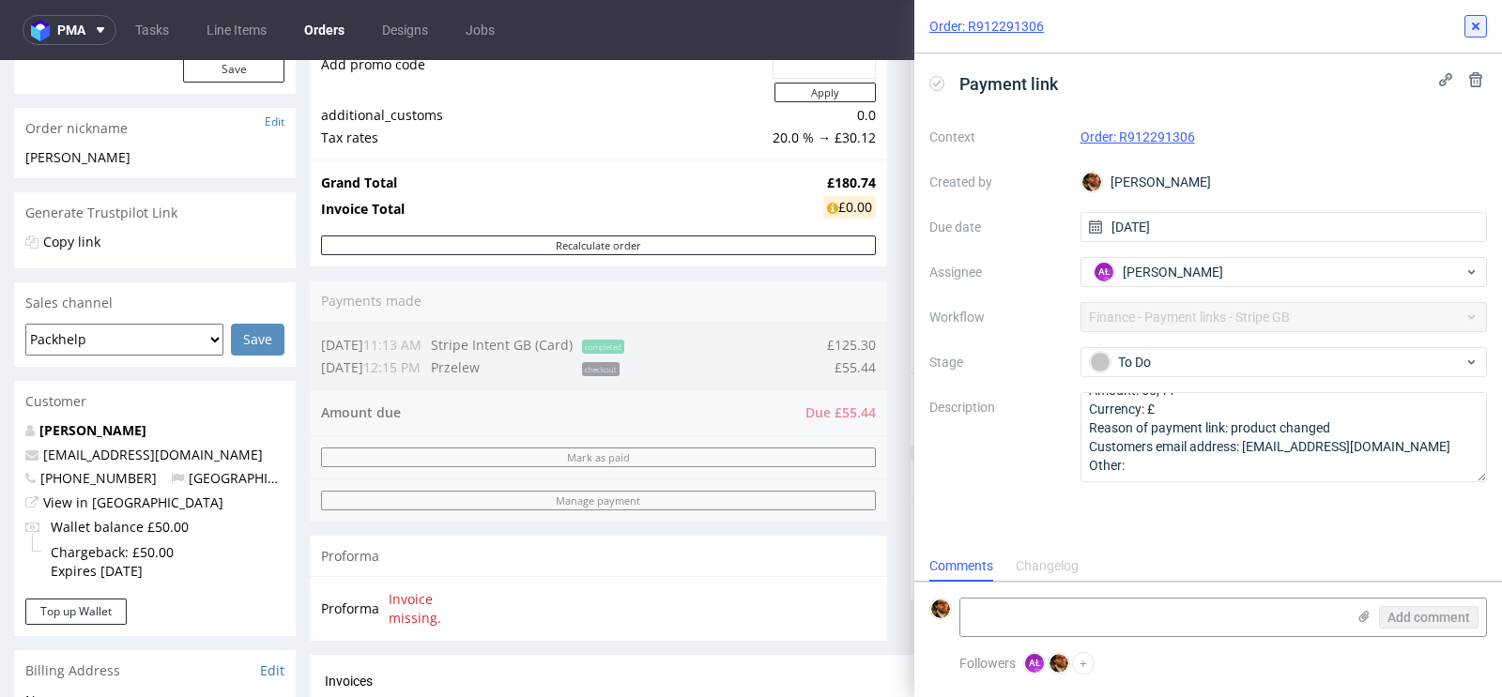
click at [1473, 27] on icon at bounding box center [1475, 26] width 15 height 15
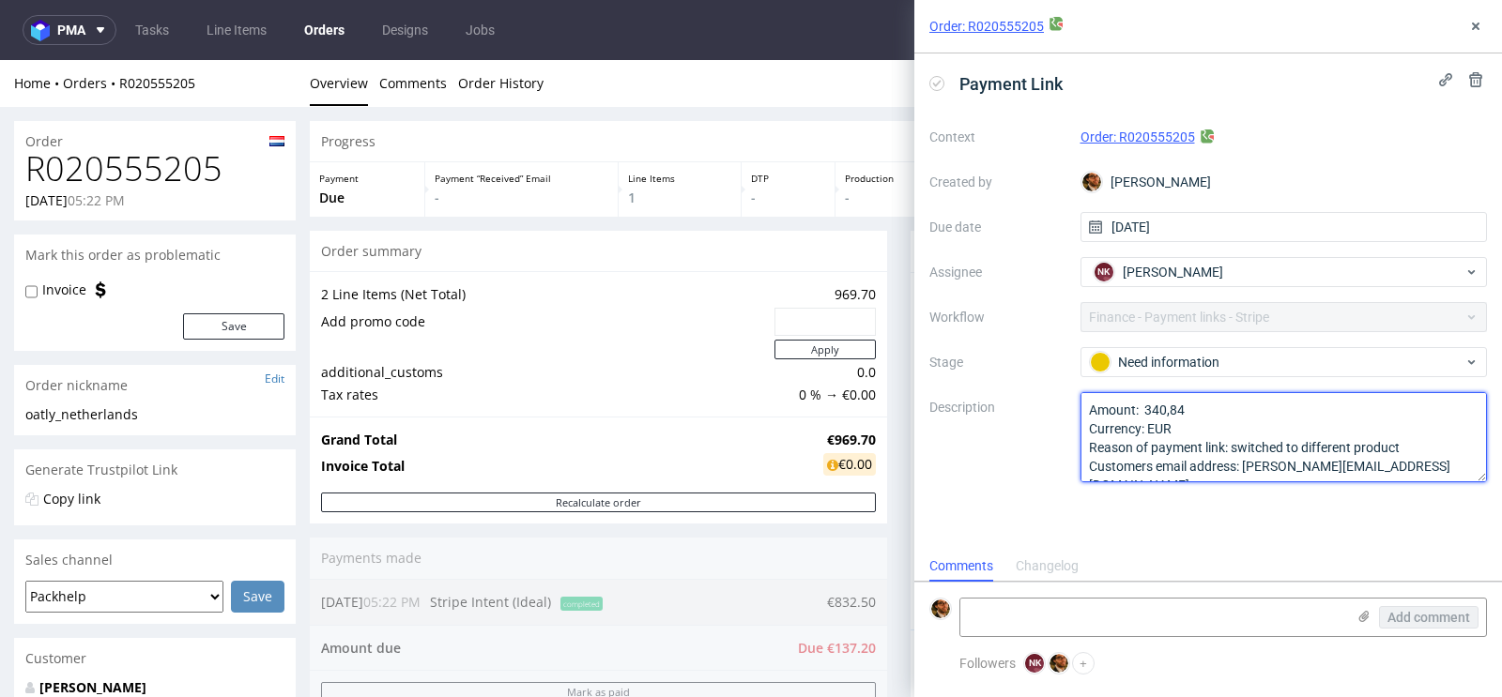
drag, startPoint x: 1191, startPoint y: 409, endPoint x: 1146, endPoint y: 409, distance: 45.0
click at [1146, 409] on textarea "Amount: 340,84 Currency: EUR Reason of payment link: switched to different prod…" at bounding box center [1283, 437] width 407 height 90
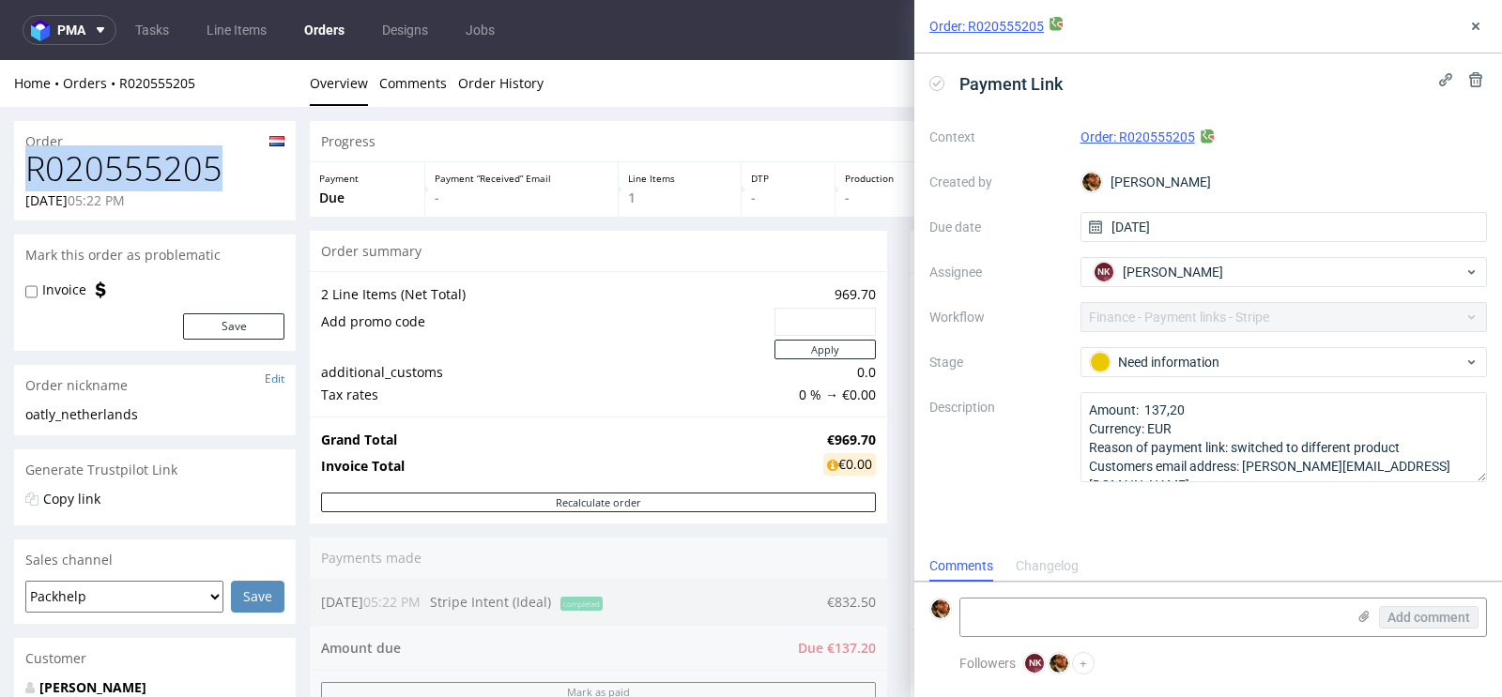
drag, startPoint x: 224, startPoint y: 165, endPoint x: 30, endPoint y: 169, distance: 194.3
click at [30, 169] on h1 "R020555205" at bounding box center [154, 169] width 259 height 38
copy h1 "R020555205"
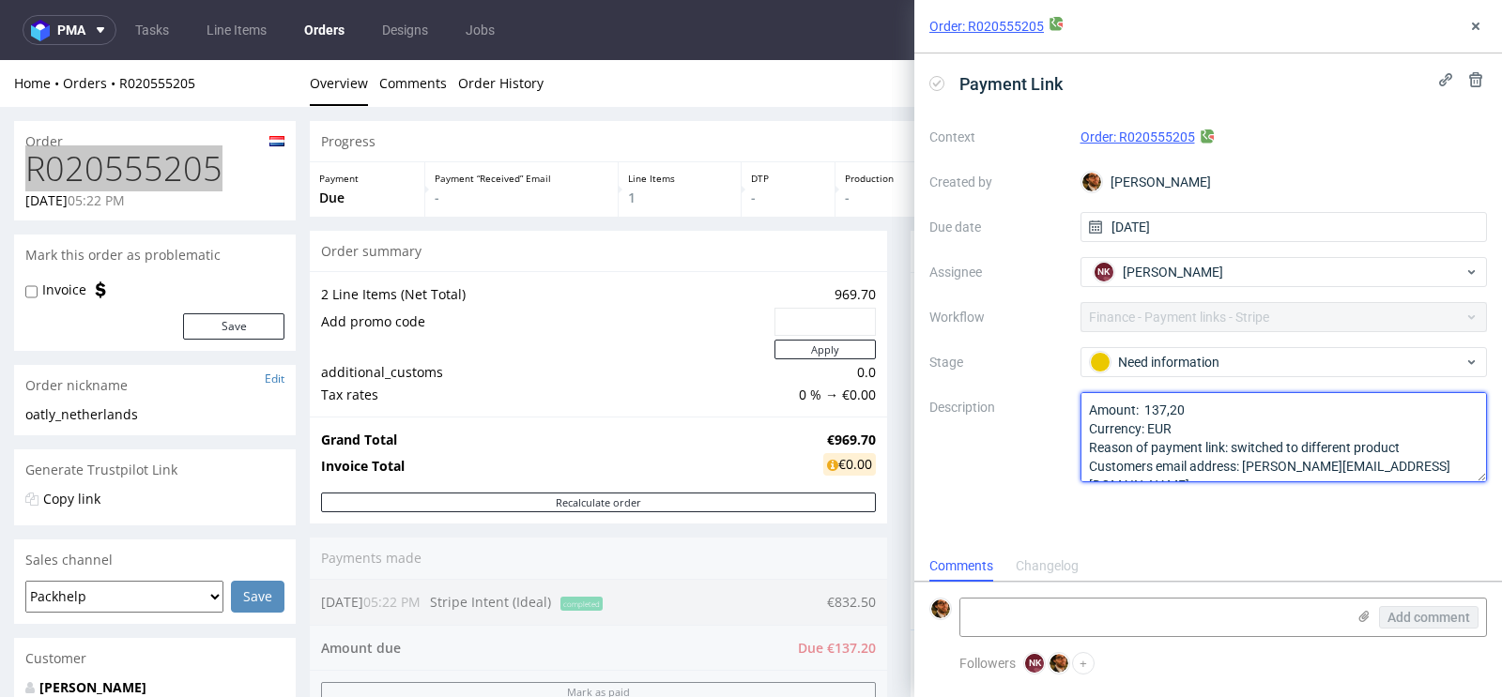
click at [1152, 439] on textarea "Amount: 137,20 Currency: EUR Reason of payment link: switched to different prod…" at bounding box center [1283, 437] width 407 height 90
click at [1194, 434] on textarea "Amount: 137,20 Currency: EUR Reason of payment link: switched to different prod…" at bounding box center [1283, 437] width 407 height 90
type textarea "Amount: 340,84 Currency: EUR Reason of payment link: switched to different prod…"
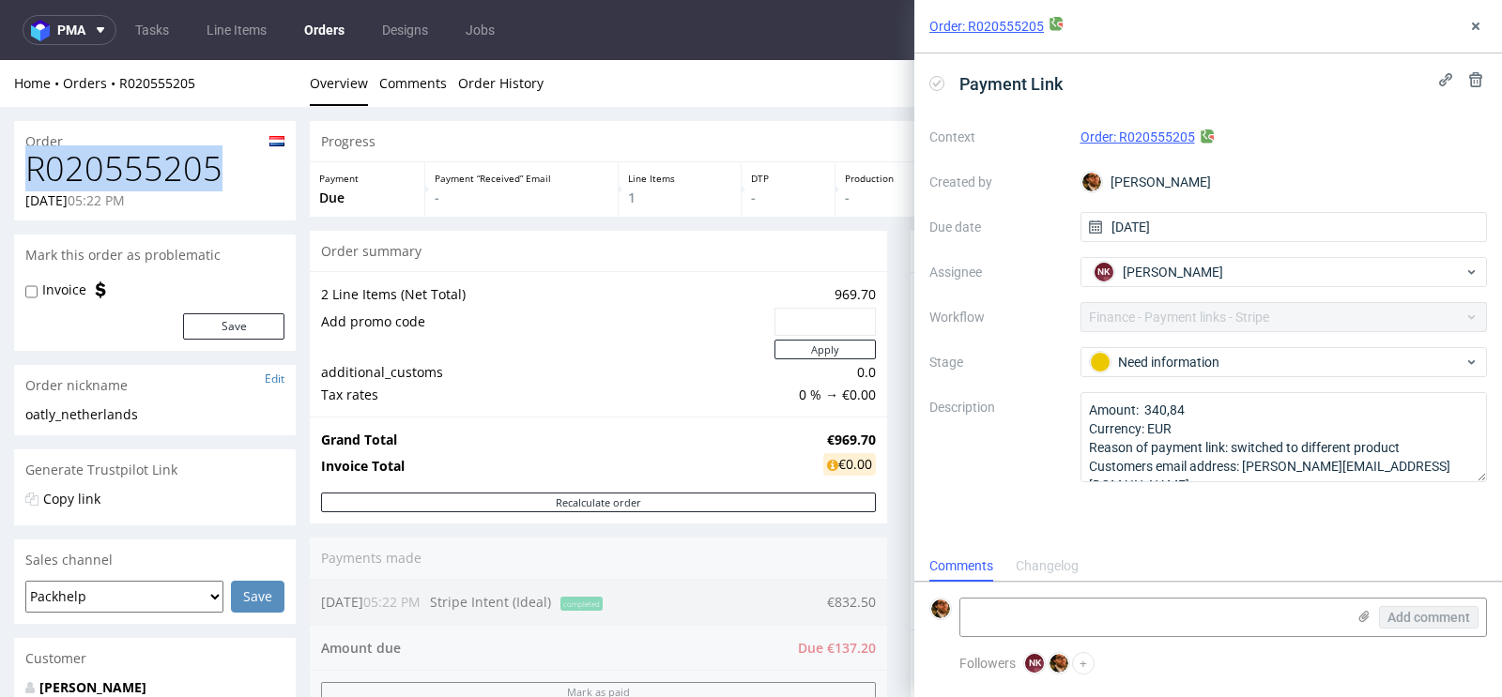
click at [239, 177] on h1 "R020555205" at bounding box center [154, 169] width 259 height 38
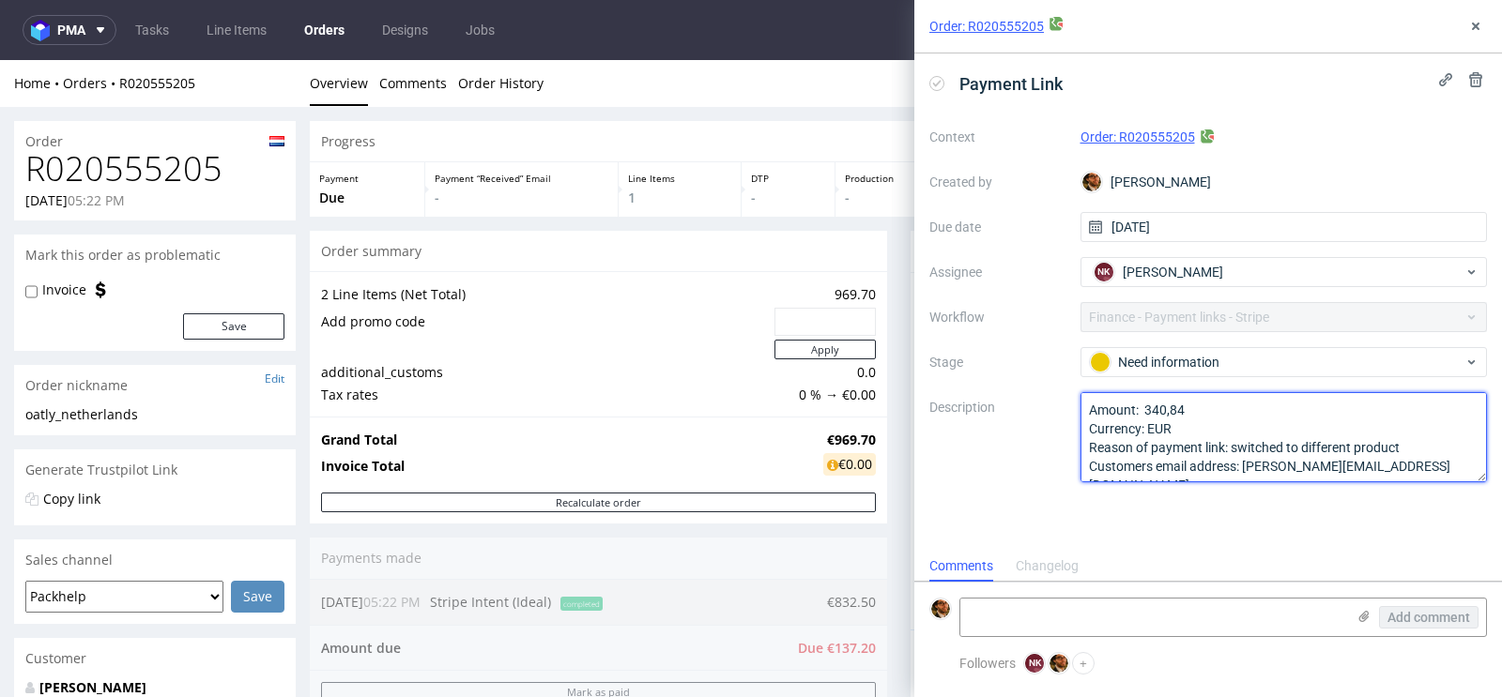
drag, startPoint x: 1147, startPoint y: 410, endPoint x: 1189, endPoint y: 411, distance: 42.2
click at [1189, 411] on textarea "Amount: 340,84 Currency: EUR Reason of payment link: switched to different prod…" at bounding box center [1283, 437] width 407 height 90
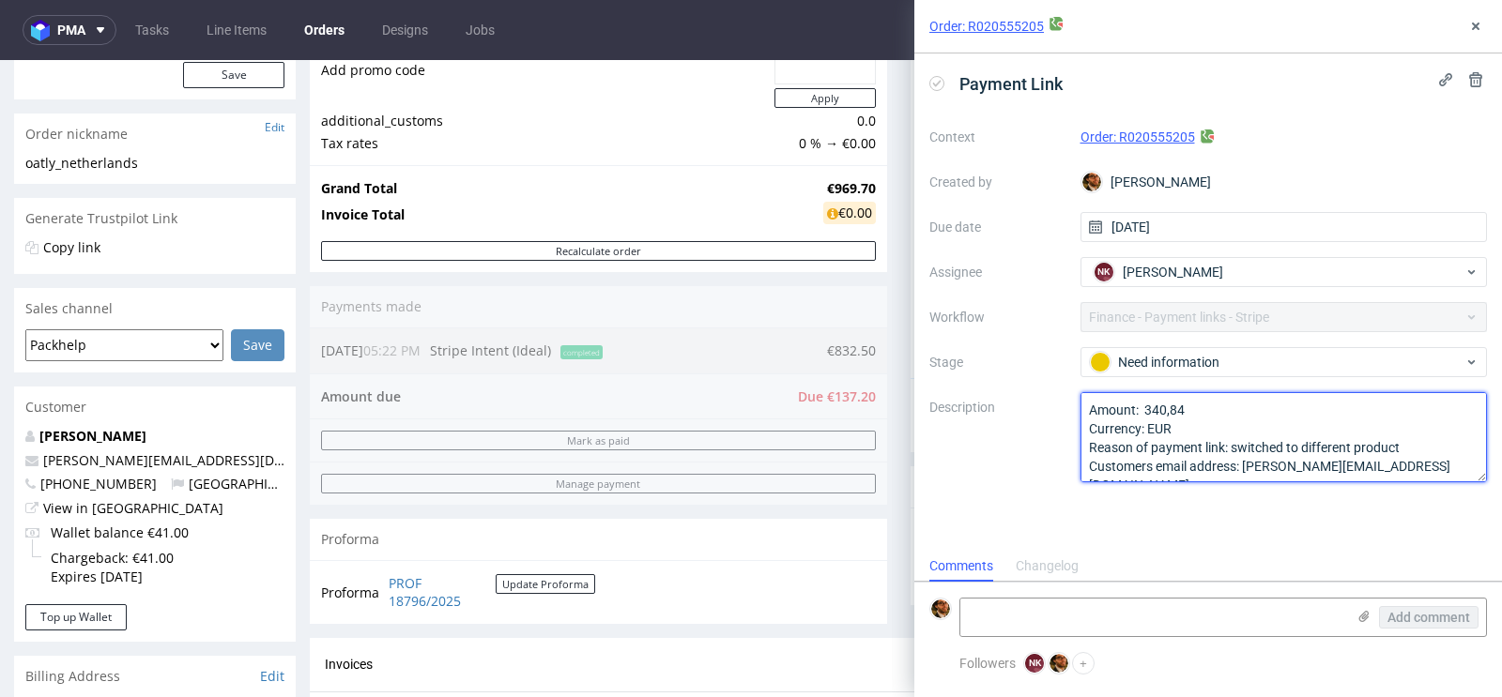
scroll to position [253, 0]
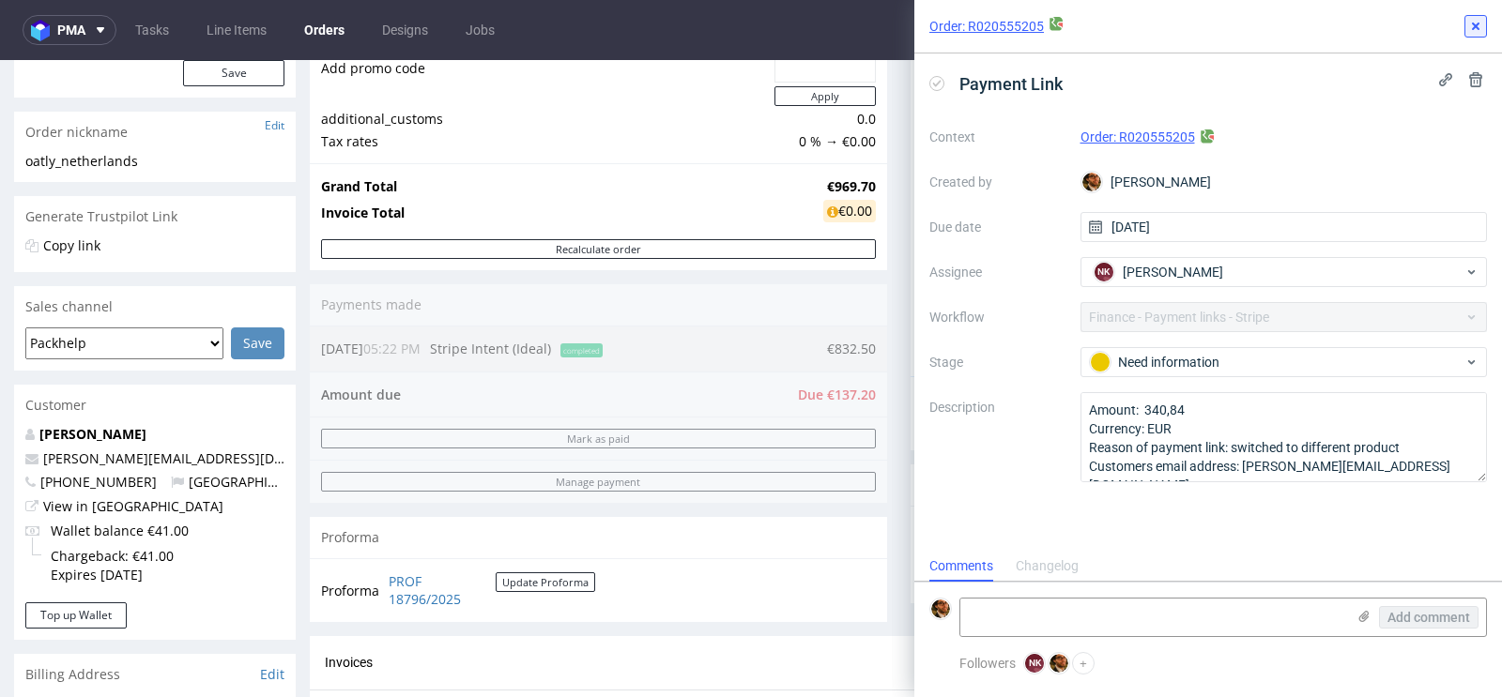
click at [1476, 19] on icon at bounding box center [1475, 26] width 15 height 15
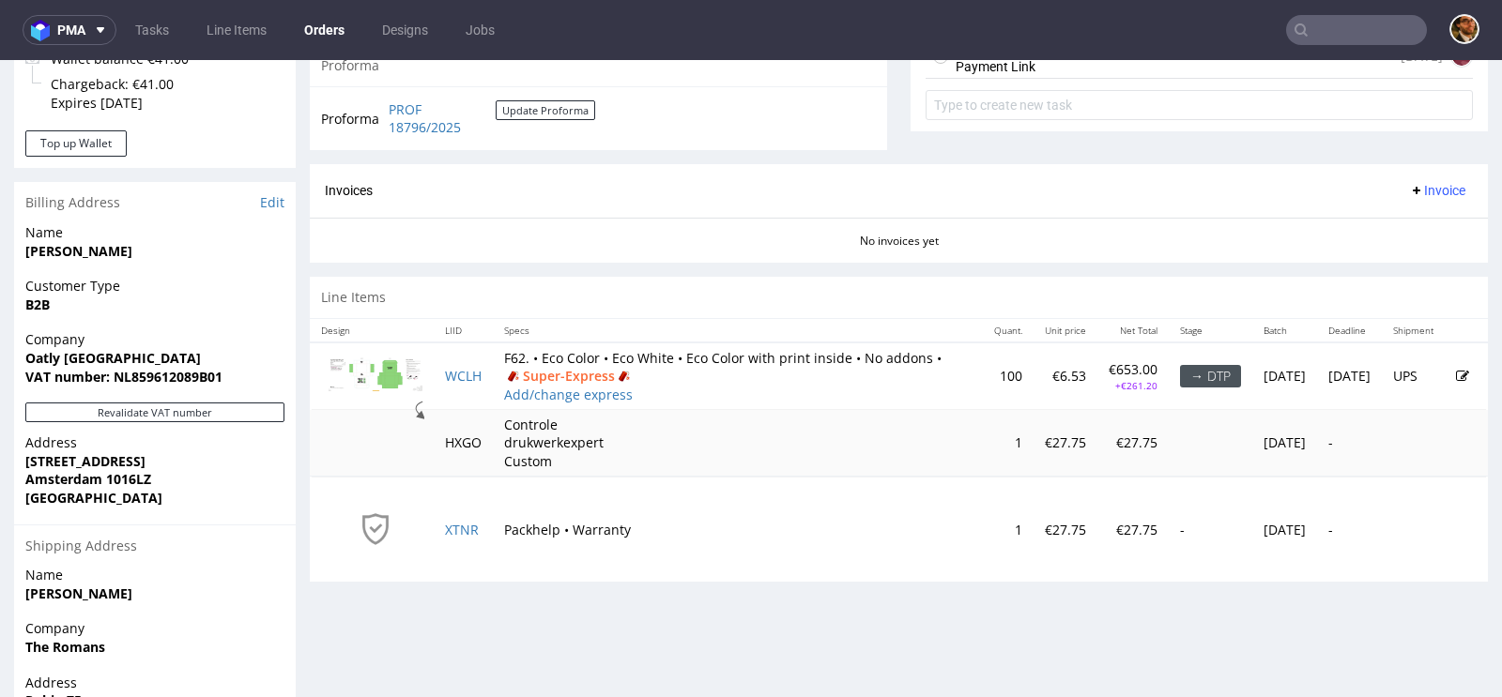
scroll to position [747, 0]
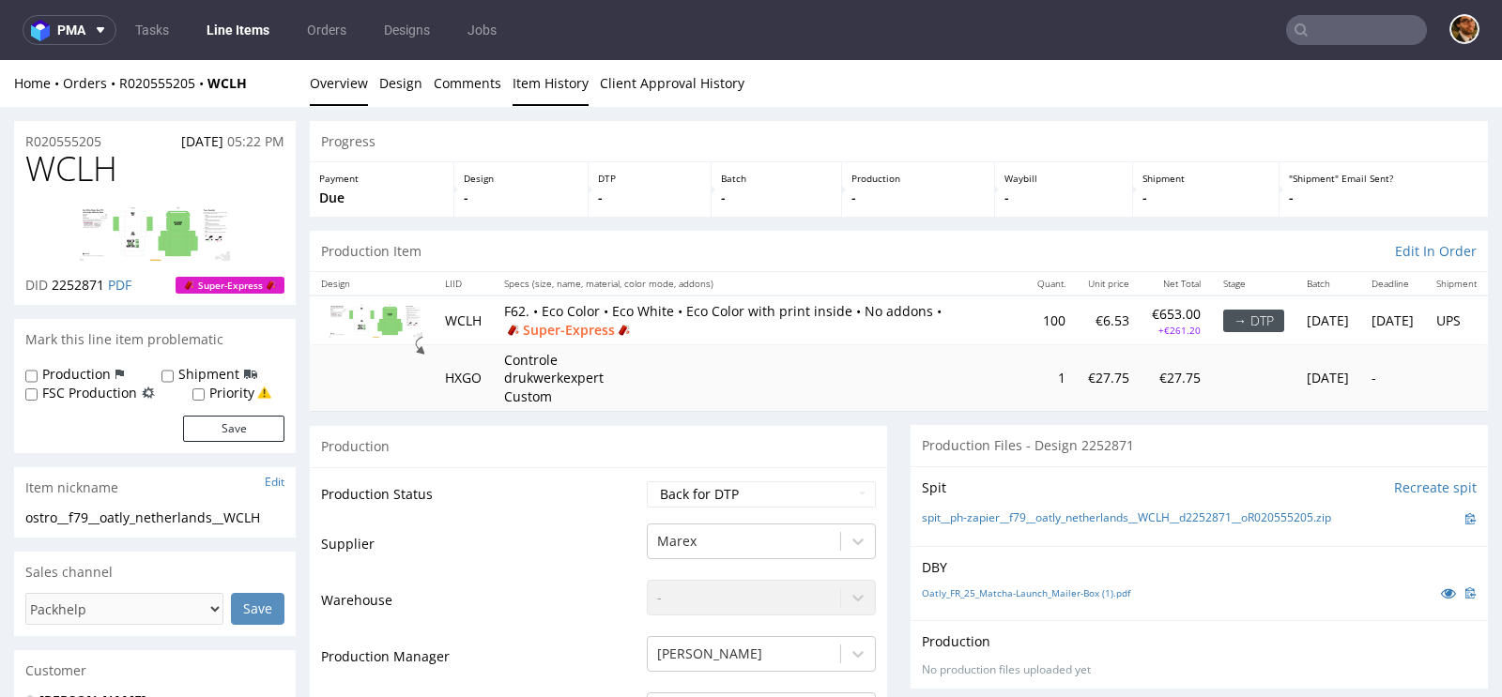
click at [543, 78] on link "Item History" at bounding box center [550, 83] width 76 height 46
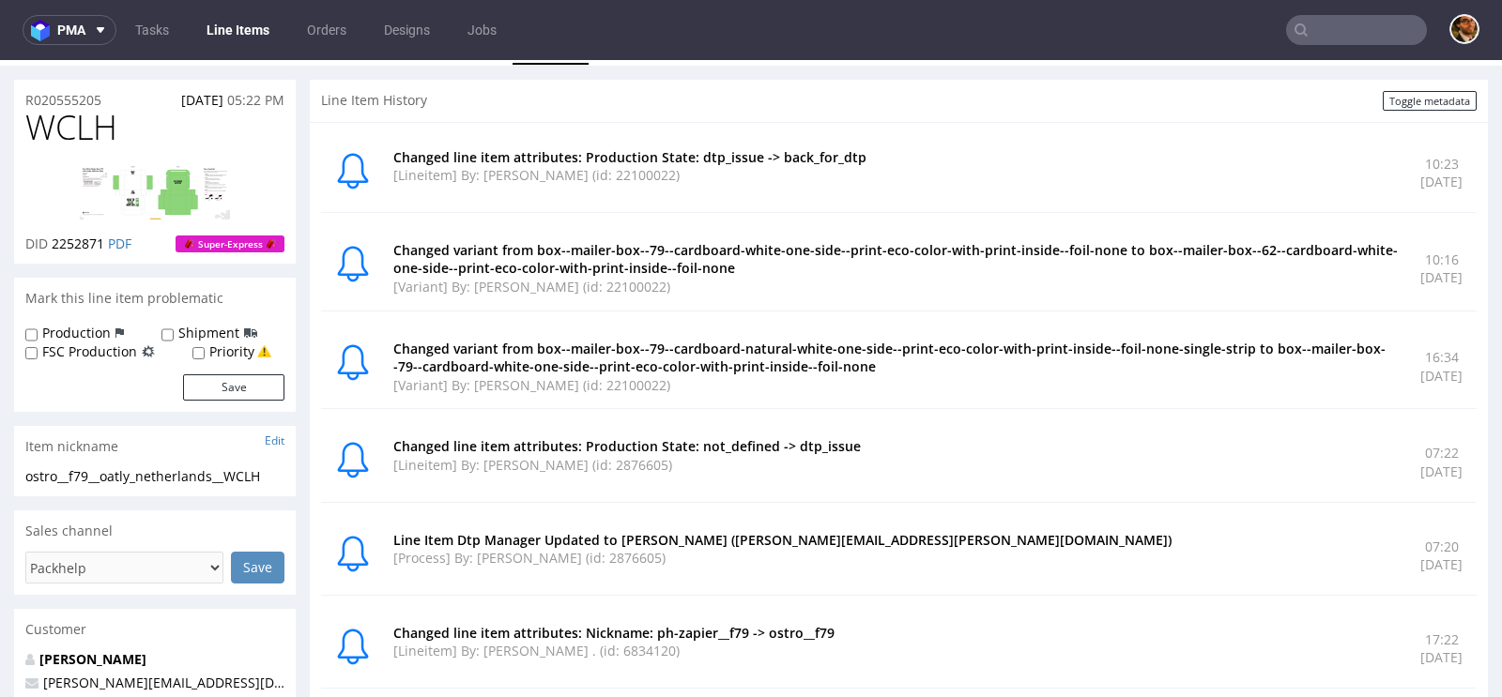
scroll to position [36, 0]
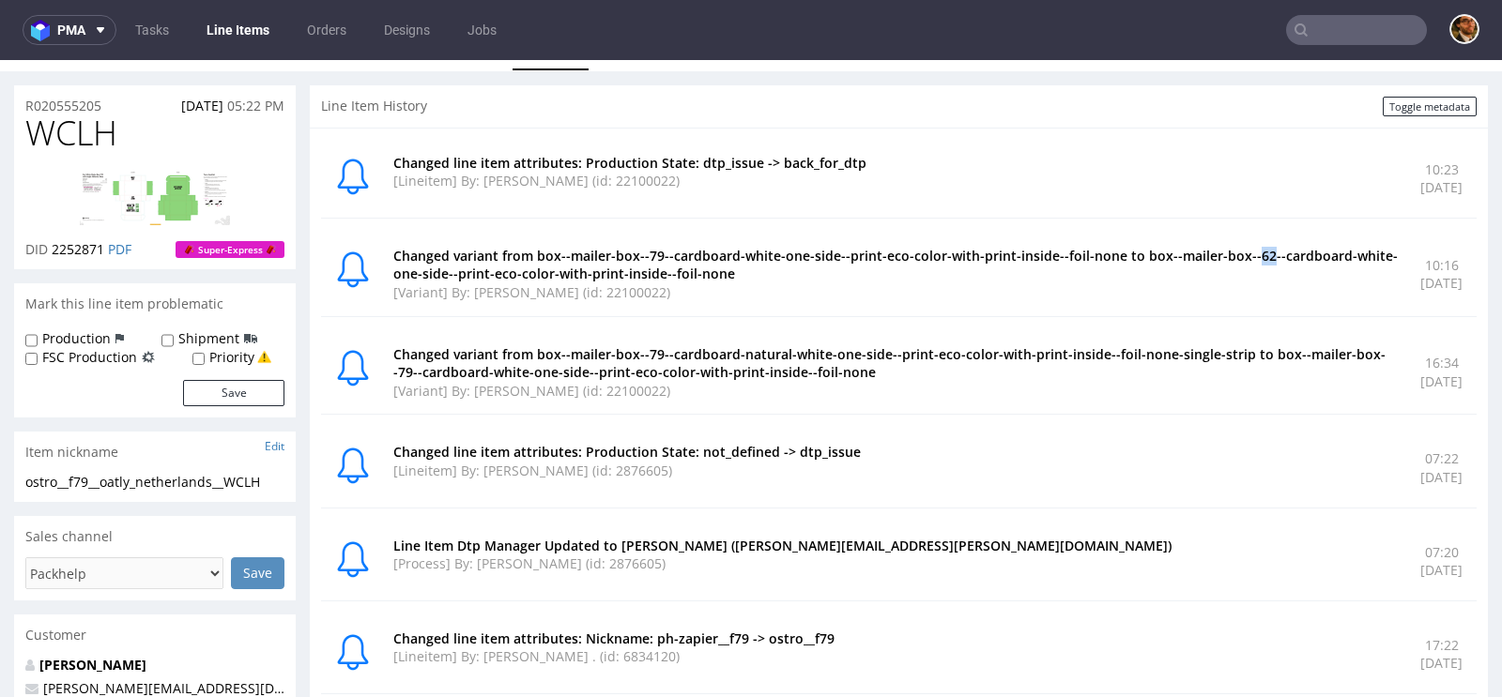
drag, startPoint x: 1273, startPoint y: 255, endPoint x: 1287, endPoint y: 255, distance: 14.1
click at [1287, 255] on p "Changed variant from box--mailer-box--79--cardboard-white-one-side--print-eco-c…" at bounding box center [895, 265] width 1004 height 37
click at [1208, 312] on div "Changed variant from box--mailer-box--79--cardboard-white-one-side--print-eco-c…" at bounding box center [898, 275] width 1155 height 84
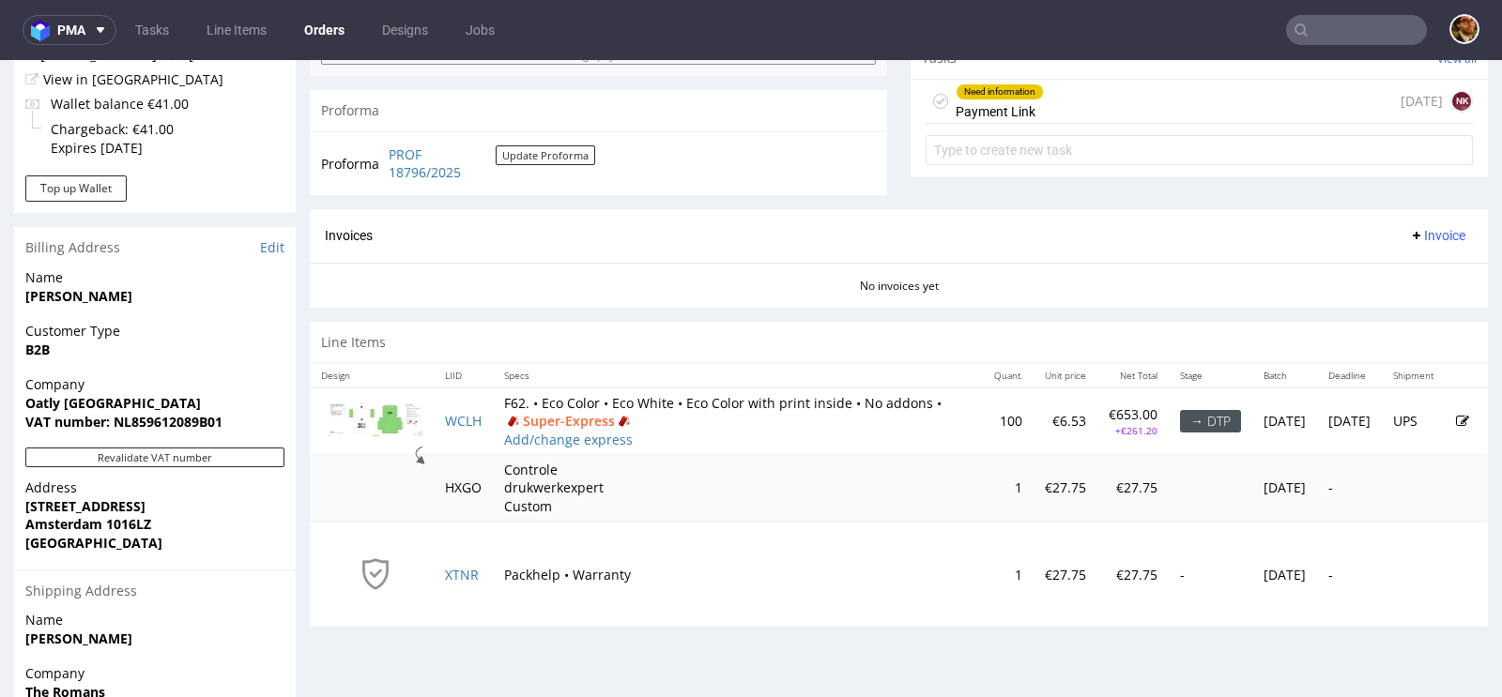
scroll to position [682, 0]
click at [401, 163] on link "PROF 18796/2025" at bounding box center [442, 162] width 107 height 37
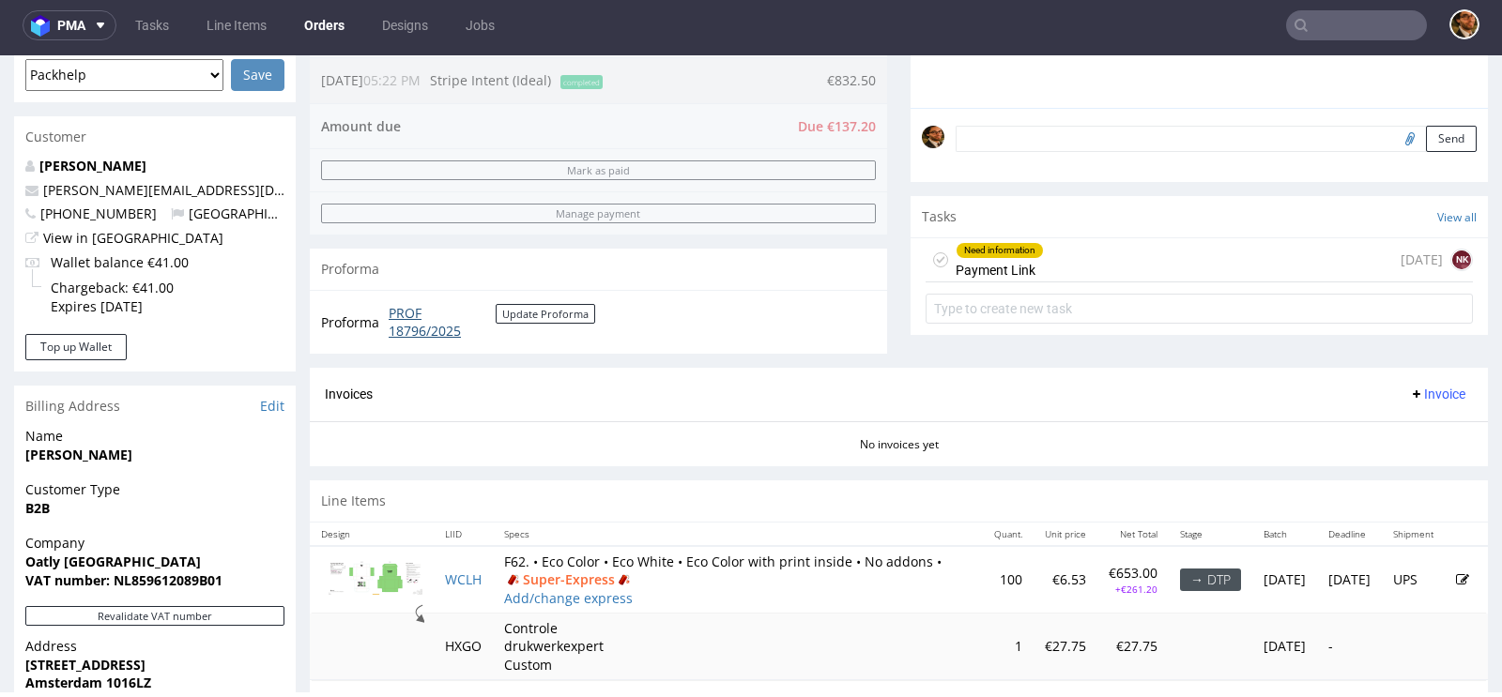
scroll to position [504, 0]
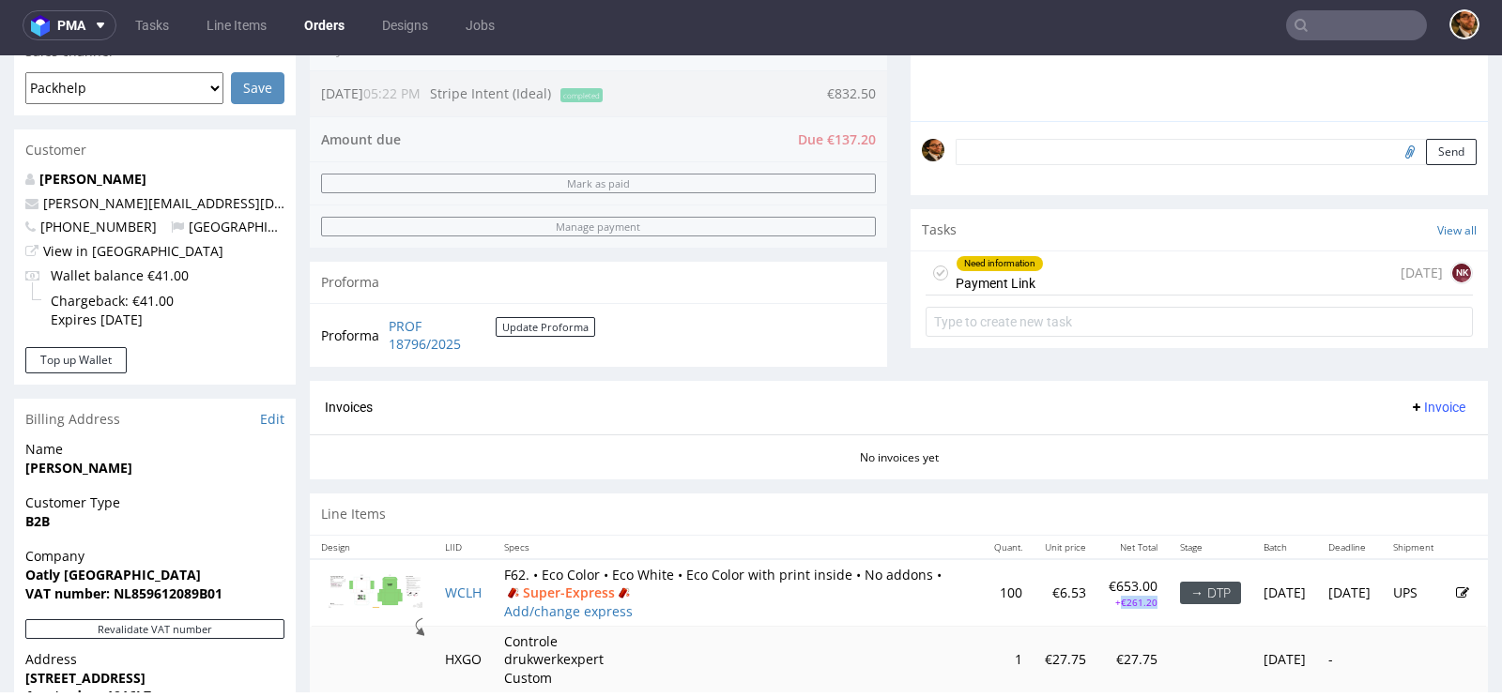
drag, startPoint x: 1076, startPoint y: 599, endPoint x: 1042, endPoint y: 599, distance: 34.7
click at [1108, 599] on p "+€261.20" at bounding box center [1132, 602] width 49 height 13
click at [910, 360] on div "Comments User (0) Order (0) Automatic (1) Attachments (0) All (1) View all (1) …" at bounding box center [1198, 51] width 577 height 659
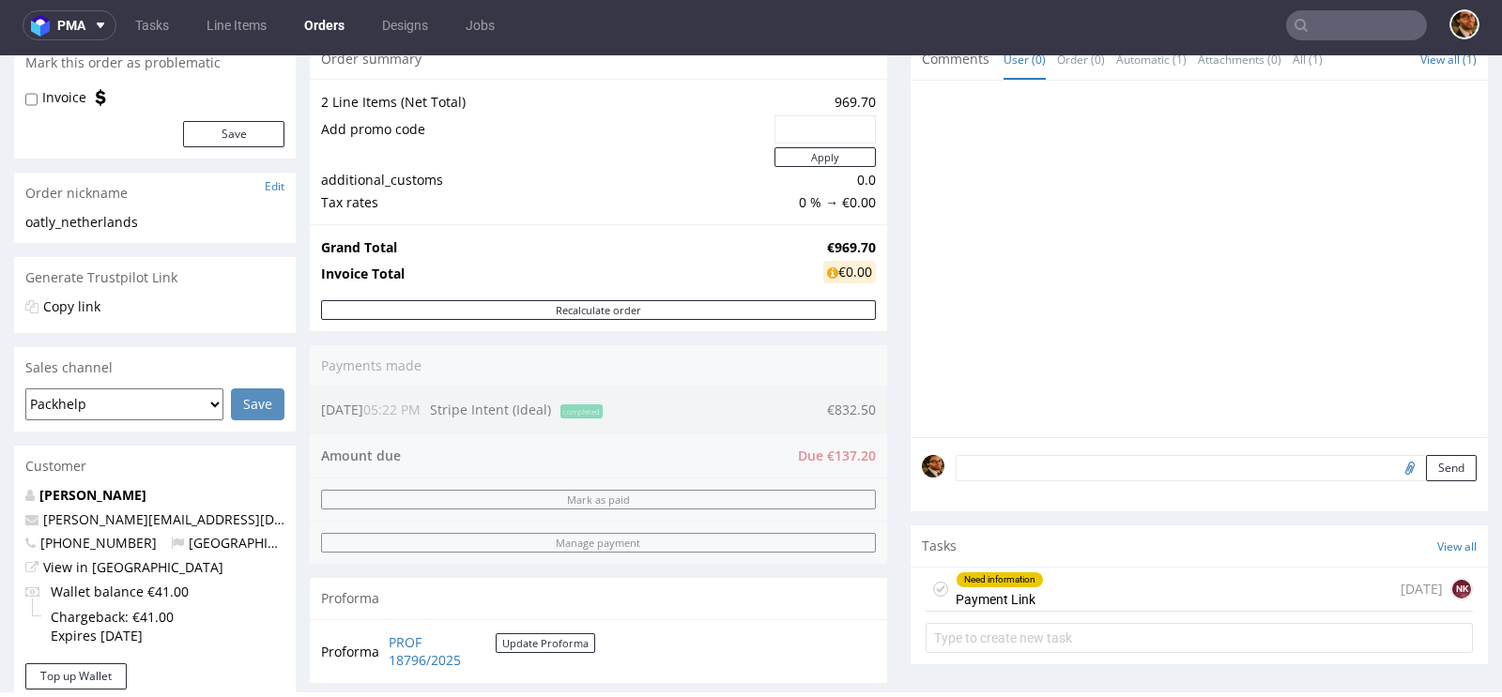
scroll to position [0, 0]
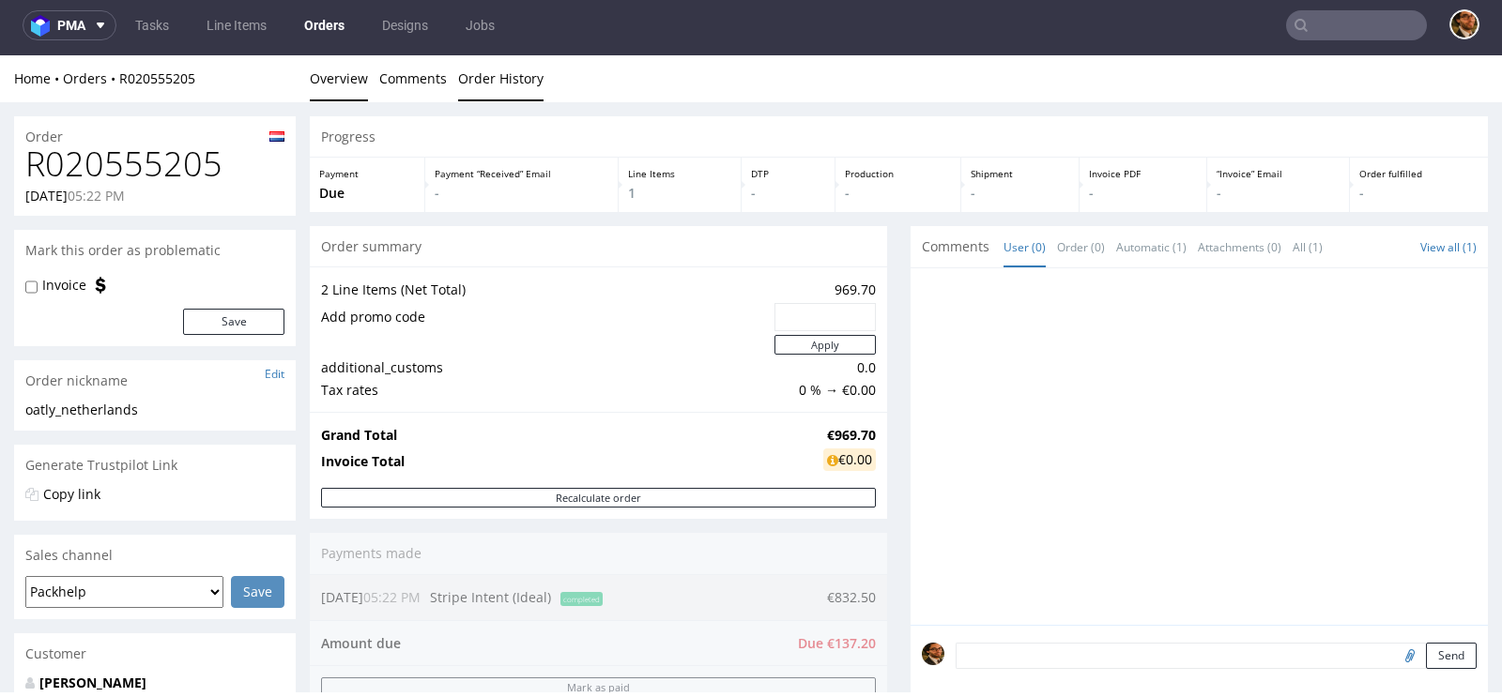
click at [495, 84] on link "Order History" at bounding box center [500, 78] width 85 height 46
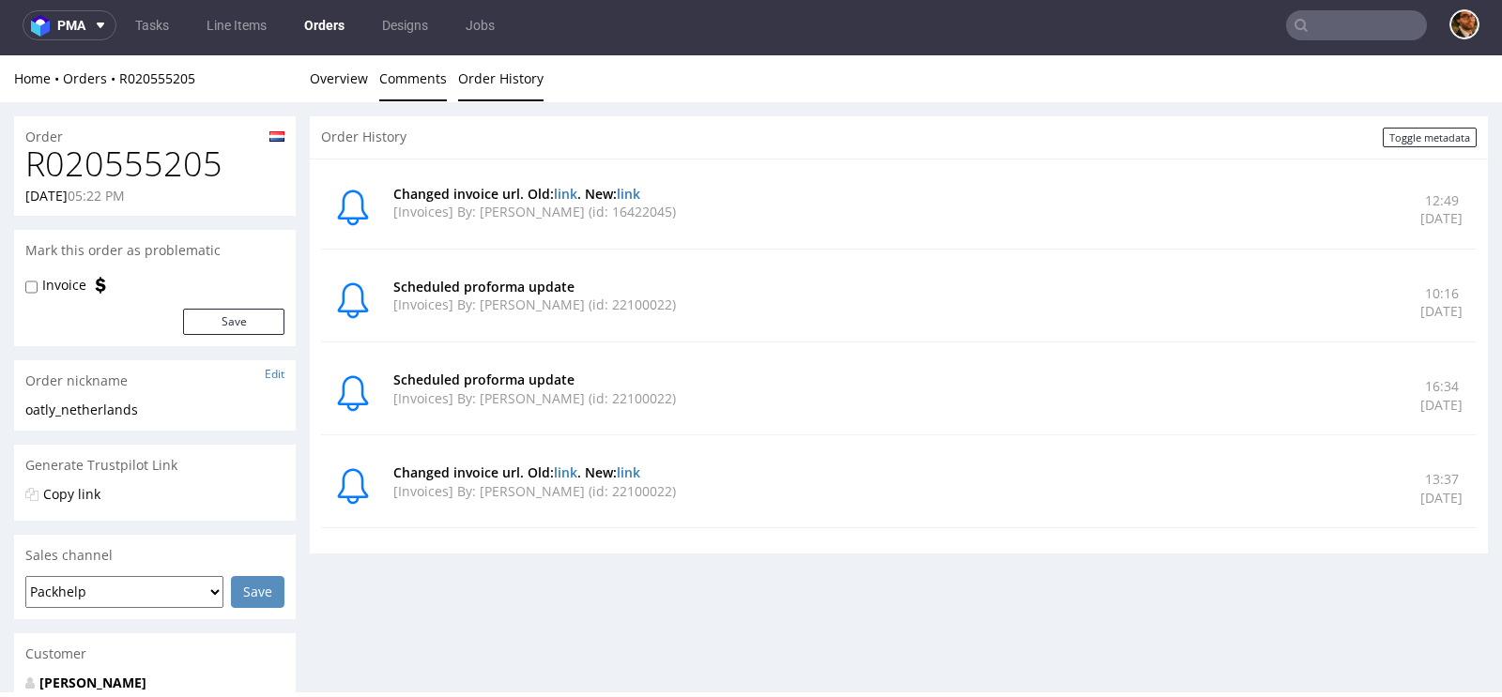
click at [394, 97] on link "Comments" at bounding box center [413, 78] width 68 height 46
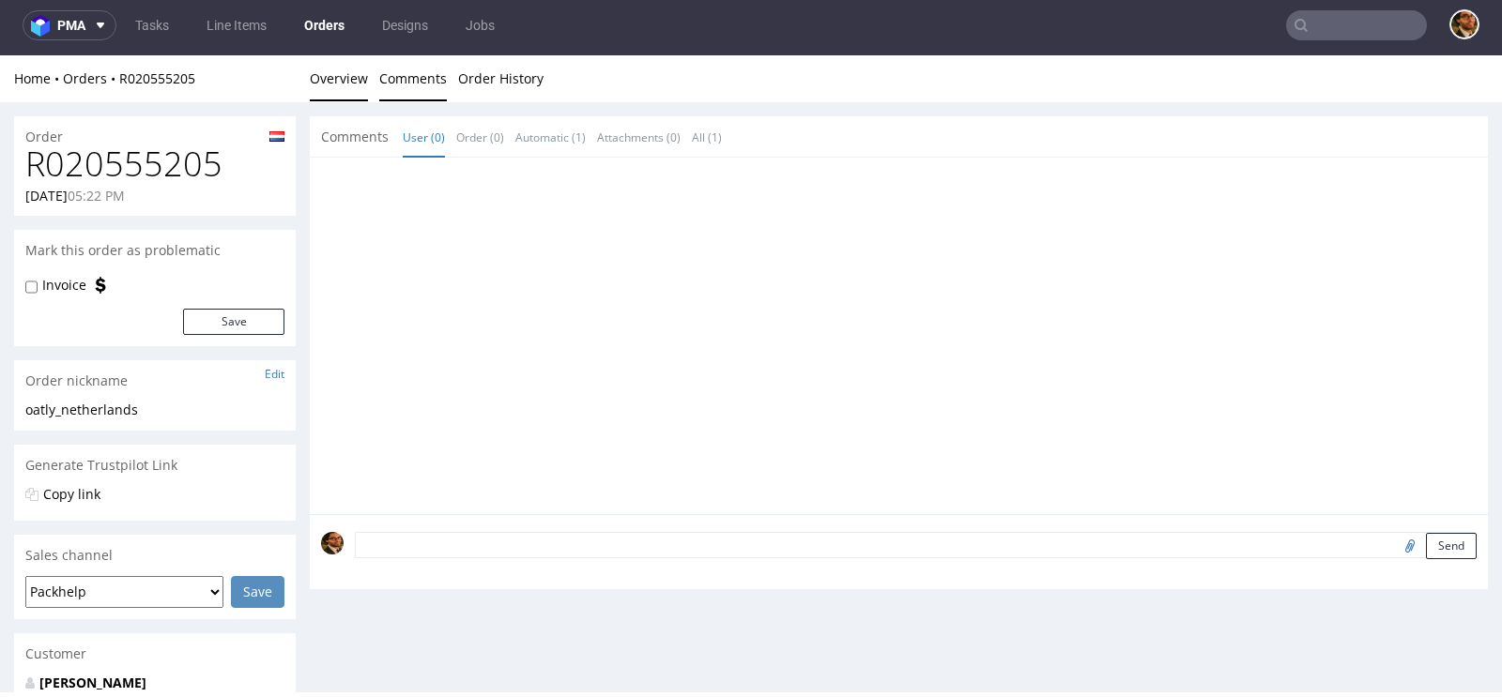
click at [342, 85] on link "Overview" at bounding box center [339, 78] width 58 height 46
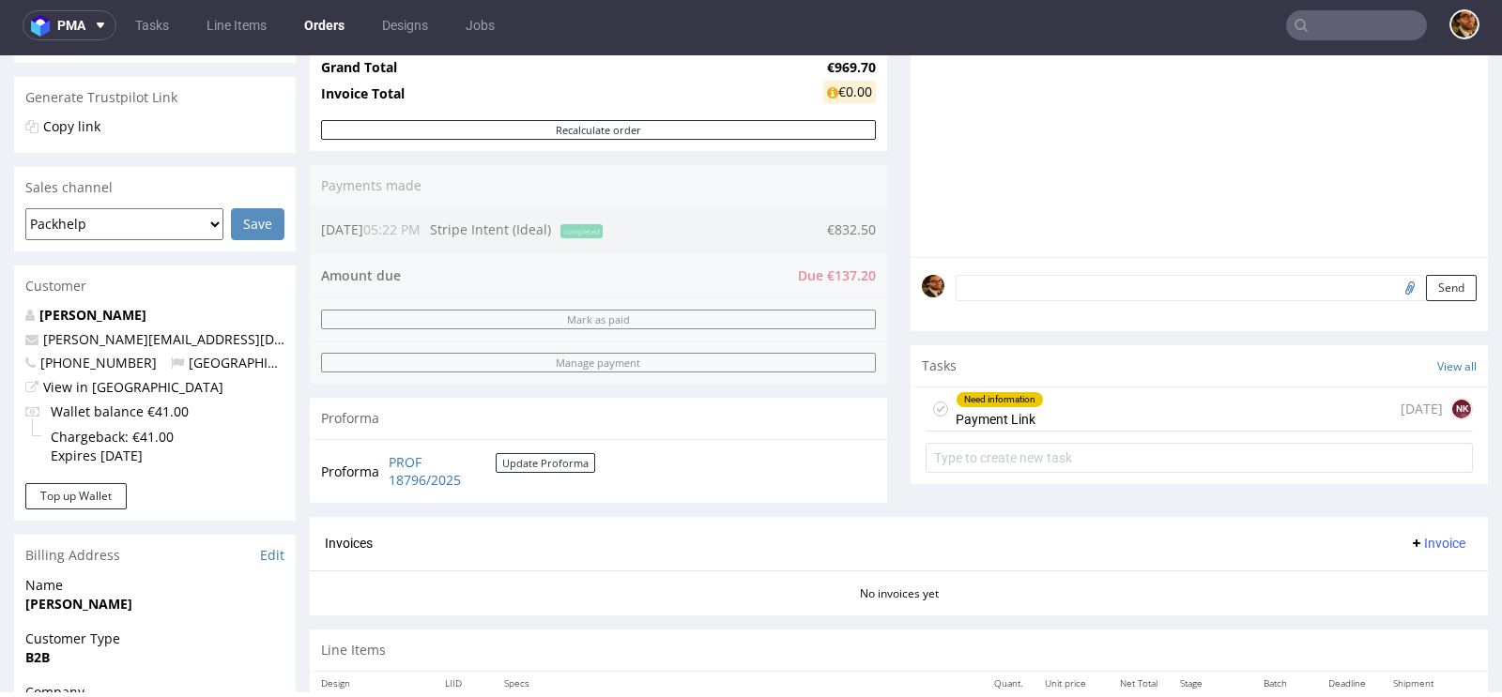
scroll to position [849, 0]
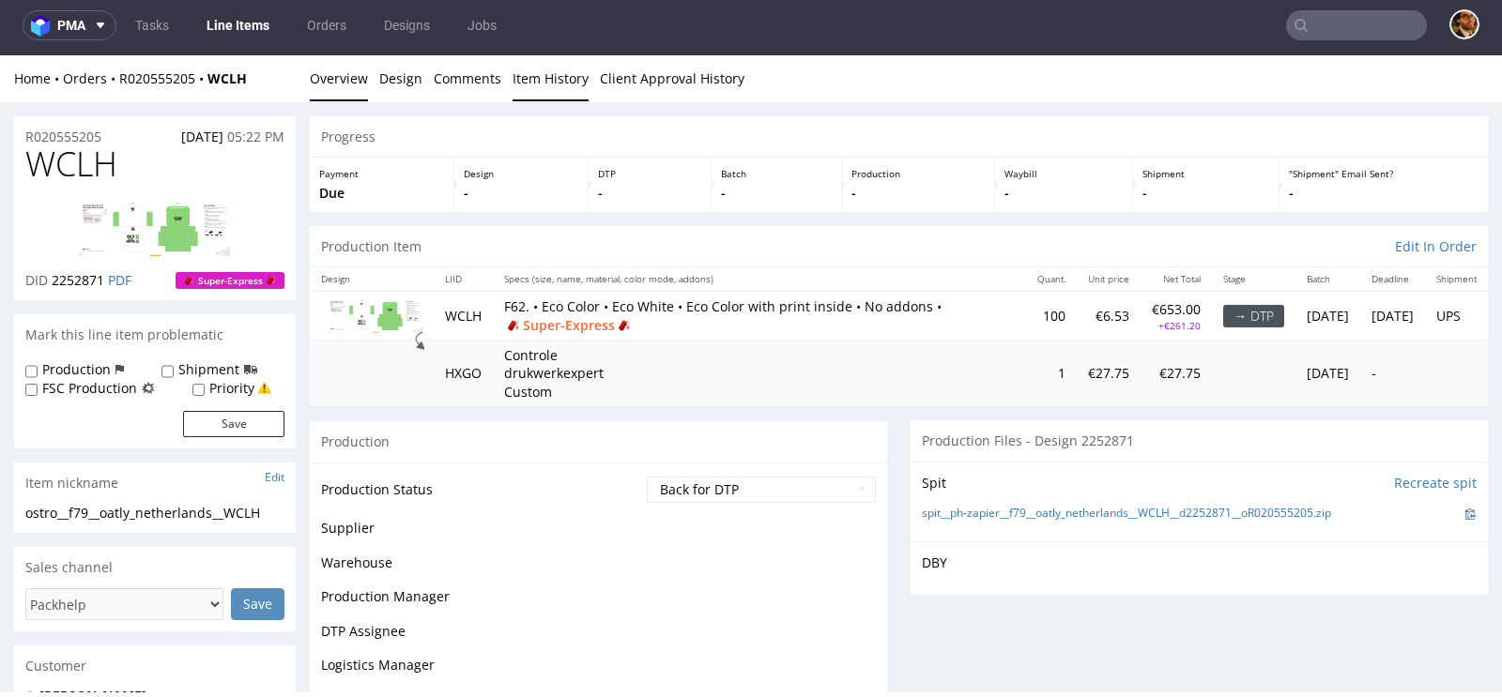
click at [545, 80] on link "Item History" at bounding box center [550, 78] width 76 height 46
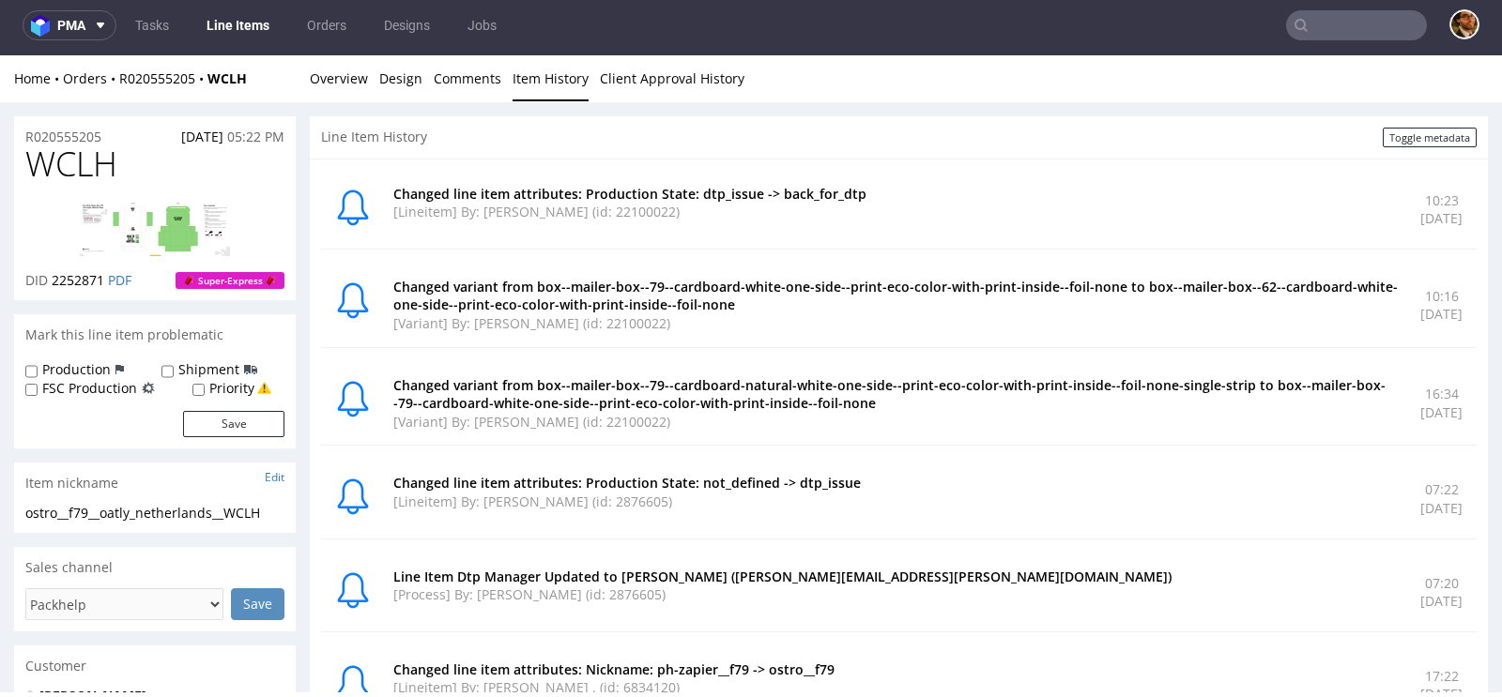
scroll to position [60, 0]
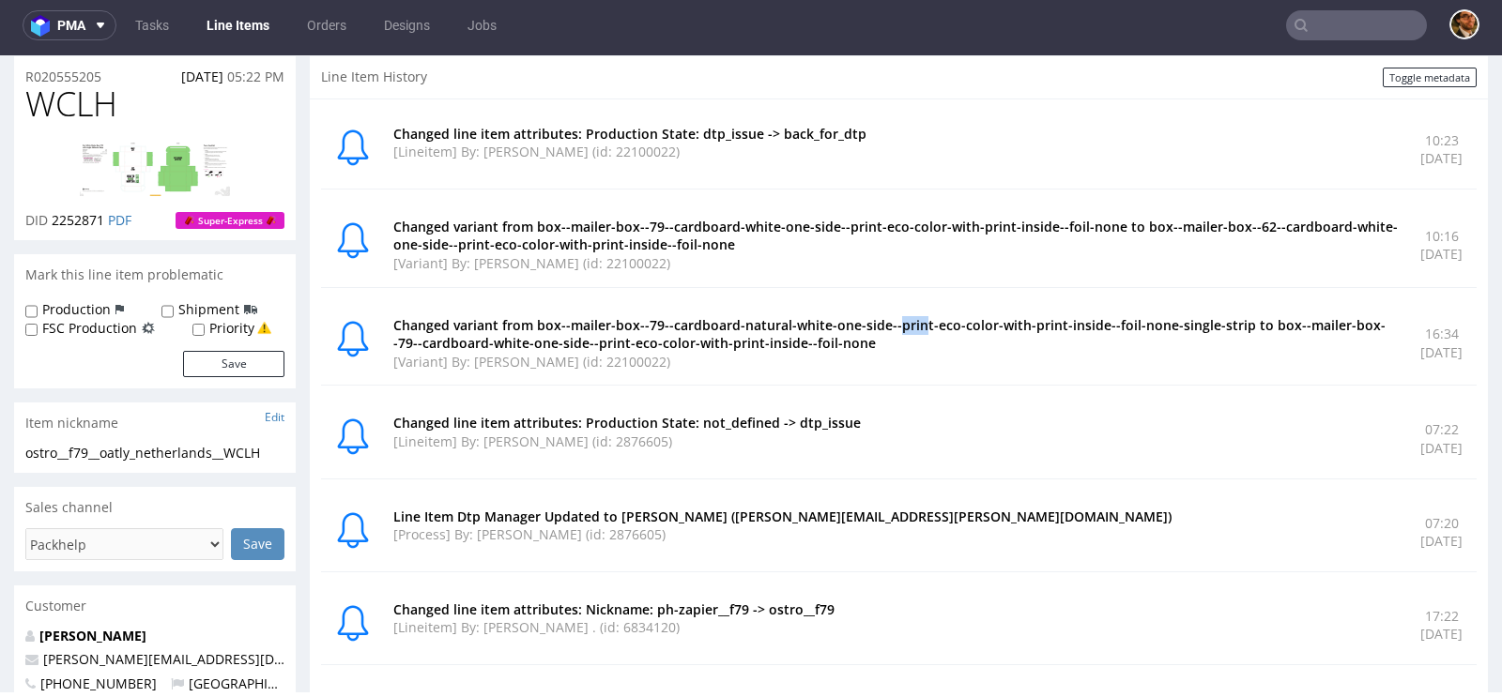
drag, startPoint x: 909, startPoint y: 320, endPoint x: 936, endPoint y: 320, distance: 26.3
click at [936, 320] on p "Changed variant from box--mailer-box--79--cardboard-natural-white-one-side--pri…" at bounding box center [895, 334] width 1004 height 37
click at [760, 333] on p "Changed variant from box--mailer-box--79--cardboard-natural-white-one-side--pri…" at bounding box center [895, 334] width 1004 height 37
drag, startPoint x: 1287, startPoint y: 224, endPoint x: 1271, endPoint y: 222, distance: 16.1
click at [1271, 222] on p "Changed variant from box--mailer-box--79--cardboard-white-one-side--print-eco-c…" at bounding box center [895, 236] width 1004 height 37
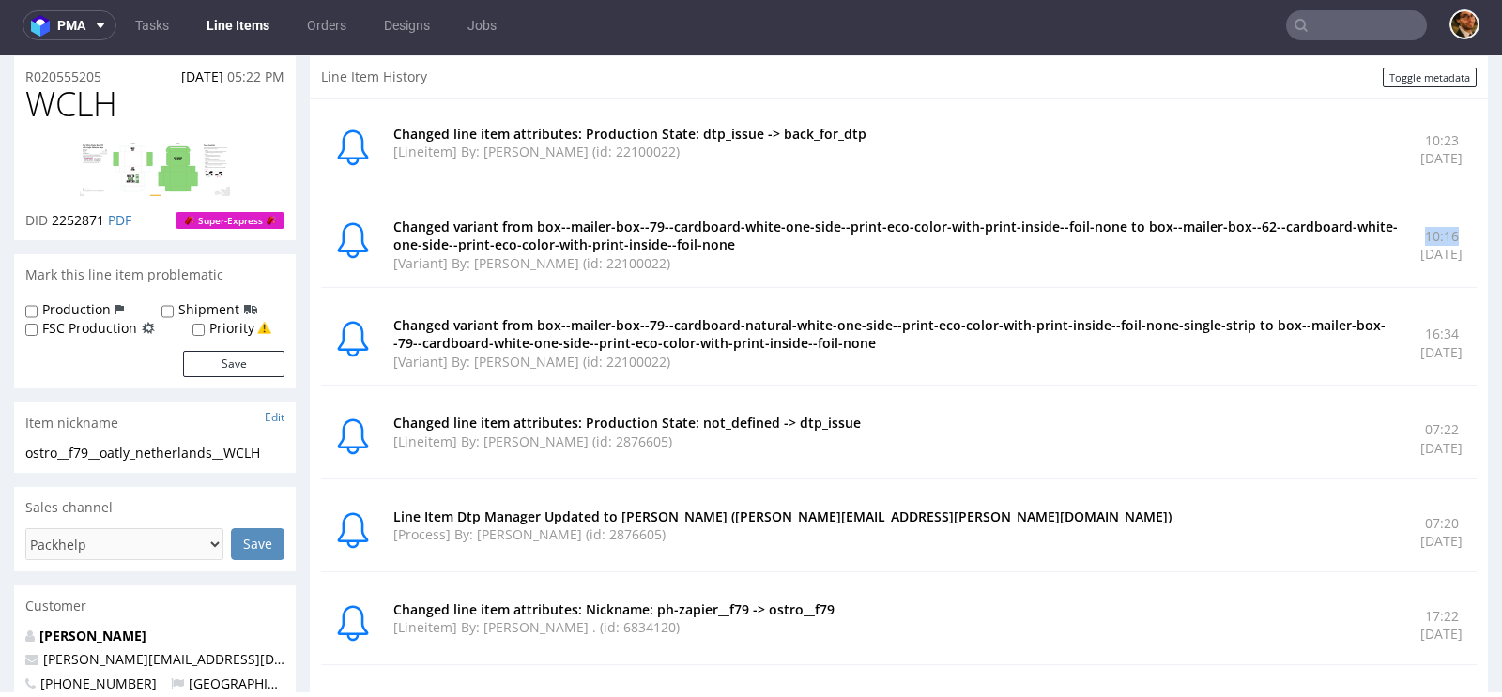
drag, startPoint x: 1413, startPoint y: 231, endPoint x: 1370, endPoint y: 231, distance: 43.2
click at [1420, 231] on p "10:16" at bounding box center [1441, 236] width 42 height 19
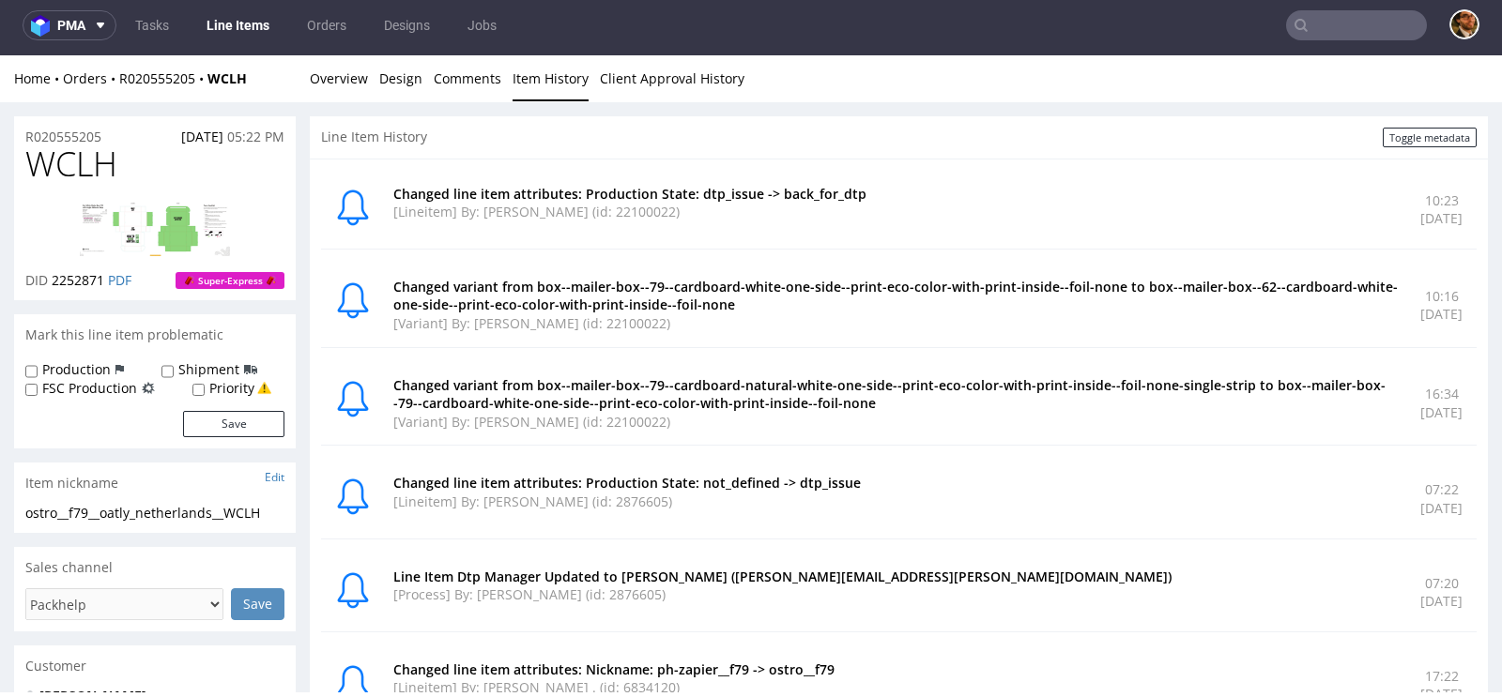
scroll to position [0, 0]
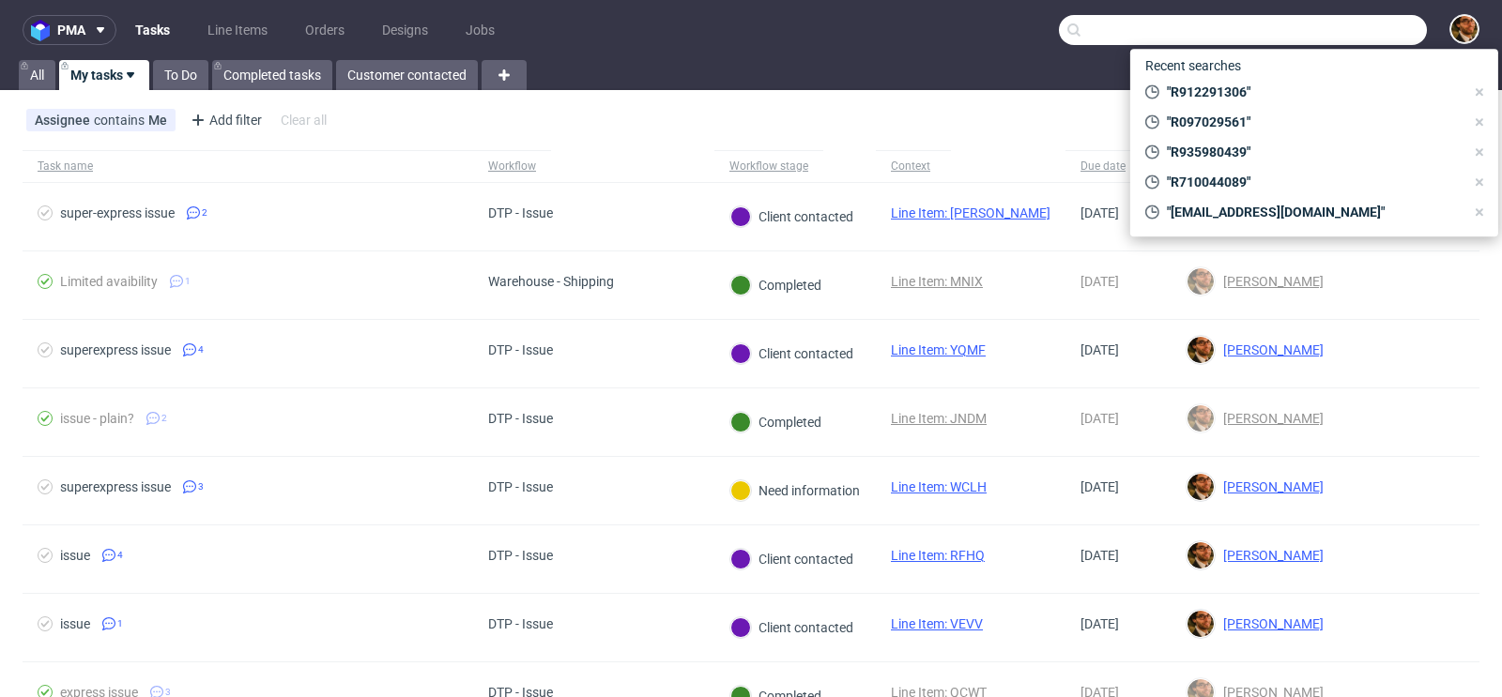
click at [1298, 35] on input "text" at bounding box center [1243, 30] width 368 height 30
paste input "R020555205"
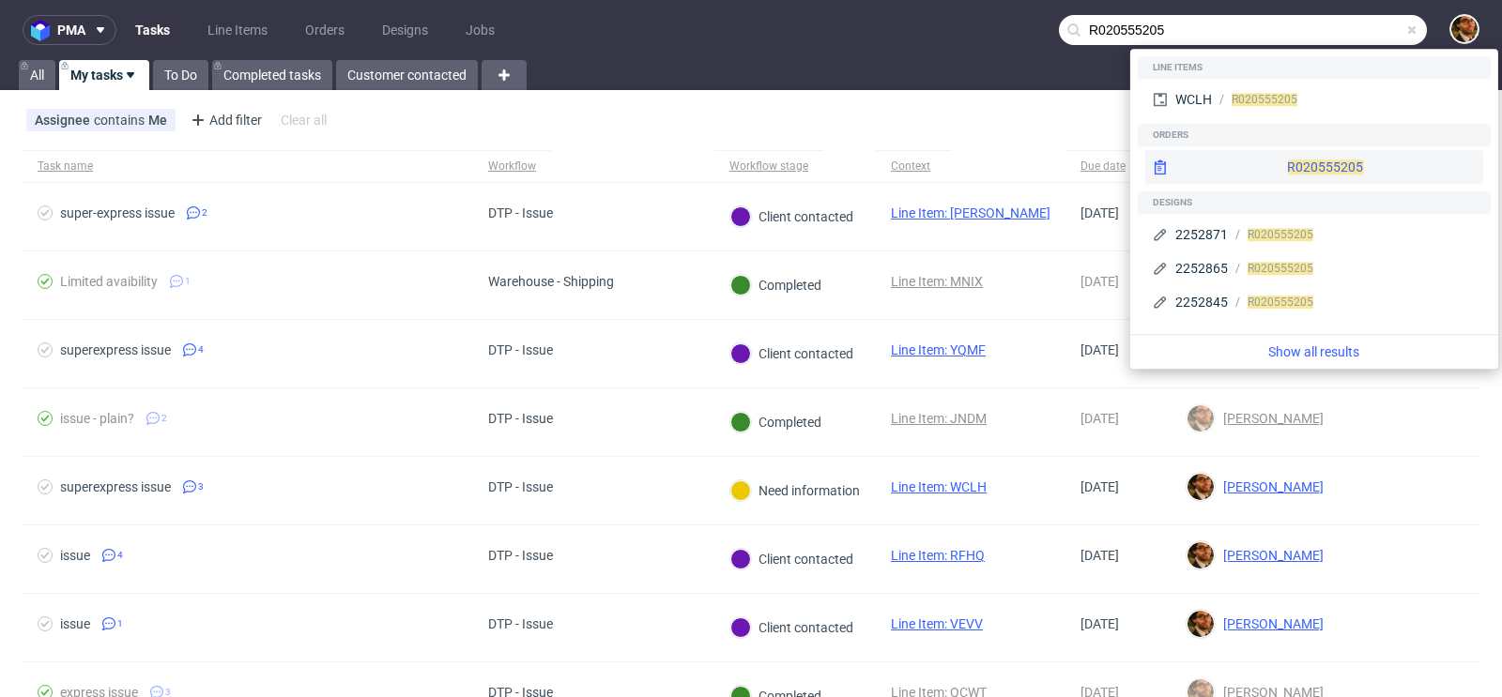
type input "R020555205"
click at [1271, 163] on div "R020555205" at bounding box center [1314, 167] width 338 height 34
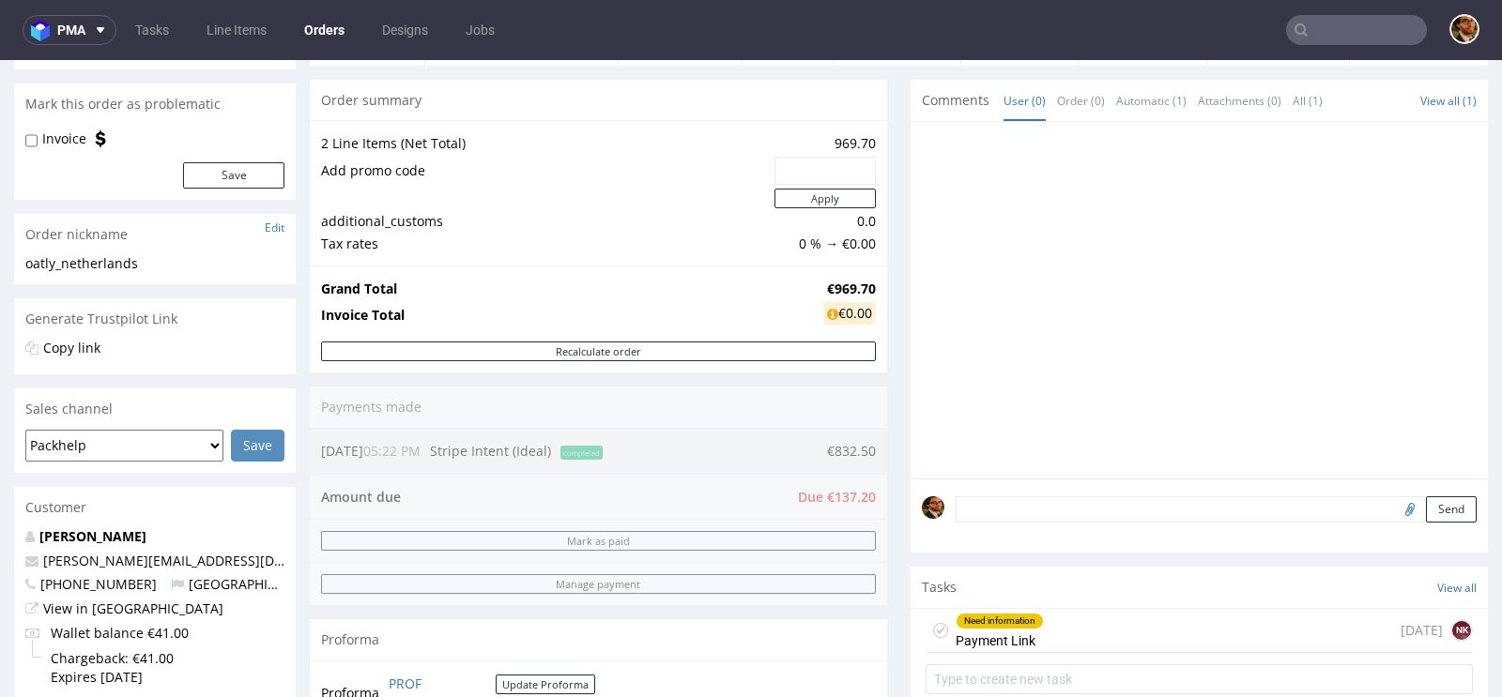
scroll to position [329, 0]
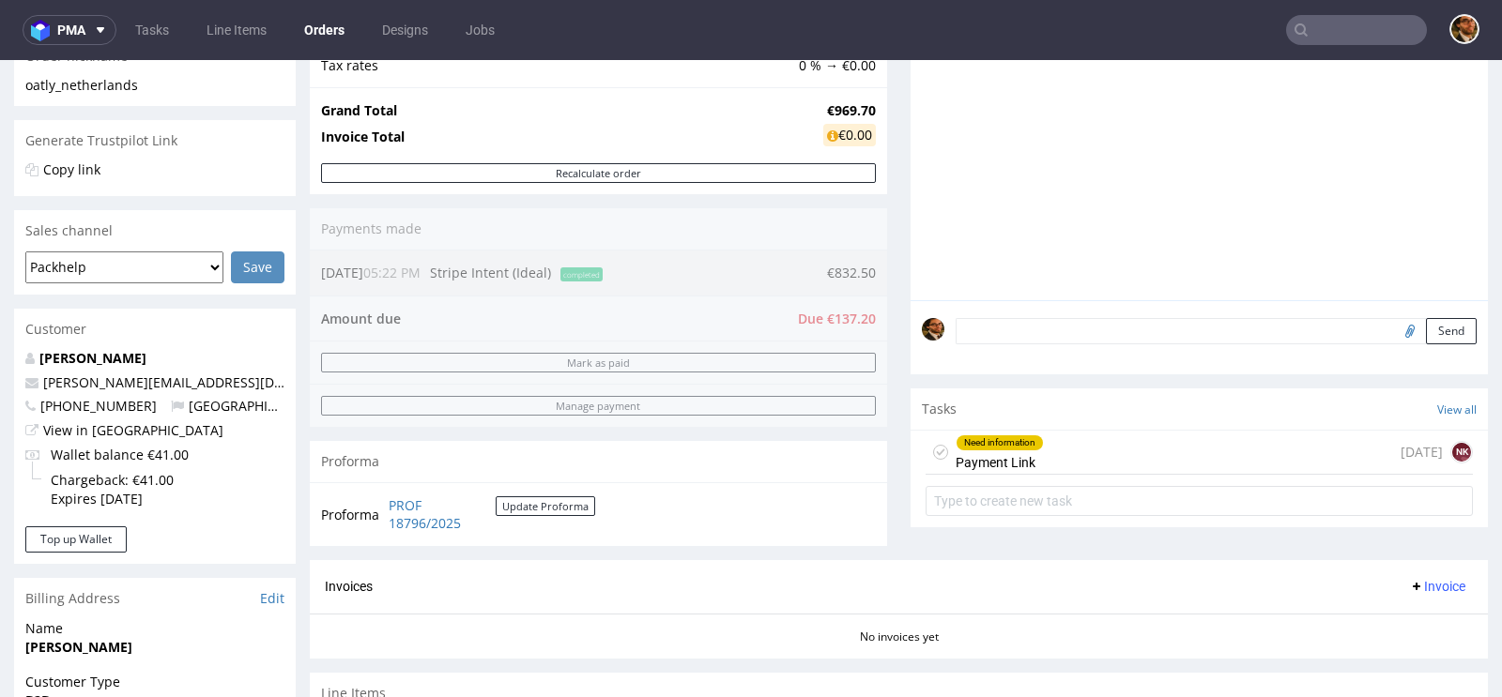
click at [1080, 452] on div "Need information Payment Link [DATE] NK" at bounding box center [1198, 453] width 547 height 44
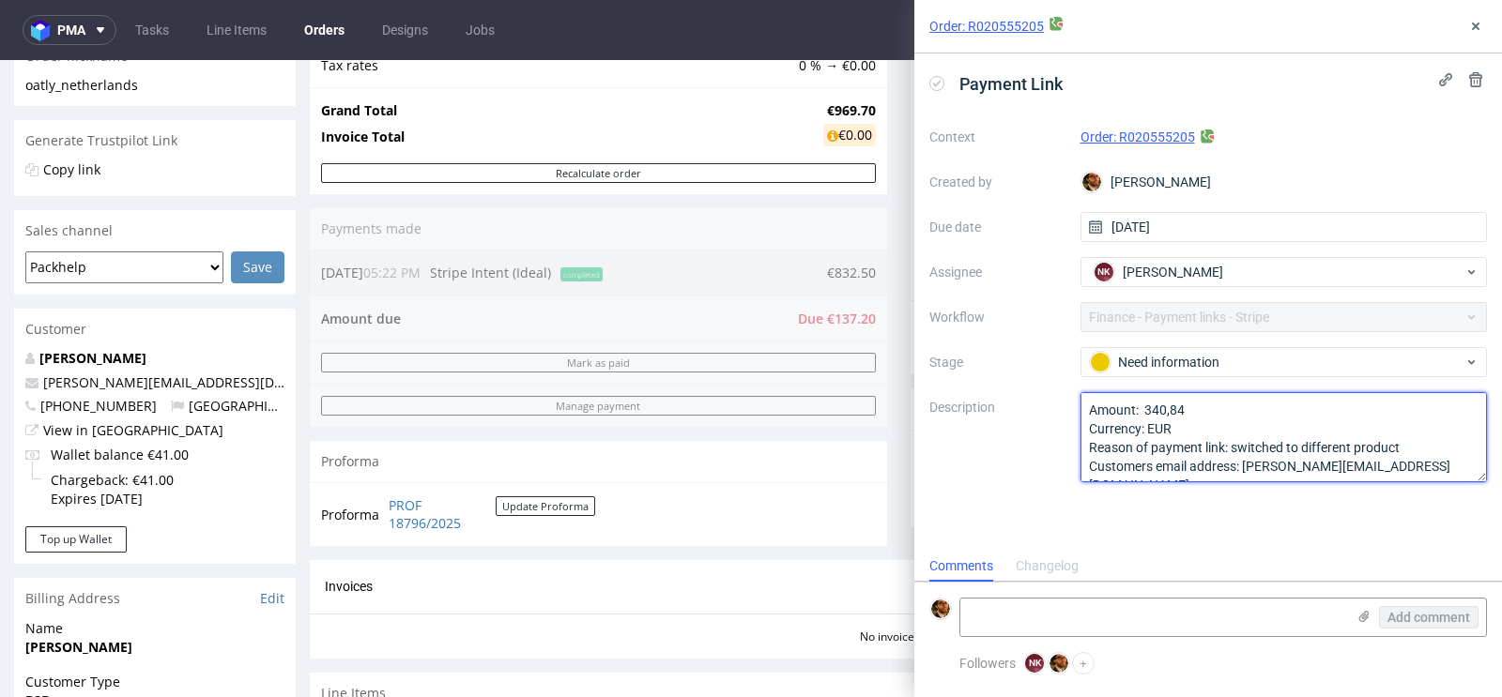
drag, startPoint x: 1188, startPoint y: 407, endPoint x: 1145, endPoint y: 403, distance: 43.4
click at [1145, 403] on textarea "Amount: 340,84 Currency: EUR Reason of payment link: switched to different prod…" at bounding box center [1283, 437] width 407 height 90
paste textarea "137.20"
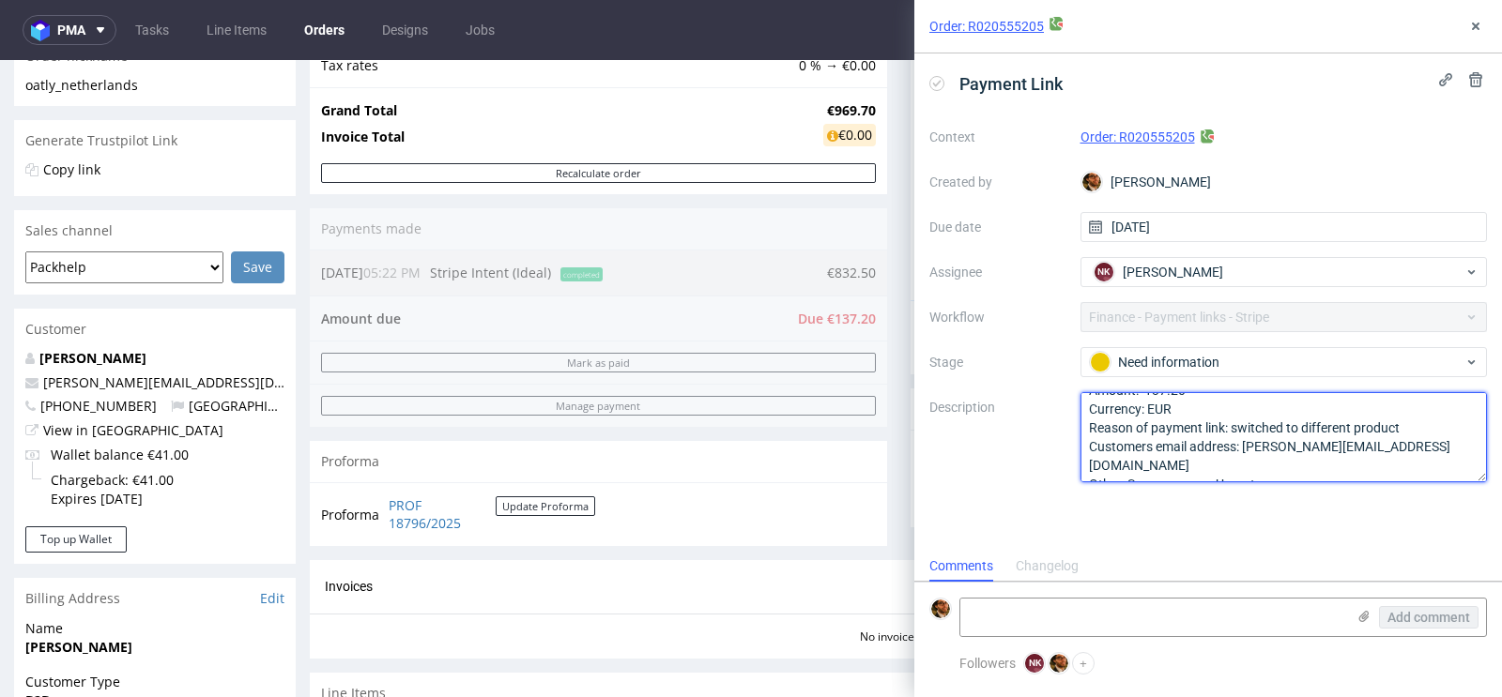
type textarea "Amount: 137.20 Currency: EUR Reason of payment link: switched to different prod…"
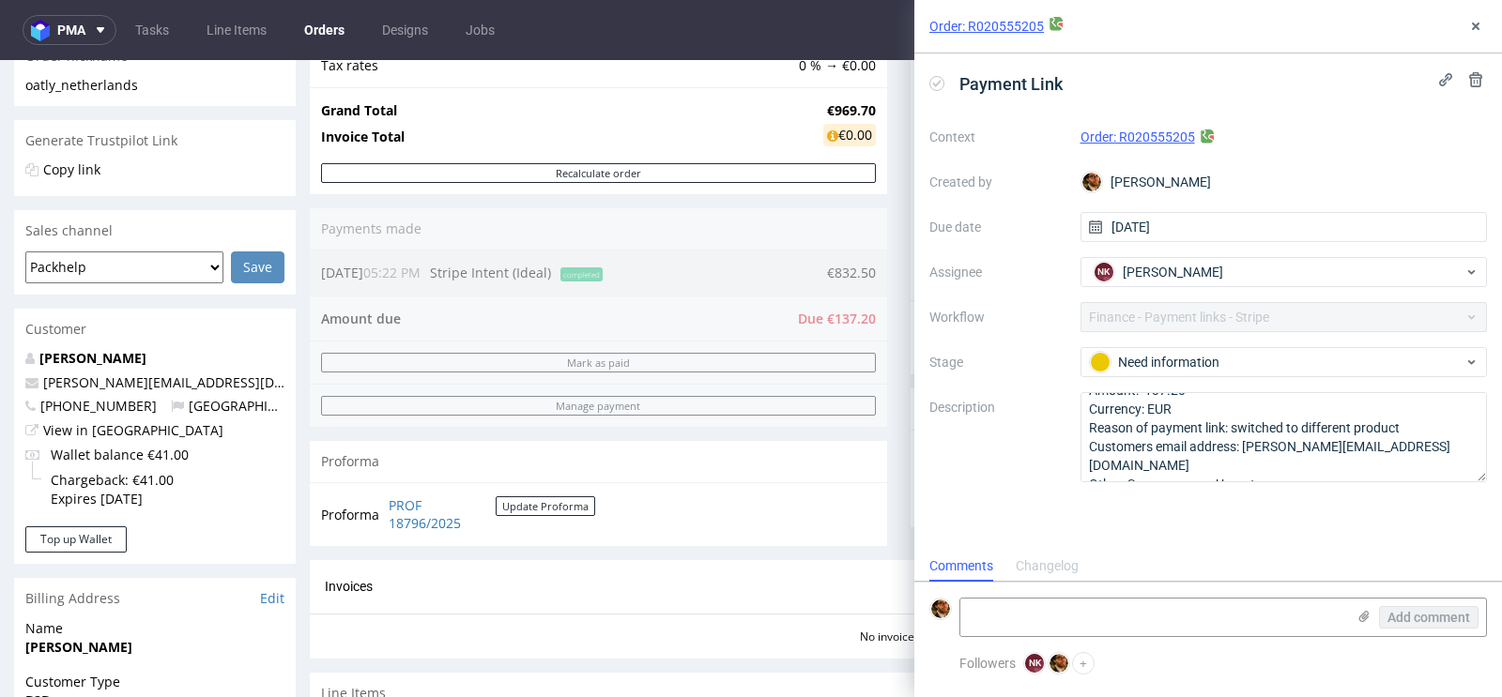
click at [879, 475] on div "Progress Payment Due Payment “Received” Email - Line Items 1 DTP - Production -…" at bounding box center [899, 392] width 1178 height 1201
click at [1478, 24] on icon at bounding box center [1475, 26] width 15 height 15
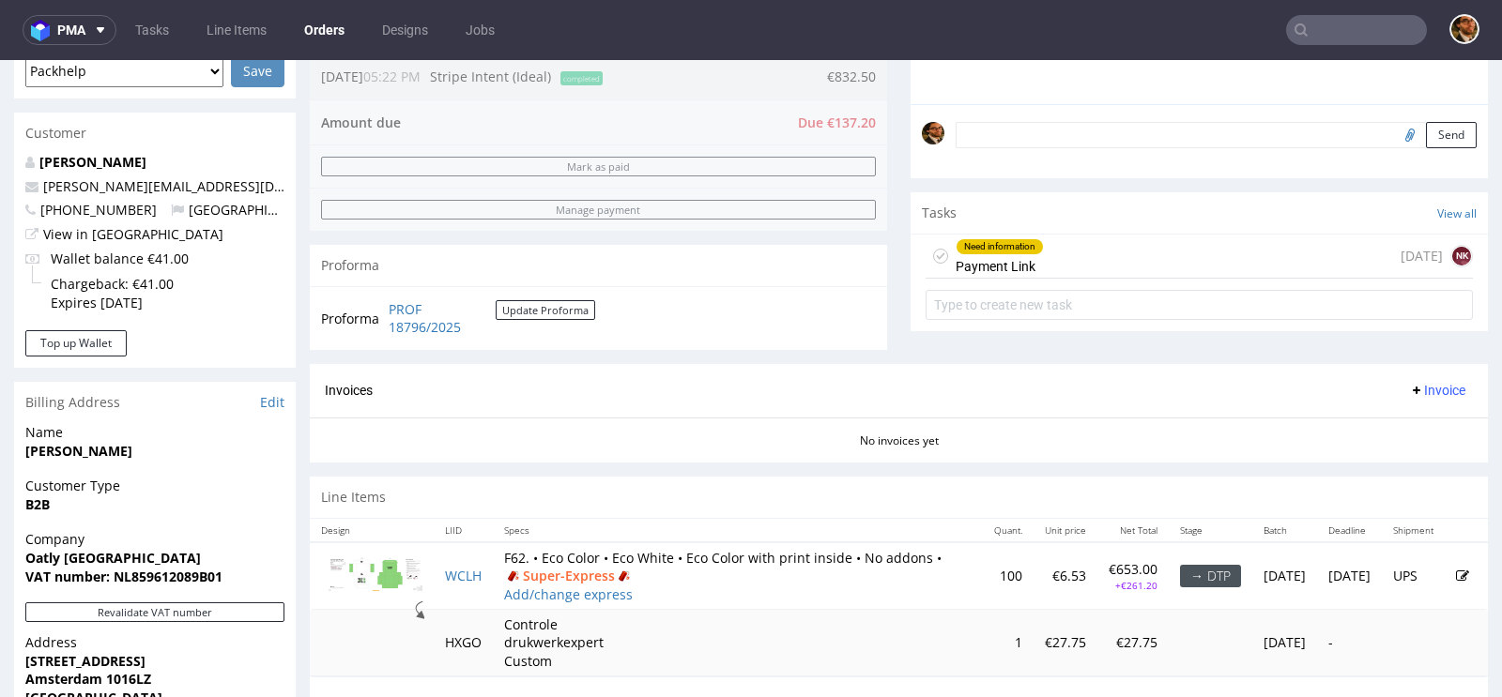
scroll to position [849, 0]
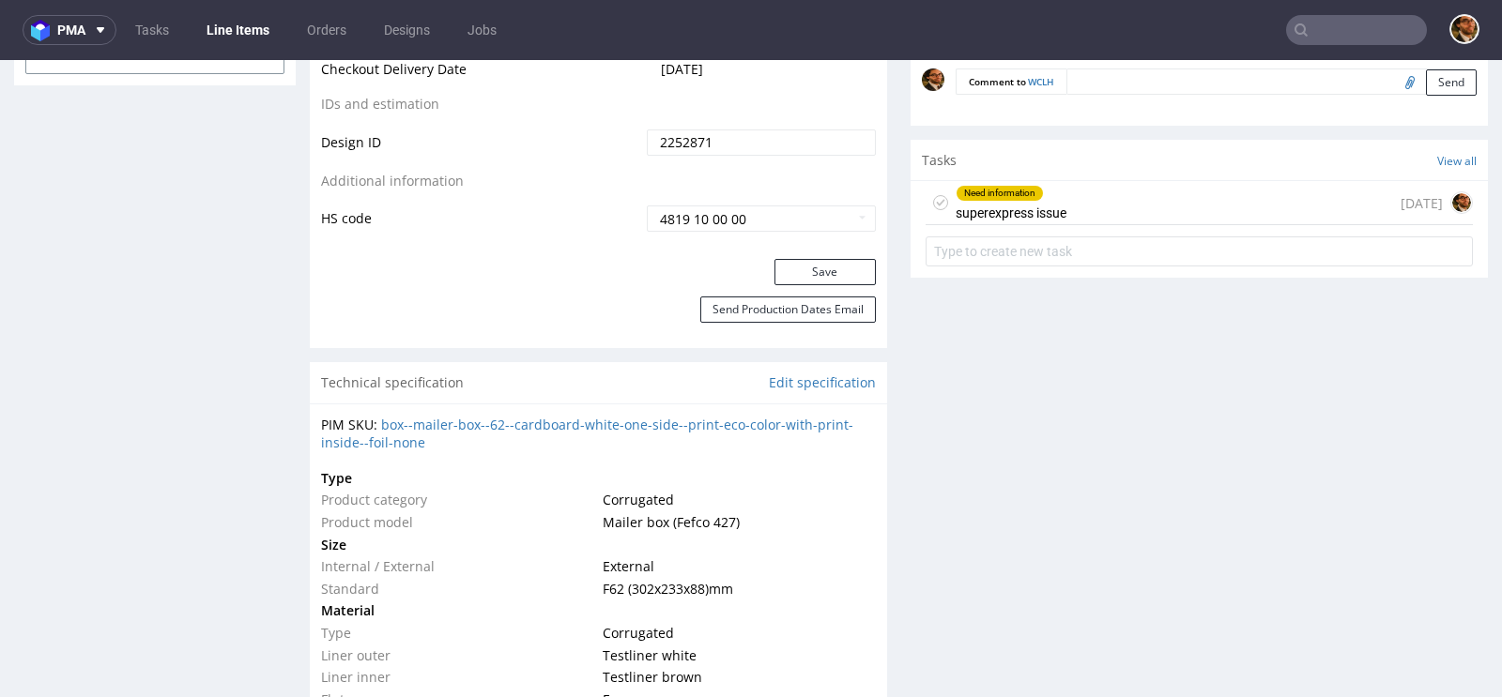
scroll to position [1305, 0]
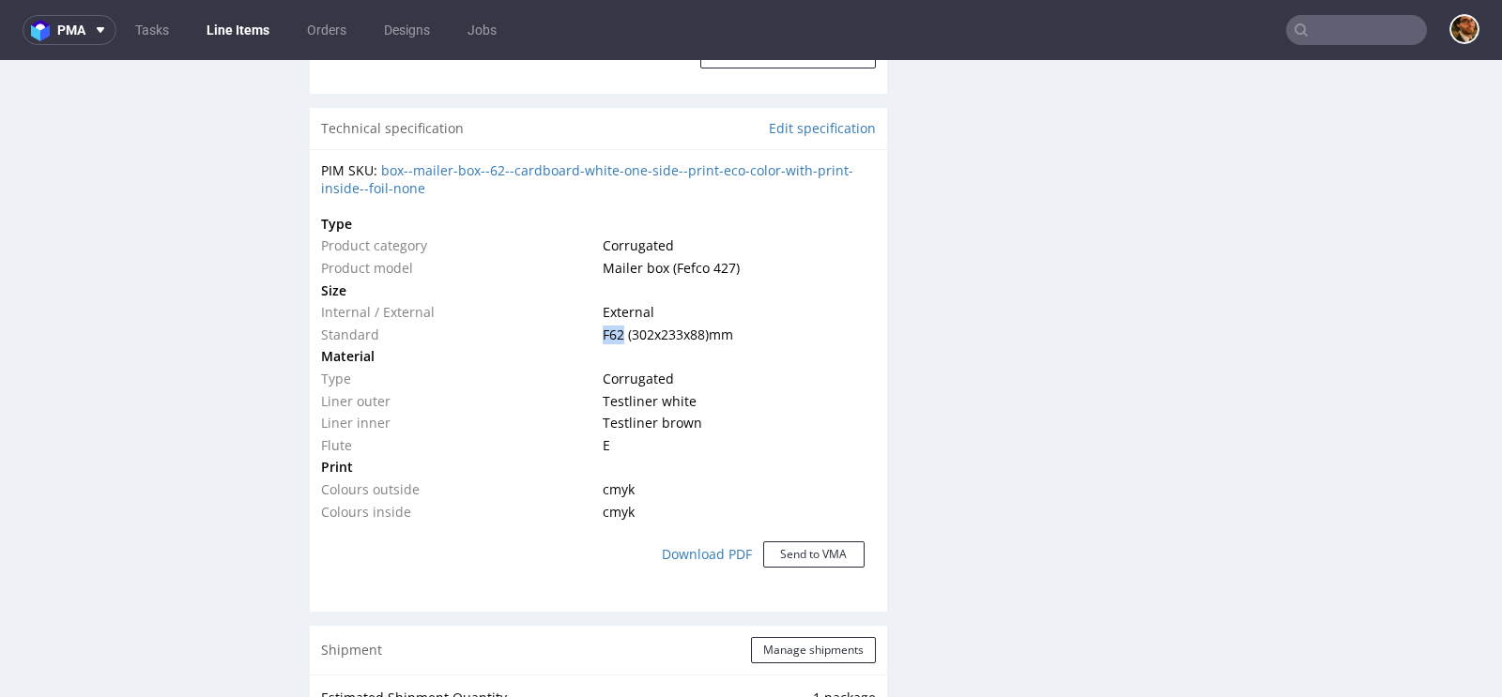
drag, startPoint x: 623, startPoint y: 333, endPoint x: 602, endPoint y: 334, distance: 21.6
click at [603, 334] on span "F62 (302x233x88) mm" at bounding box center [668, 335] width 130 height 18
click at [768, 346] on td at bounding box center [736, 356] width 277 height 23
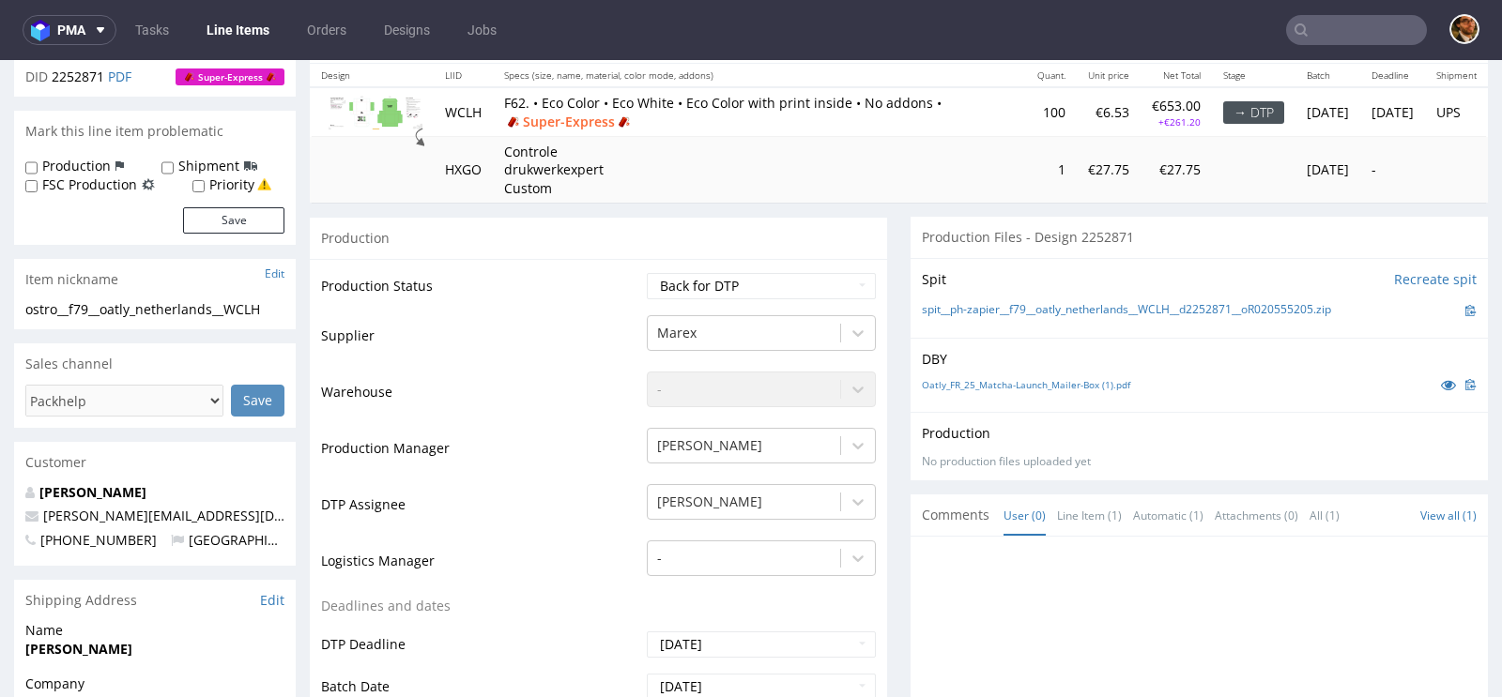
scroll to position [0, 0]
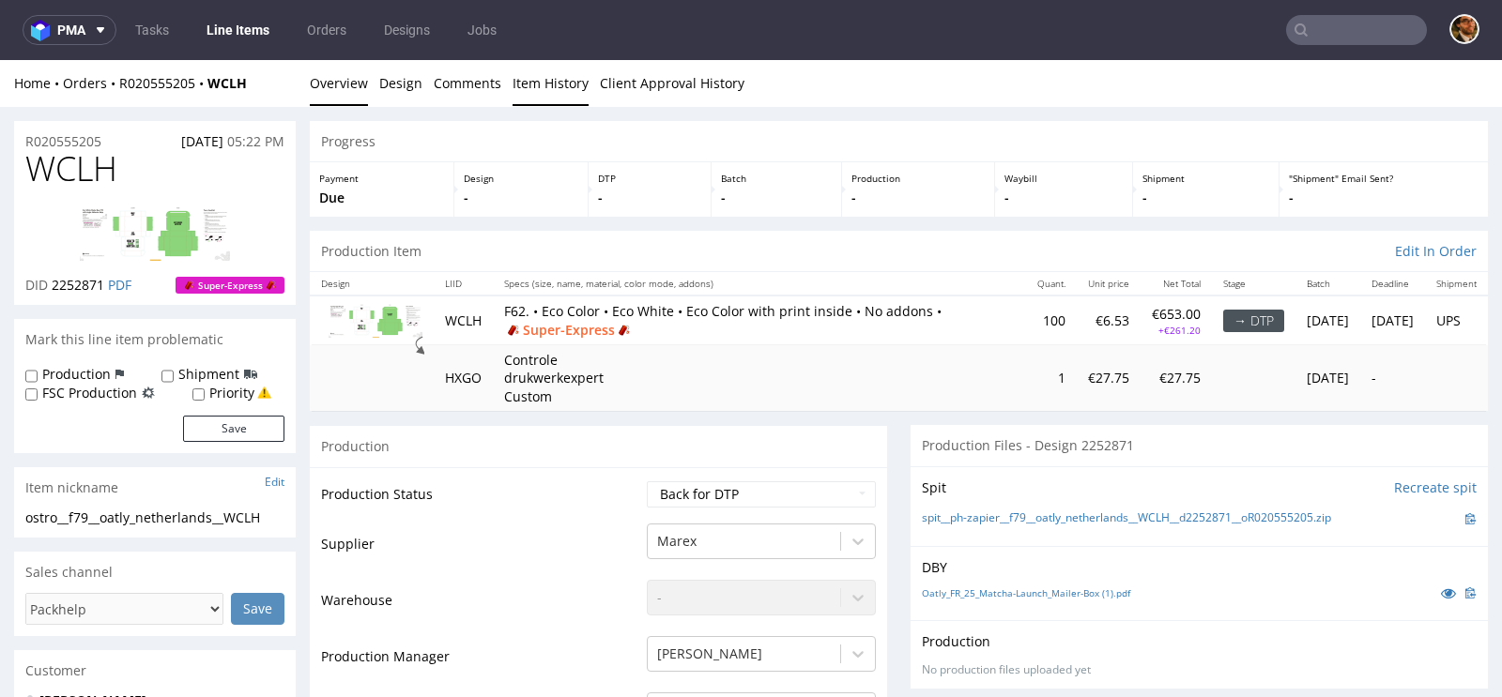
click at [558, 85] on link "Item History" at bounding box center [550, 83] width 76 height 46
